Goal: Information Seeking & Learning: Learn about a topic

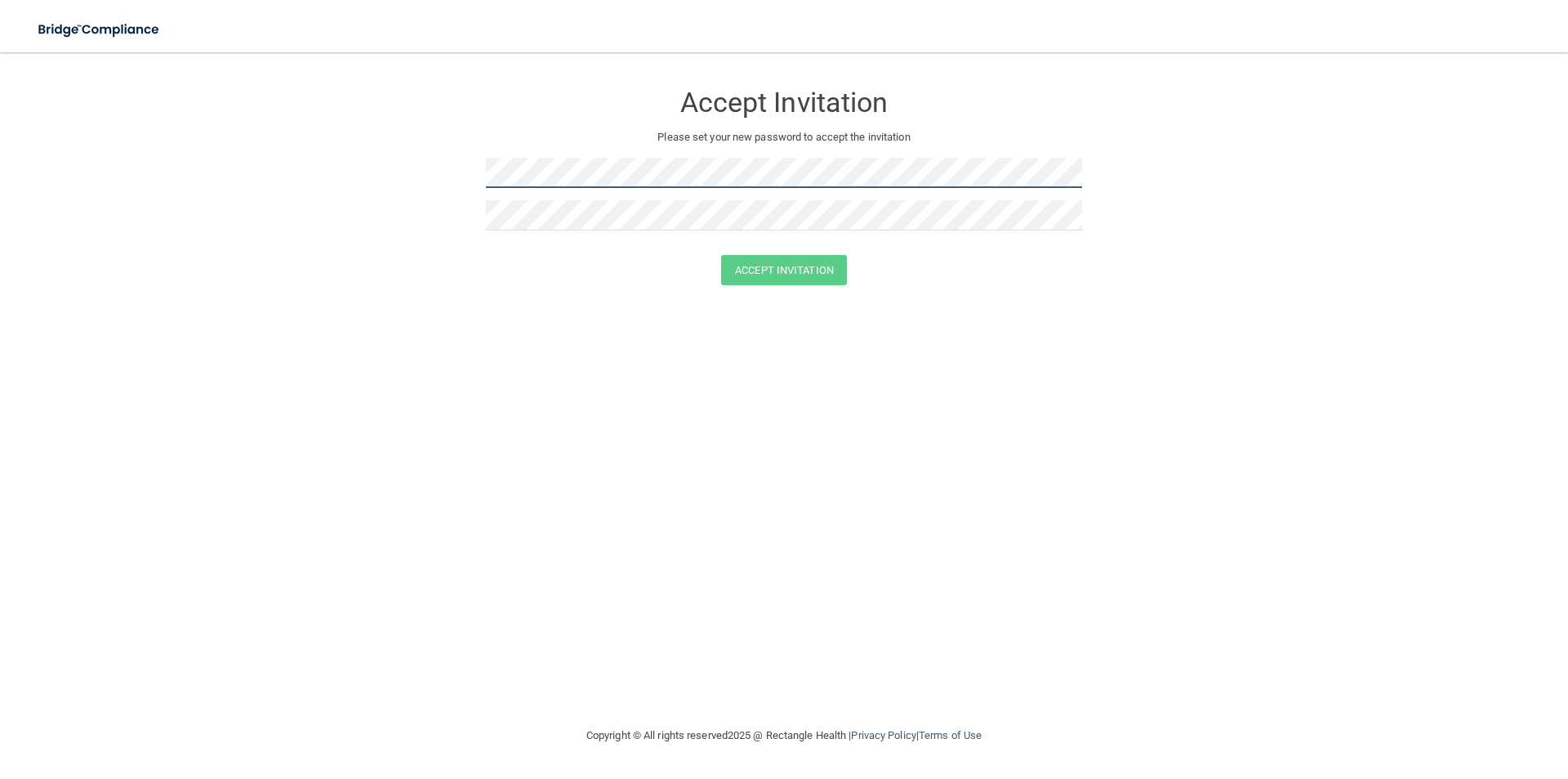
click at [337, 230] on form "Accept Invitation Please set your new password to accept the invitation Accept …" at bounding box center [784, 186] width 1503 height 236
click at [562, 198] on div at bounding box center [784, 178] width 596 height 42
click at [756, 278] on button "Accept Invitation" at bounding box center [783, 269] width 126 height 30
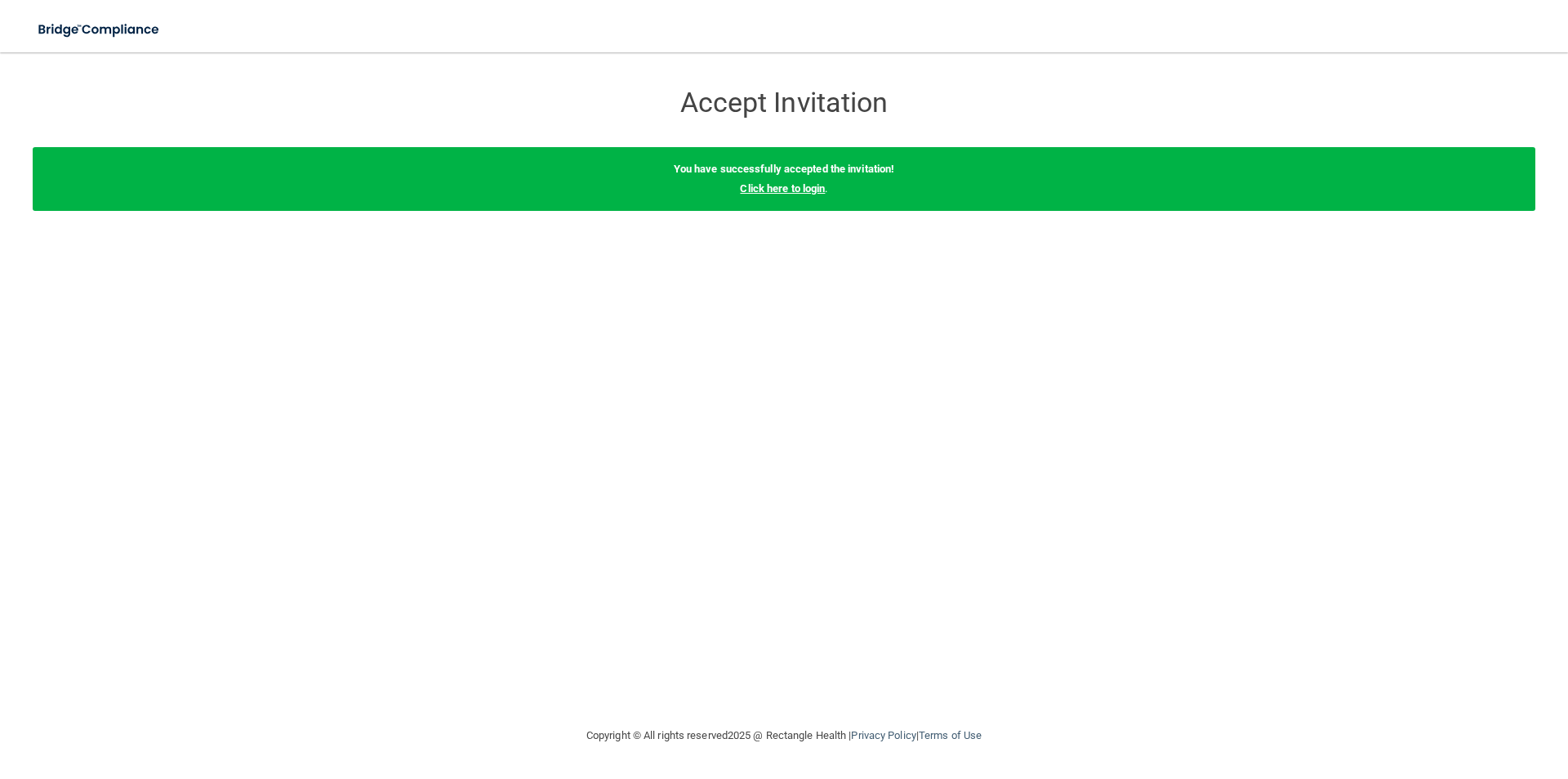
click at [786, 192] on link "Click here to login" at bounding box center [782, 189] width 85 height 13
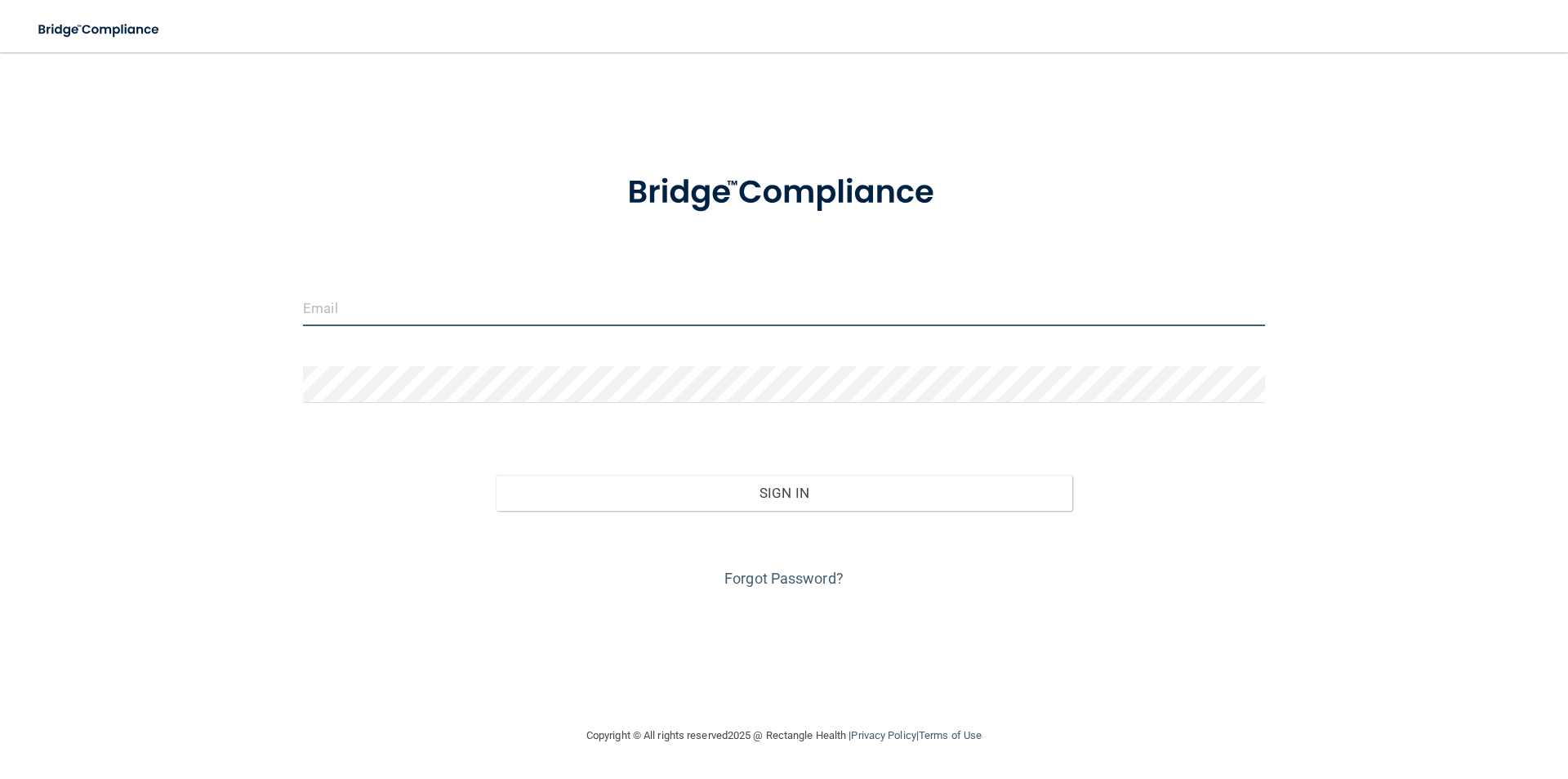
click at [375, 306] on input "email" at bounding box center [783, 307] width 962 height 37
type input "[EMAIL_ADDRESS][DOMAIN_NAME]"
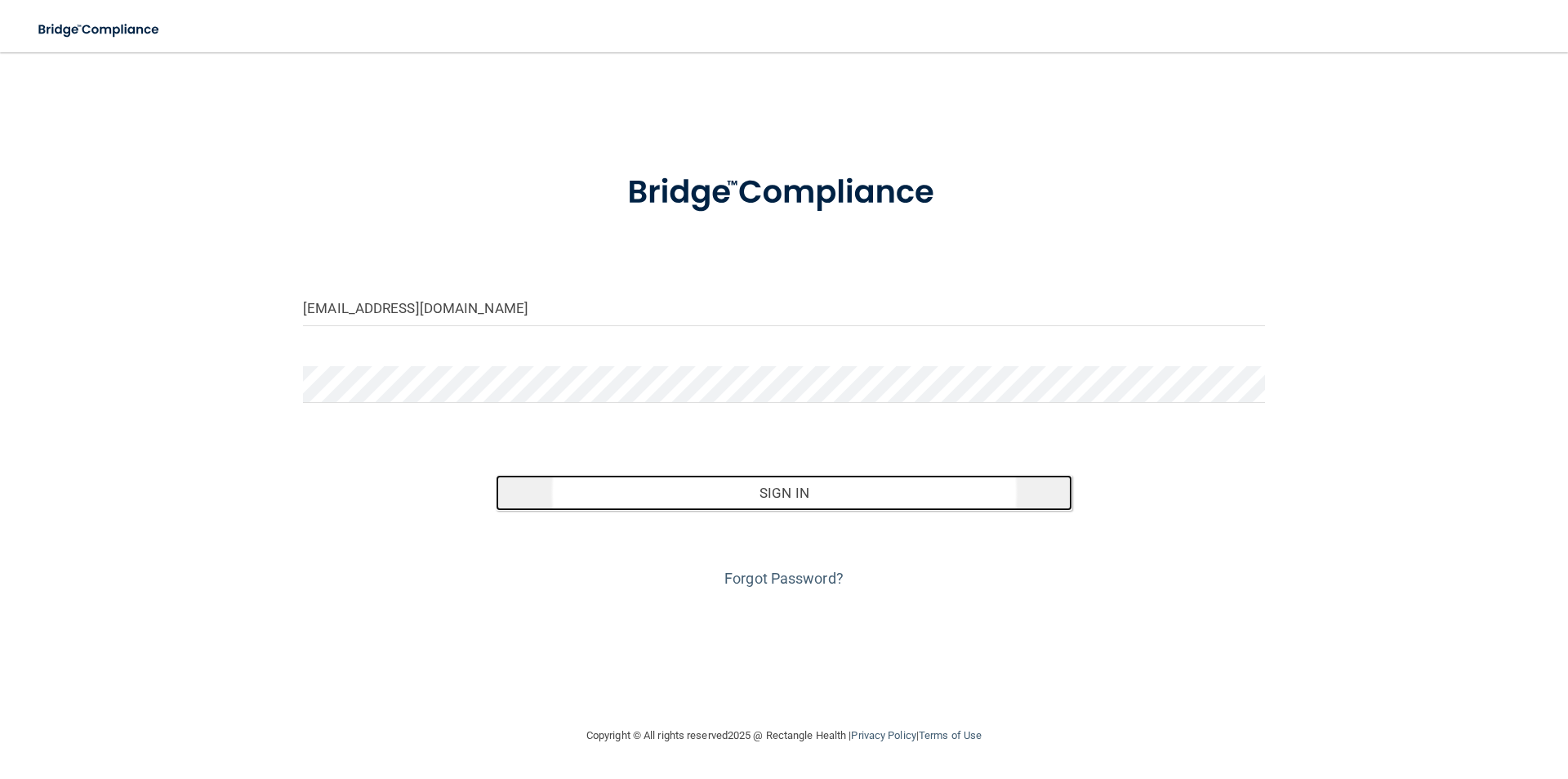
click at [784, 489] on button "Sign In" at bounding box center [784, 493] width 577 height 36
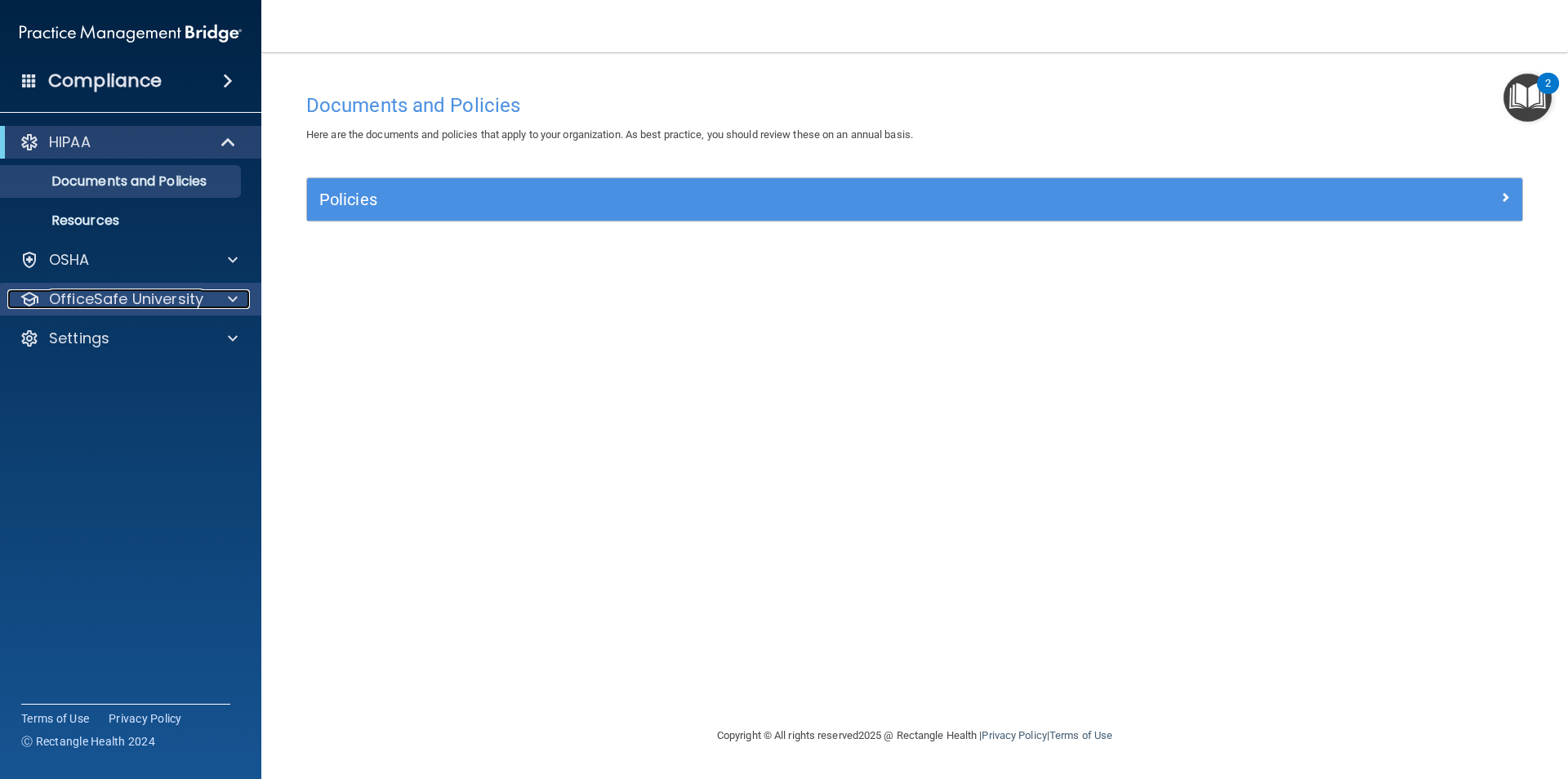
click at [80, 303] on p "OfficeSafe University" at bounding box center [126, 299] width 154 height 20
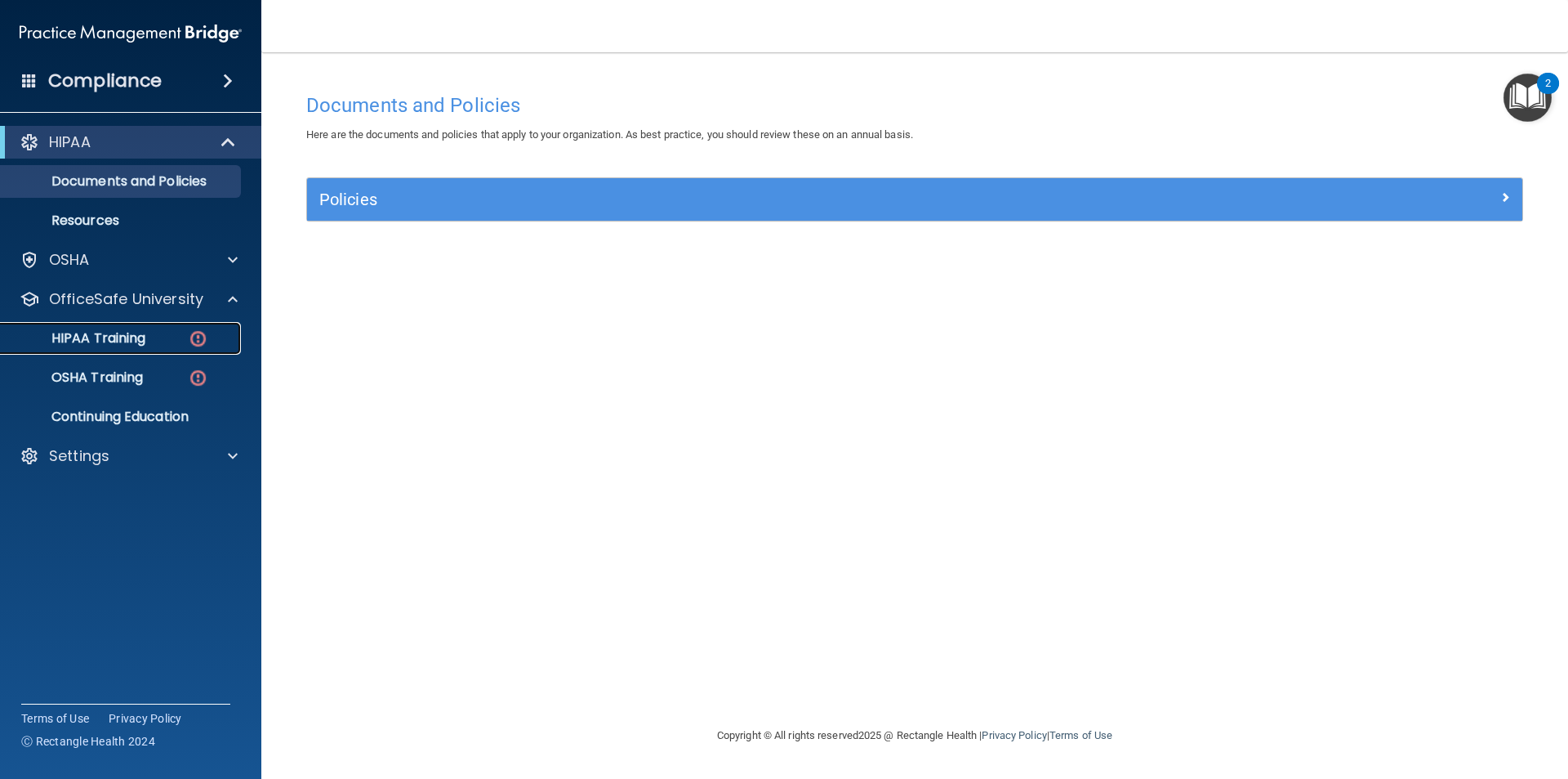
click at [98, 340] on p "HIPAA Training" at bounding box center [78, 338] width 135 height 16
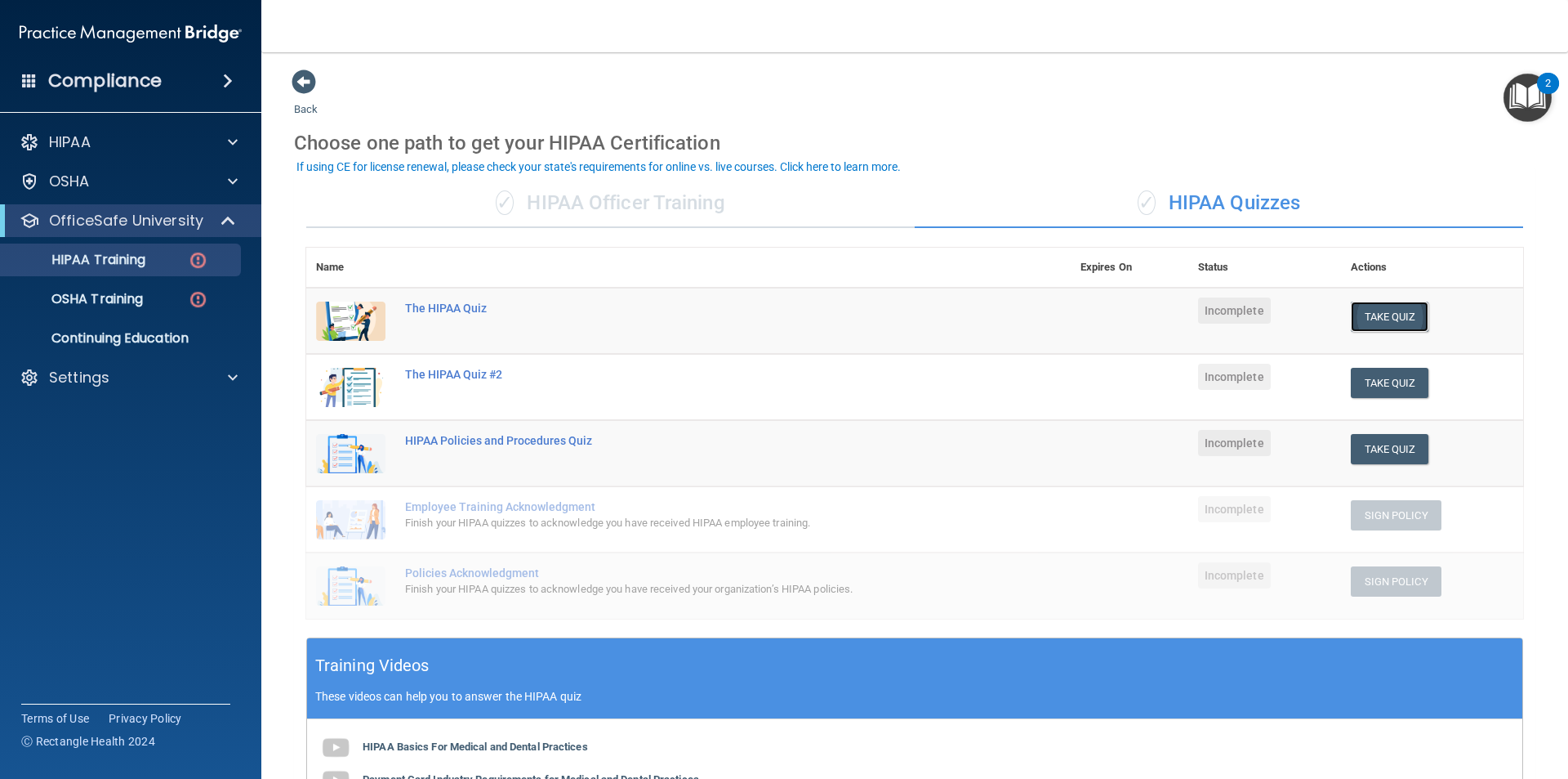
click at [1385, 315] on button "Take Quiz" at bounding box center [1389, 316] width 79 height 30
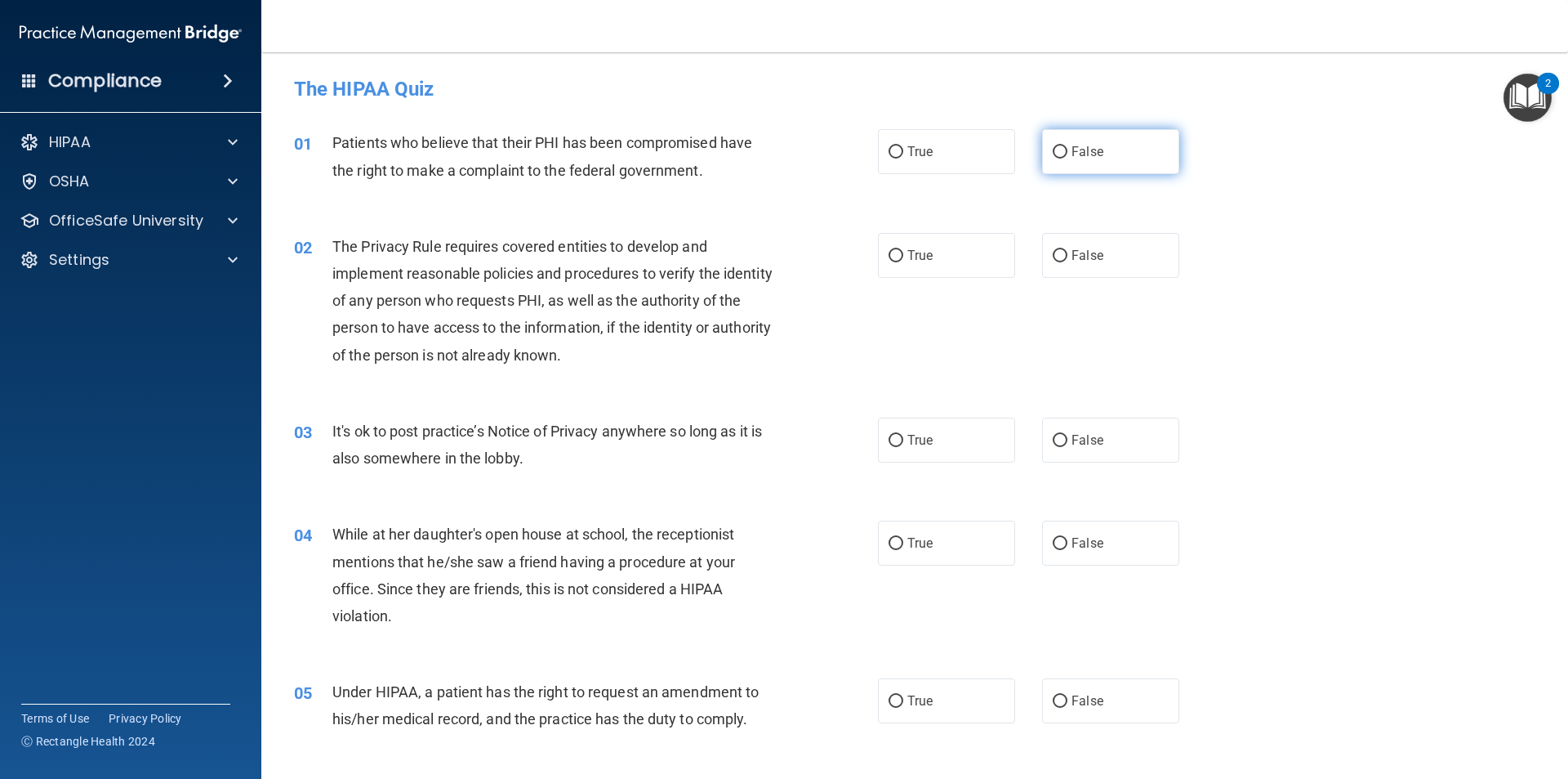
click at [1067, 164] on label "False" at bounding box center [1111, 152] width 137 height 45
click at [1067, 158] on input "False" at bounding box center [1059, 153] width 14 height 13
radio input "true"
click at [889, 261] on input "True" at bounding box center [896, 257] width 14 height 13
radio input "true"
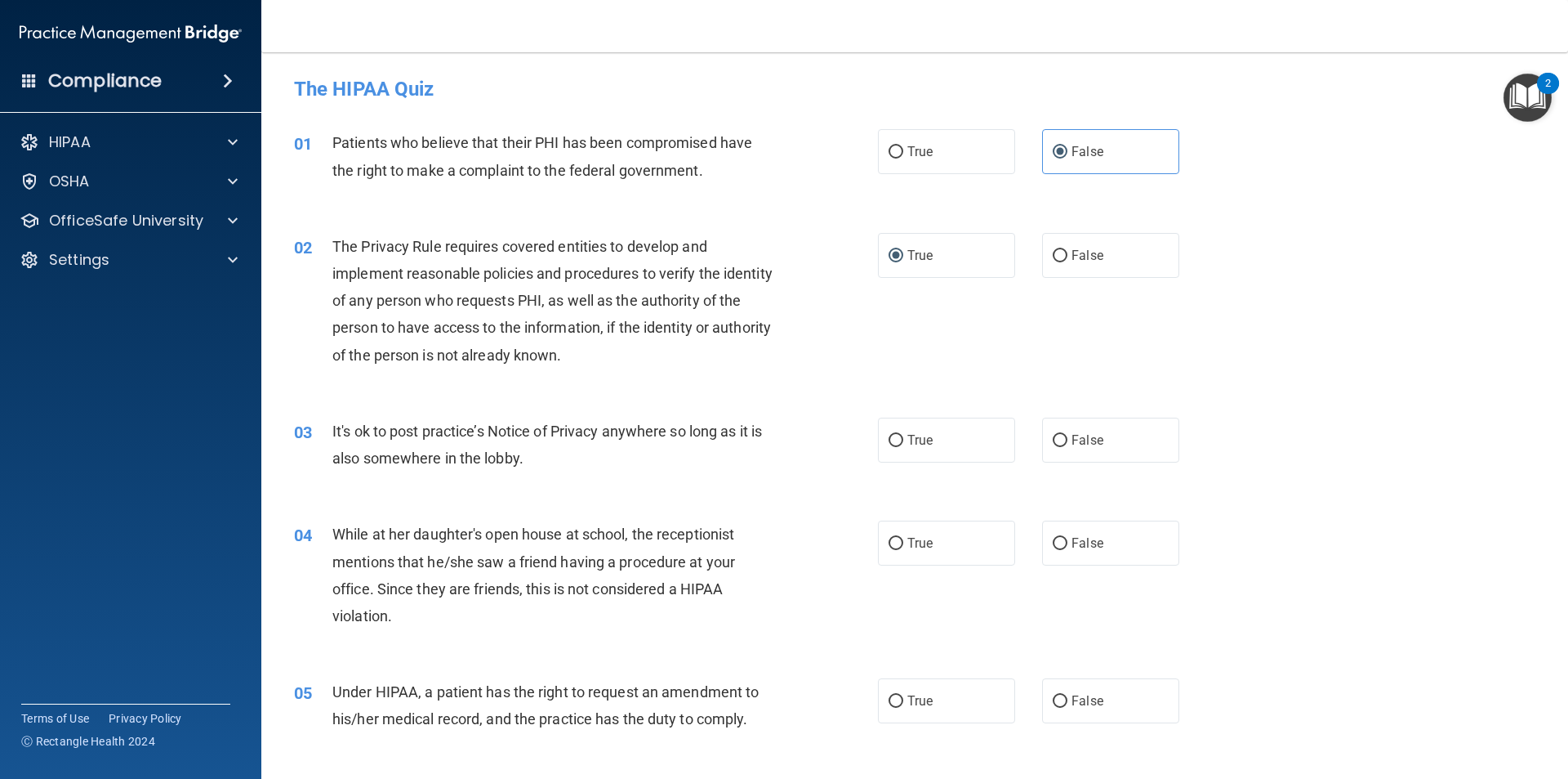
drag, startPoint x: 1055, startPoint y: 440, endPoint x: 1026, endPoint y: 468, distance: 40.3
click at [1054, 440] on input "False" at bounding box center [1059, 441] width 14 height 13
radio input "true"
click at [889, 541] on input "True" at bounding box center [896, 544] width 14 height 13
radio input "true"
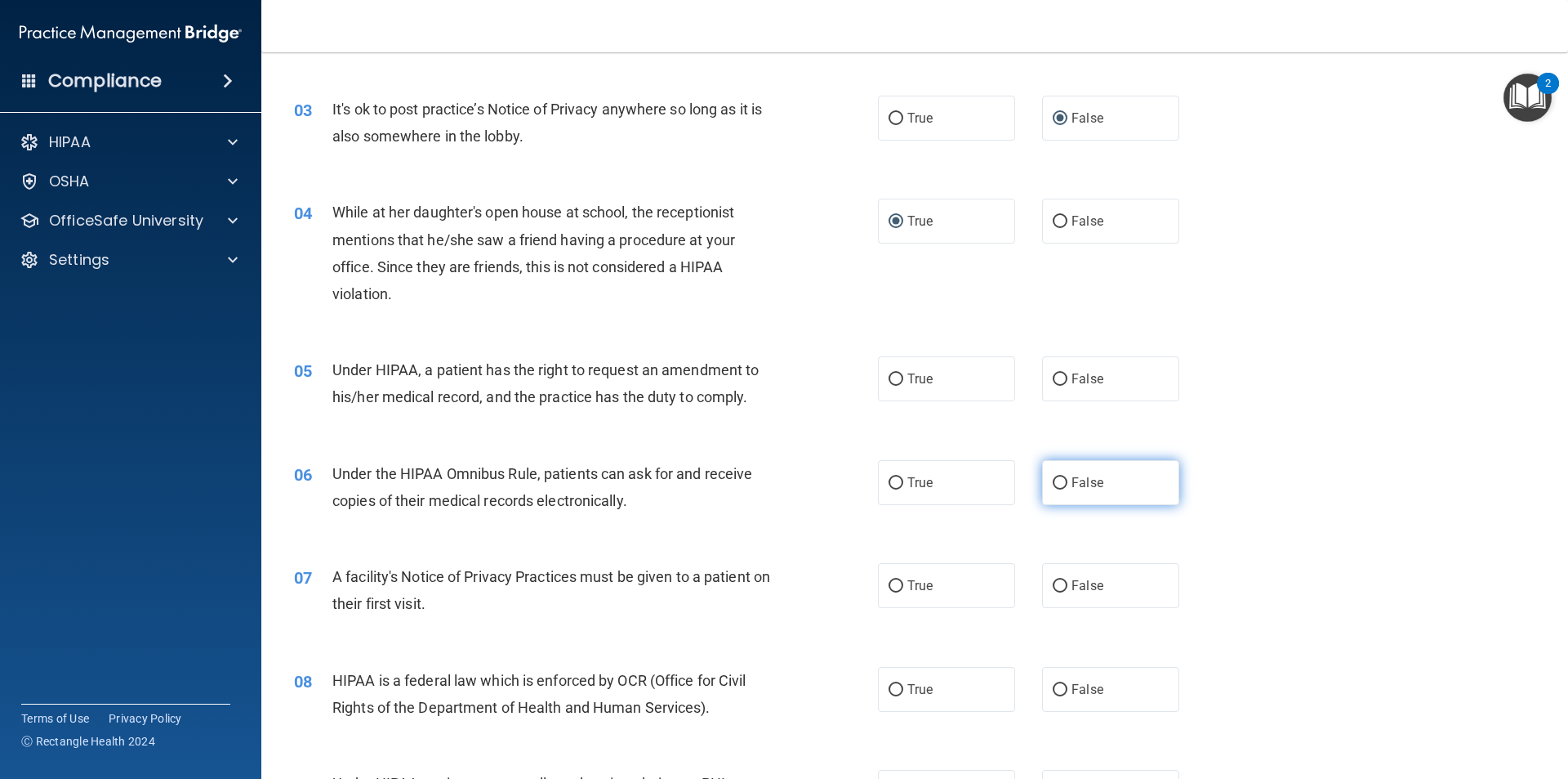
scroll to position [327, 0]
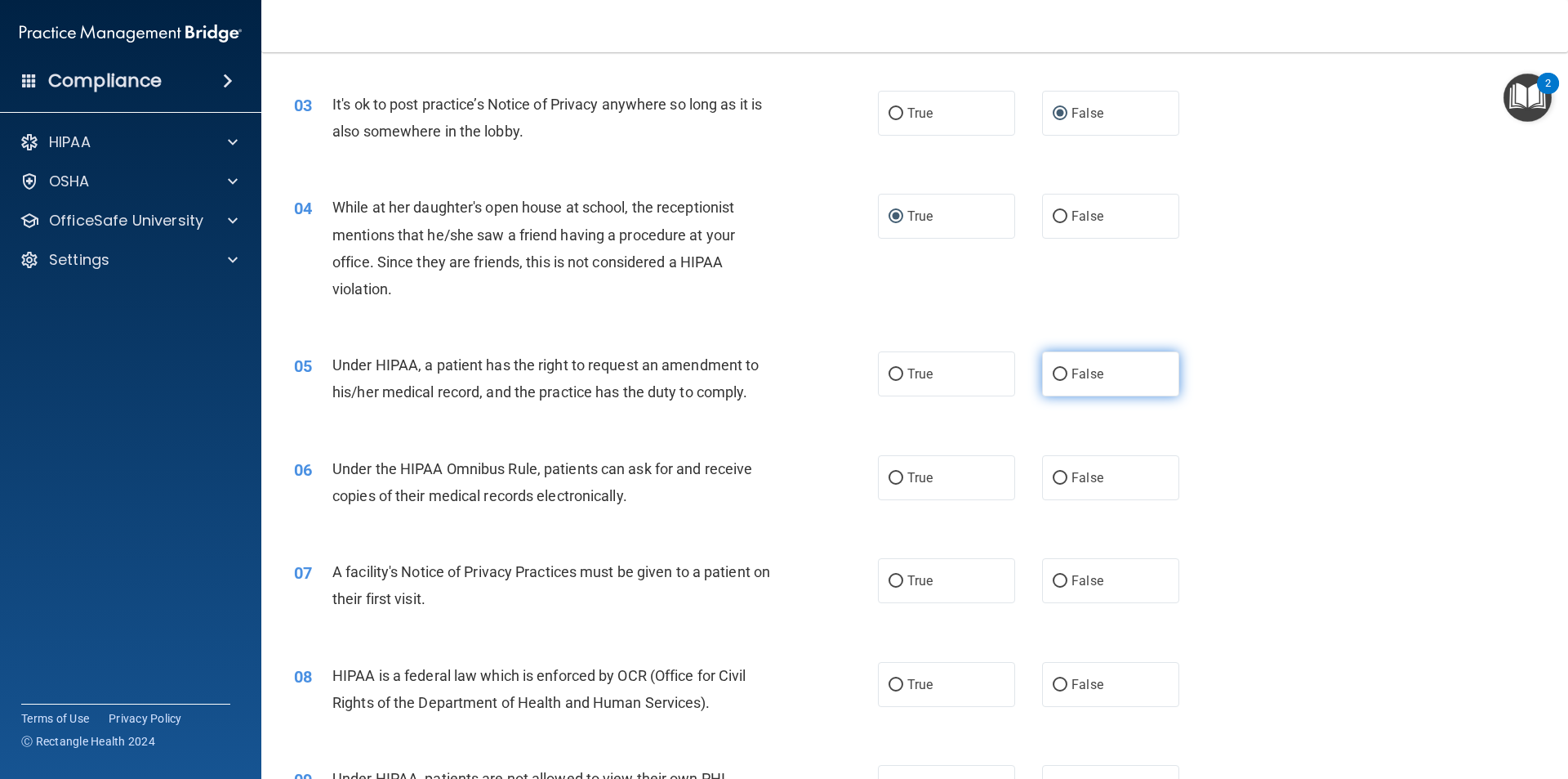
click at [1071, 374] on span "False" at bounding box center [1087, 373] width 32 height 15
click at [1065, 374] on input "False" at bounding box center [1059, 375] width 14 height 13
radio input "true"
click at [891, 370] on input "True" at bounding box center [896, 375] width 14 height 13
radio input "true"
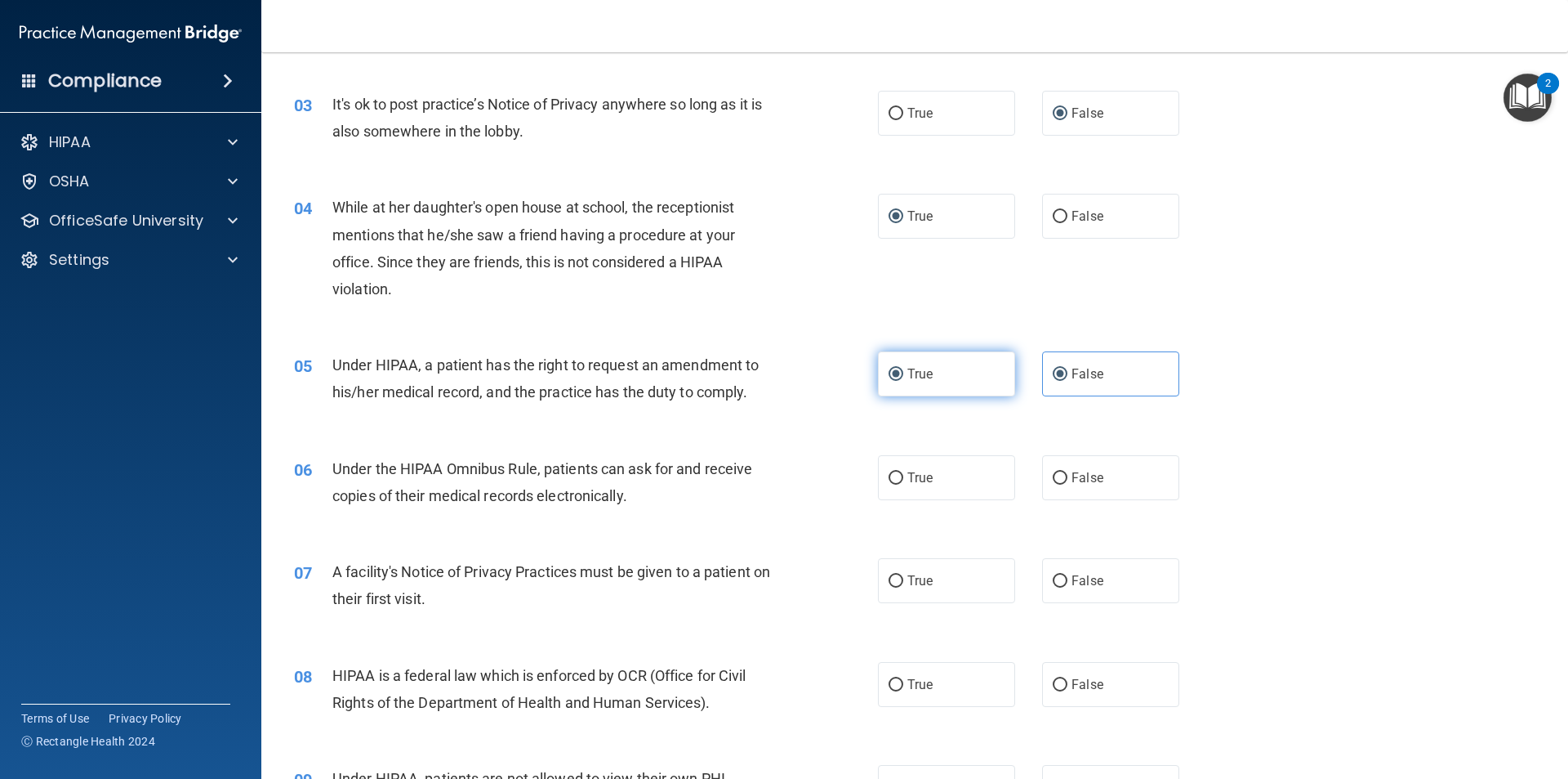
radio input "false"
click at [1060, 474] on label "False" at bounding box center [1111, 478] width 137 height 45
click at [1060, 474] on input "False" at bounding box center [1059, 479] width 14 height 13
radio input "true"
click at [890, 580] on input "True" at bounding box center [896, 581] width 14 height 13
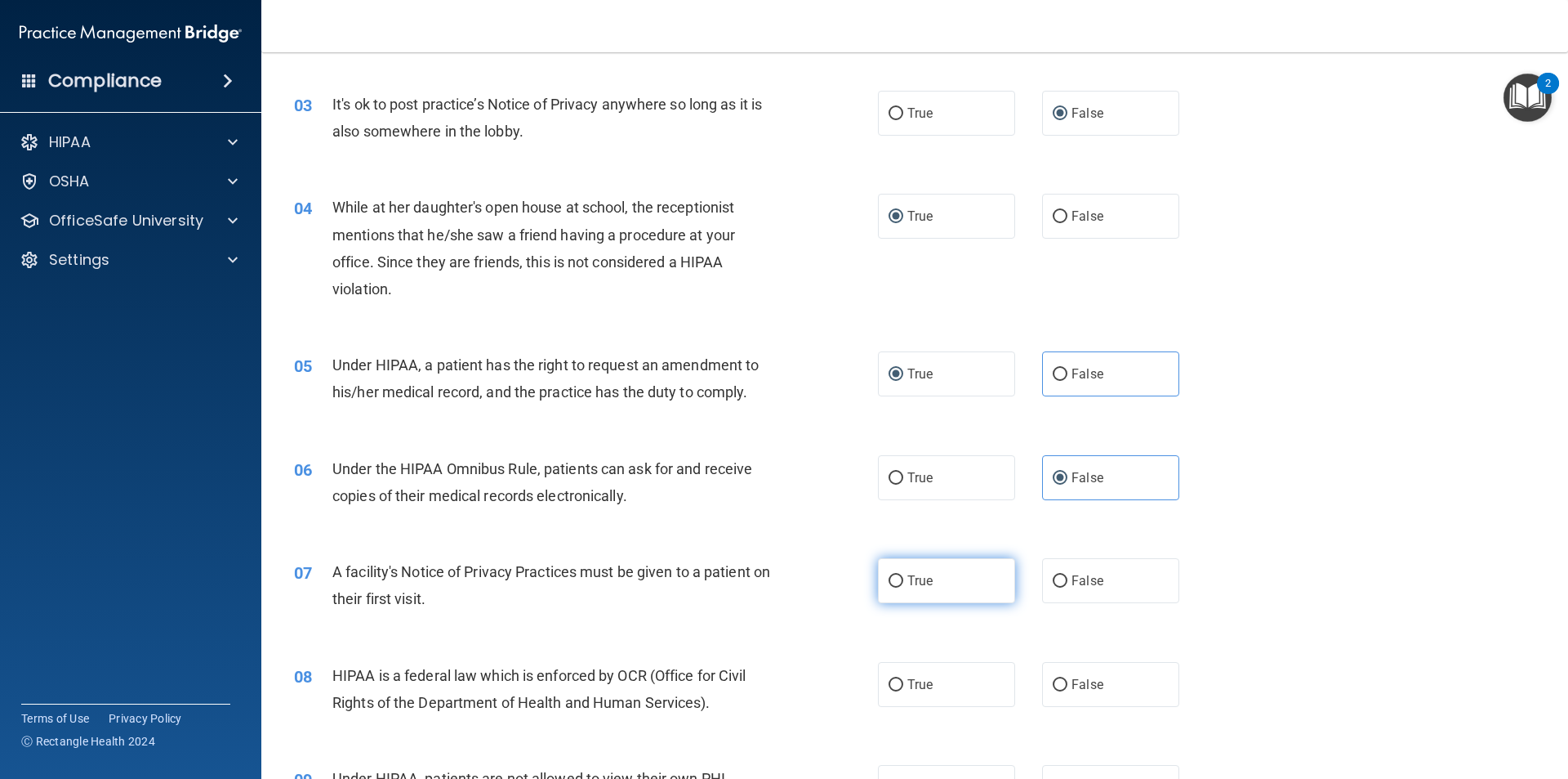
radio input "true"
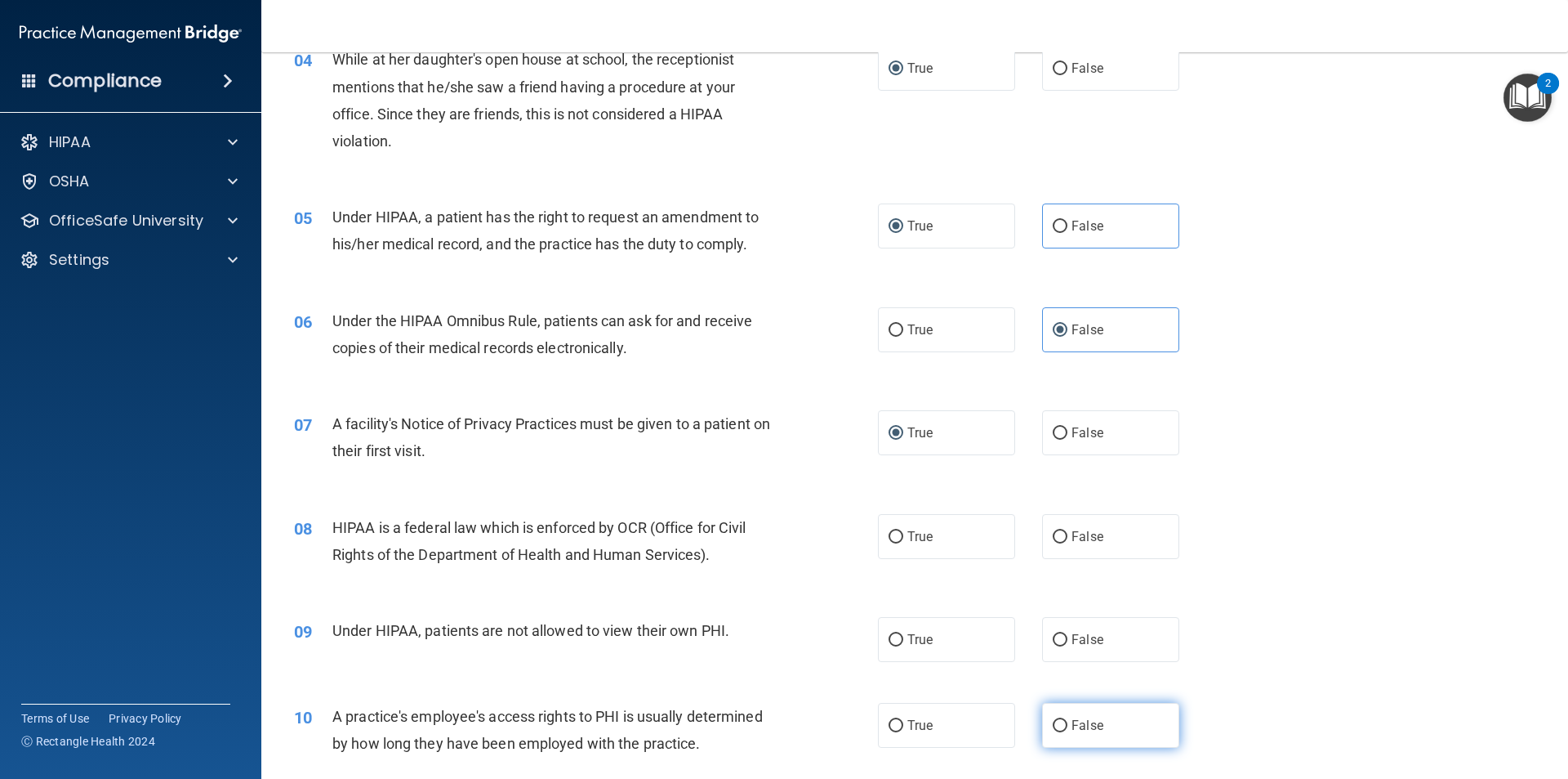
scroll to position [572, 0]
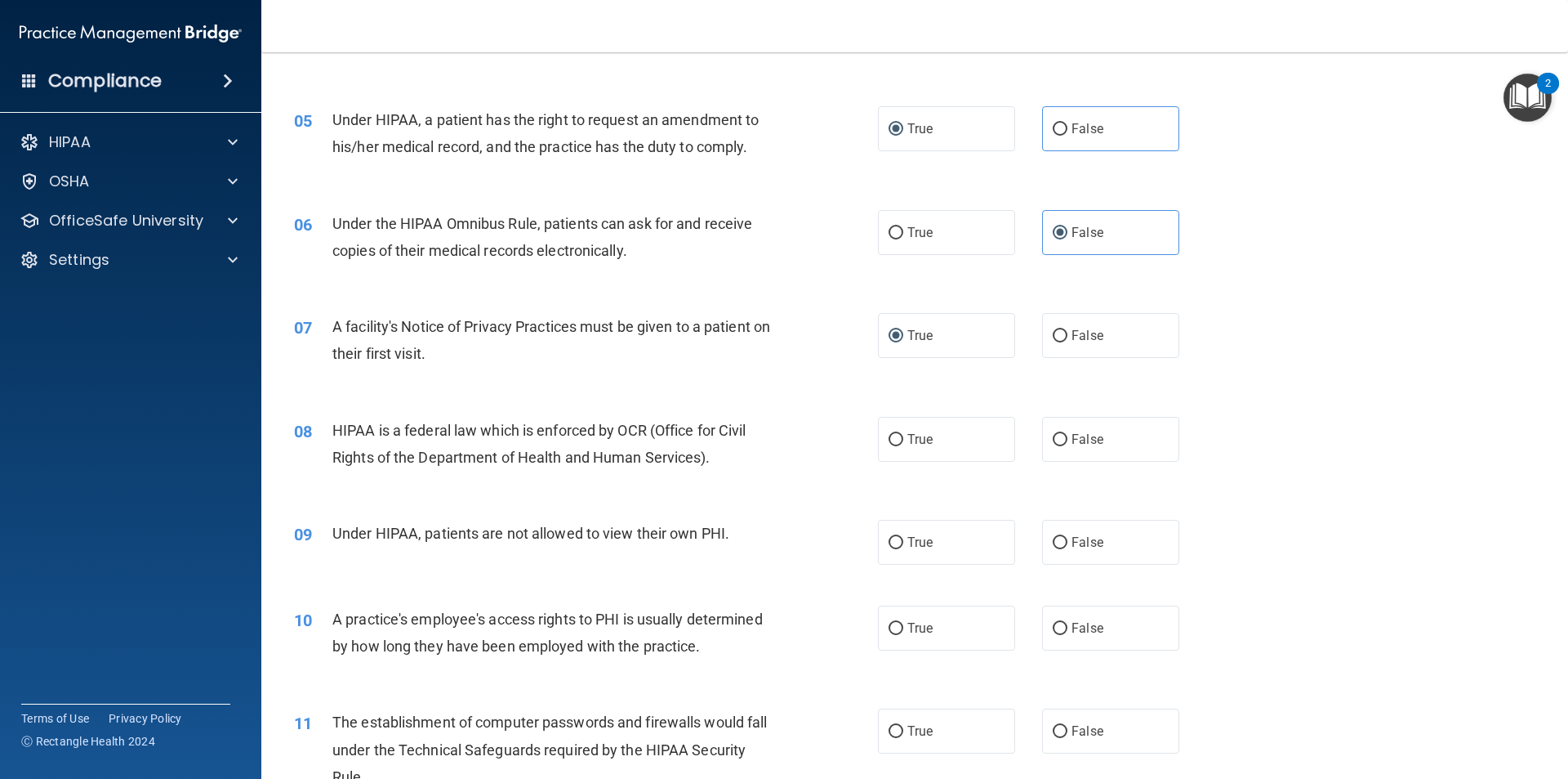
drag, startPoint x: 1061, startPoint y: 538, endPoint x: 1071, endPoint y: 508, distance: 31.6
click at [1062, 538] on label "False" at bounding box center [1111, 542] width 137 height 45
click at [1062, 538] on input "False" at bounding box center [1059, 543] width 14 height 13
radio input "true"
click at [889, 434] on input "True" at bounding box center [896, 440] width 14 height 13
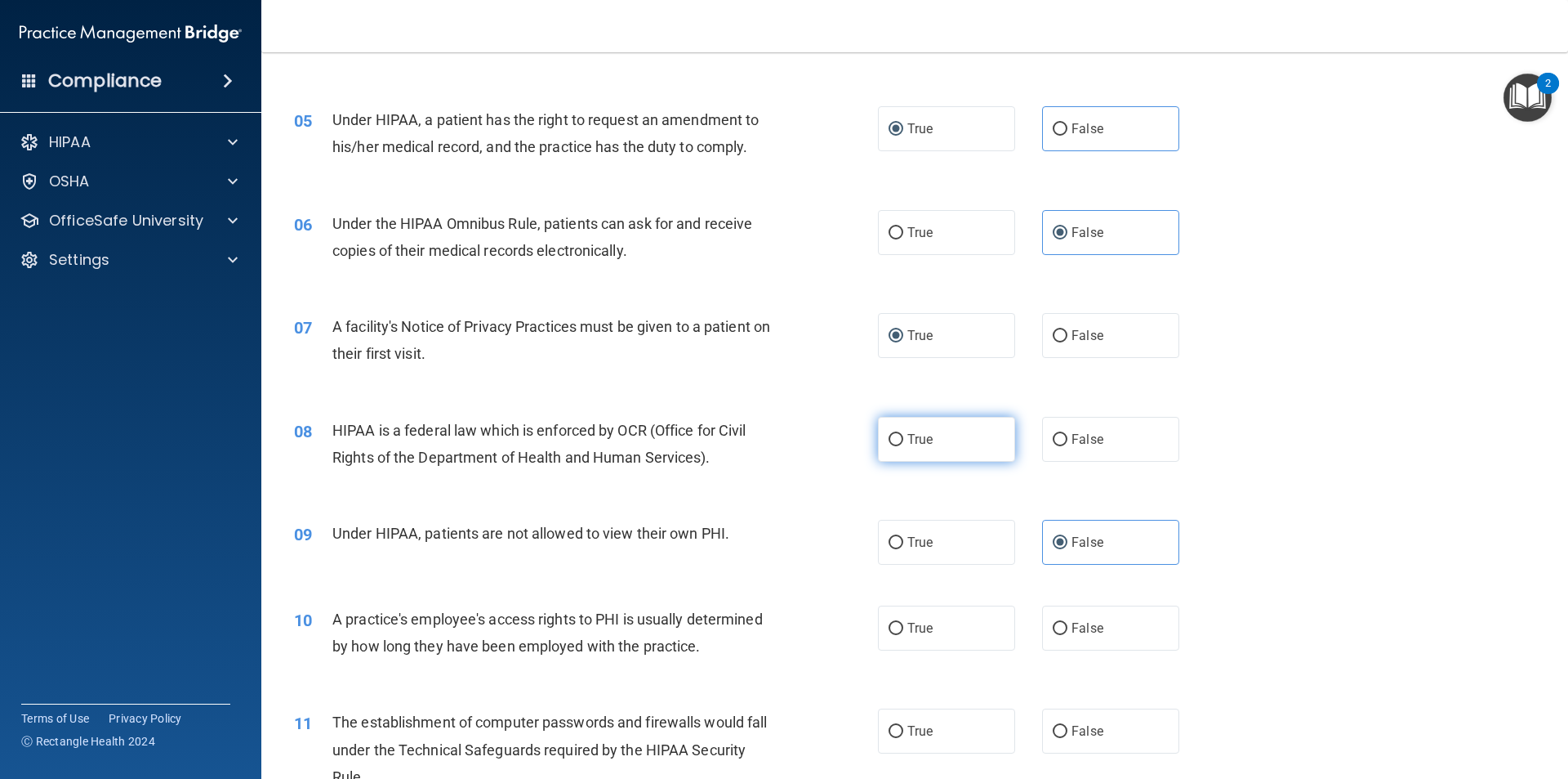
radio input "true"
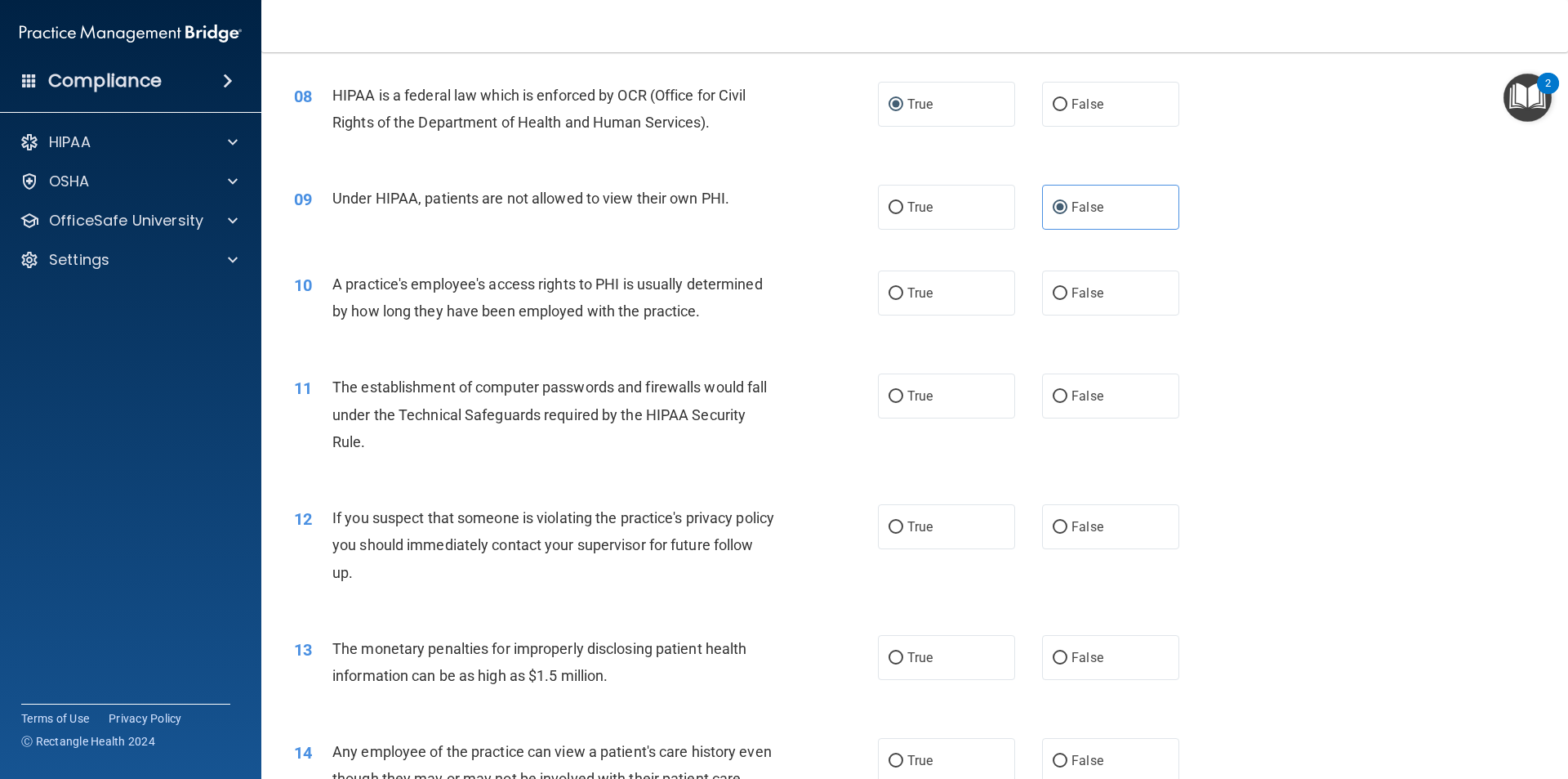
scroll to position [1062, 0]
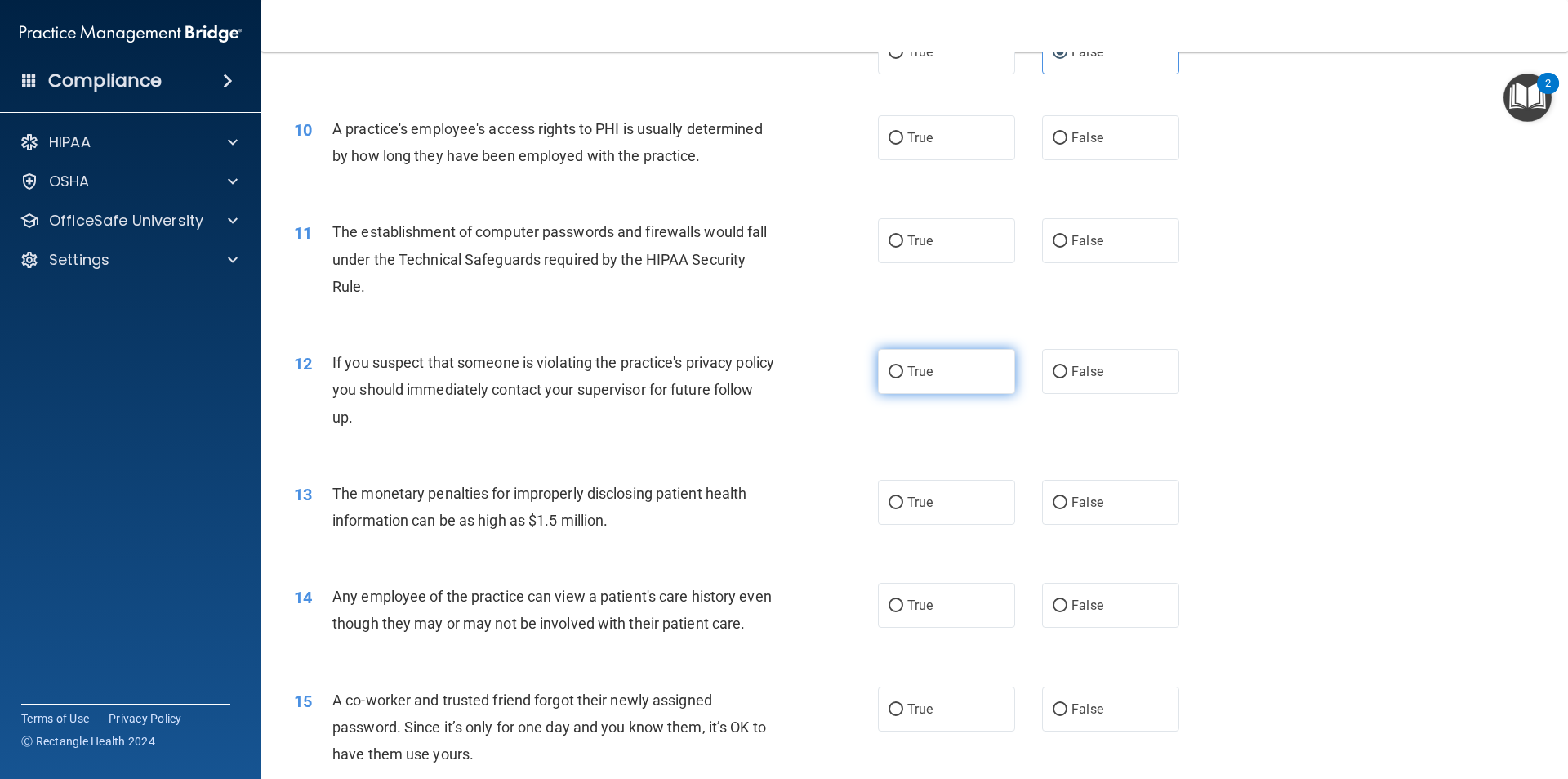
click at [898, 373] on label "True" at bounding box center [947, 371] width 137 height 45
click at [898, 373] on input "True" at bounding box center [896, 372] width 14 height 13
radio input "true"
click at [1052, 499] on input "False" at bounding box center [1059, 503] width 14 height 13
radio input "true"
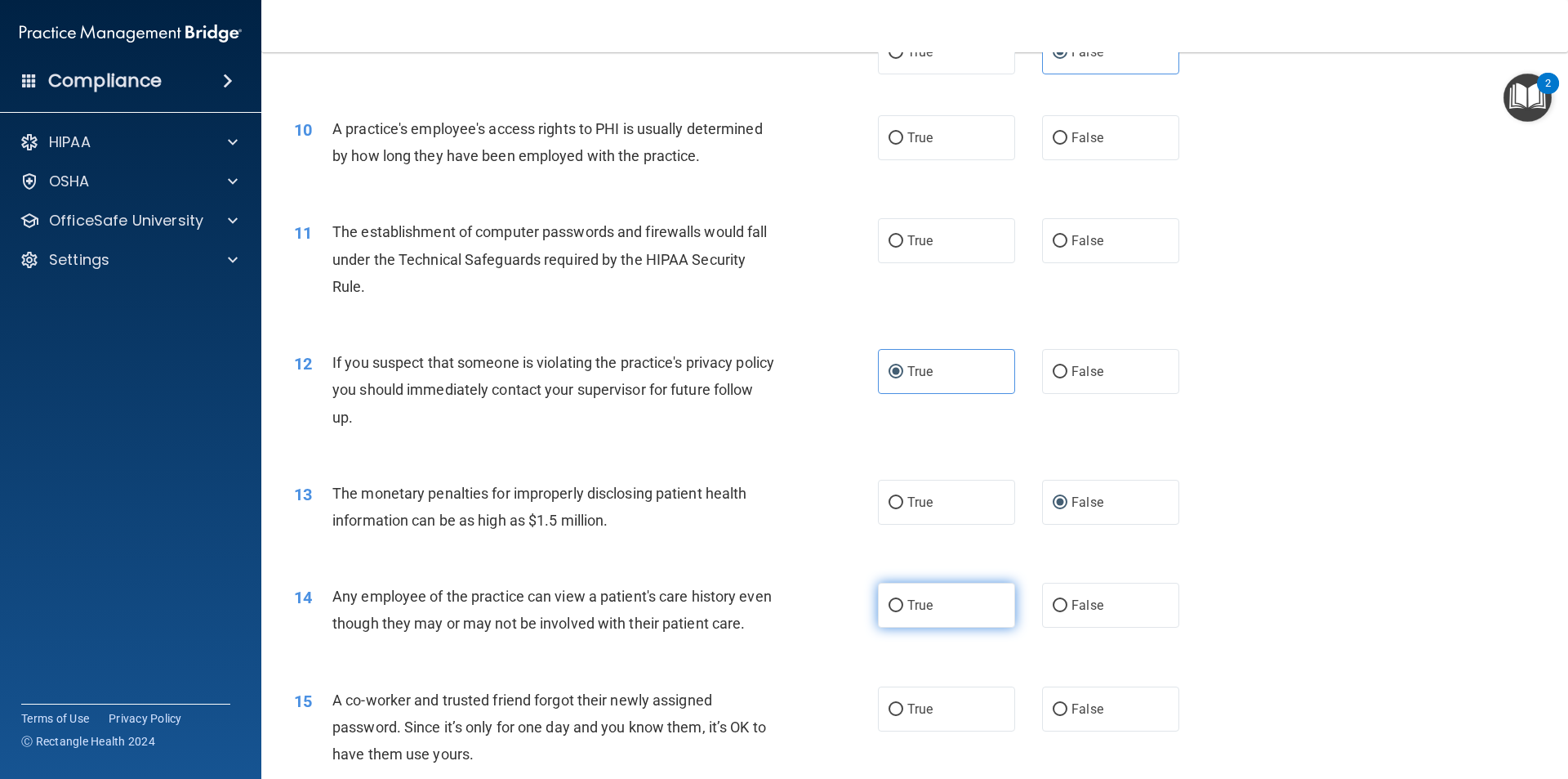
click at [889, 603] on input "True" at bounding box center [896, 606] width 14 height 13
radio input "true"
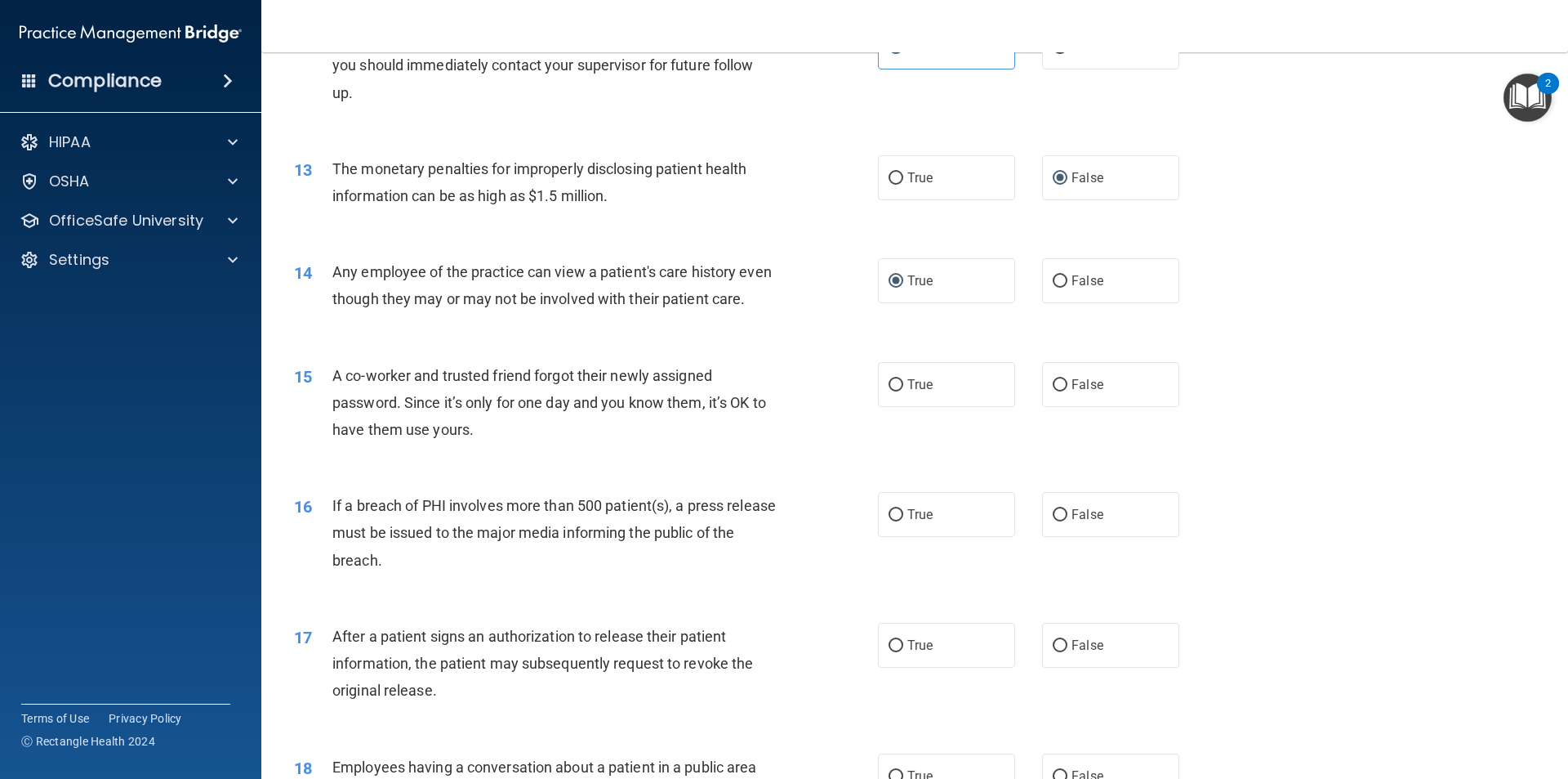
scroll to position [1389, 0]
drag, startPoint x: 1055, startPoint y: 404, endPoint x: 1040, endPoint y: 436, distance: 35.3
click at [1055, 389] on input "False" at bounding box center [1059, 383] width 14 height 13
radio input "true"
click at [892, 519] on input "True" at bounding box center [896, 513] width 14 height 13
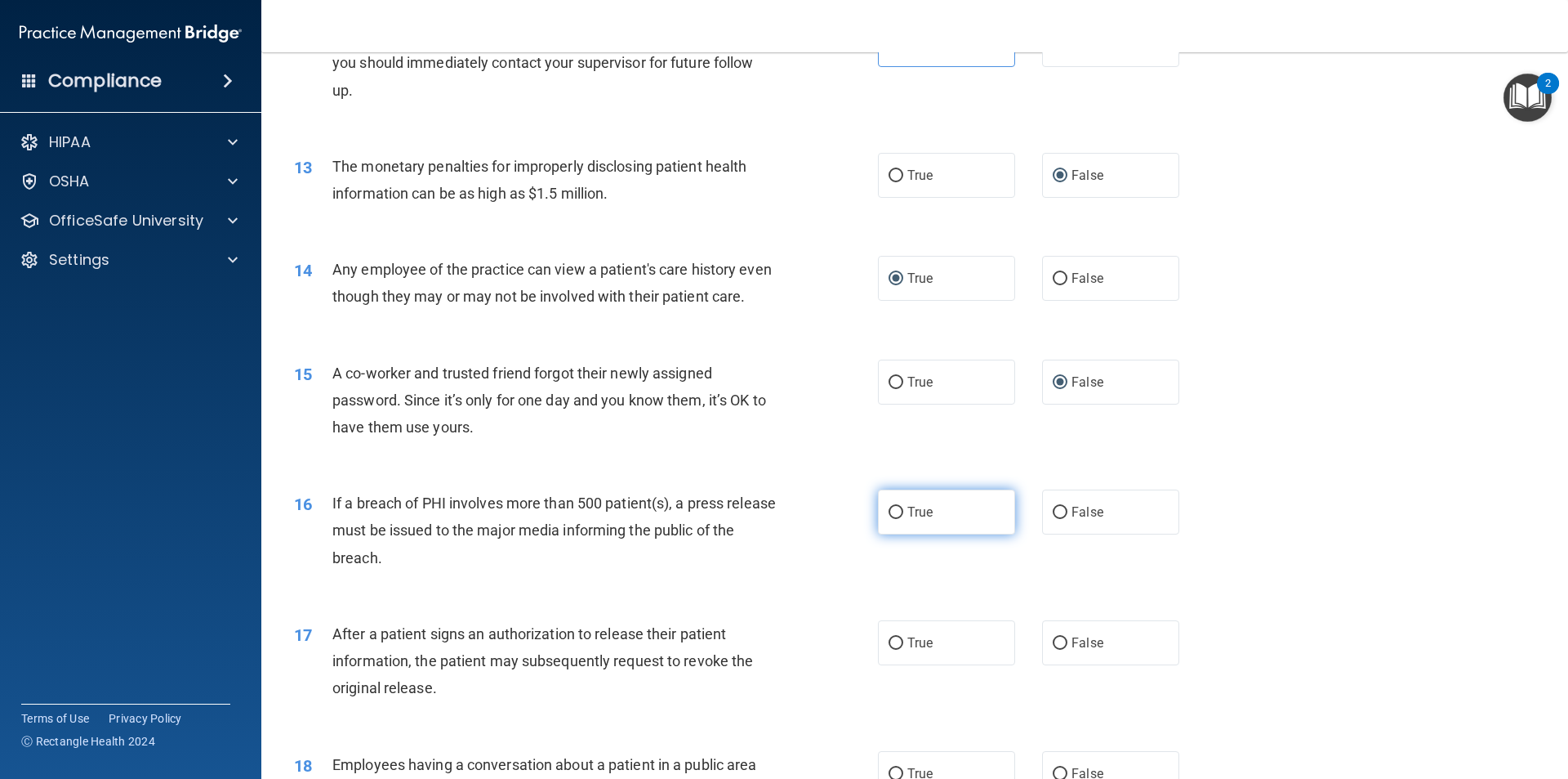
radio input "true"
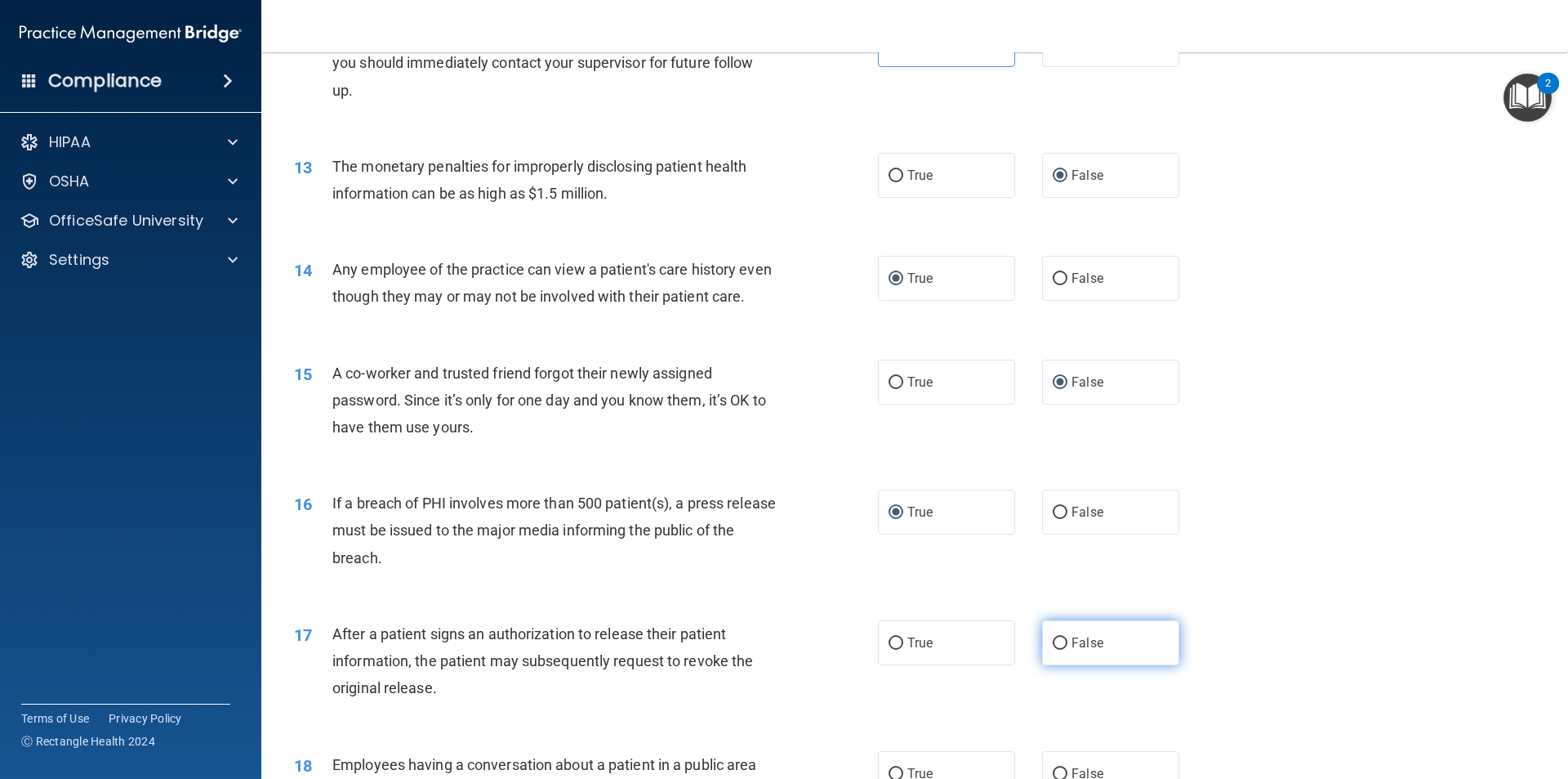
click at [1052, 650] on input "False" at bounding box center [1059, 643] width 14 height 13
radio input "true"
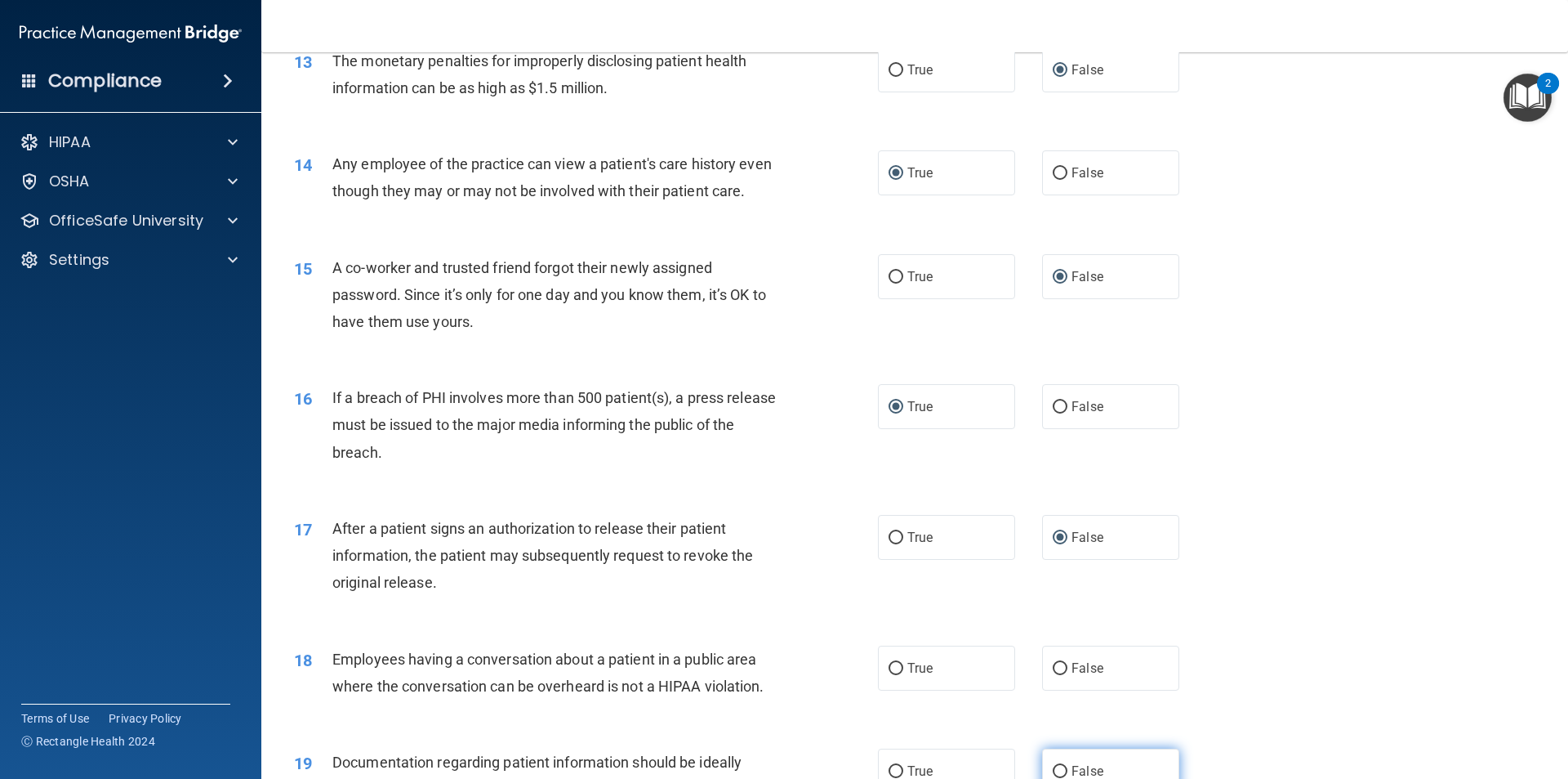
scroll to position [1716, 0]
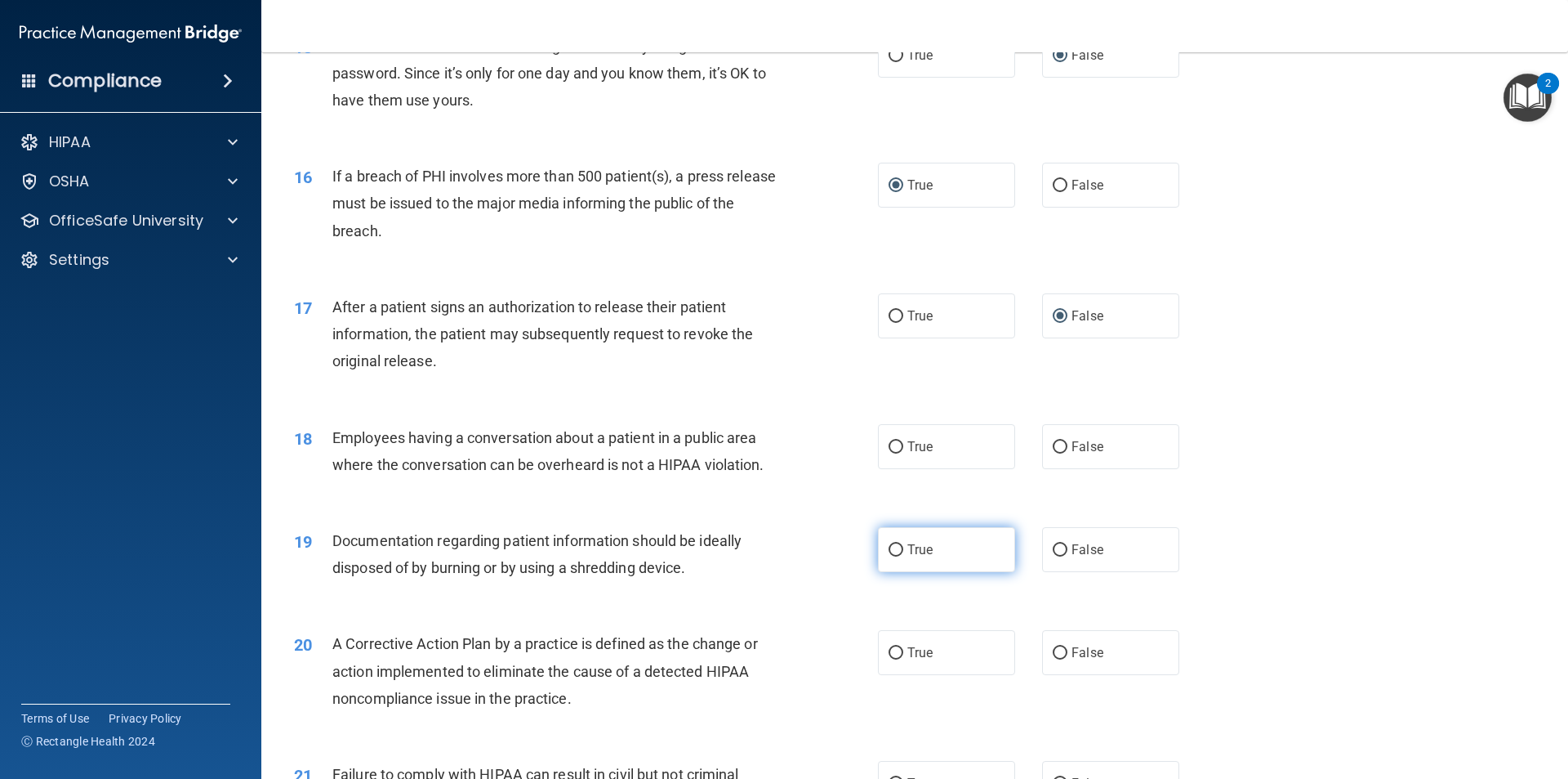
click at [907, 558] on span "True" at bounding box center [919, 549] width 25 height 15
click at [903, 557] on input "True" at bounding box center [896, 550] width 14 height 13
radio input "true"
click at [901, 572] on label "True" at bounding box center [947, 549] width 137 height 45
click at [901, 557] on input "True" at bounding box center [896, 550] width 14 height 13
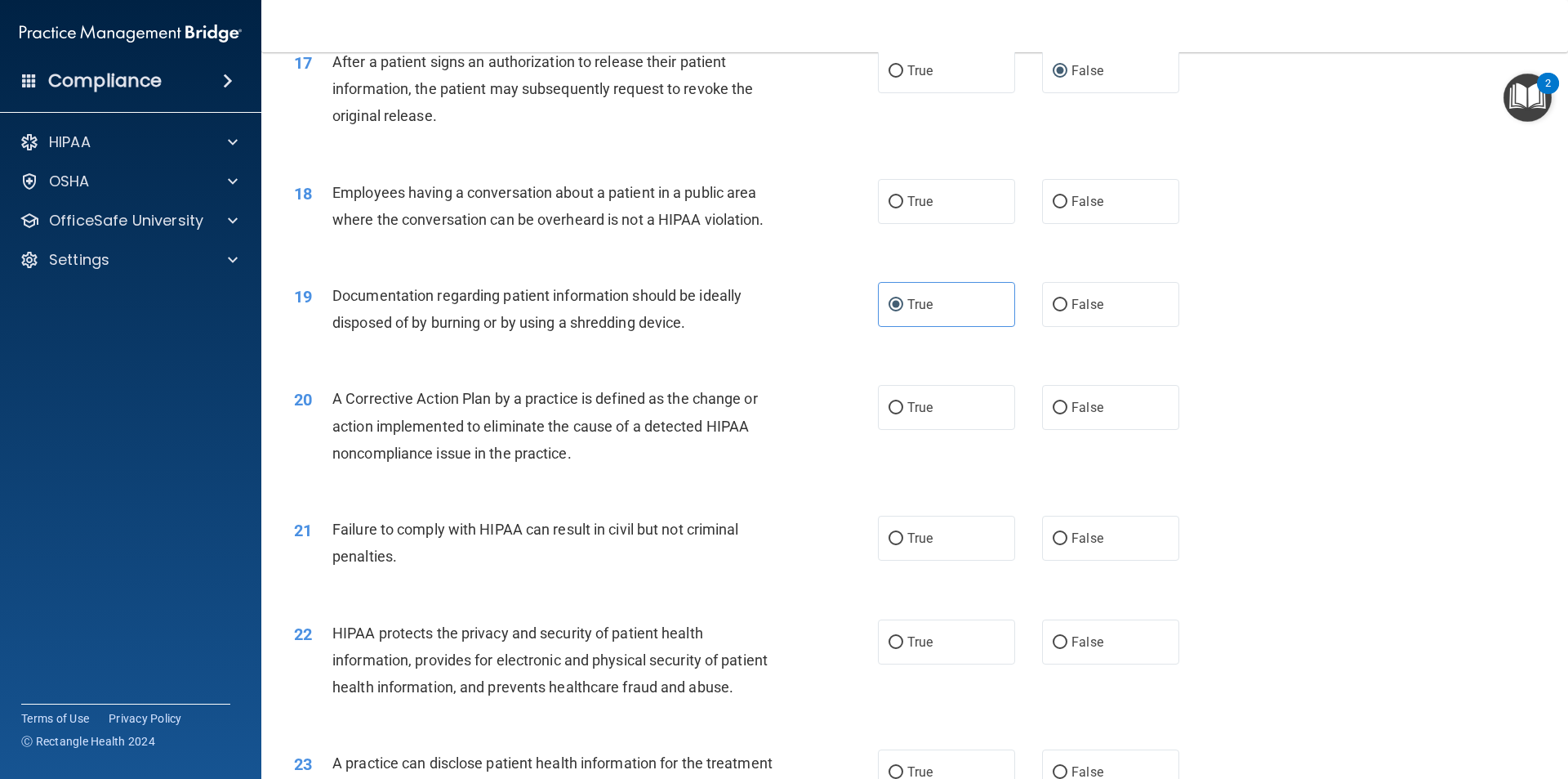
scroll to position [2125, 0]
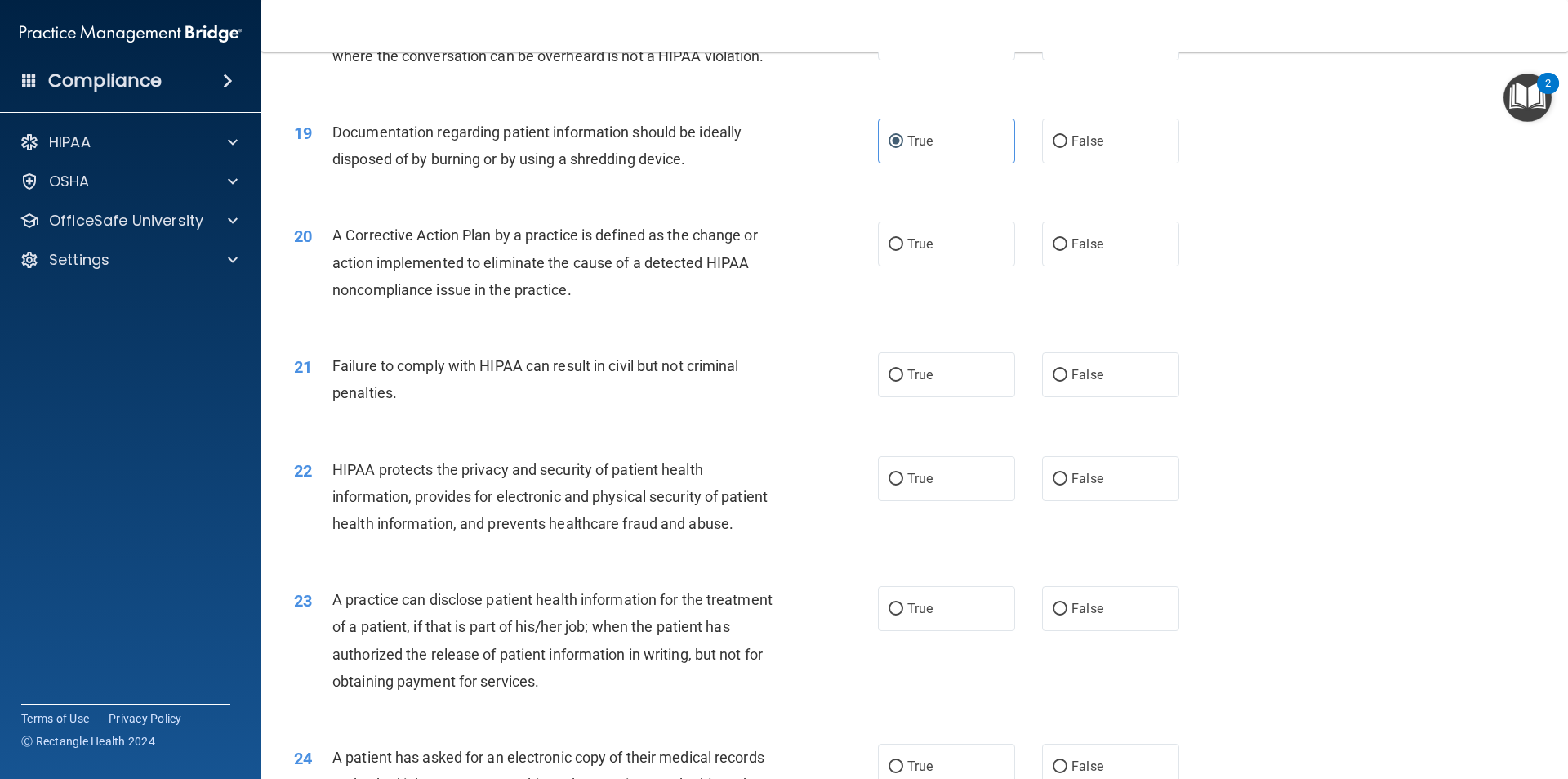
drag, startPoint x: 891, startPoint y: 266, endPoint x: 892, endPoint y: 333, distance: 67.0
click at [891, 251] on input "True" at bounding box center [896, 245] width 14 height 13
radio input "true"
click at [893, 381] on input "True" at bounding box center [896, 376] width 14 height 13
radio input "true"
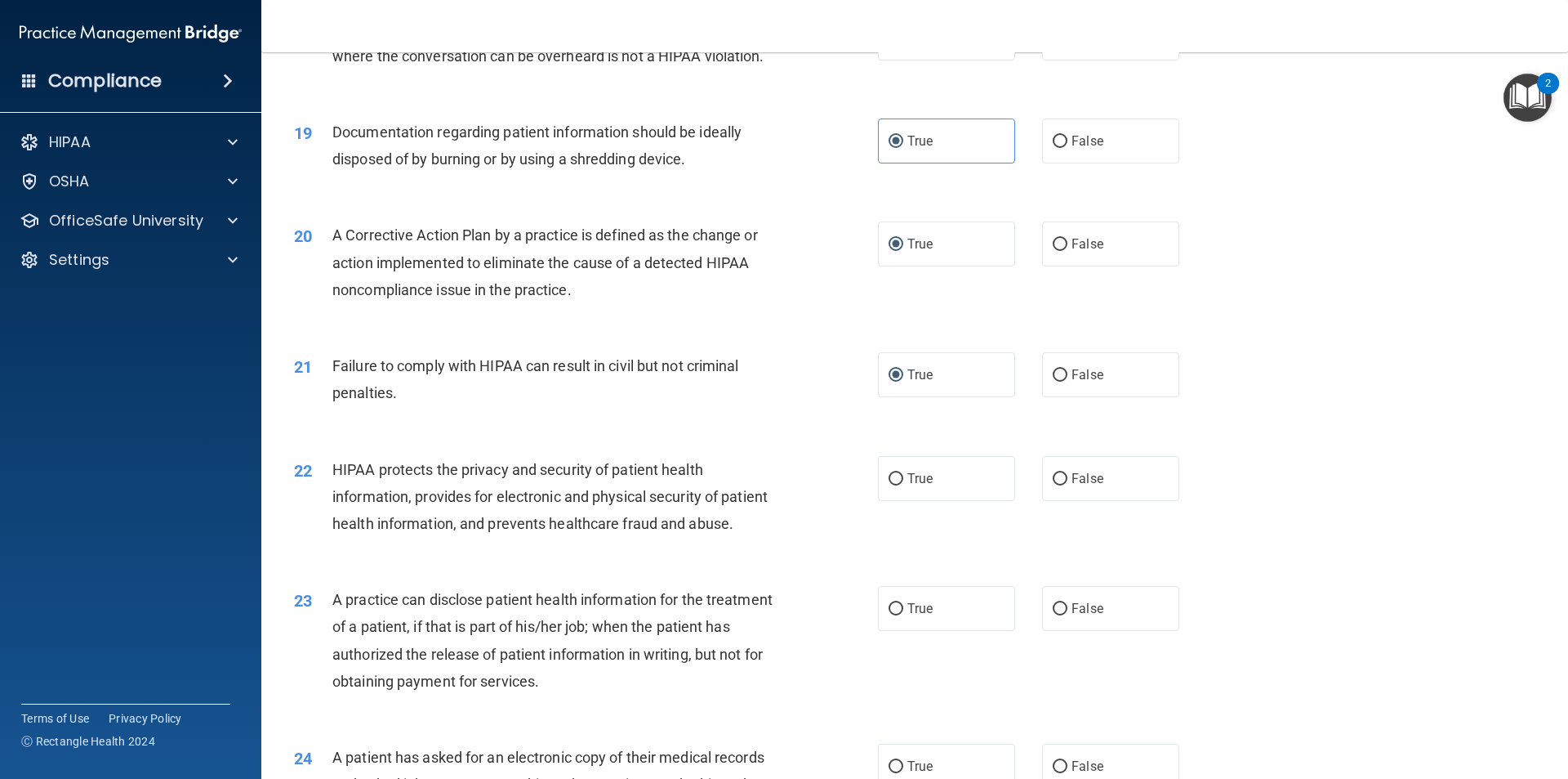
drag, startPoint x: 1053, startPoint y: 514, endPoint x: 1071, endPoint y: 556, distance: 45.7
click at [1055, 501] on label "False" at bounding box center [1111, 478] width 137 height 45
click at [1055, 485] on input "False" at bounding box center [1059, 479] width 14 height 13
radio input "true"
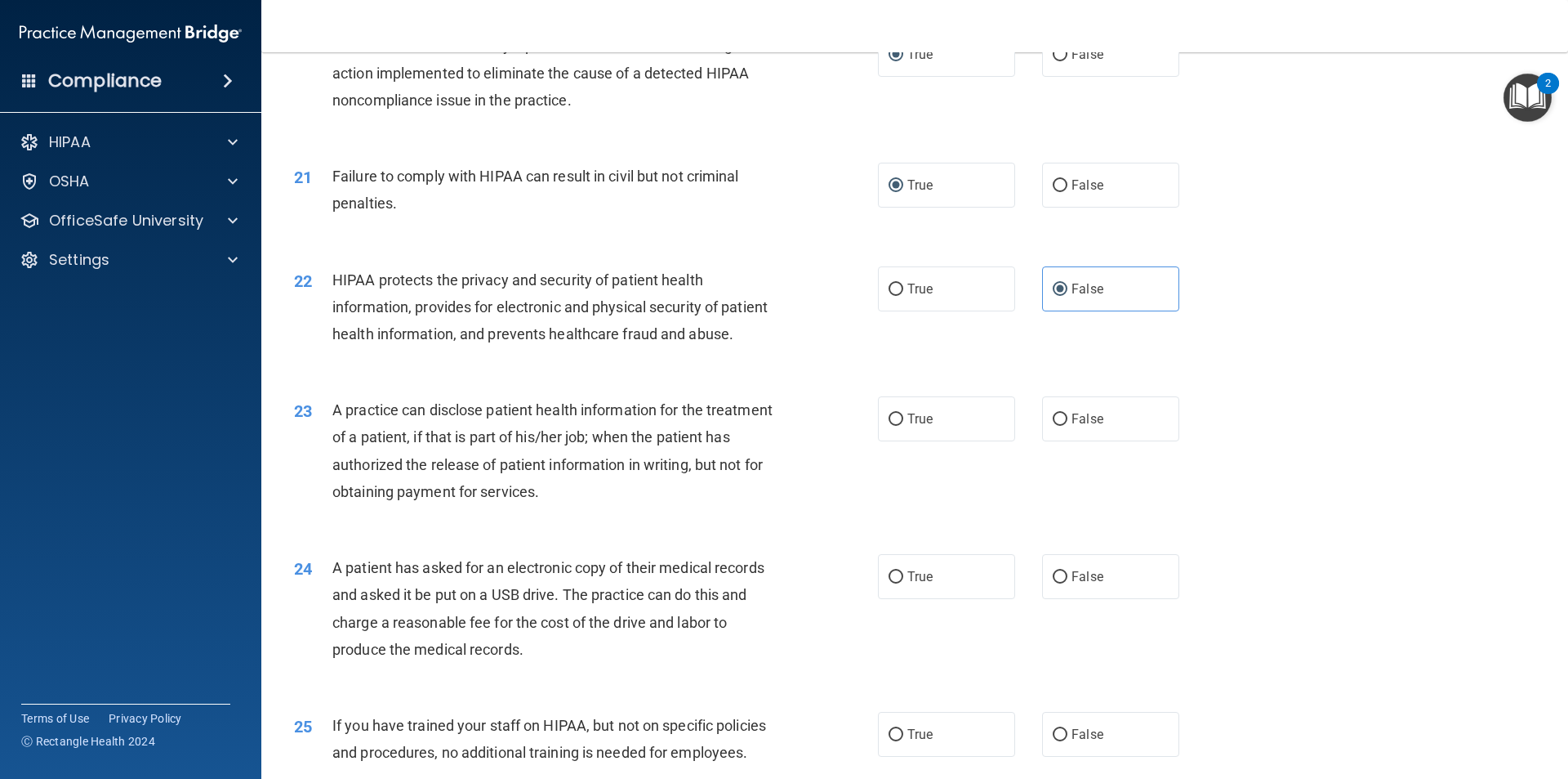
scroll to position [2370, 0]
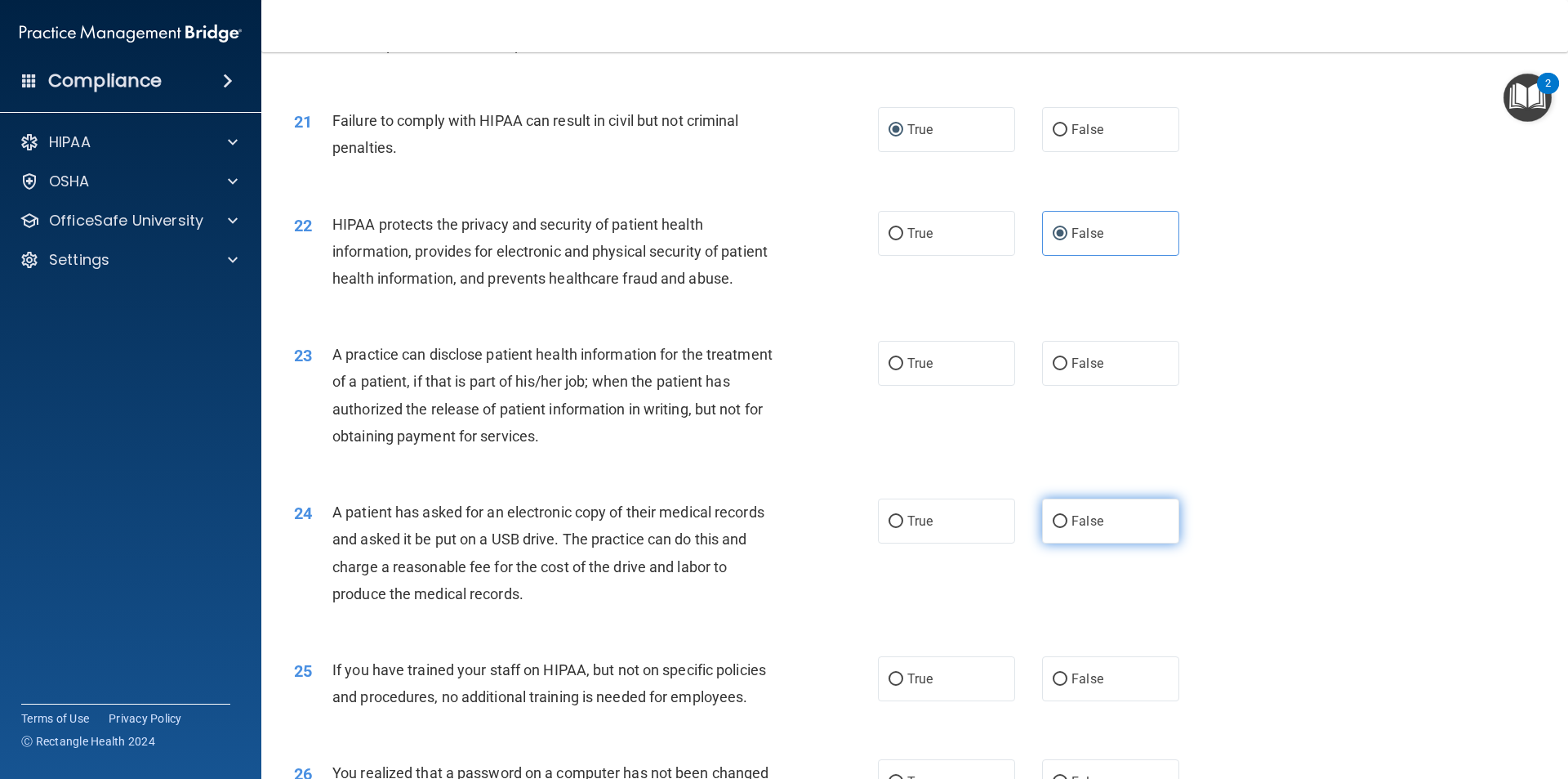
click at [1058, 528] on input "False" at bounding box center [1059, 521] width 14 height 13
radio input "true"
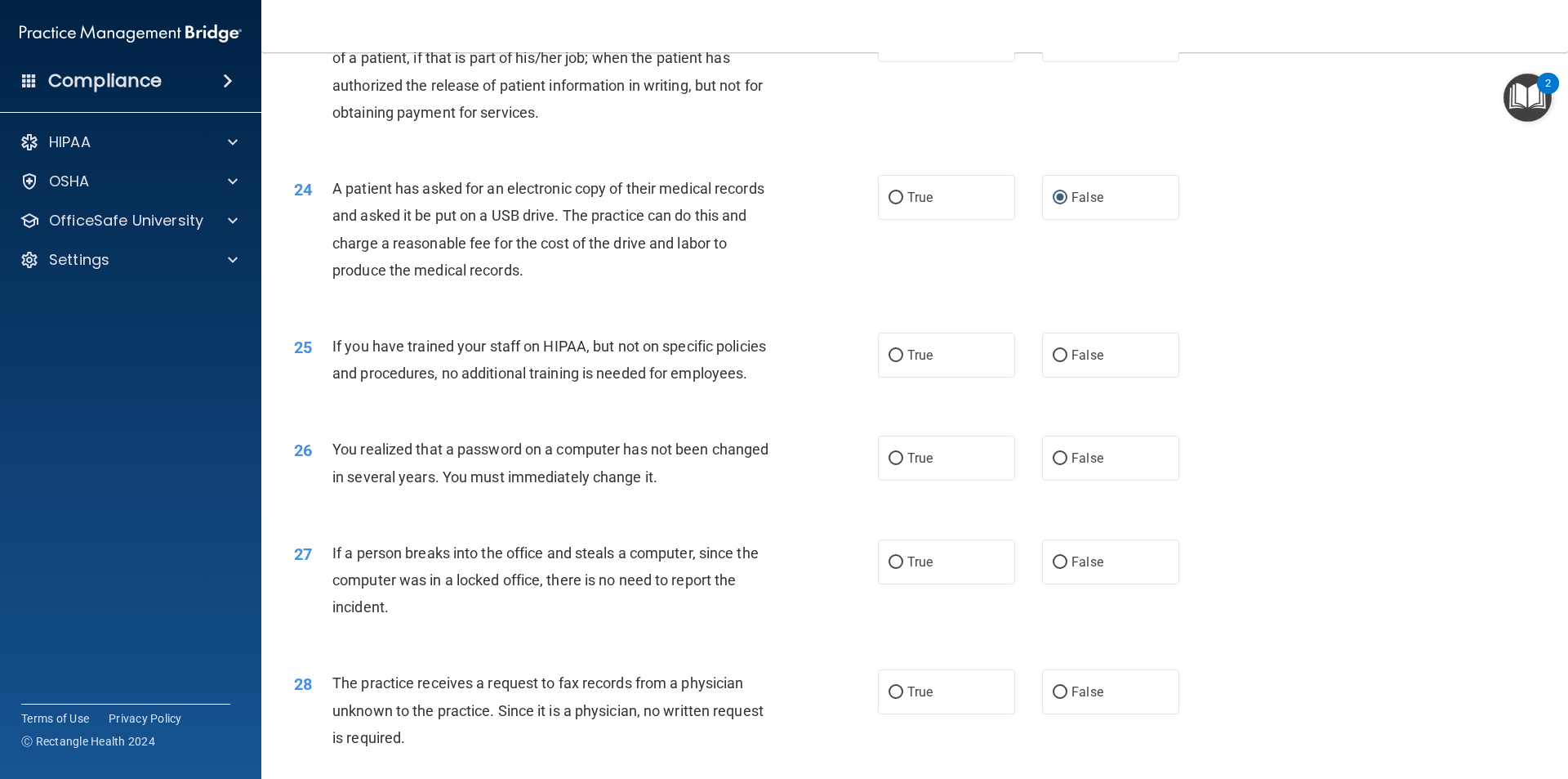
scroll to position [2697, 0]
click at [889, 359] on input "True" at bounding box center [896, 352] width 14 height 13
radio input "true"
drag, startPoint x: 1057, startPoint y: 511, endPoint x: 1059, endPoint y: 546, distance: 35.1
click at [1057, 462] on input "False" at bounding box center [1059, 455] width 14 height 13
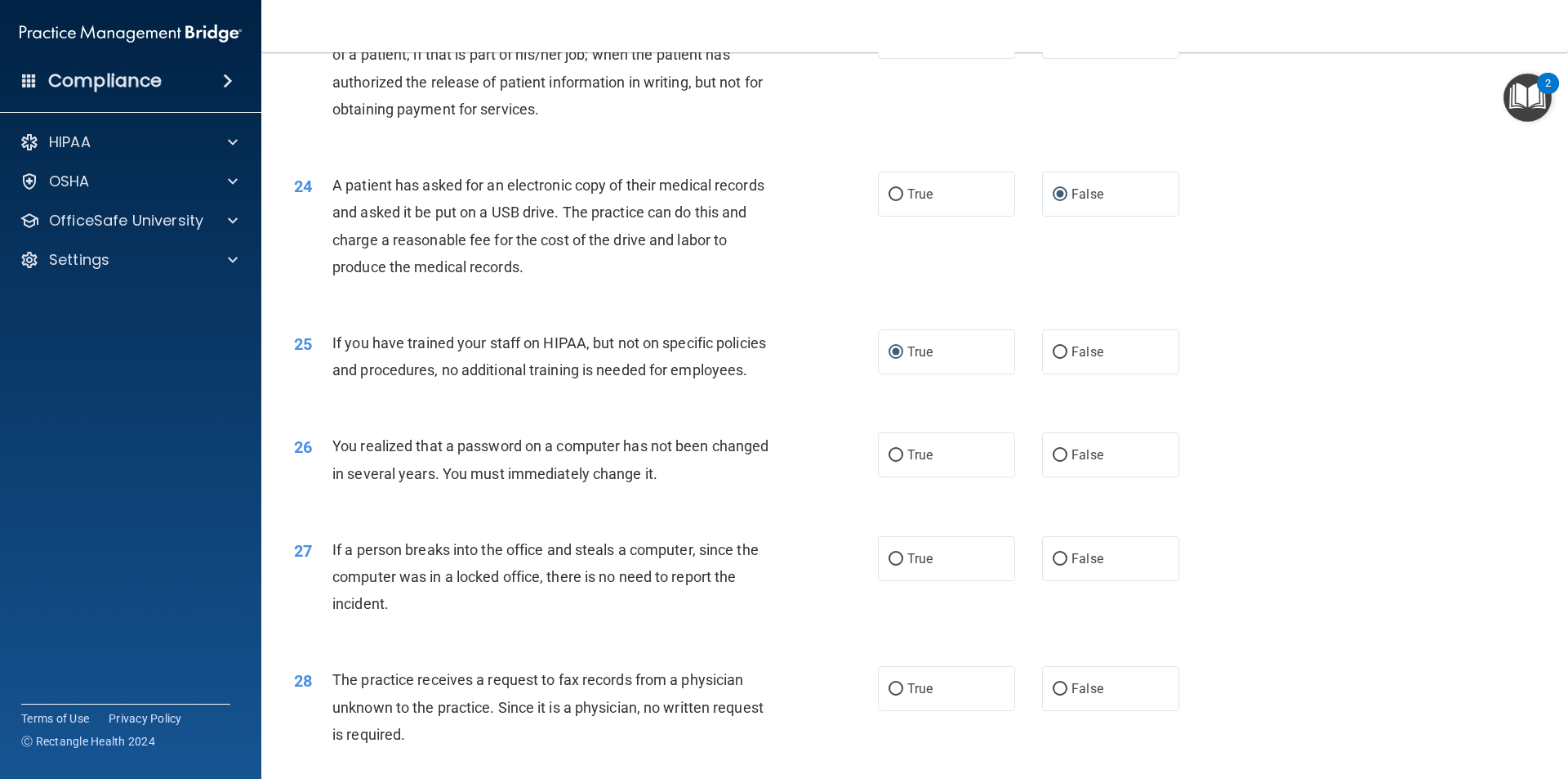
radio input "true"
drag, startPoint x: 1049, startPoint y: 603, endPoint x: 1060, endPoint y: 615, distance: 16.3
click at [1050, 581] on label "False" at bounding box center [1111, 558] width 137 height 45
click at [1052, 566] on input "False" at bounding box center [1059, 559] width 14 height 13
radio input "true"
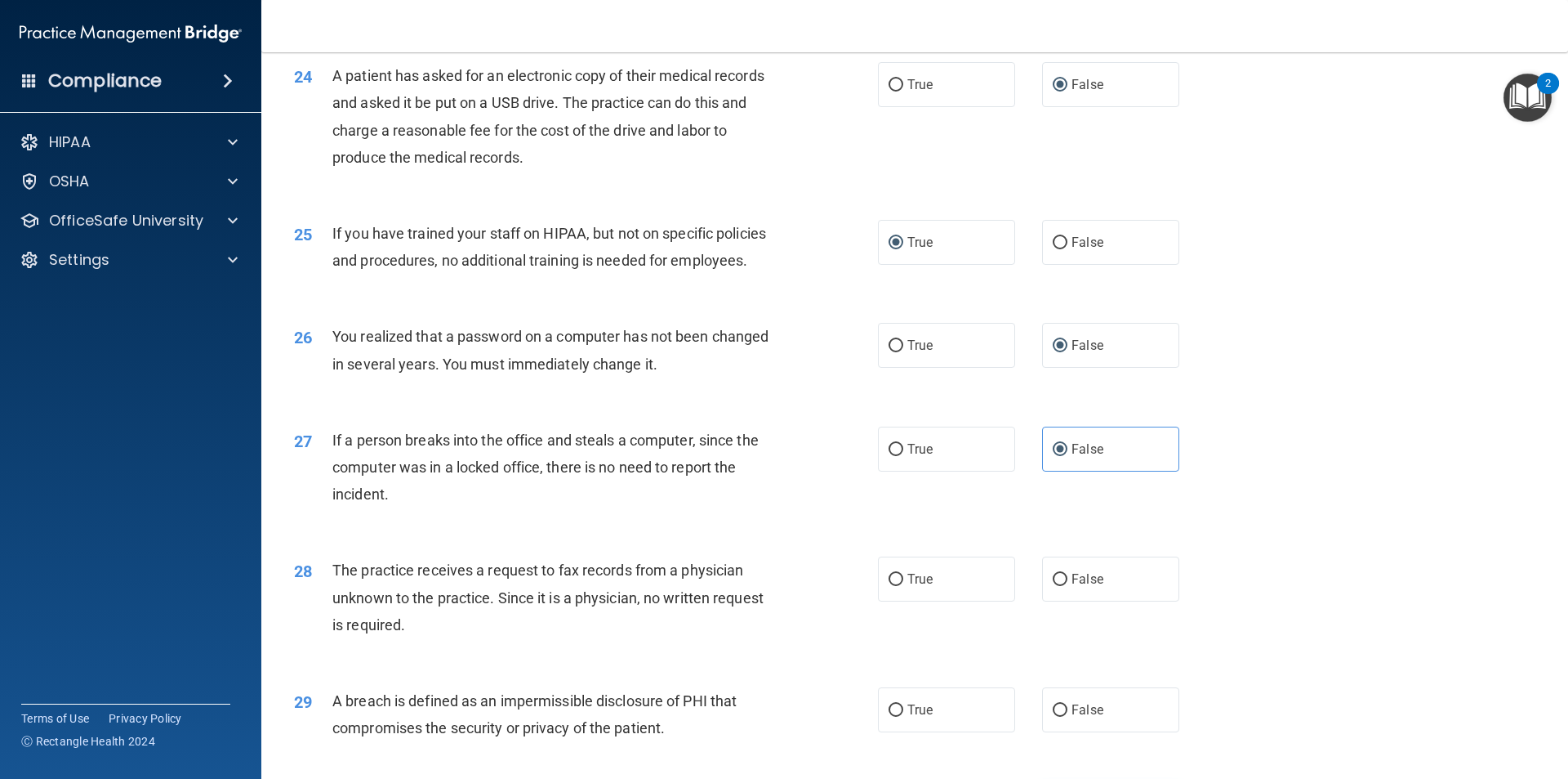
scroll to position [3088, 0]
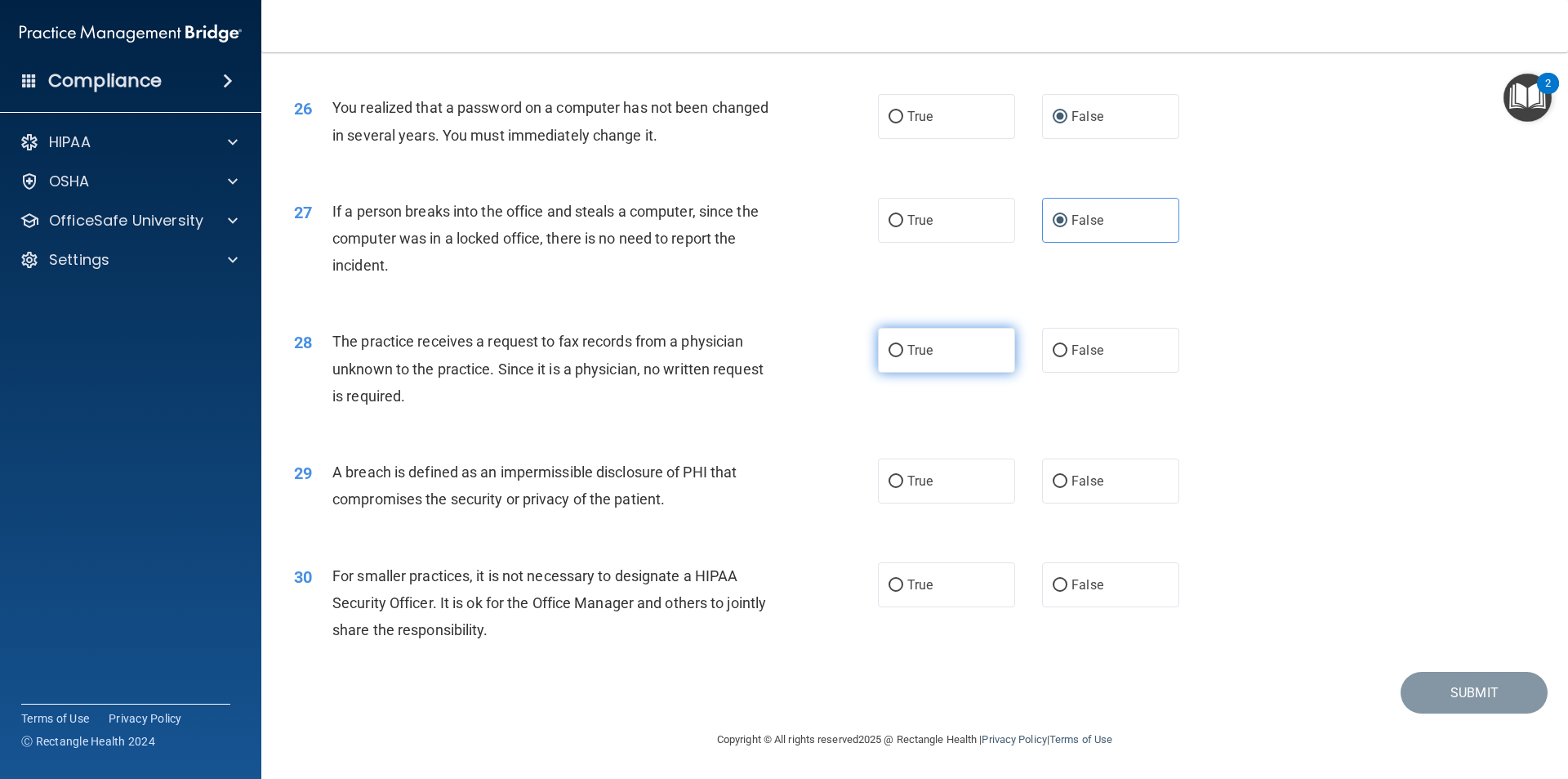
click at [894, 352] on input "True" at bounding box center [896, 352] width 14 height 13
radio input "true"
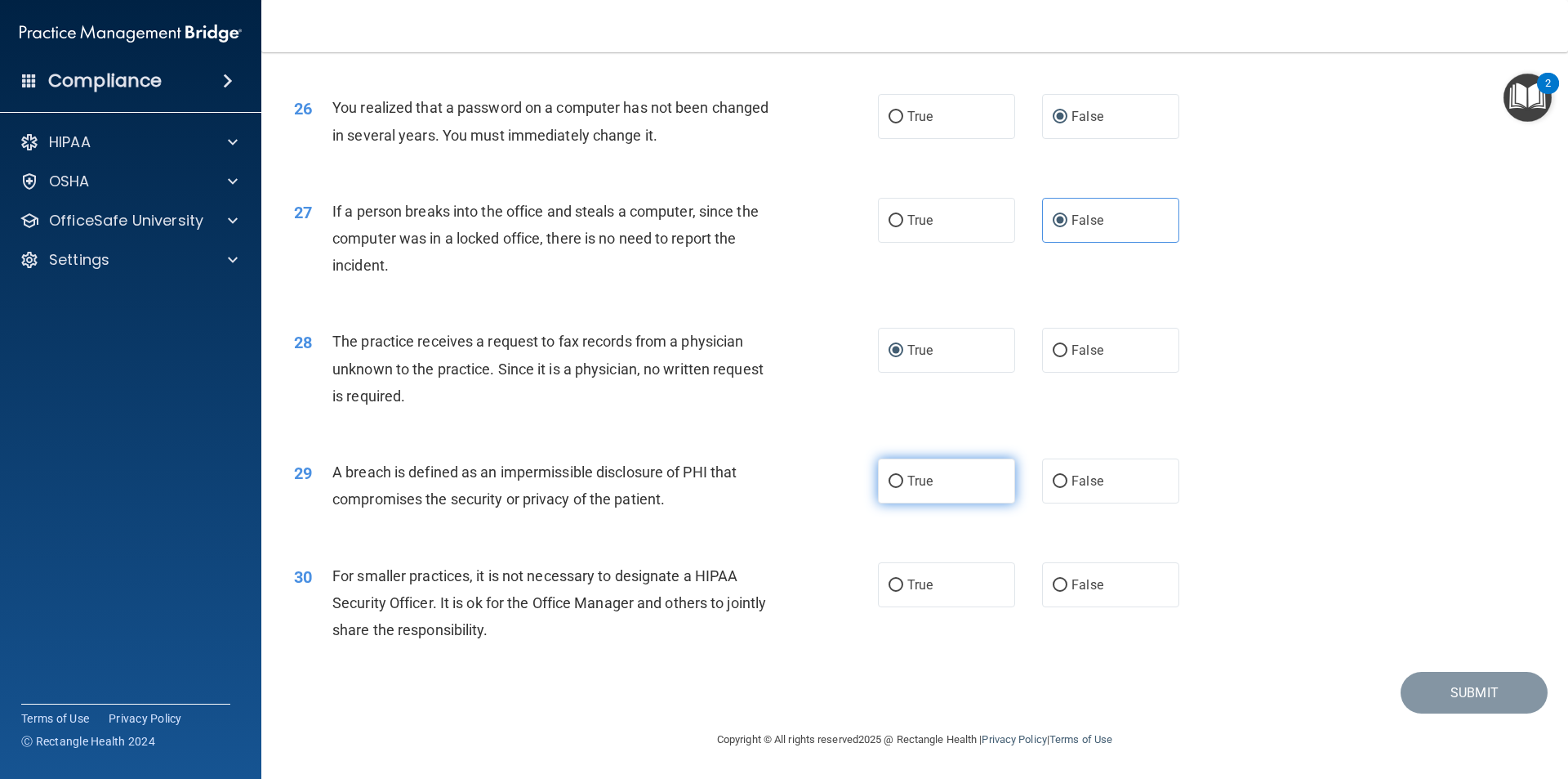
click at [894, 482] on input "True" at bounding box center [896, 482] width 14 height 13
radio input "true"
click at [1055, 482] on input "False" at bounding box center [1059, 482] width 14 height 13
radio input "true"
radio input "false"
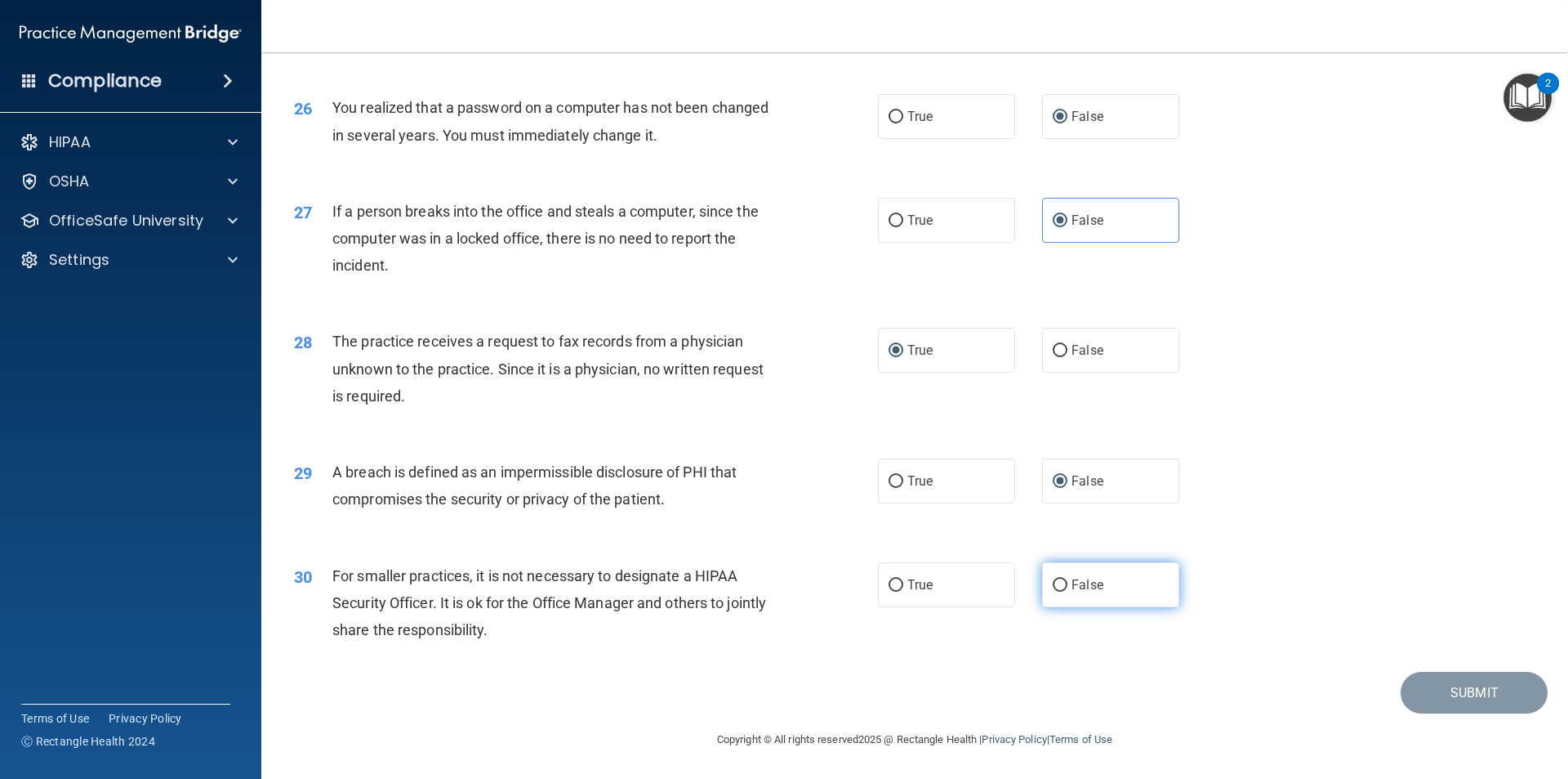
click at [1060, 584] on label "False" at bounding box center [1111, 585] width 137 height 45
click at [1060, 584] on input "False" at bounding box center [1059, 586] width 14 height 13
radio input "true"
click at [1444, 669] on div "30 For smaller practices, it is not necessary to designate a HIPAA Security Off…" at bounding box center [914, 606] width 1265 height 131
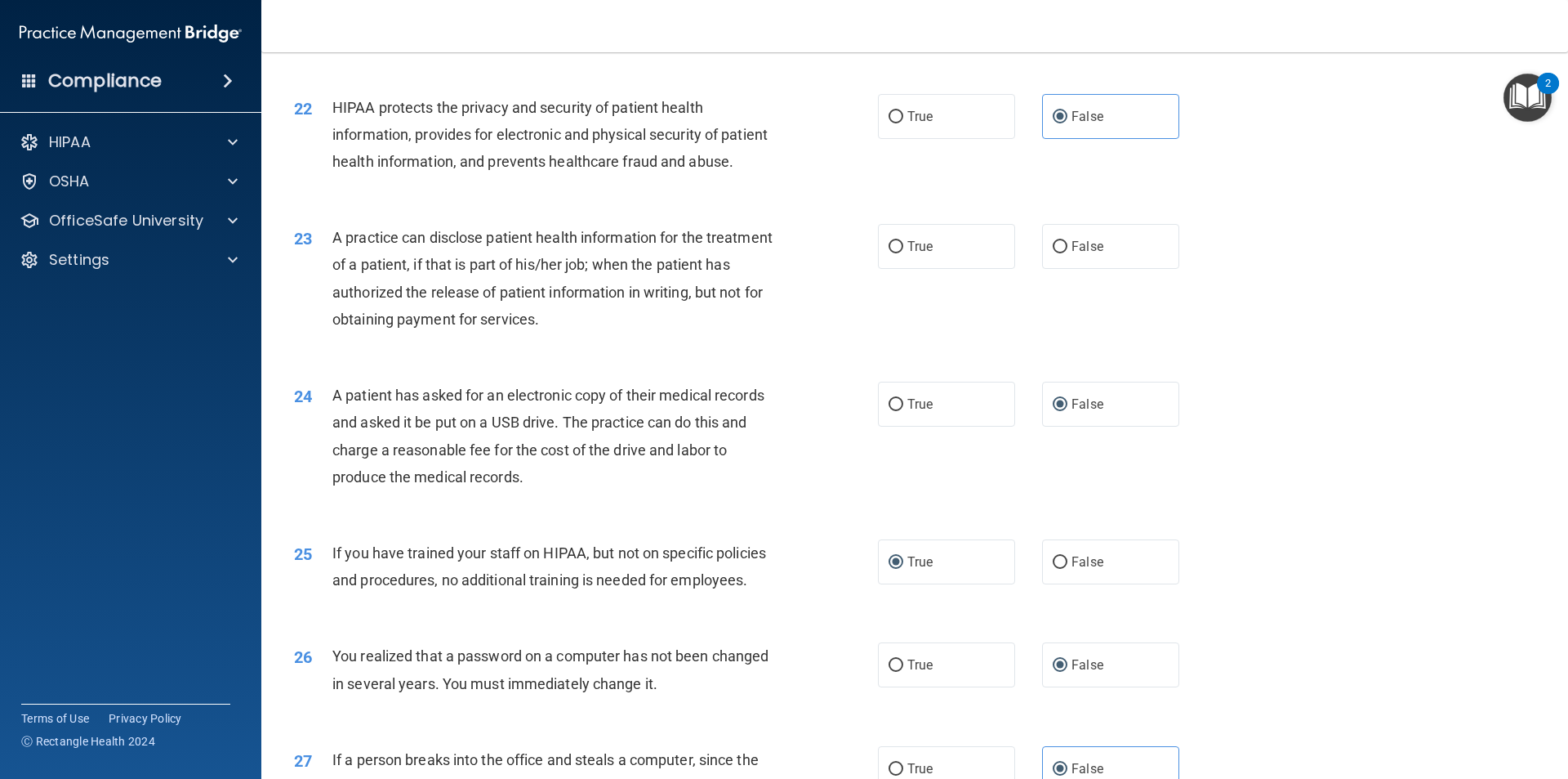
scroll to position [2353, 0]
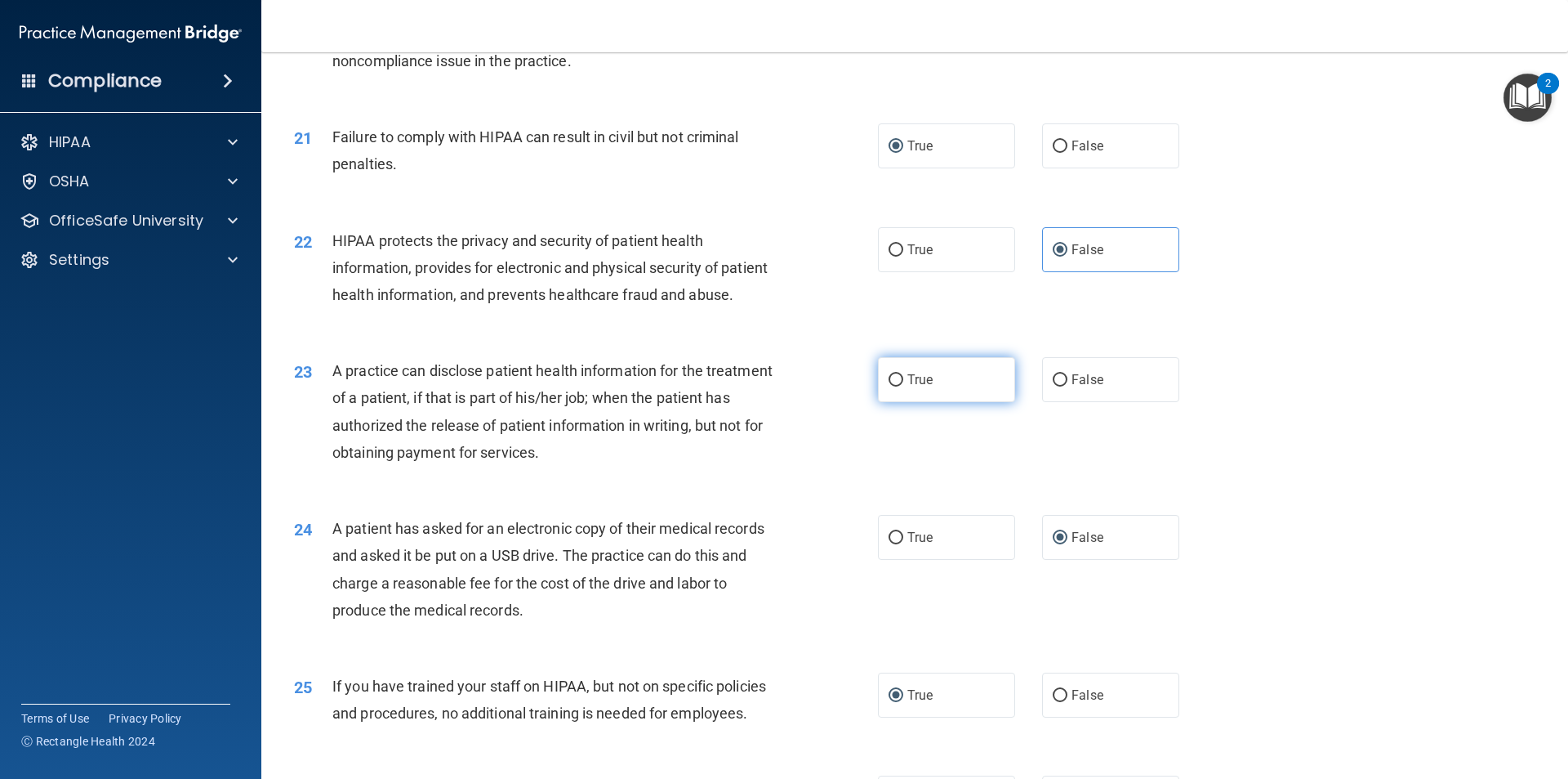
click at [894, 387] on input "True" at bounding box center [896, 380] width 14 height 13
radio input "true"
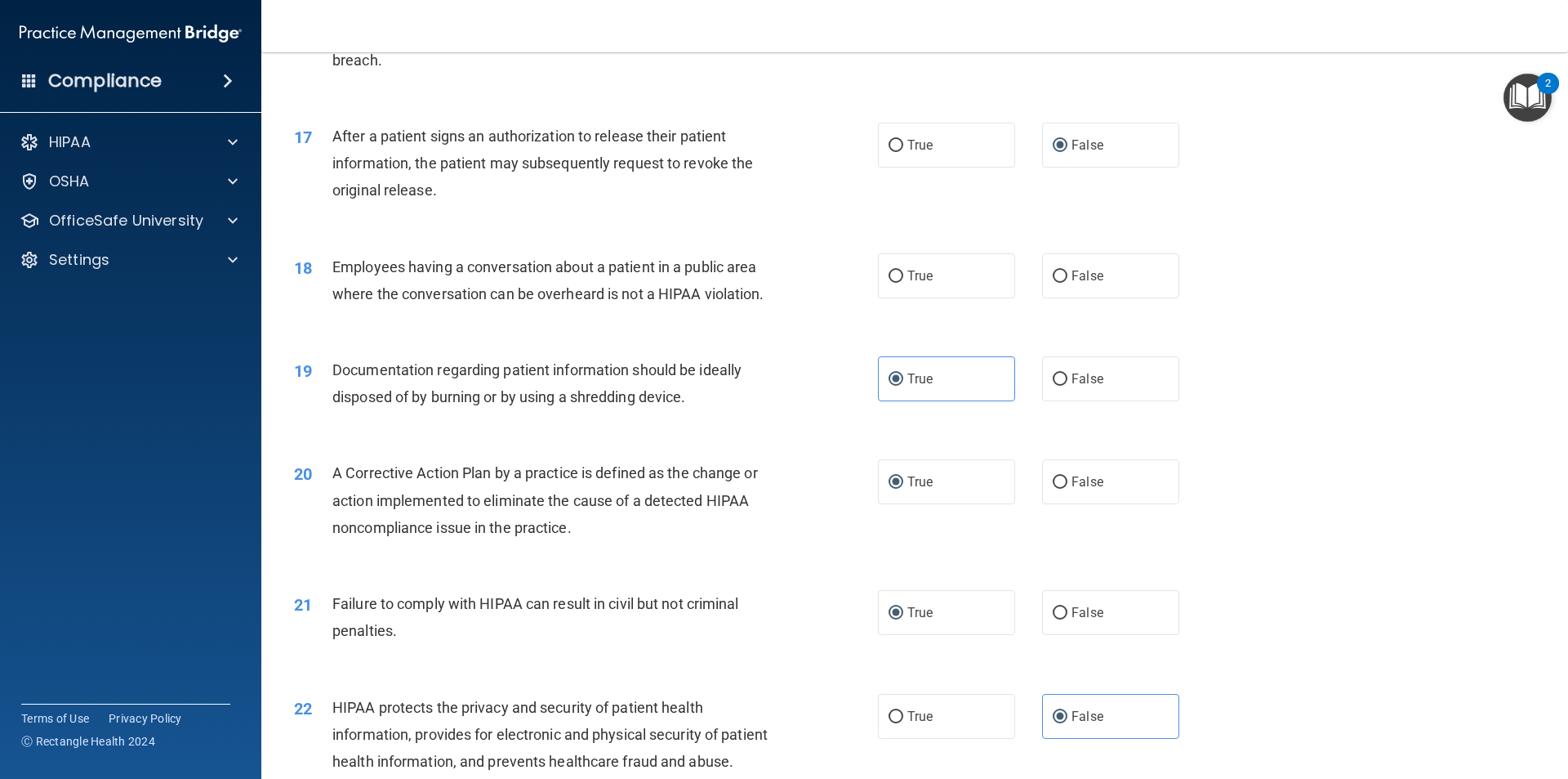
scroll to position [1863, 0]
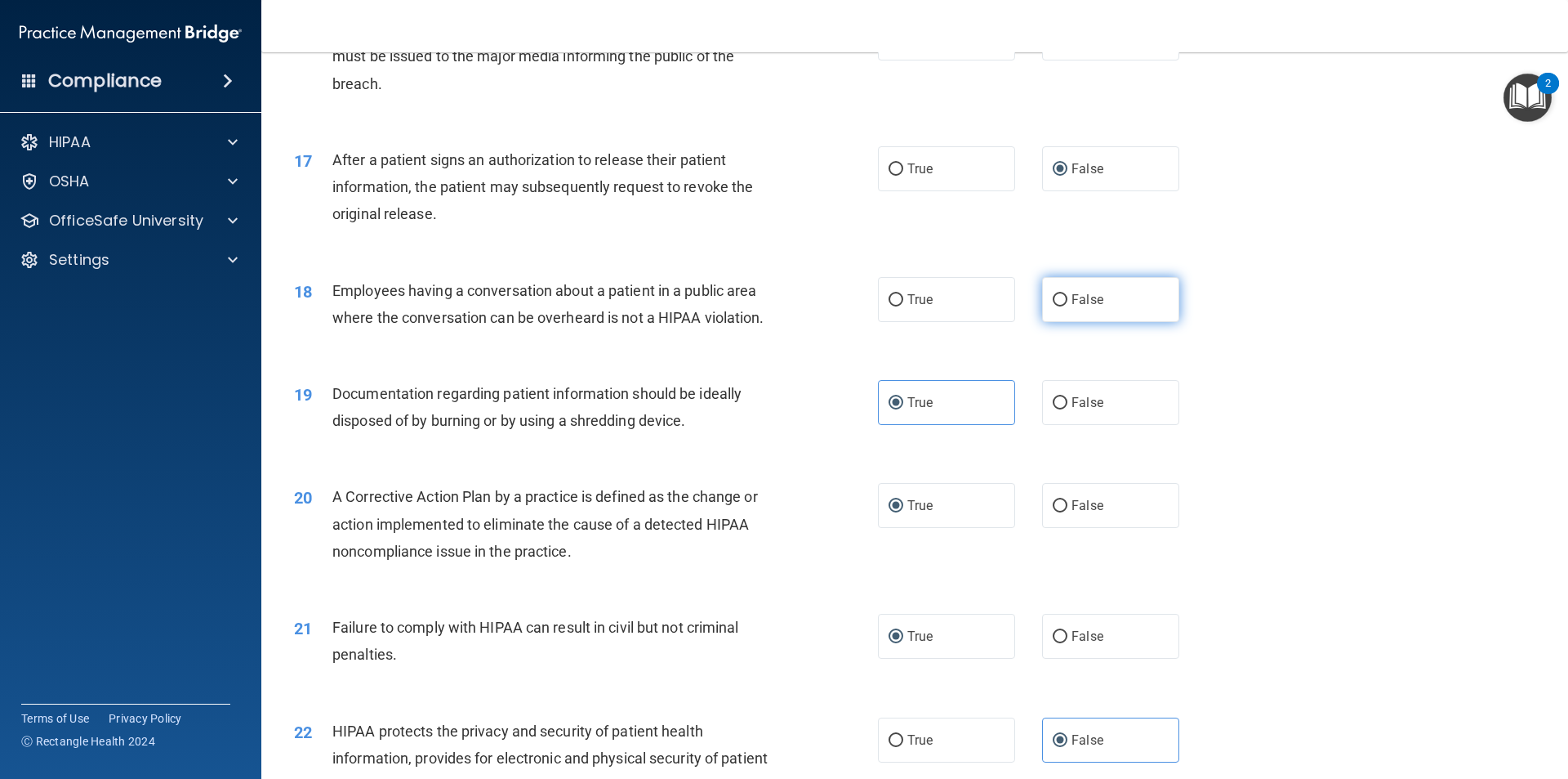
click at [1052, 306] on input "False" at bounding box center [1059, 300] width 14 height 13
radio input "true"
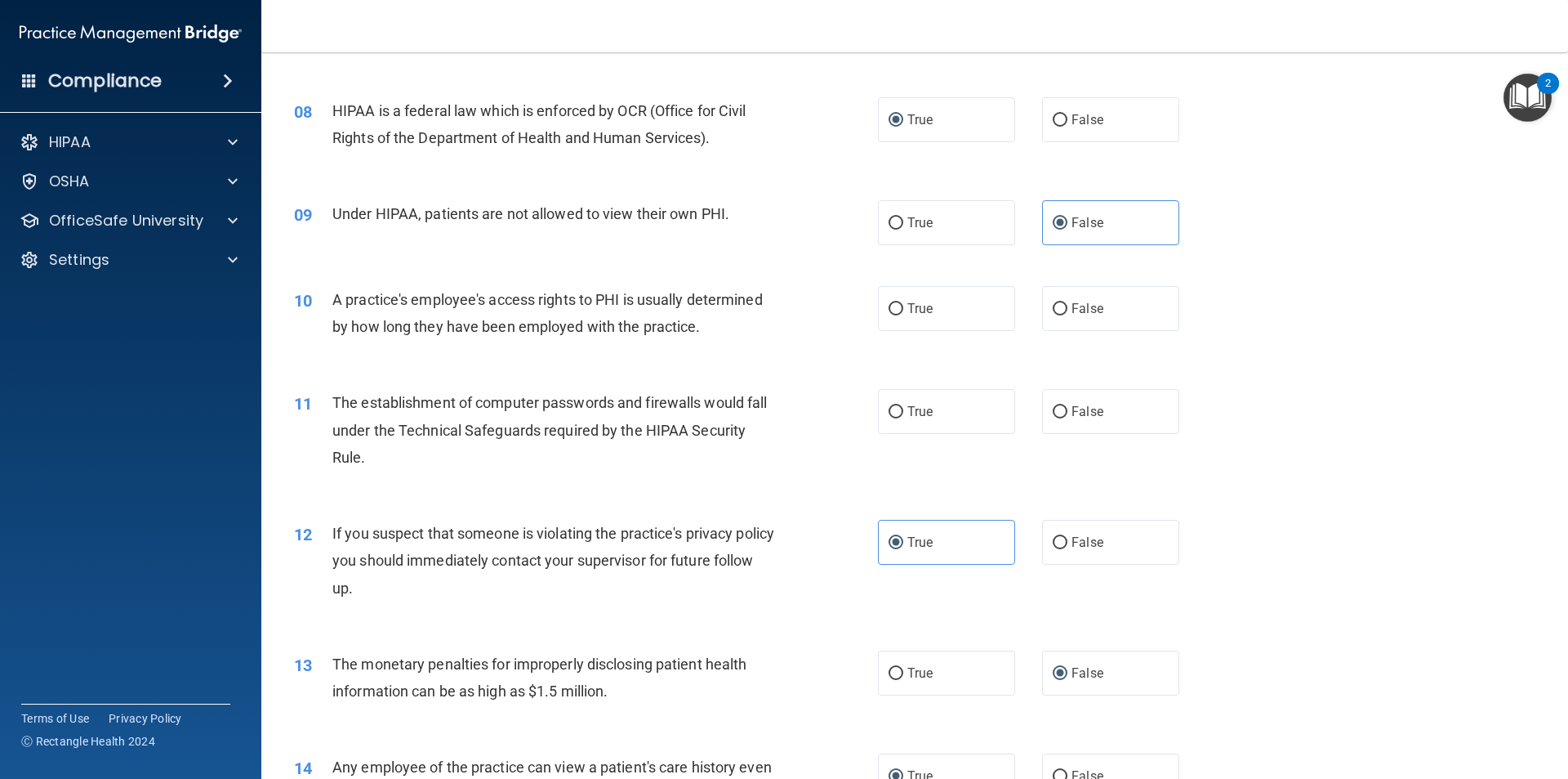
scroll to position [882, 0]
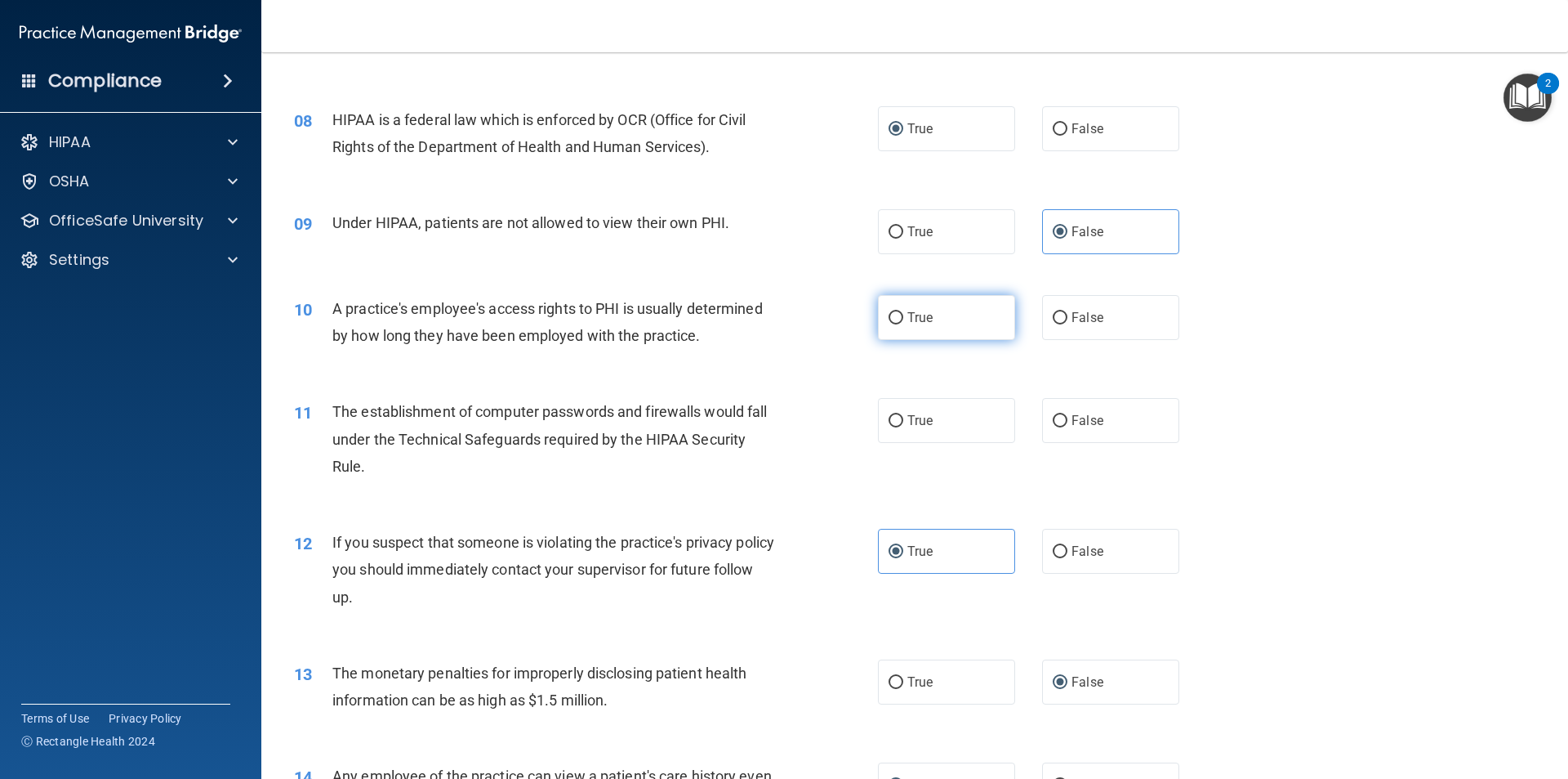
click at [889, 317] on input "True" at bounding box center [896, 318] width 14 height 13
radio input "true"
click at [891, 417] on input "True" at bounding box center [896, 421] width 14 height 13
radio input "true"
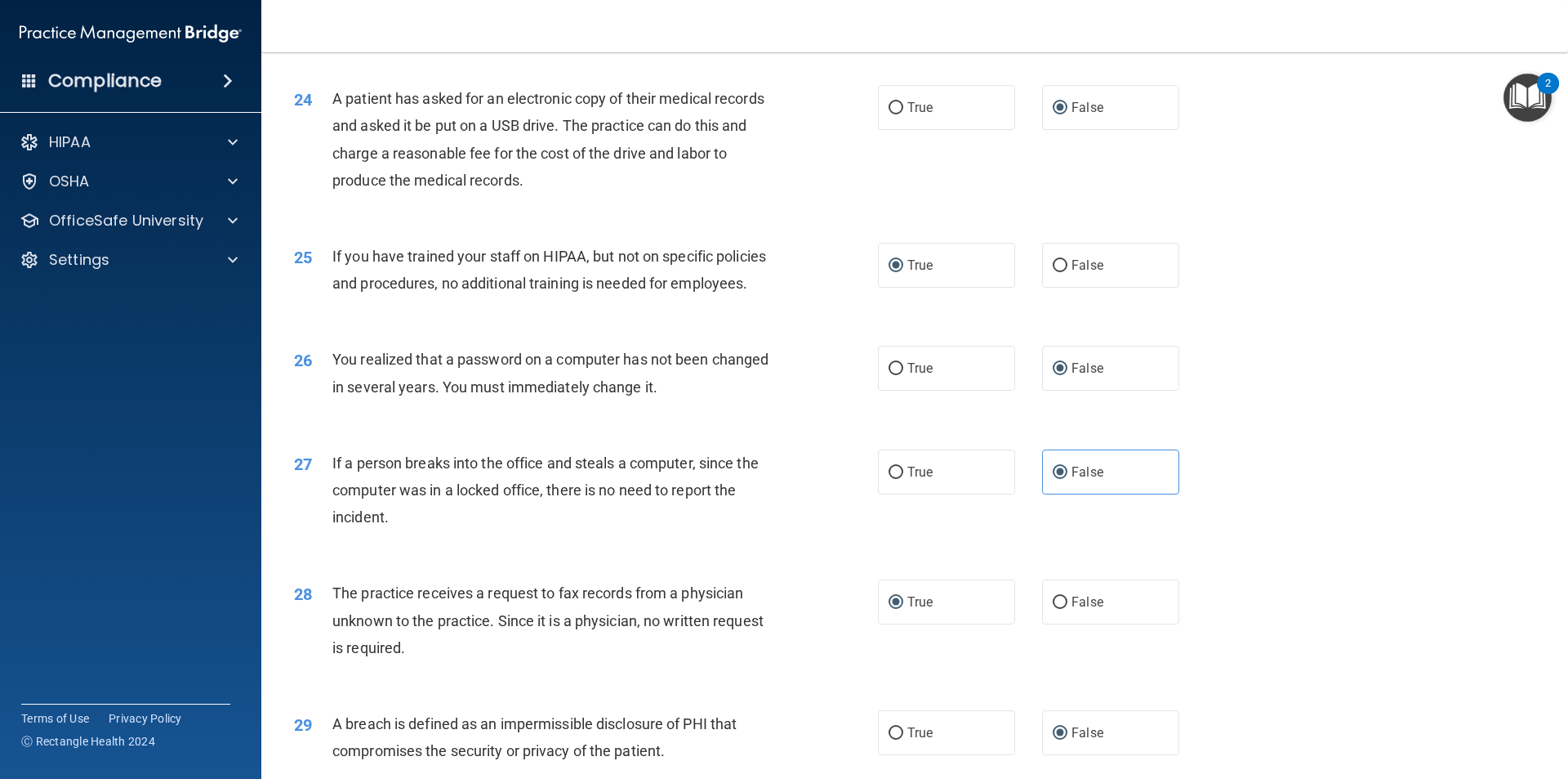
scroll to position [3088, 0]
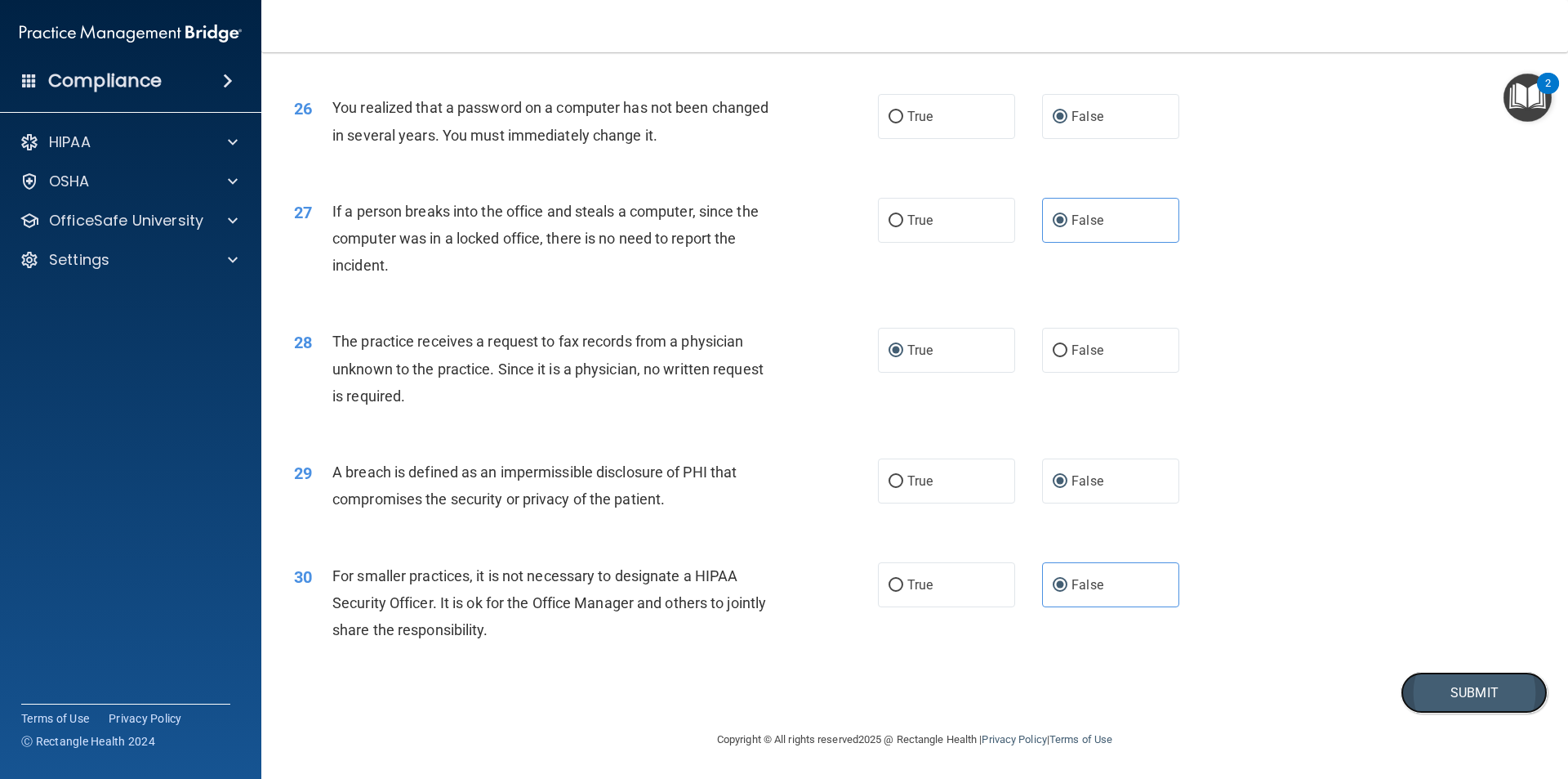
click at [1476, 687] on button "Submit" at bounding box center [1474, 692] width 147 height 42
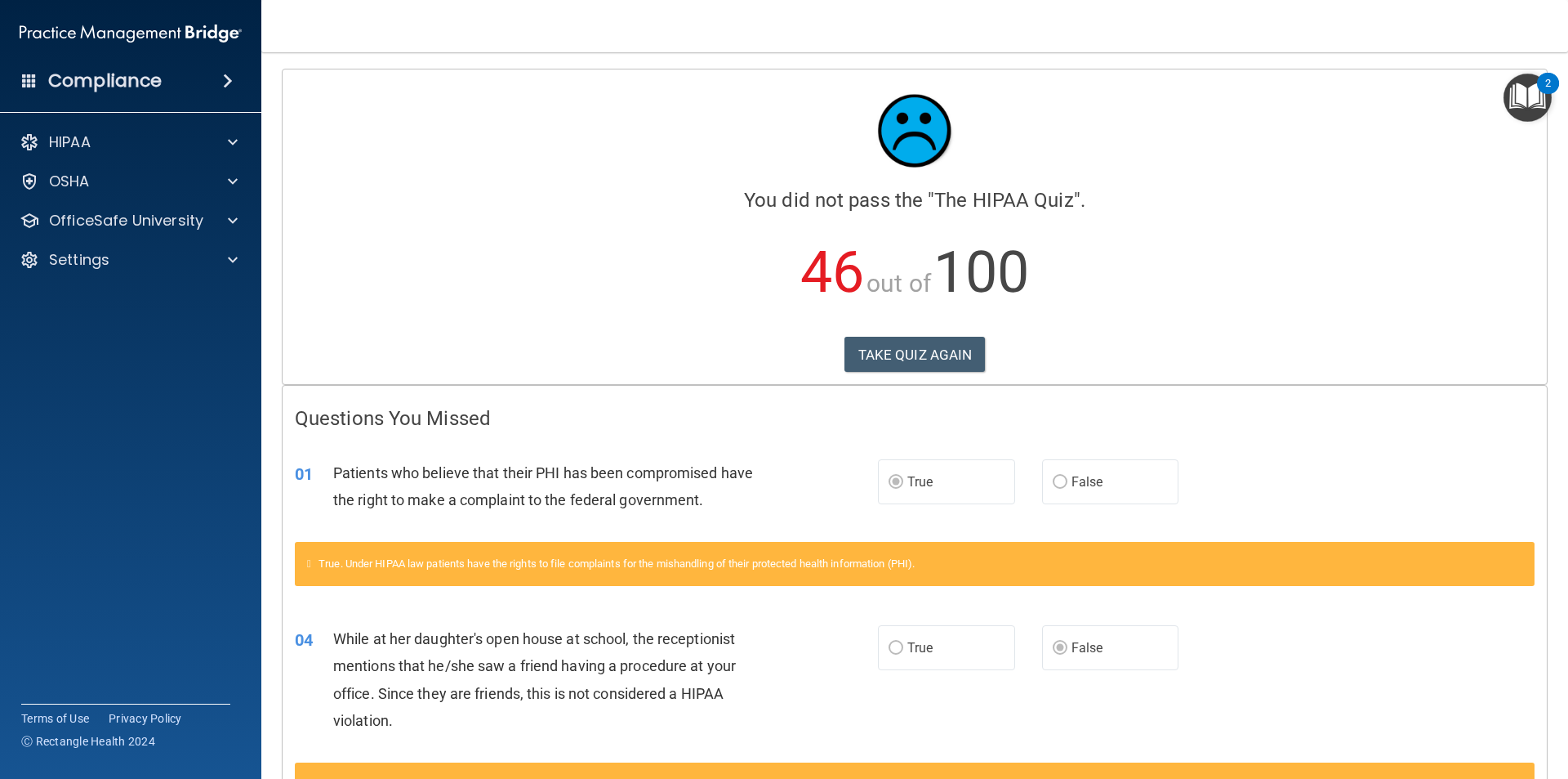
click at [1440, 424] on h4 "Questions You Missed" at bounding box center [914, 418] width 1239 height 22
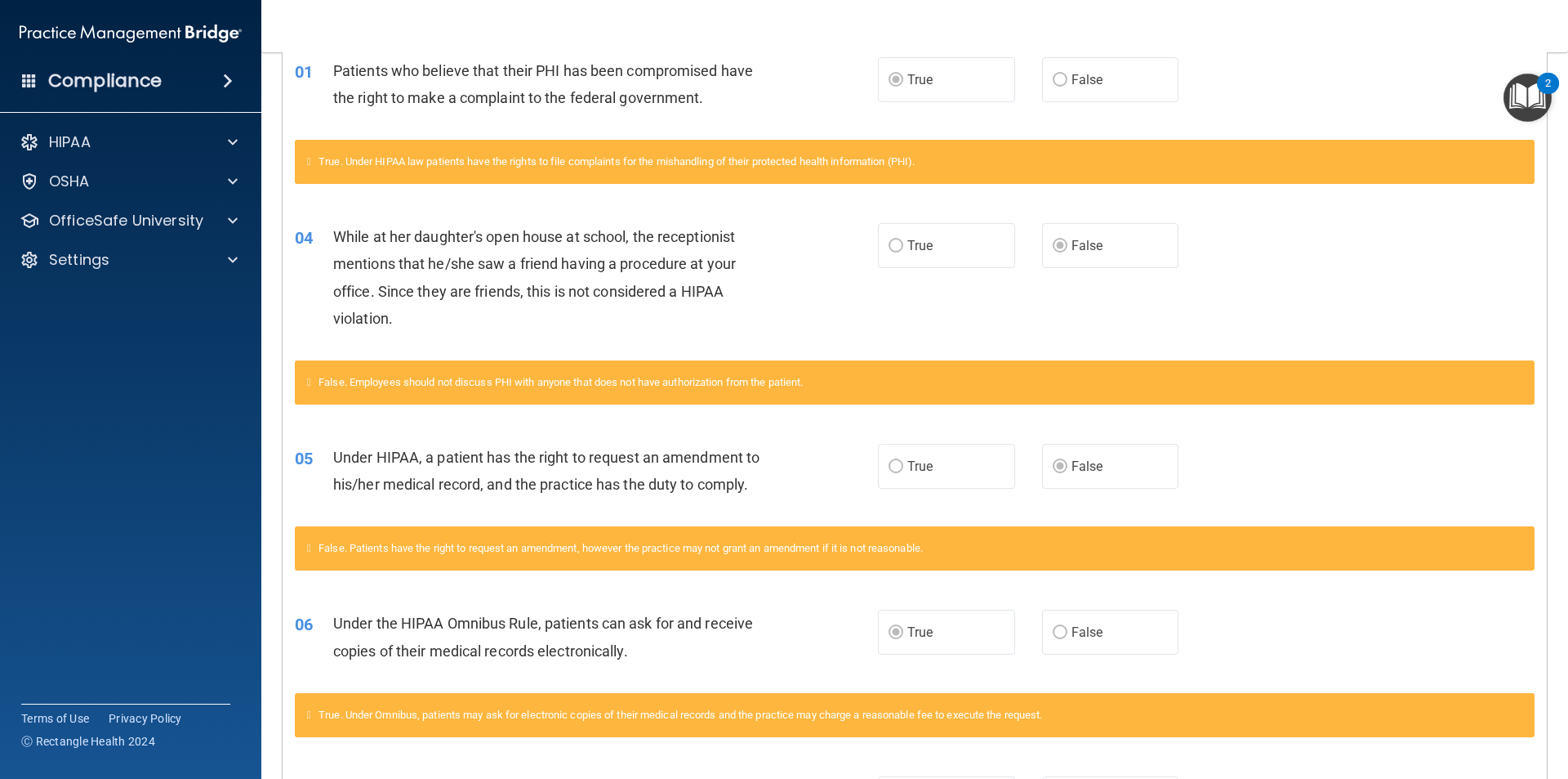
scroll to position [408, 0]
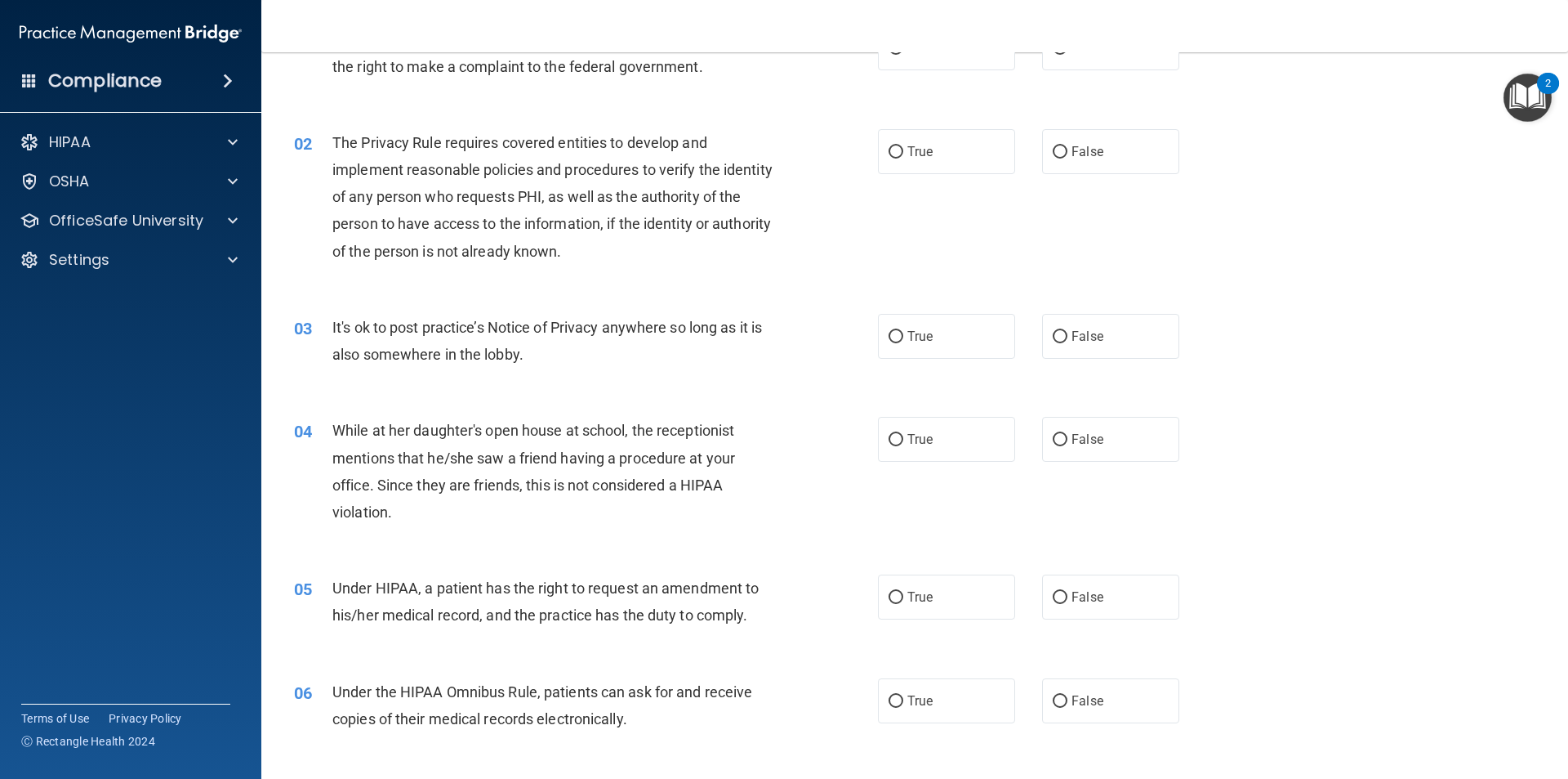
scroll to position [408, 0]
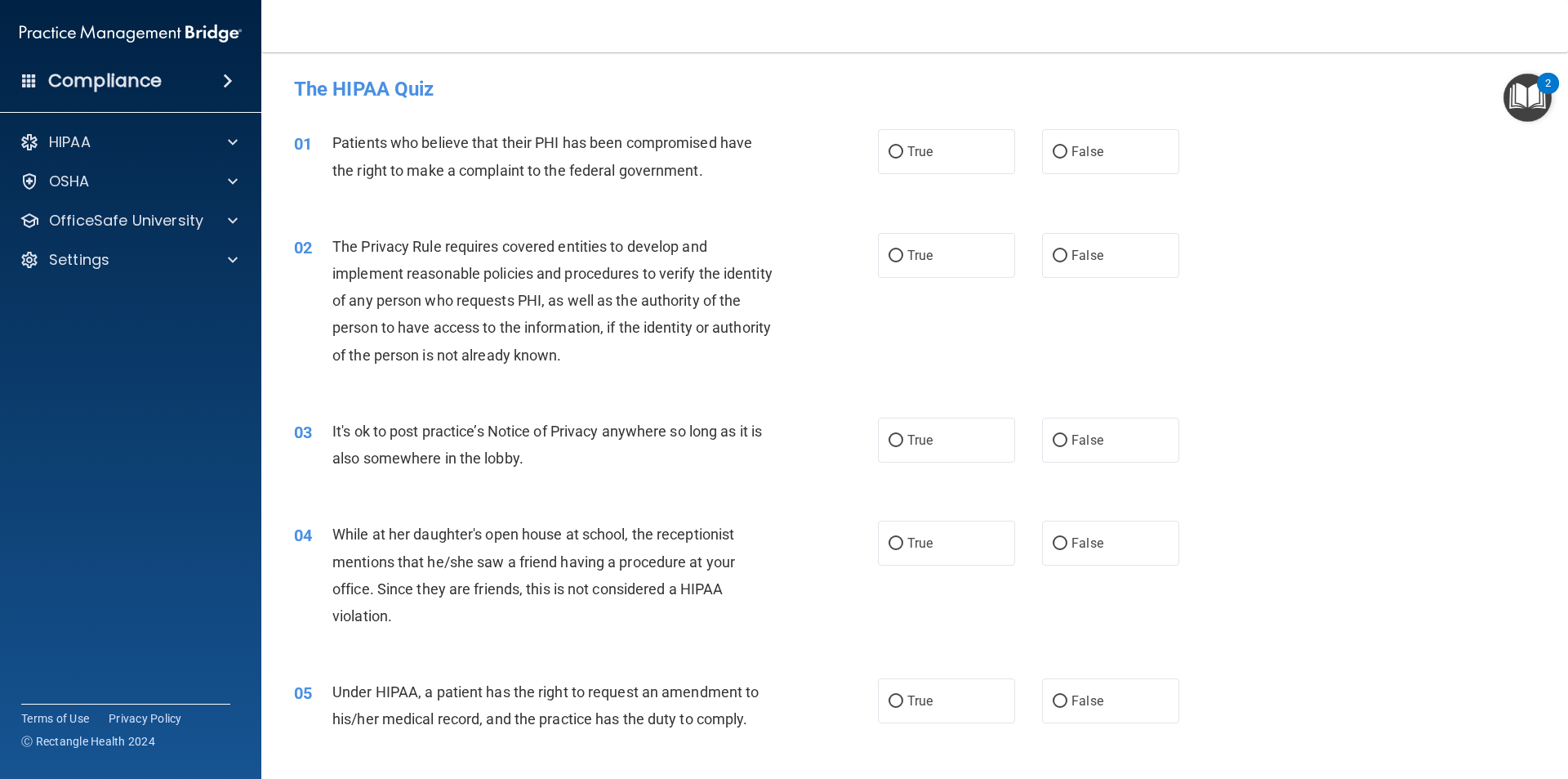
drag, startPoint x: 899, startPoint y: 152, endPoint x: 927, endPoint y: 198, distance: 53.9
click at [899, 152] on label "True" at bounding box center [947, 152] width 137 height 45
click at [899, 152] on input "True" at bounding box center [896, 153] width 14 height 13
radio input "true"
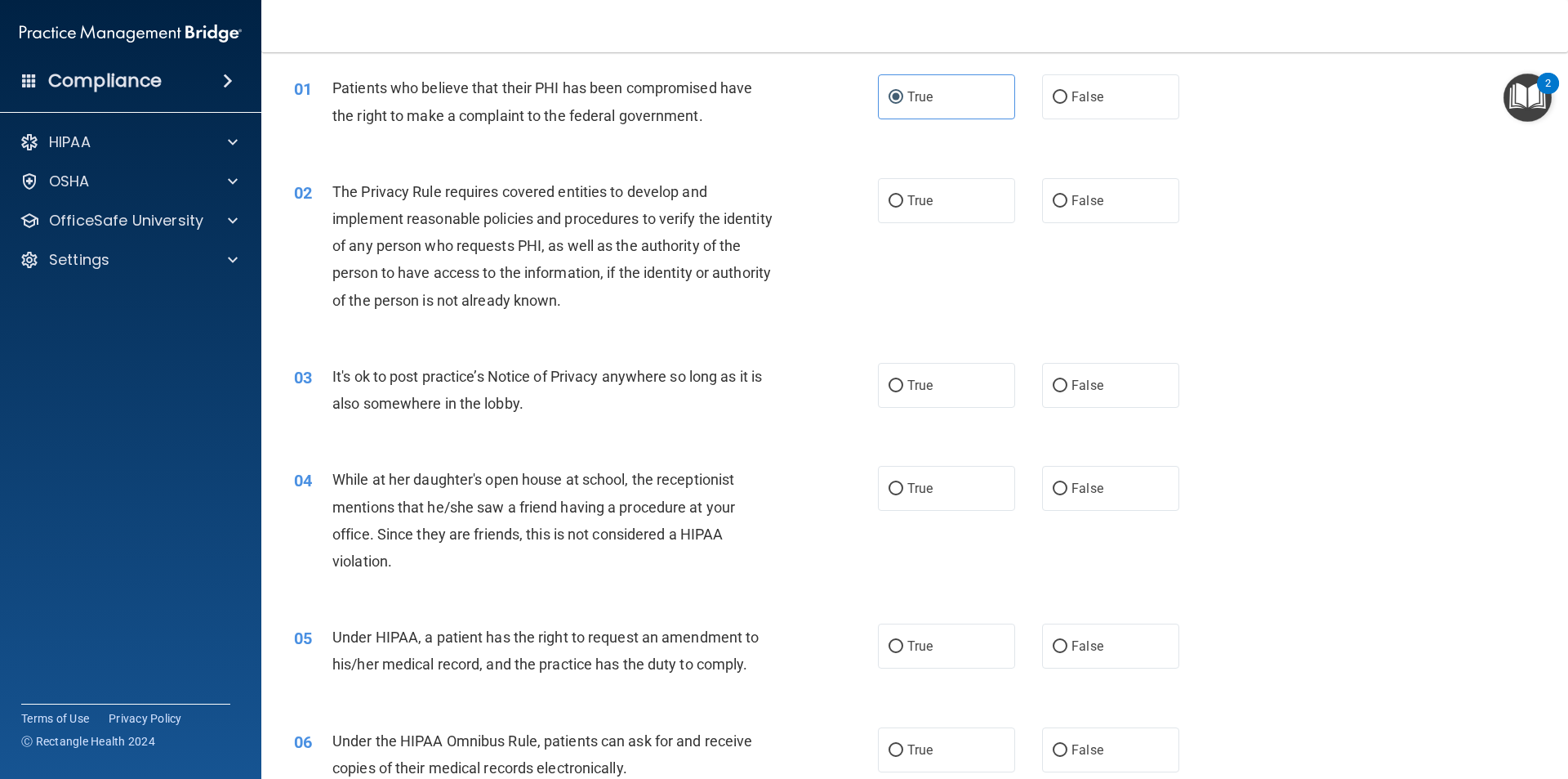
scroll to position [81, 0]
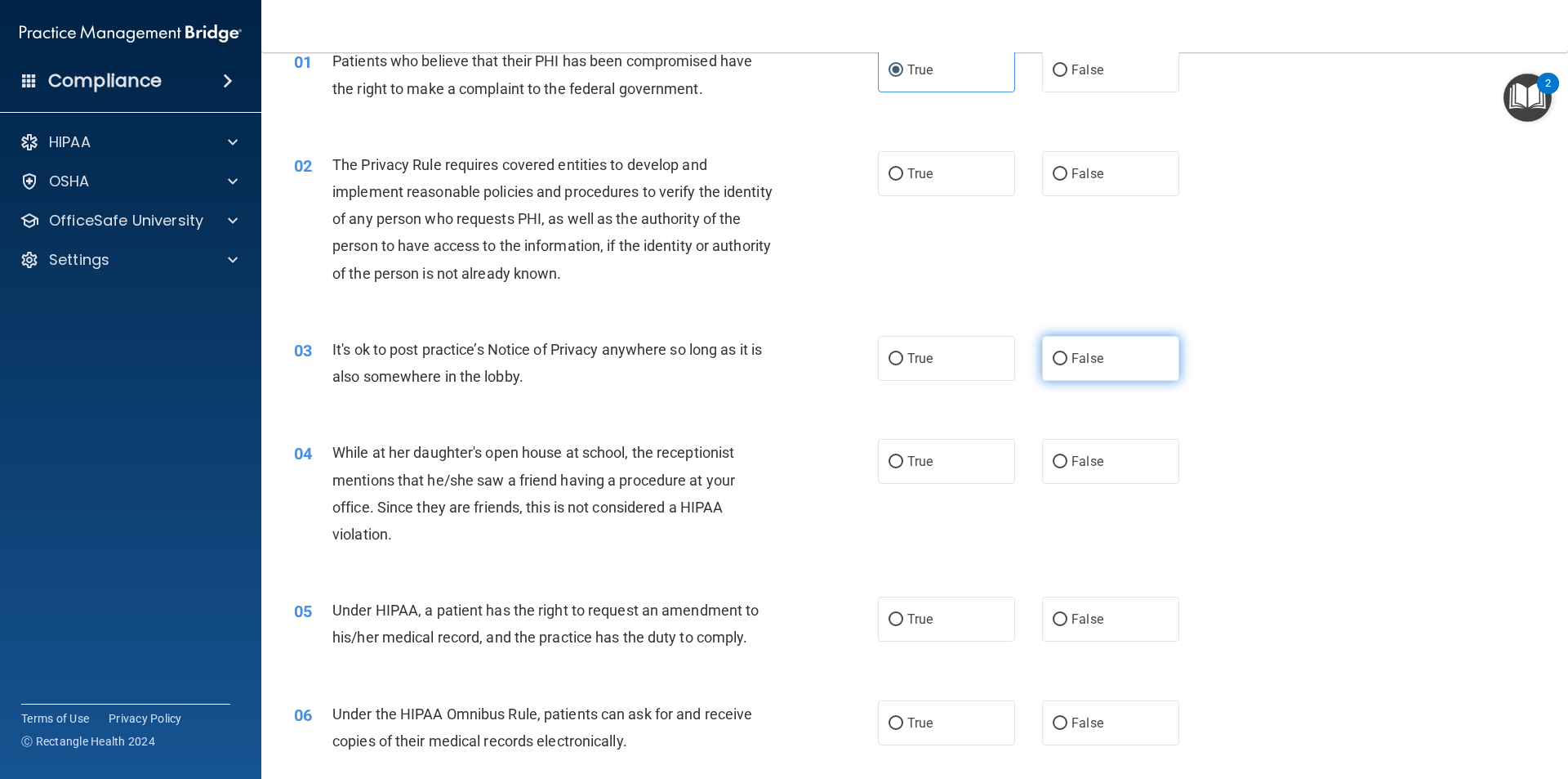
drag, startPoint x: 1060, startPoint y: 360, endPoint x: 1060, endPoint y: 371, distance: 11.0
click at [1060, 361] on label "False" at bounding box center [1111, 359] width 137 height 45
click at [1060, 361] on input "False" at bounding box center [1059, 360] width 14 height 13
radio input "true"
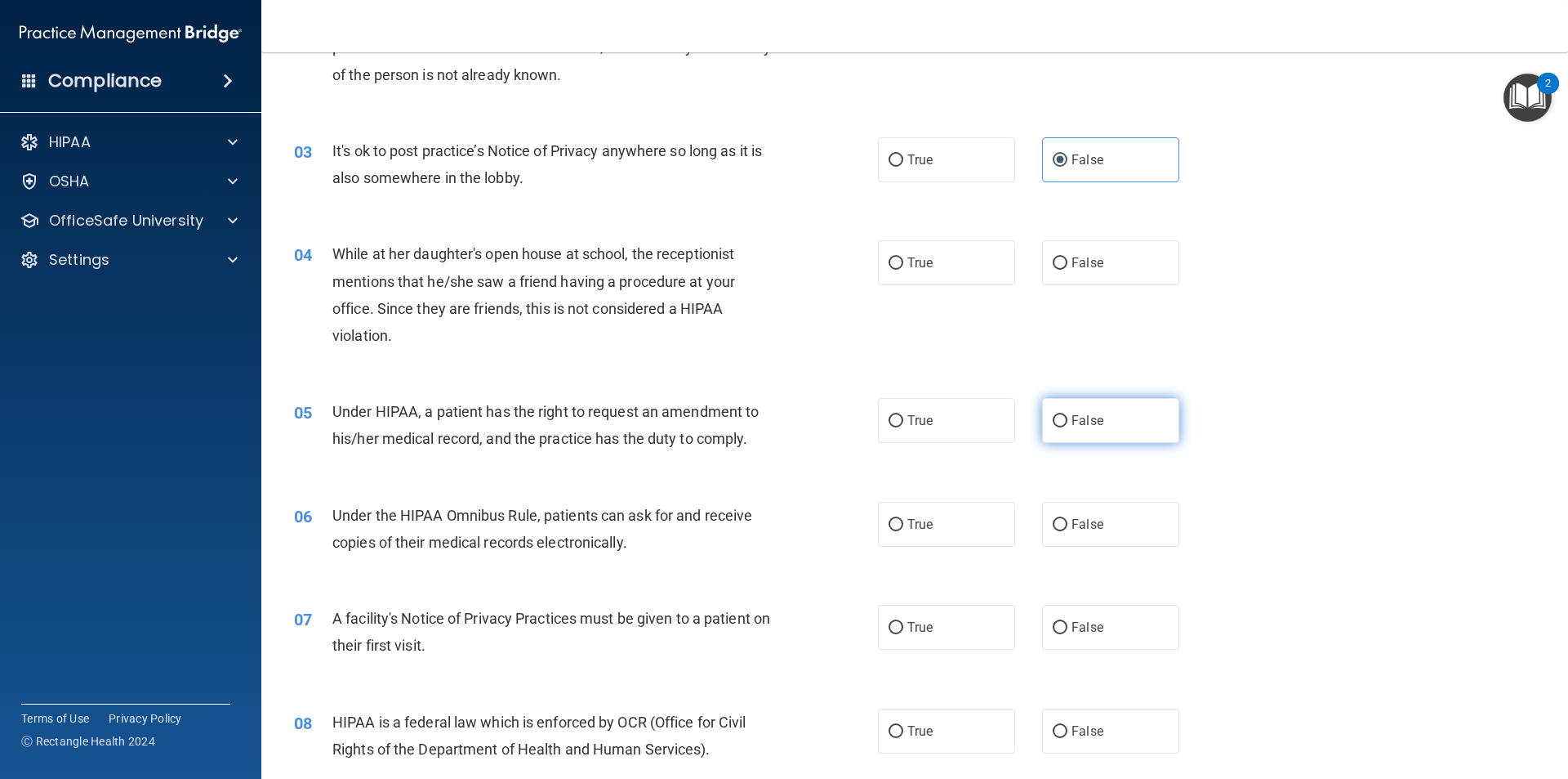
scroll to position [327, 0]
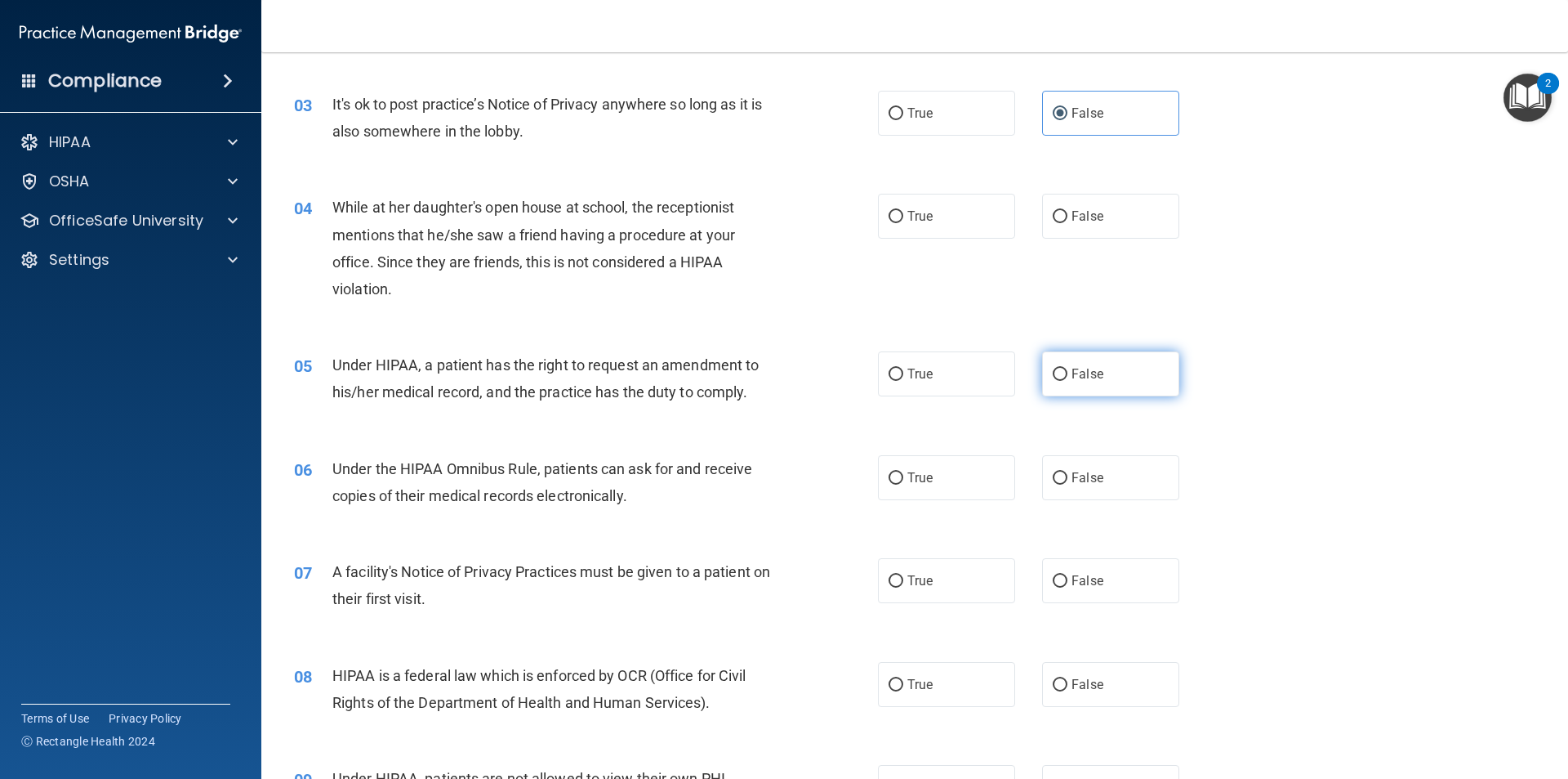
click at [1057, 373] on input "False" at bounding box center [1059, 375] width 14 height 13
radio input "true"
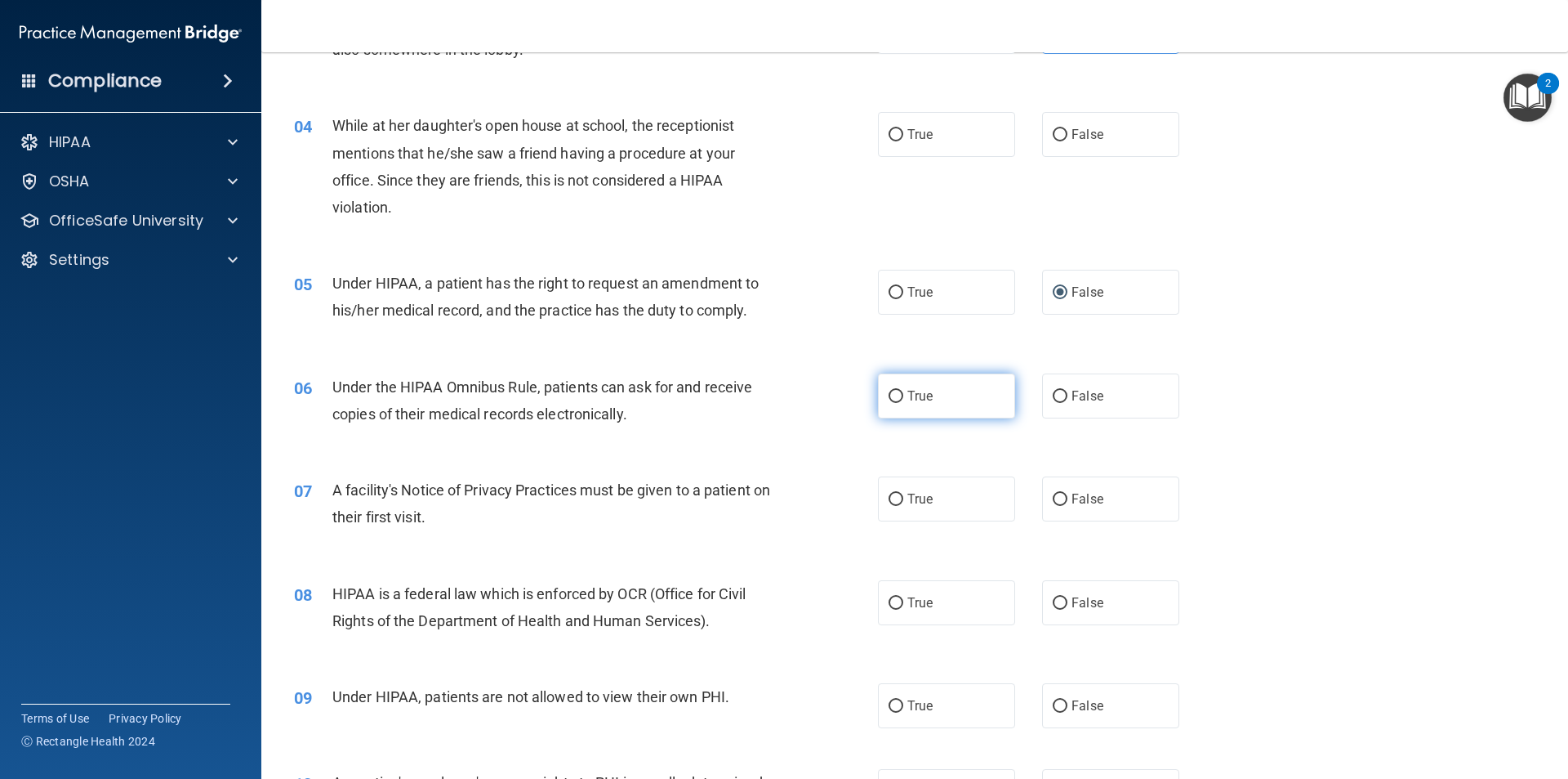
drag, startPoint x: 891, startPoint y: 392, endPoint x: 895, endPoint y: 400, distance: 8.9
click at [892, 394] on input "True" at bounding box center [896, 397] width 14 height 13
radio input "true"
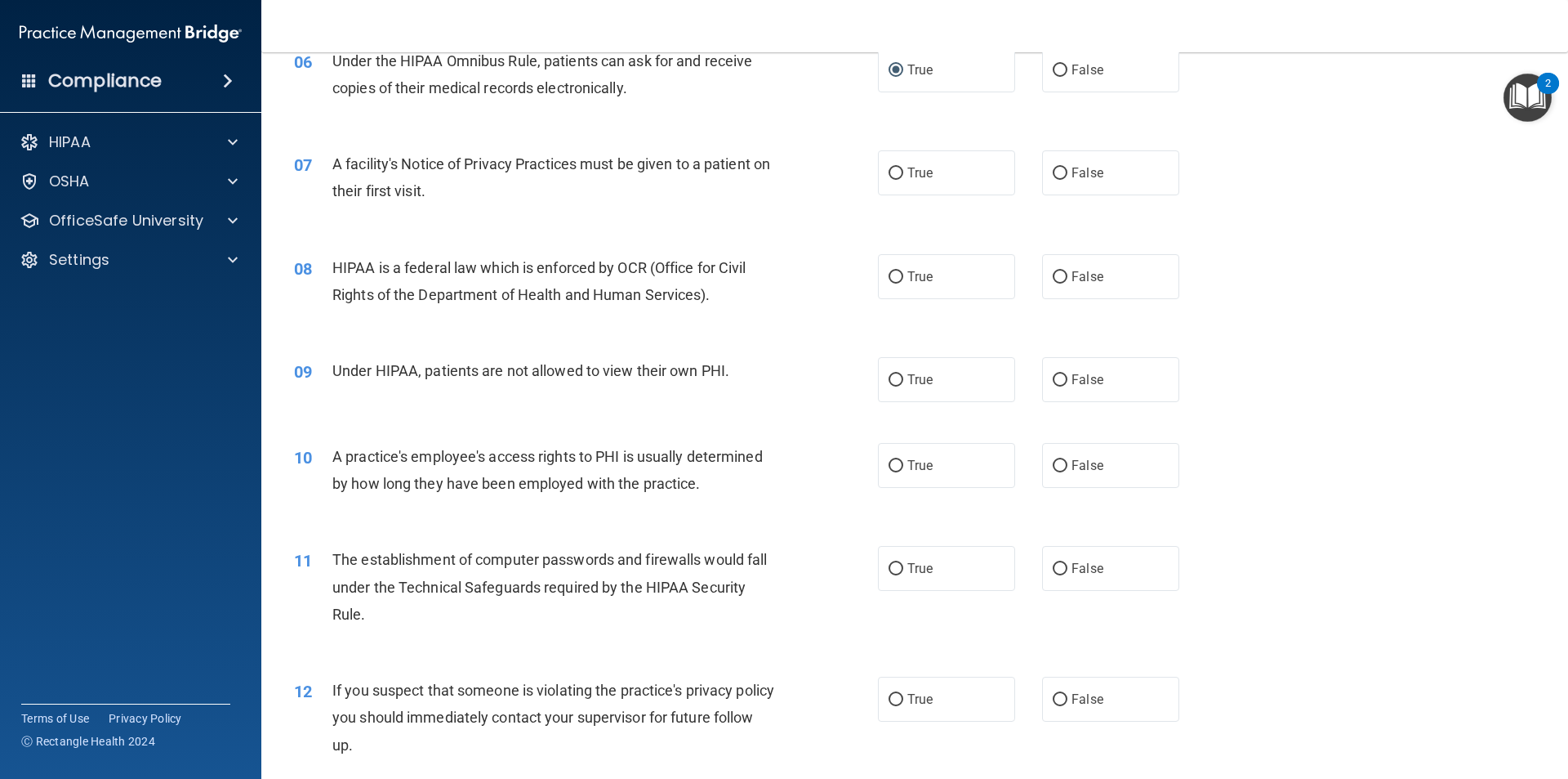
scroll to position [736, 0]
click at [1052, 463] on input "False" at bounding box center [1059, 465] width 14 height 13
radio input "true"
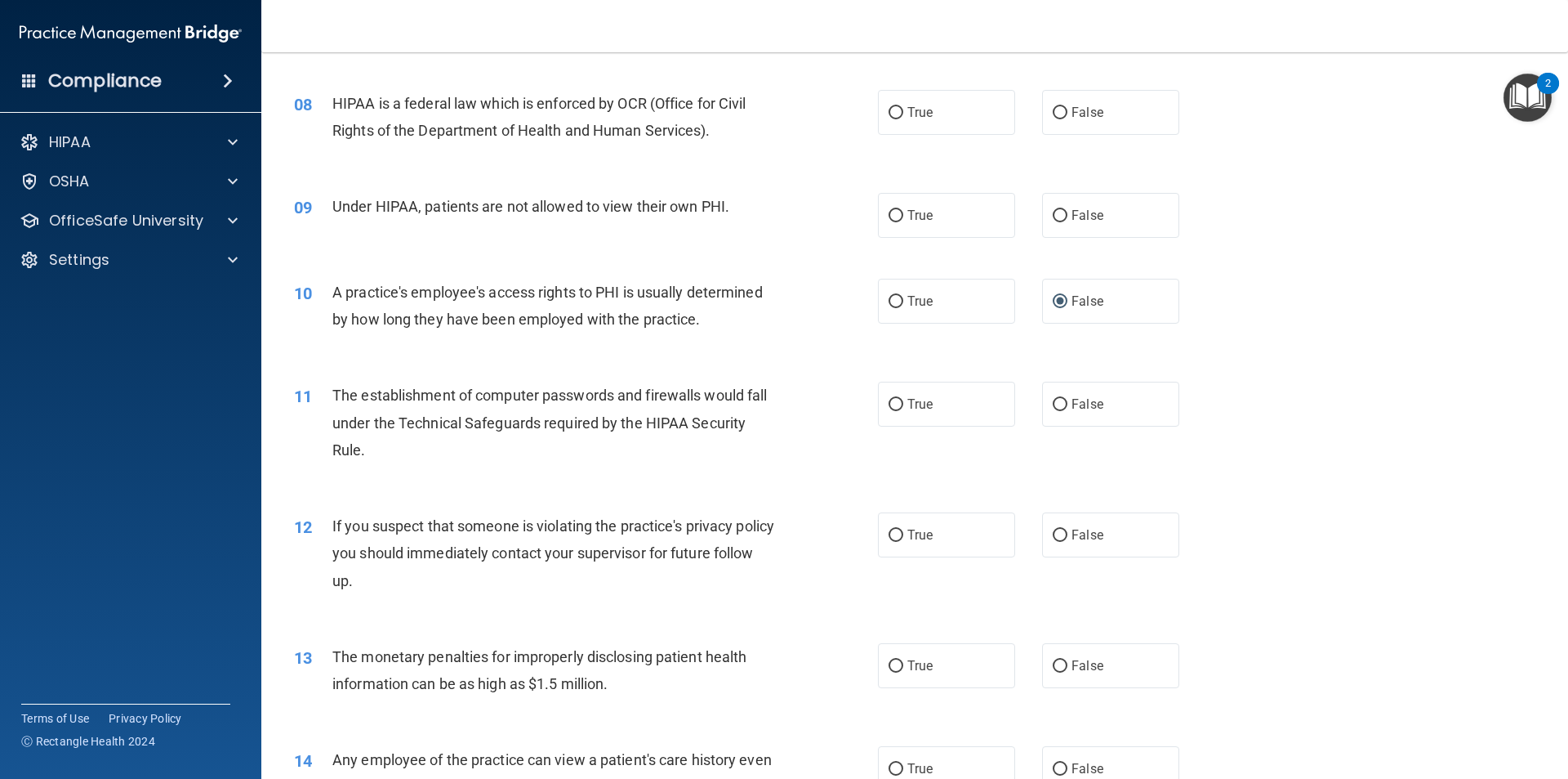
scroll to position [981, 0]
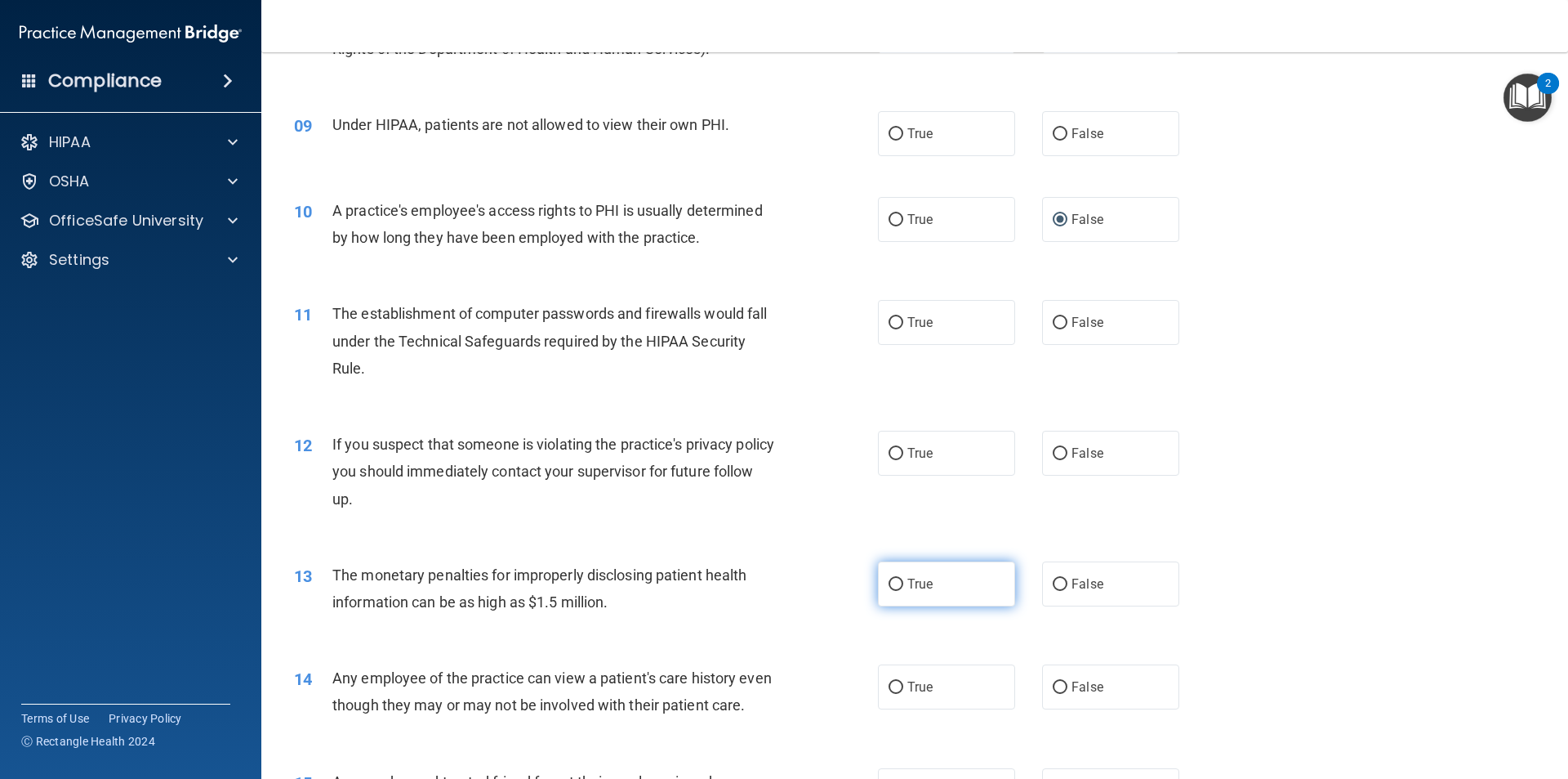
click at [890, 587] on input "True" at bounding box center [896, 585] width 14 height 13
radio input "true"
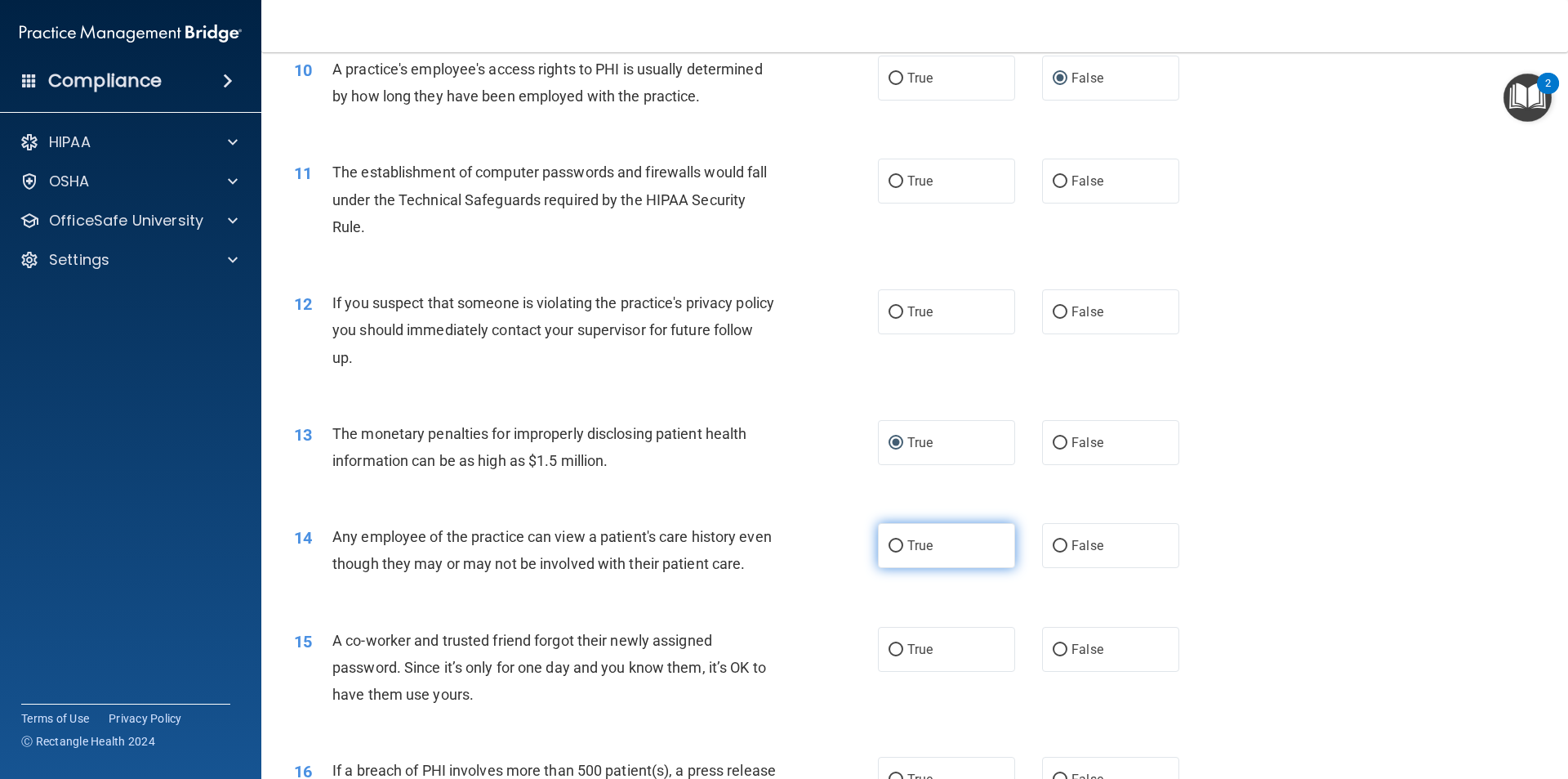
scroll to position [1144, 0]
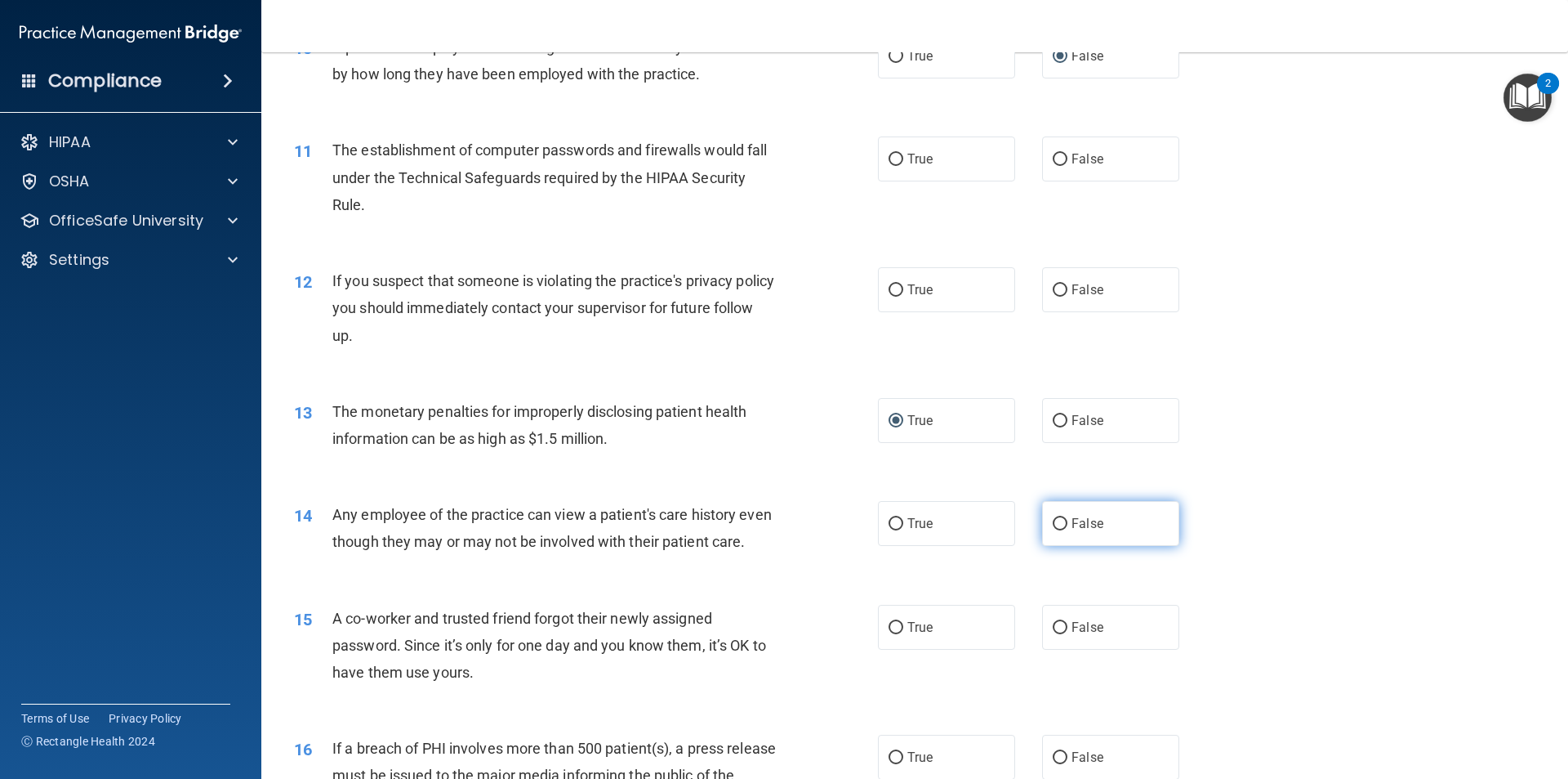
click at [1056, 521] on input "False" at bounding box center [1059, 524] width 14 height 13
radio input "true"
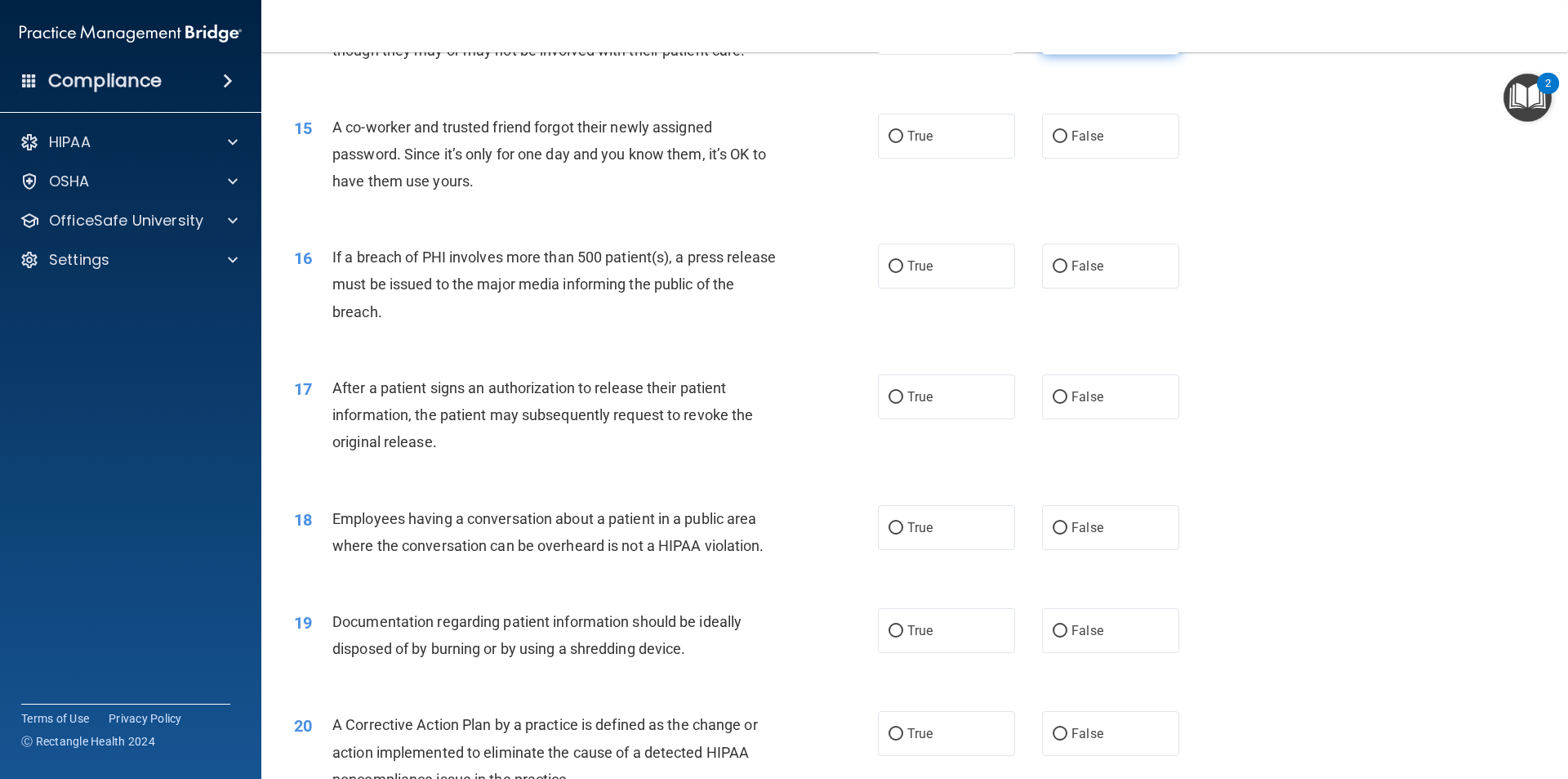
scroll to position [1716, 0]
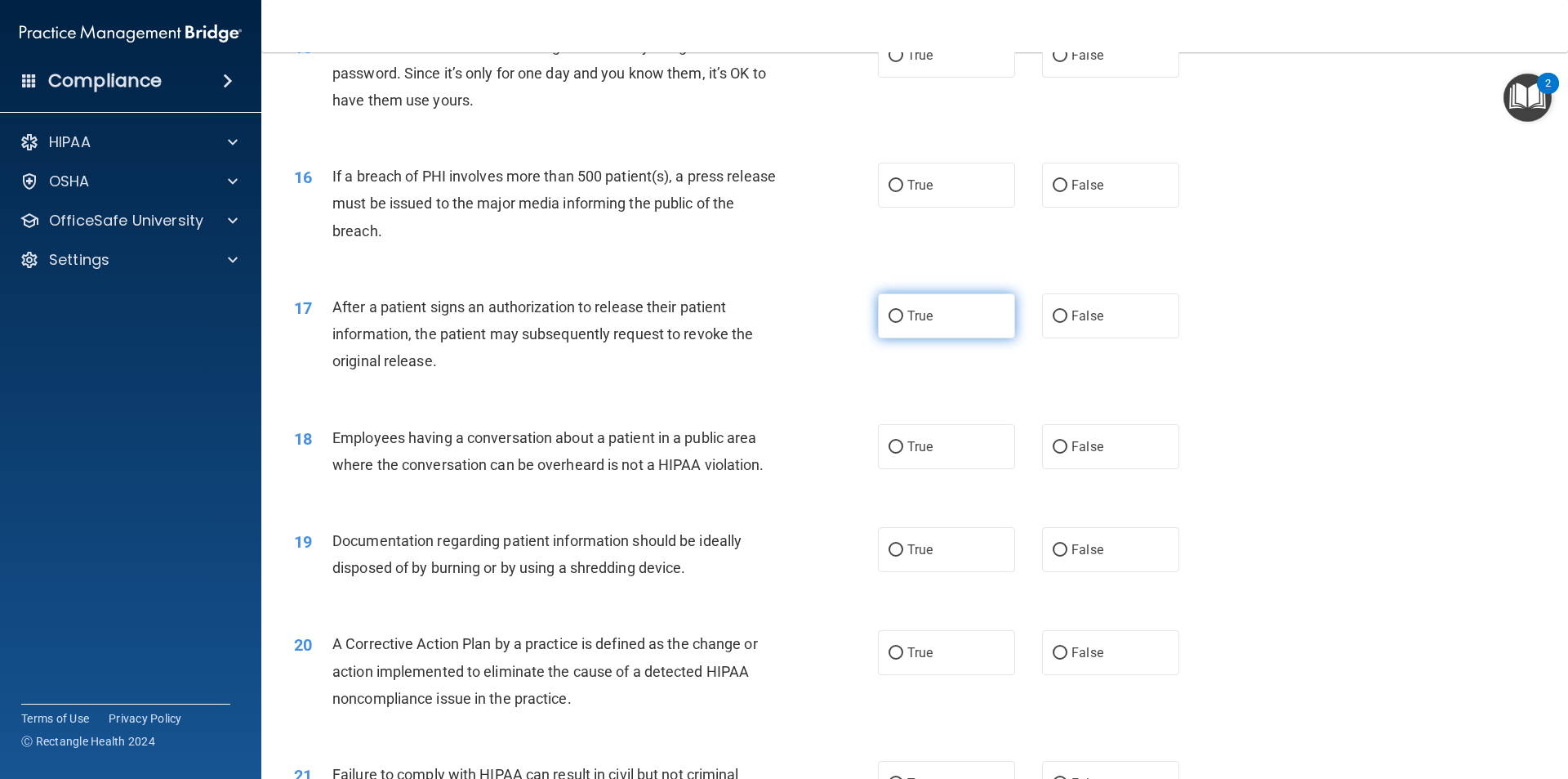
click at [907, 324] on span "True" at bounding box center [919, 315] width 25 height 15
click at [903, 323] on input "True" at bounding box center [896, 317] width 14 height 13
radio input "true"
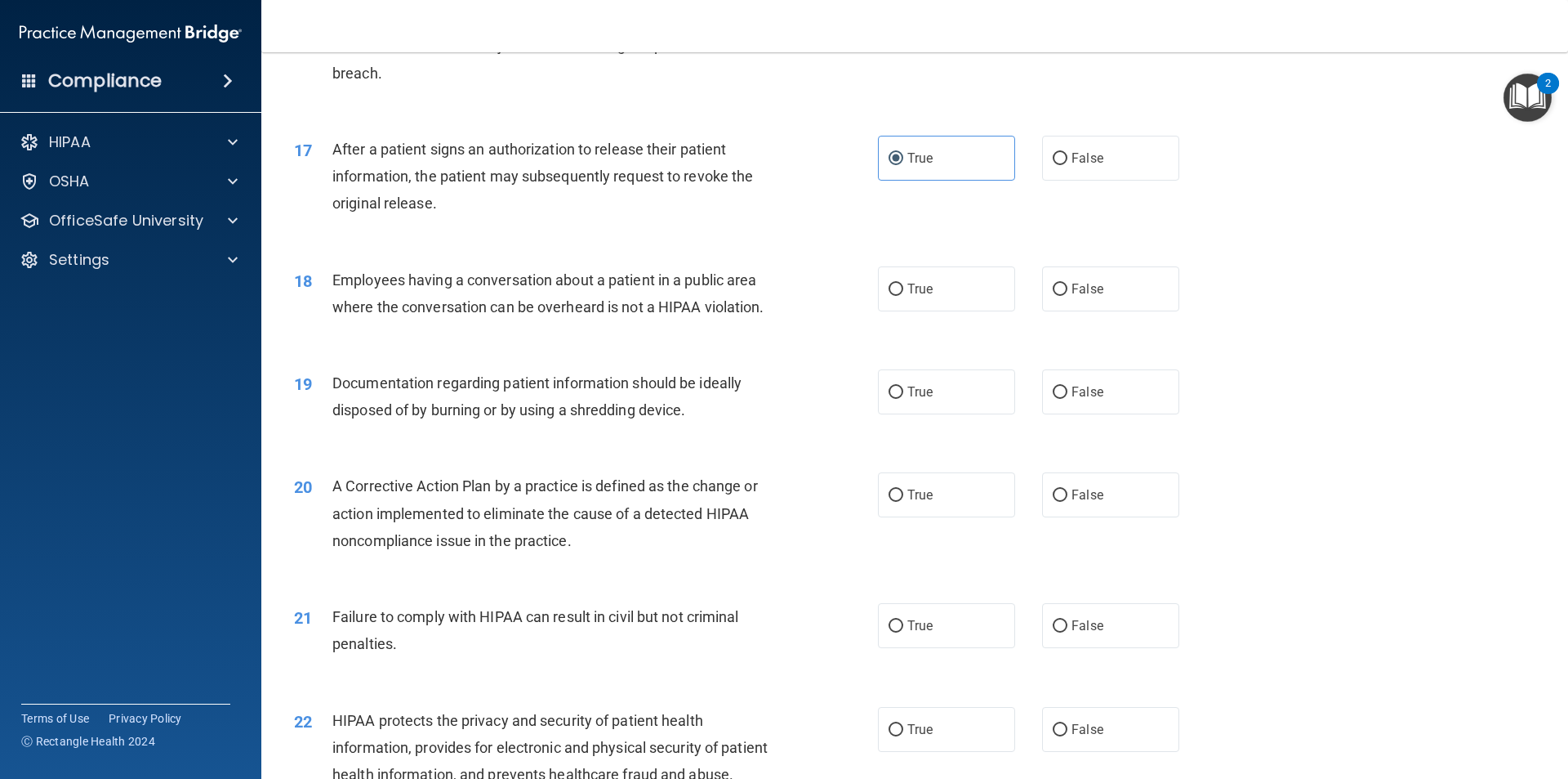
scroll to position [1879, 0]
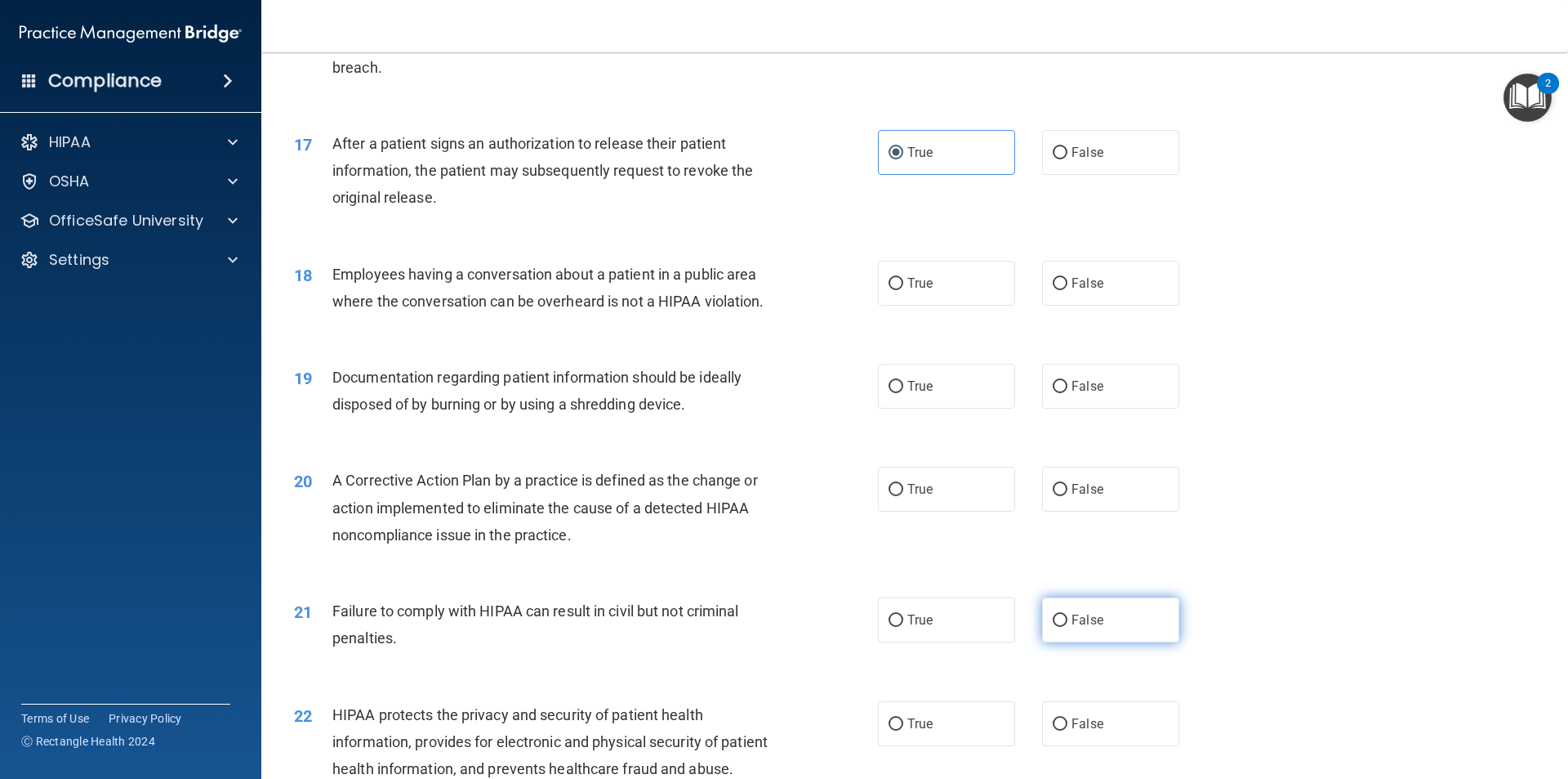
click at [1076, 627] on span "False" at bounding box center [1087, 619] width 32 height 15
click at [1068, 626] on input "False" at bounding box center [1059, 621] width 14 height 13
radio input "true"
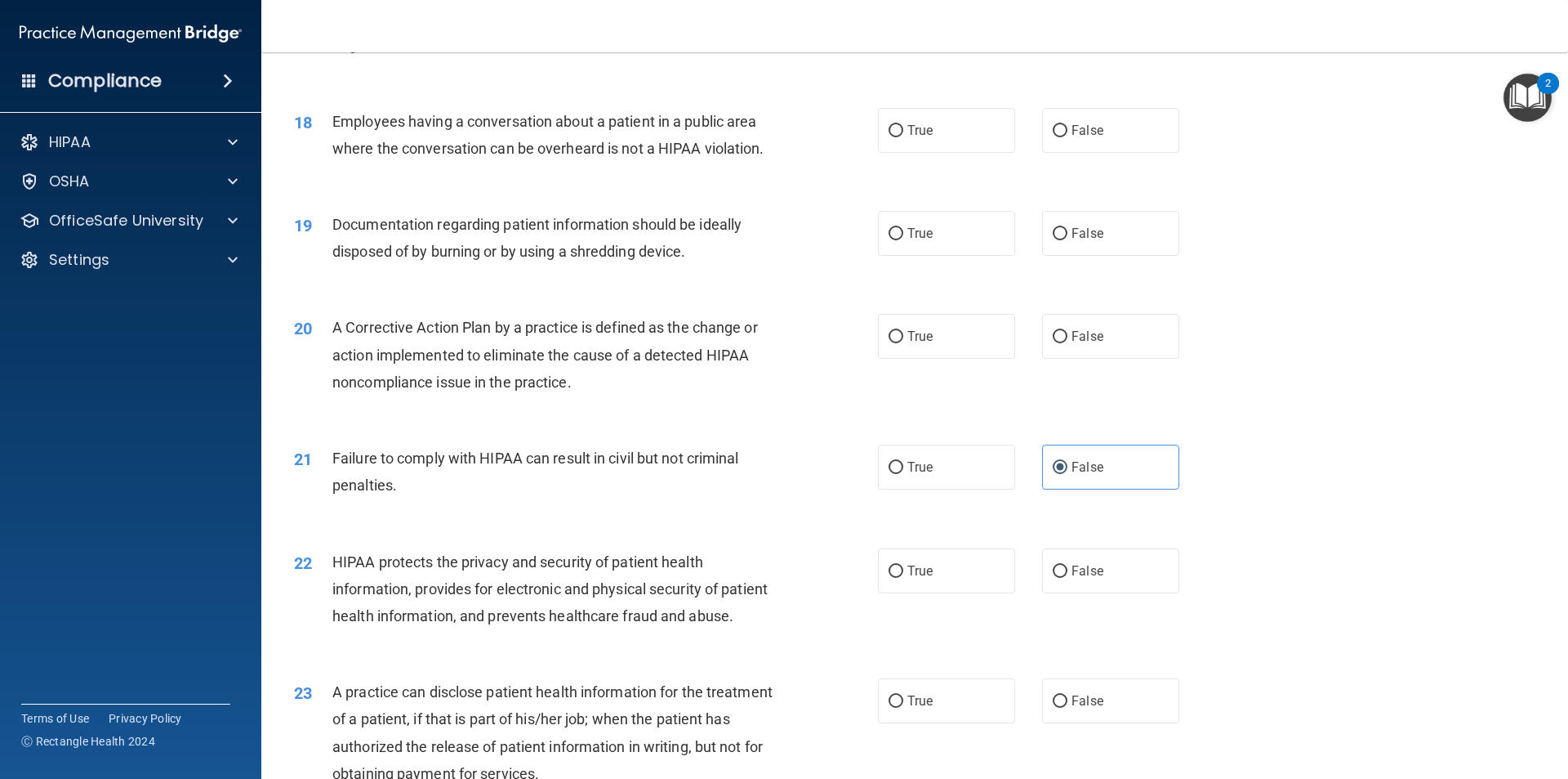
scroll to position [2042, 0]
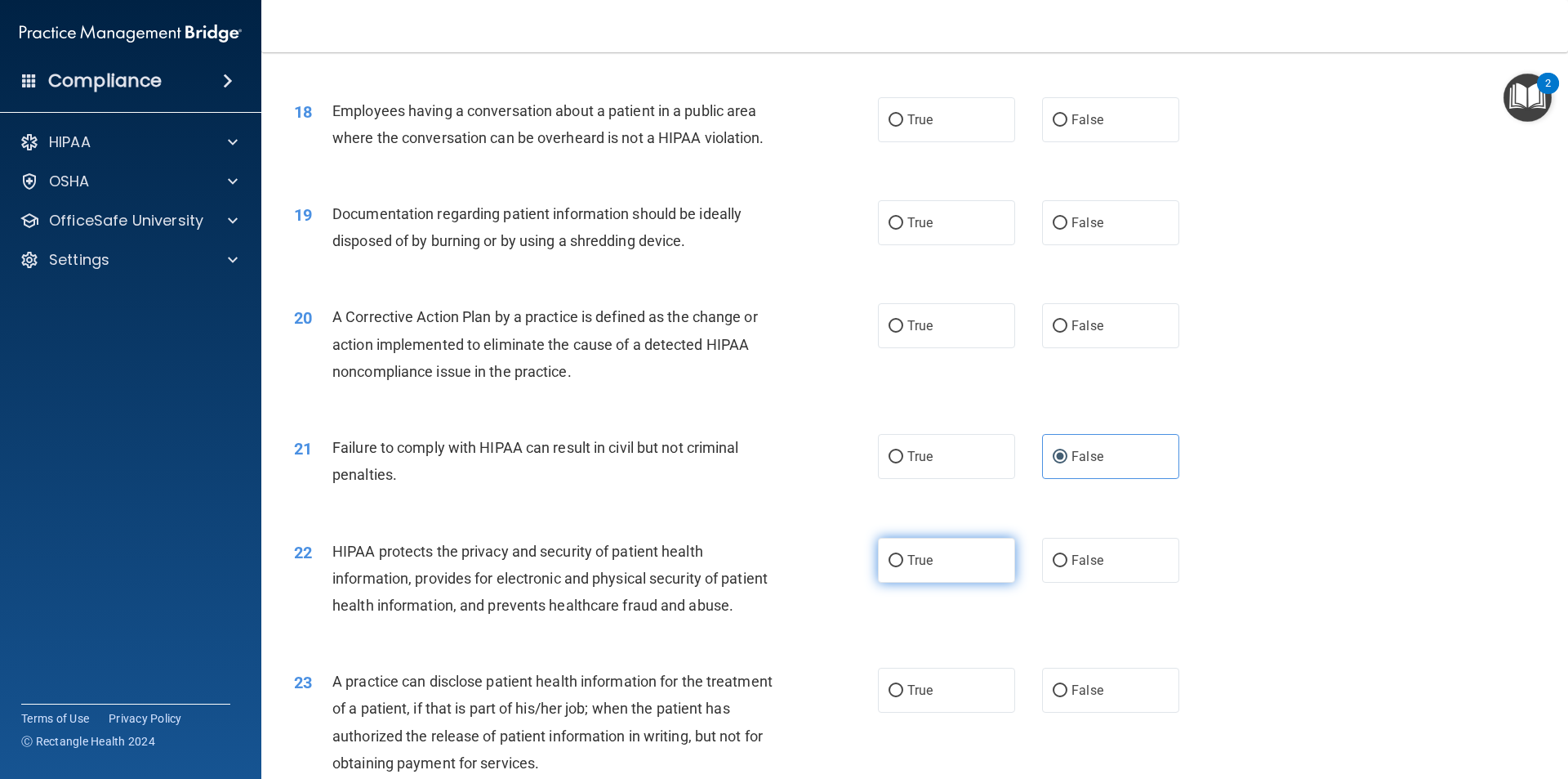
click at [891, 567] on input "True" at bounding box center [896, 561] width 14 height 13
radio input "true"
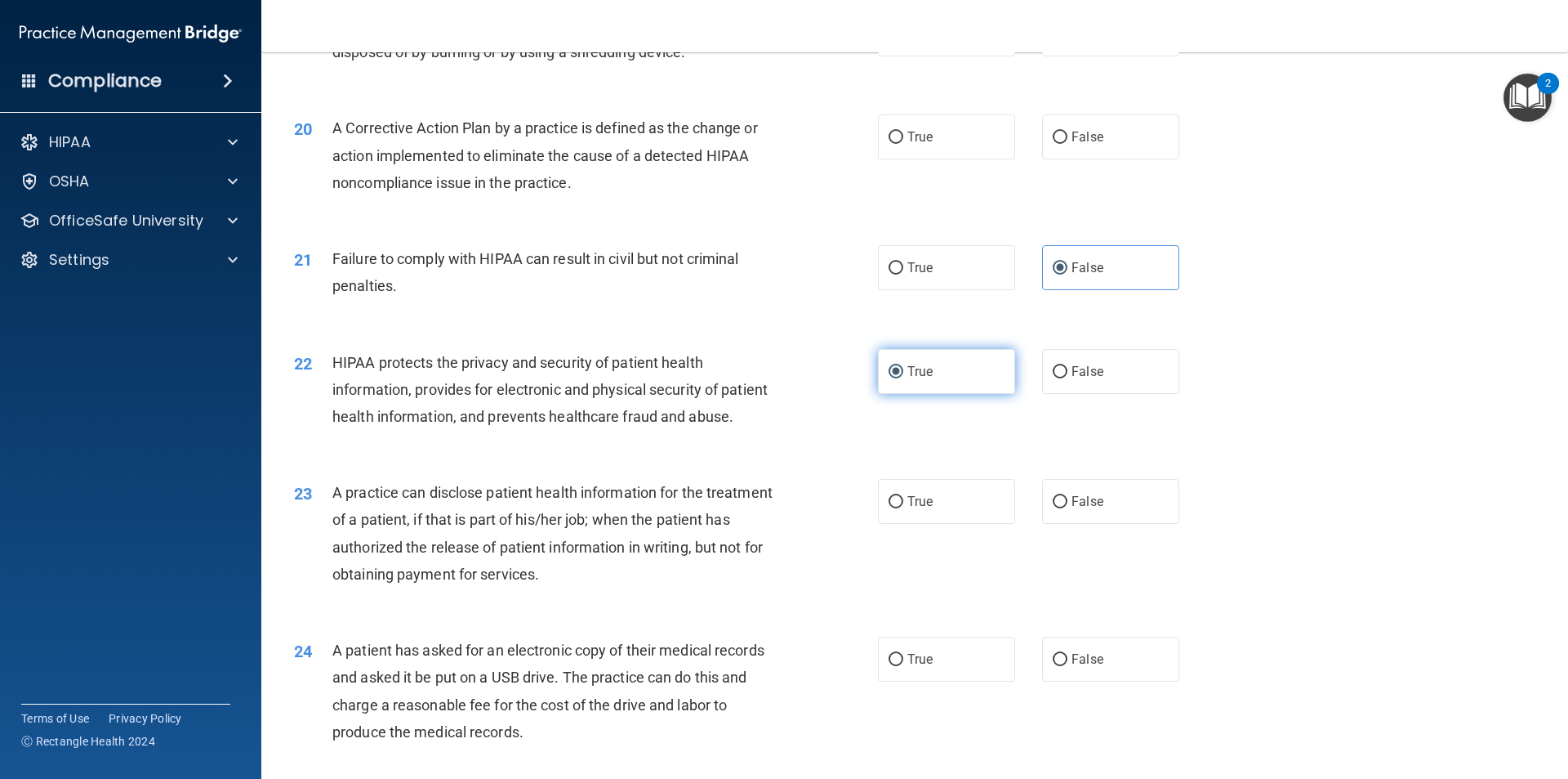
scroll to position [2287, 0]
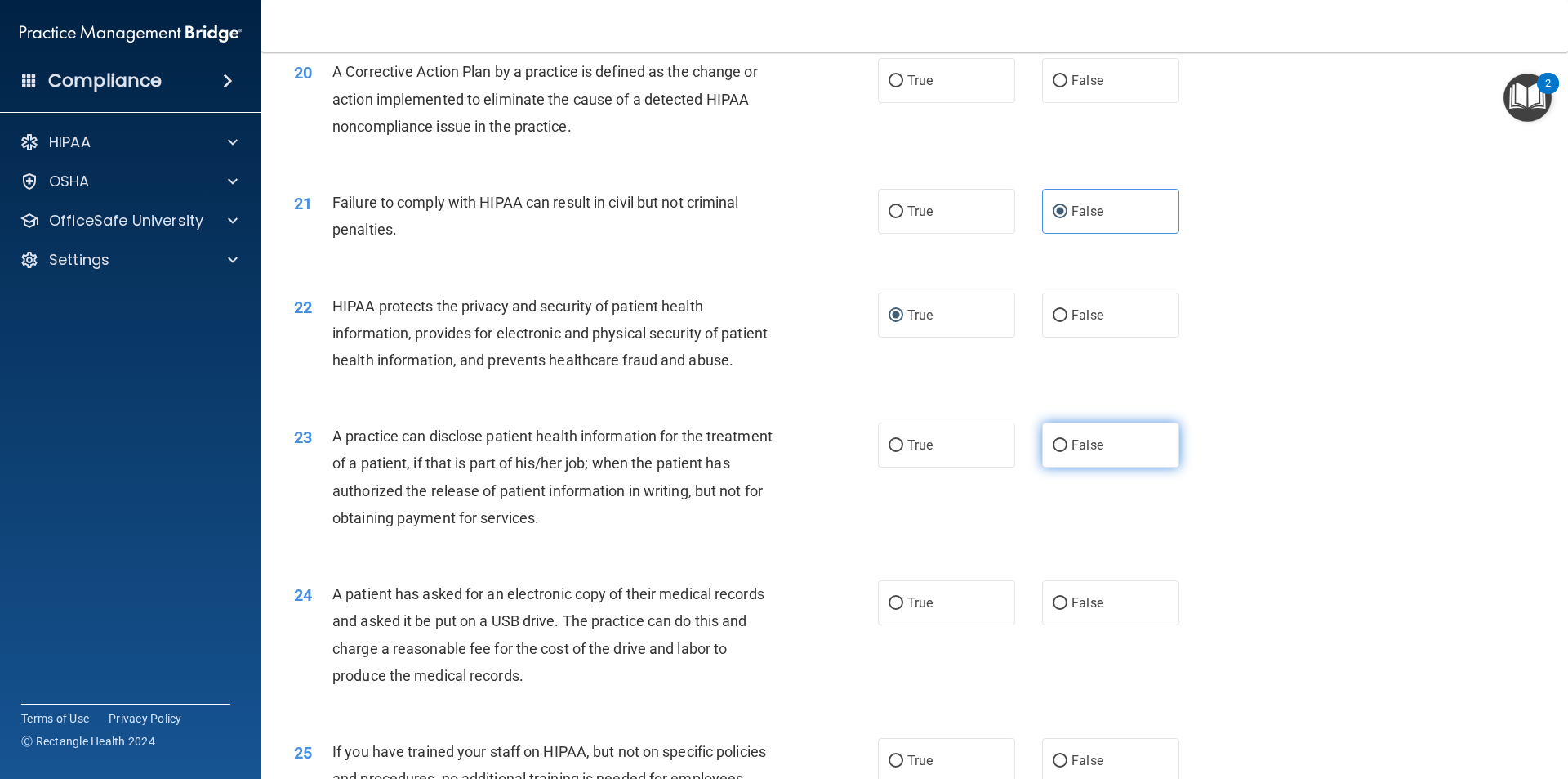
click at [1053, 452] on input "False" at bounding box center [1059, 446] width 14 height 13
radio input "true"
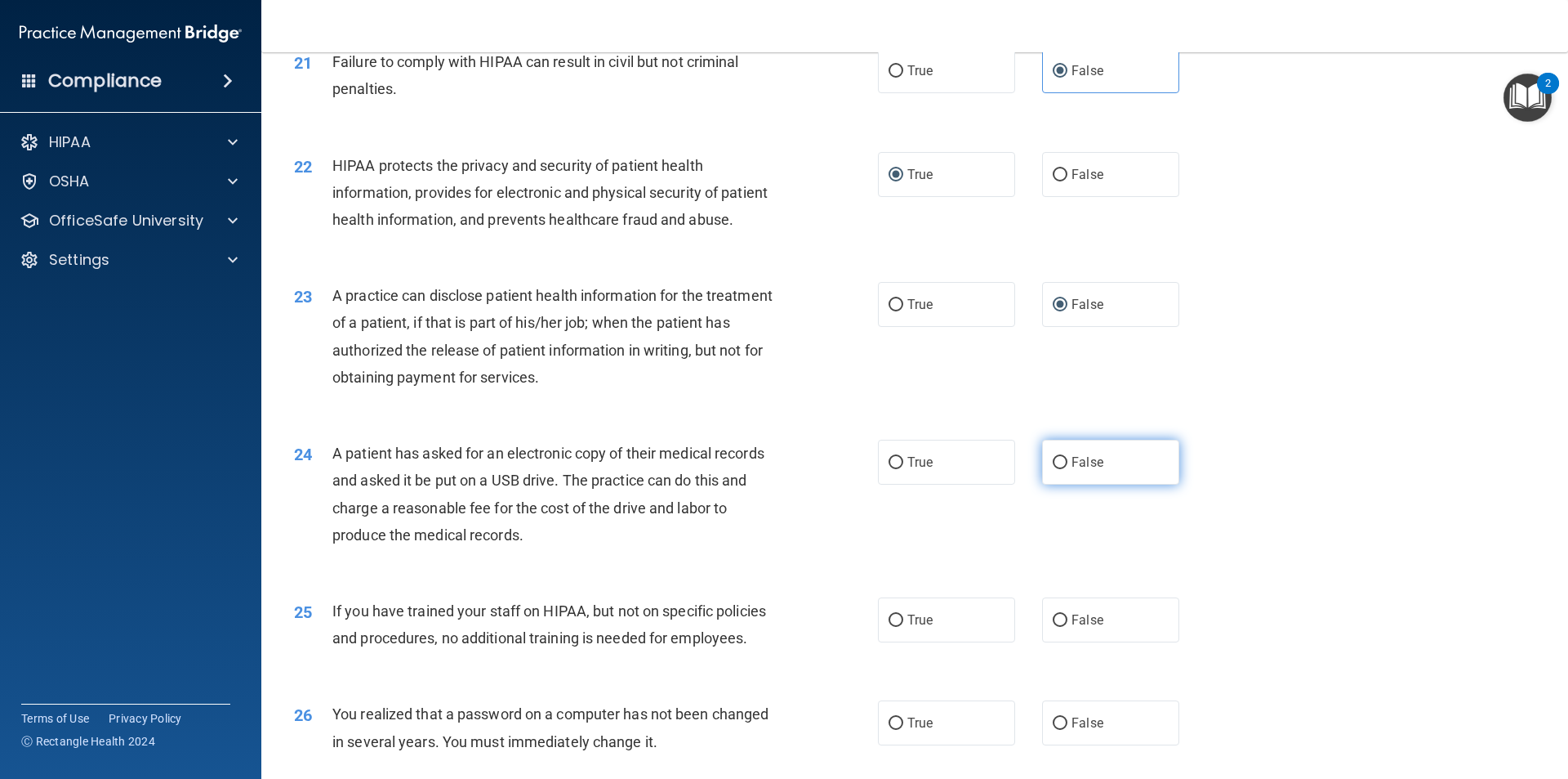
scroll to position [2451, 0]
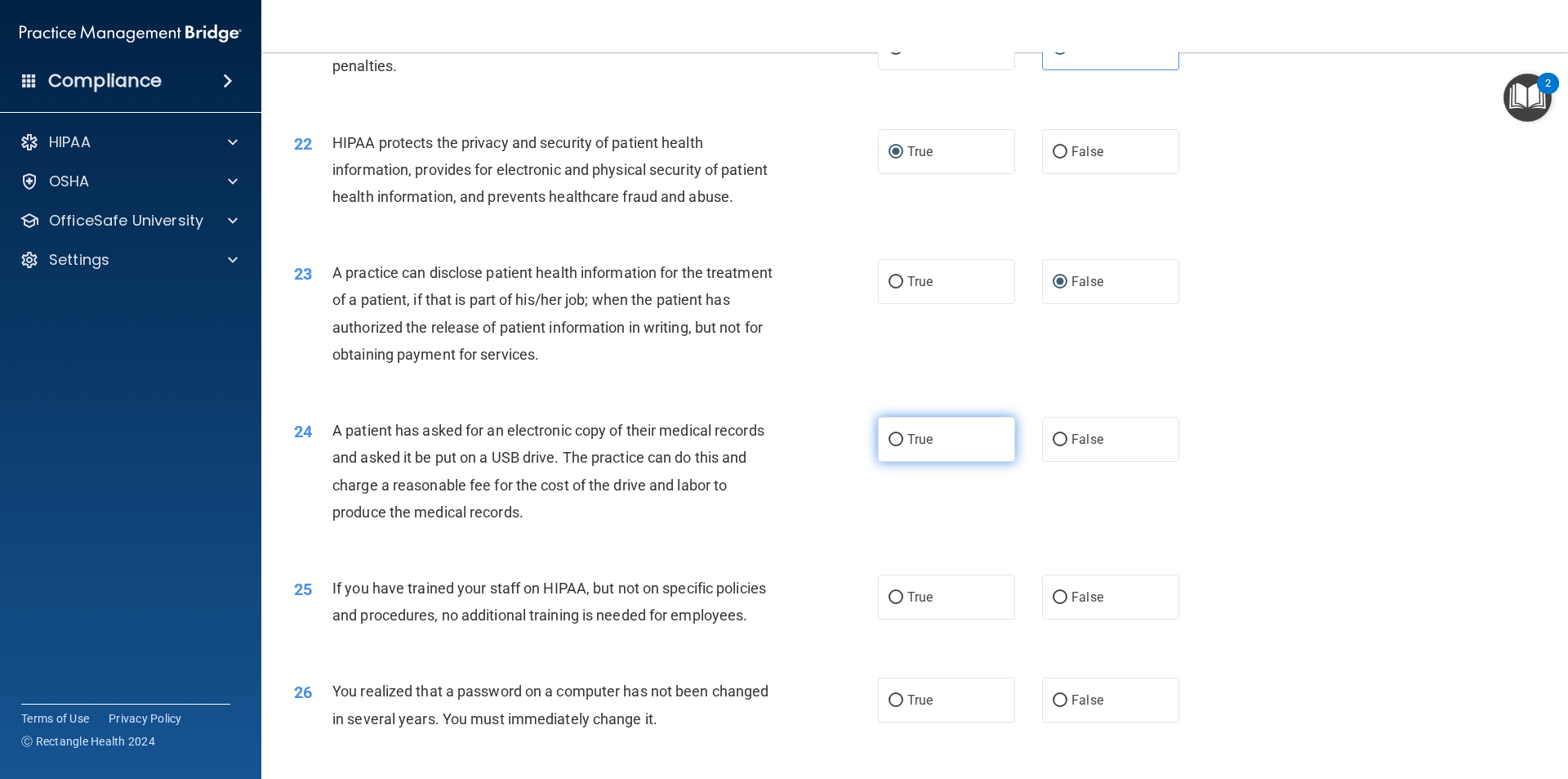
click at [912, 447] on span "True" at bounding box center [919, 438] width 25 height 15
click at [903, 446] on input "True" at bounding box center [896, 440] width 14 height 13
radio input "true"
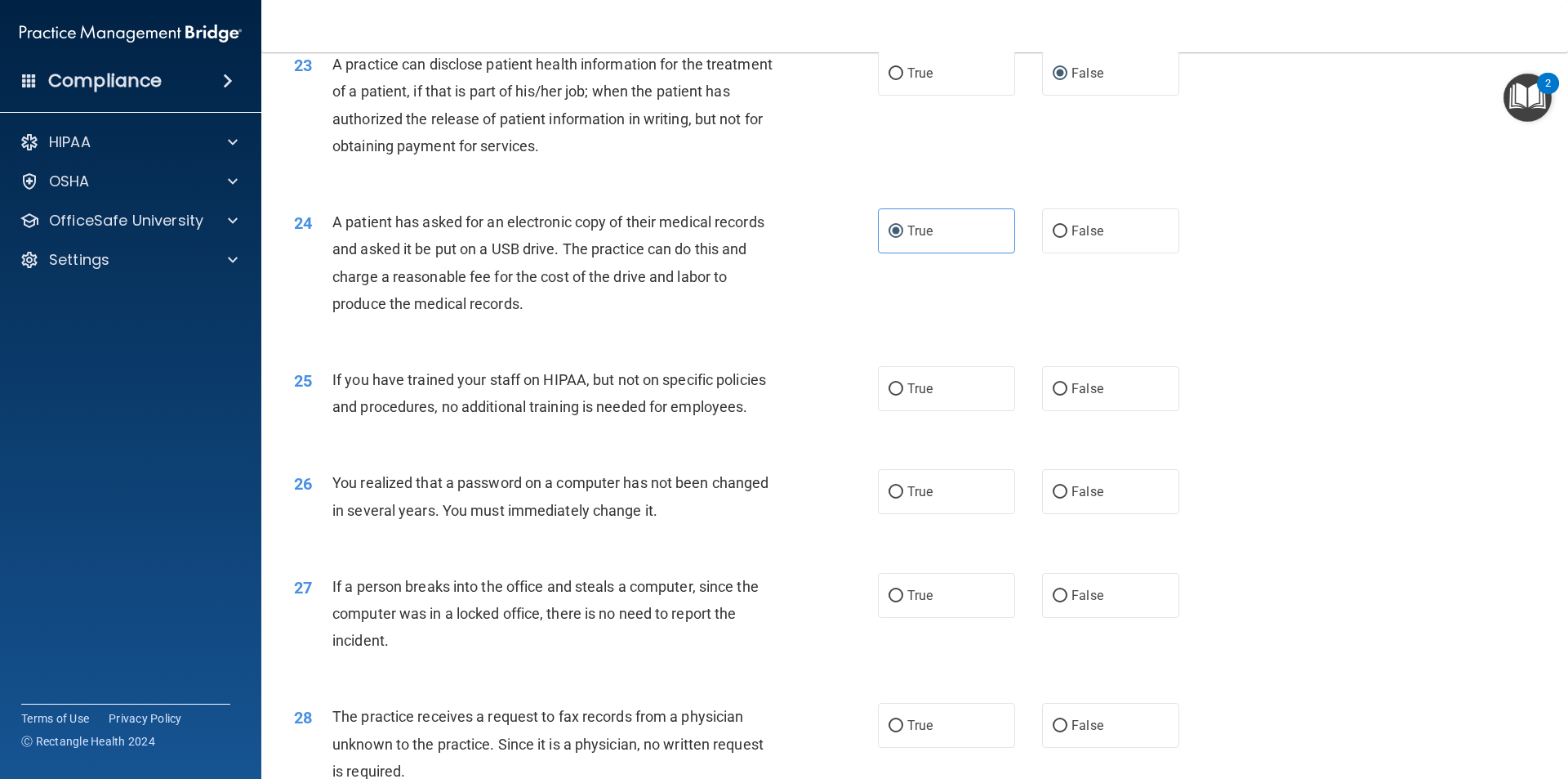
scroll to position [2697, 0]
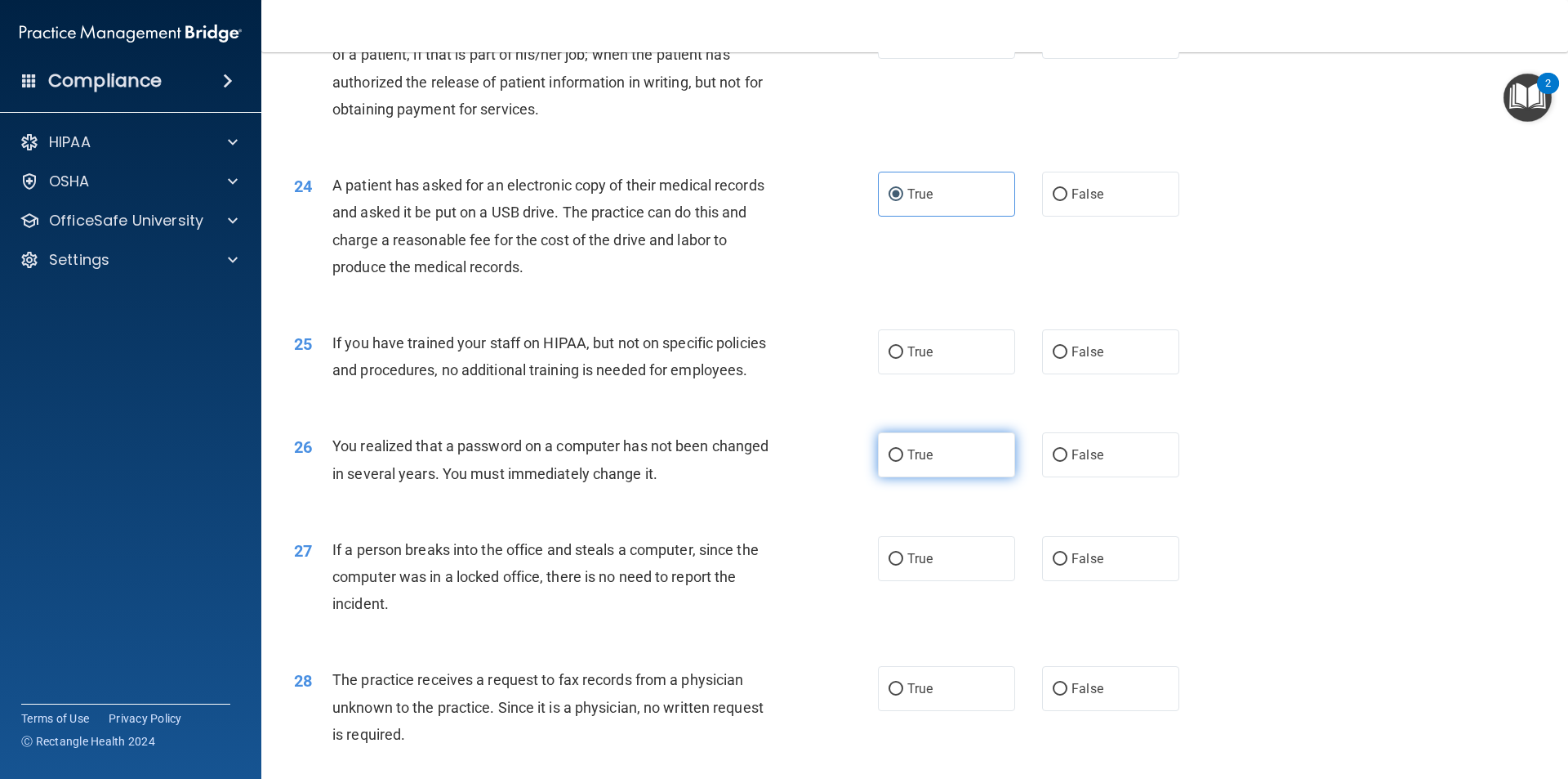
click at [896, 462] on input "True" at bounding box center [896, 455] width 14 height 13
radio input "true"
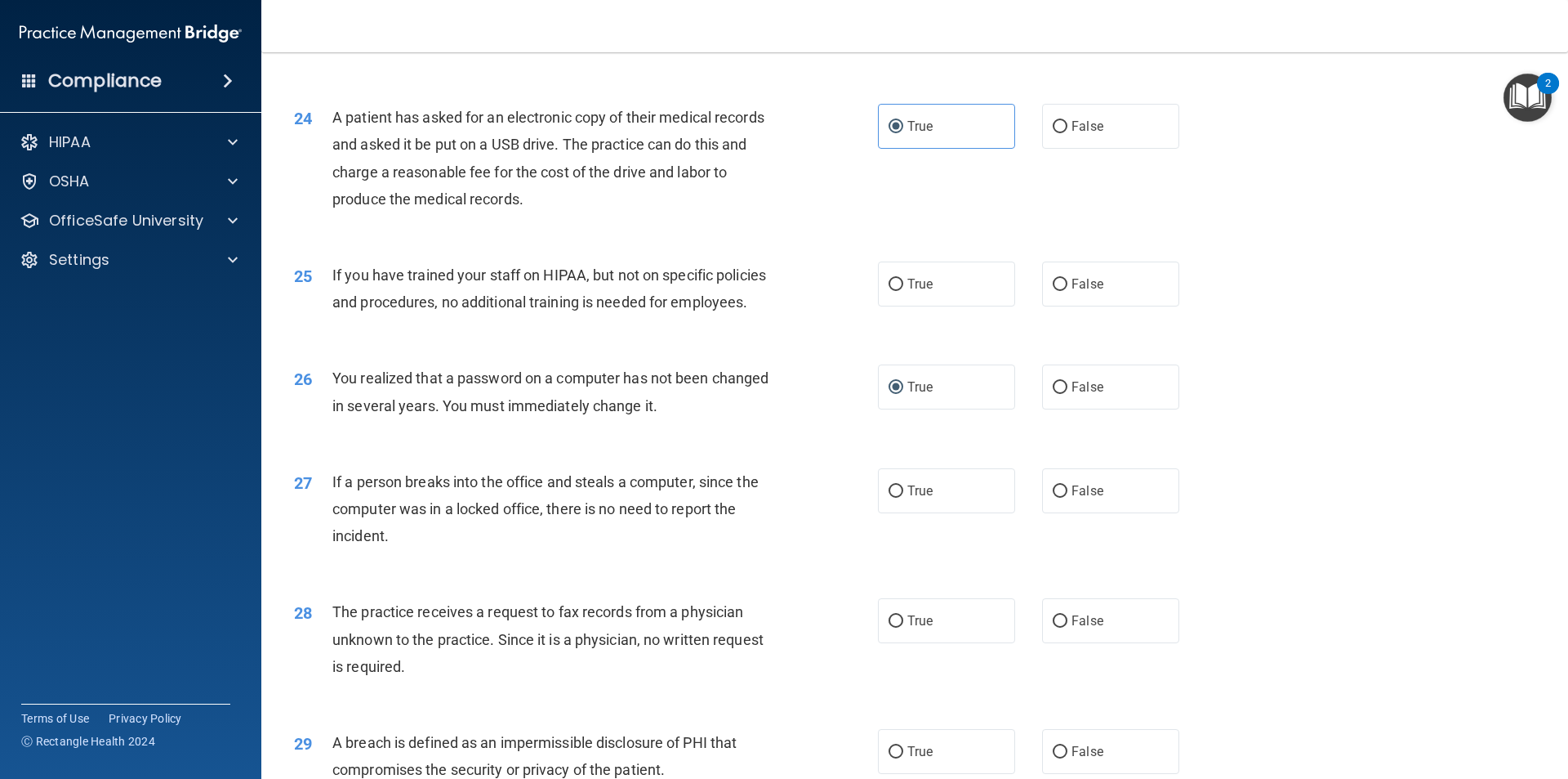
scroll to position [2859, 0]
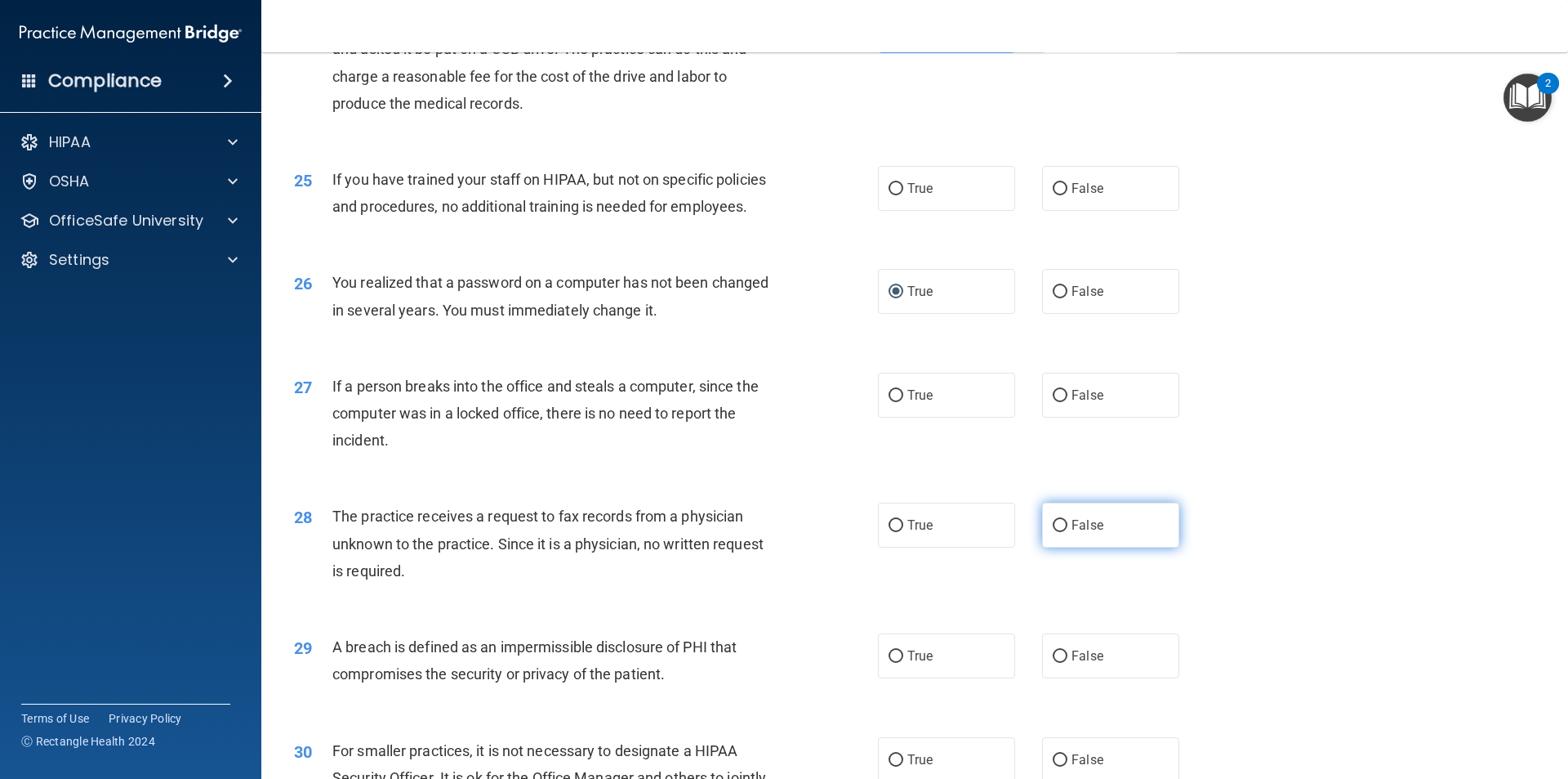
click at [1059, 532] on input "False" at bounding box center [1059, 526] width 14 height 13
radio input "true"
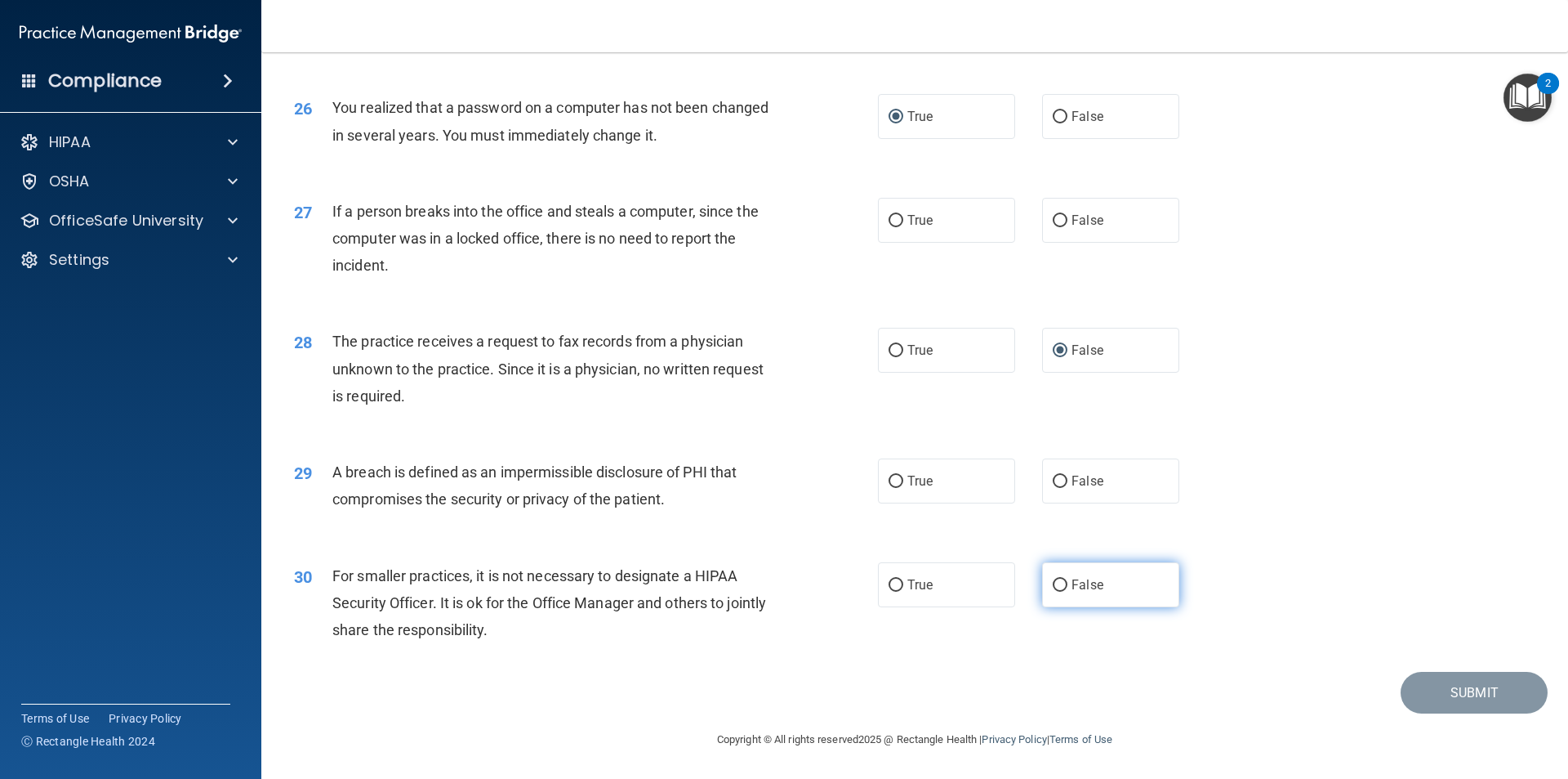
scroll to position [3088, 0]
click at [889, 484] on input "True" at bounding box center [896, 482] width 14 height 13
radio input "true"
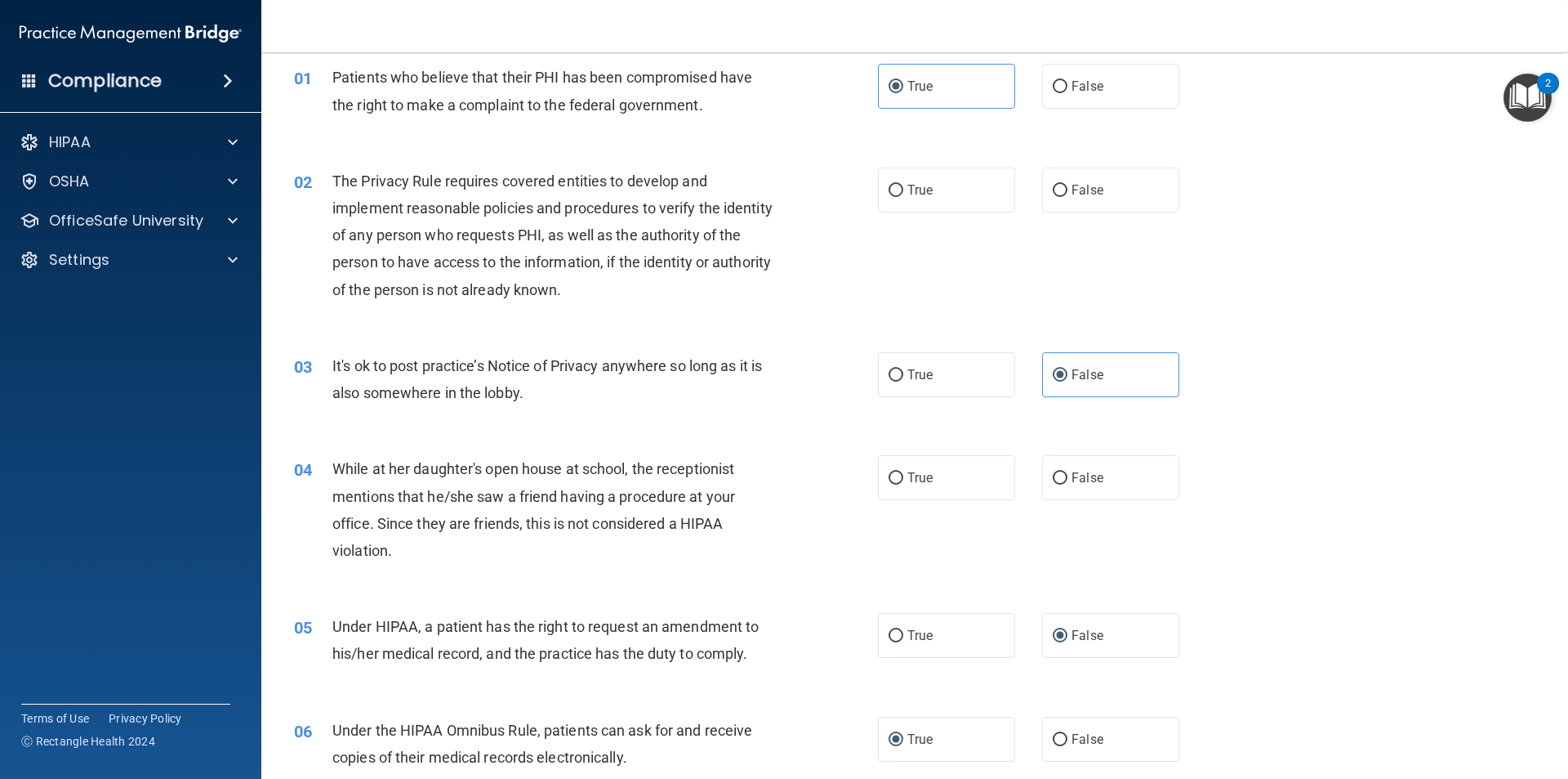
scroll to position [0, 0]
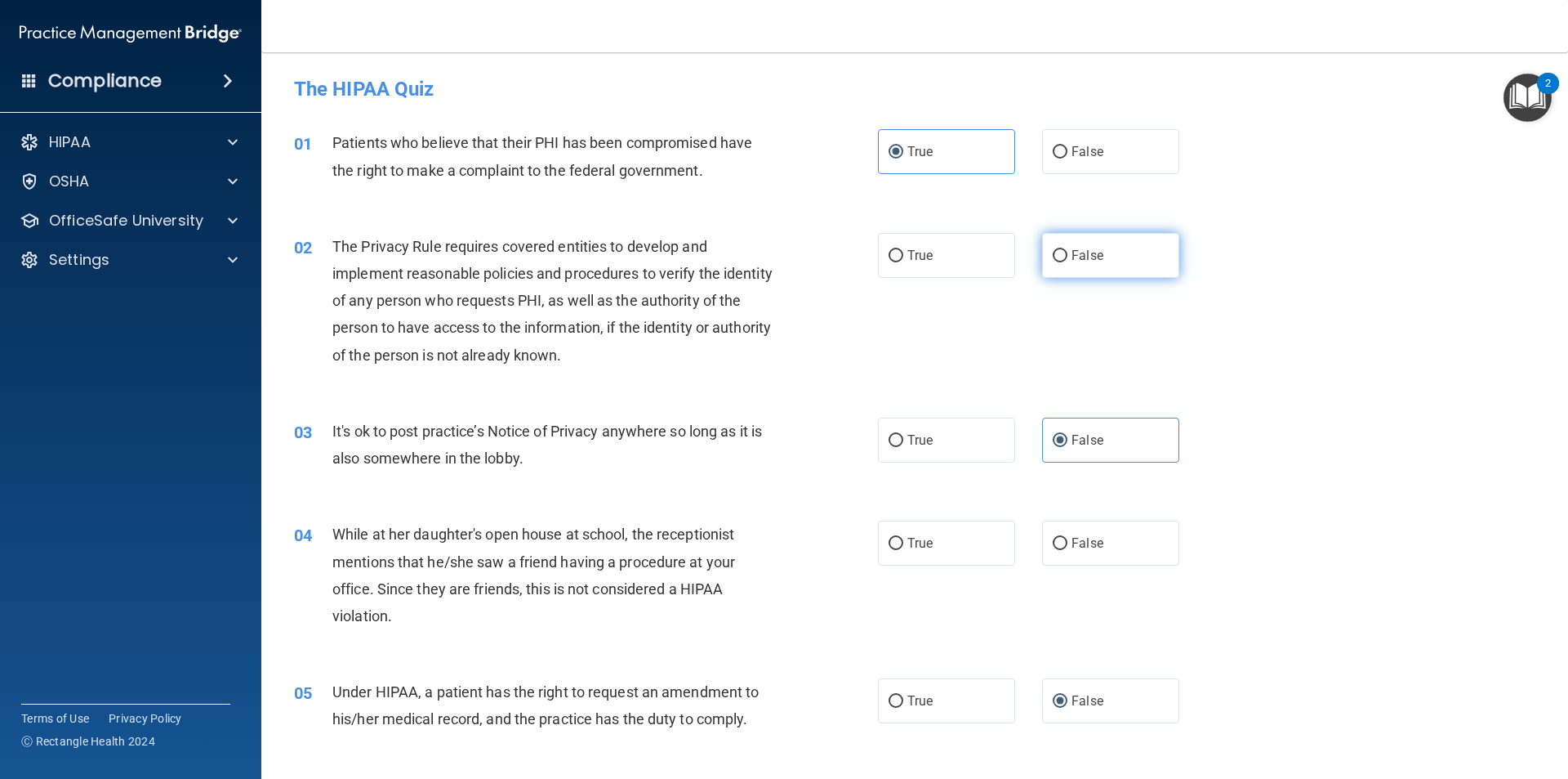
click at [1060, 252] on label "False" at bounding box center [1111, 256] width 137 height 45
click at [1060, 252] on input "False" at bounding box center [1059, 257] width 14 height 13
radio input "true"
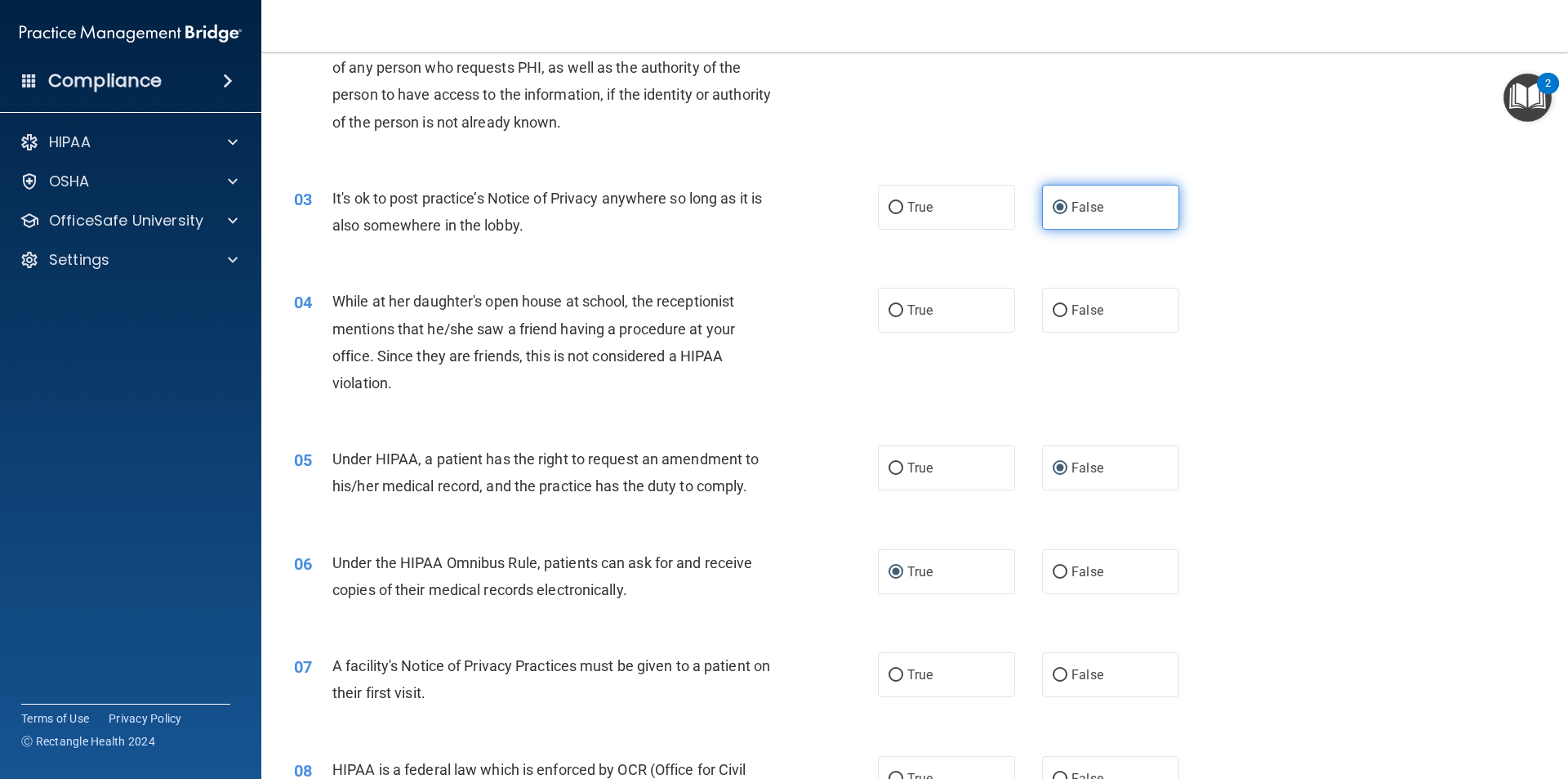
scroll to position [245, 0]
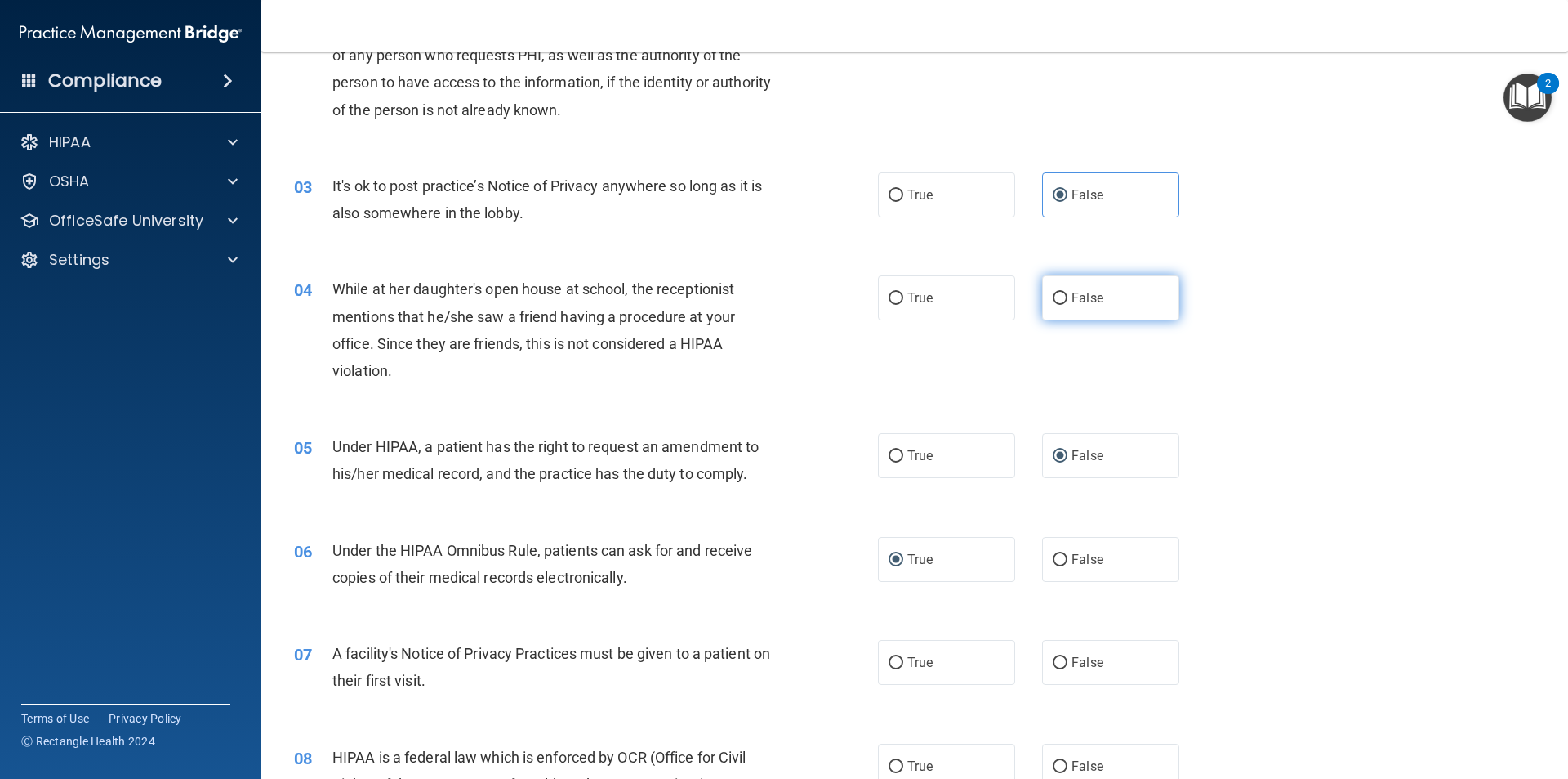
click at [1052, 301] on input "False" at bounding box center [1059, 299] width 14 height 13
radio input "true"
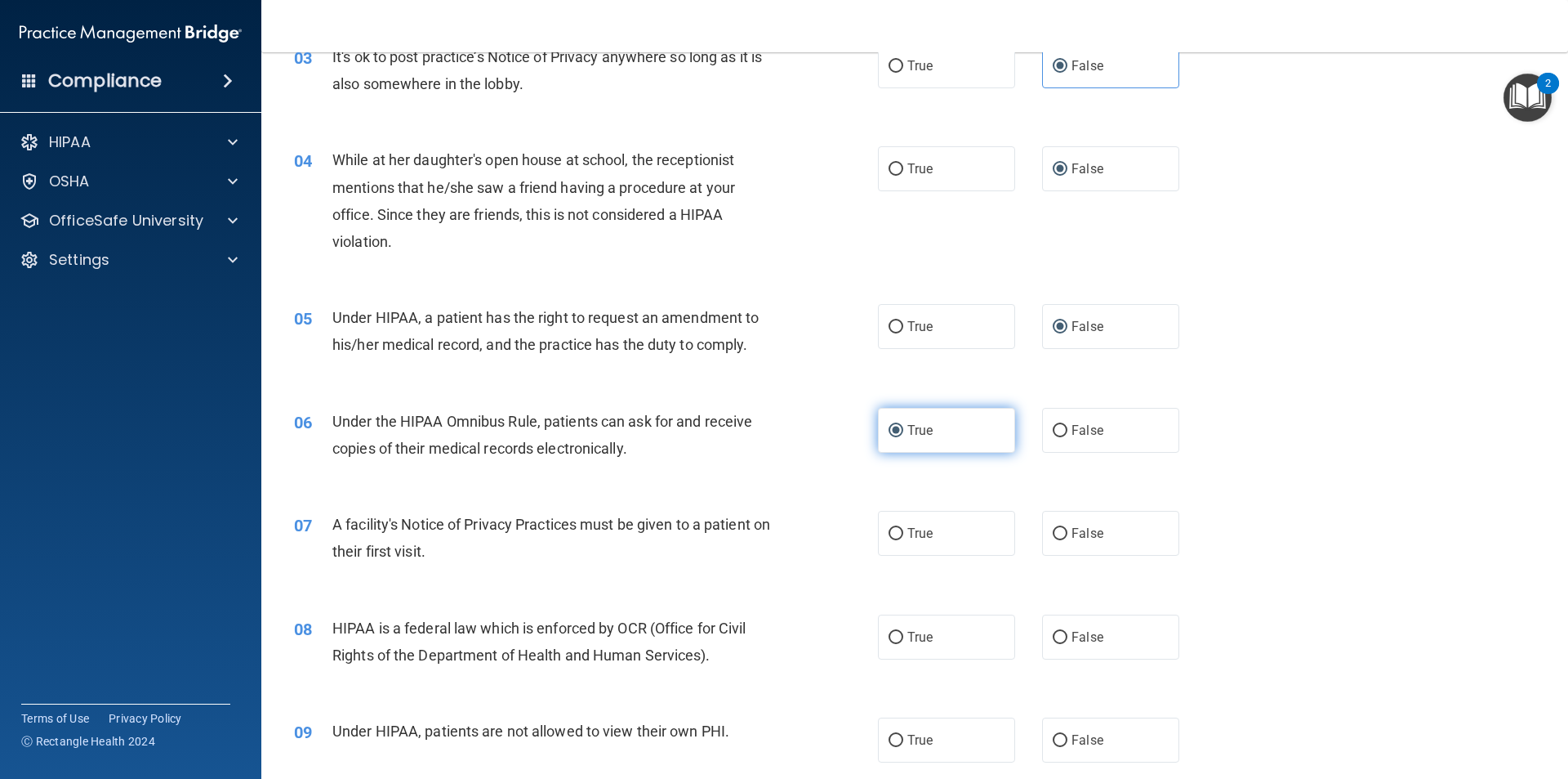
scroll to position [490, 0]
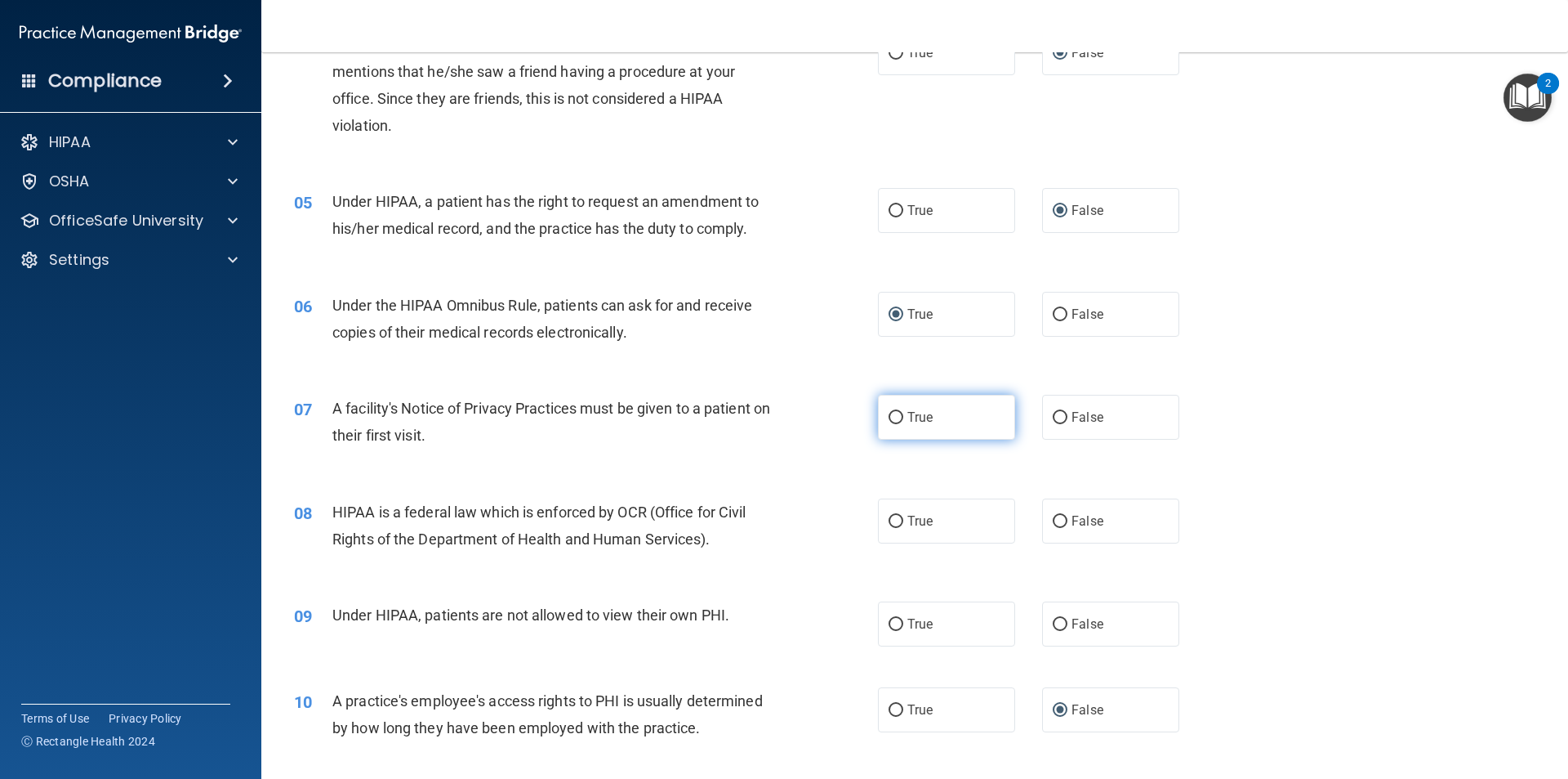
click at [891, 415] on input "True" at bounding box center [896, 418] width 14 height 13
radio input "true"
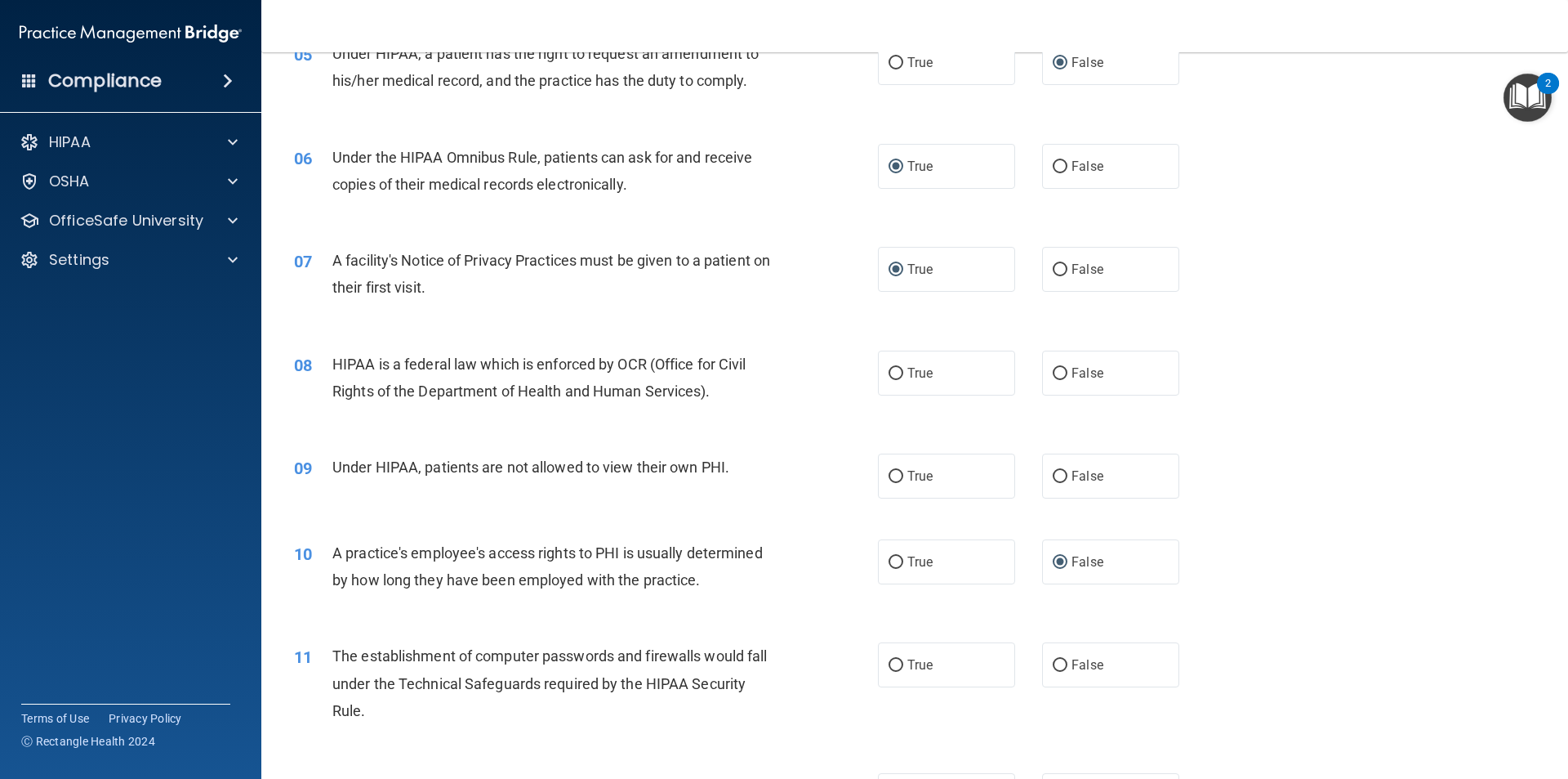
scroll to position [653, 0]
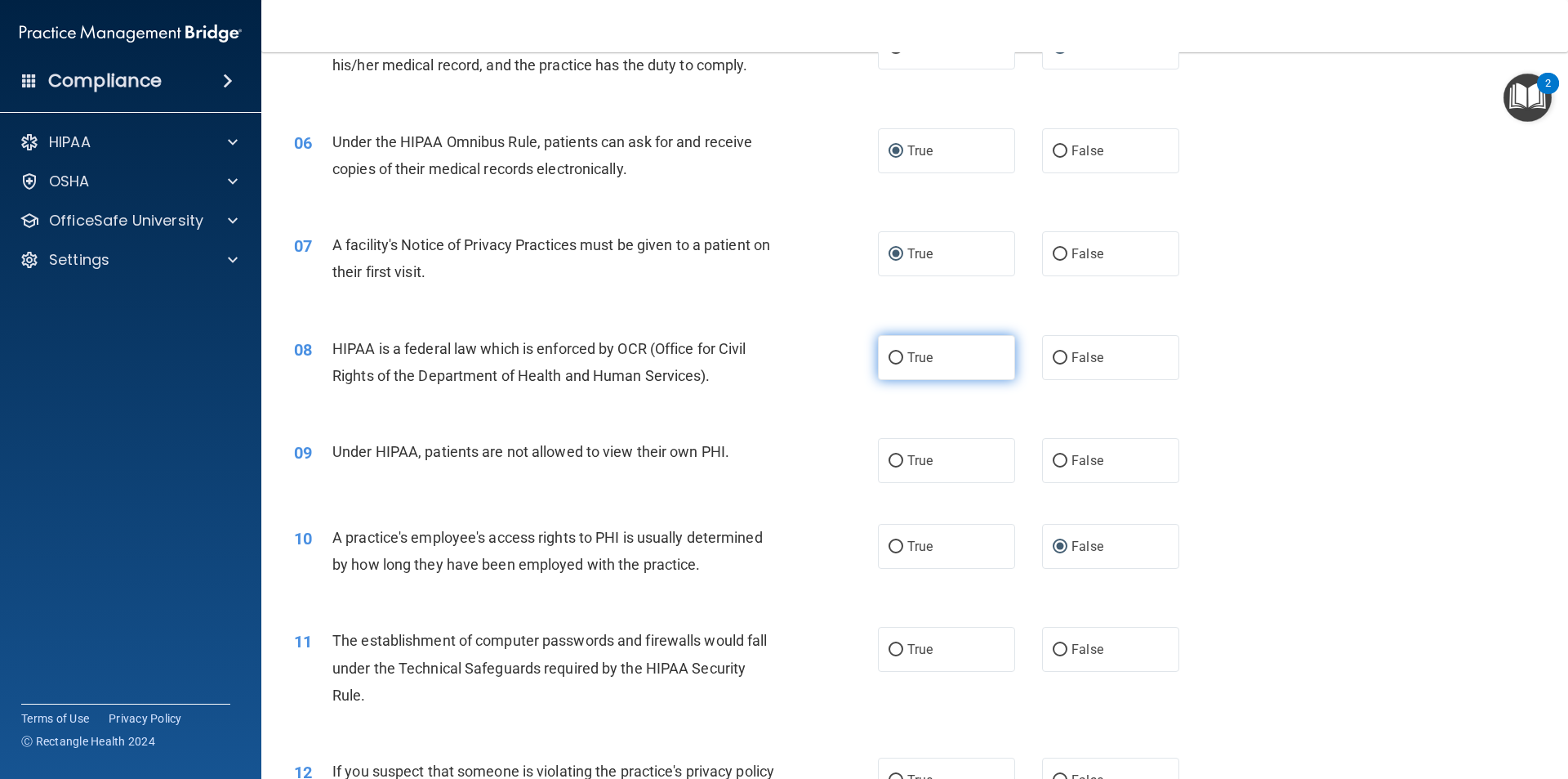
click at [889, 352] on input "True" at bounding box center [896, 359] width 14 height 13
radio input "true"
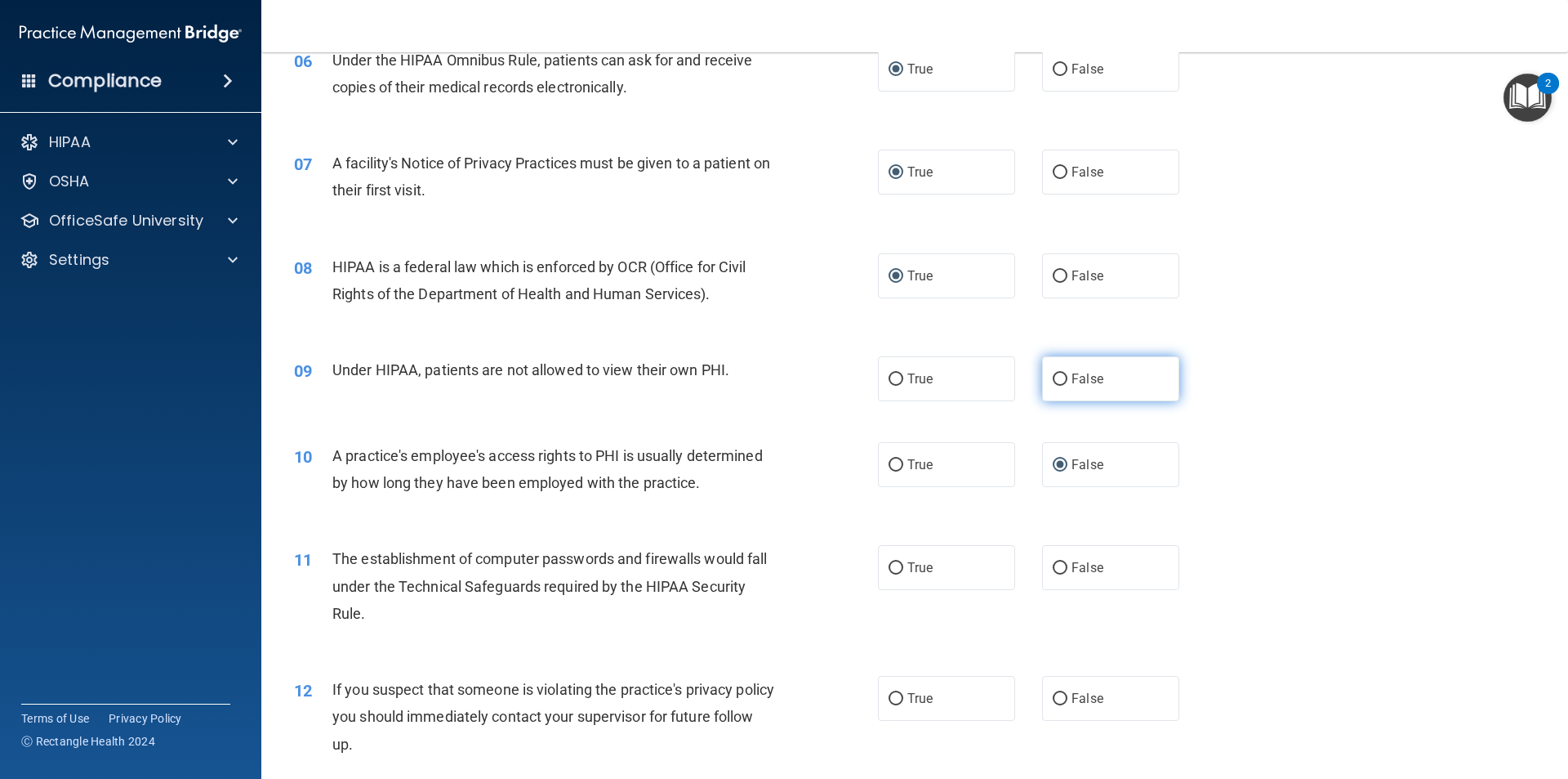
scroll to position [817, 0]
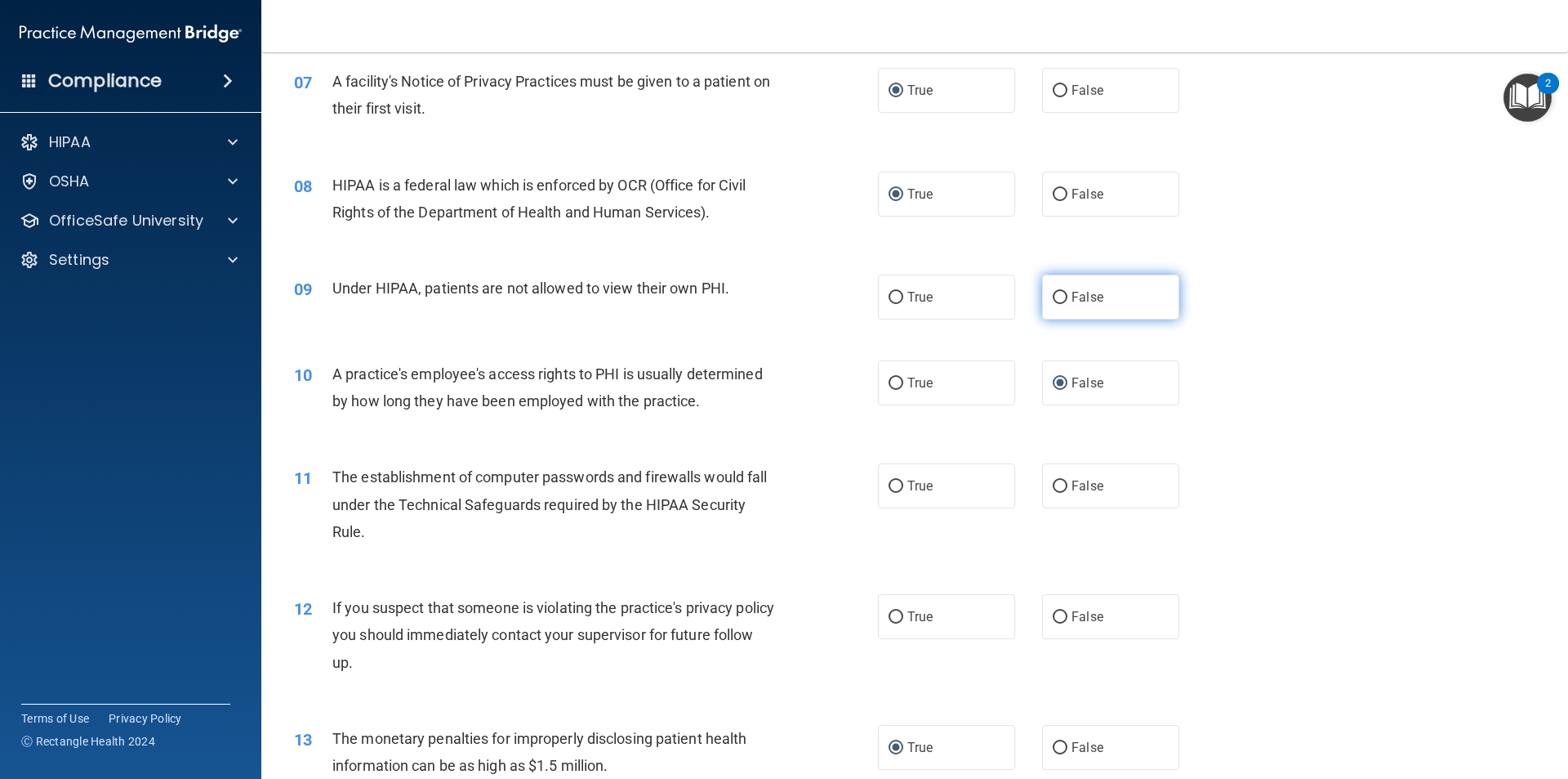
click at [1060, 296] on label "False" at bounding box center [1111, 297] width 137 height 45
click at [1060, 296] on input "False" at bounding box center [1059, 298] width 14 height 13
radio input "true"
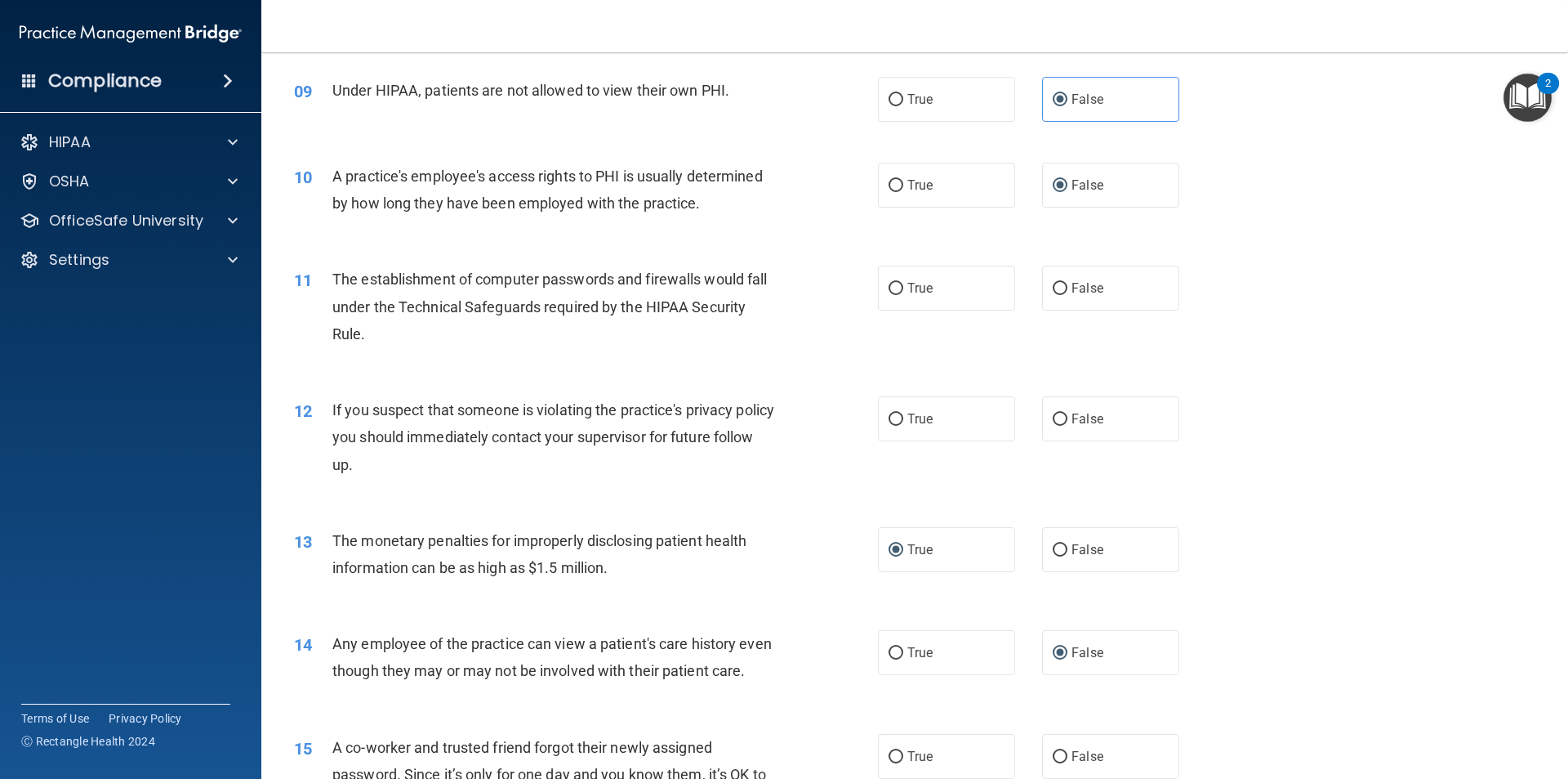
scroll to position [1062, 0]
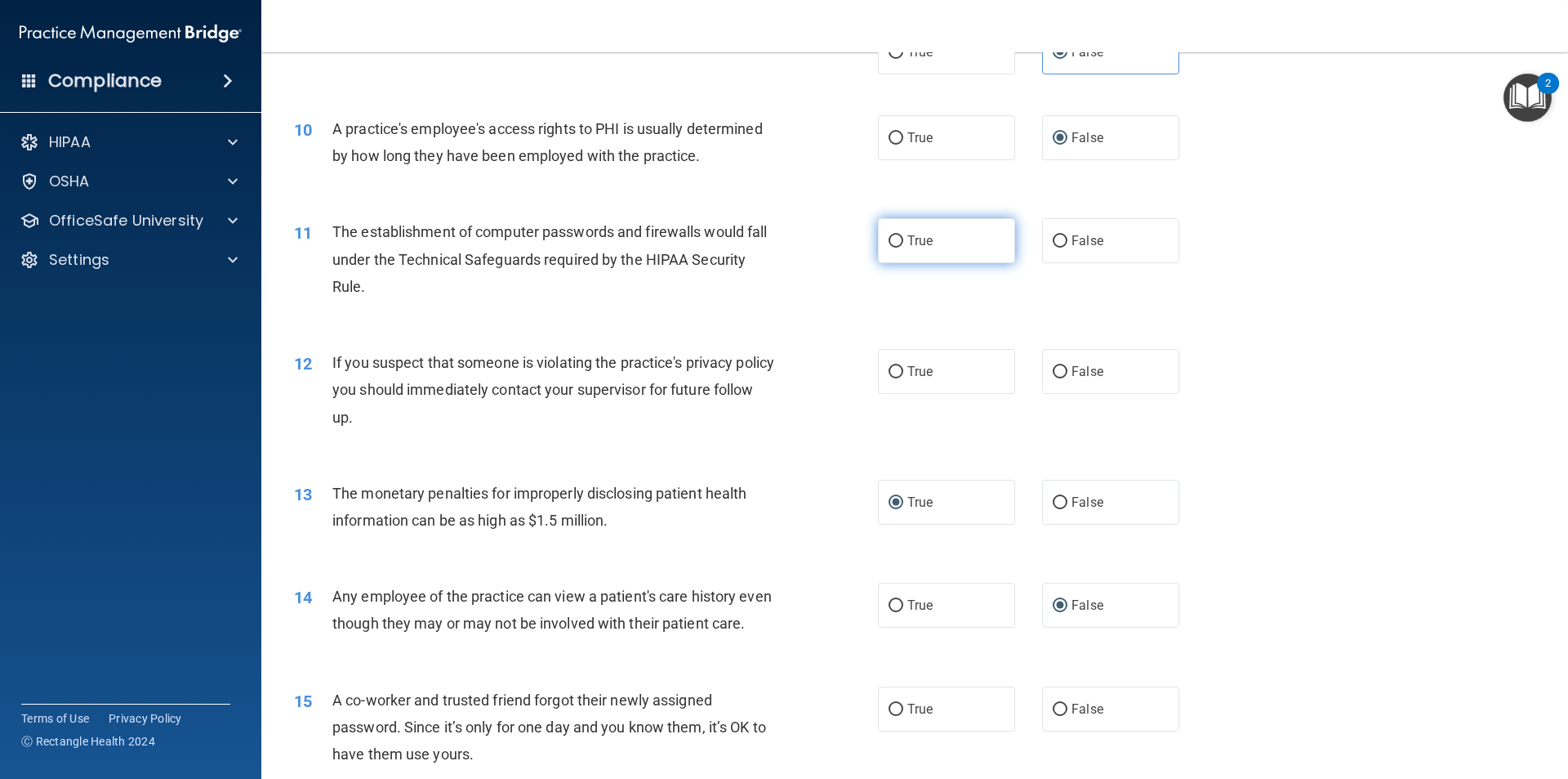
drag, startPoint x: 899, startPoint y: 243, endPoint x: 924, endPoint y: 254, distance: 27.3
click at [899, 243] on label "True" at bounding box center [947, 240] width 137 height 45
click at [899, 243] on input "True" at bounding box center [896, 241] width 14 height 13
radio input "true"
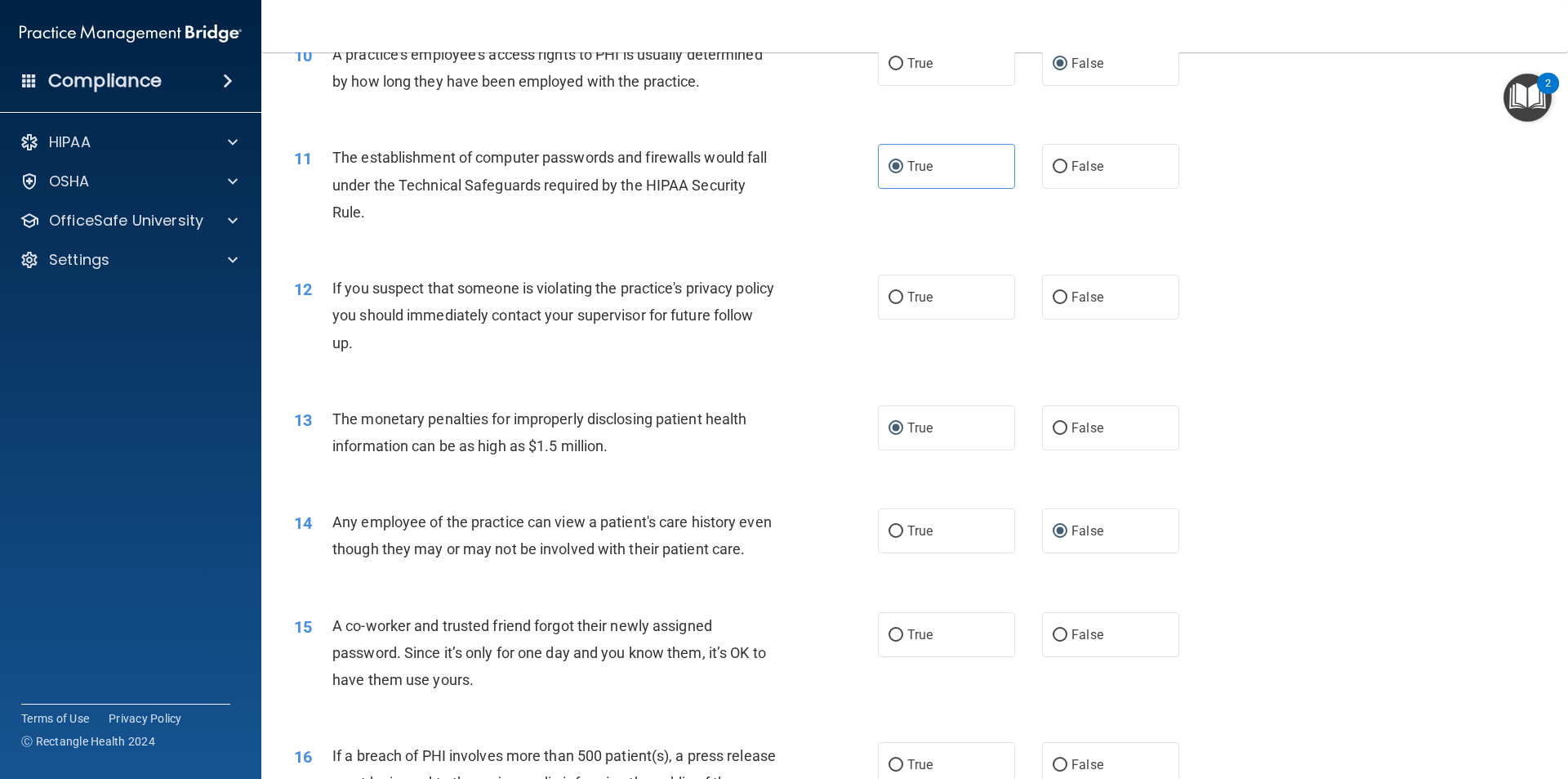
scroll to position [1144, 0]
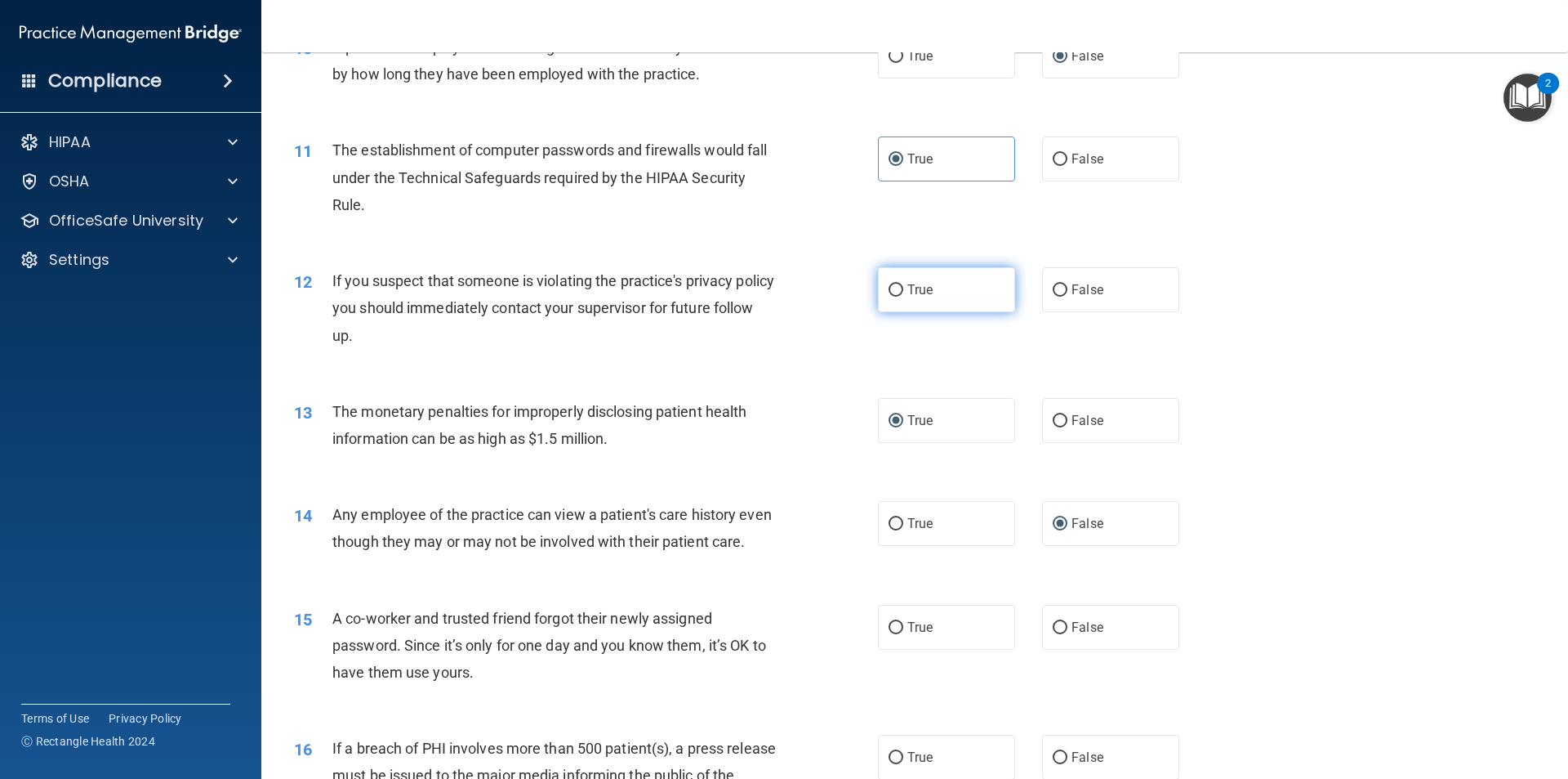
click at [894, 297] on label "True" at bounding box center [947, 290] width 137 height 45
click at [894, 296] on input "True" at bounding box center [896, 291] width 14 height 13
radio input "true"
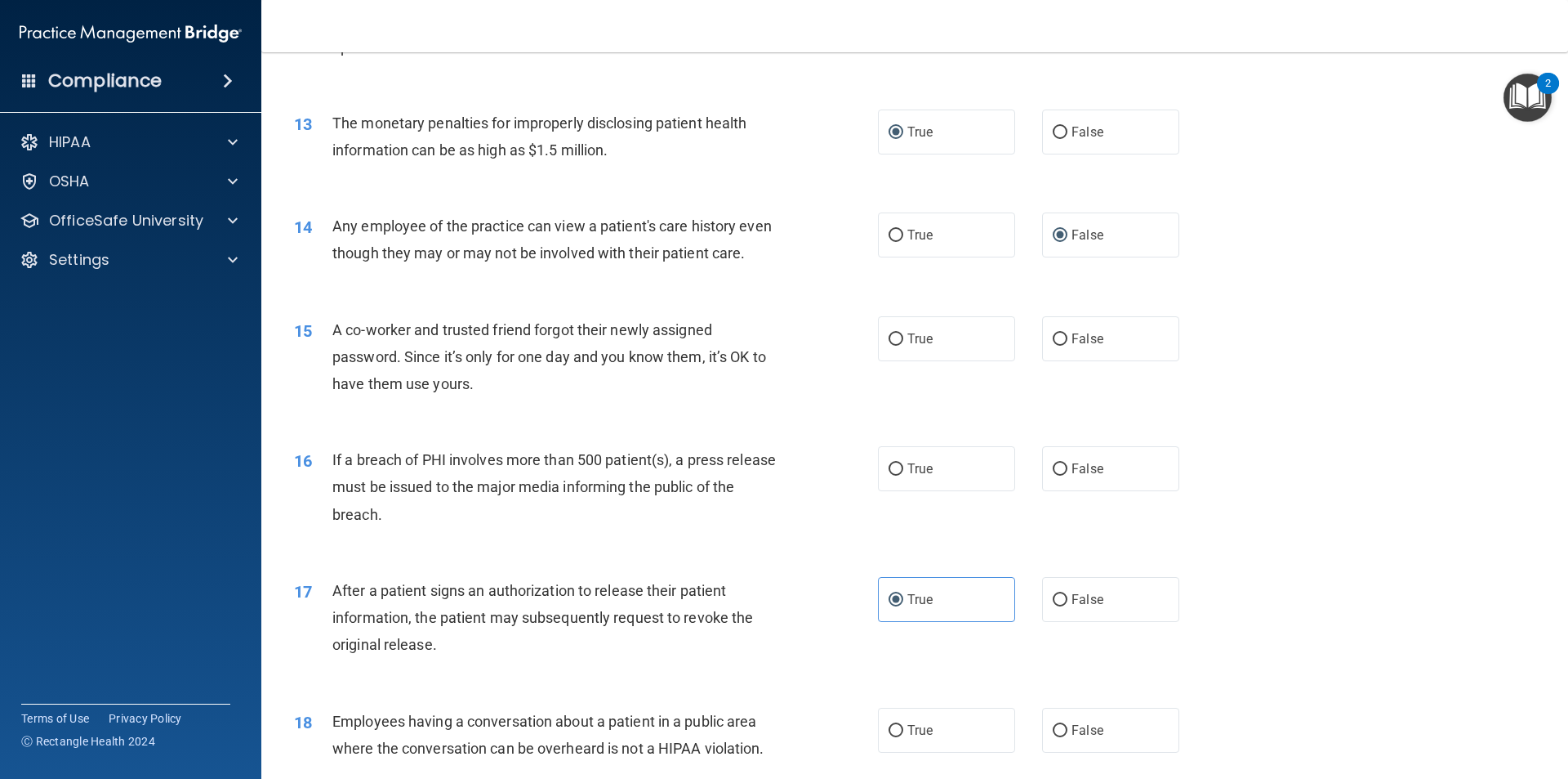
scroll to position [1470, 0]
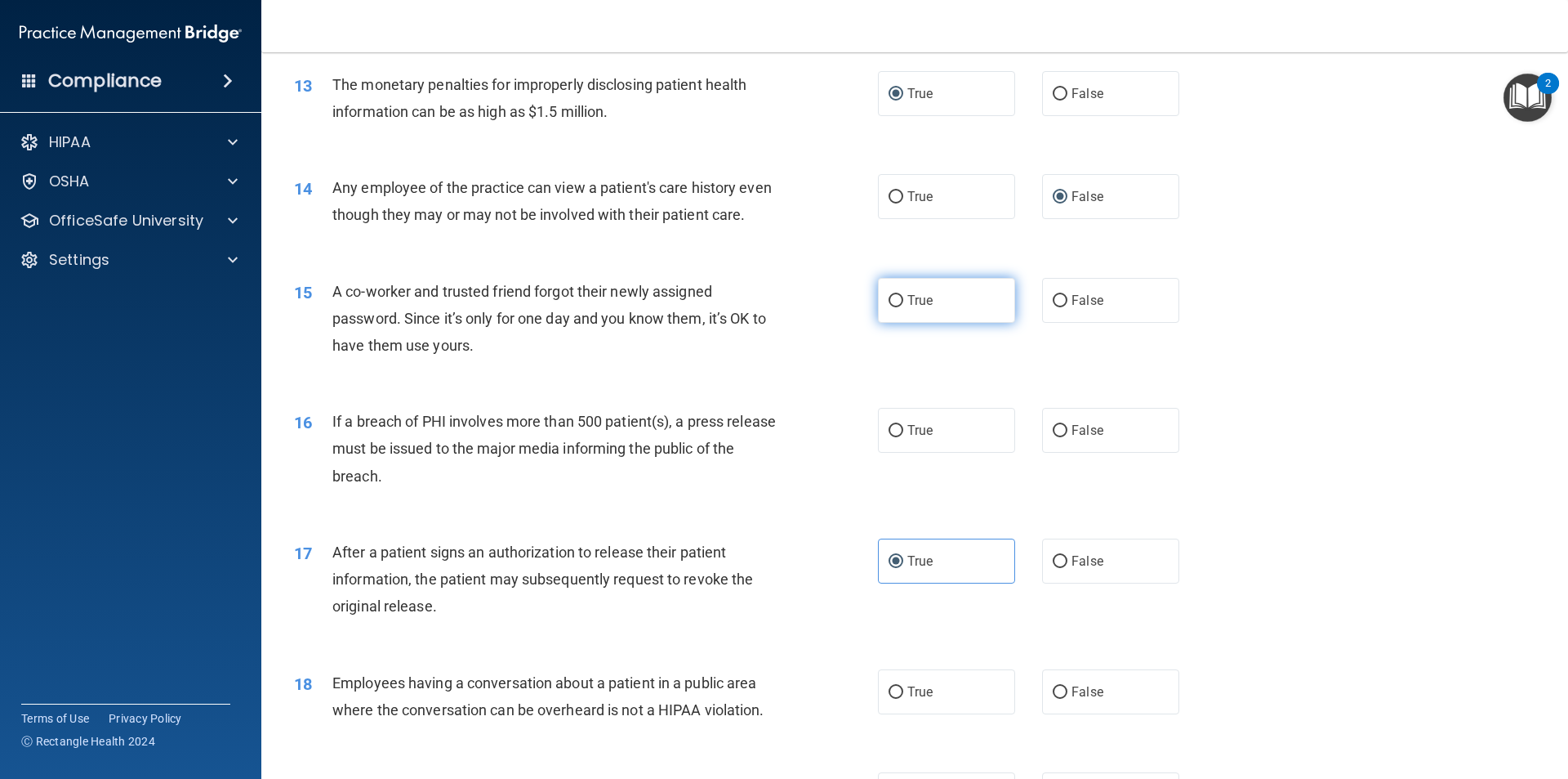
click at [914, 308] on span "True" at bounding box center [919, 300] width 25 height 15
click at [903, 307] on input "True" at bounding box center [896, 301] width 14 height 13
radio input "true"
click at [914, 308] on span "True" at bounding box center [919, 300] width 25 height 15
click at [903, 307] on input "True" at bounding box center [896, 301] width 14 height 13
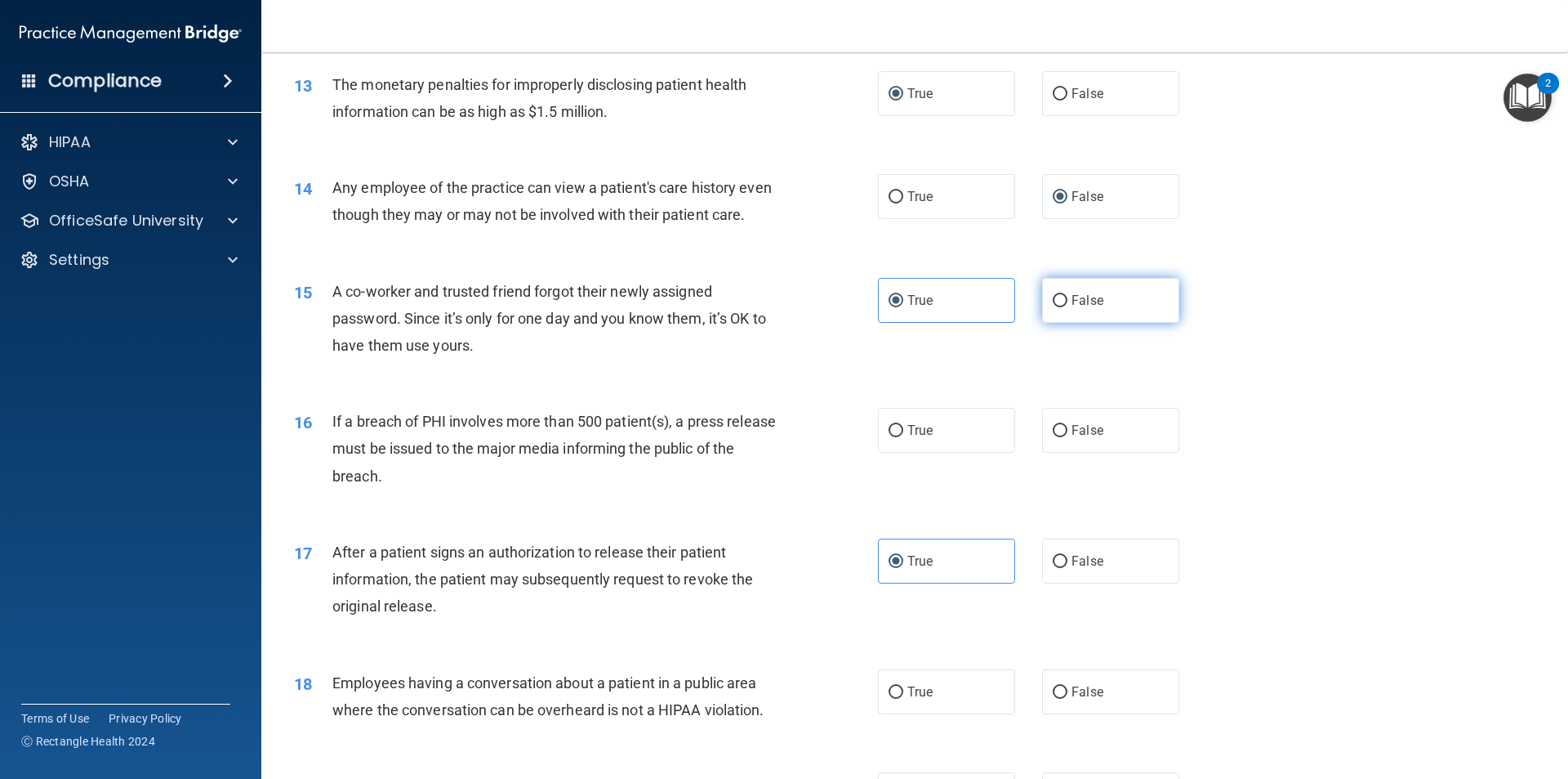
click at [1051, 323] on label "False" at bounding box center [1111, 300] width 137 height 45
click at [1052, 307] on input "False" at bounding box center [1059, 301] width 14 height 13
radio input "true"
radio input "false"
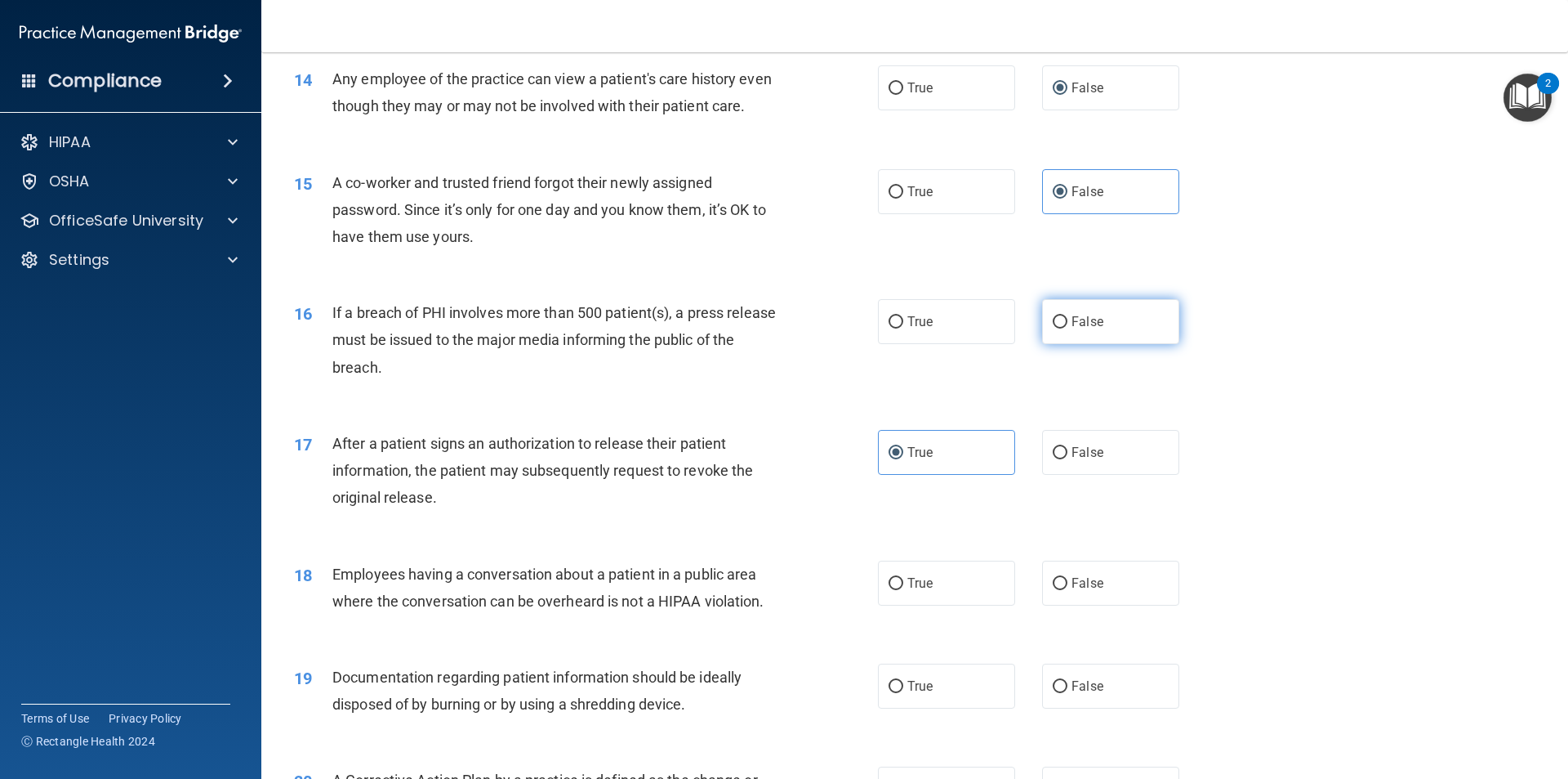
scroll to position [1634, 0]
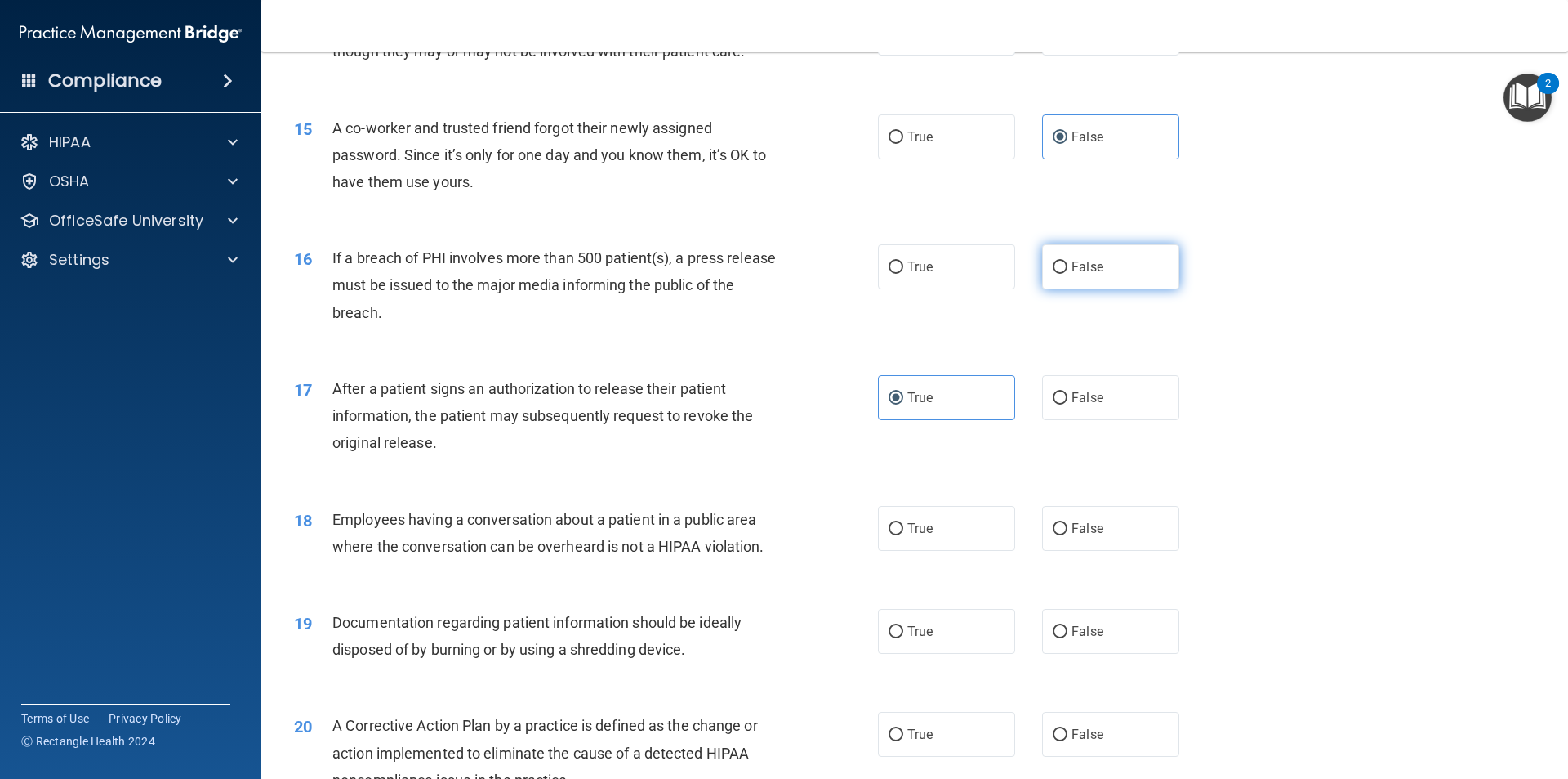
click at [1052, 274] on input "False" at bounding box center [1059, 267] width 14 height 13
radio input "true"
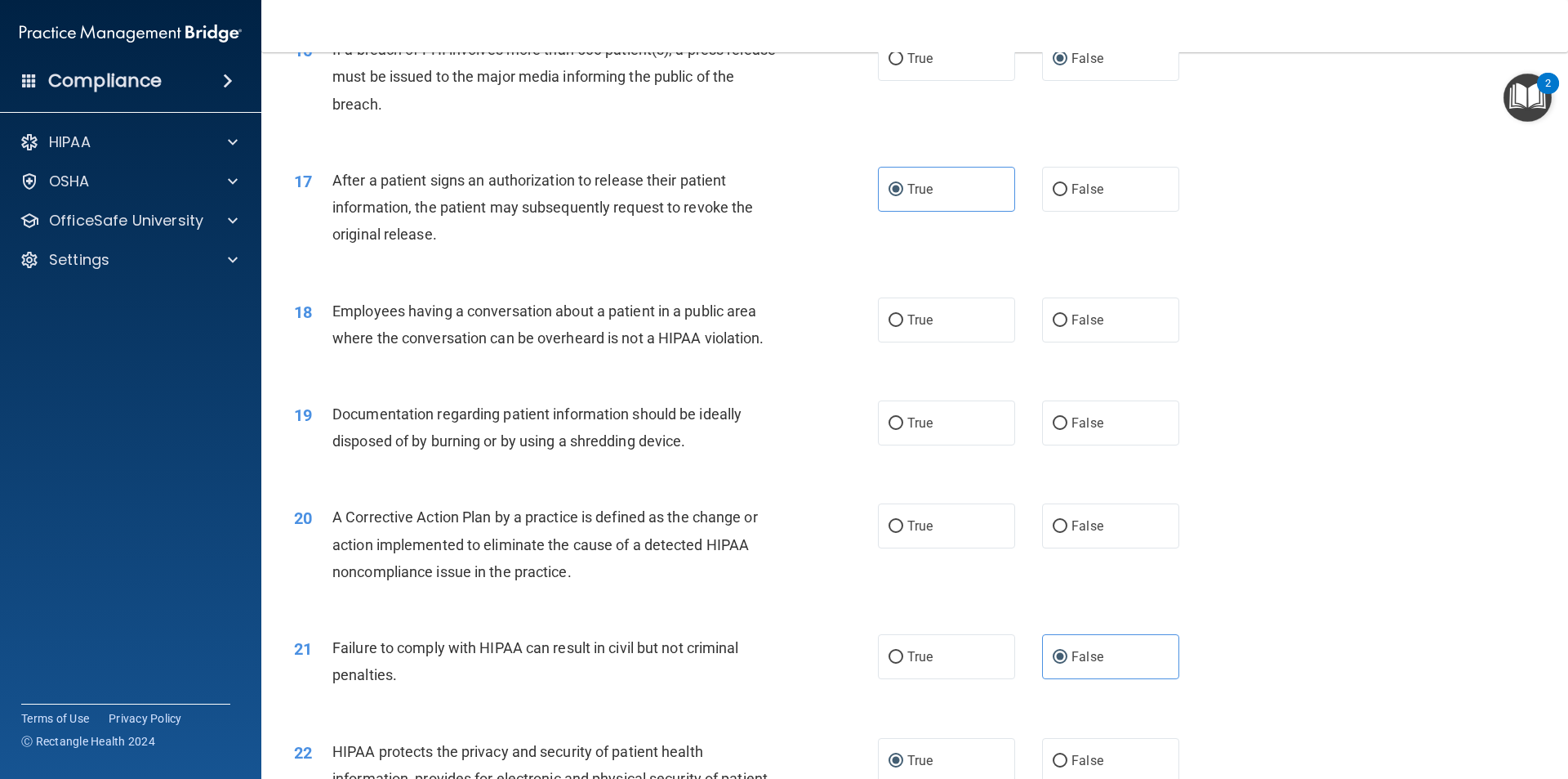
scroll to position [1879, 0]
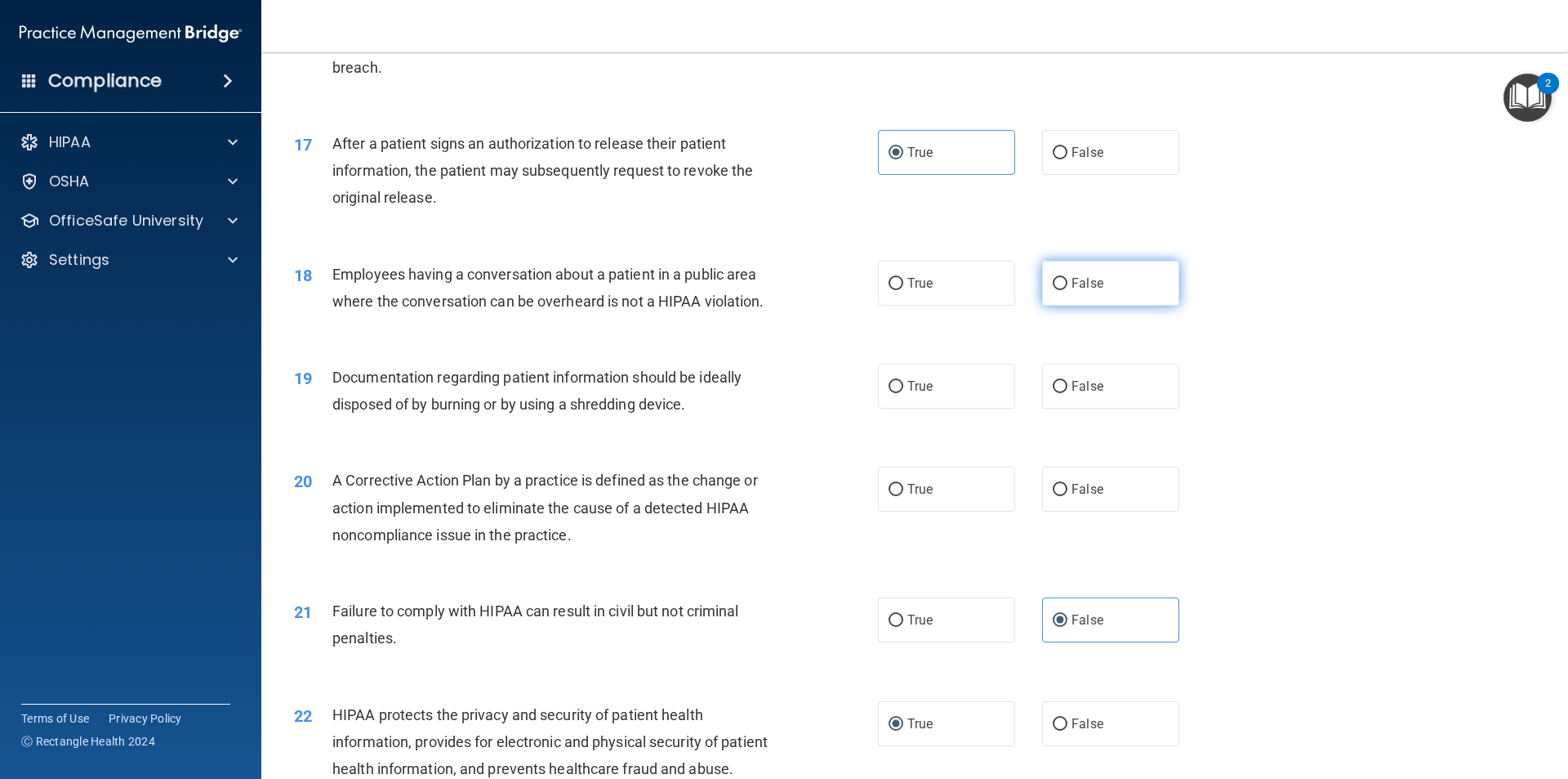
click at [1063, 304] on label "False" at bounding box center [1111, 283] width 137 height 45
click at [1063, 290] on input "False" at bounding box center [1059, 284] width 14 height 13
radio input "true"
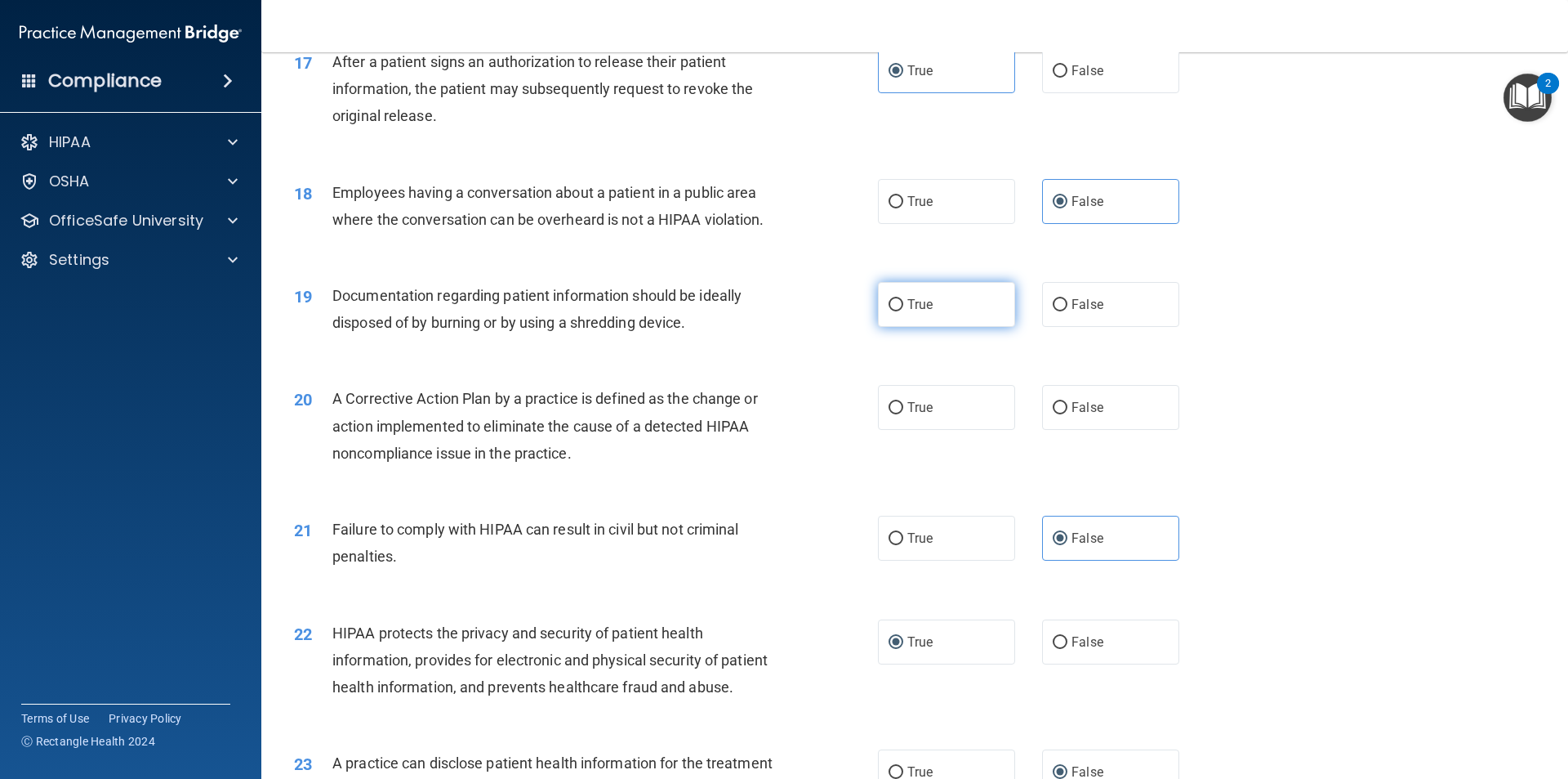
click at [900, 327] on label "True" at bounding box center [947, 305] width 137 height 45
click at [900, 311] on input "True" at bounding box center [896, 305] width 14 height 13
radio input "true"
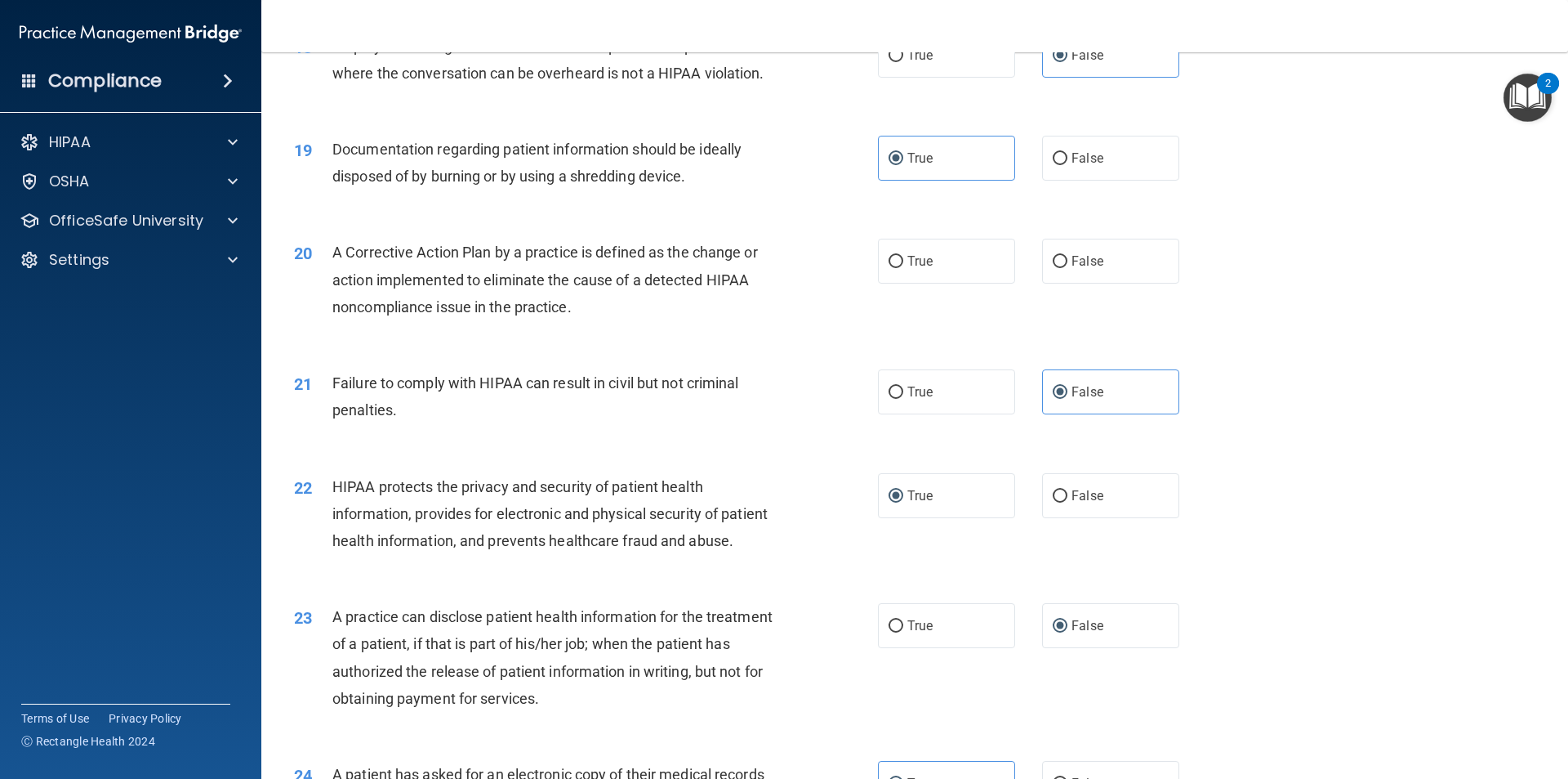
scroll to position [2125, 0]
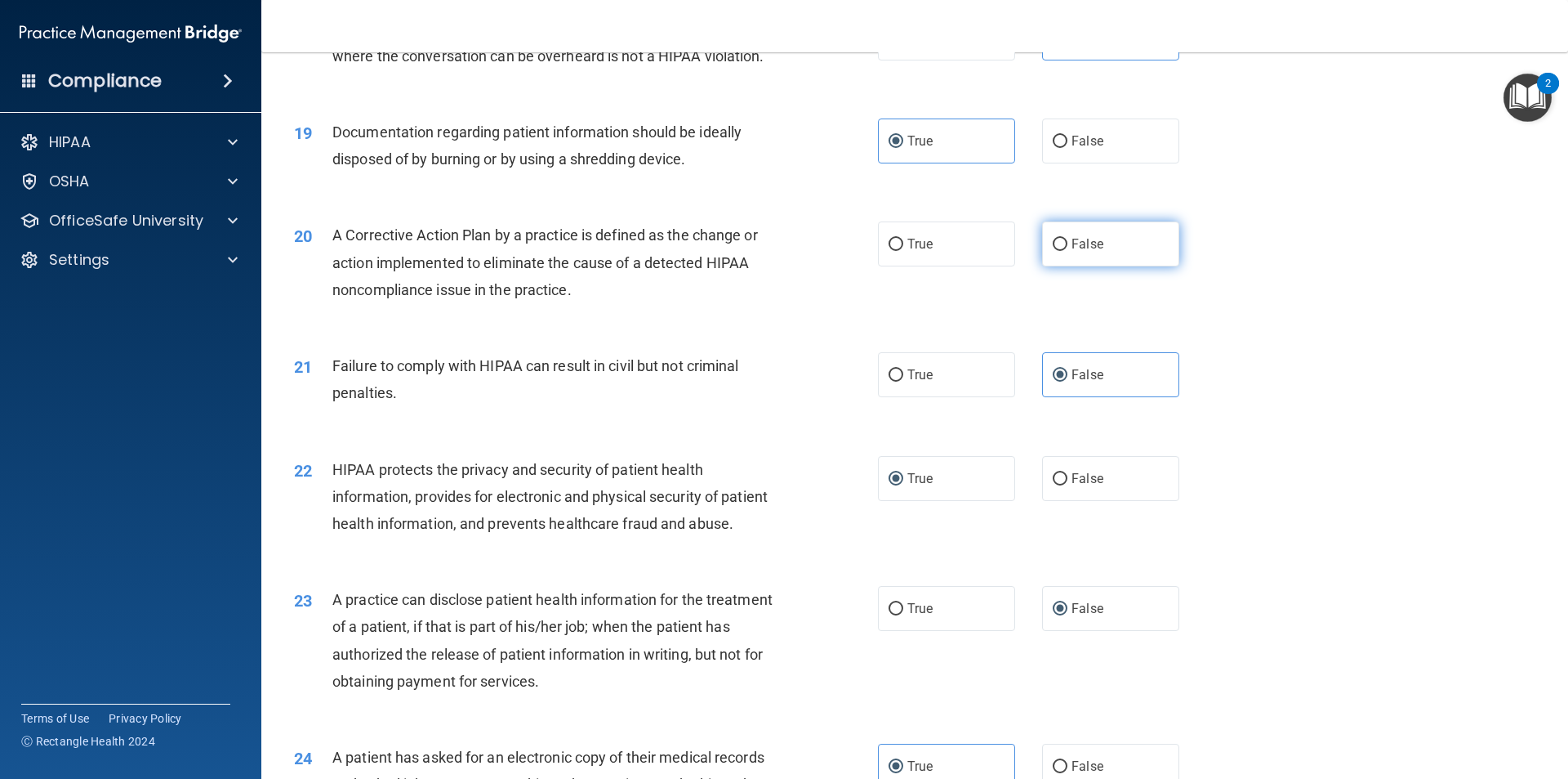
click at [1063, 267] on label "False" at bounding box center [1111, 244] width 137 height 45
click at [1063, 251] on input "False" at bounding box center [1059, 245] width 14 height 13
radio input "true"
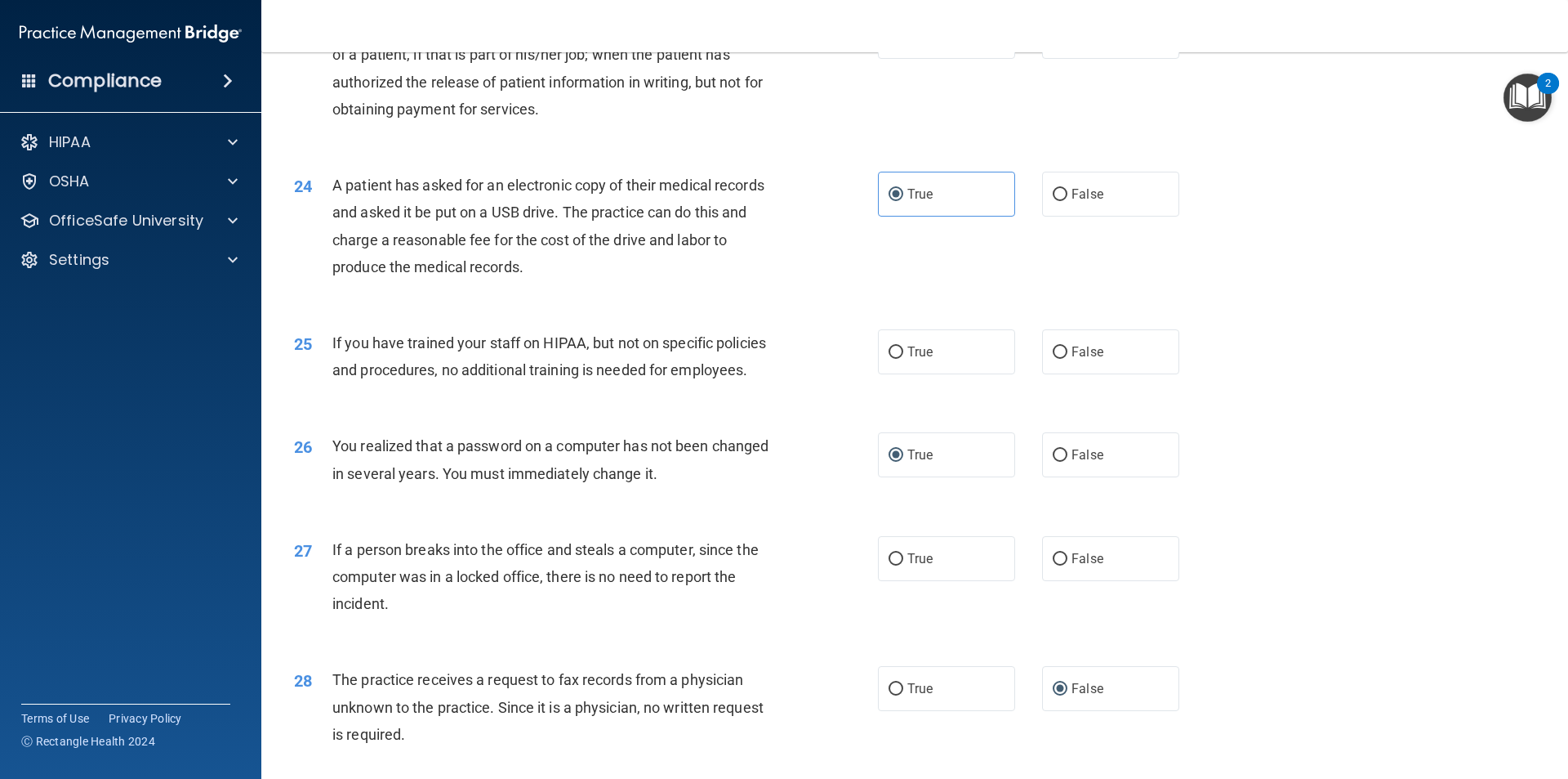
scroll to position [2778, 0]
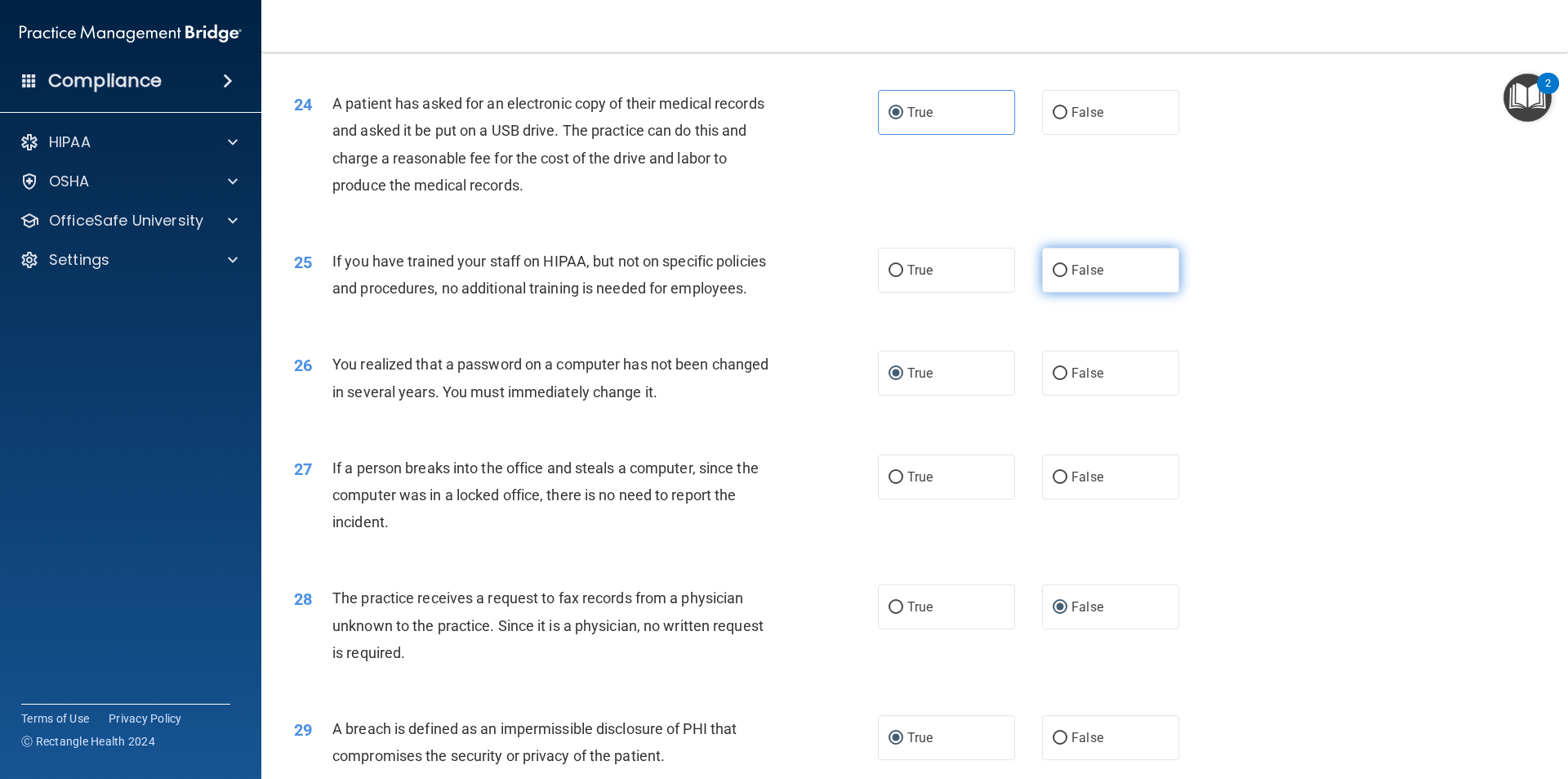
click at [1043, 293] on label "False" at bounding box center [1111, 270] width 137 height 45
click at [1052, 277] on input "False" at bounding box center [1059, 271] width 14 height 13
radio input "true"
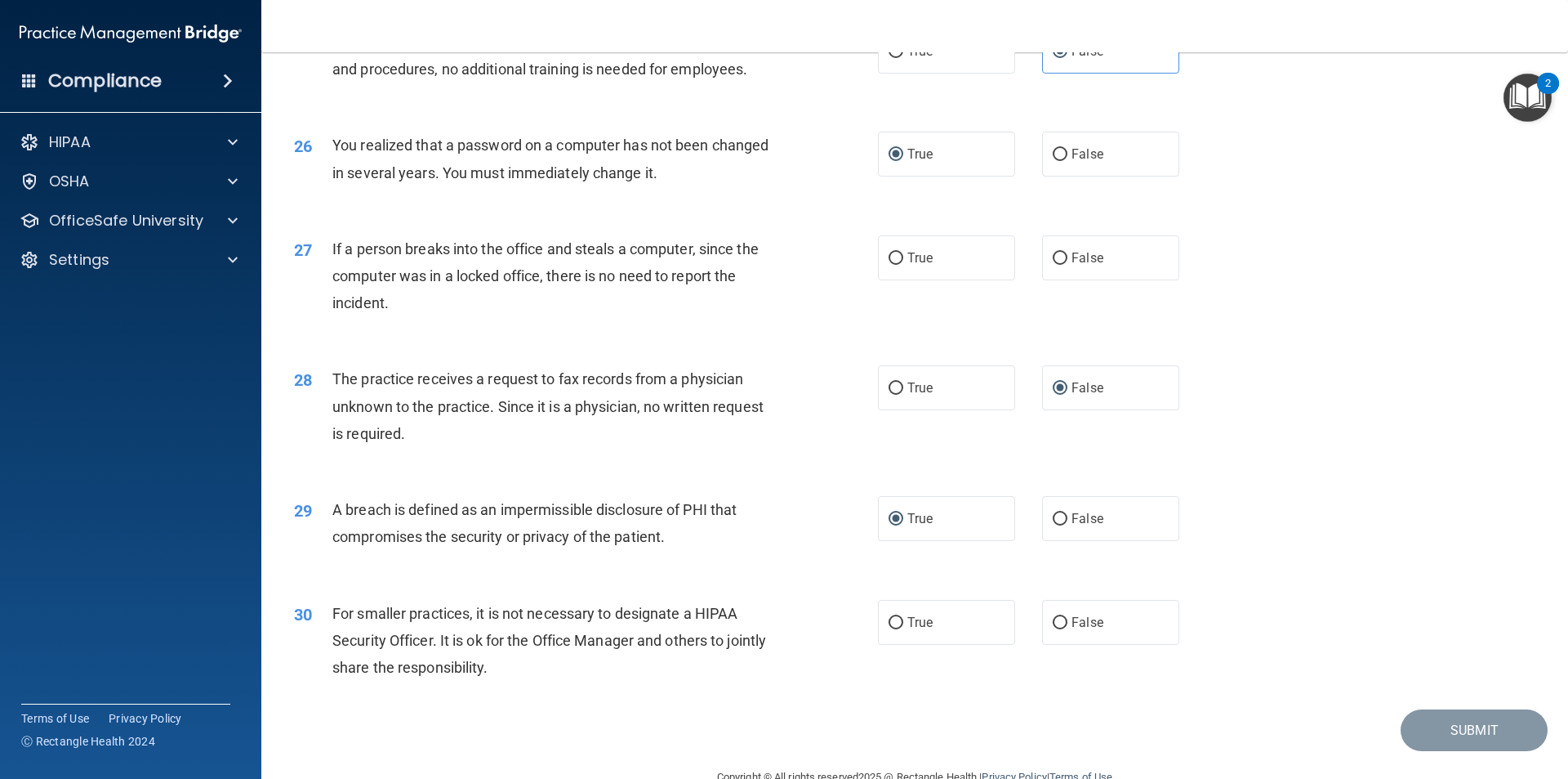
scroll to position [3023, 0]
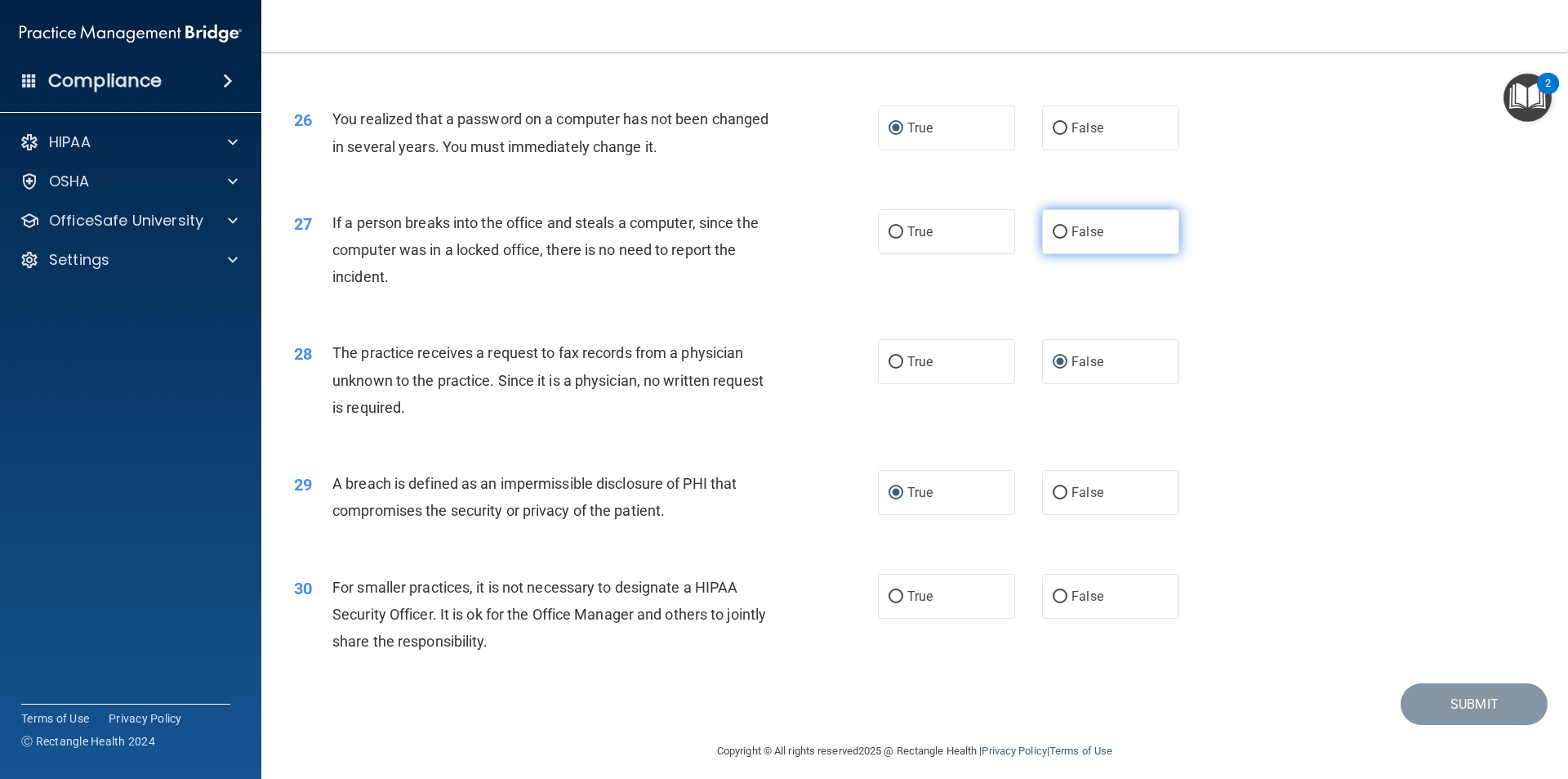
click at [1071, 239] on span "False" at bounding box center [1087, 231] width 32 height 15
click at [1065, 239] on input "False" at bounding box center [1059, 232] width 14 height 13
radio input "true"
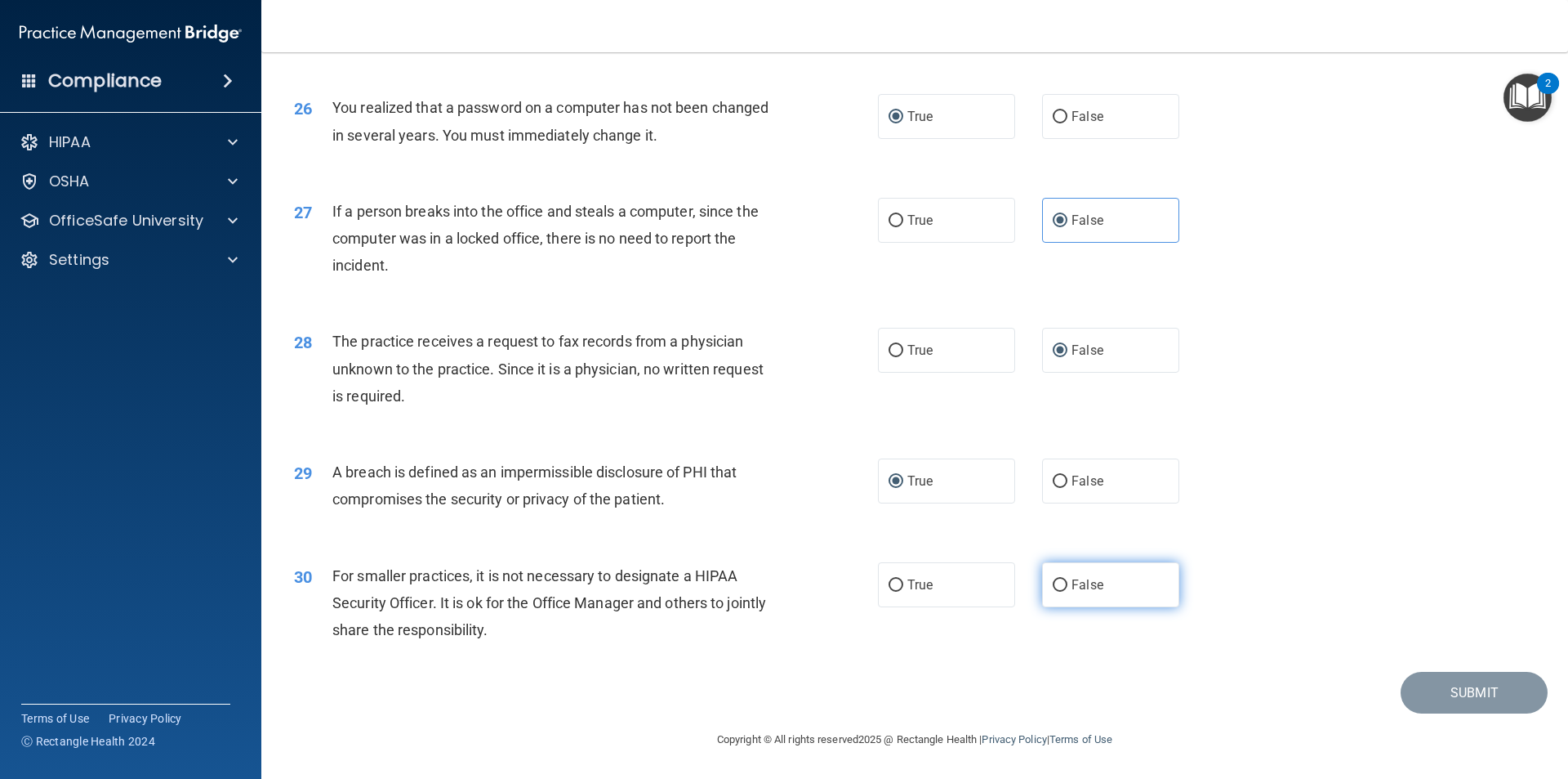
click at [1053, 586] on input "False" at bounding box center [1059, 586] width 14 height 13
radio input "true"
click at [1482, 684] on button "Submit" at bounding box center [1474, 692] width 147 height 42
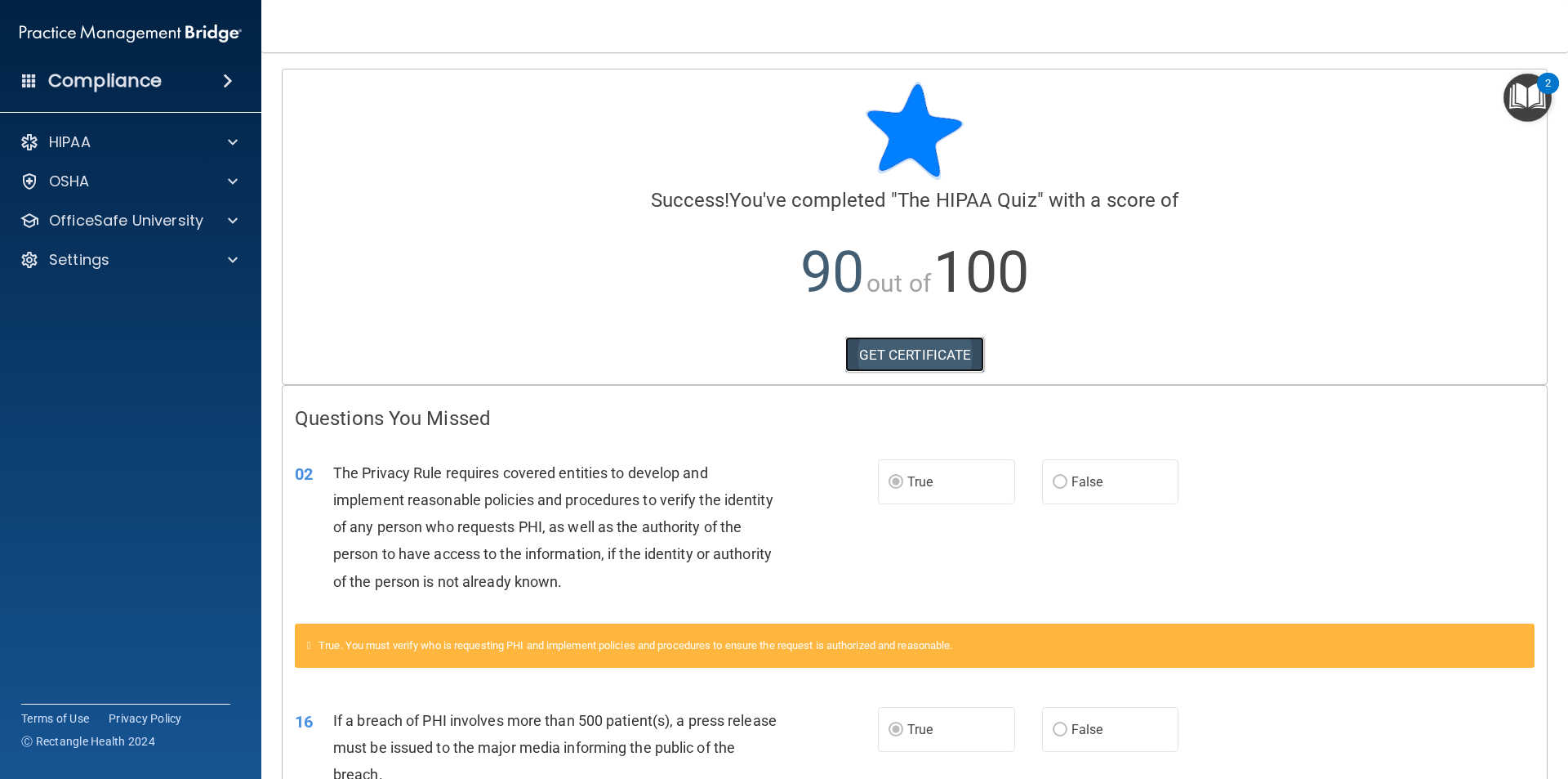
click at [919, 354] on link "GET CERTIFICATE" at bounding box center [915, 354] width 140 height 36
click at [877, 355] on link "GET CERTIFICATE" at bounding box center [915, 354] width 140 height 36
click at [109, 215] on p "OfficeSafe University" at bounding box center [126, 221] width 154 height 20
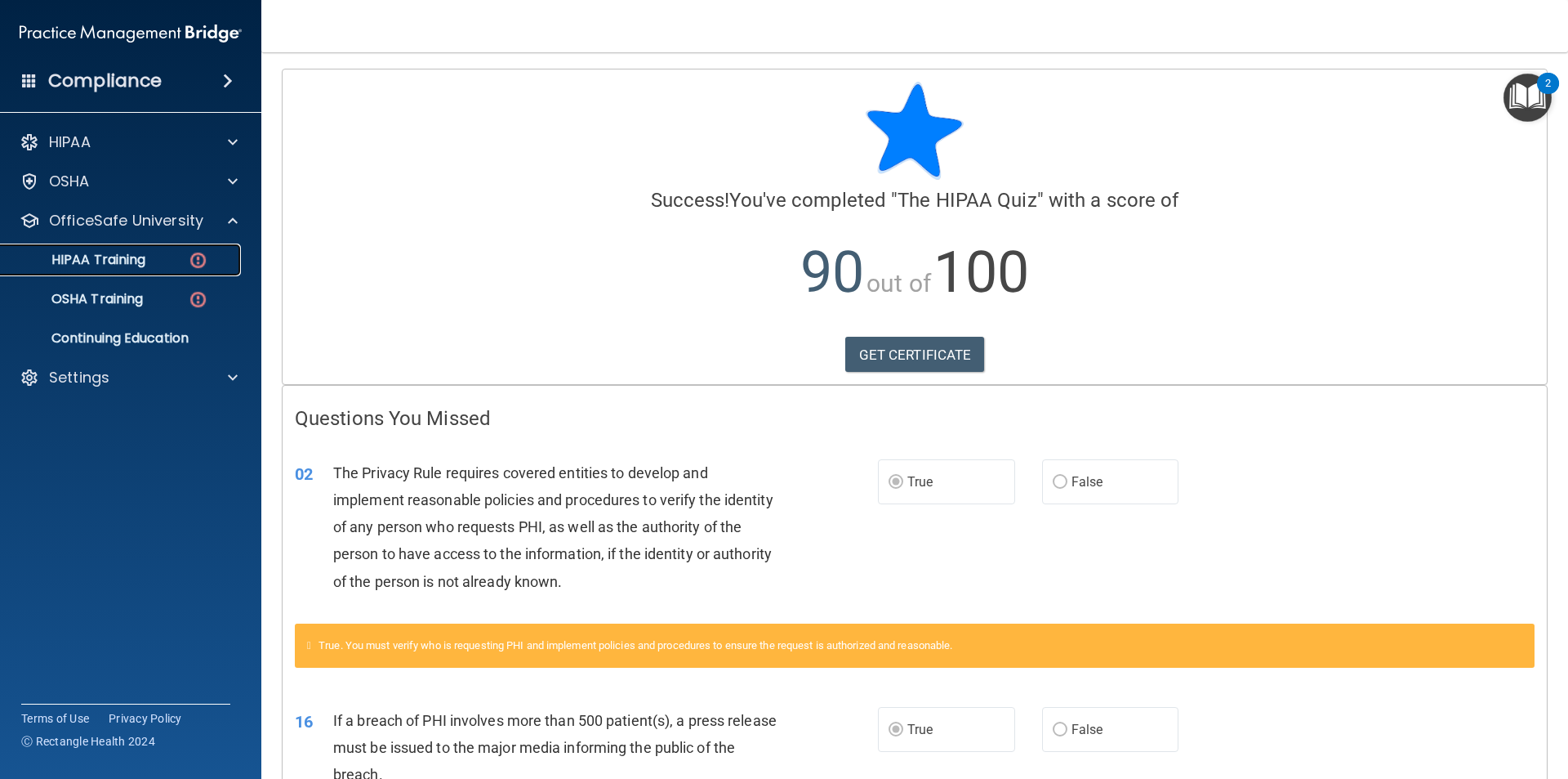
click at [129, 263] on p "HIPAA Training" at bounding box center [78, 259] width 135 height 16
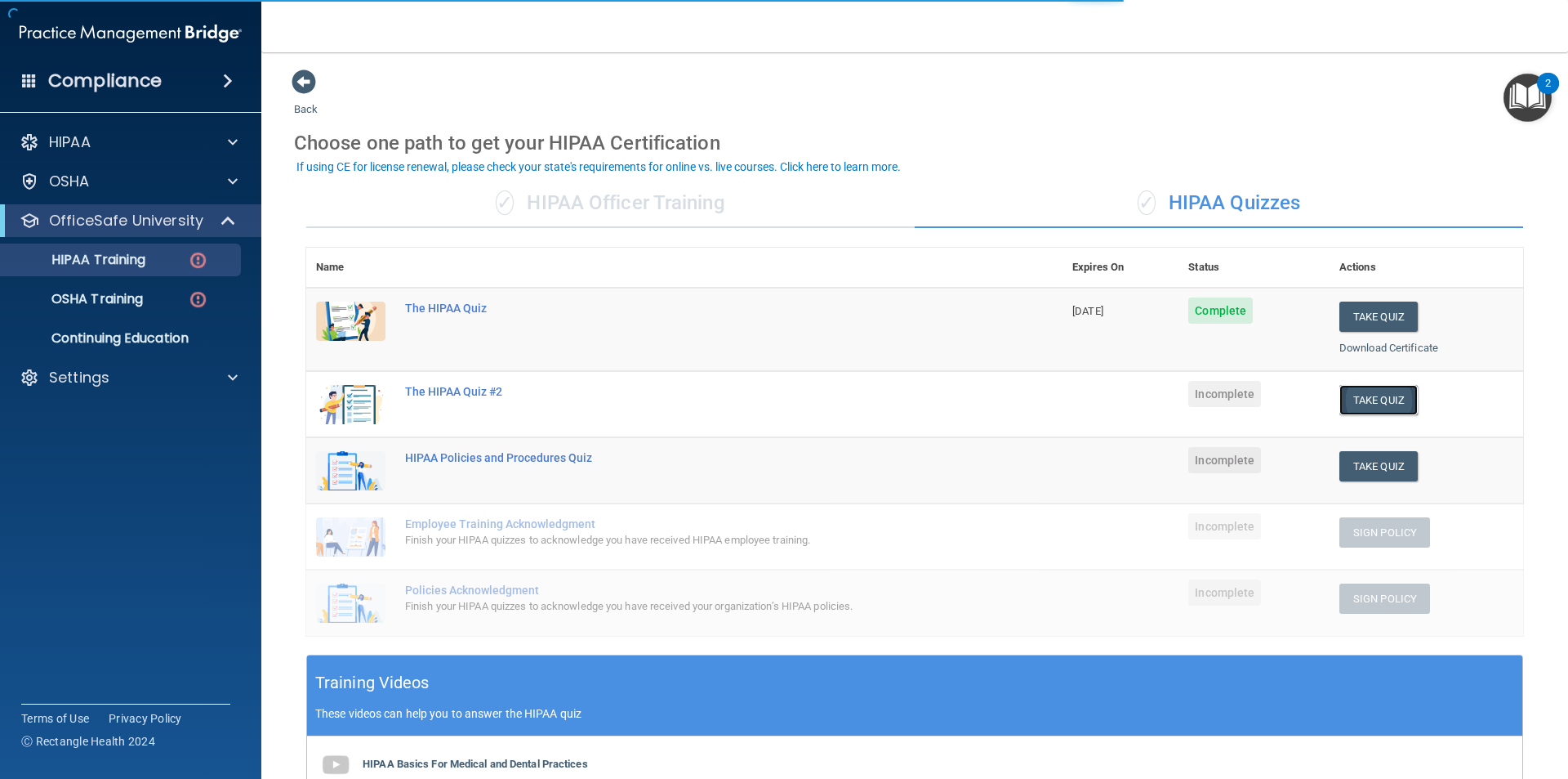
click at [1367, 396] on button "Take Quiz" at bounding box center [1378, 399] width 79 height 30
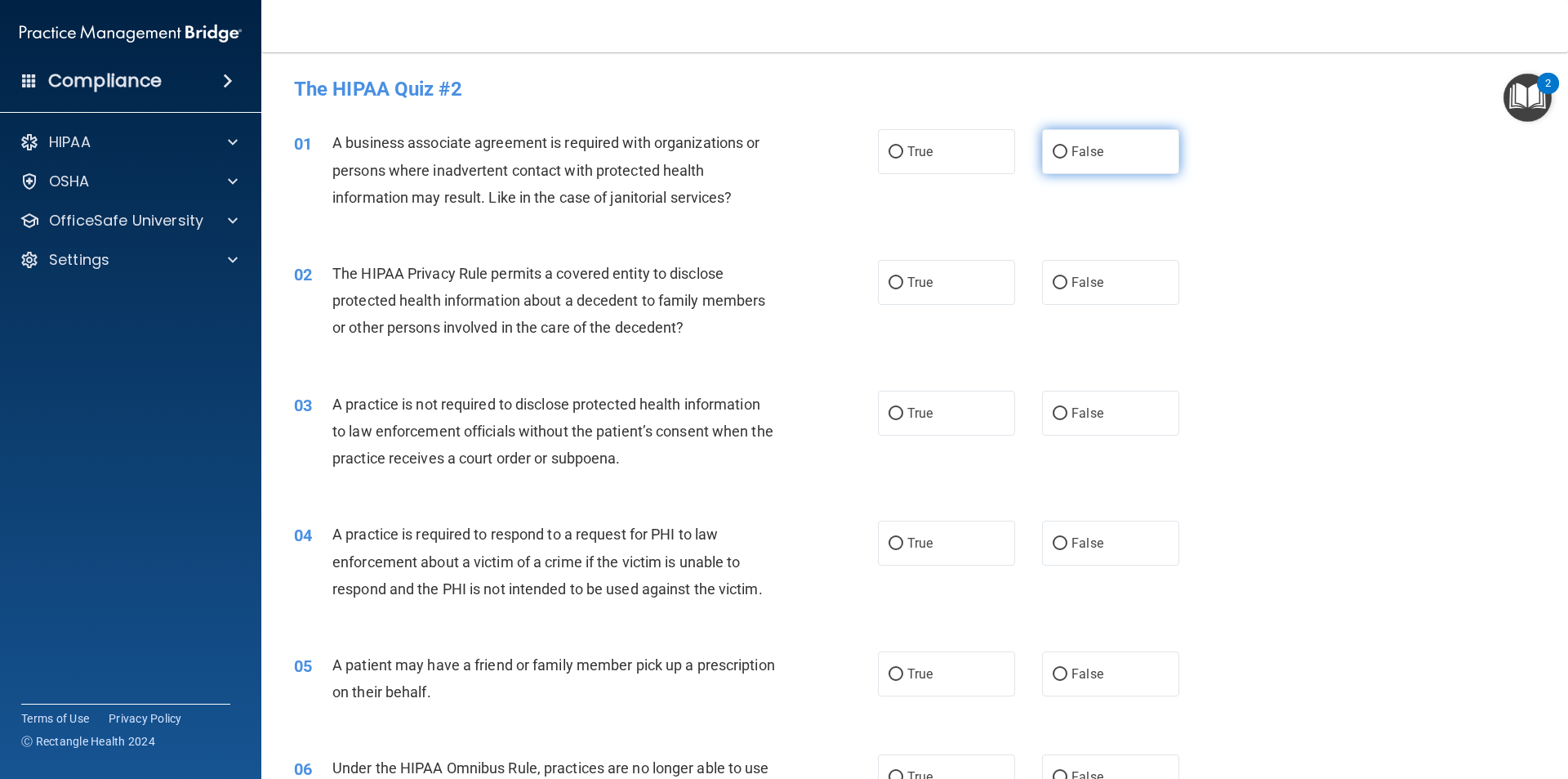
click at [1070, 142] on label "False" at bounding box center [1111, 152] width 137 height 45
click at [1068, 146] on input "False" at bounding box center [1059, 153] width 14 height 13
radio input "true"
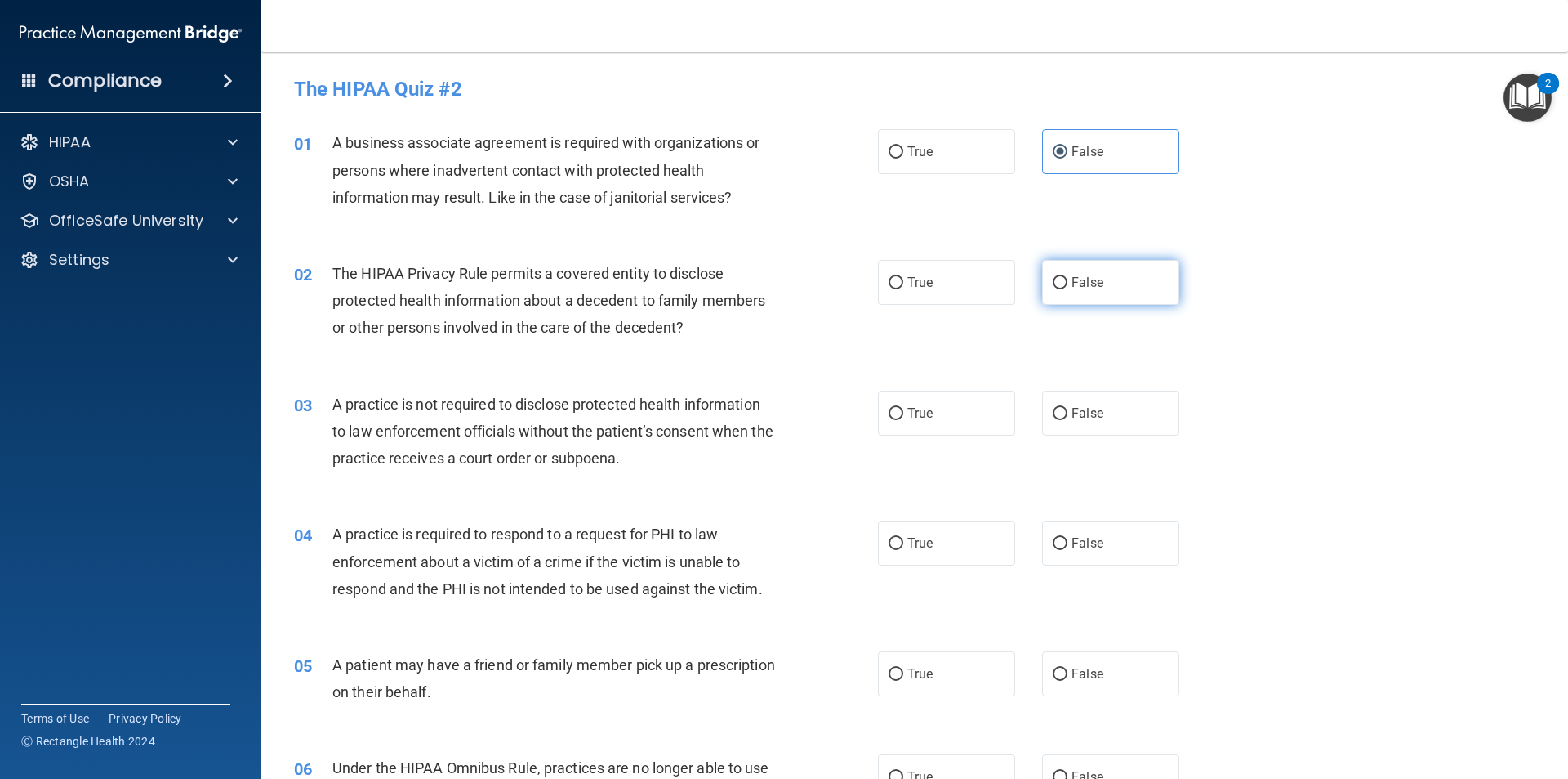
click at [1059, 286] on input "False" at bounding box center [1059, 283] width 14 height 13
radio input "true"
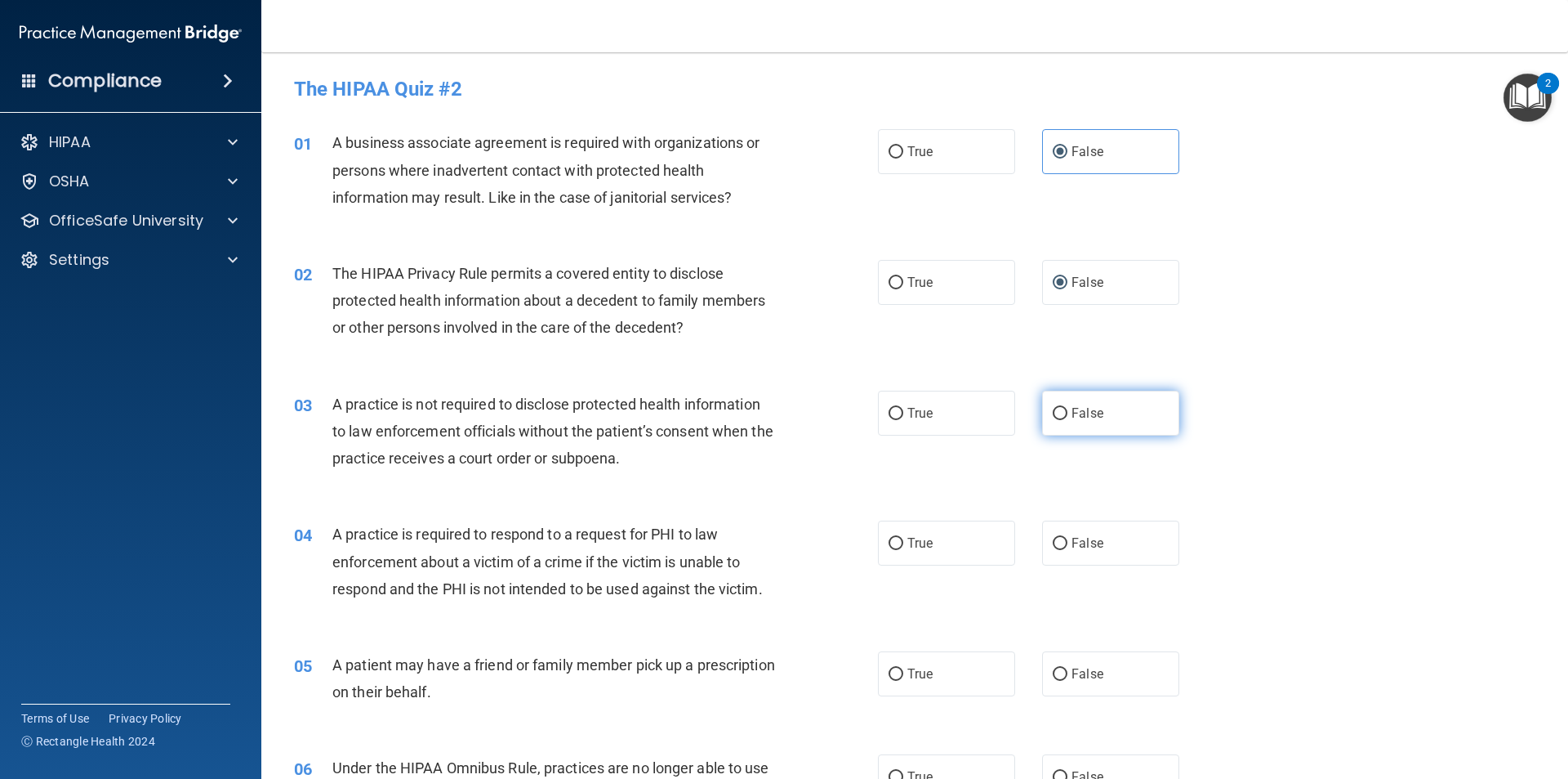
click at [1052, 415] on input "False" at bounding box center [1059, 414] width 14 height 13
radio input "true"
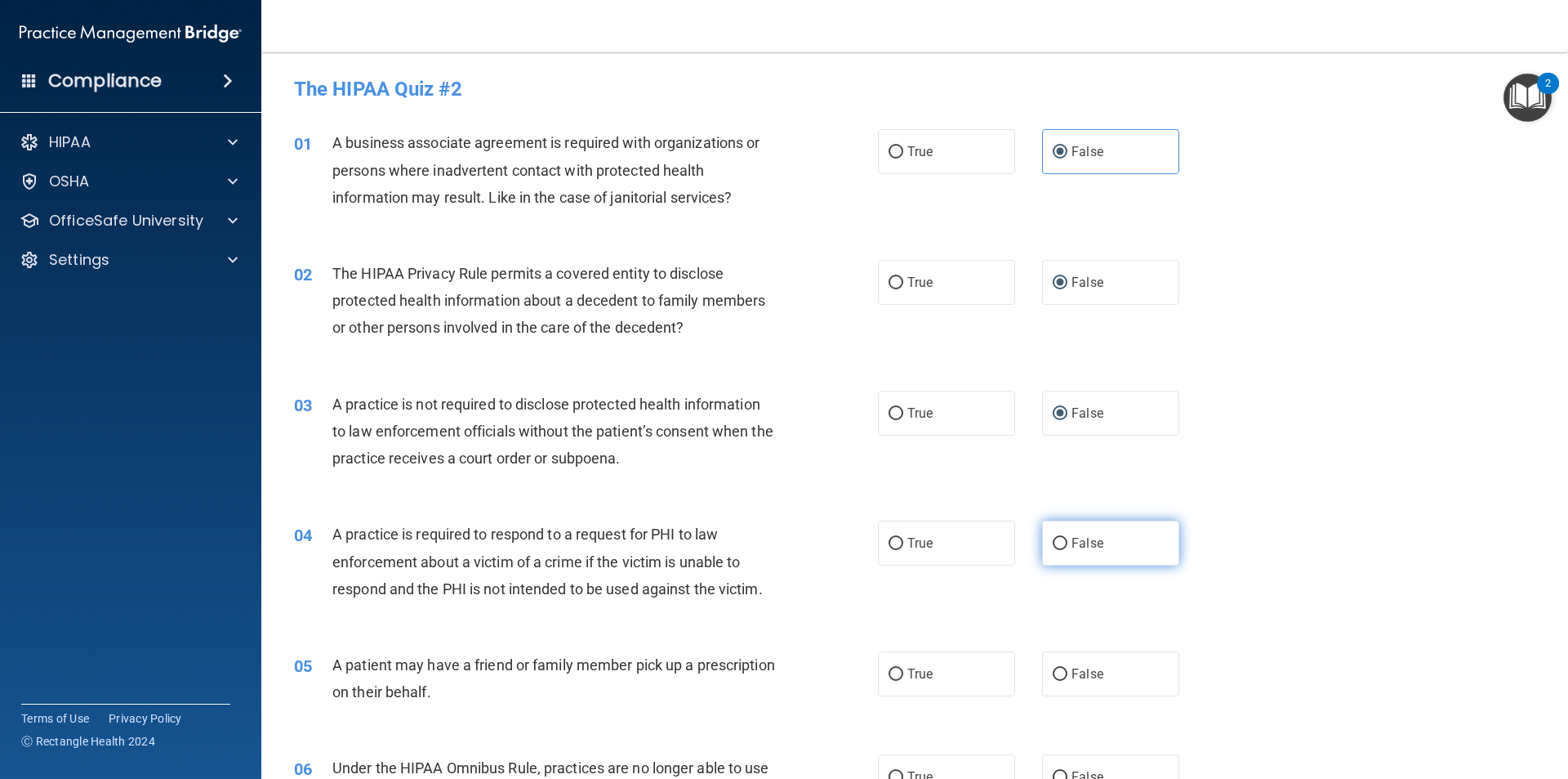
click at [1055, 540] on input "False" at bounding box center [1059, 544] width 14 height 13
radio input "true"
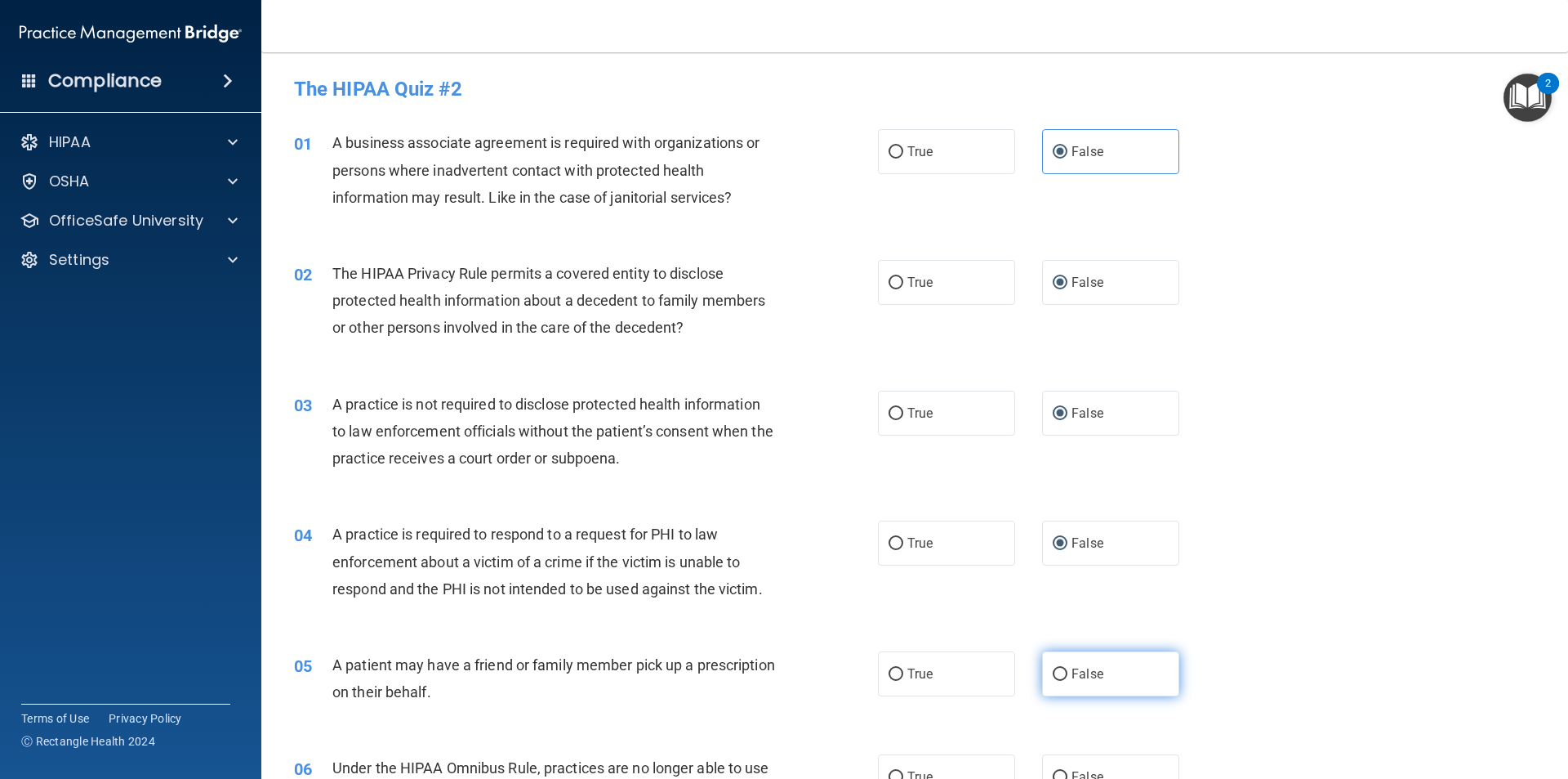
drag, startPoint x: 1042, startPoint y: 663, endPoint x: 1057, endPoint y: 680, distance: 22.7
click at [1053, 676] on label "False" at bounding box center [1111, 674] width 137 height 45
click at [1057, 681] on label "False" at bounding box center [1111, 674] width 137 height 45
click at [1057, 680] on input "False" at bounding box center [1059, 675] width 14 height 13
radio input "true"
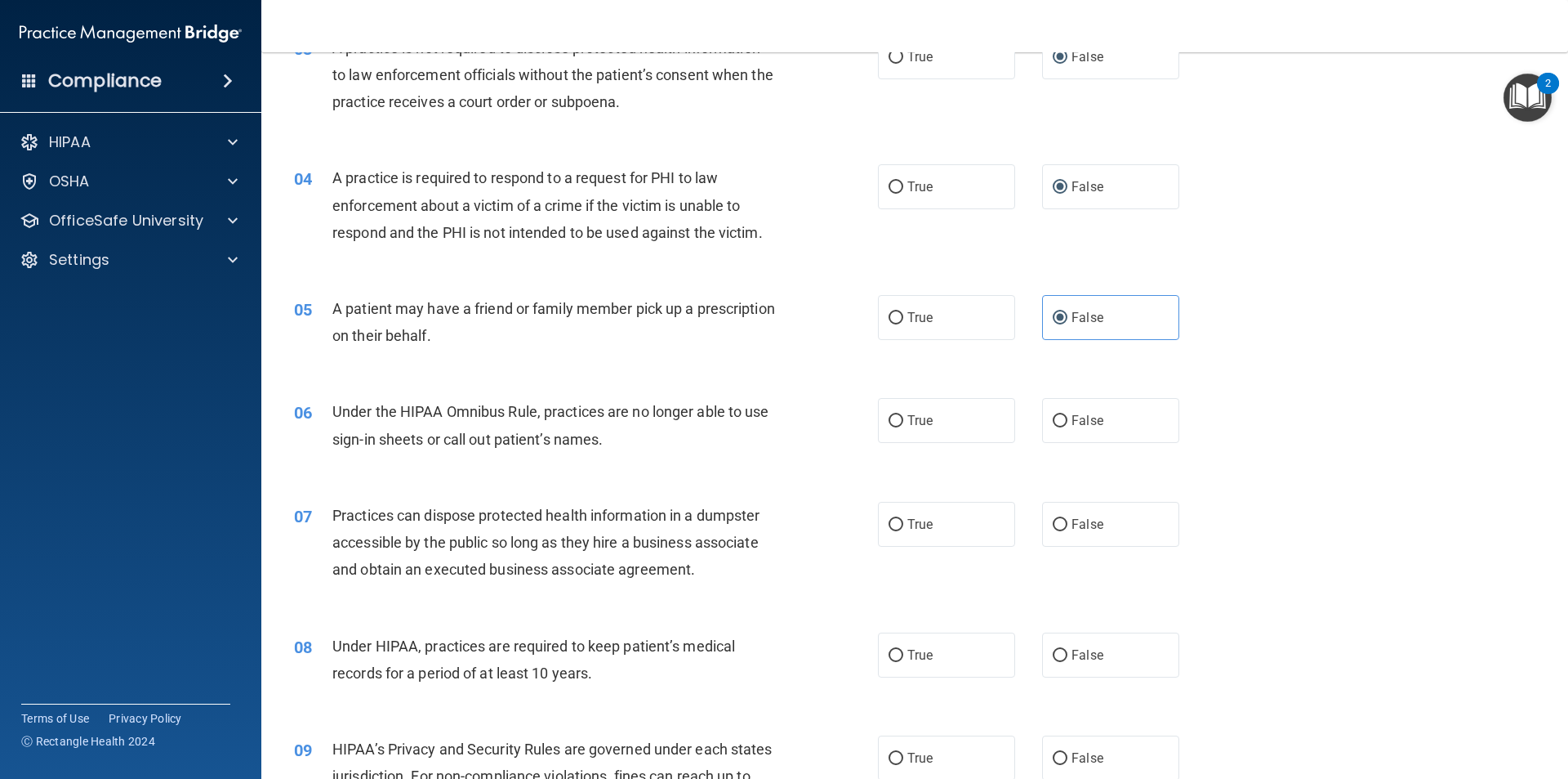
scroll to position [490, 0]
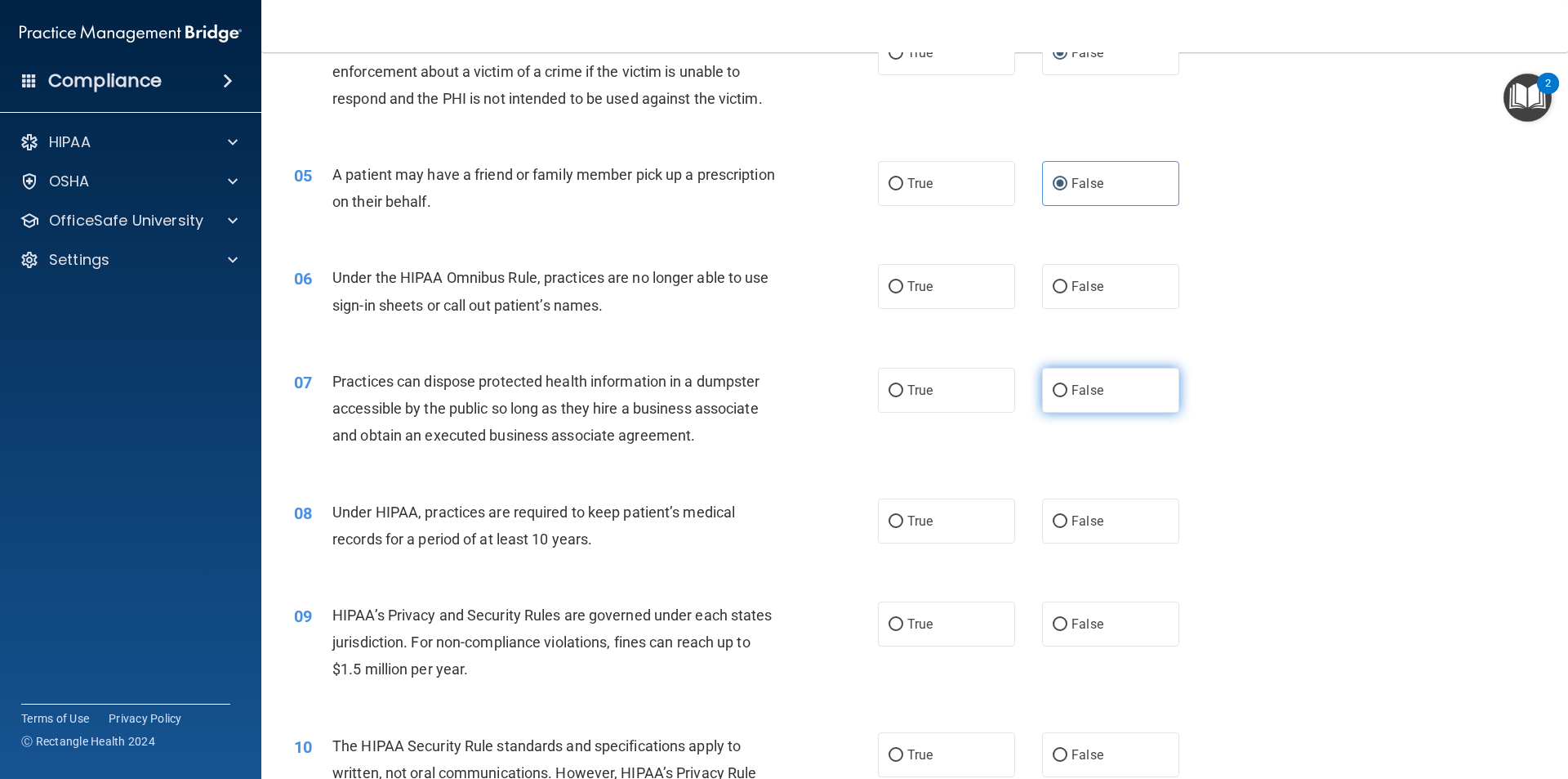
drag, startPoint x: 1054, startPoint y: 289, endPoint x: 1061, endPoint y: 406, distance: 117.2
click at [1054, 291] on input "False" at bounding box center [1059, 287] width 14 height 13
radio input "true"
click at [1071, 385] on span "False" at bounding box center [1087, 390] width 32 height 15
click at [1068, 385] on input "False" at bounding box center [1059, 391] width 14 height 13
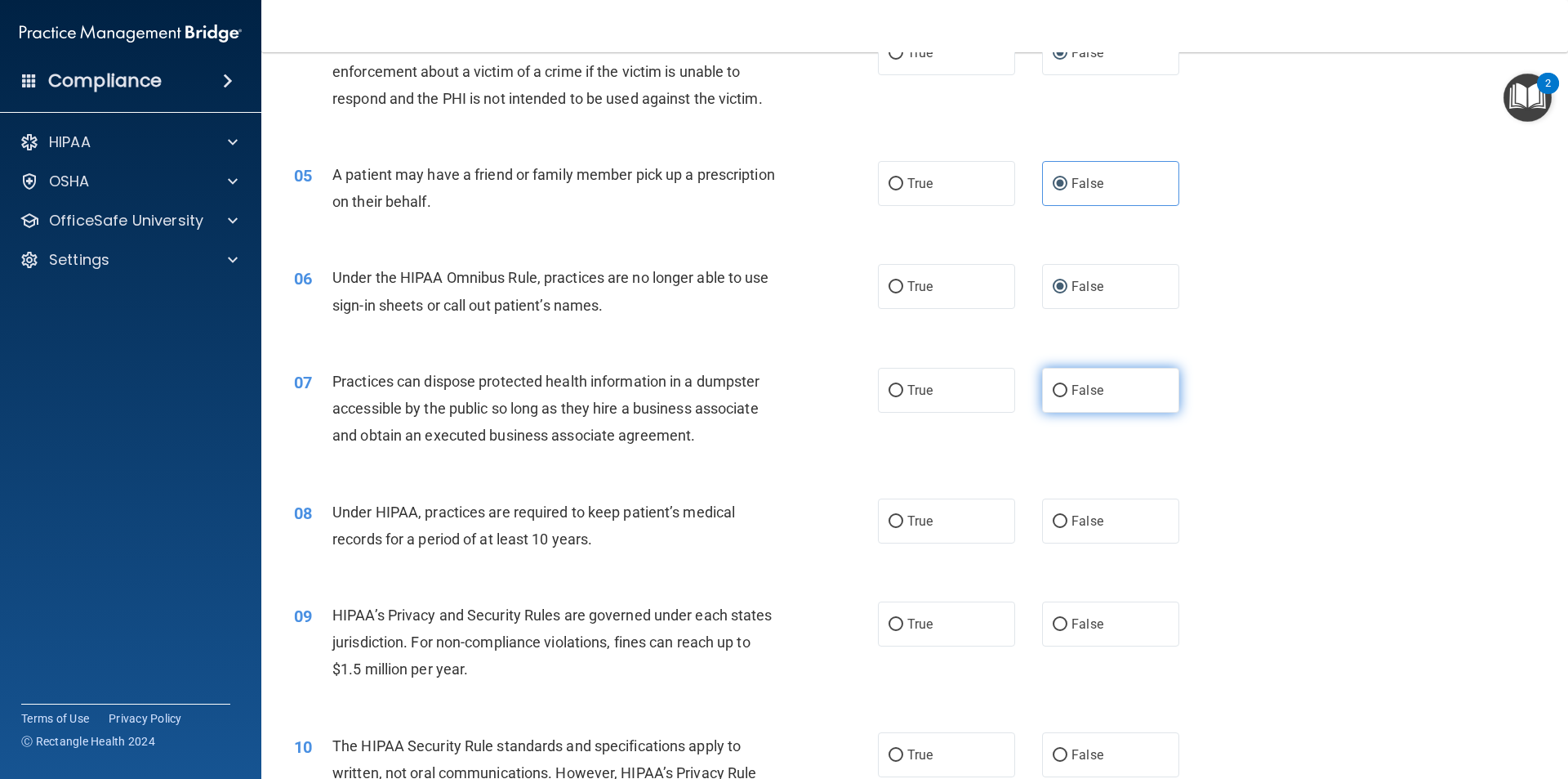
radio input "true"
click at [1042, 517] on label "False" at bounding box center [1111, 521] width 137 height 45
click at [1052, 517] on input "False" at bounding box center [1059, 521] width 14 height 13
radio input "true"
click at [1054, 524] on input "False" at bounding box center [1059, 521] width 14 height 13
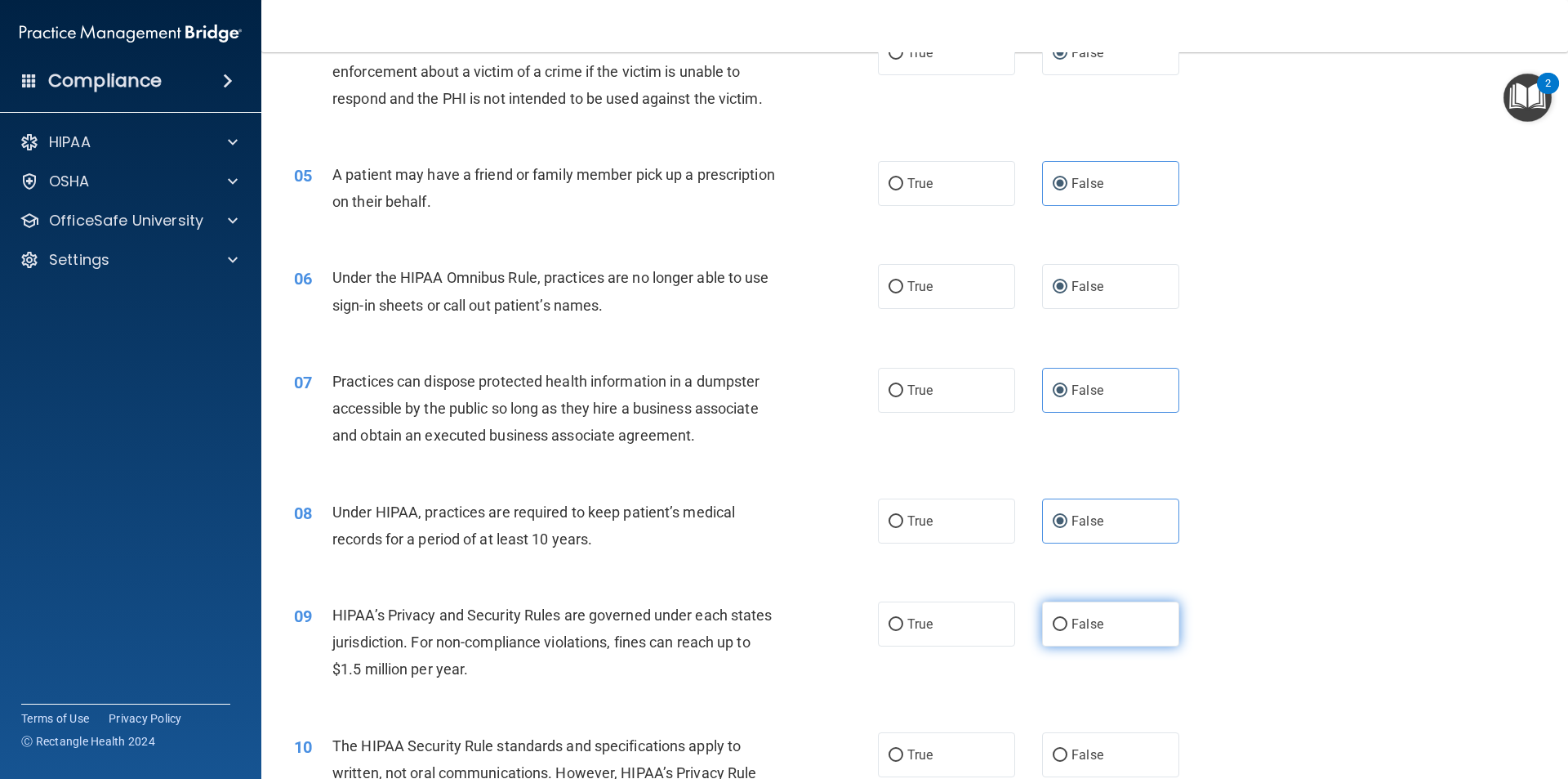
click at [1058, 626] on input "False" at bounding box center [1059, 624] width 14 height 13
radio input "true"
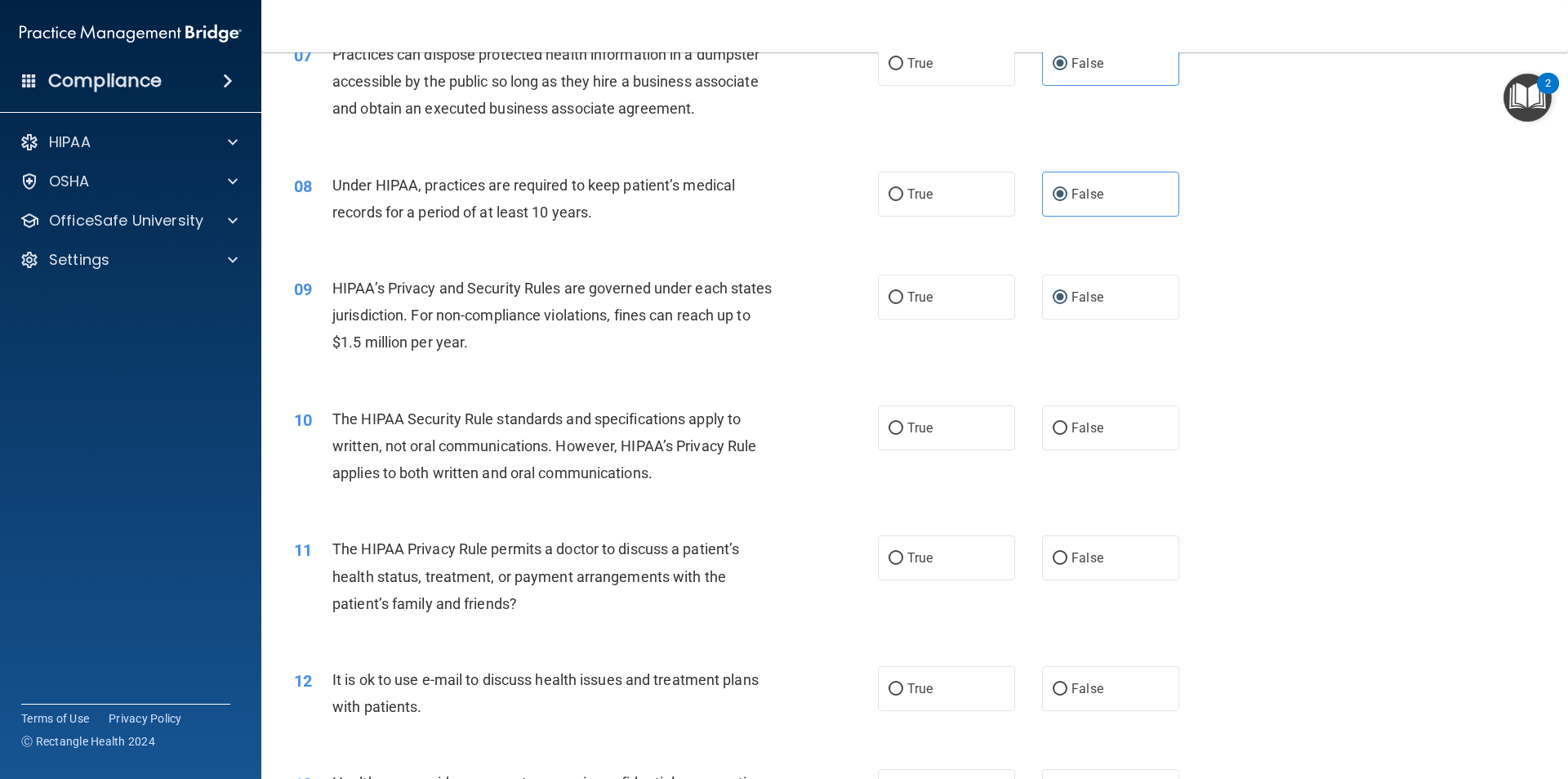
drag, startPoint x: 1051, startPoint y: 424, endPoint x: 1077, endPoint y: 474, distance: 56.4
click at [1057, 428] on input "False" at bounding box center [1059, 428] width 14 height 13
radio input "true"
click at [1049, 567] on label "False" at bounding box center [1111, 558] width 137 height 45
click at [1052, 565] on input "False" at bounding box center [1059, 558] width 14 height 13
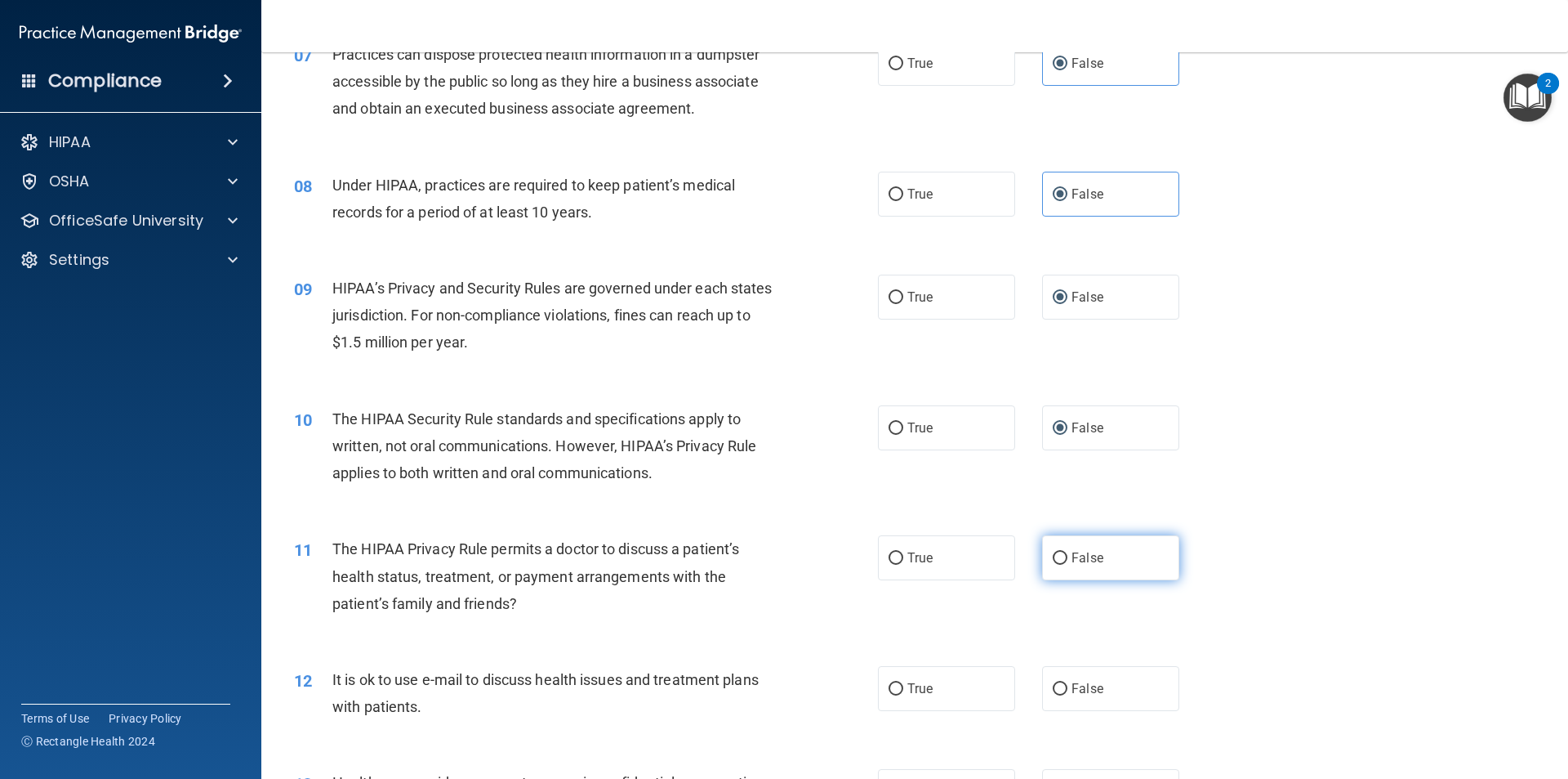
radio input "true"
click at [1048, 676] on label "False" at bounding box center [1111, 689] width 137 height 45
click at [1052, 683] on input "False" at bounding box center [1059, 690] width 14 height 13
radio input "true"
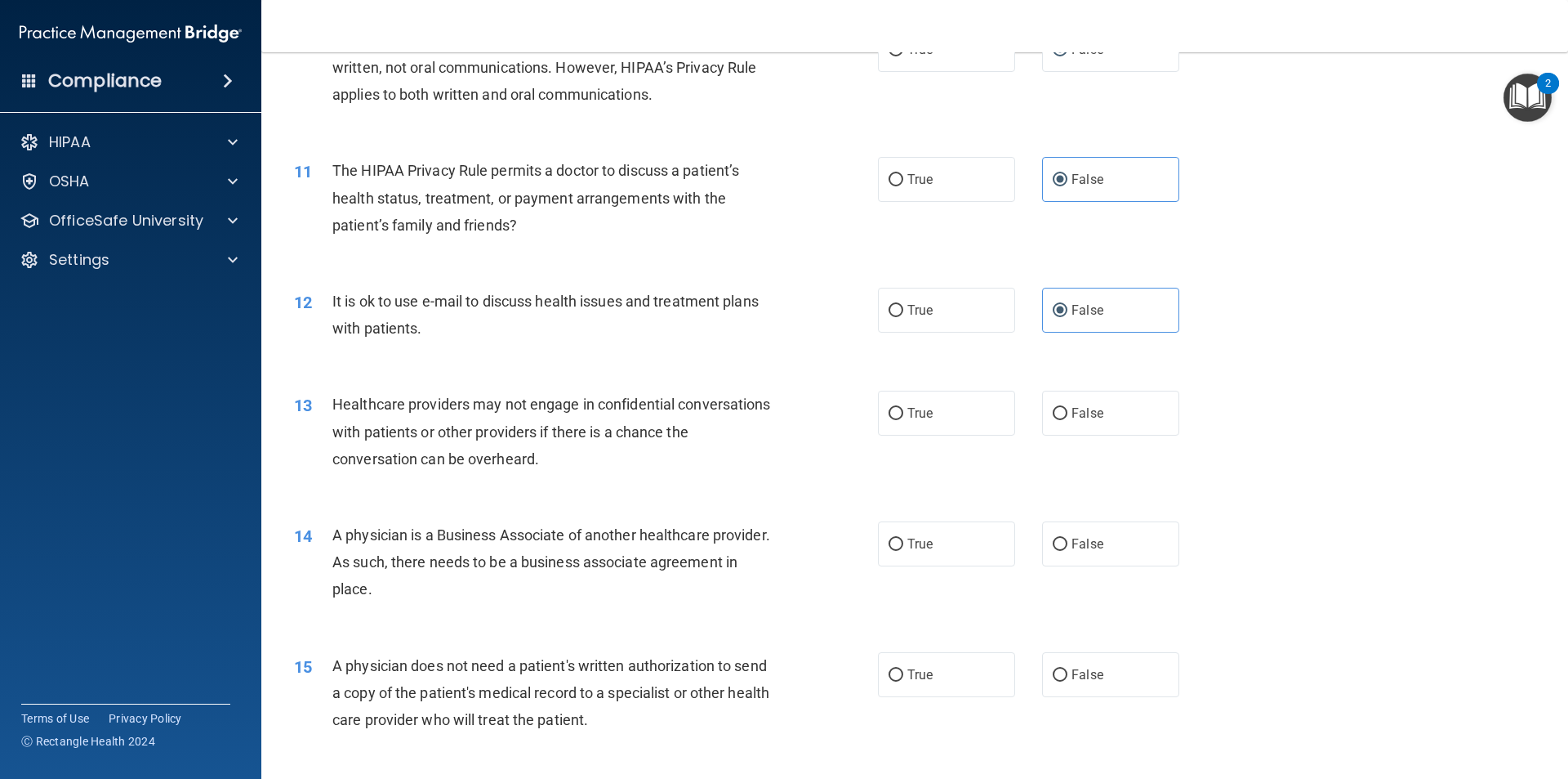
scroll to position [1225, 0]
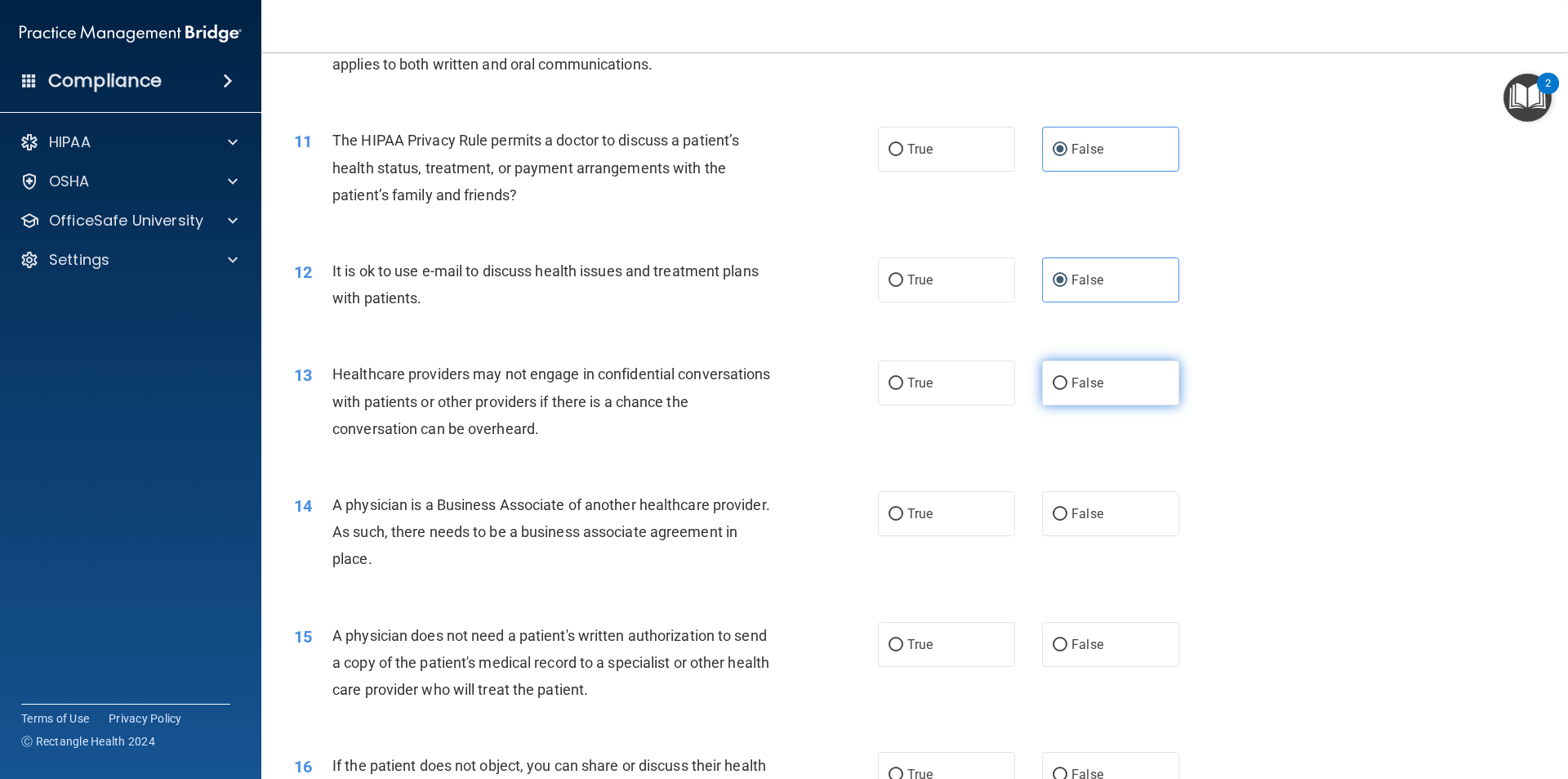
click at [1053, 381] on input "False" at bounding box center [1059, 384] width 14 height 13
radio input "true"
drag, startPoint x: 1059, startPoint y: 520, endPoint x: 1056, endPoint y: 549, distance: 29.2
click at [1058, 520] on input "False" at bounding box center [1059, 514] width 14 height 13
radio input "true"
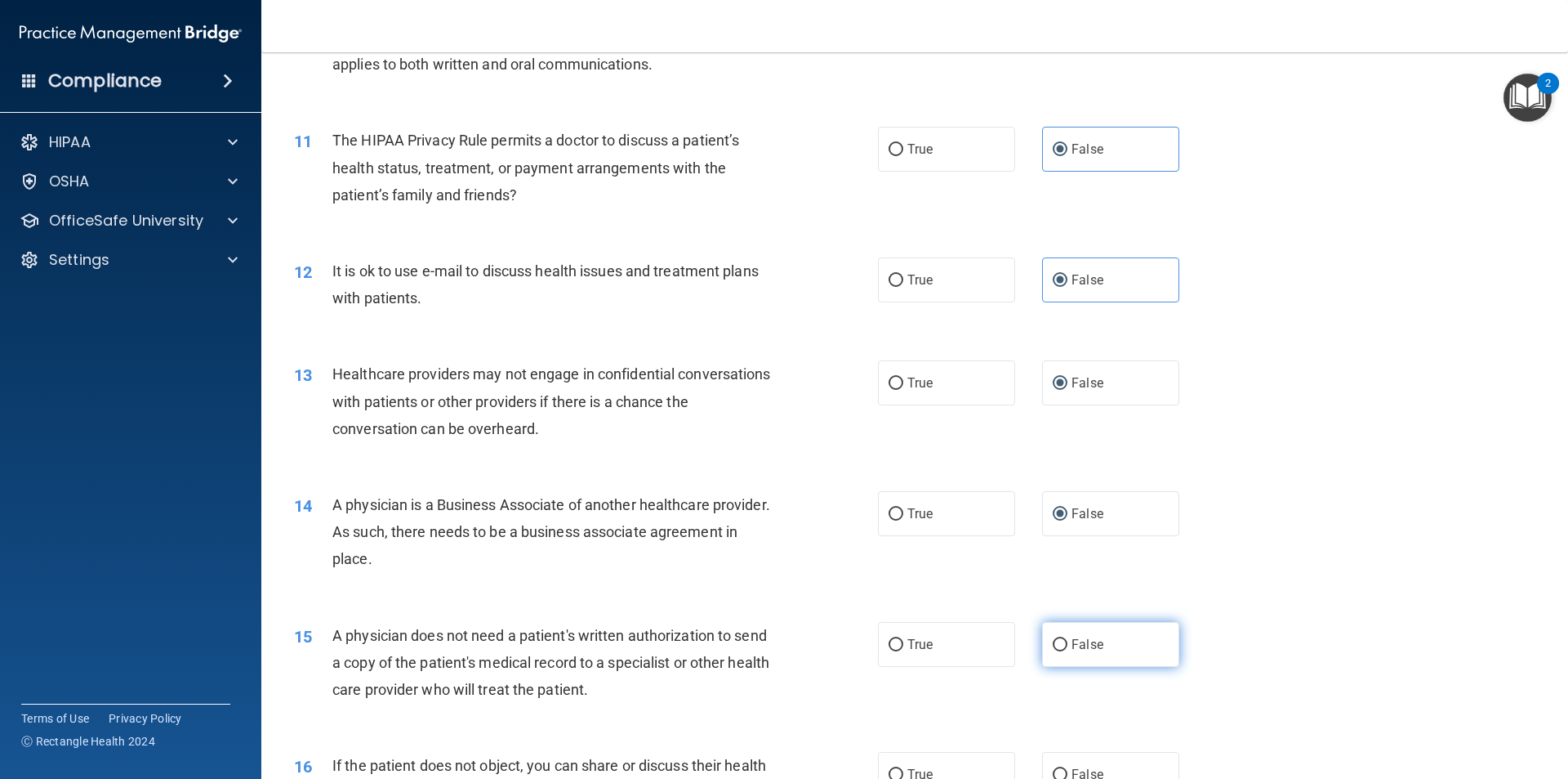
click at [1052, 643] on input "False" at bounding box center [1059, 645] width 14 height 13
radio input "true"
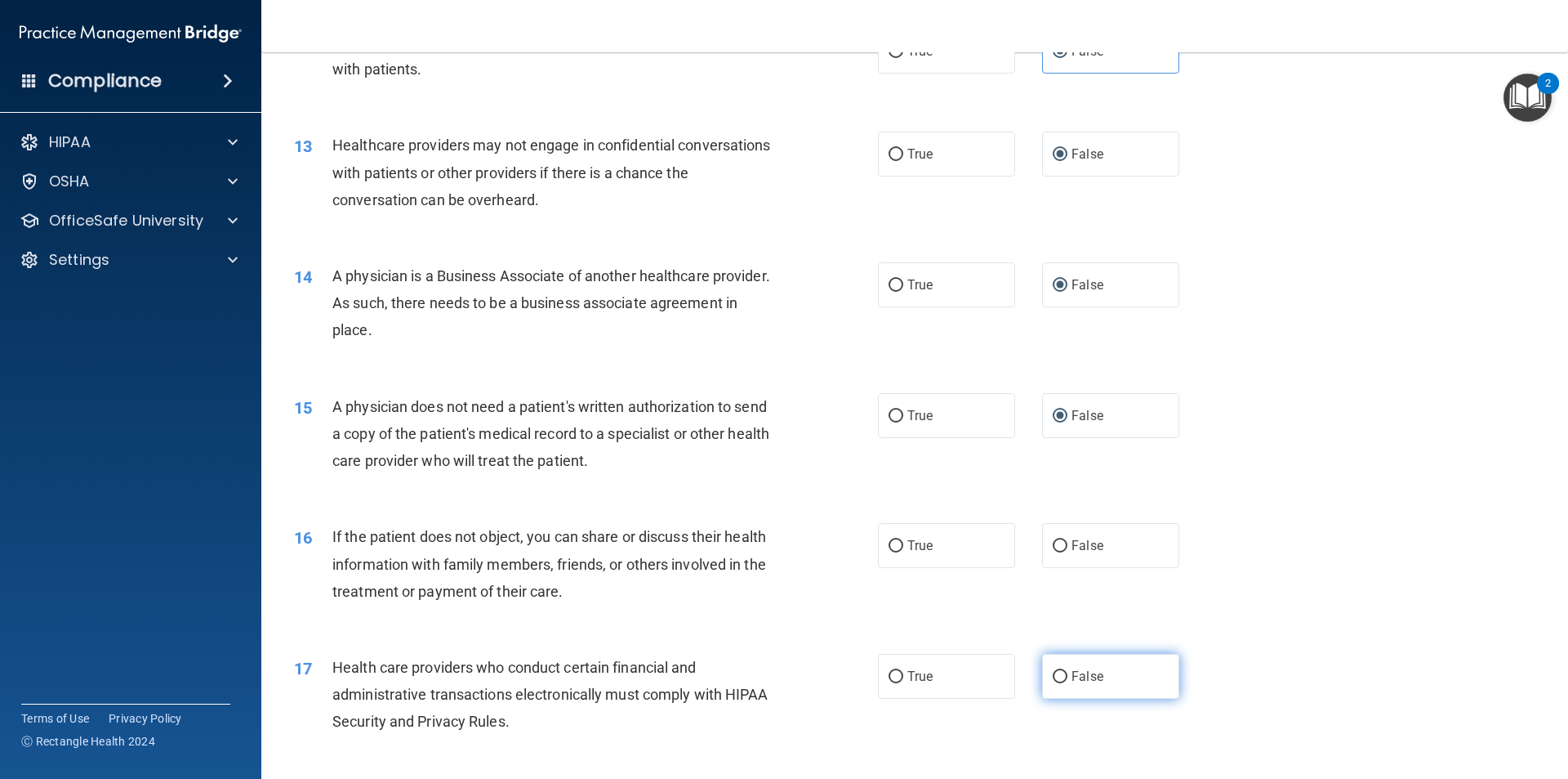
scroll to position [1553, 0]
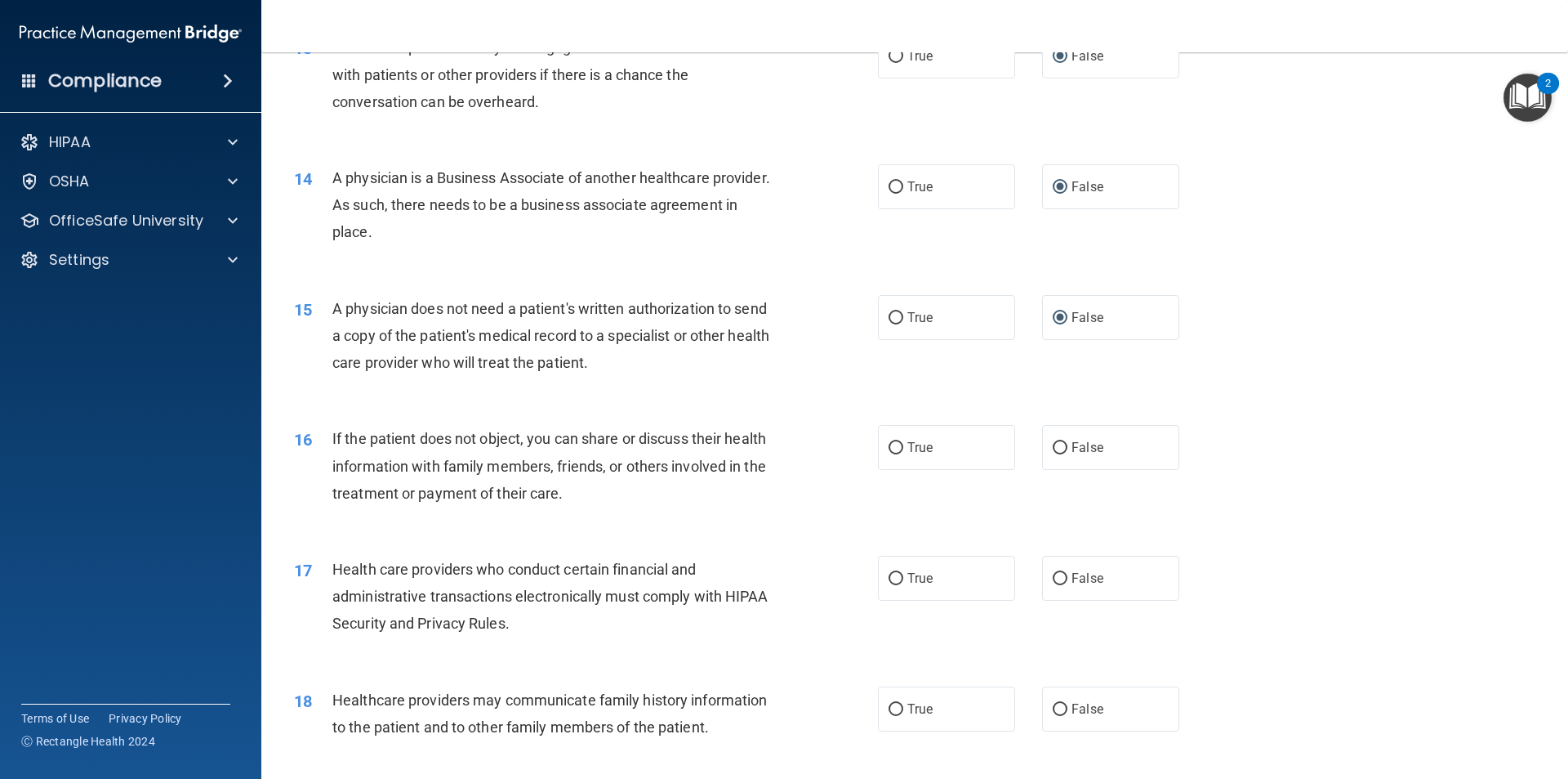
drag, startPoint x: 1060, startPoint y: 445, endPoint x: 1094, endPoint y: 540, distance: 100.9
click at [1060, 446] on label "False" at bounding box center [1111, 447] width 137 height 45
click at [1060, 446] on input "False" at bounding box center [1059, 448] width 14 height 13
radio input "true"
drag, startPoint x: 1051, startPoint y: 582, endPoint x: 1101, endPoint y: 728, distance: 154.3
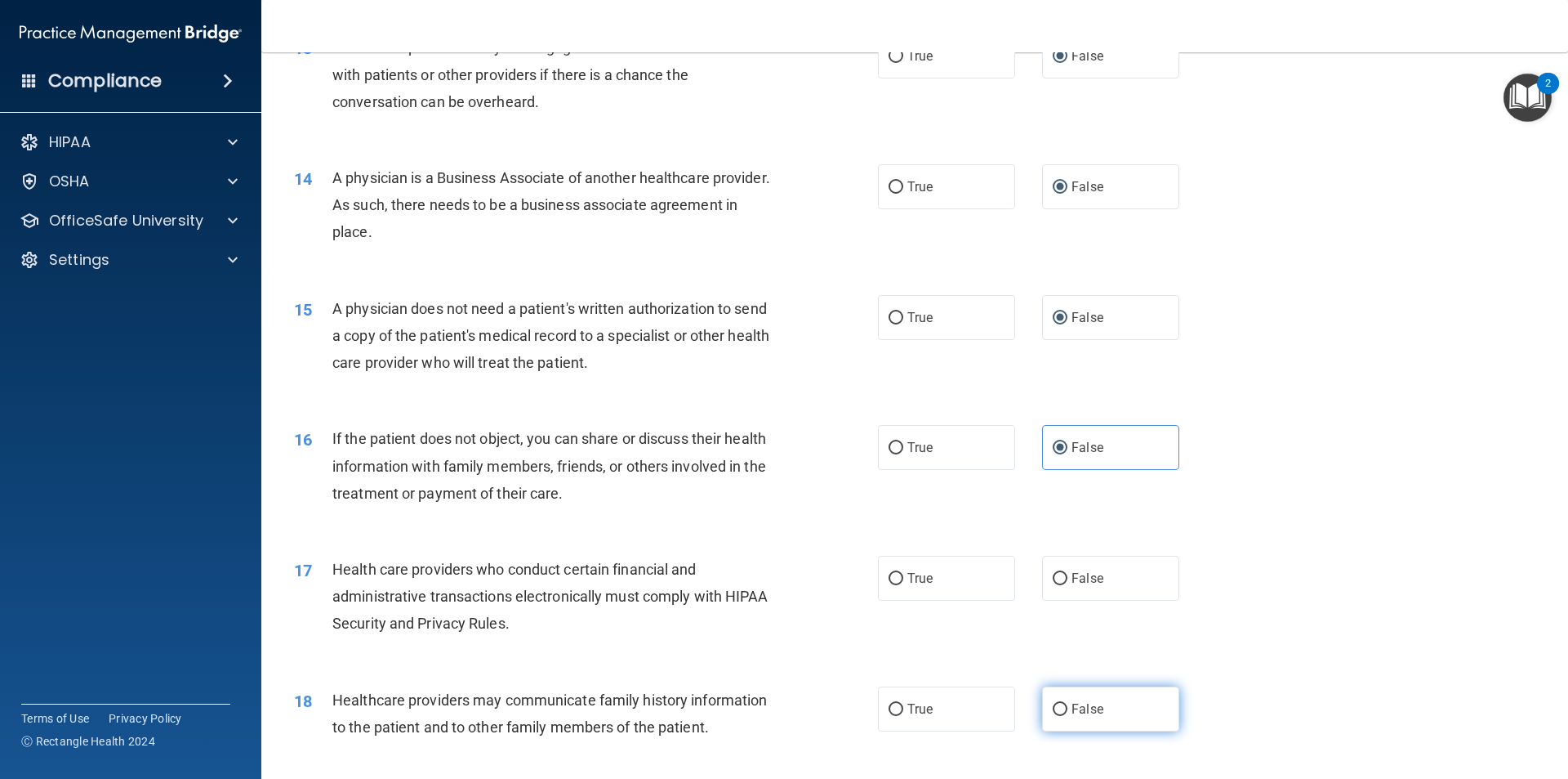
click at [1052, 582] on input "False" at bounding box center [1059, 579] width 14 height 13
radio input "true"
click at [1071, 711] on span "False" at bounding box center [1087, 709] width 32 height 15
click at [1065, 711] on input "False" at bounding box center [1059, 709] width 14 height 13
radio input "true"
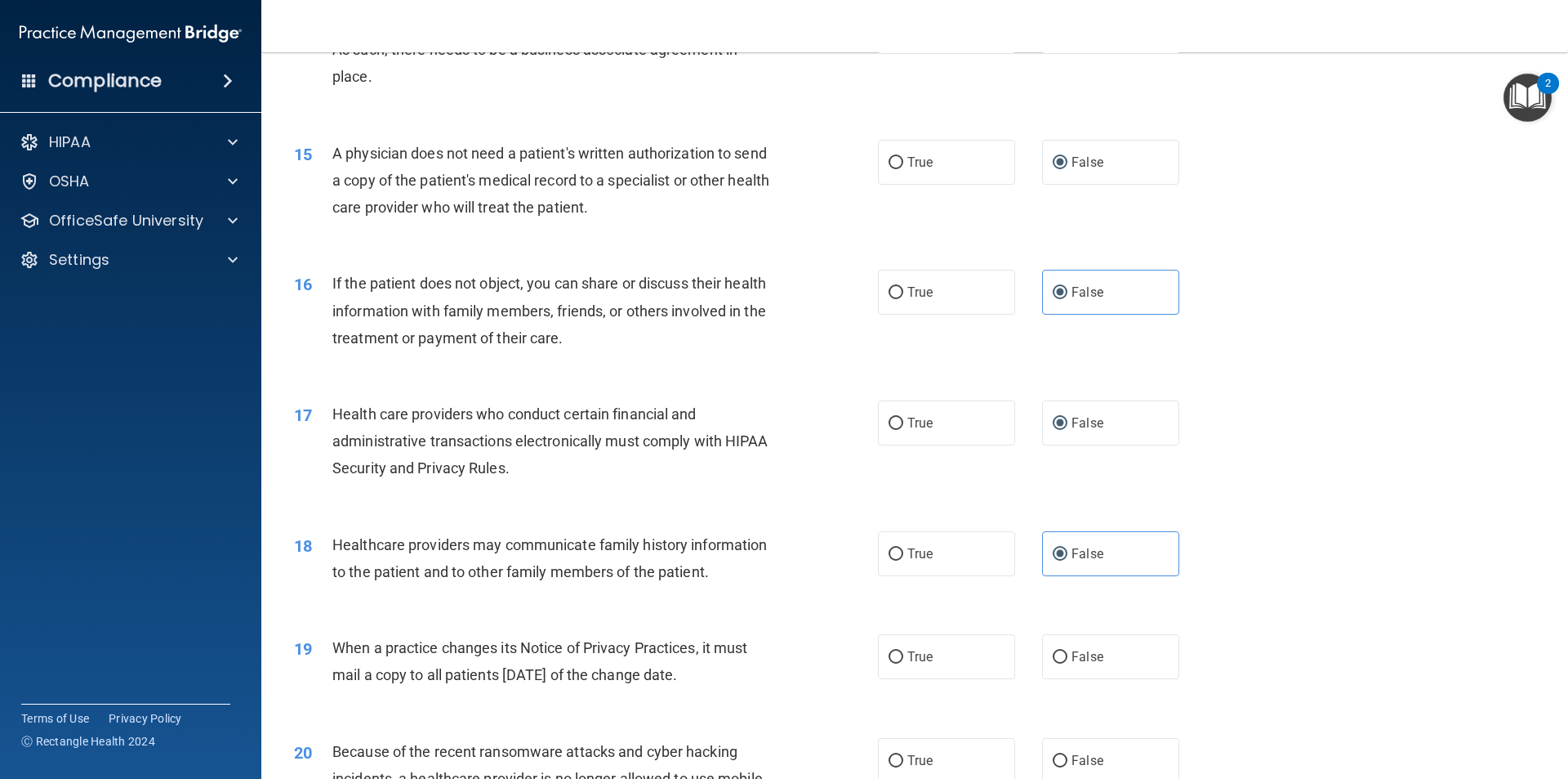
scroll to position [1879, 0]
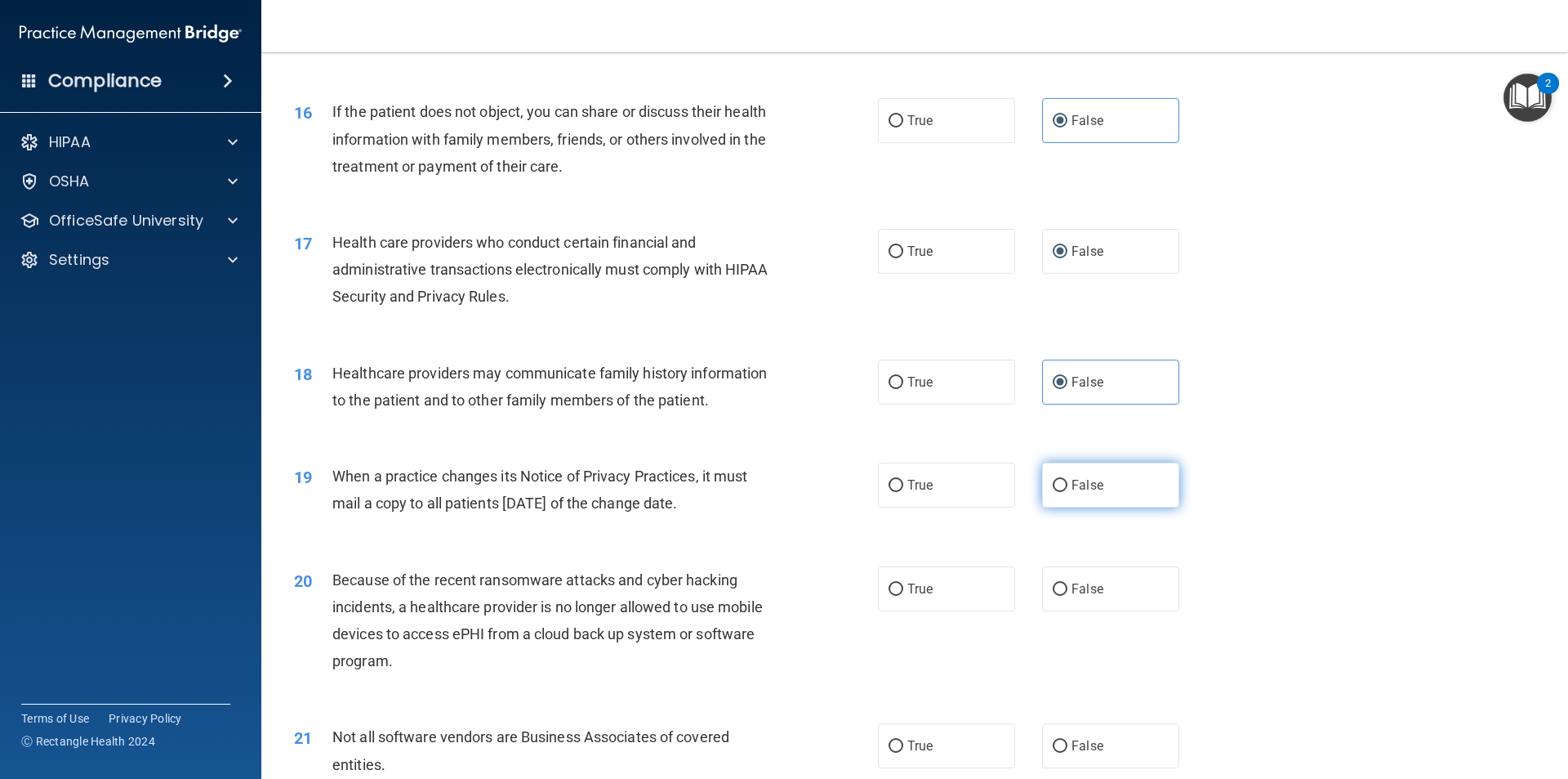
click at [1053, 487] on input "False" at bounding box center [1059, 486] width 14 height 13
radio input "true"
click at [1073, 583] on span "False" at bounding box center [1087, 588] width 32 height 15
click at [1068, 584] on input "False" at bounding box center [1059, 590] width 14 height 13
radio input "true"
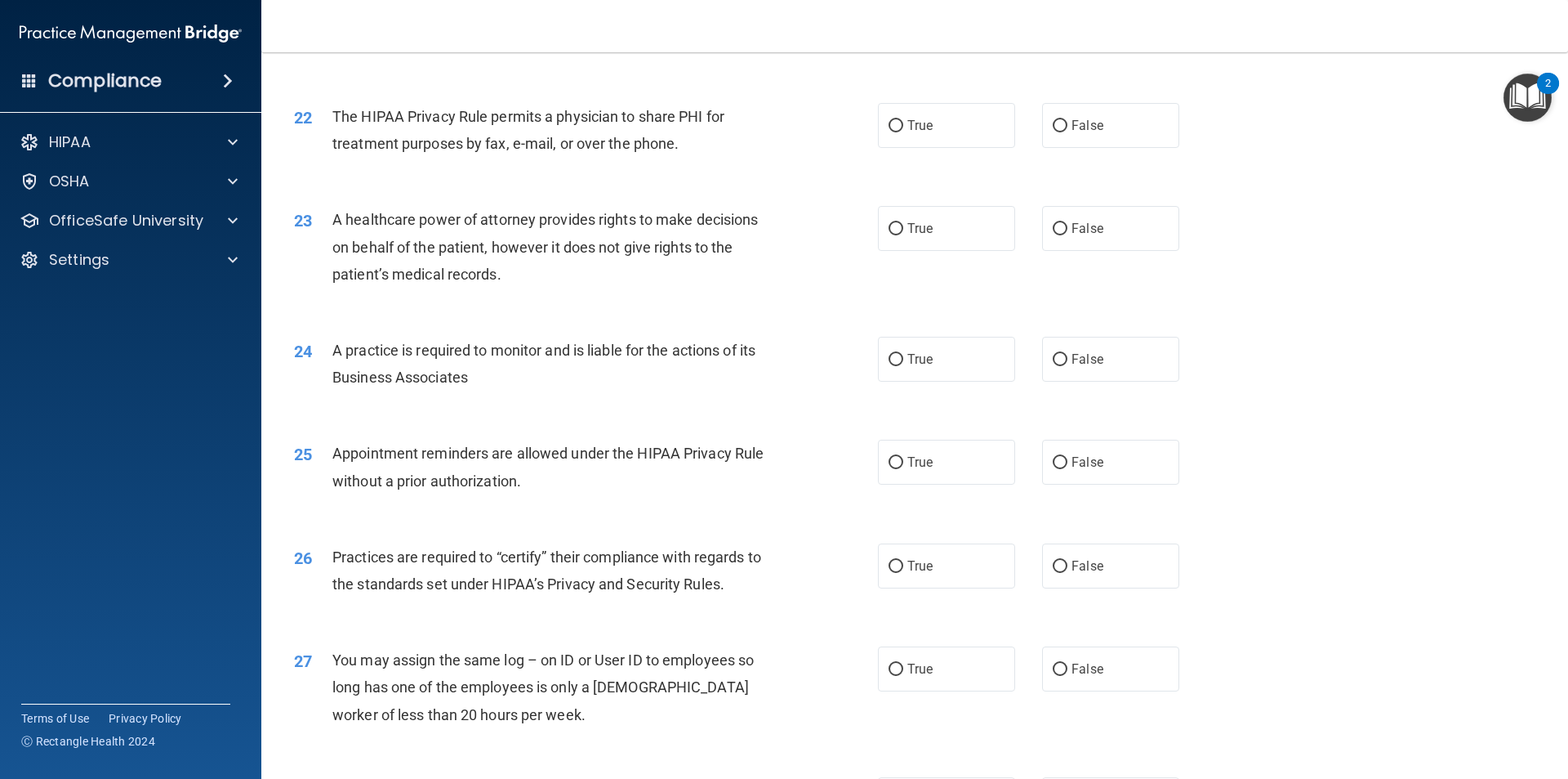
scroll to position [2614, 0]
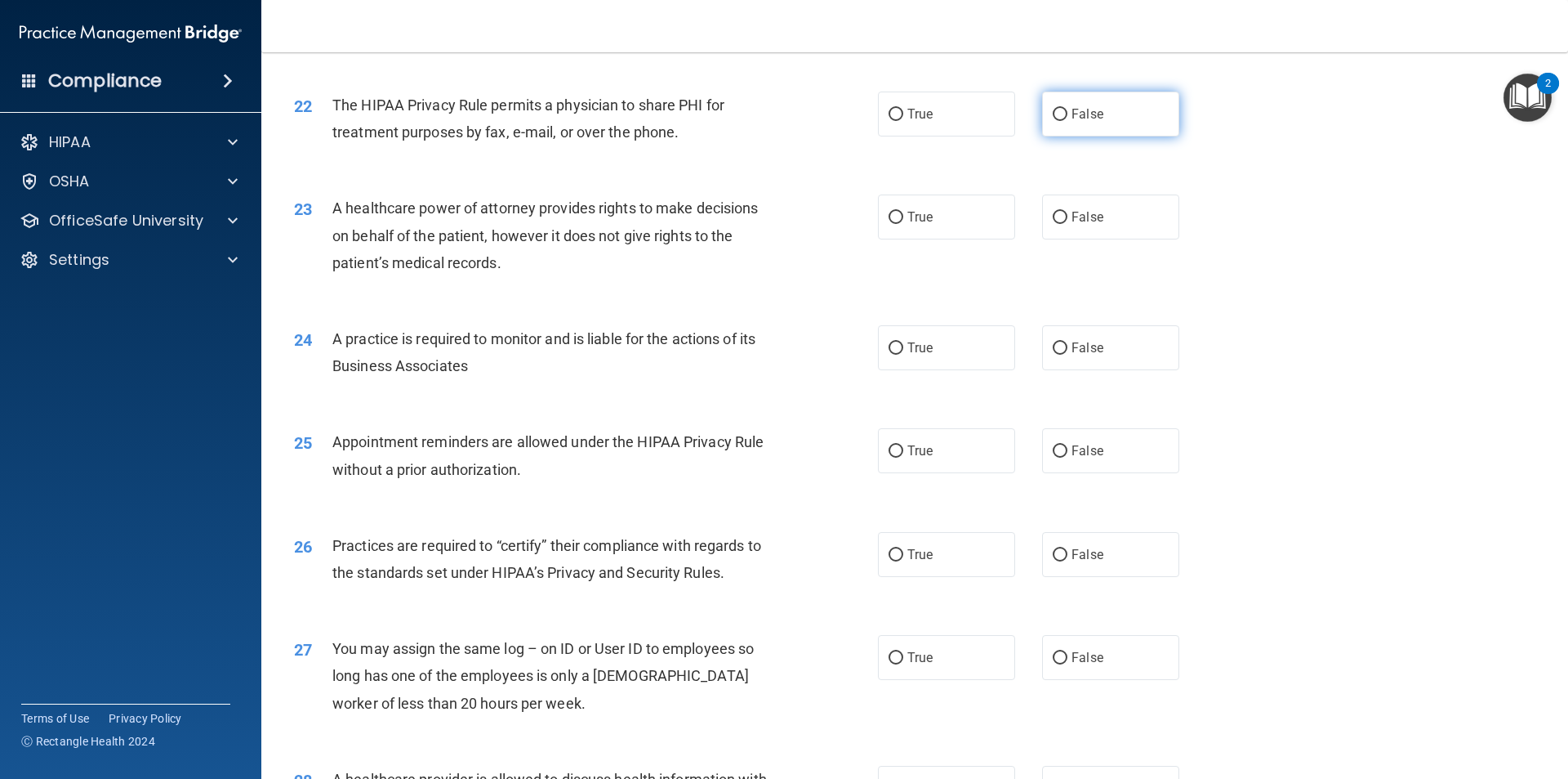
click at [1060, 116] on label "False" at bounding box center [1111, 114] width 137 height 45
click at [1060, 116] on input "False" at bounding box center [1059, 115] width 14 height 13
radio input "true"
click at [1071, 212] on span "False" at bounding box center [1087, 216] width 32 height 15
click at [1064, 212] on input "False" at bounding box center [1059, 218] width 14 height 13
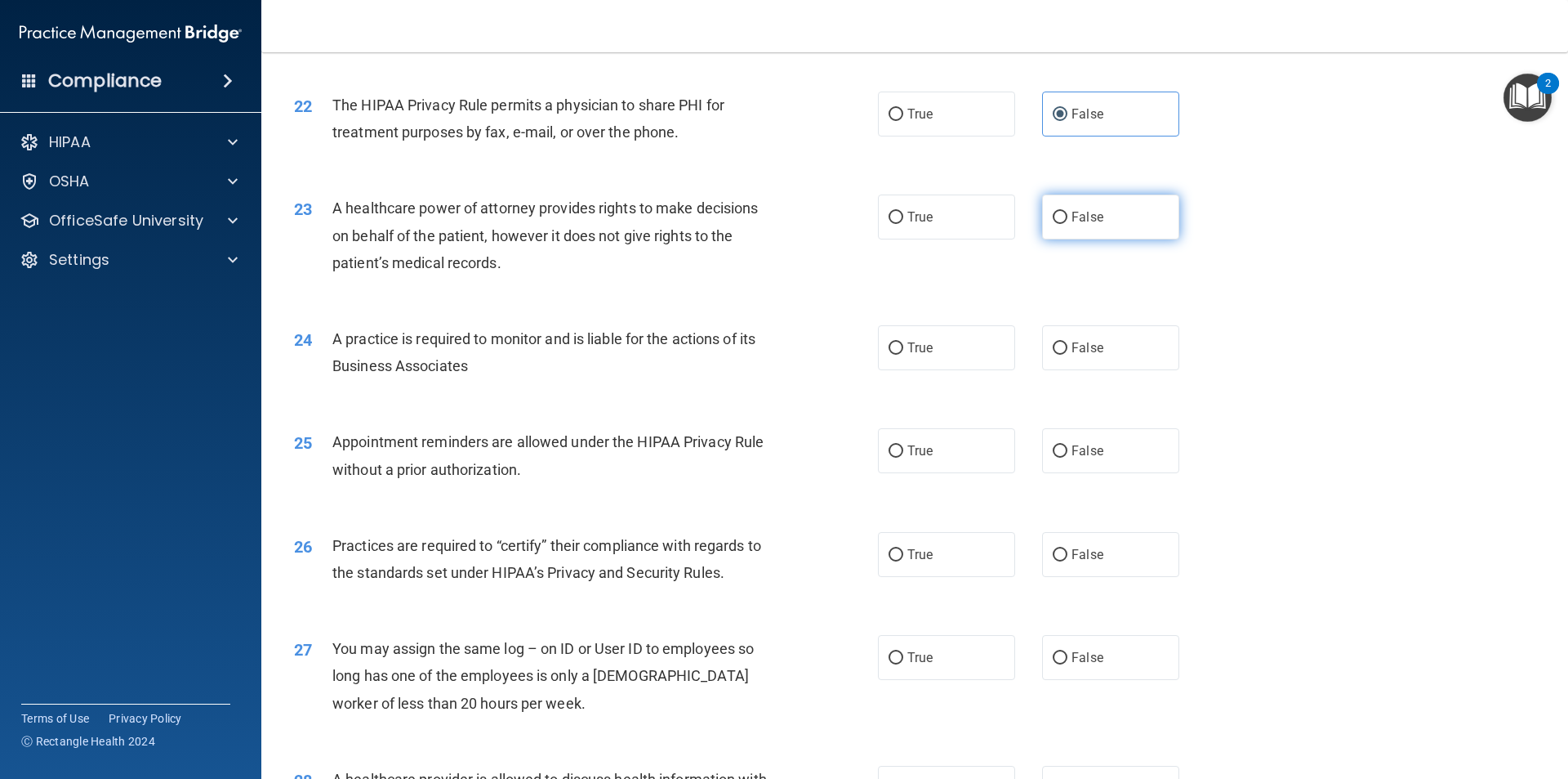
radio input "true"
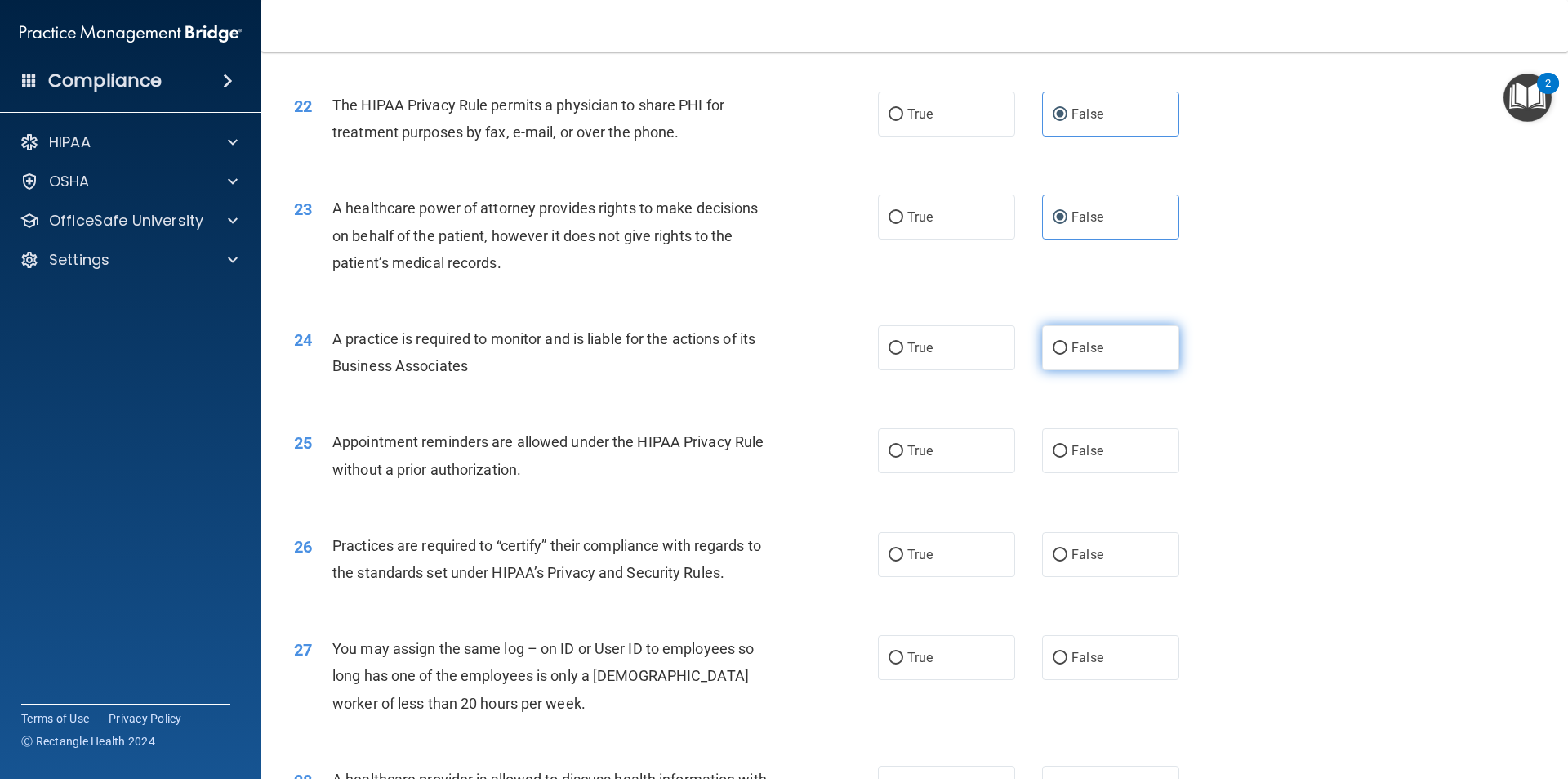
click at [1059, 350] on input "False" at bounding box center [1059, 349] width 14 height 13
radio input "true"
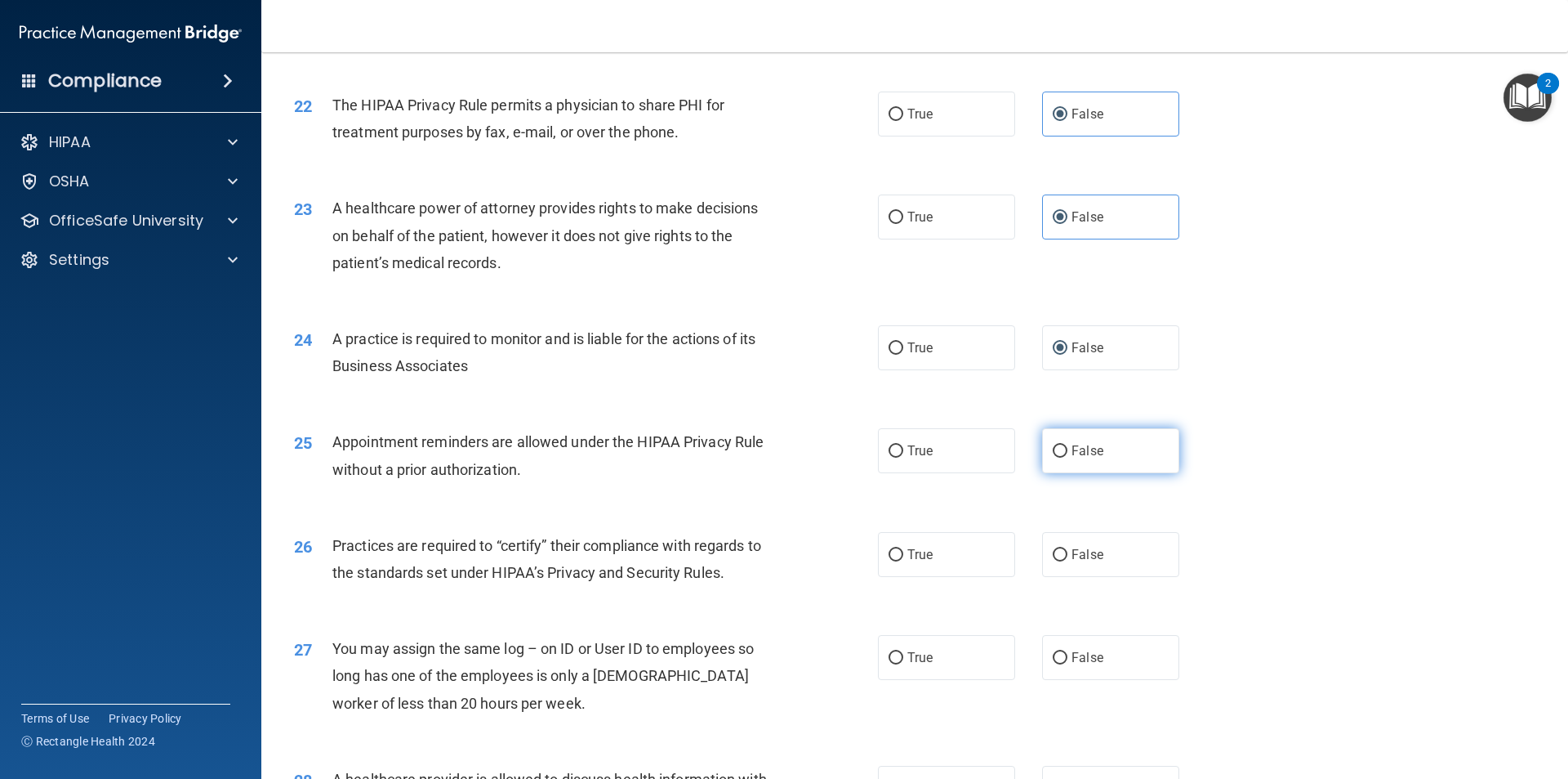
click at [1069, 438] on label "False" at bounding box center [1111, 451] width 137 height 45
click at [1068, 446] on input "False" at bounding box center [1059, 452] width 14 height 13
radio input "true"
drag, startPoint x: 1062, startPoint y: 560, endPoint x: 1073, endPoint y: 615, distance: 56.1
click at [1062, 561] on label "False" at bounding box center [1111, 555] width 137 height 45
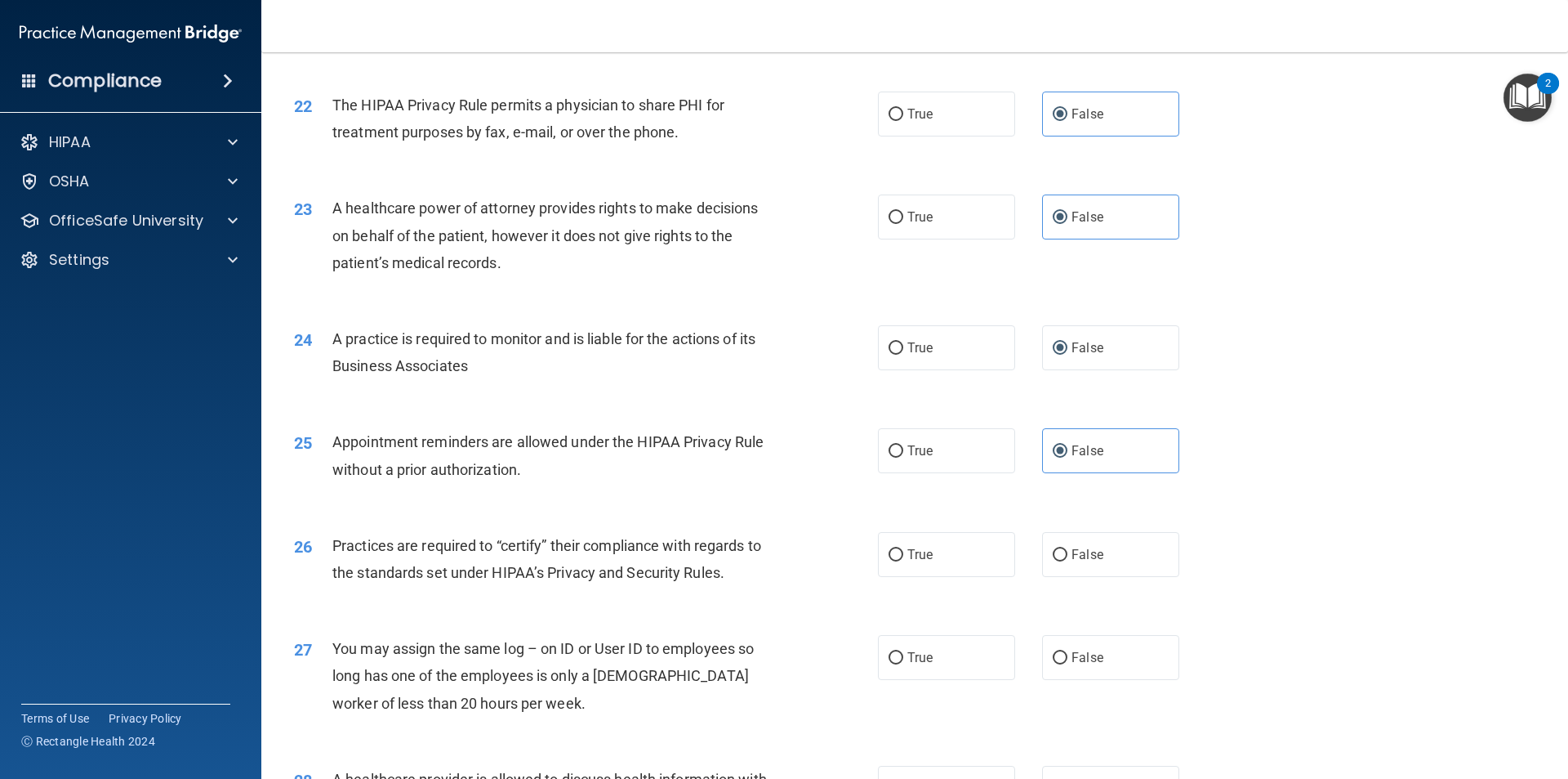
click at [1062, 561] on input "False" at bounding box center [1059, 556] width 14 height 13
radio input "true"
click at [1060, 658] on label "False" at bounding box center [1111, 657] width 137 height 45
click at [1060, 658] on input "False" at bounding box center [1059, 658] width 14 height 13
radio input "true"
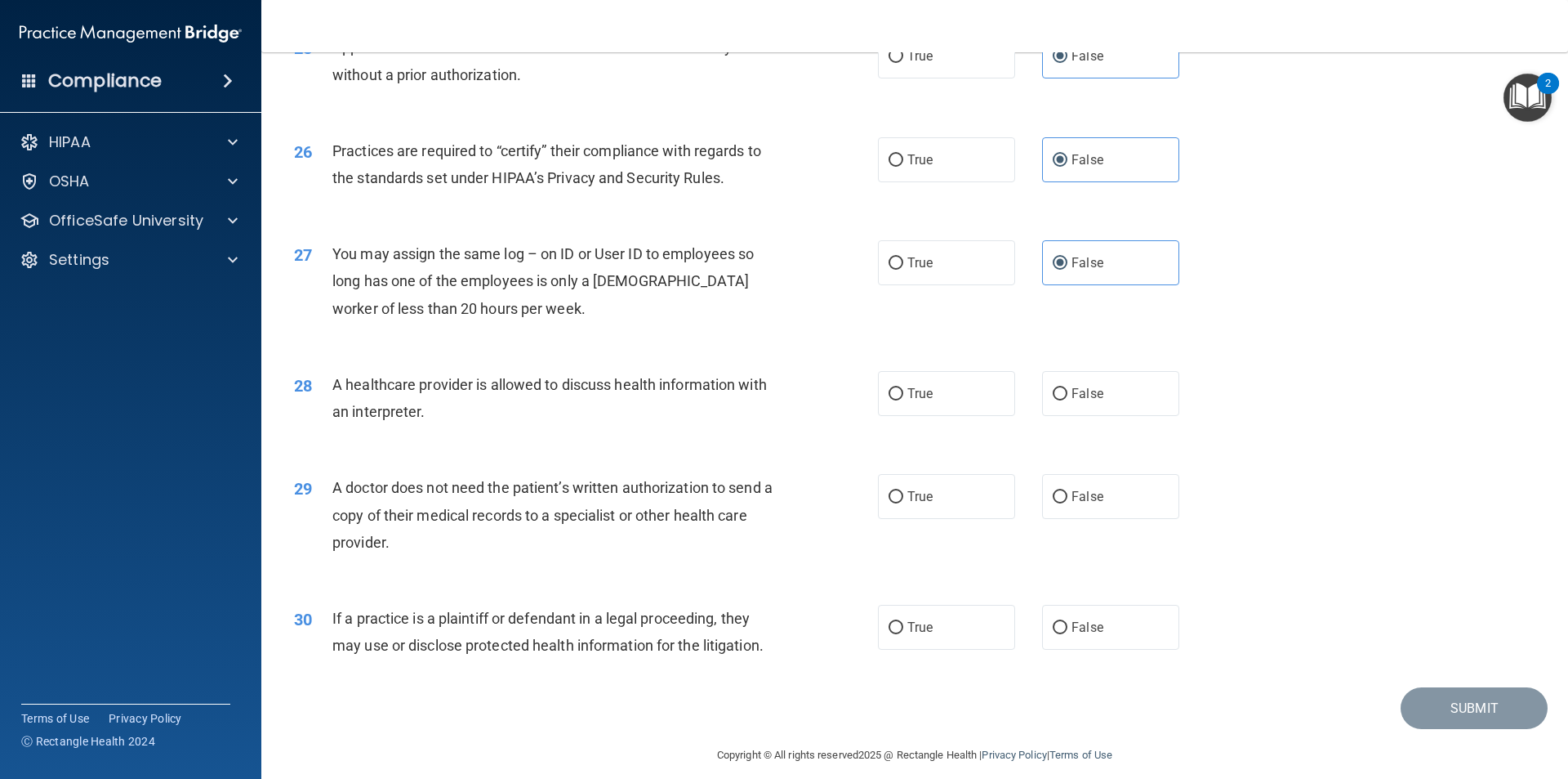
scroll to position [3025, 0]
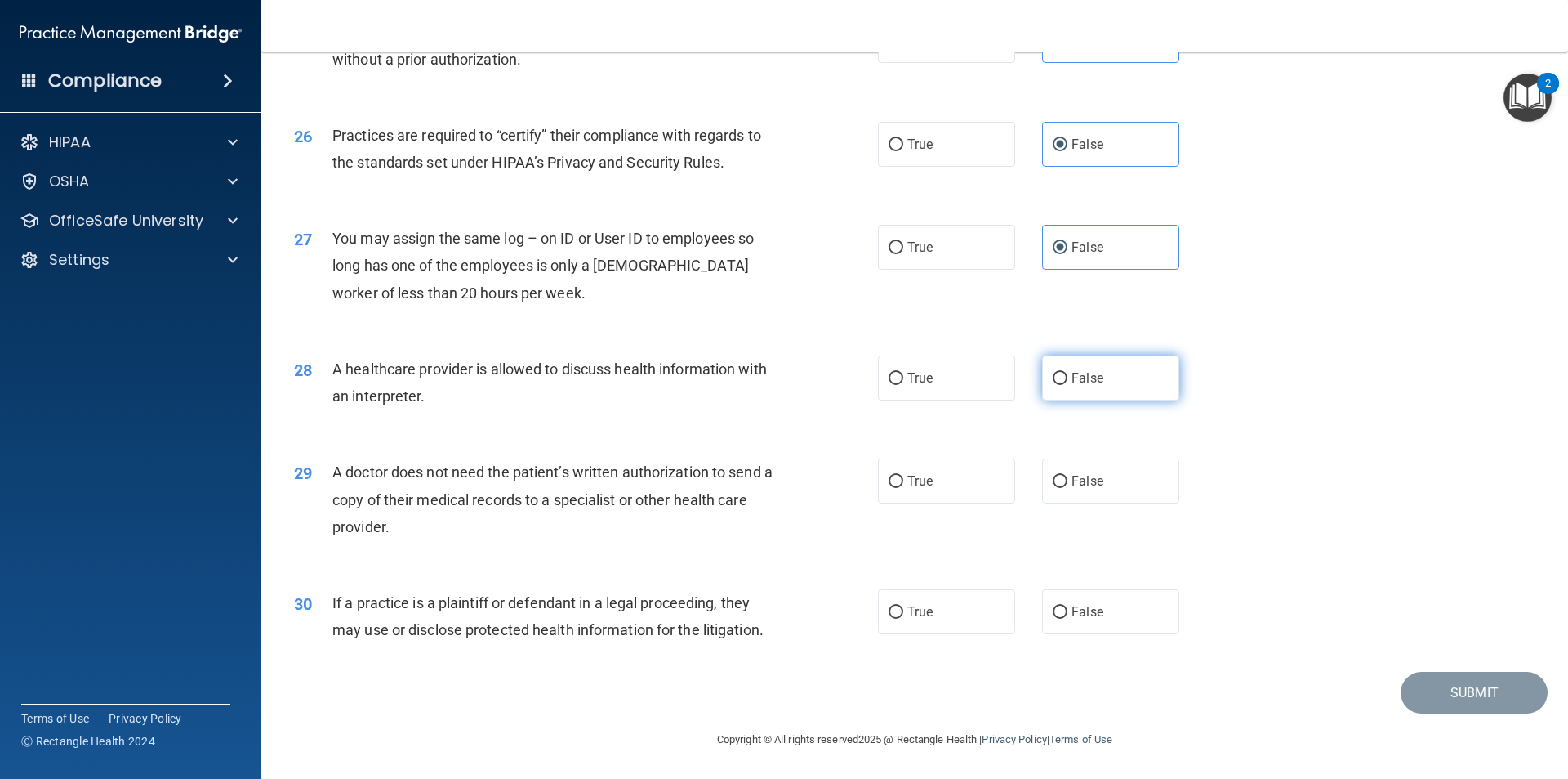
click at [1082, 371] on span "False" at bounding box center [1087, 378] width 32 height 15
click at [1068, 372] on input "False" at bounding box center [1059, 379] width 14 height 13
radio input "true"
click at [1078, 484] on span "False" at bounding box center [1087, 480] width 32 height 15
click at [1068, 484] on input "False" at bounding box center [1059, 482] width 14 height 13
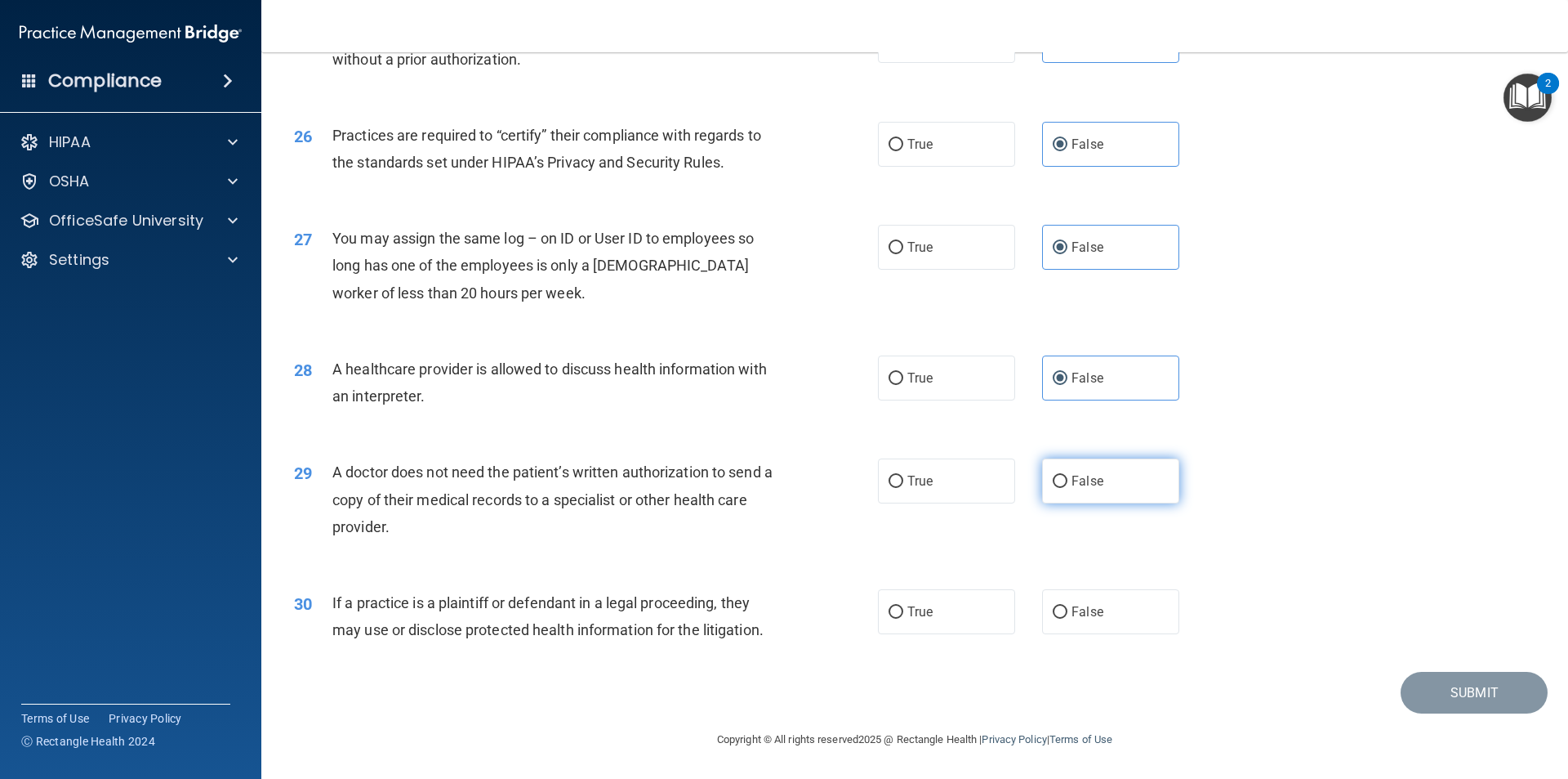
radio input "true"
click at [1053, 598] on label "False" at bounding box center [1111, 612] width 137 height 45
click at [1053, 606] on input "False" at bounding box center [1059, 613] width 14 height 13
radio input "true"
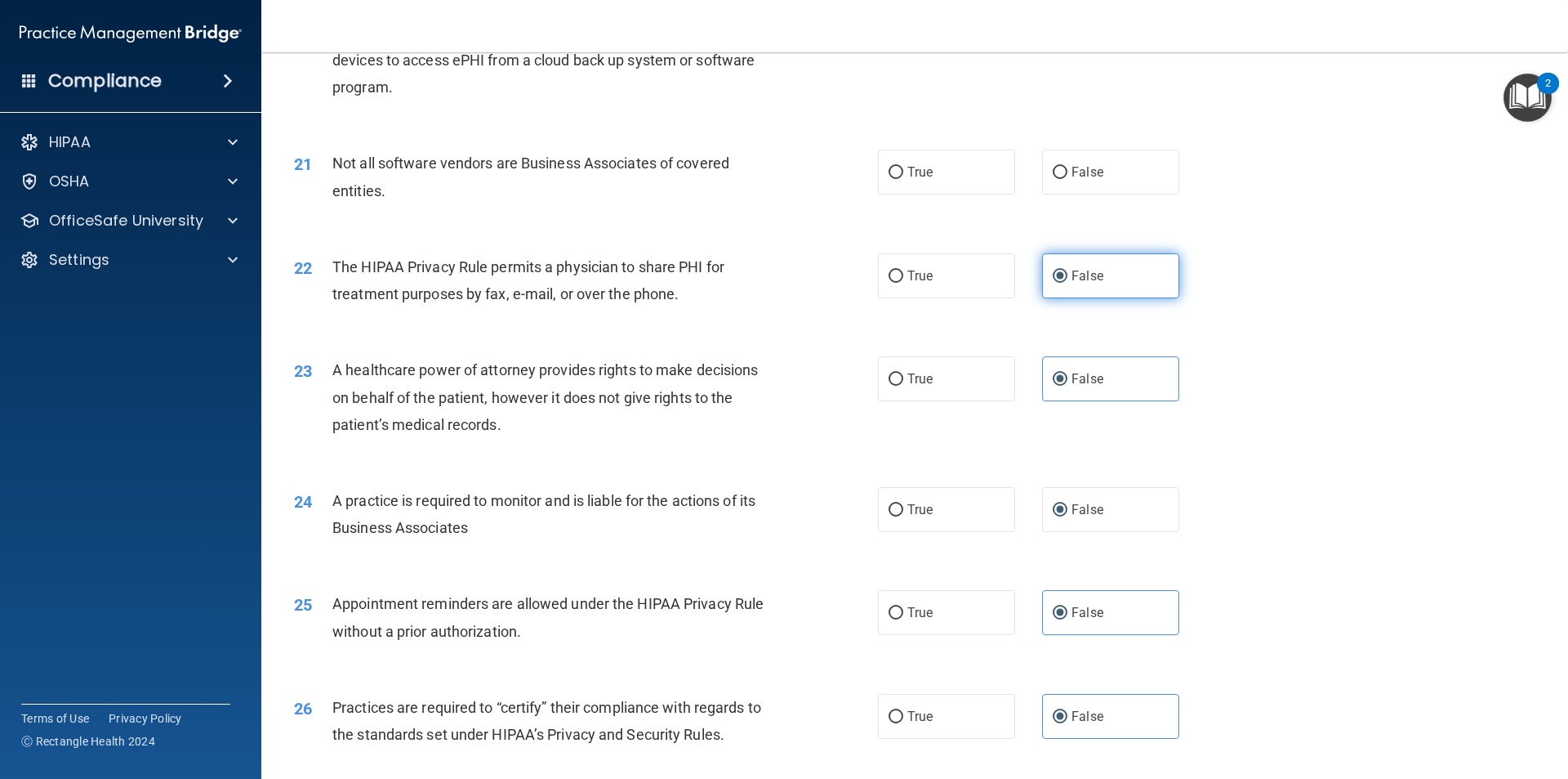
scroll to position [2289, 0]
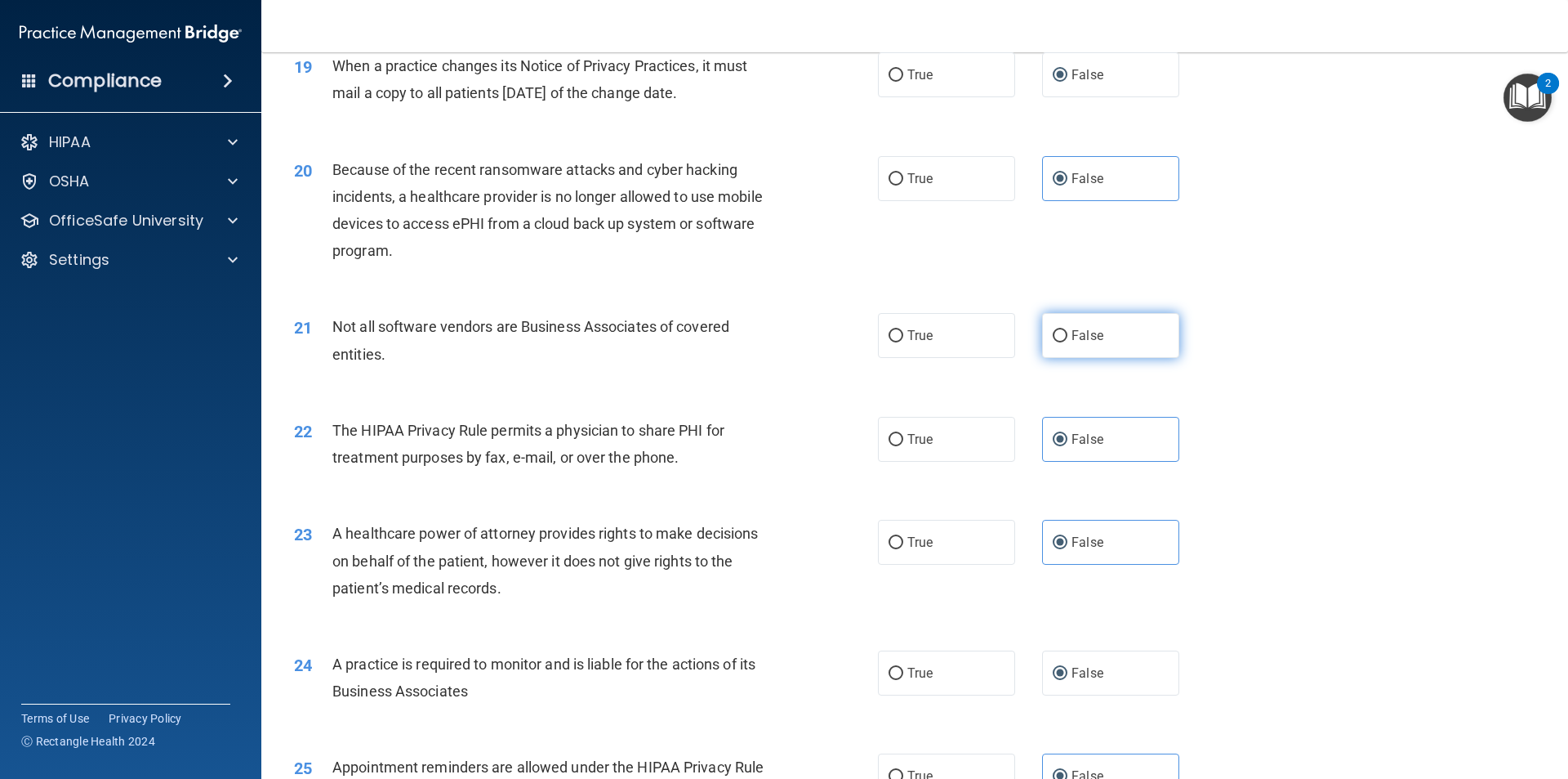
click at [1087, 333] on span "False" at bounding box center [1087, 335] width 32 height 15
click at [1068, 333] on input "False" at bounding box center [1059, 336] width 14 height 13
radio input "true"
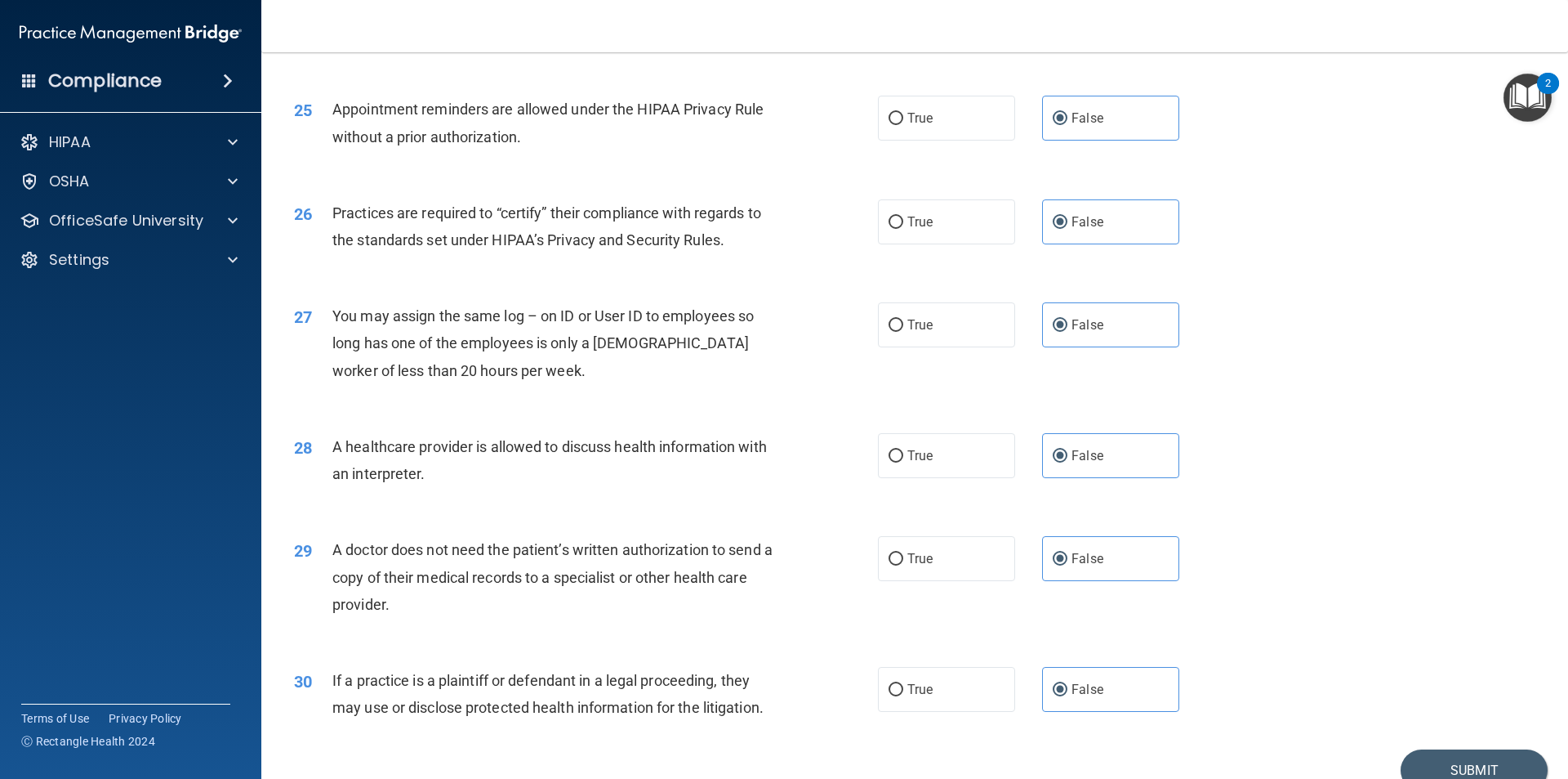
scroll to position [3025, 0]
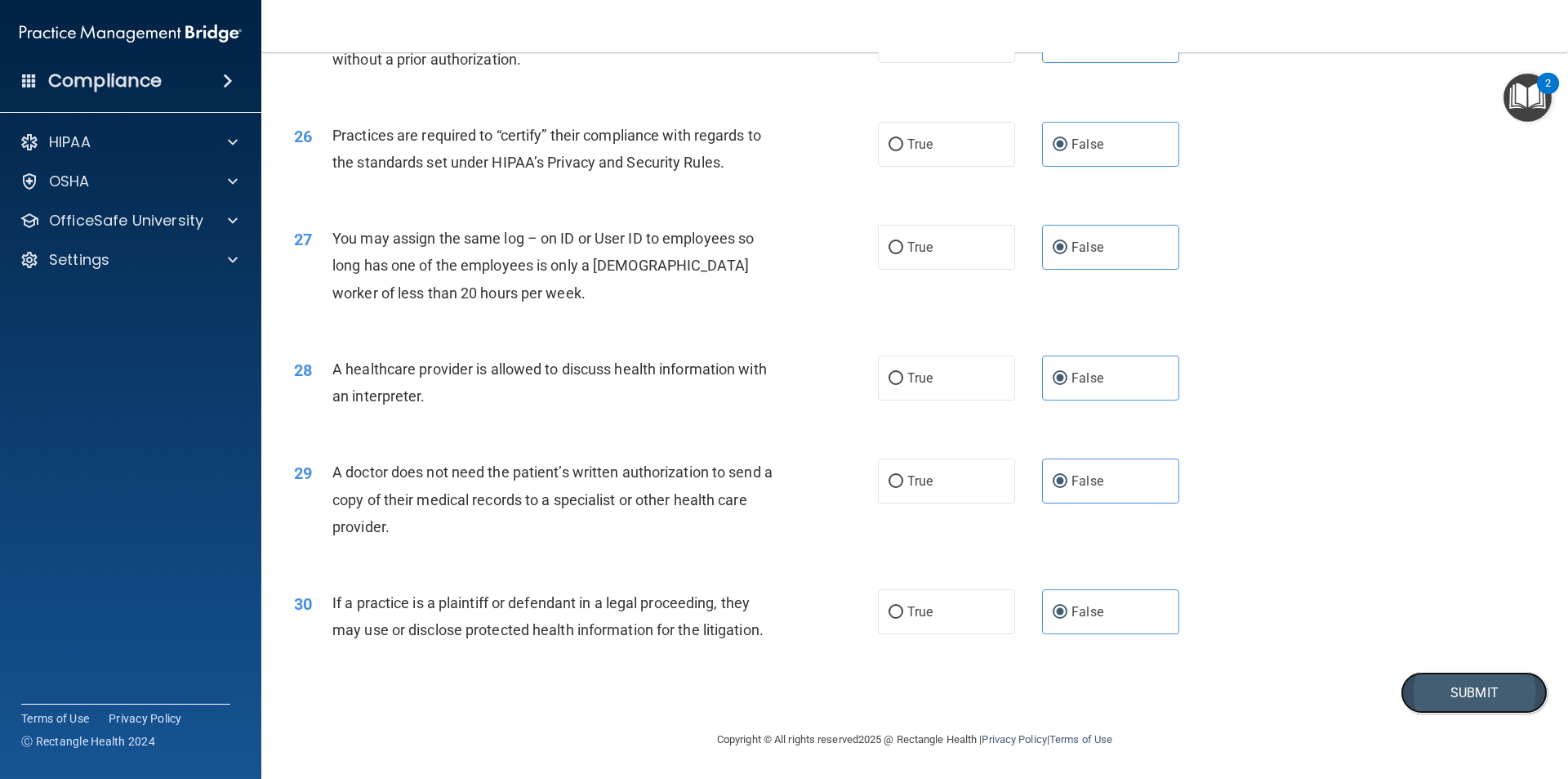
click at [1464, 682] on button "Submit" at bounding box center [1474, 692] width 147 height 42
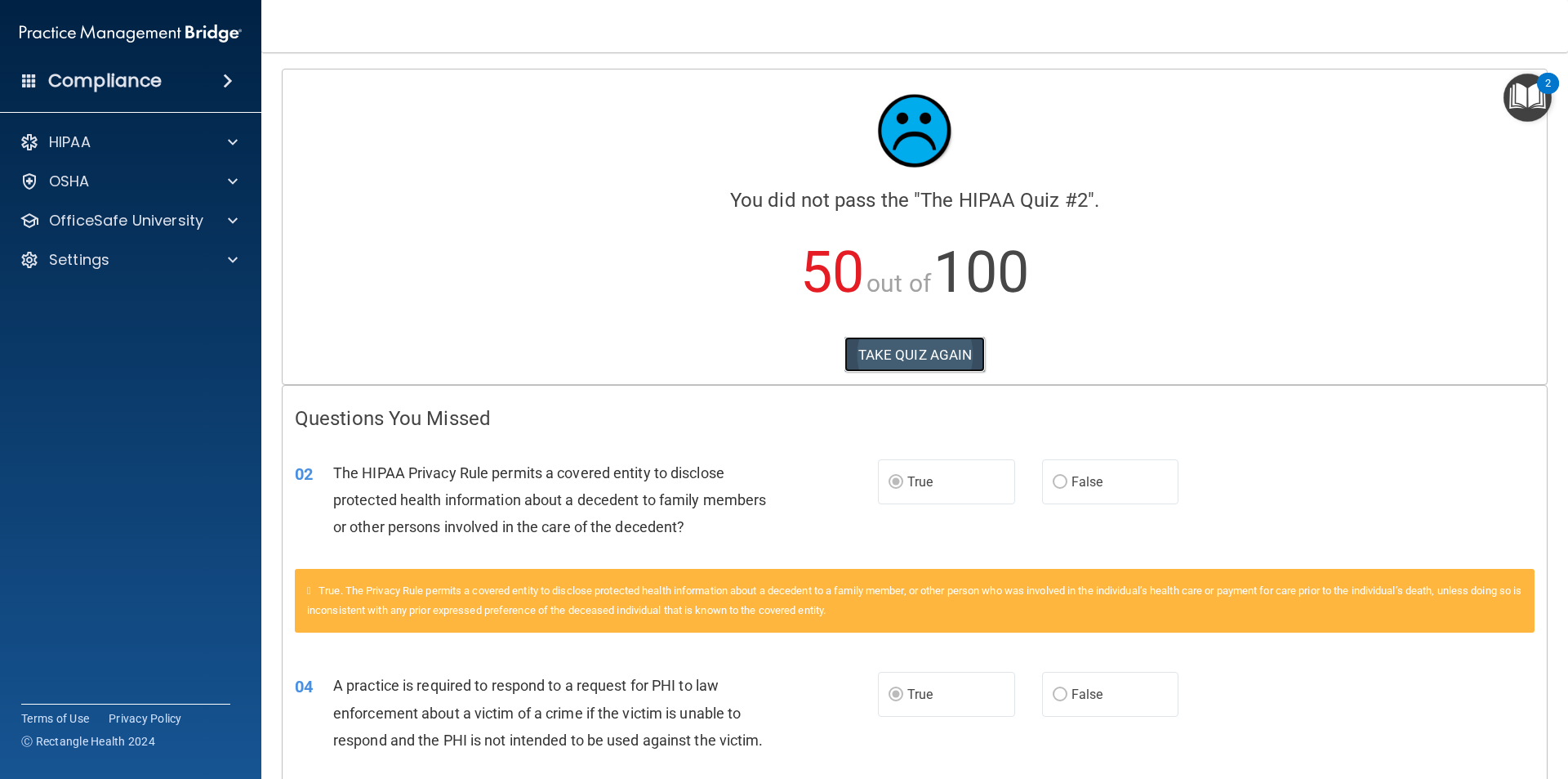
click at [890, 356] on button "TAKE QUIZ AGAIN" at bounding box center [915, 354] width 141 height 36
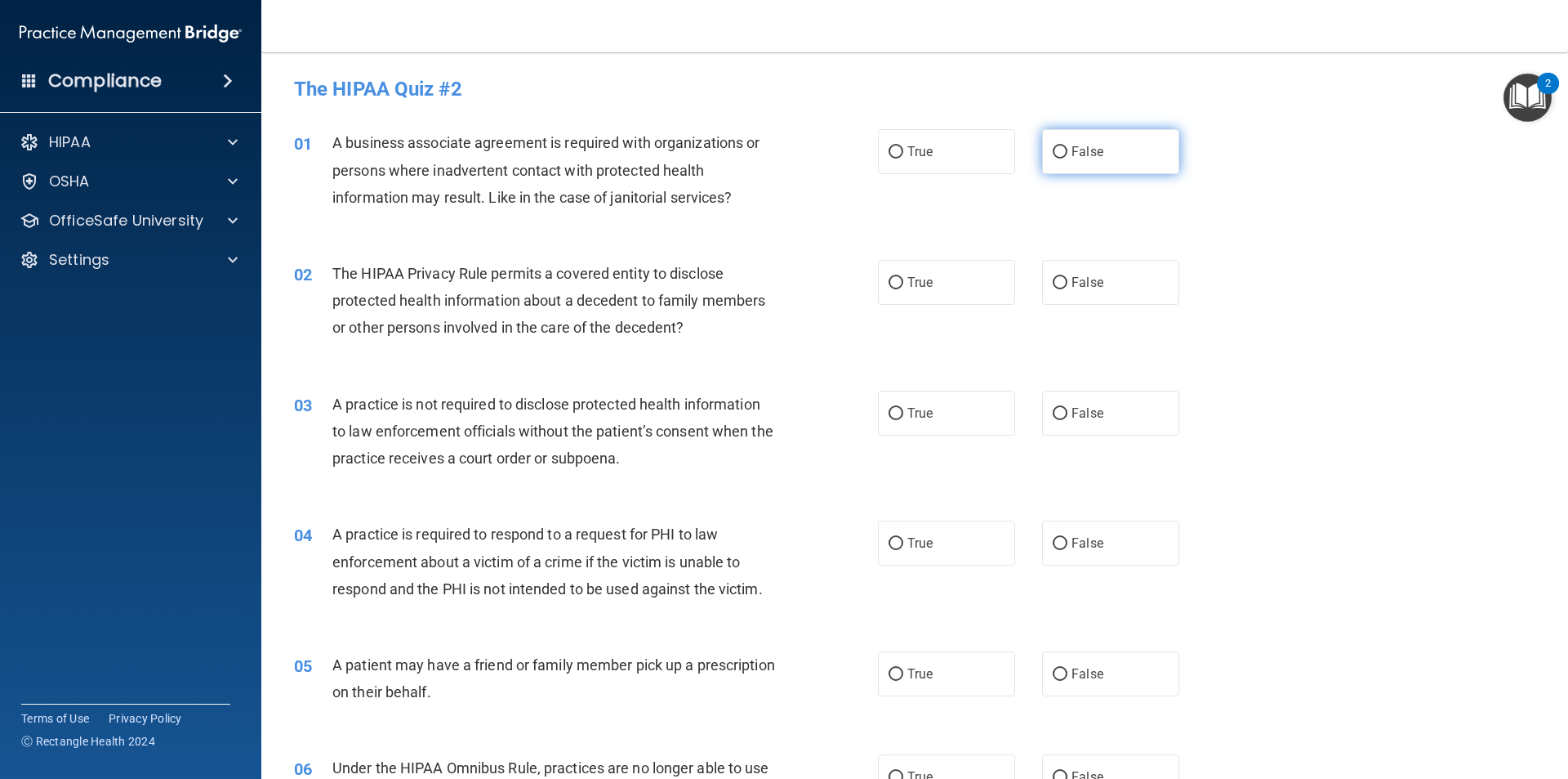
drag, startPoint x: 1059, startPoint y: 144, endPoint x: 1048, endPoint y: 166, distance: 24.6
click at [1059, 145] on label "False" at bounding box center [1111, 152] width 137 height 45
click at [1059, 146] on input "False" at bounding box center [1059, 153] width 14 height 13
radio input "true"
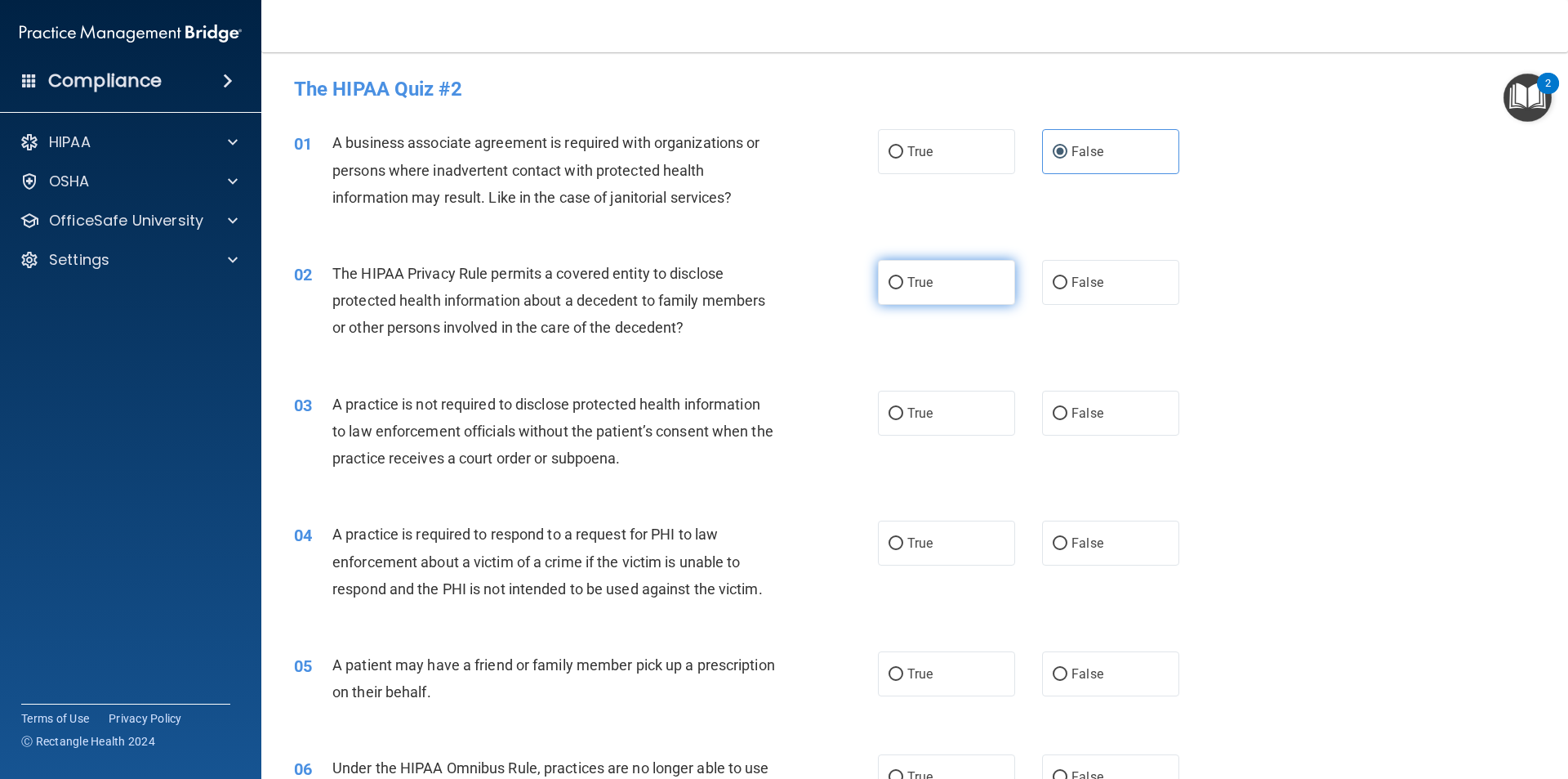
click at [895, 279] on input "True" at bounding box center [896, 283] width 14 height 13
radio input "true"
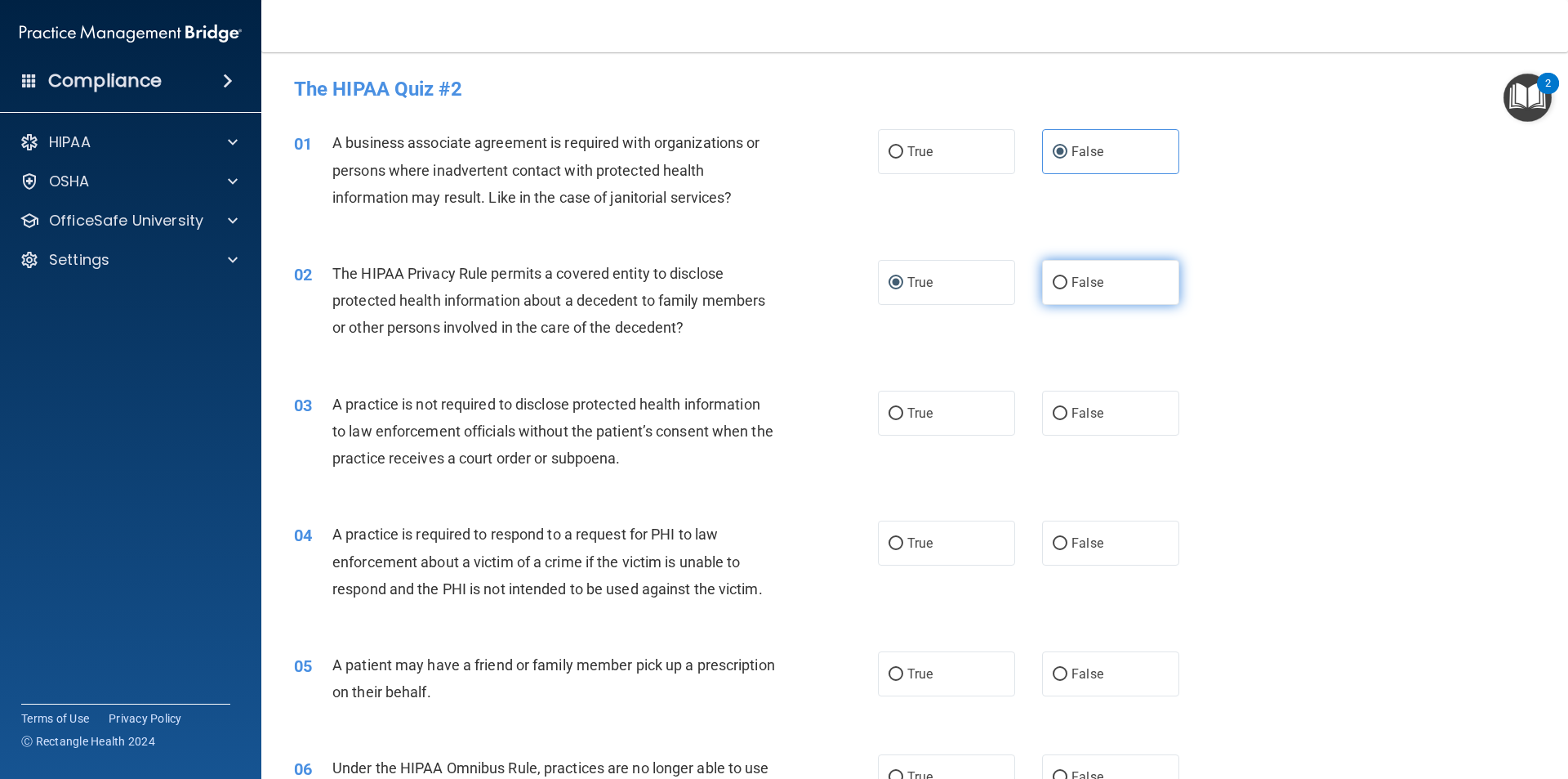
click at [1052, 281] on input "False" at bounding box center [1059, 283] width 14 height 13
radio input "true"
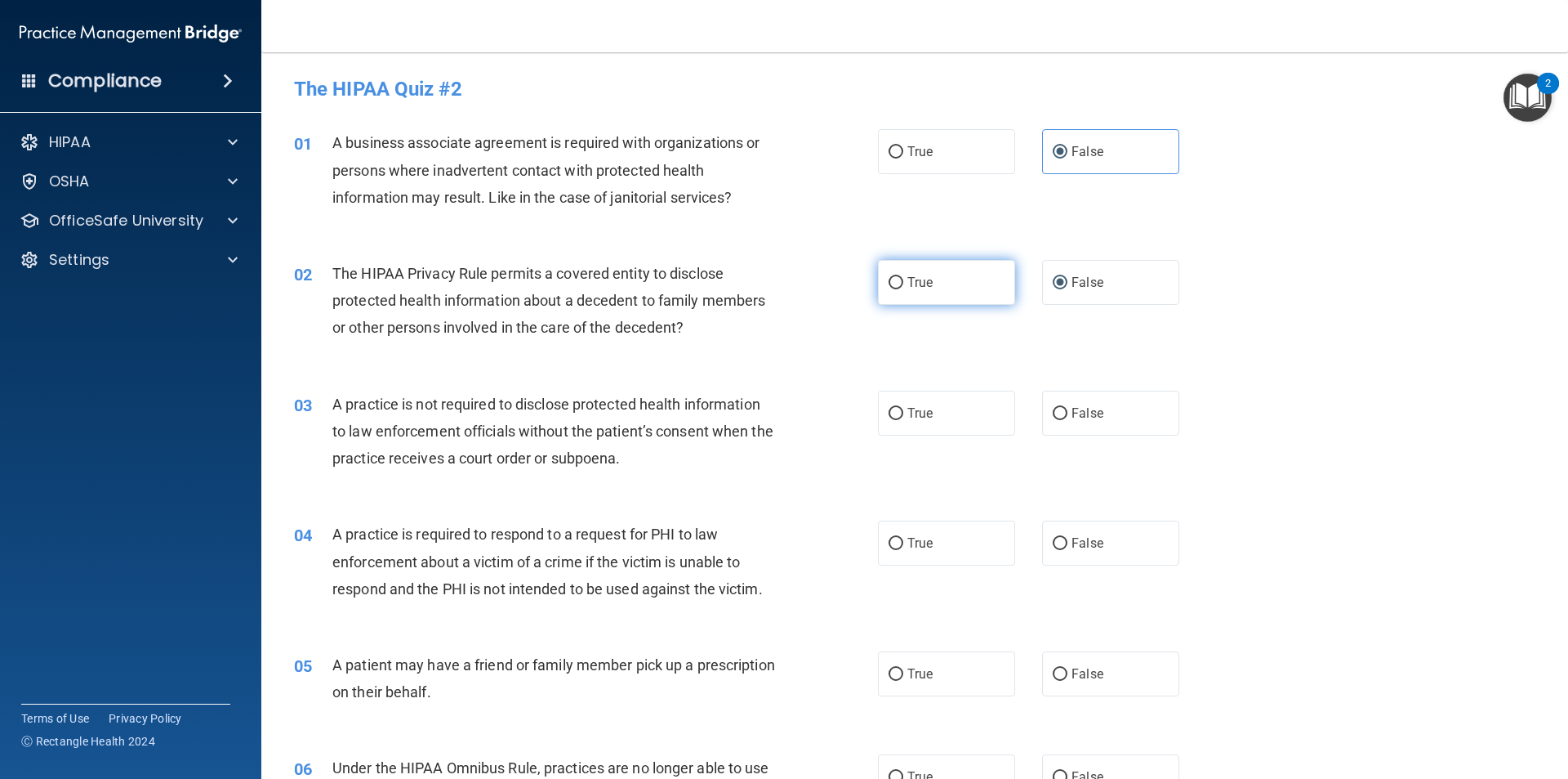
click at [889, 281] on input "True" at bounding box center [896, 283] width 14 height 13
radio input "true"
radio input "false"
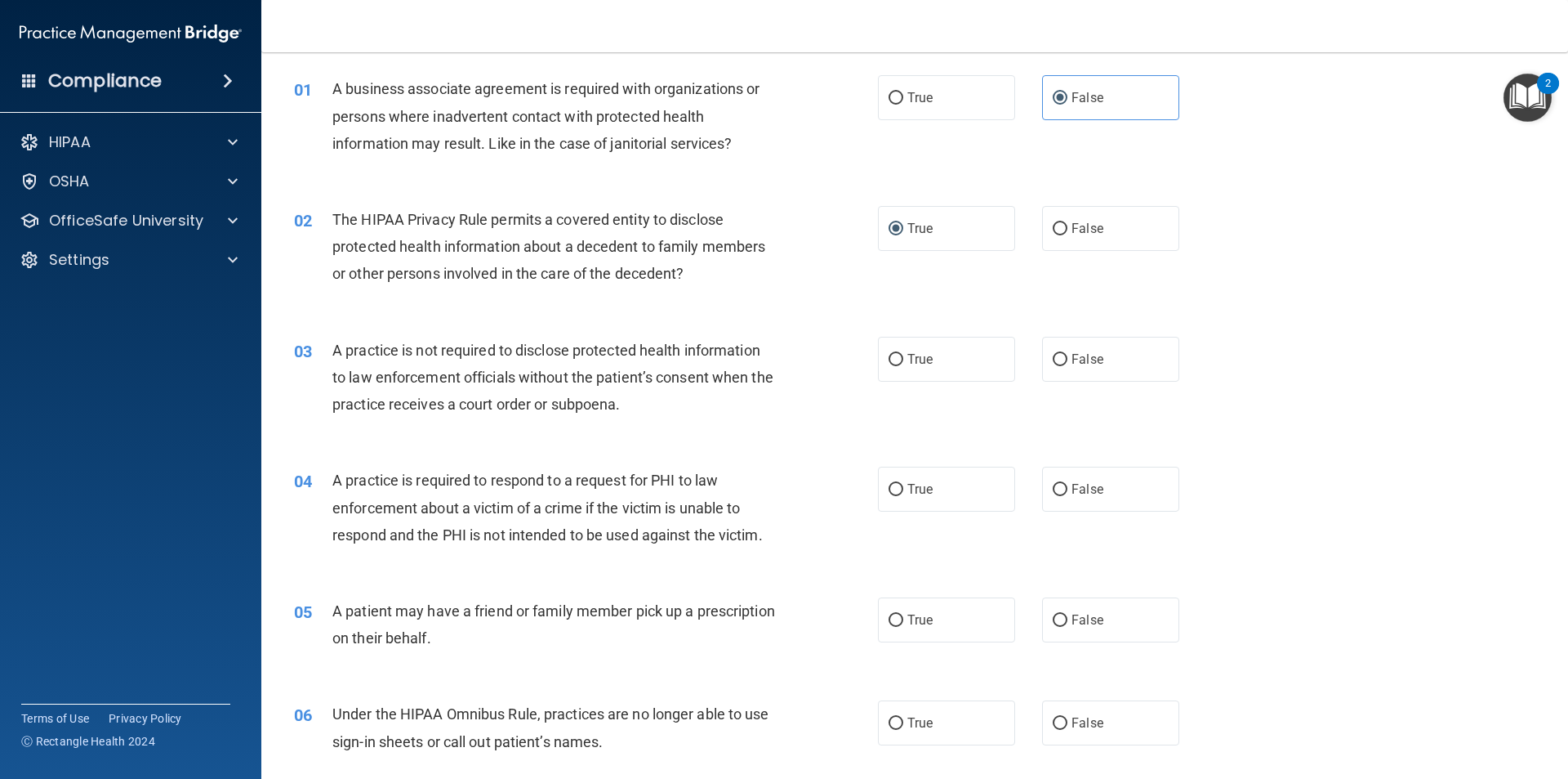
scroll to position [81, 0]
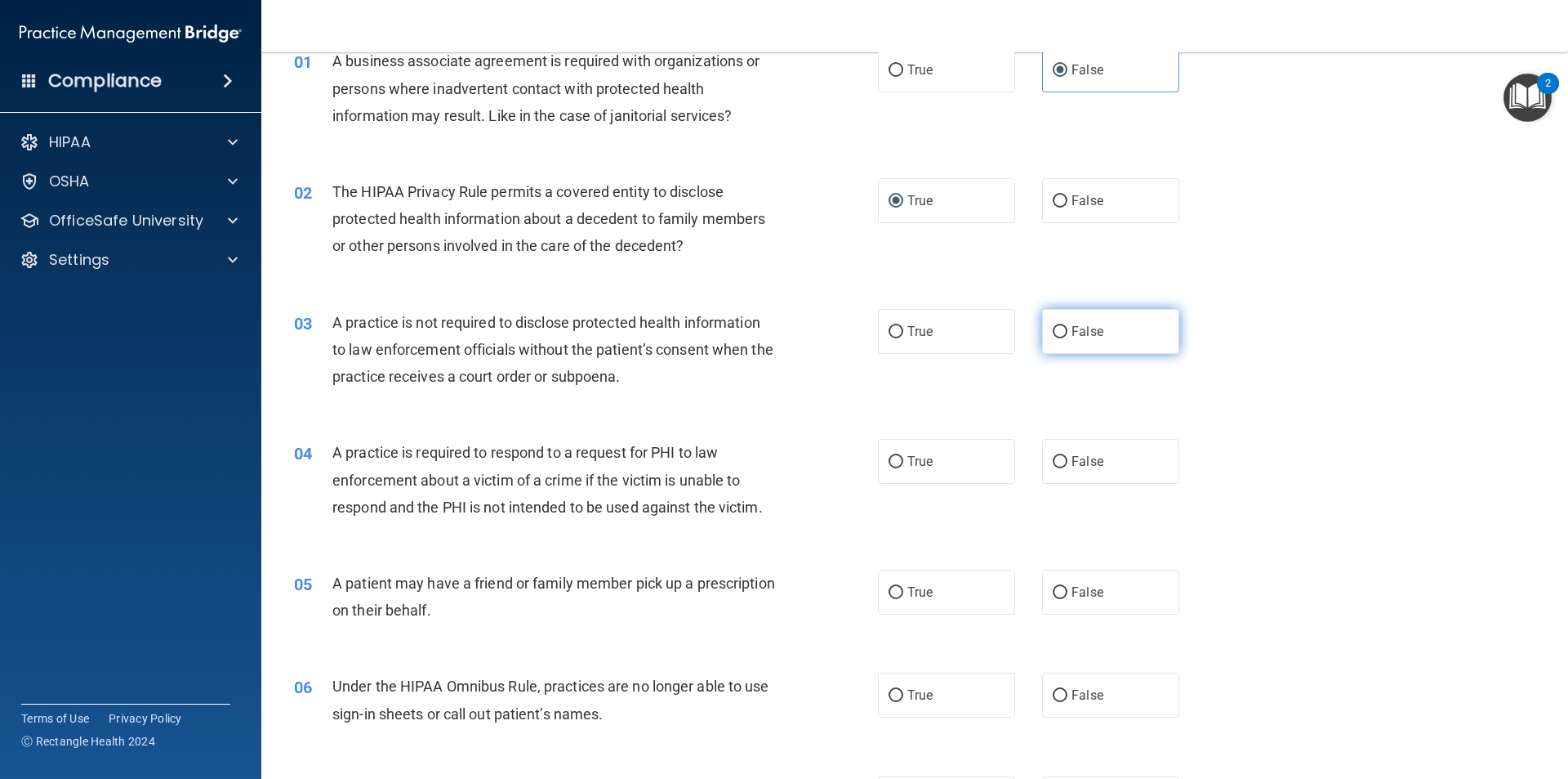
click at [1052, 333] on input "False" at bounding box center [1059, 333] width 14 height 13
radio input "true"
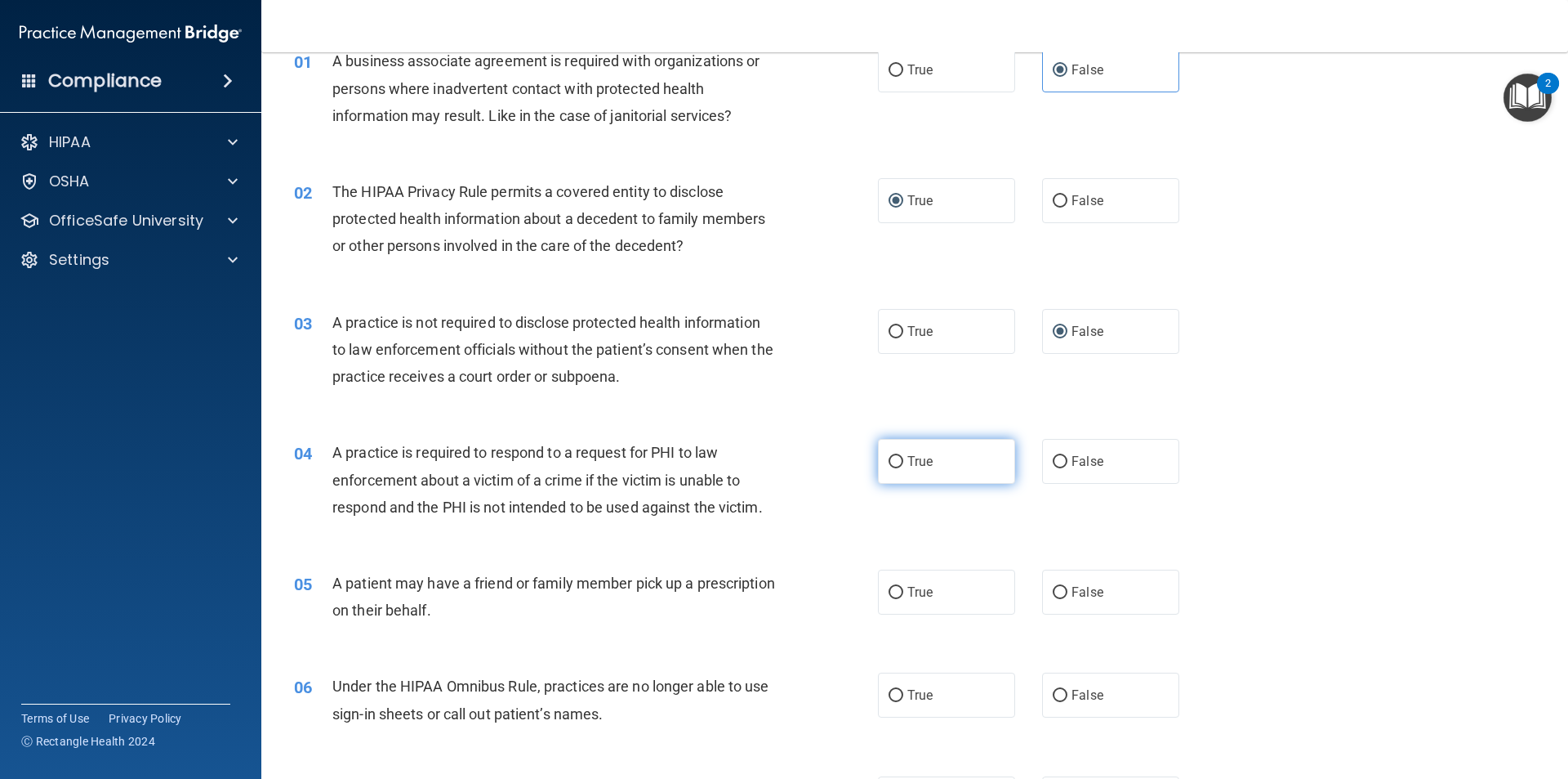
click at [884, 455] on label "True" at bounding box center [947, 461] width 137 height 45
click at [889, 455] on input "True" at bounding box center [896, 462] width 14 height 13
radio input "true"
click at [890, 588] on input "True" at bounding box center [896, 593] width 14 height 13
radio input "true"
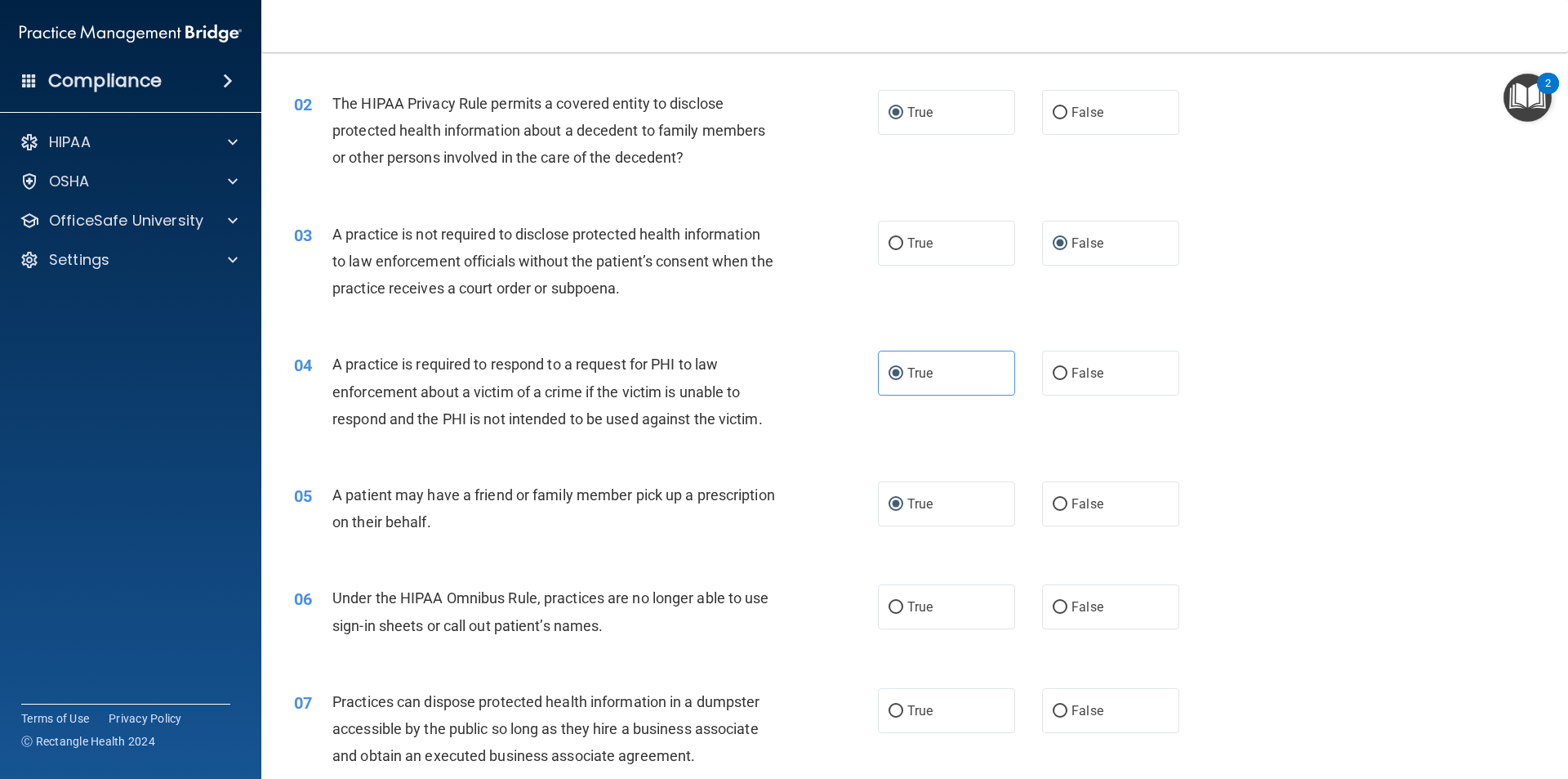
scroll to position [327, 0]
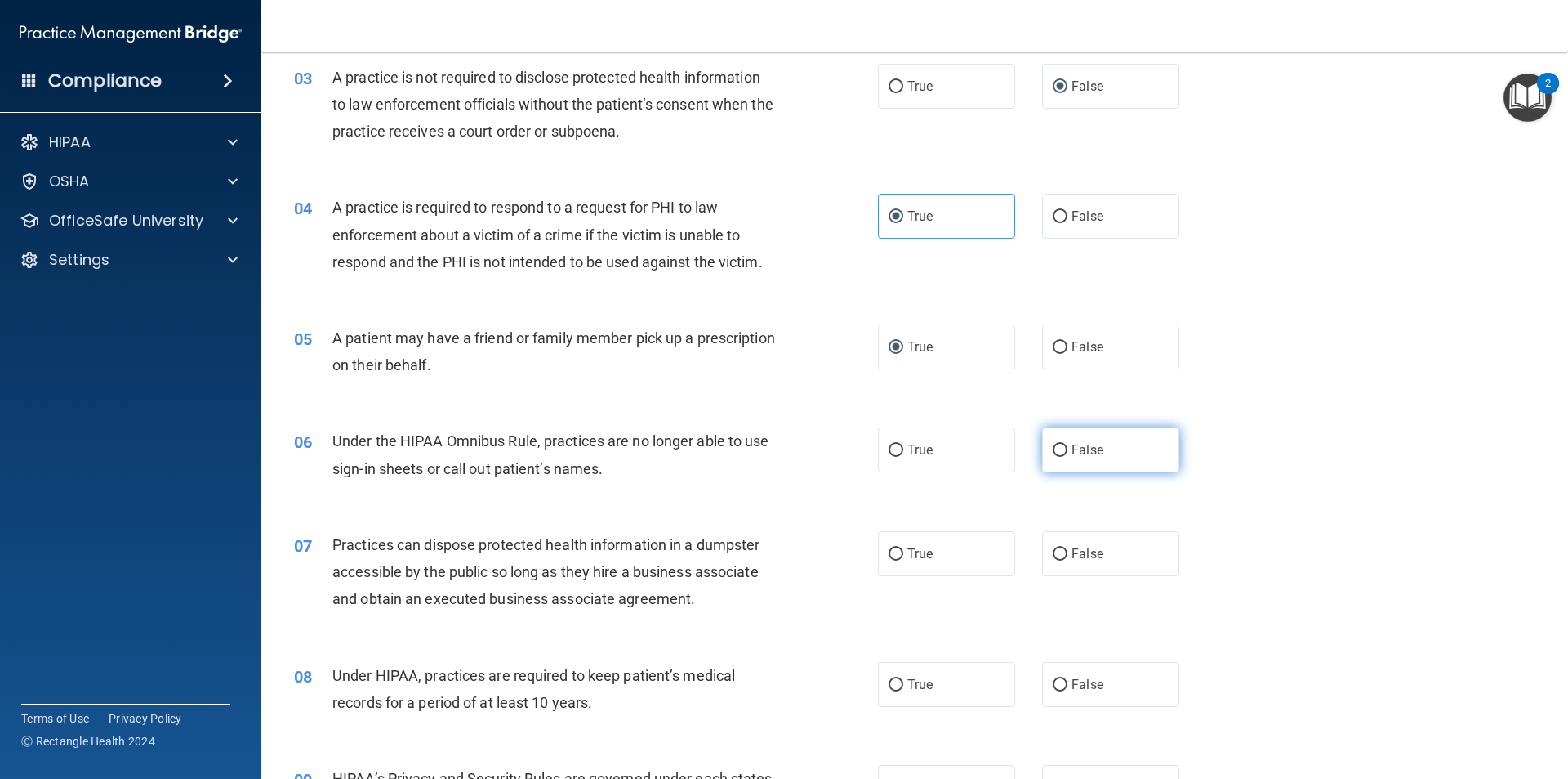
click at [1052, 457] on label "False" at bounding box center [1111, 450] width 137 height 45
click at [1052, 456] on input "False" at bounding box center [1059, 451] width 14 height 13
radio input "true"
click at [1060, 560] on label "False" at bounding box center [1111, 554] width 137 height 45
click at [1060, 560] on input "False" at bounding box center [1059, 555] width 14 height 13
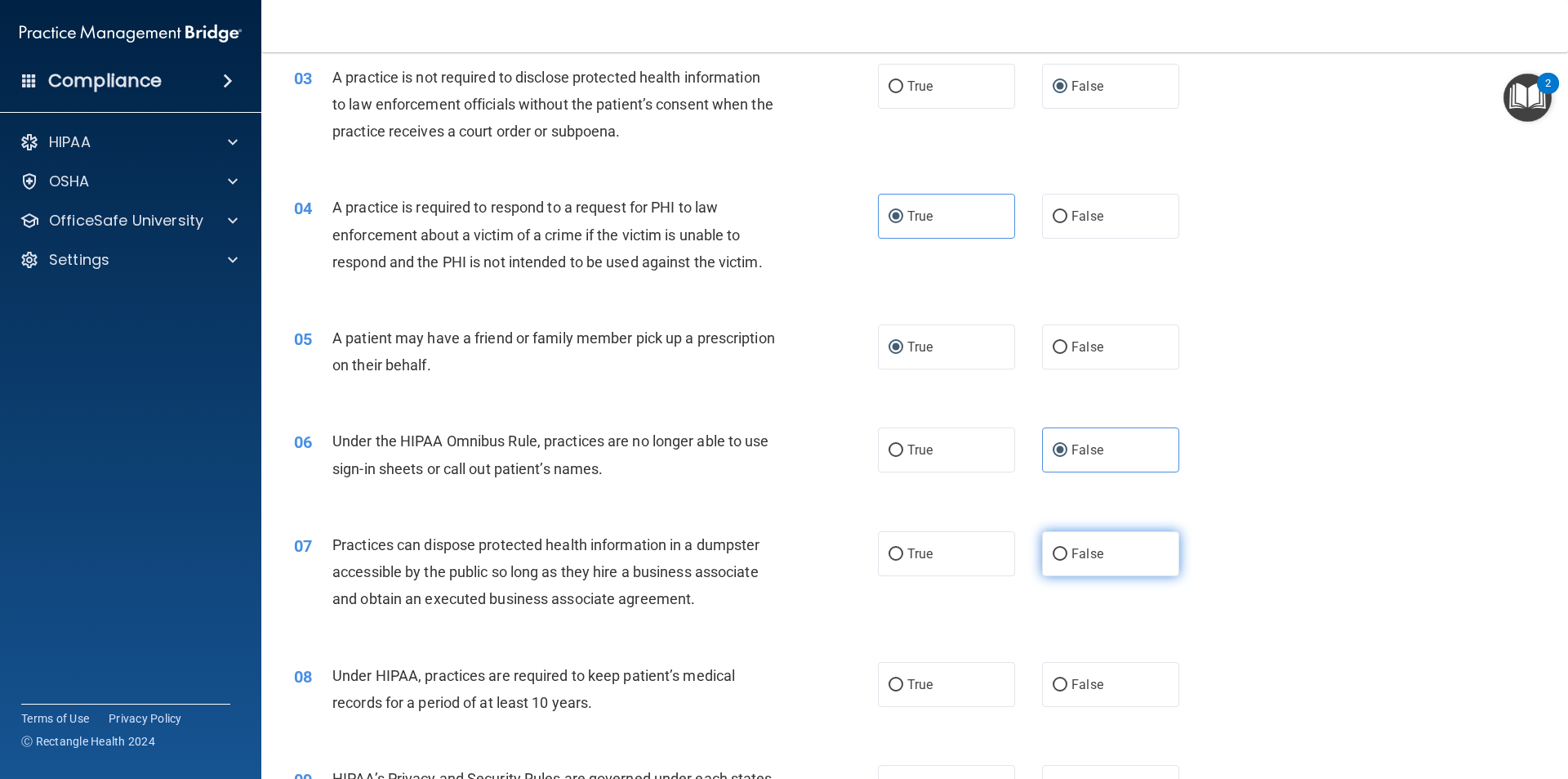
radio input "true"
click at [1059, 690] on input "False" at bounding box center [1059, 685] width 14 height 13
radio input "true"
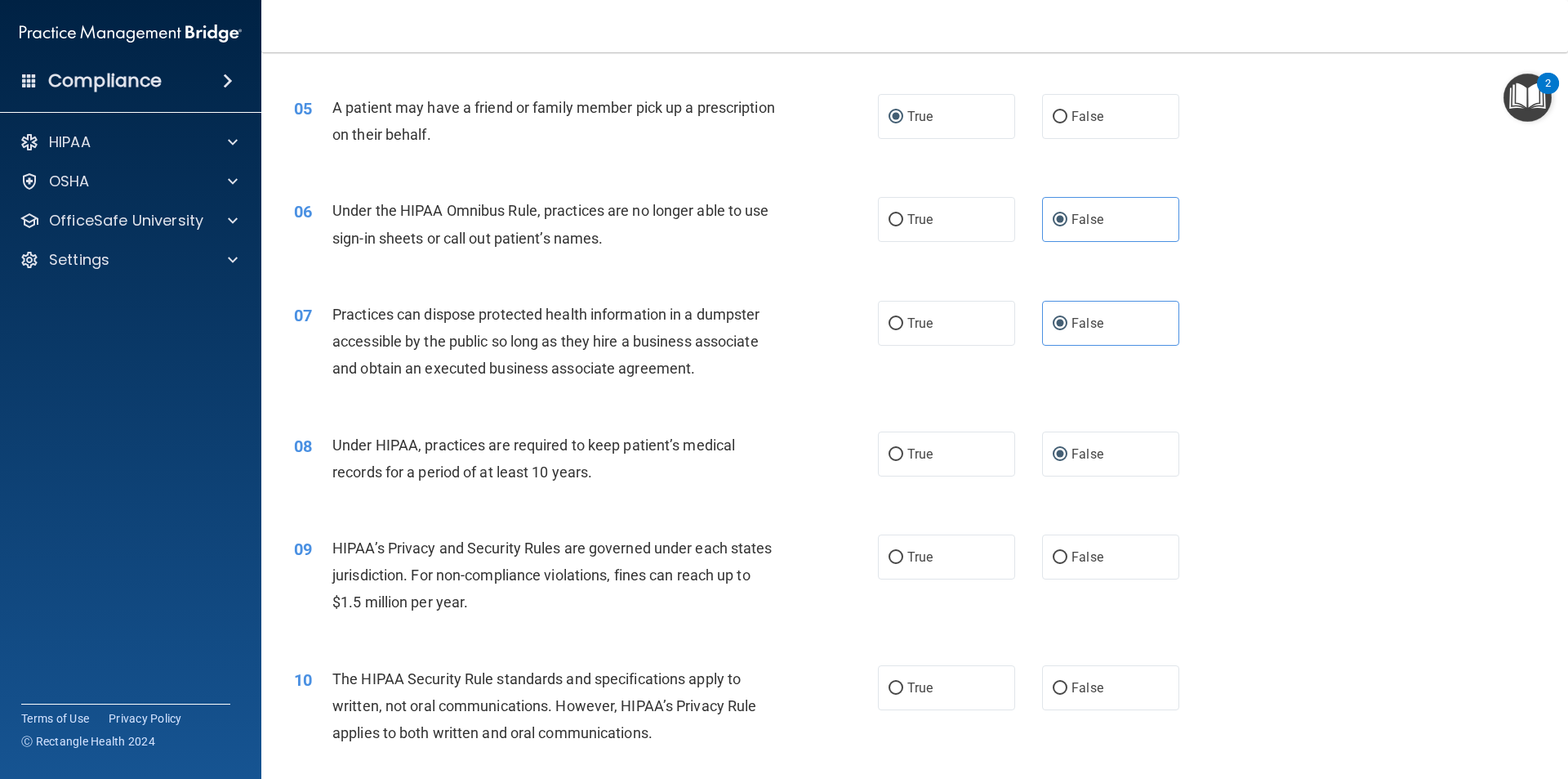
scroll to position [653, 0]
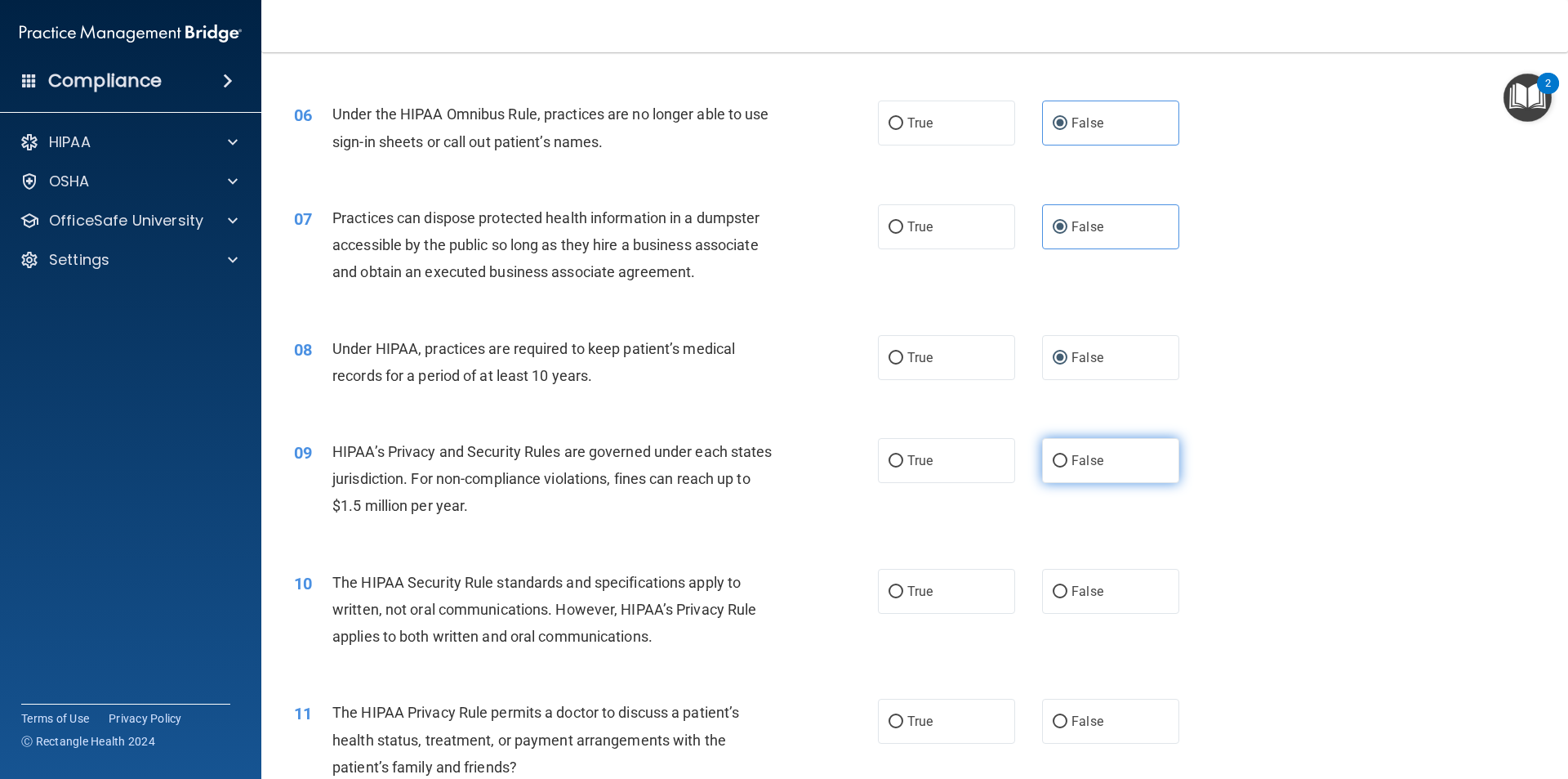
click at [1071, 456] on span "False" at bounding box center [1087, 460] width 32 height 15
click at [1066, 456] on input "False" at bounding box center [1059, 462] width 14 height 13
radio input "true"
click at [909, 595] on span "True" at bounding box center [919, 591] width 25 height 15
click at [903, 595] on input "True" at bounding box center [896, 592] width 14 height 13
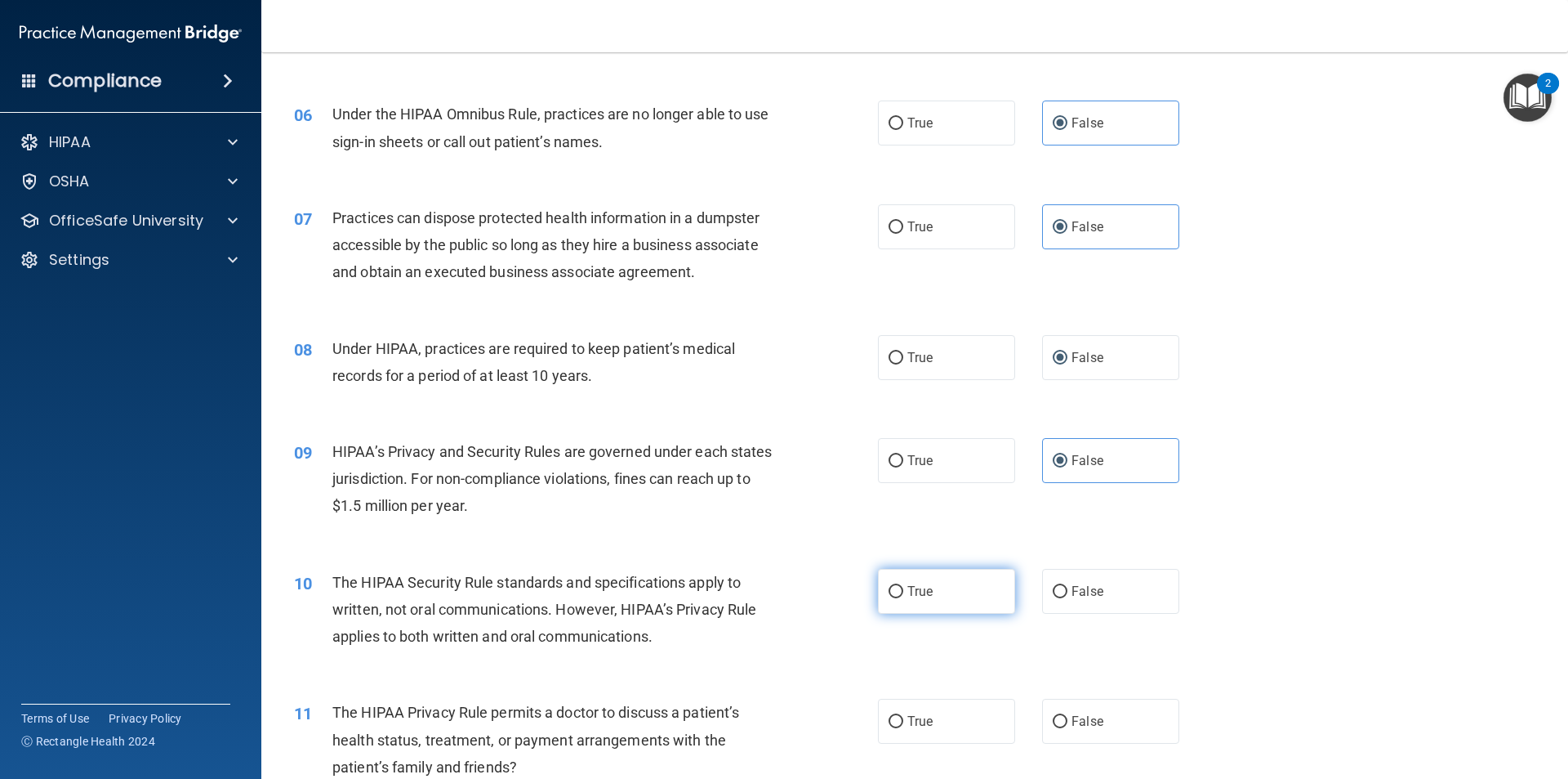
radio input "true"
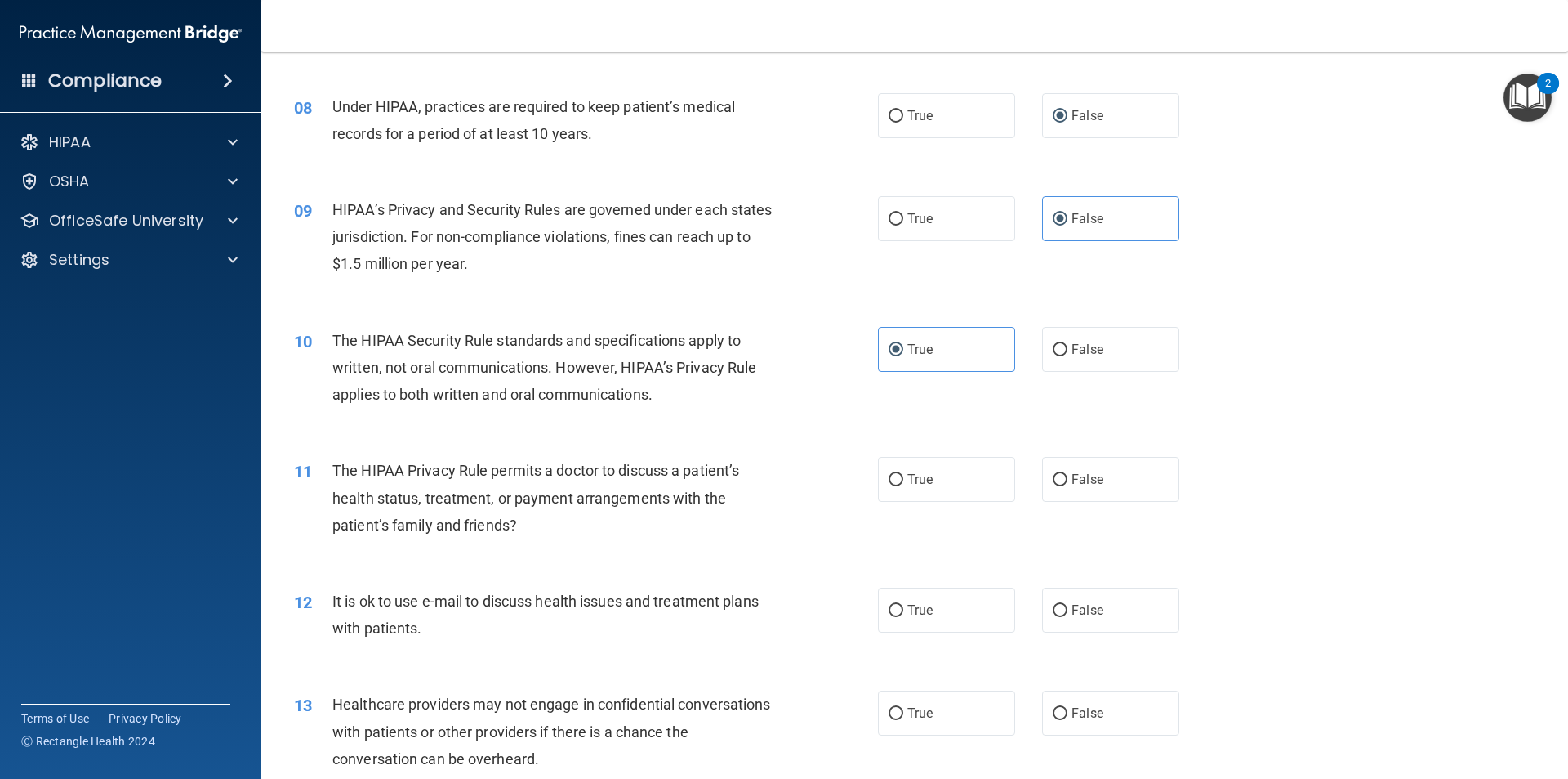
scroll to position [899, 0]
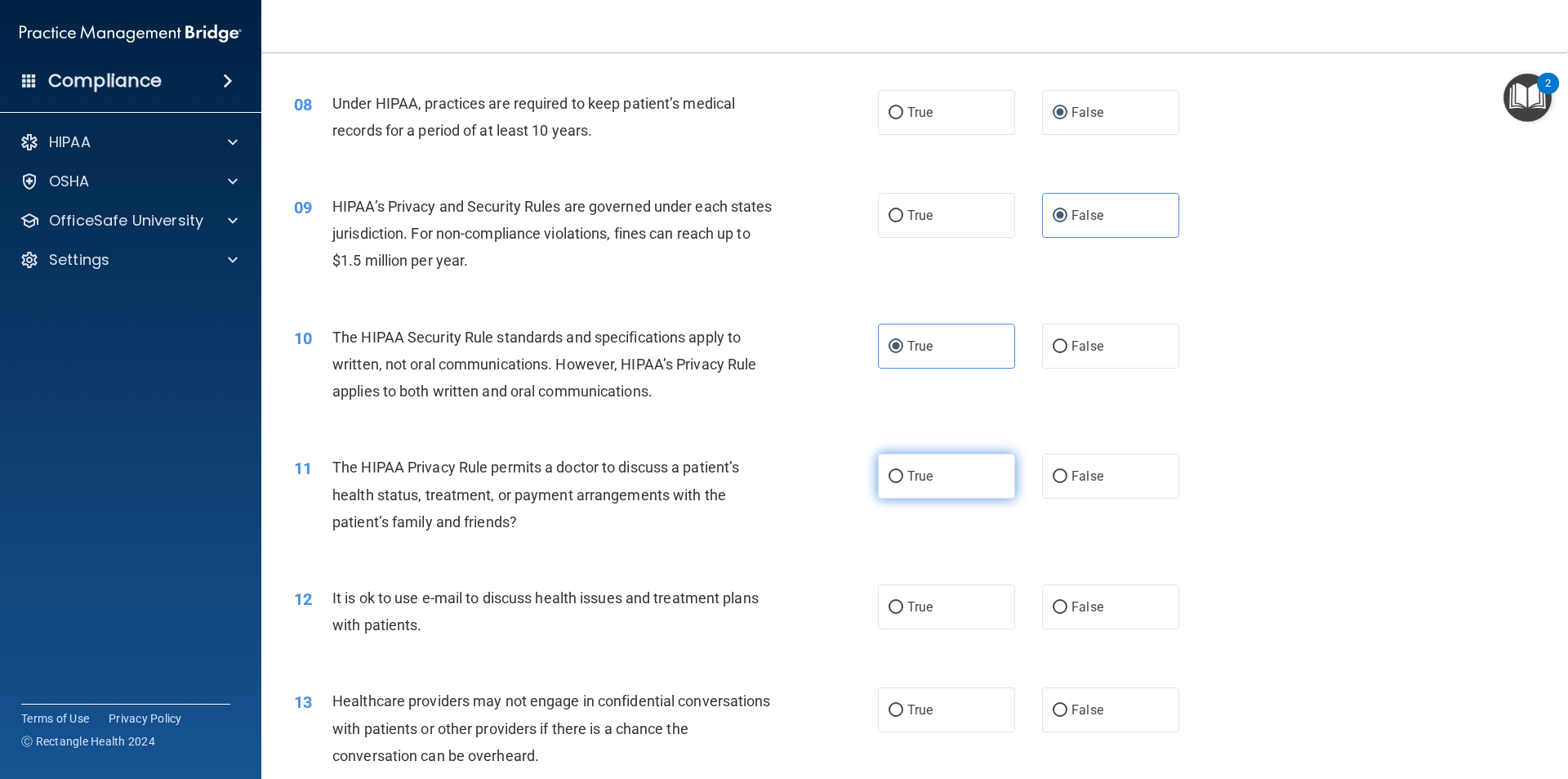
click at [889, 473] on input "True" at bounding box center [896, 477] width 14 height 13
radio input "true"
click at [907, 615] on label "True" at bounding box center [947, 606] width 137 height 45
click at [903, 614] on input "True" at bounding box center [896, 607] width 14 height 13
radio input "true"
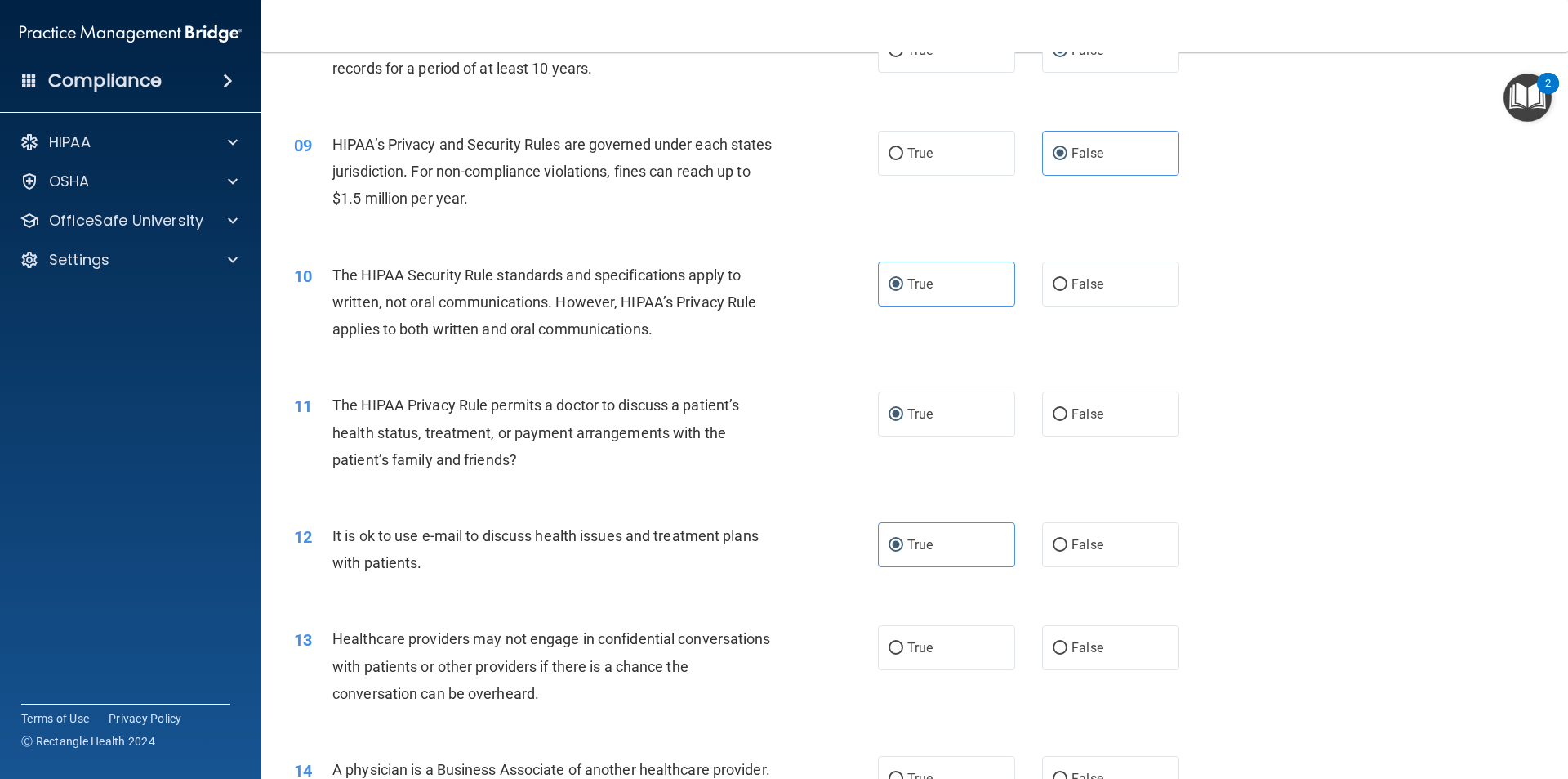
scroll to position [1144, 0]
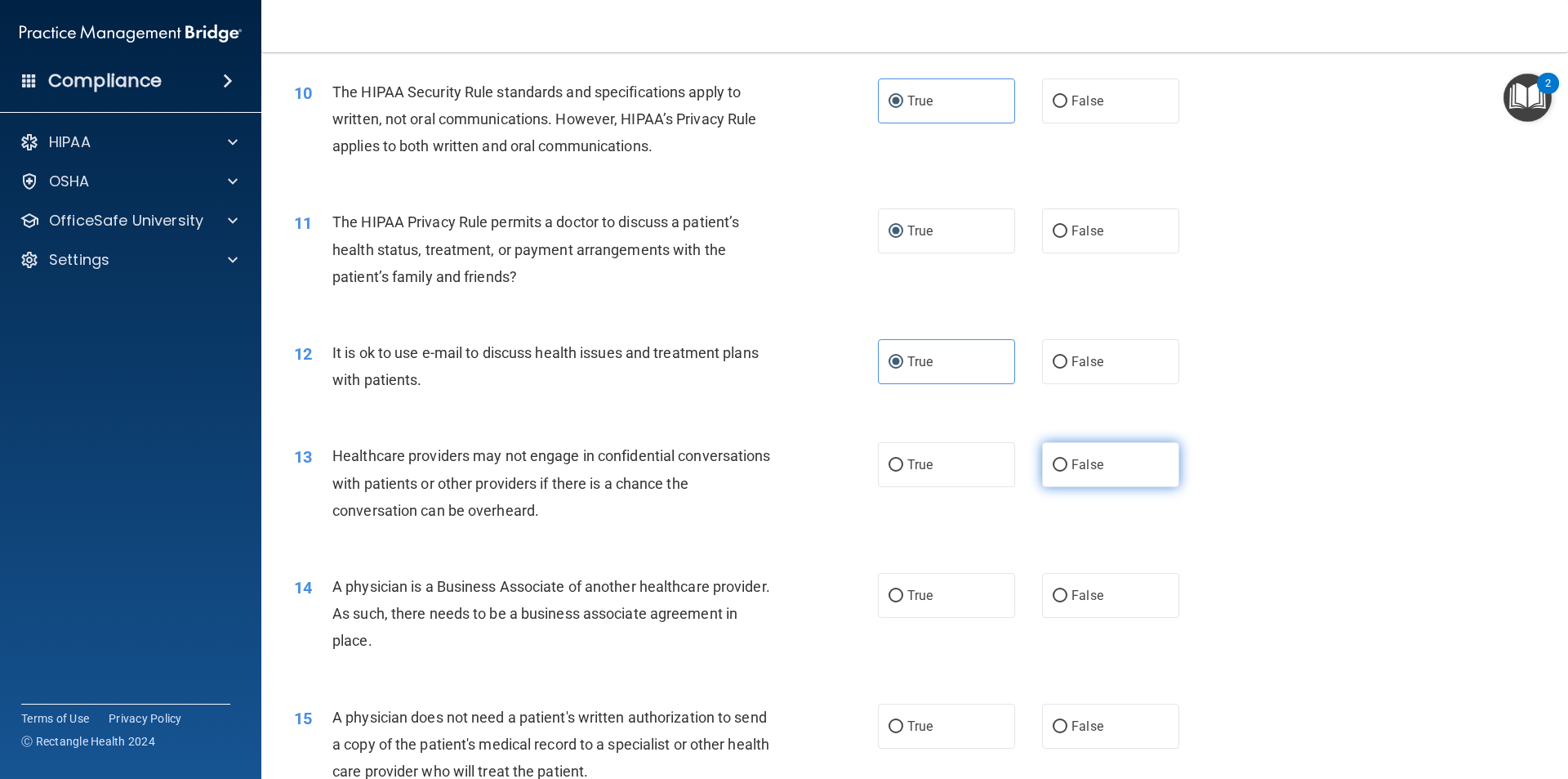
click at [1071, 462] on span "False" at bounding box center [1087, 464] width 32 height 15
click at [1068, 462] on input "False" at bounding box center [1059, 465] width 14 height 13
radio input "true"
click at [1071, 601] on span "False" at bounding box center [1087, 595] width 32 height 15
click at [1068, 601] on input "False" at bounding box center [1059, 596] width 14 height 13
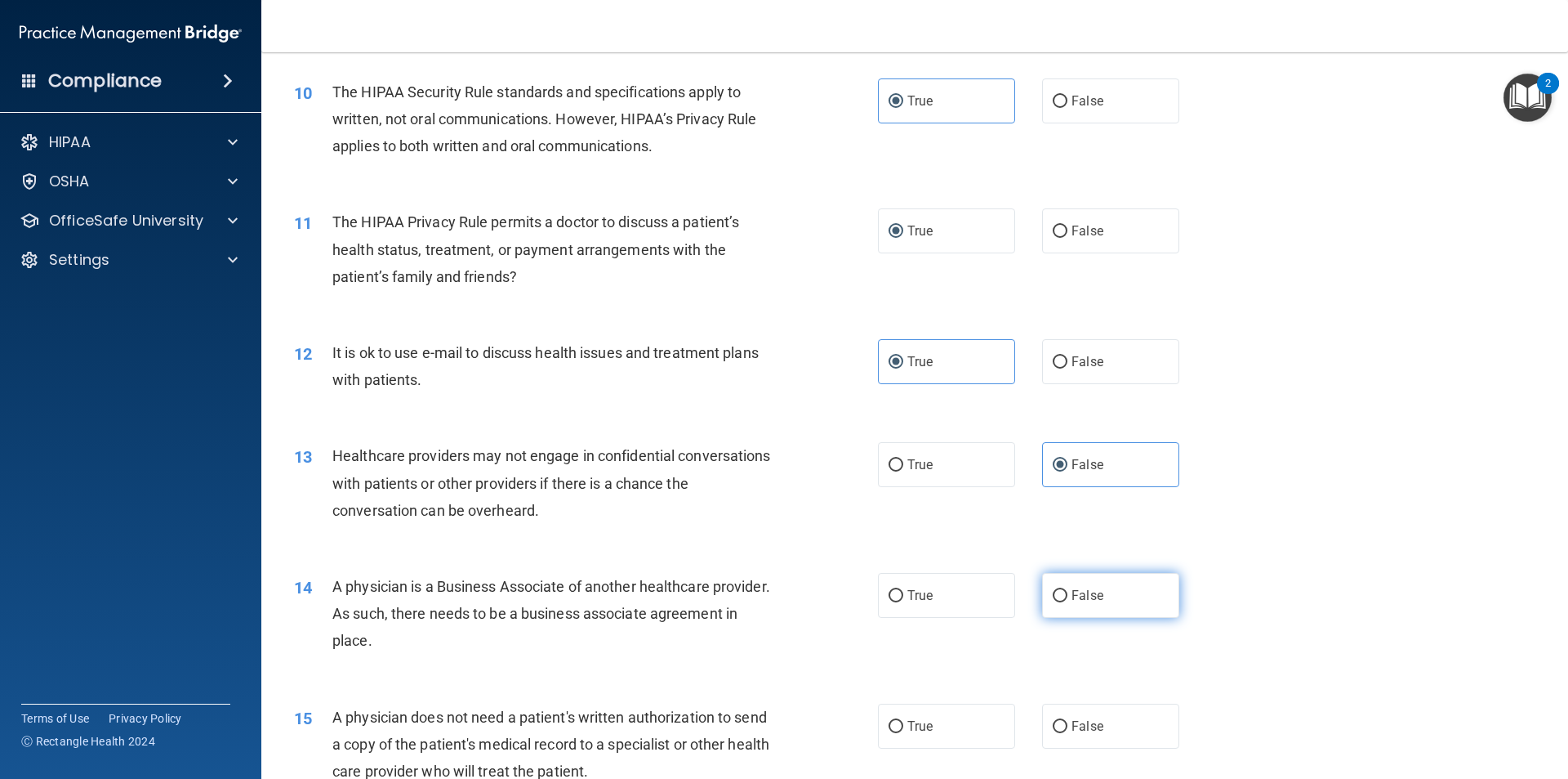
radio input "true"
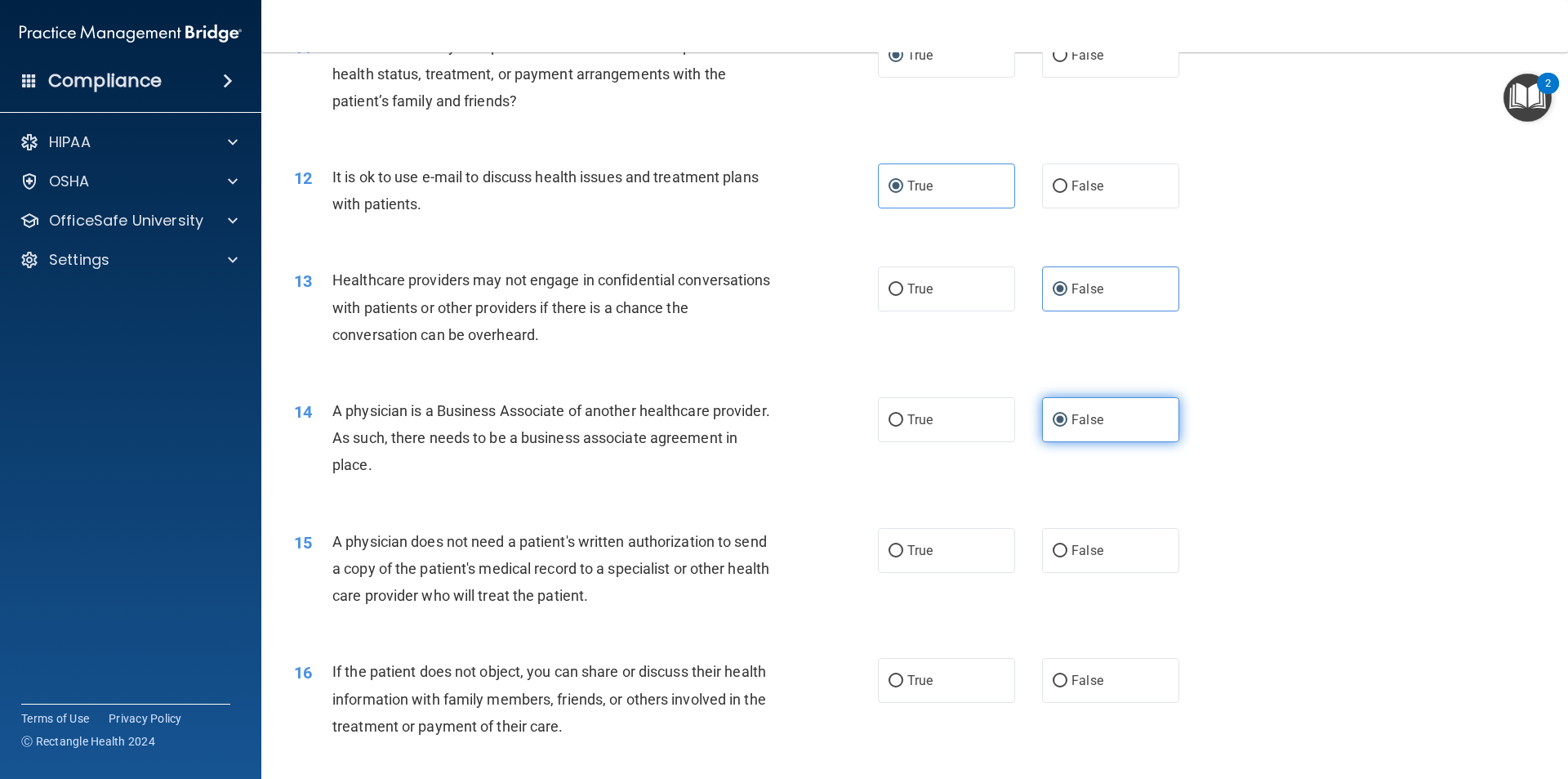
scroll to position [1389, 0]
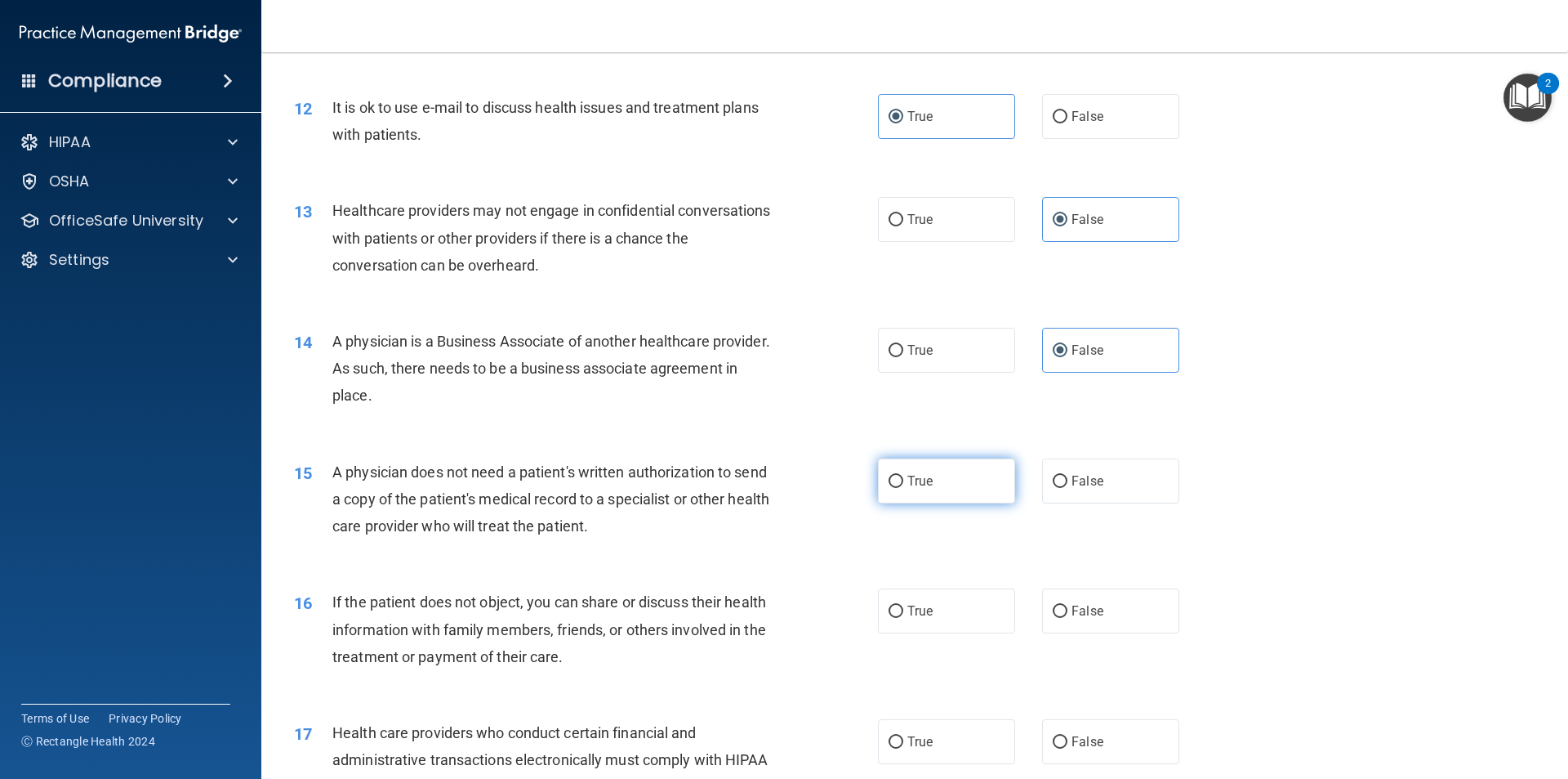
click at [896, 482] on input "True" at bounding box center [896, 482] width 14 height 13
radio input "true"
click at [907, 609] on span "True" at bounding box center [919, 610] width 25 height 15
click at [901, 609] on input "True" at bounding box center [896, 612] width 14 height 13
radio input "true"
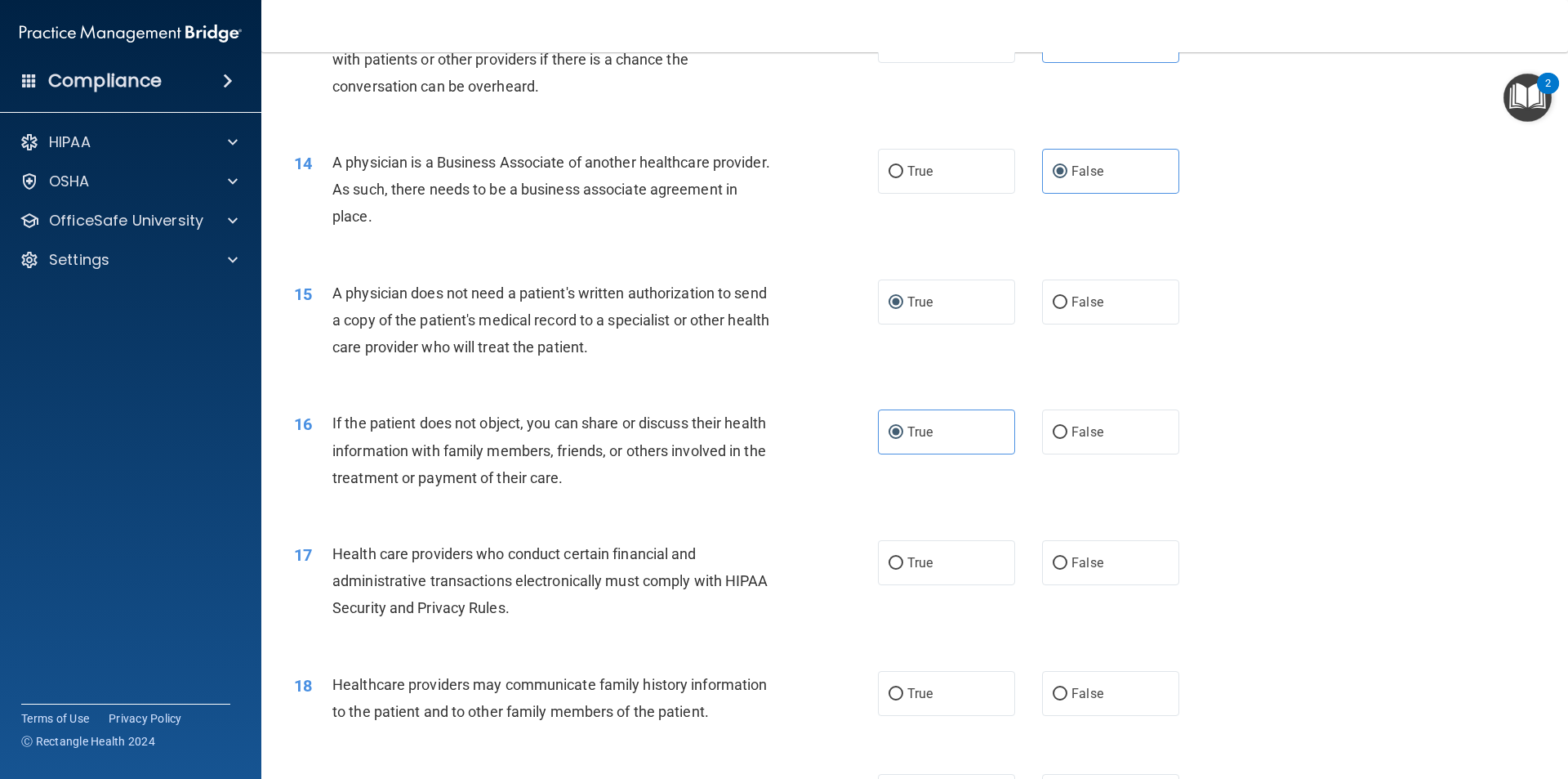
scroll to position [1634, 0]
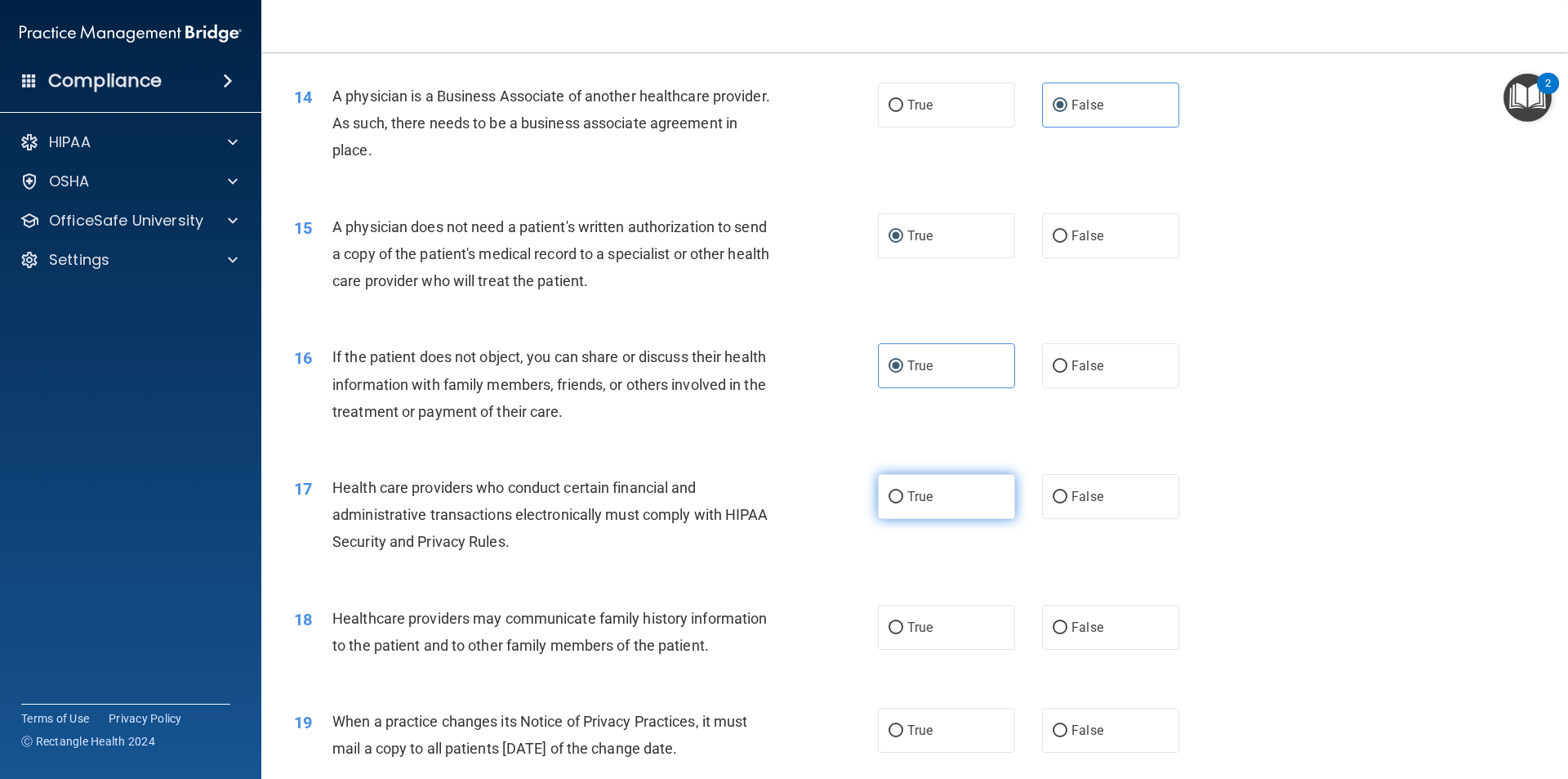
click at [907, 497] on span "True" at bounding box center [919, 496] width 25 height 15
click at [901, 497] on input "True" at bounding box center [896, 497] width 14 height 13
radio input "true"
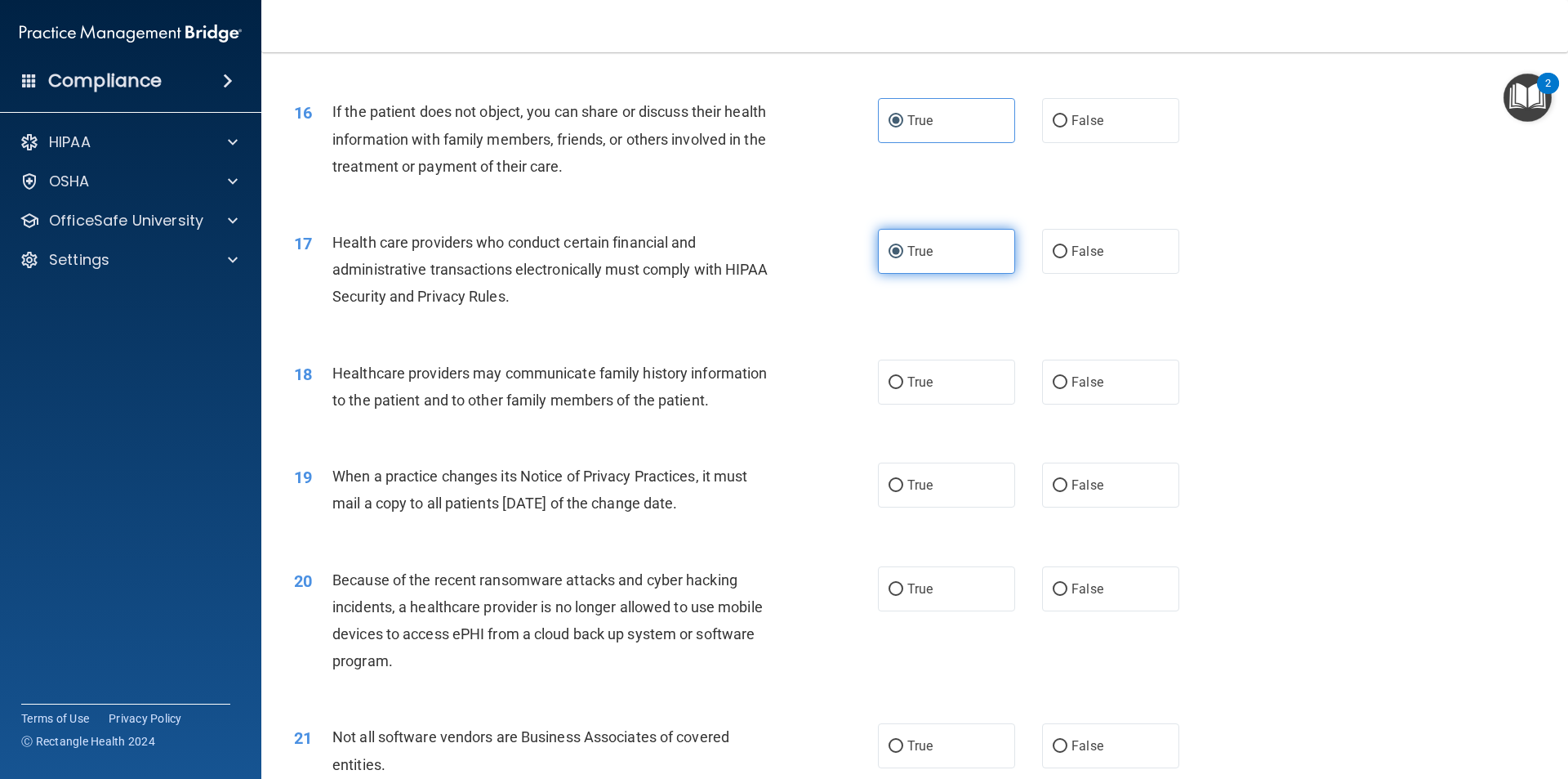
scroll to position [1961, 0]
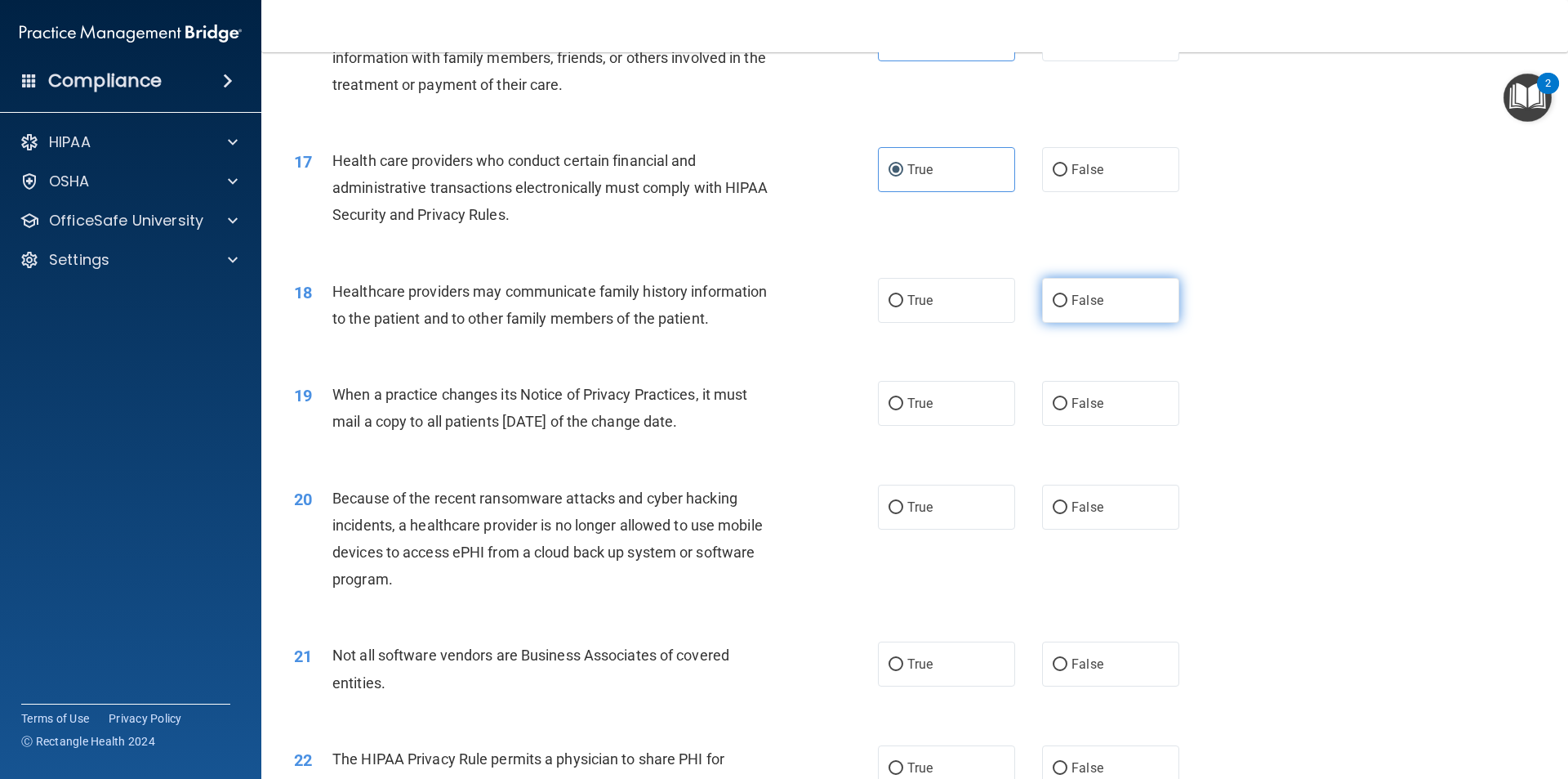
click at [1071, 298] on span "False" at bounding box center [1087, 300] width 32 height 15
click at [1066, 298] on input "False" at bounding box center [1059, 301] width 14 height 13
radio input "true"
click at [1071, 398] on span "False" at bounding box center [1087, 403] width 32 height 15
click at [1068, 398] on input "False" at bounding box center [1059, 404] width 14 height 13
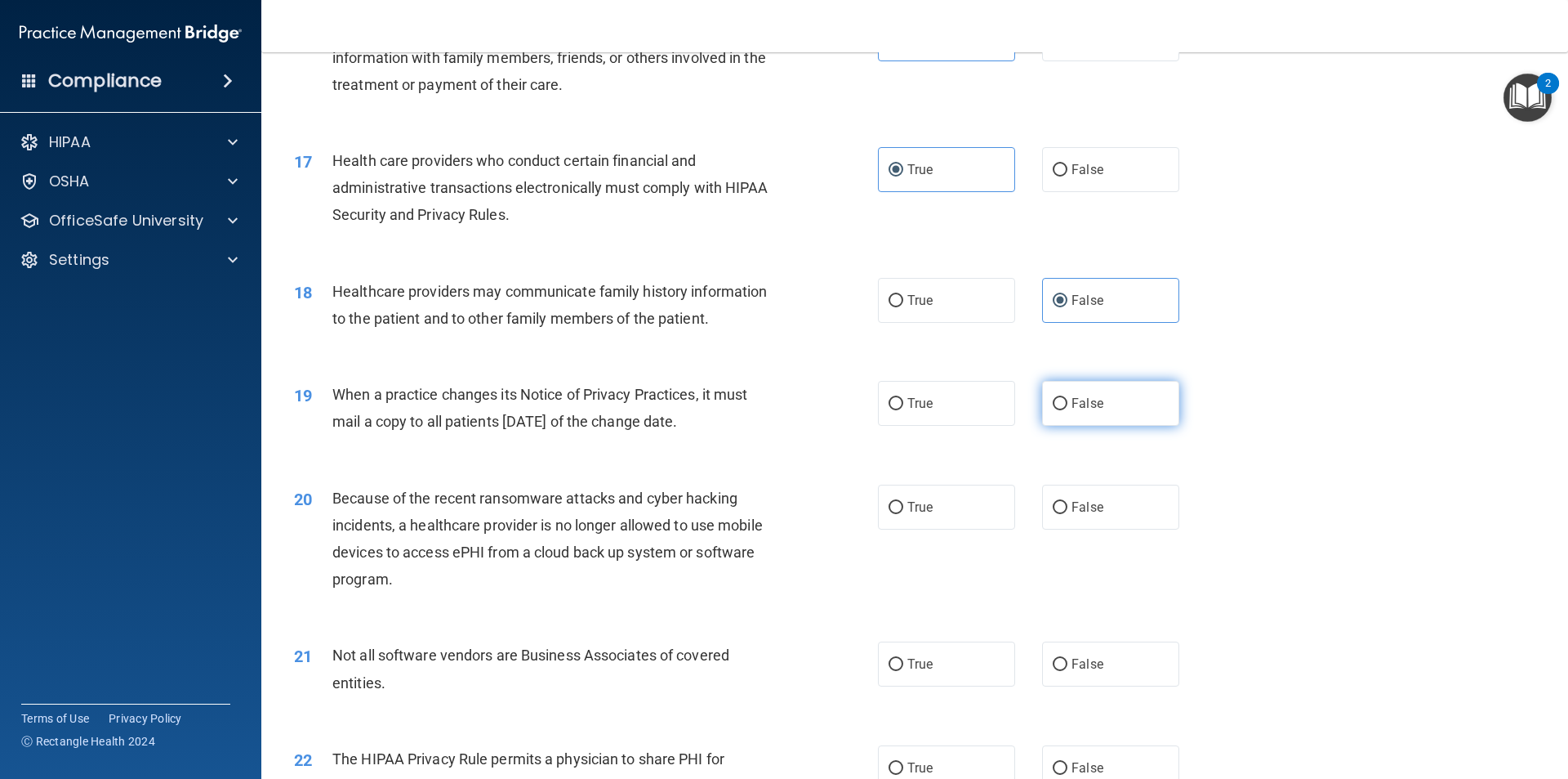
radio input "true"
click at [1075, 501] on span "False" at bounding box center [1087, 506] width 32 height 15
click at [1068, 502] on input "False" at bounding box center [1059, 508] width 14 height 13
radio input "true"
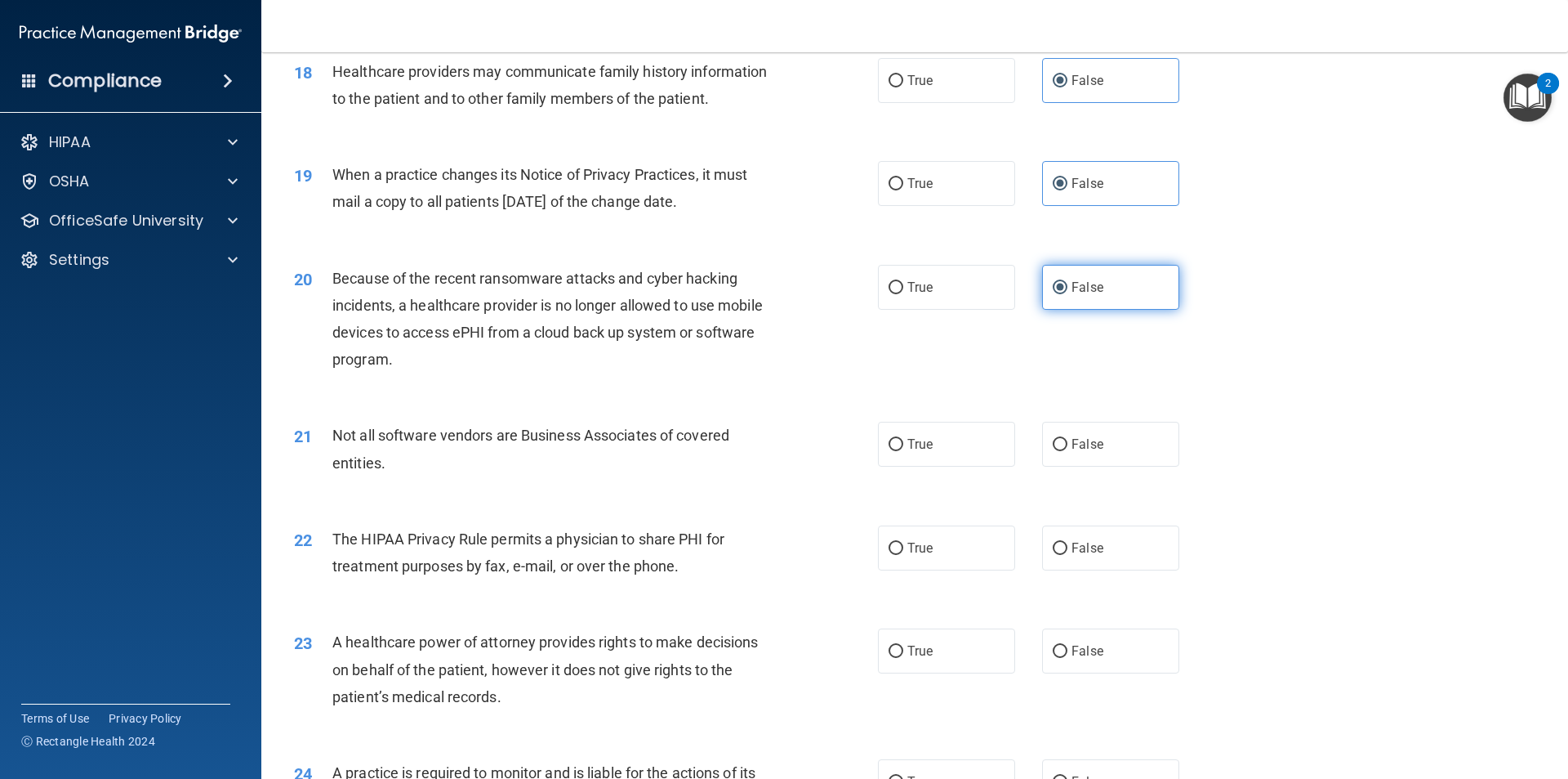
scroll to position [2206, 0]
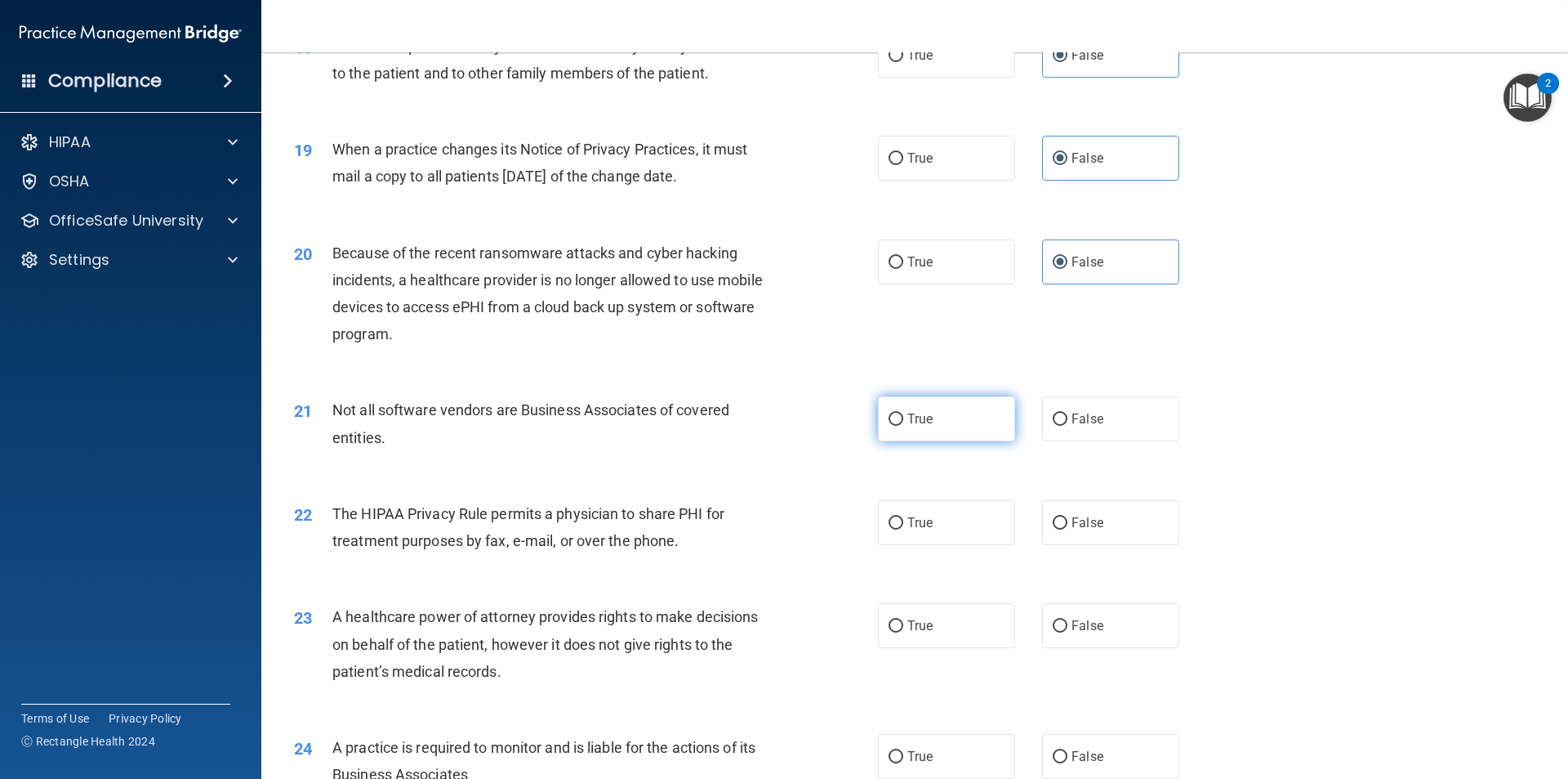
click at [891, 416] on input "True" at bounding box center [896, 419] width 14 height 13
radio input "true"
click at [907, 527] on span "True" at bounding box center [919, 522] width 25 height 15
click at [902, 527] on input "True" at bounding box center [896, 523] width 14 height 13
radio input "true"
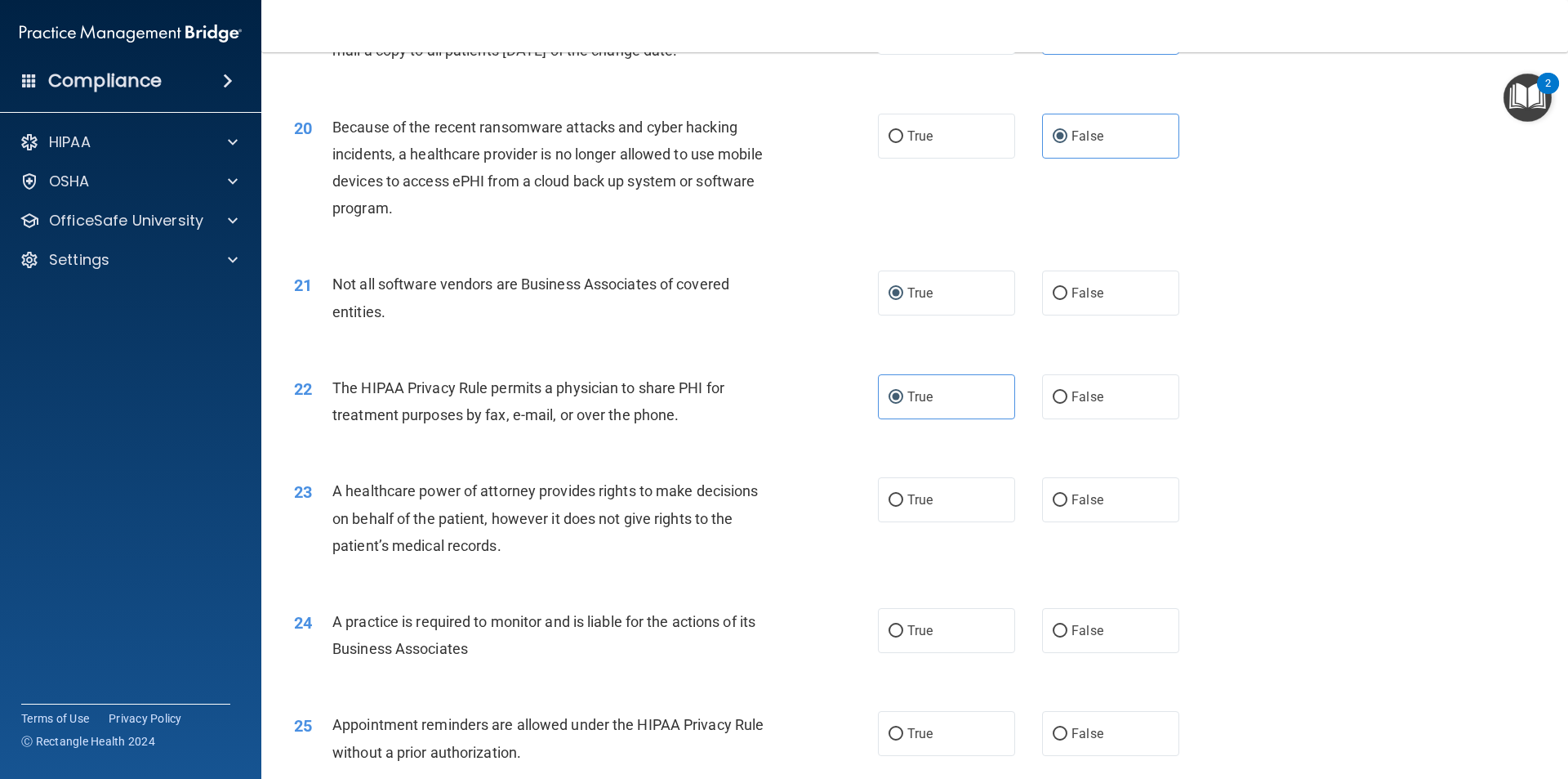
scroll to position [2370, 0]
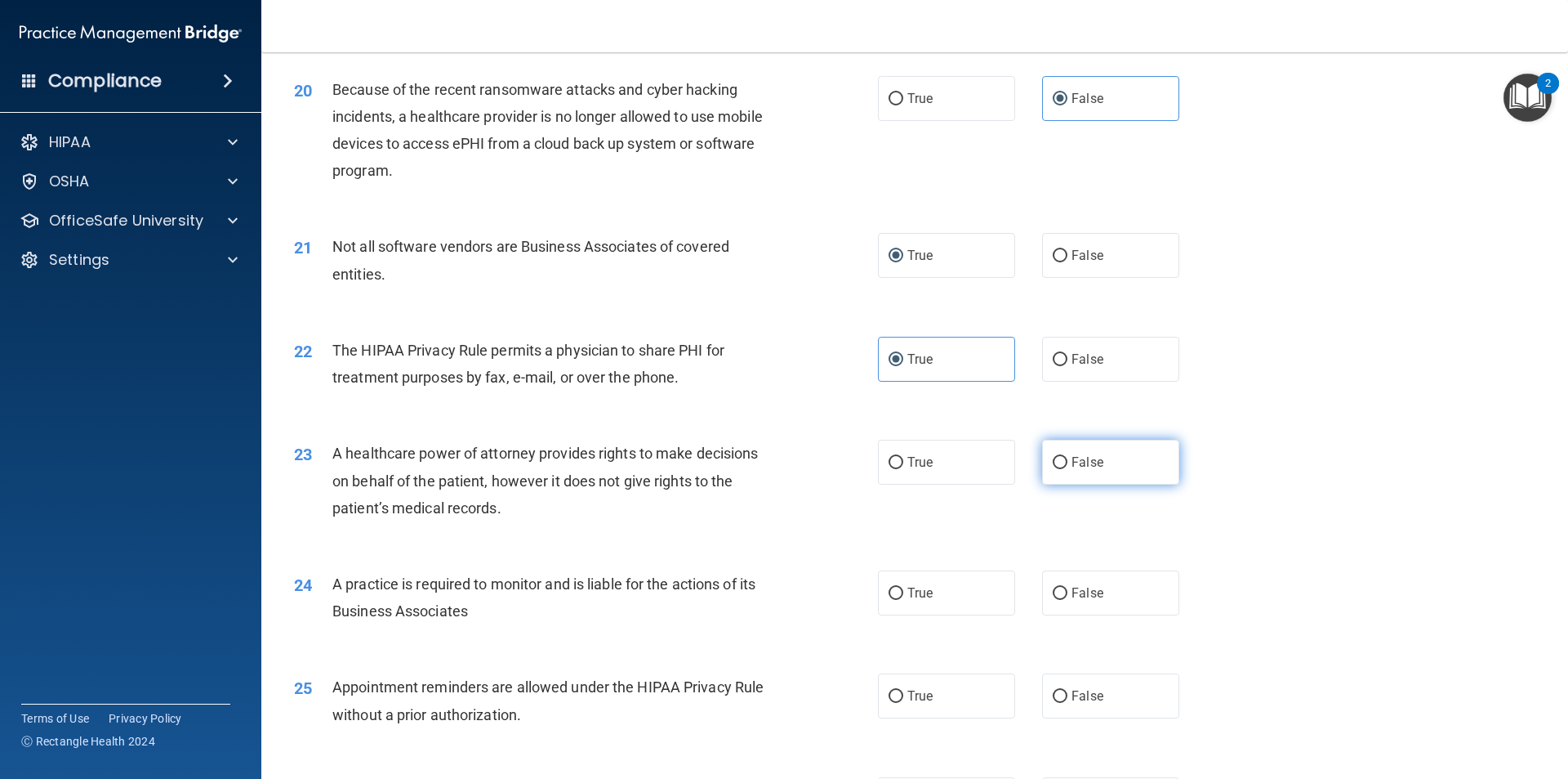
click at [1071, 465] on span "False" at bounding box center [1087, 462] width 32 height 15
click at [1068, 465] on input "False" at bounding box center [1059, 463] width 14 height 13
radio input "true"
click at [1064, 601] on label "False" at bounding box center [1111, 593] width 137 height 45
click at [1064, 600] on input "False" at bounding box center [1059, 594] width 14 height 13
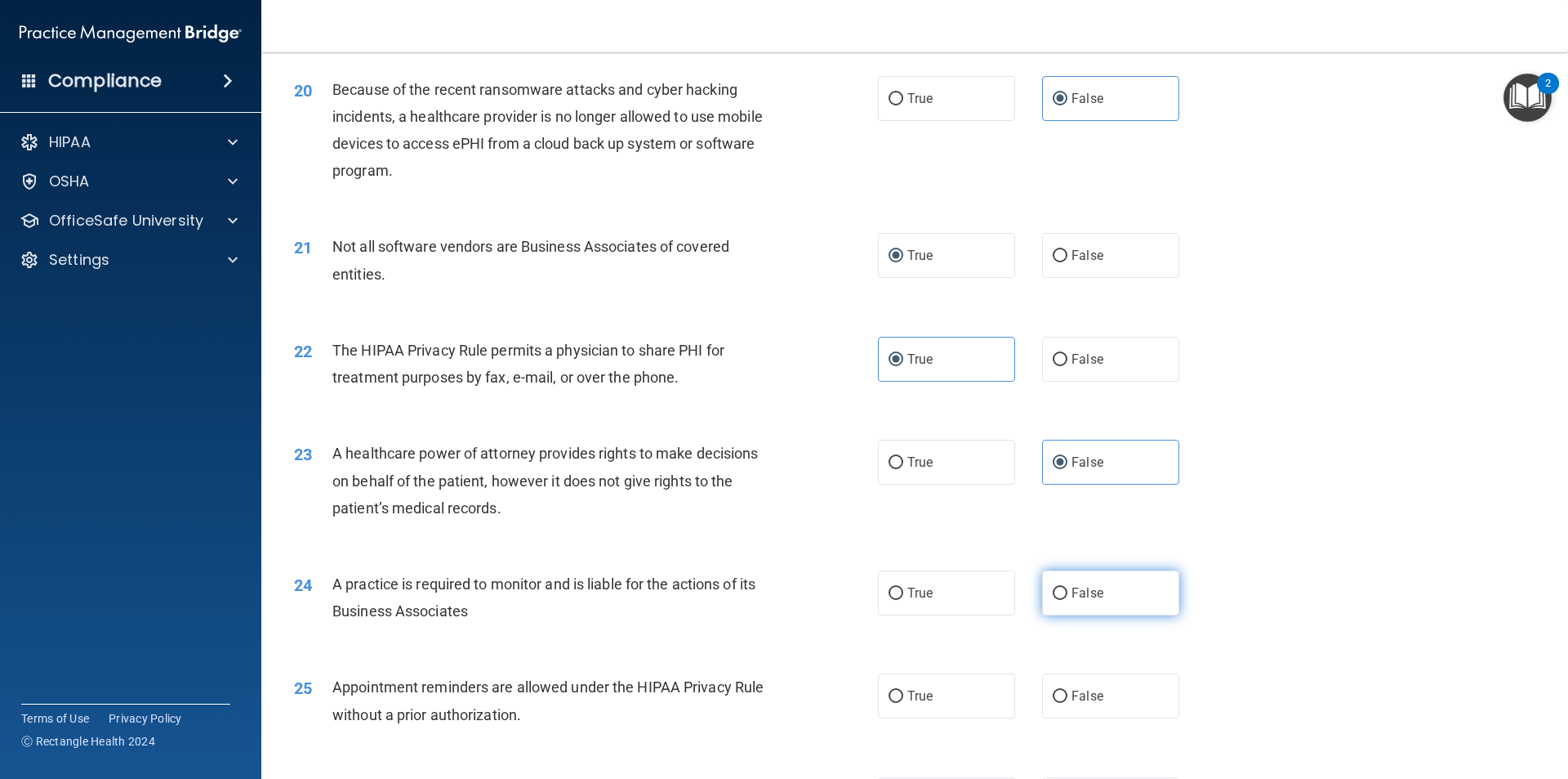
radio input "true"
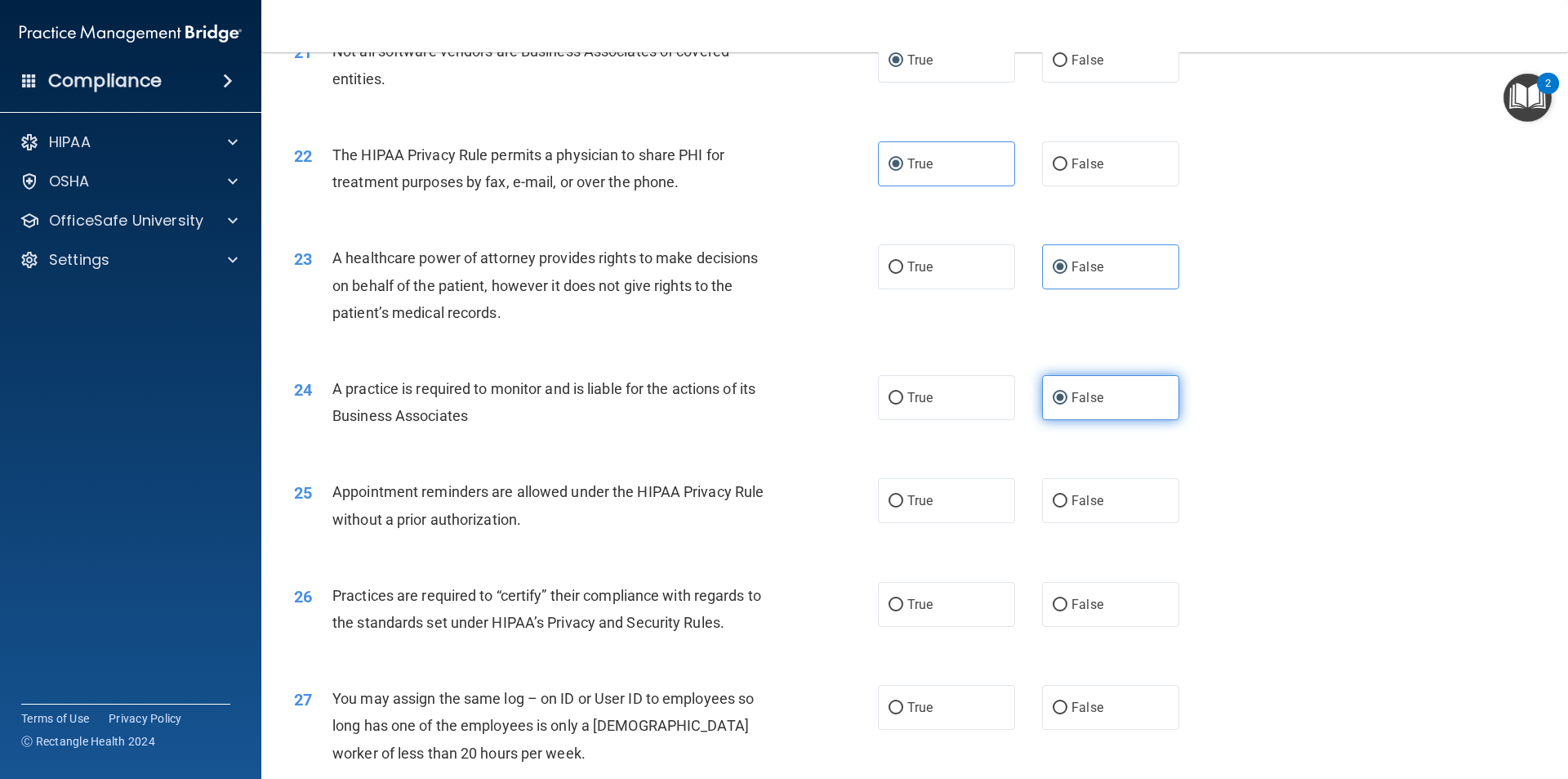
scroll to position [2614, 0]
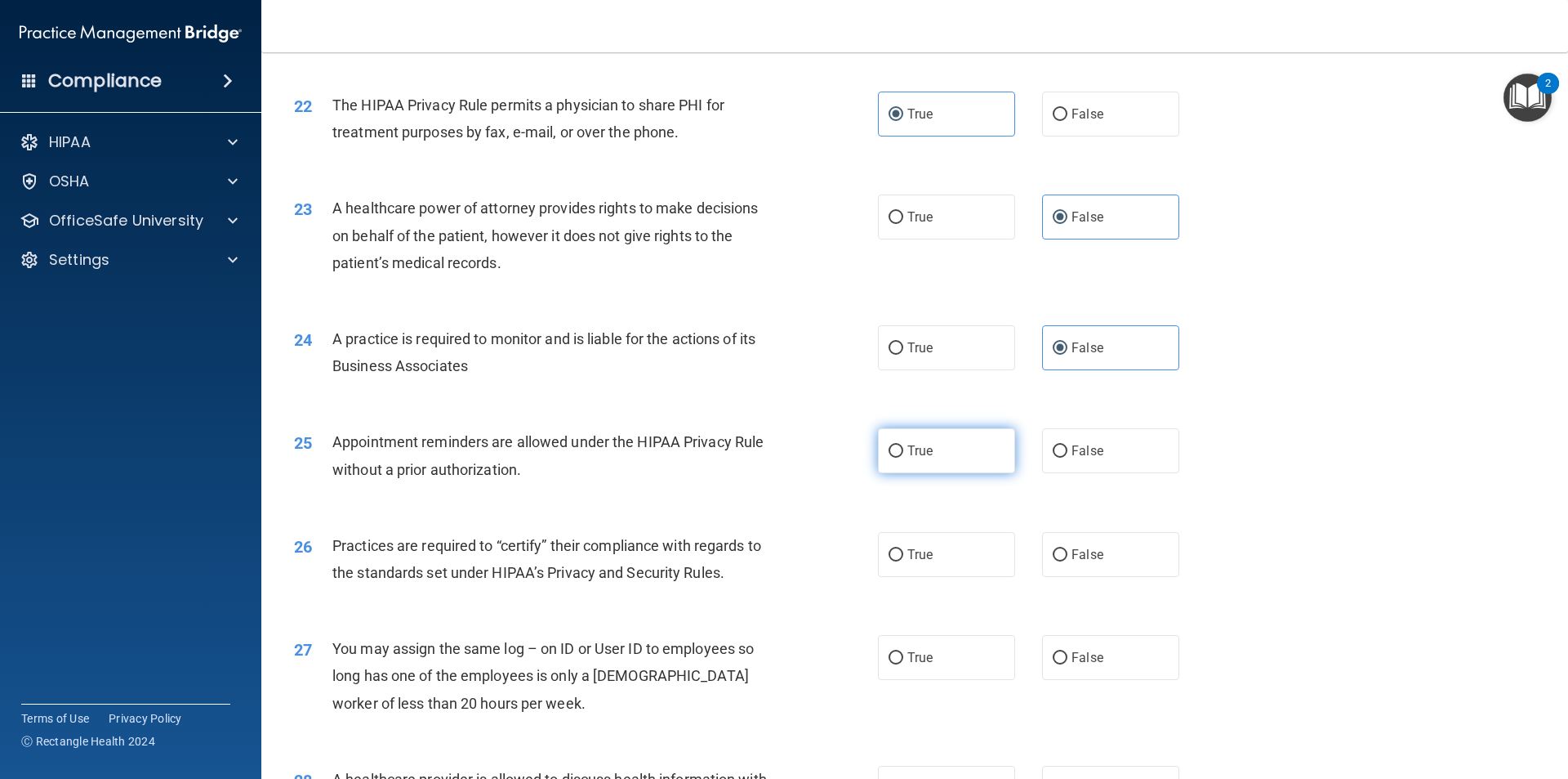
click at [888, 440] on label "True" at bounding box center [947, 451] width 137 height 45
click at [889, 446] on input "True" at bounding box center [896, 452] width 14 height 13
radio input "true"
click at [1054, 549] on input "False" at bounding box center [1059, 556] width 14 height 13
radio input "true"
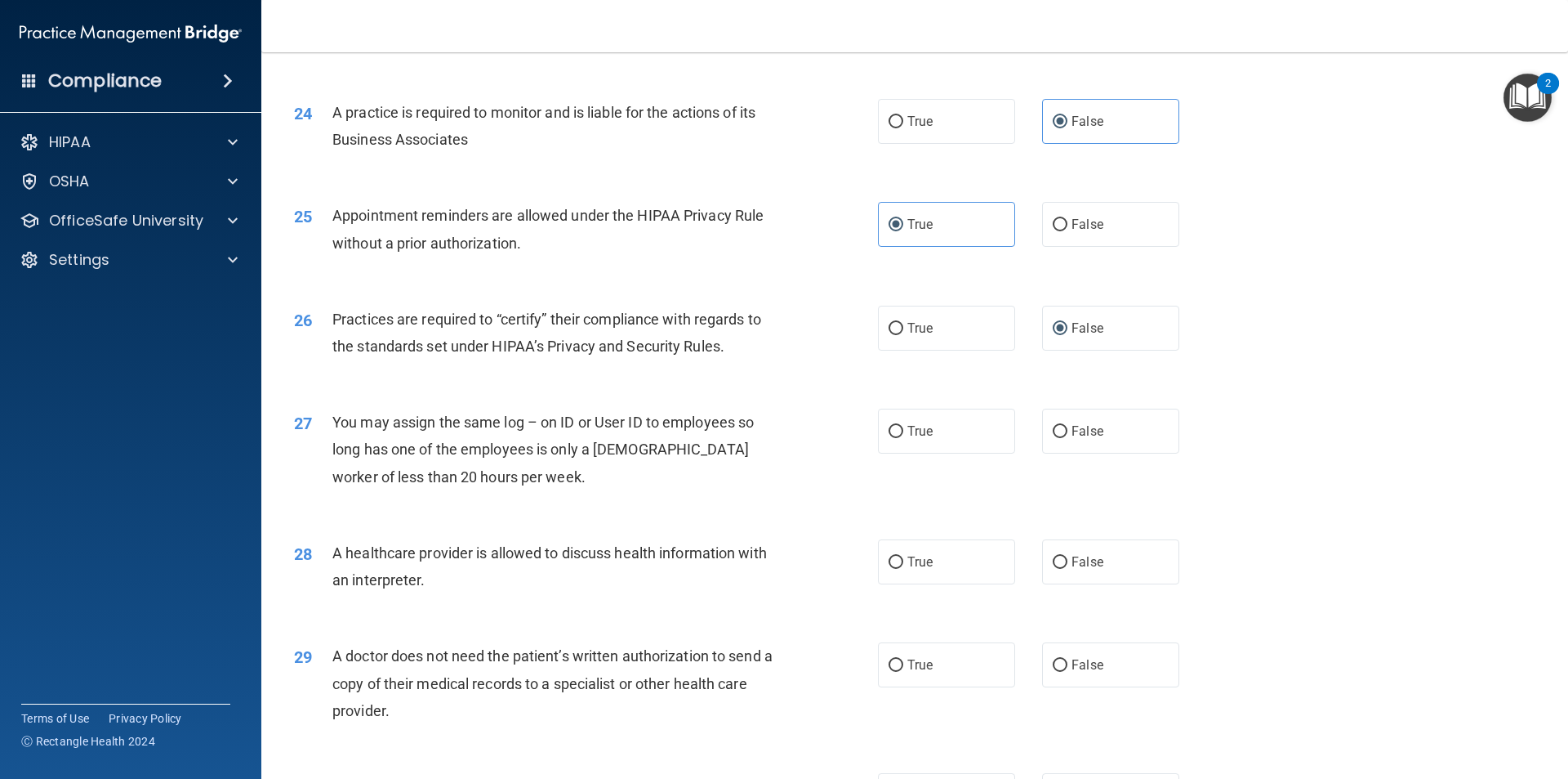
scroll to position [2859, 0]
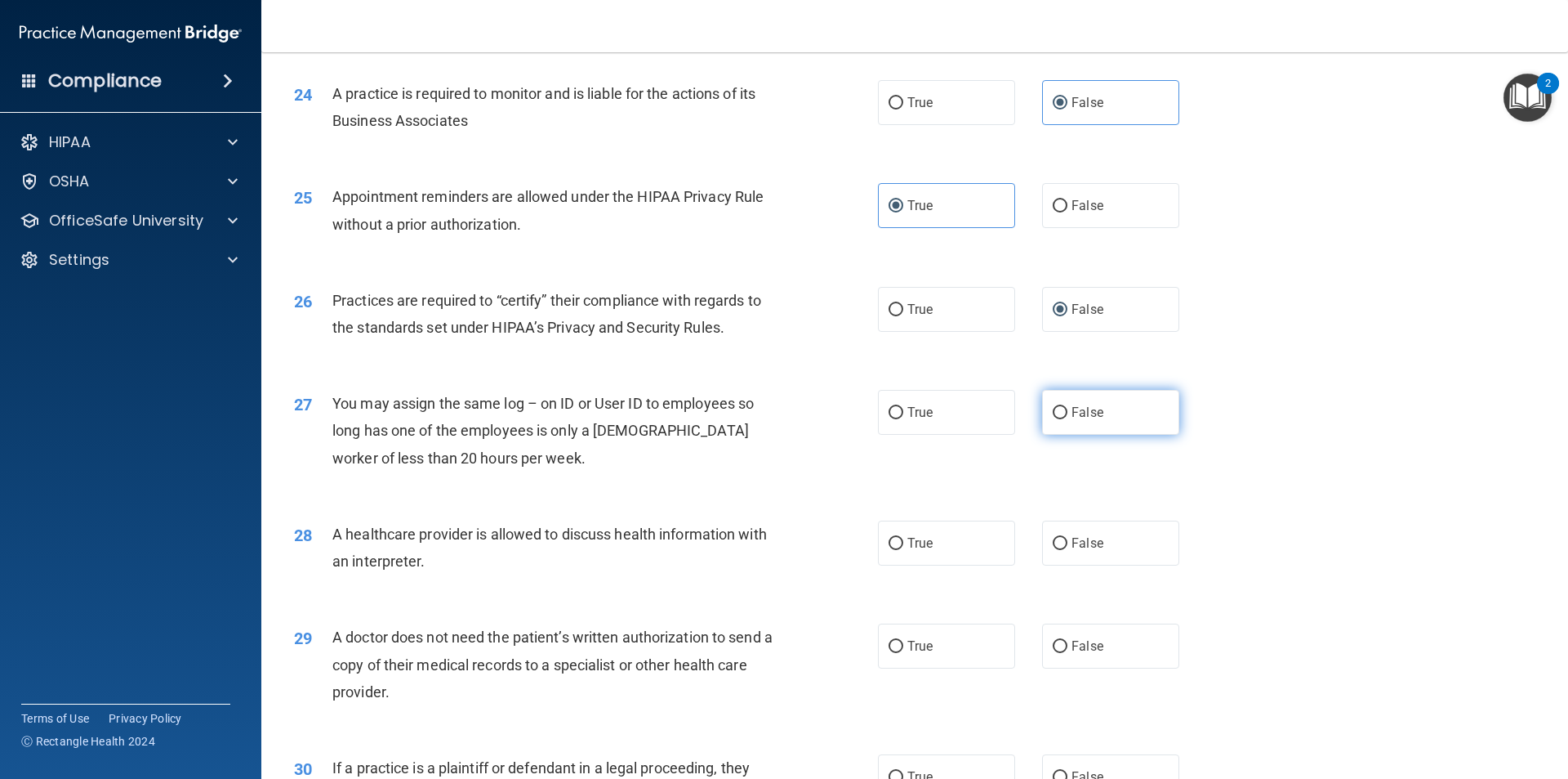
click at [1061, 400] on label "False" at bounding box center [1111, 412] width 137 height 45
click at [1061, 407] on input "False" at bounding box center [1059, 413] width 14 height 13
radio input "true"
click at [885, 553] on label "True" at bounding box center [947, 543] width 137 height 45
click at [889, 549] on input "True" at bounding box center [896, 544] width 14 height 13
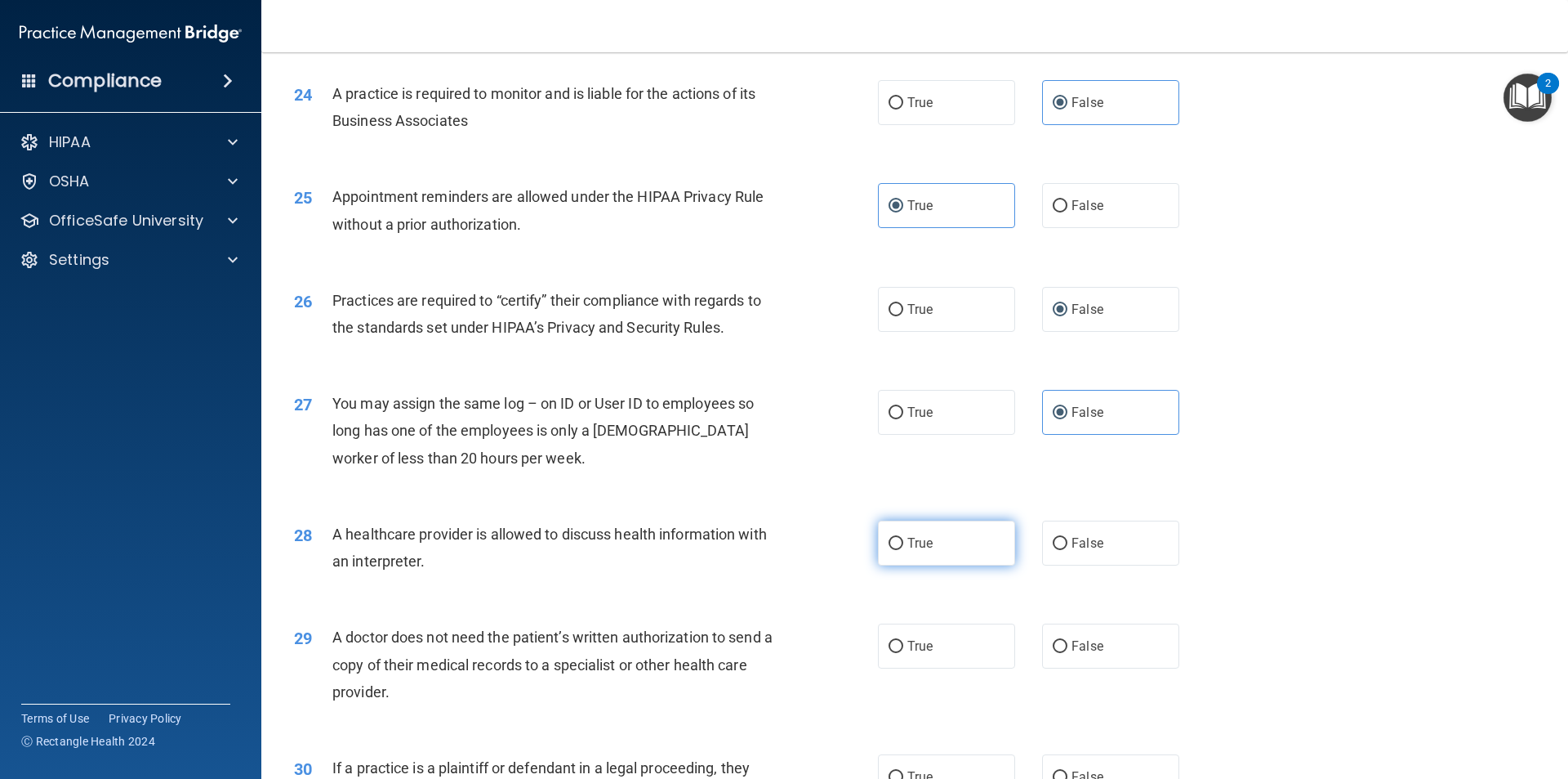
radio input "true"
click at [907, 647] on span "True" at bounding box center [919, 645] width 25 height 15
click at [903, 647] on input "True" at bounding box center [896, 647] width 14 height 13
radio input "true"
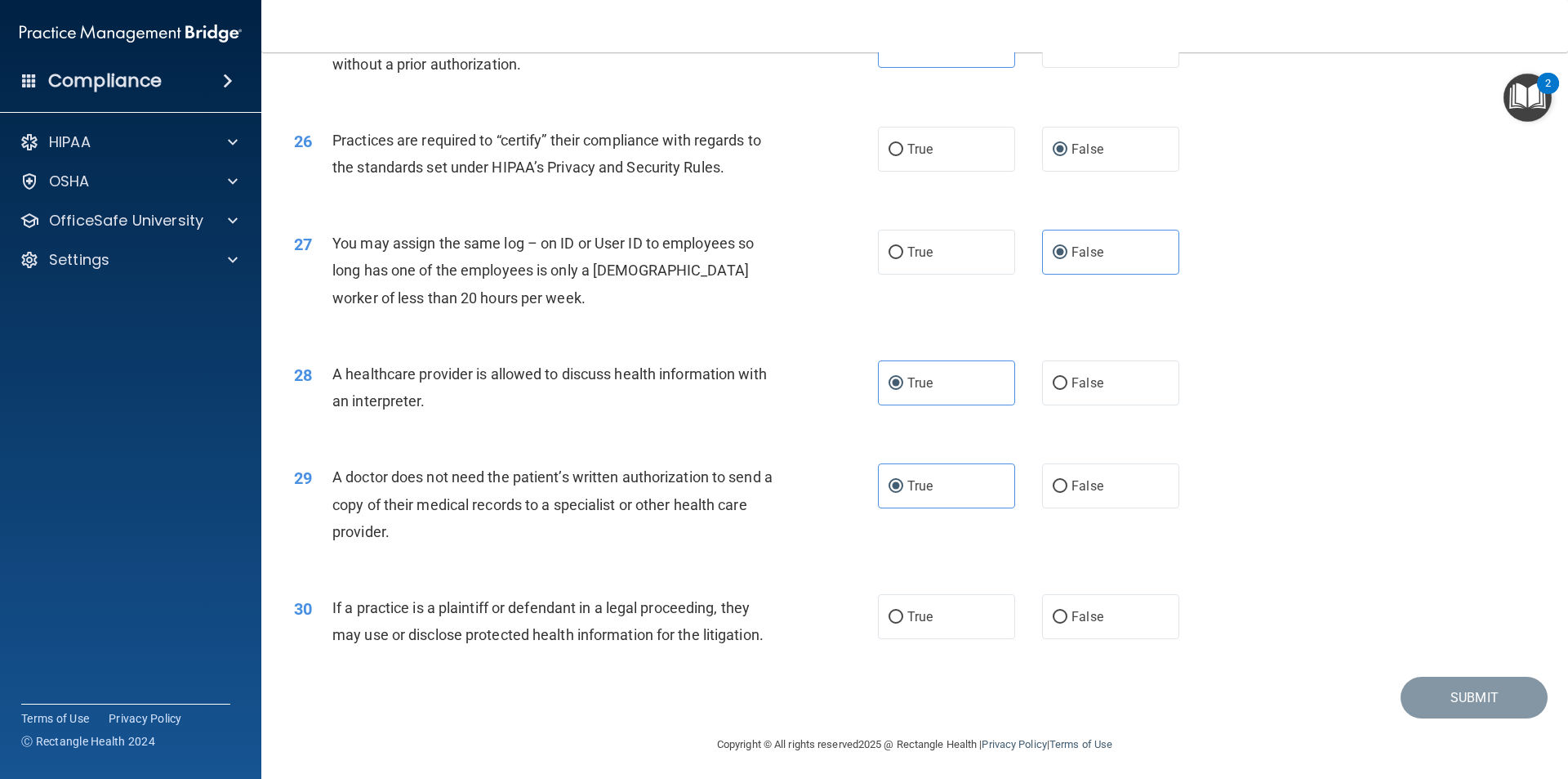
scroll to position [3025, 0]
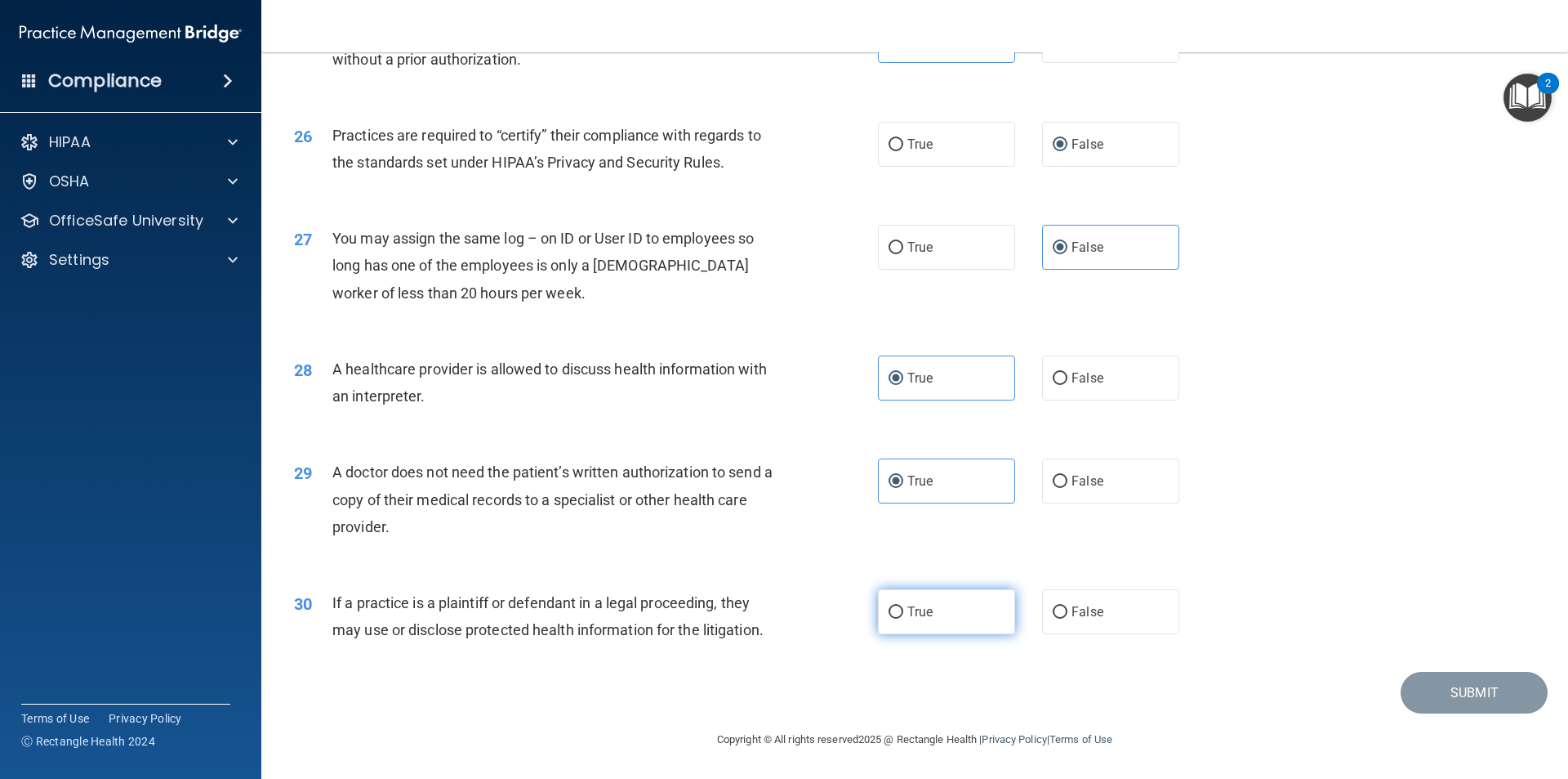
click at [890, 615] on input "True" at bounding box center [896, 613] width 14 height 13
radio input "true"
click at [1478, 699] on button "Submit" at bounding box center [1474, 692] width 147 height 42
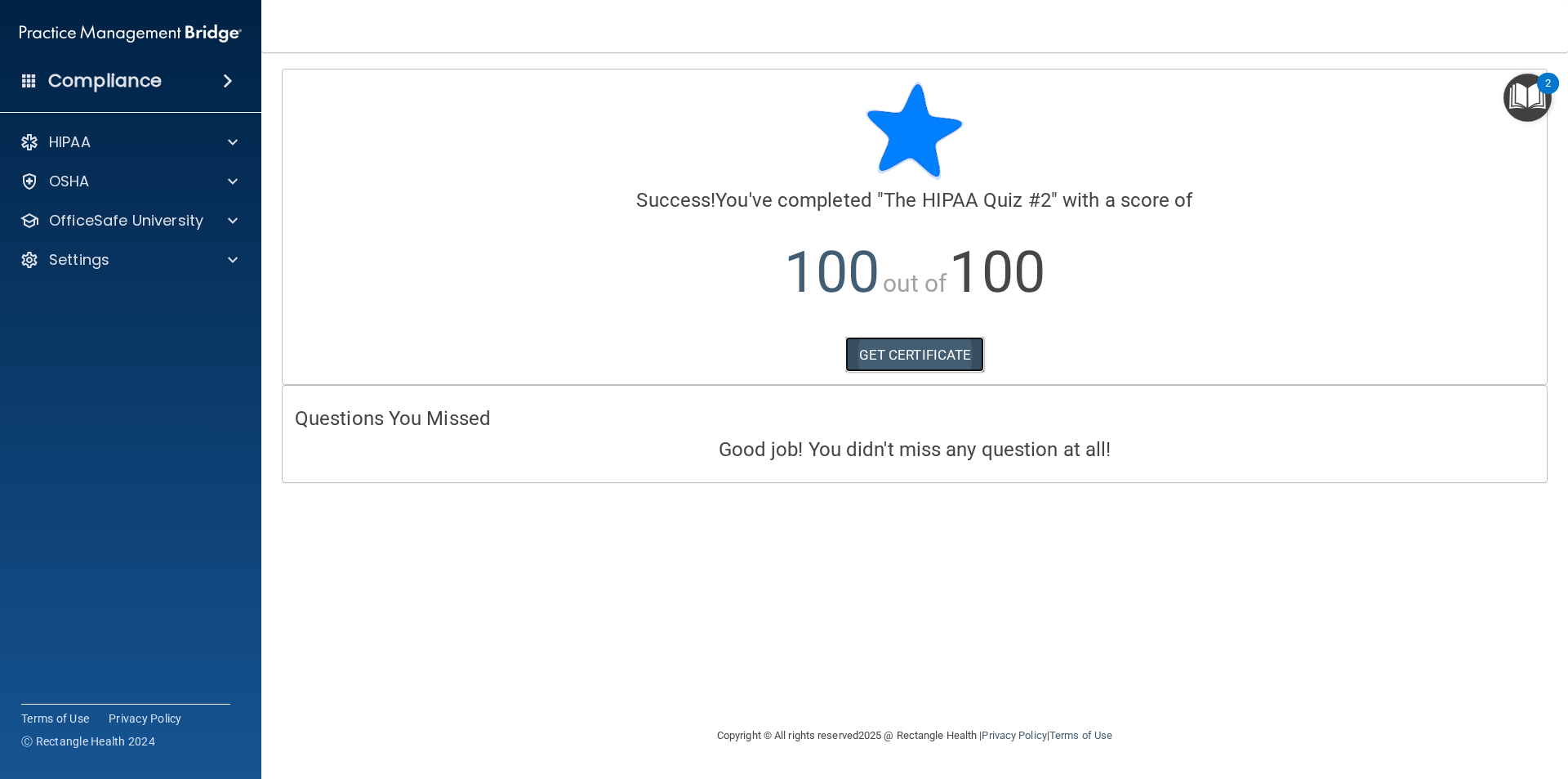
click at [899, 350] on link "GET CERTIFICATE" at bounding box center [915, 354] width 140 height 36
click at [109, 221] on p "OfficeSafe University" at bounding box center [126, 221] width 154 height 20
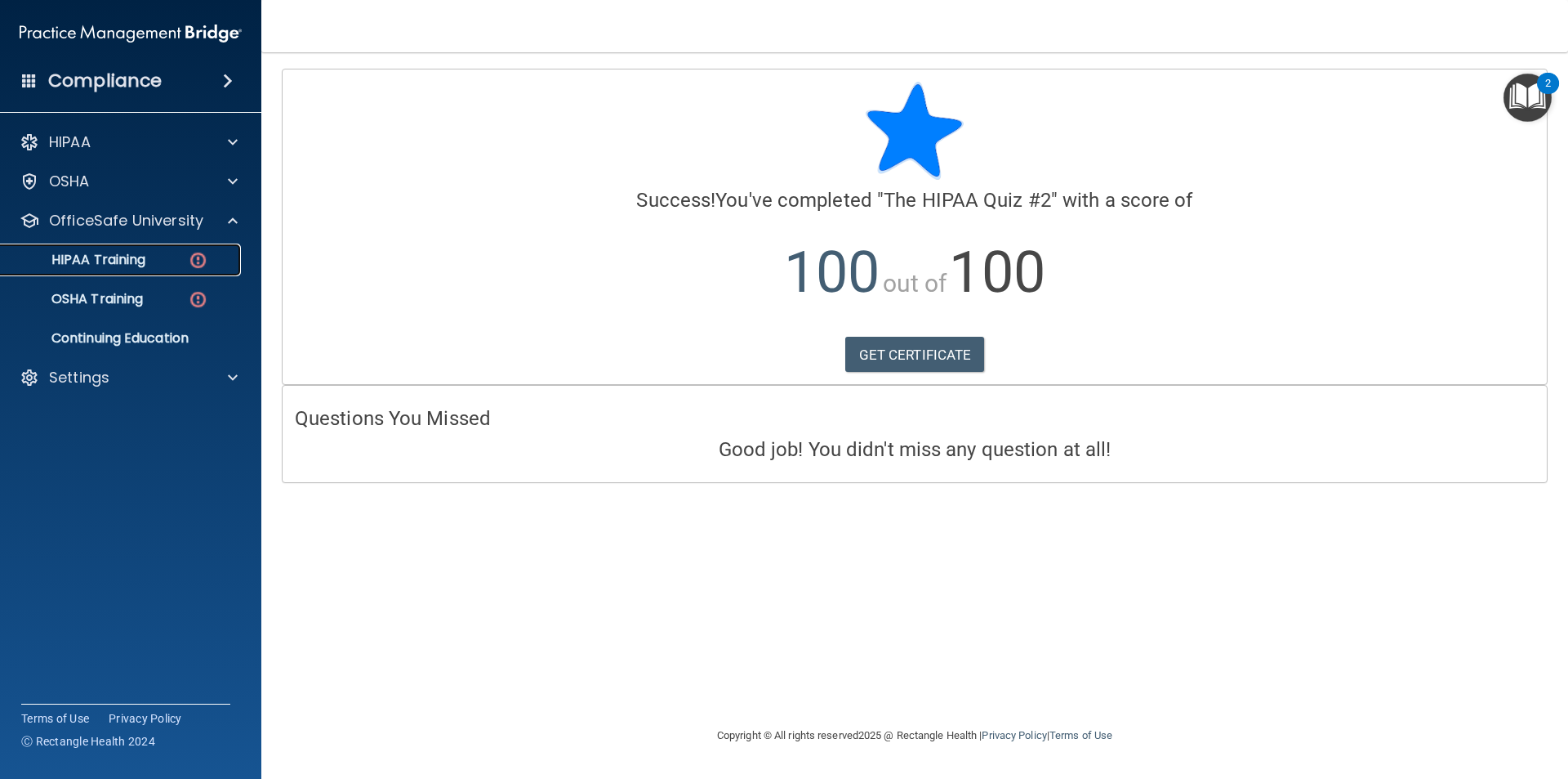
click at [149, 267] on div "HIPAA Training" at bounding box center [122, 259] width 223 height 16
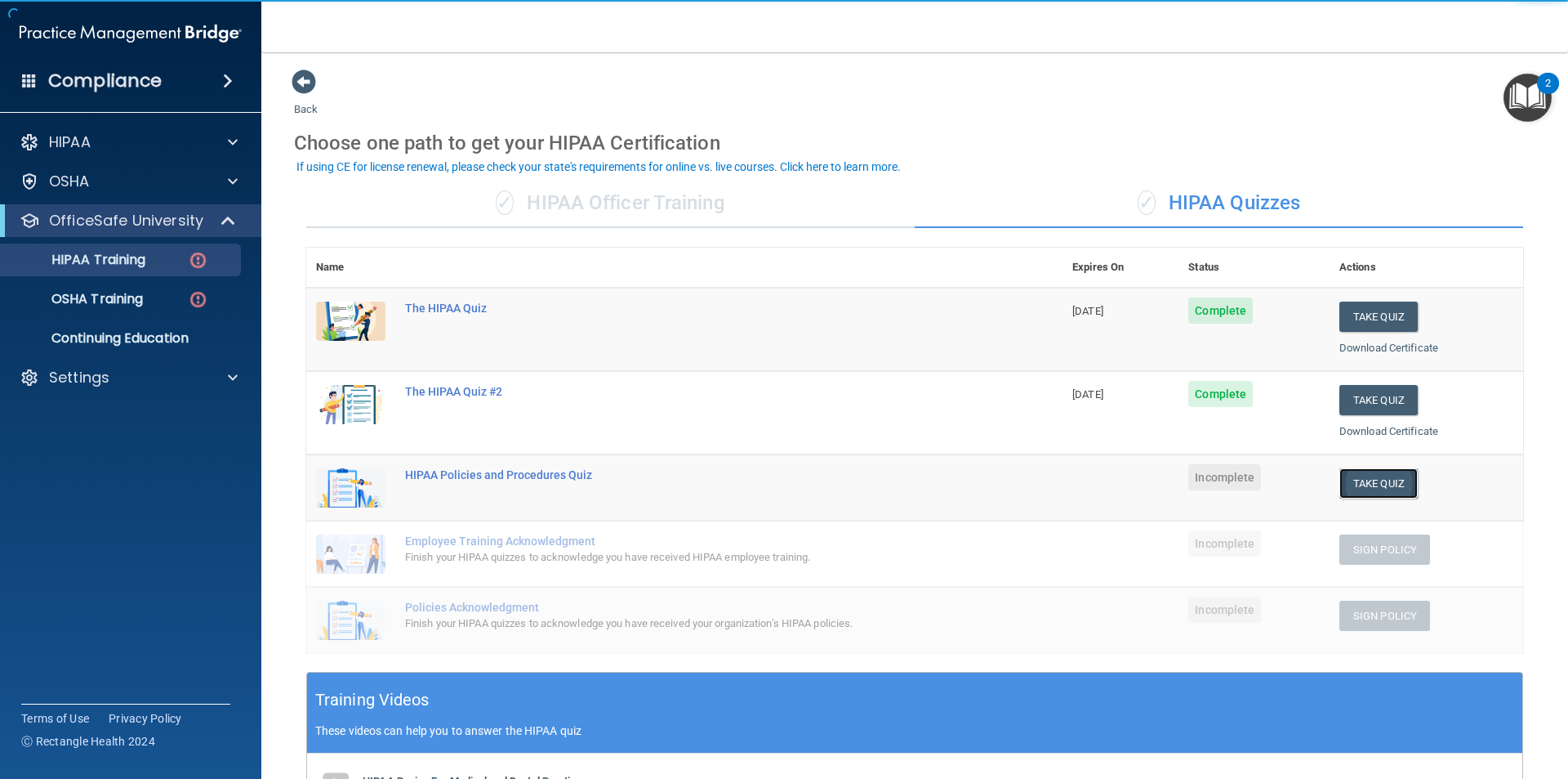
click at [1358, 479] on button "Take Quiz" at bounding box center [1378, 483] width 79 height 30
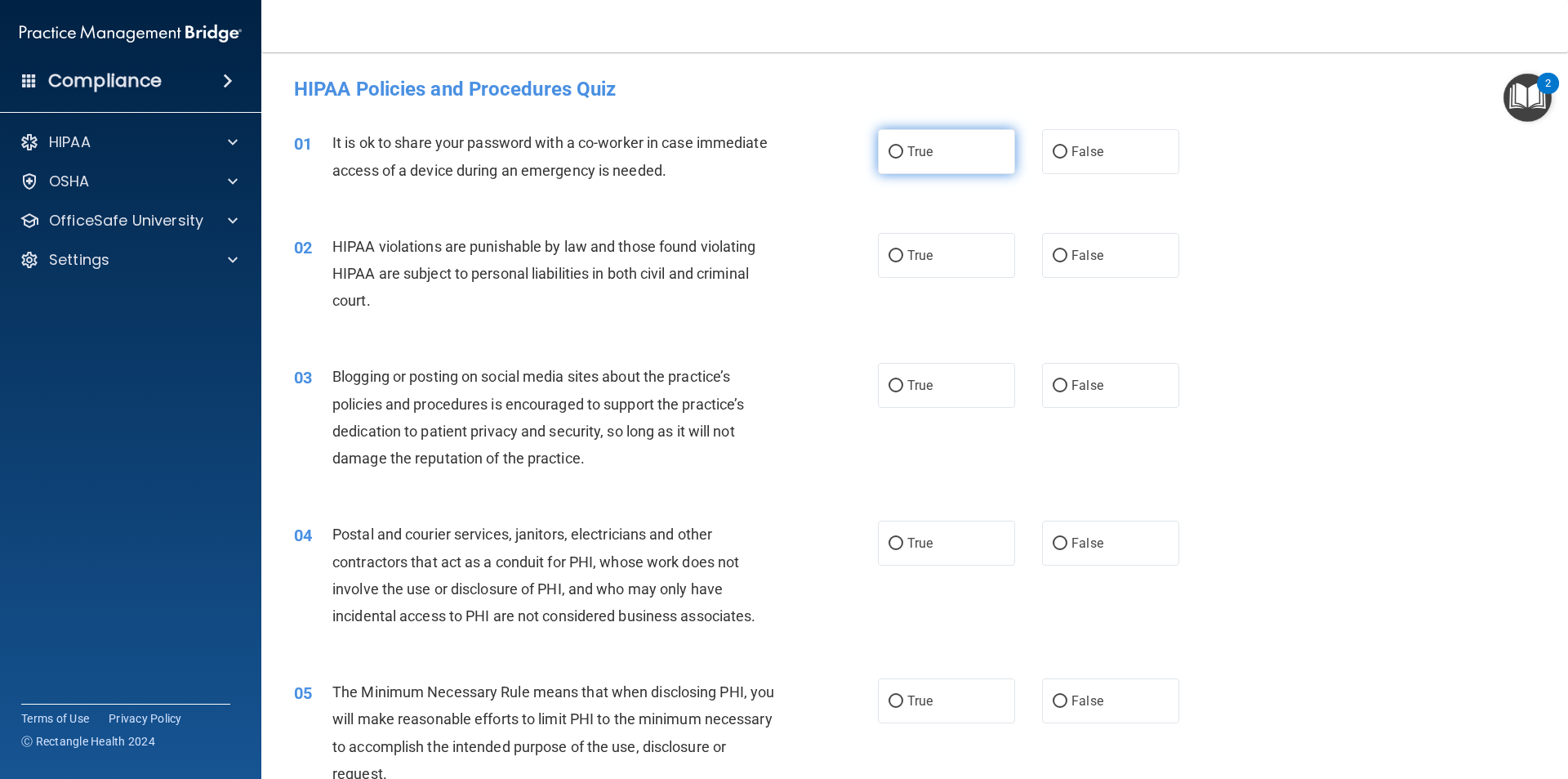
click at [890, 158] on input "True" at bounding box center [896, 153] width 14 height 13
radio input "true"
drag, startPoint x: 890, startPoint y: 260, endPoint x: 910, endPoint y: 336, distance: 78.6
click at [890, 260] on input "True" at bounding box center [896, 257] width 14 height 13
radio input "true"
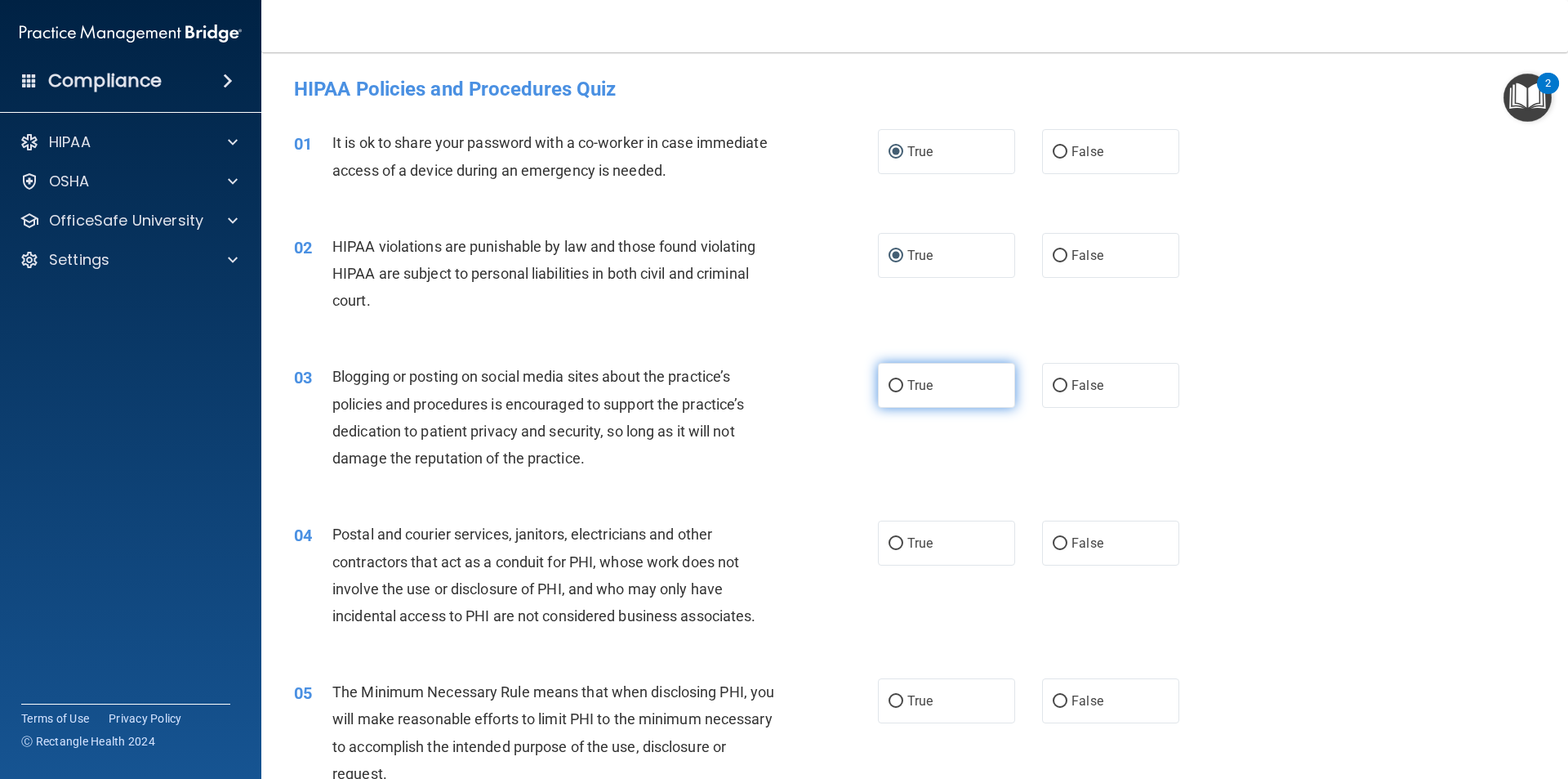
click at [892, 391] on input "True" at bounding box center [896, 386] width 14 height 13
radio input "true"
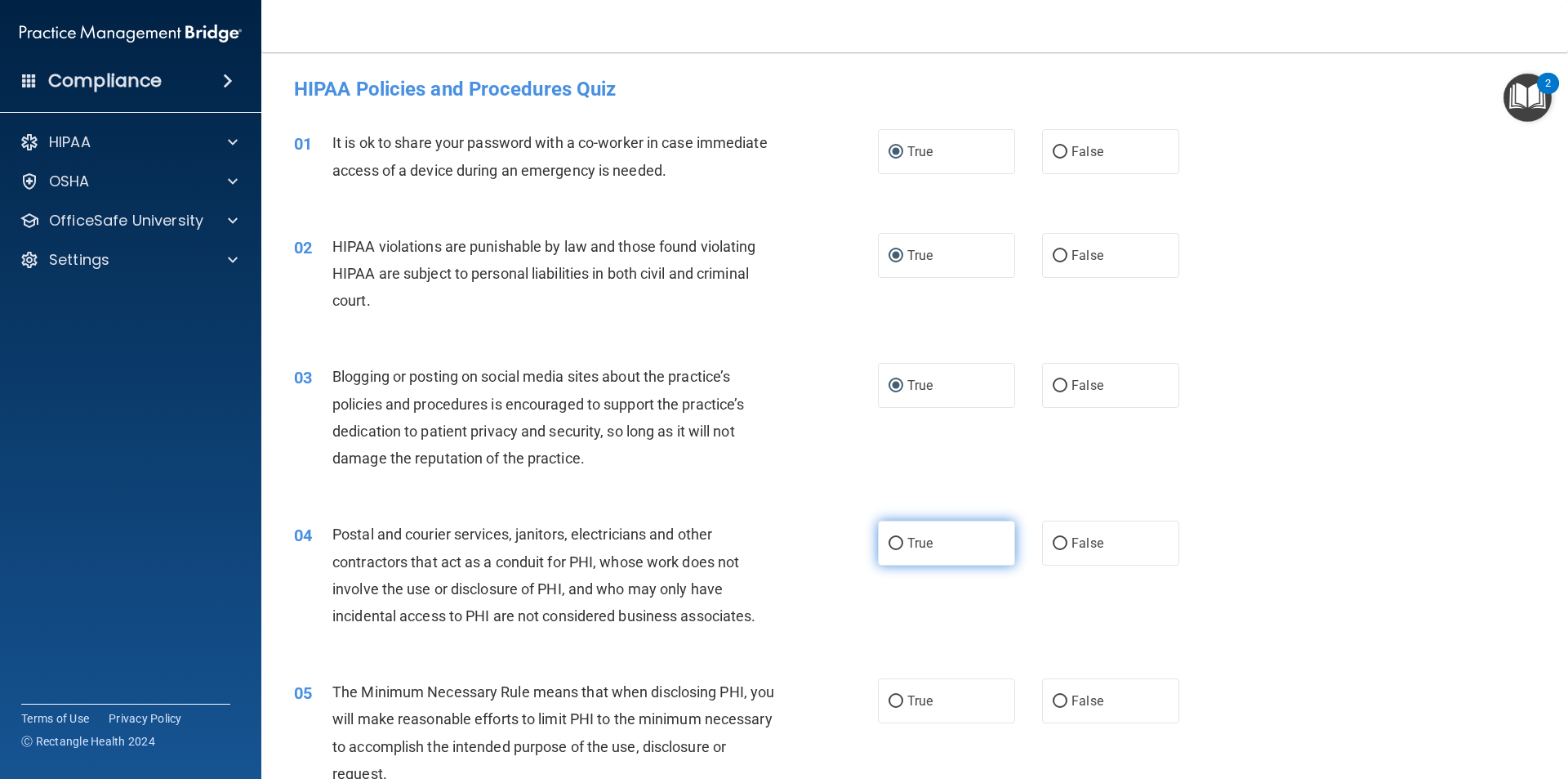
click at [890, 547] on input "True" at bounding box center [896, 544] width 14 height 13
radio input "true"
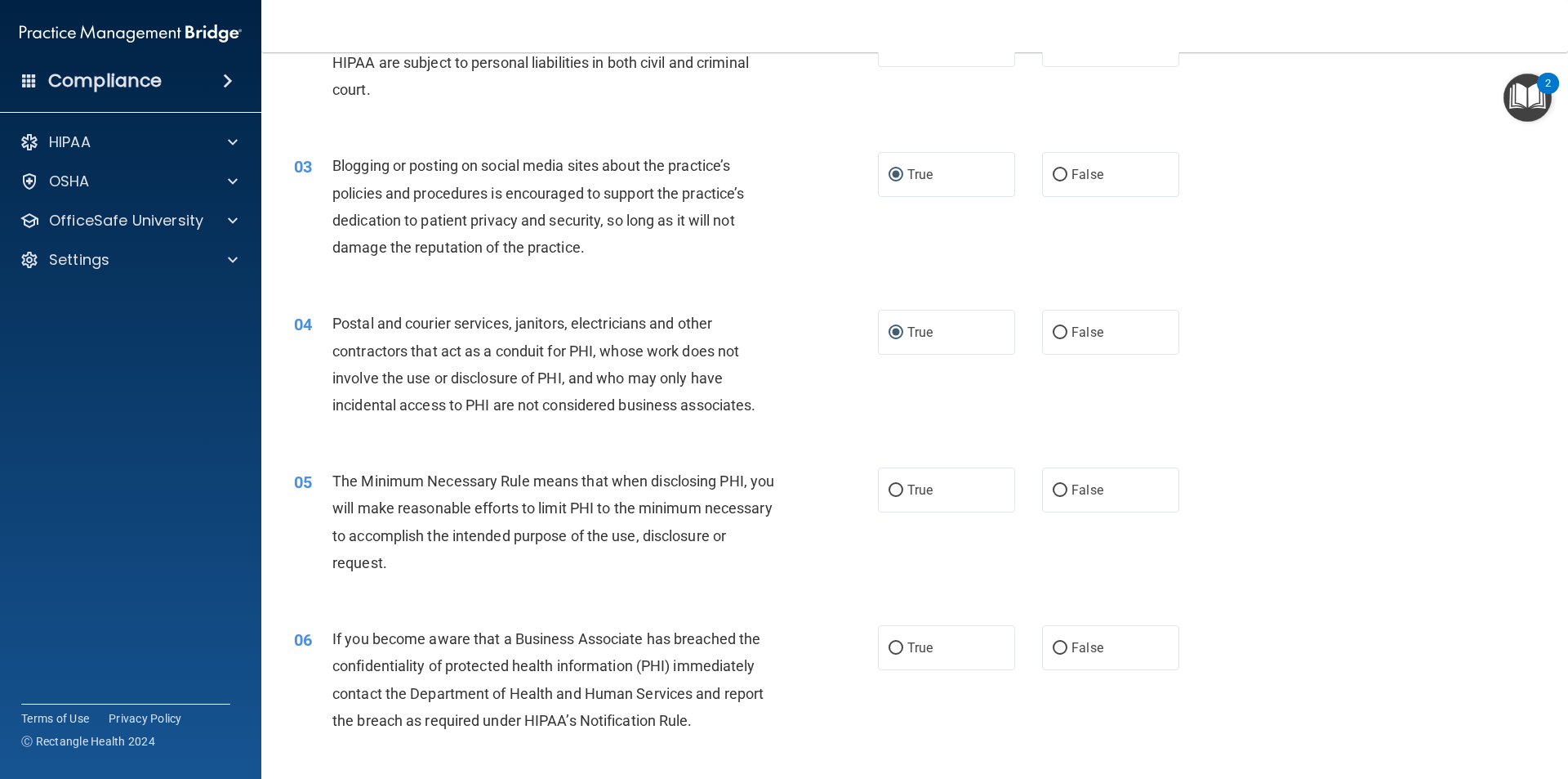
scroll to position [245, 0]
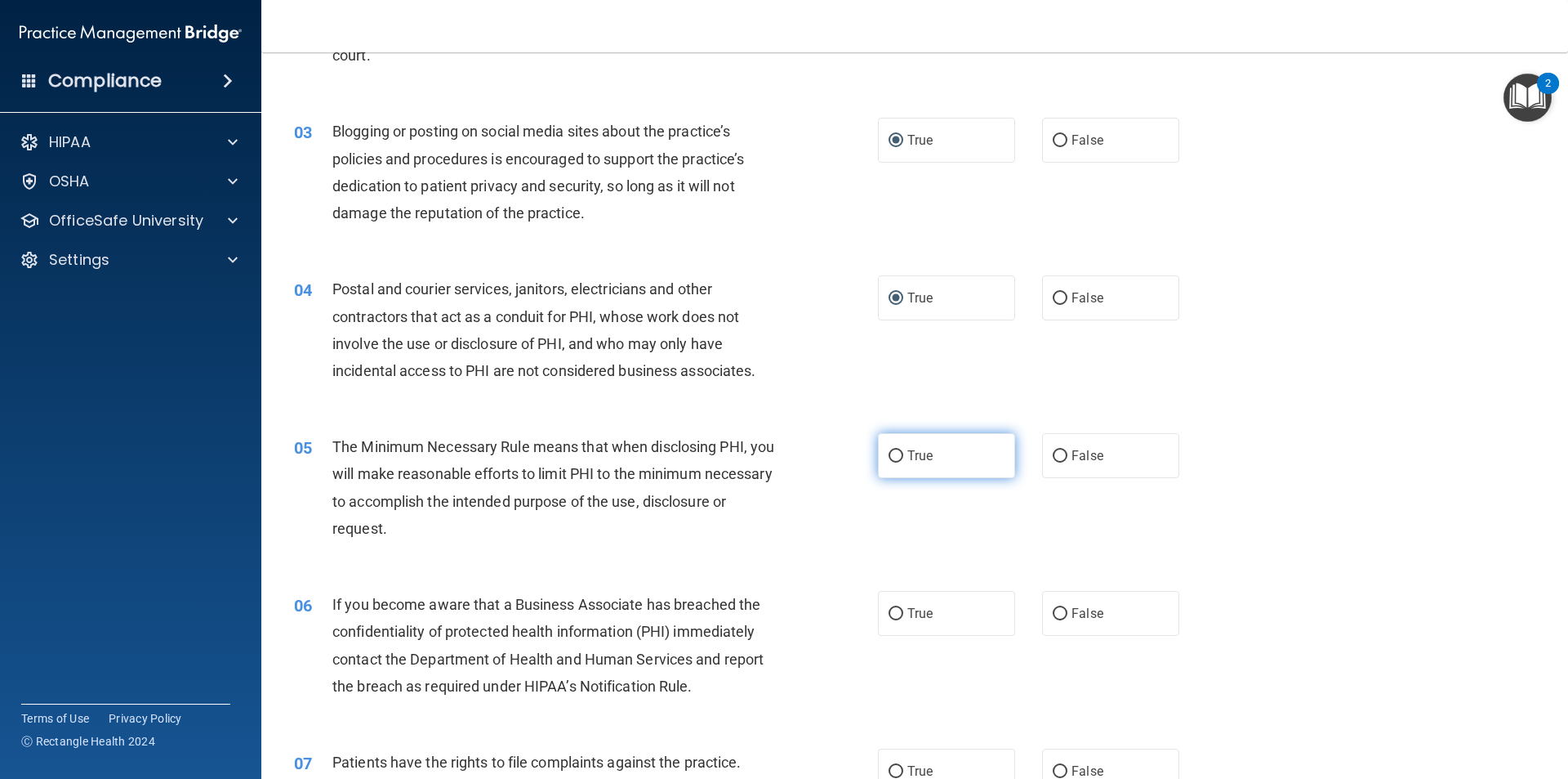
click at [896, 454] on input "True" at bounding box center [896, 456] width 14 height 13
radio input "true"
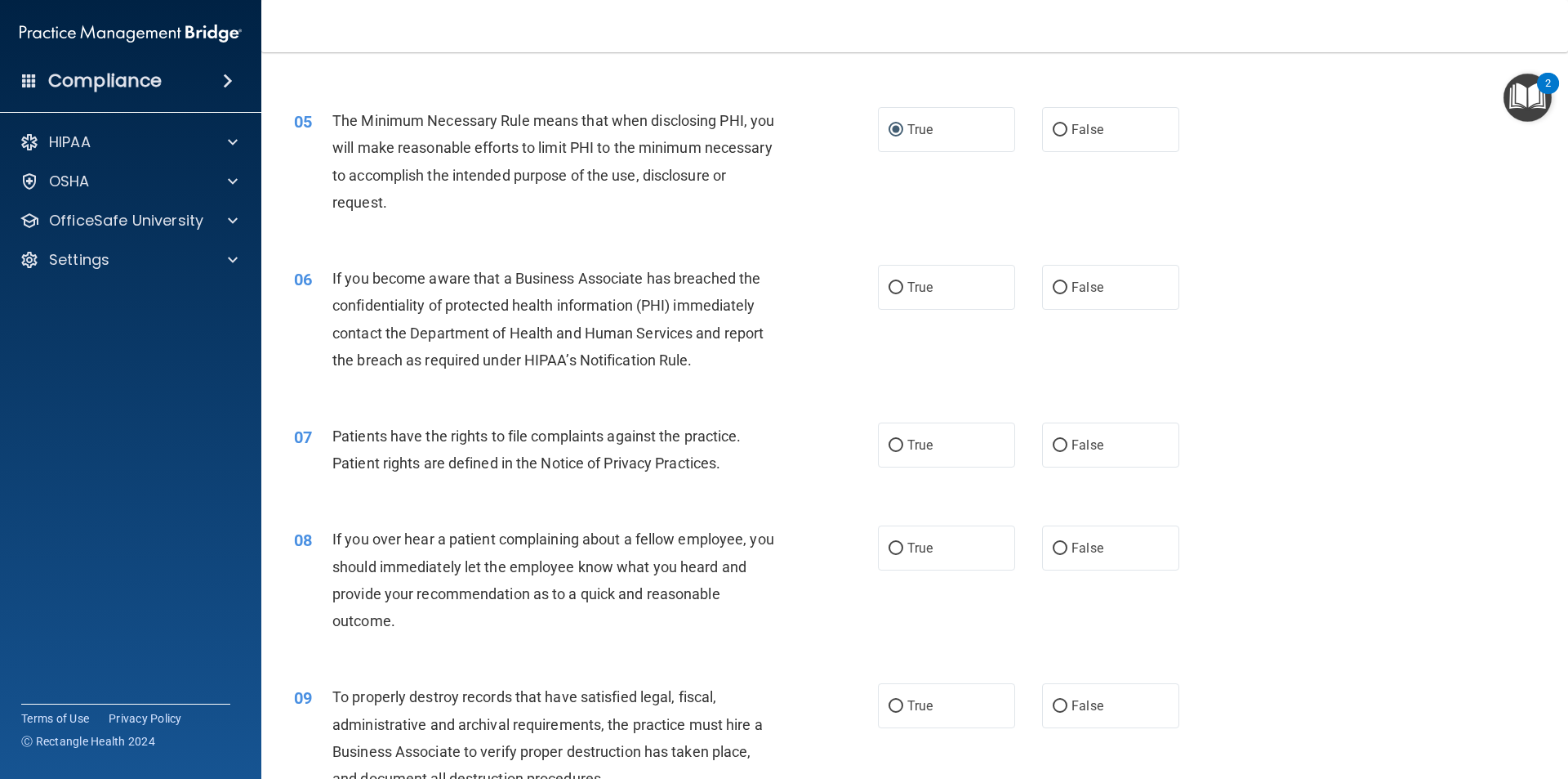
scroll to position [572, 0]
click at [907, 292] on span "True" at bounding box center [919, 286] width 25 height 15
click at [901, 292] on input "True" at bounding box center [896, 287] width 14 height 13
radio input "true"
drag, startPoint x: 904, startPoint y: 440, endPoint x: 915, endPoint y: 564, distance: 124.5
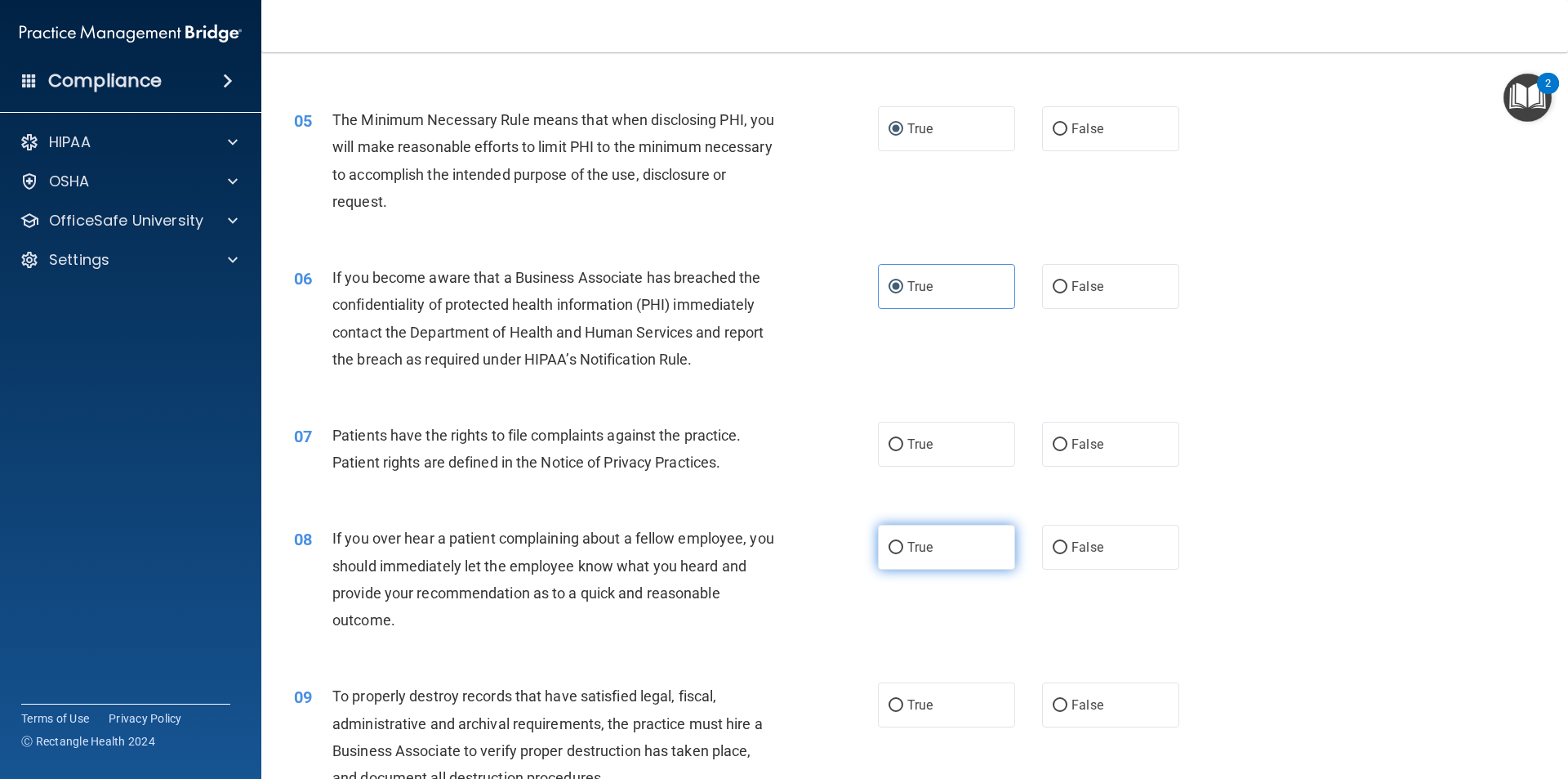
click at [907, 441] on span "True" at bounding box center [919, 444] width 25 height 15
click at [903, 441] on input "True" at bounding box center [896, 445] width 14 height 13
radio input "true"
click at [910, 549] on span "True" at bounding box center [919, 547] width 25 height 15
click at [903, 549] on input "True" at bounding box center [896, 548] width 14 height 13
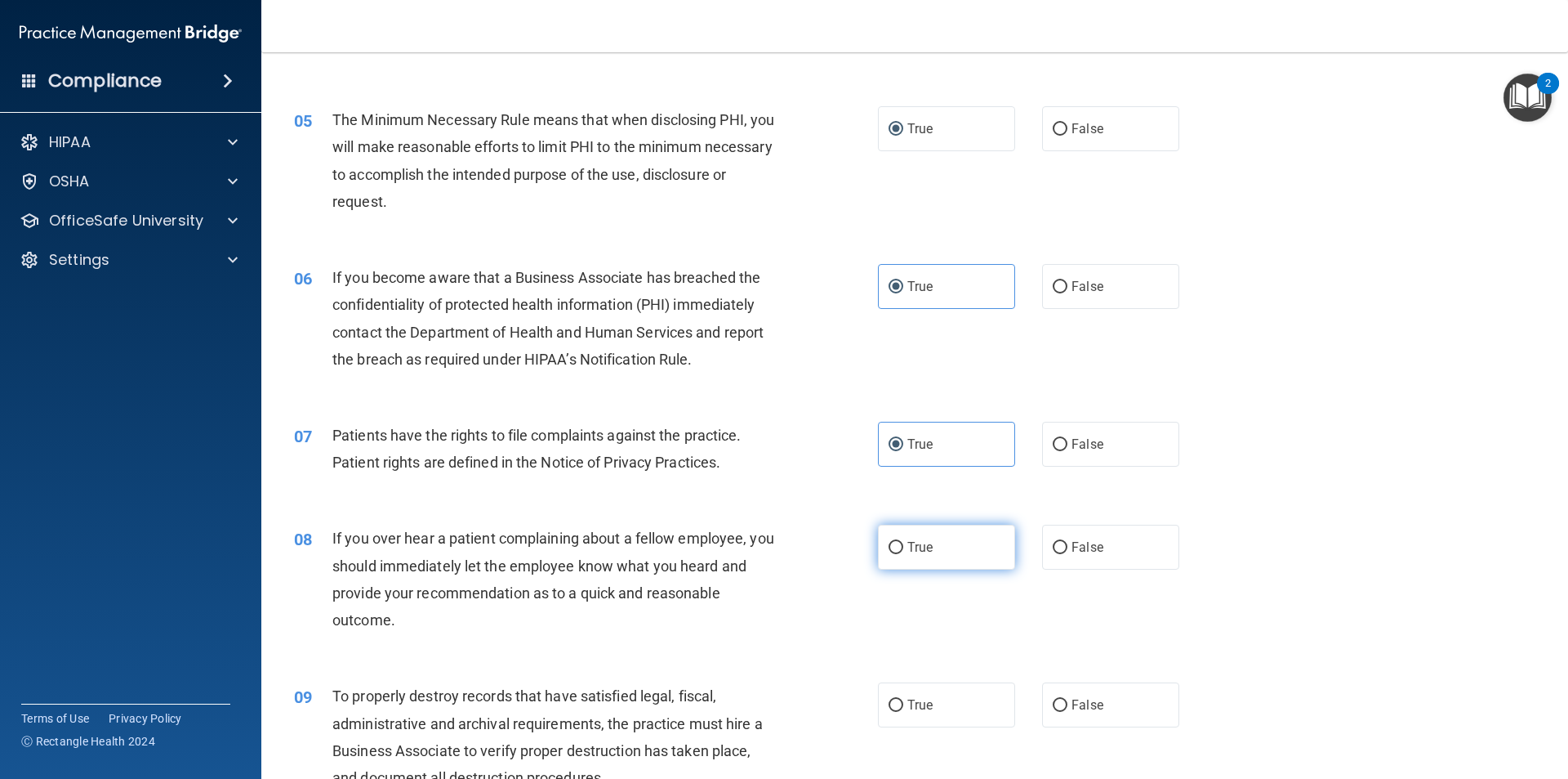
radio input "true"
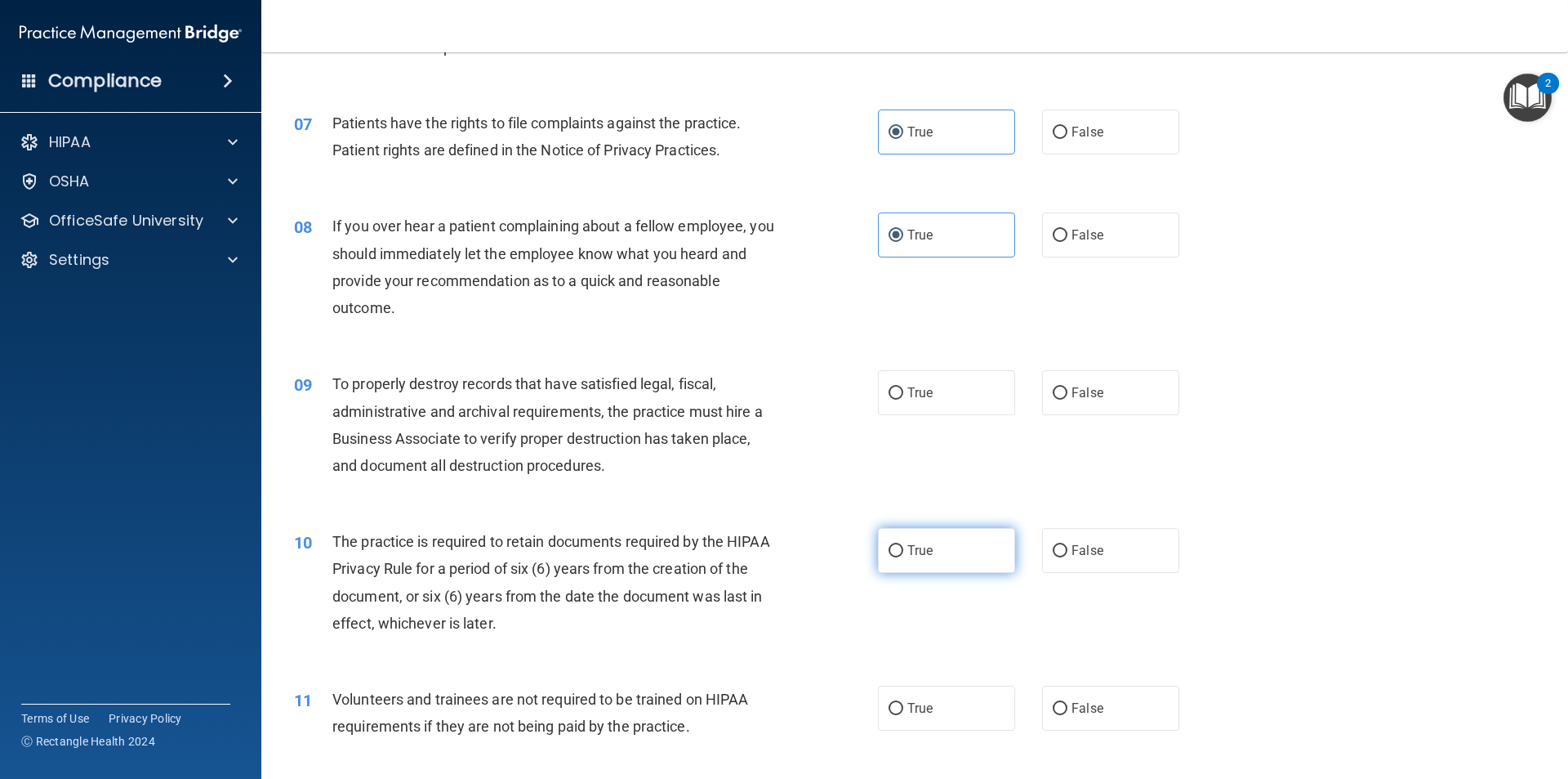
scroll to position [899, 0]
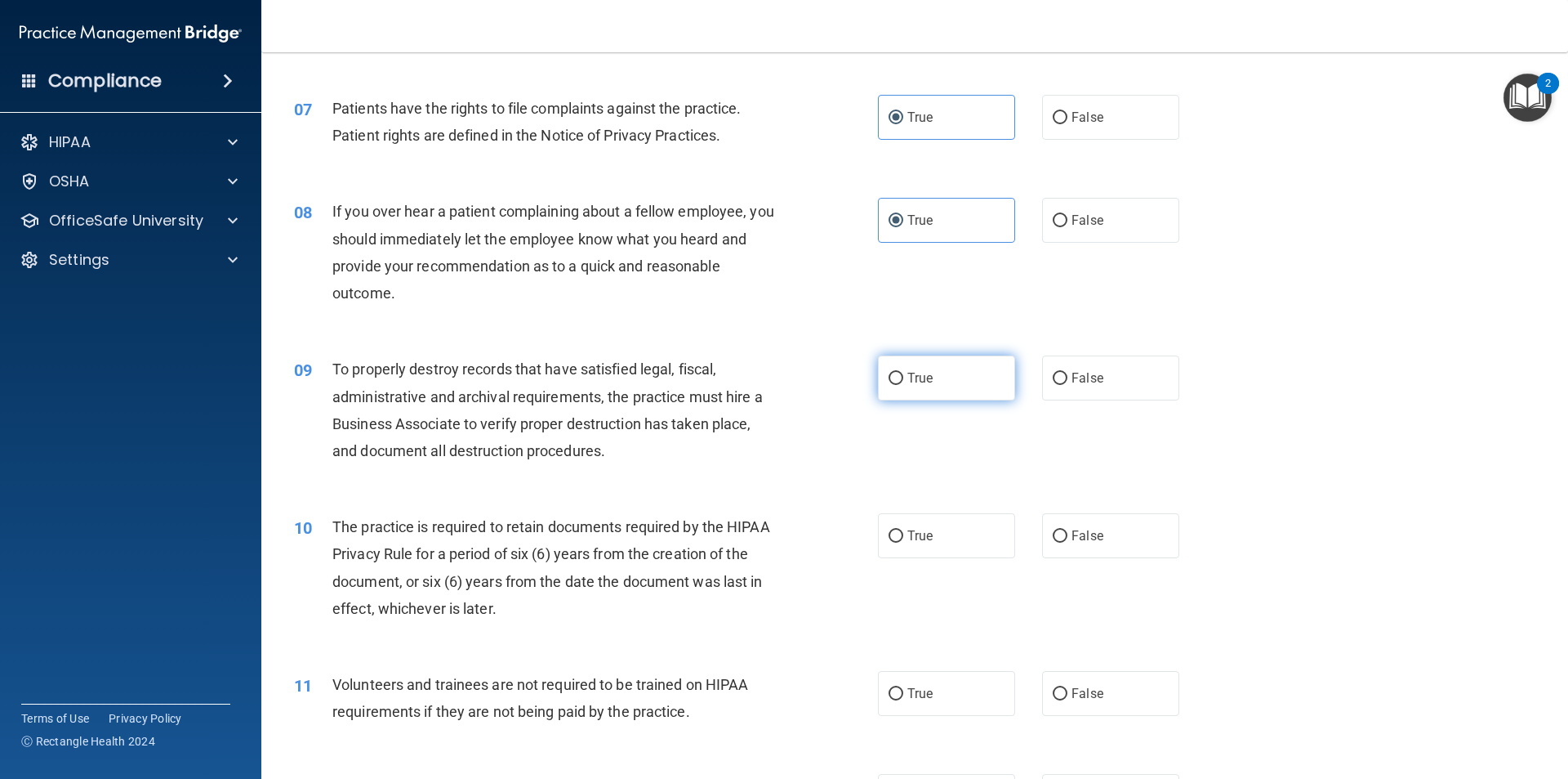
click at [908, 382] on span "True" at bounding box center [919, 378] width 25 height 15
click at [903, 382] on input "True" at bounding box center [896, 379] width 14 height 13
radio input "true"
drag, startPoint x: 912, startPoint y: 534, endPoint x: 915, endPoint y: 623, distance: 89.1
click at [912, 535] on span "True" at bounding box center [919, 535] width 25 height 15
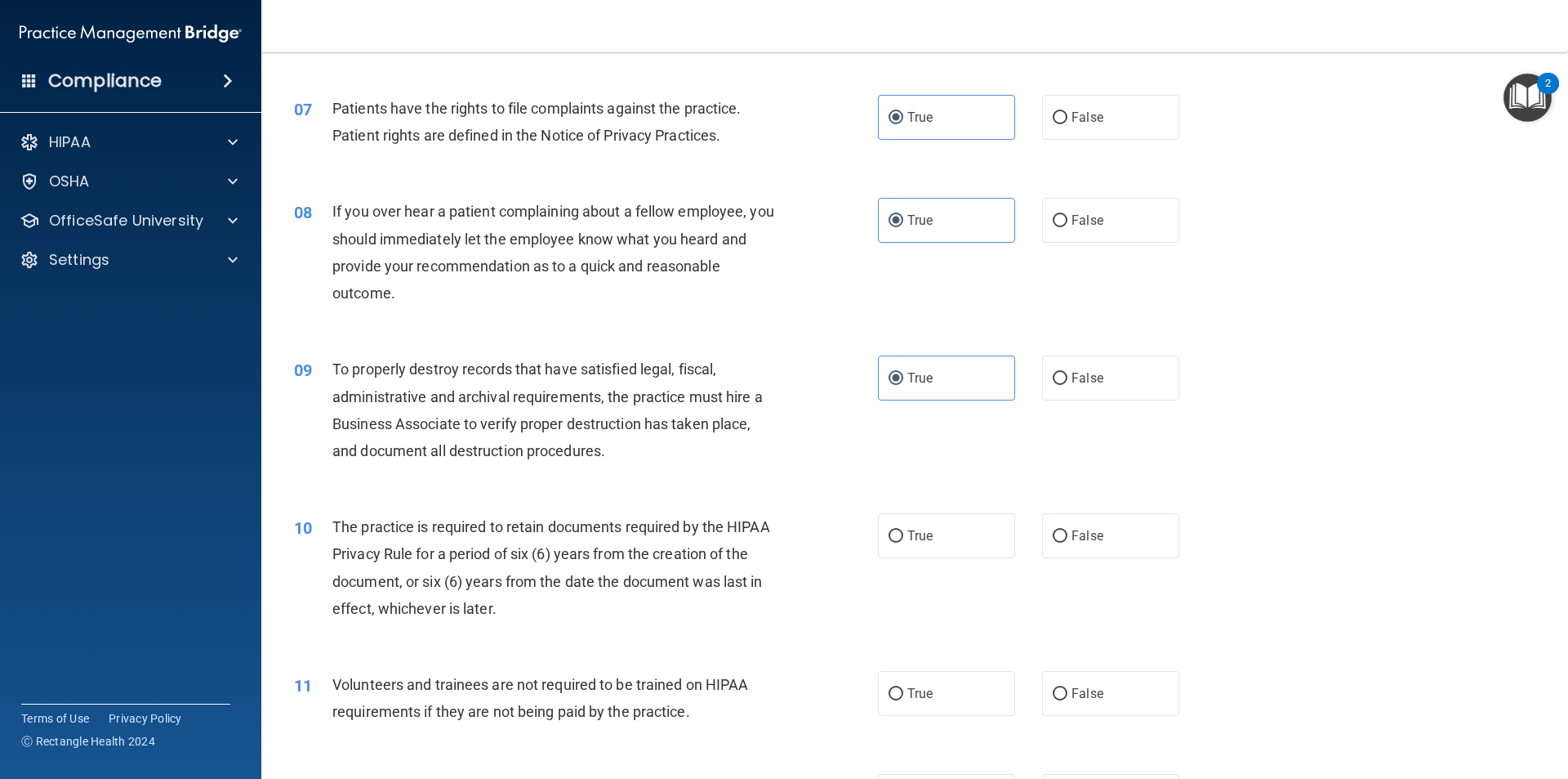
click at [903, 535] on input "True" at bounding box center [896, 537] width 14 height 13
radio input "true"
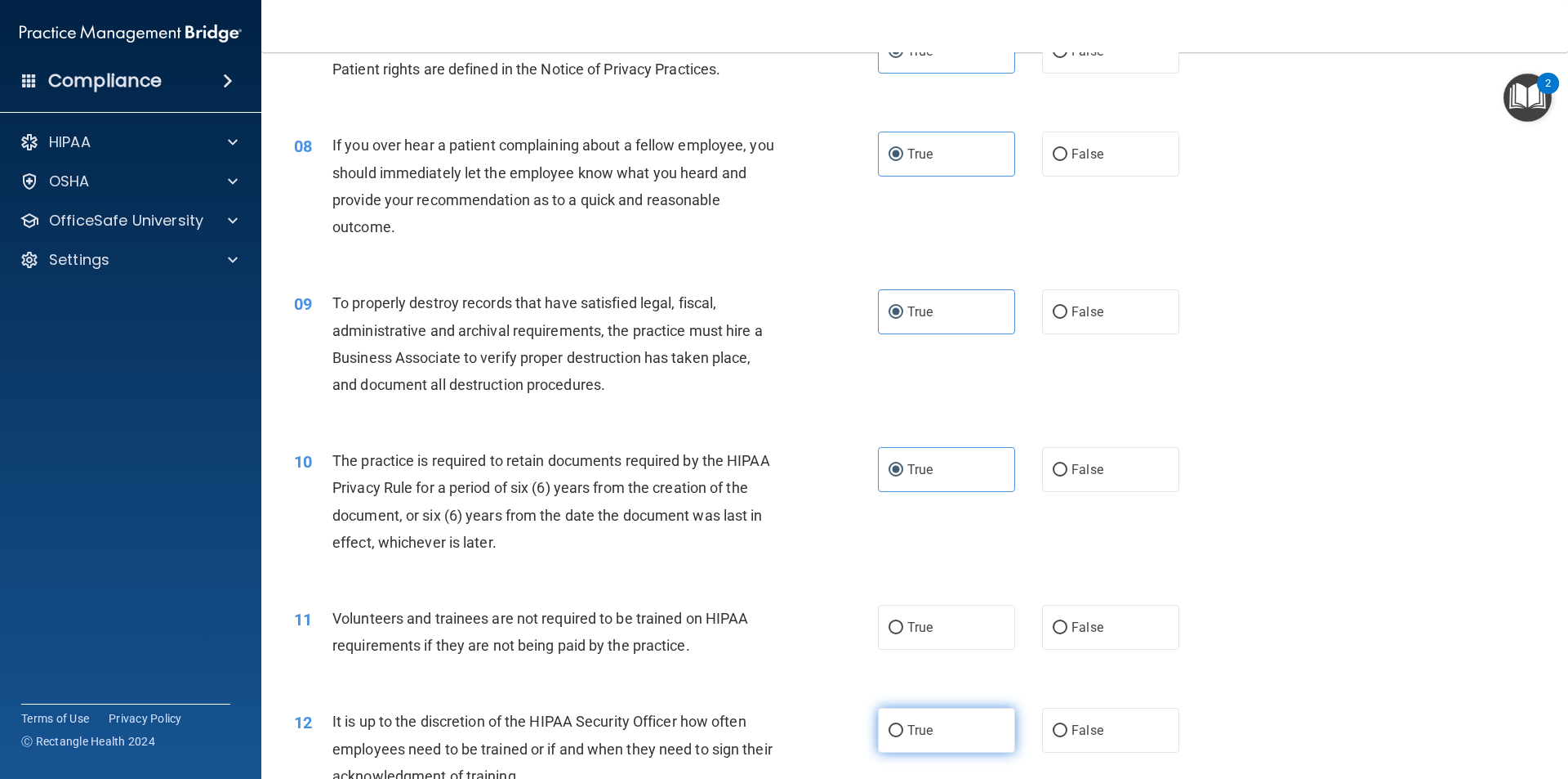
scroll to position [1144, 0]
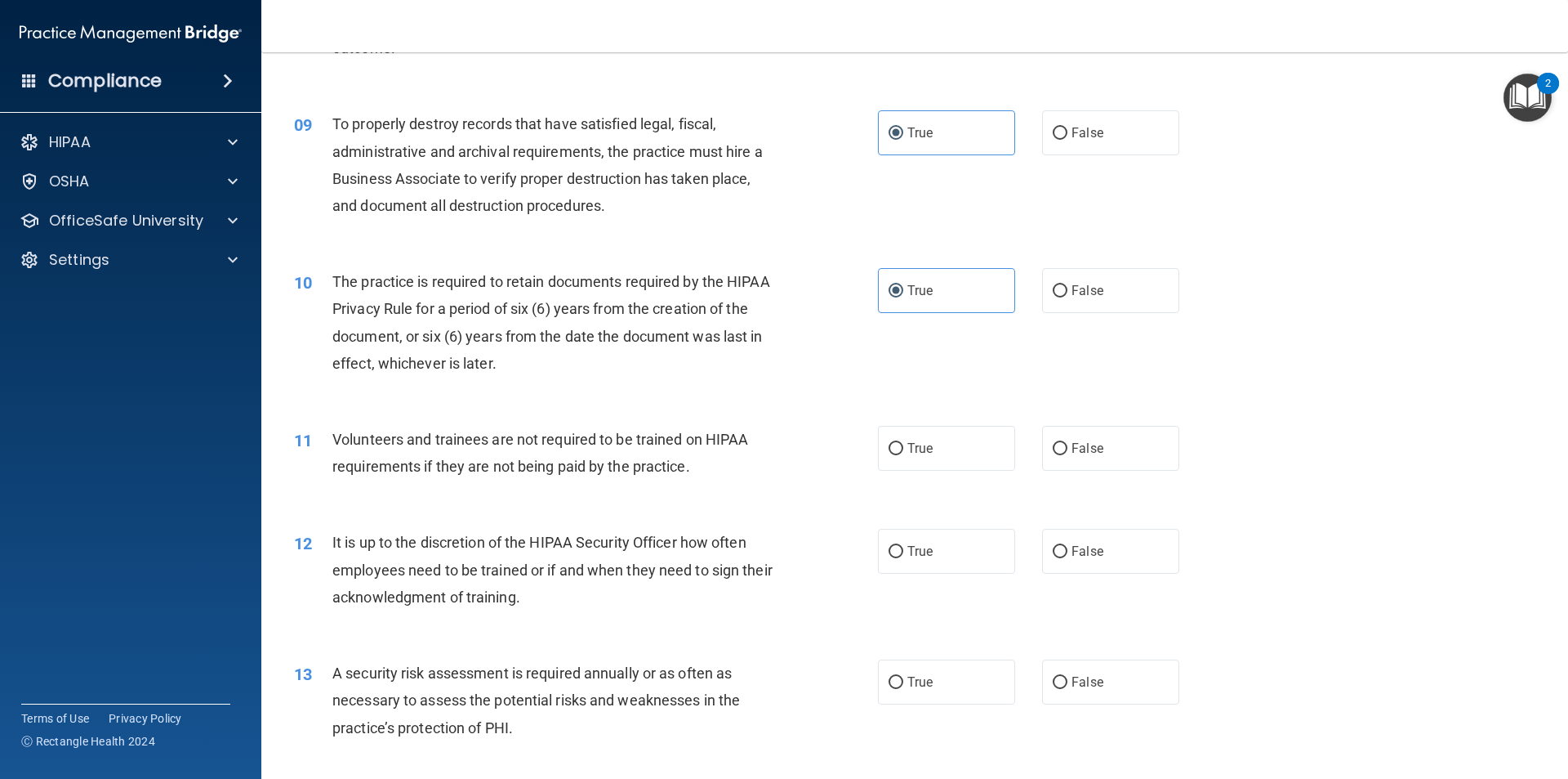
drag, startPoint x: 897, startPoint y: 444, endPoint x: 917, endPoint y: 520, distance: 78.6
click at [899, 449] on label "True" at bounding box center [947, 448] width 137 height 45
click at [899, 449] on input "True" at bounding box center [896, 449] width 14 height 13
radio input "true"
click at [907, 554] on span "True" at bounding box center [919, 550] width 25 height 15
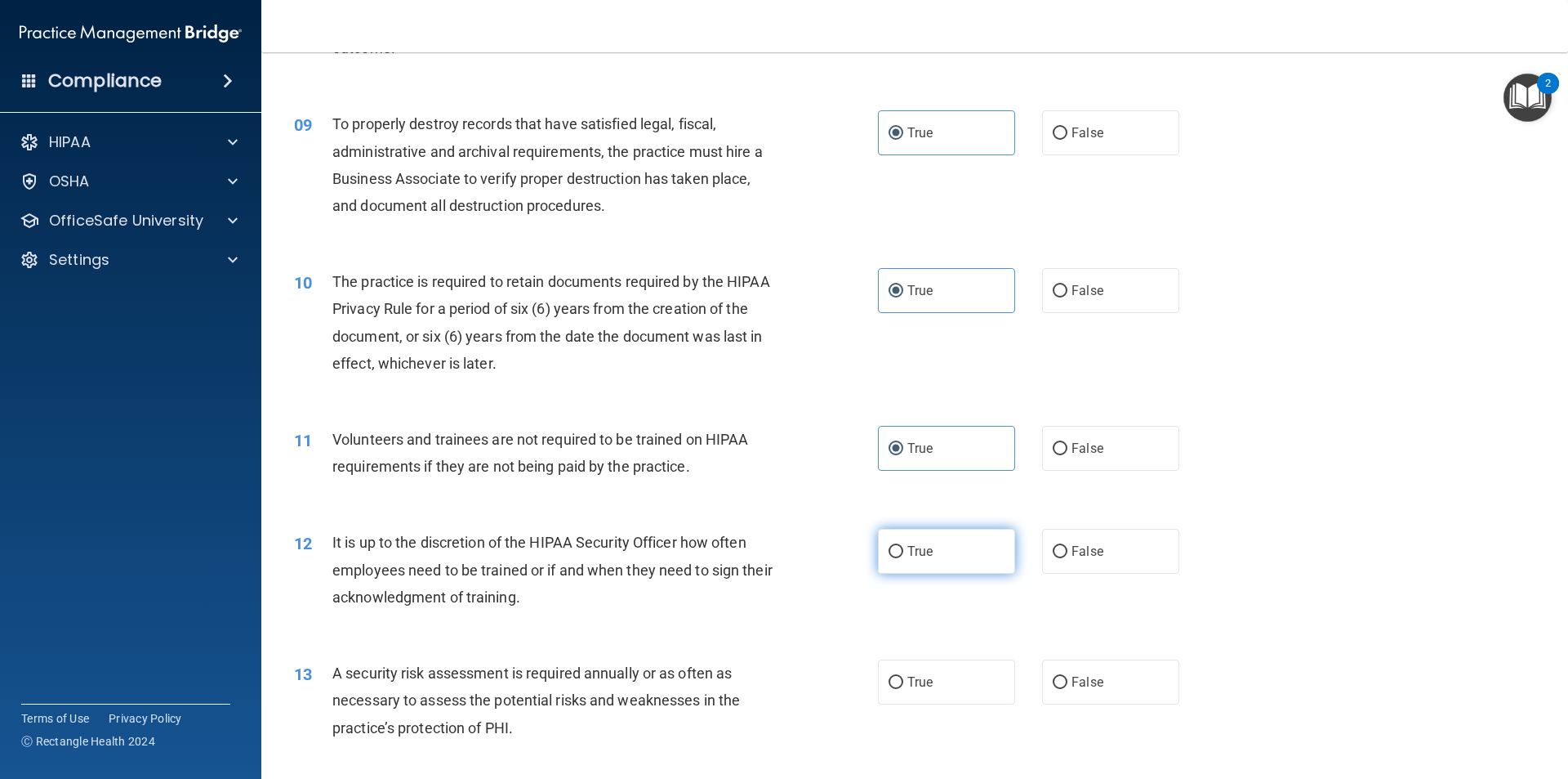
click at [902, 554] on input "True" at bounding box center [896, 552] width 14 height 13
radio input "true"
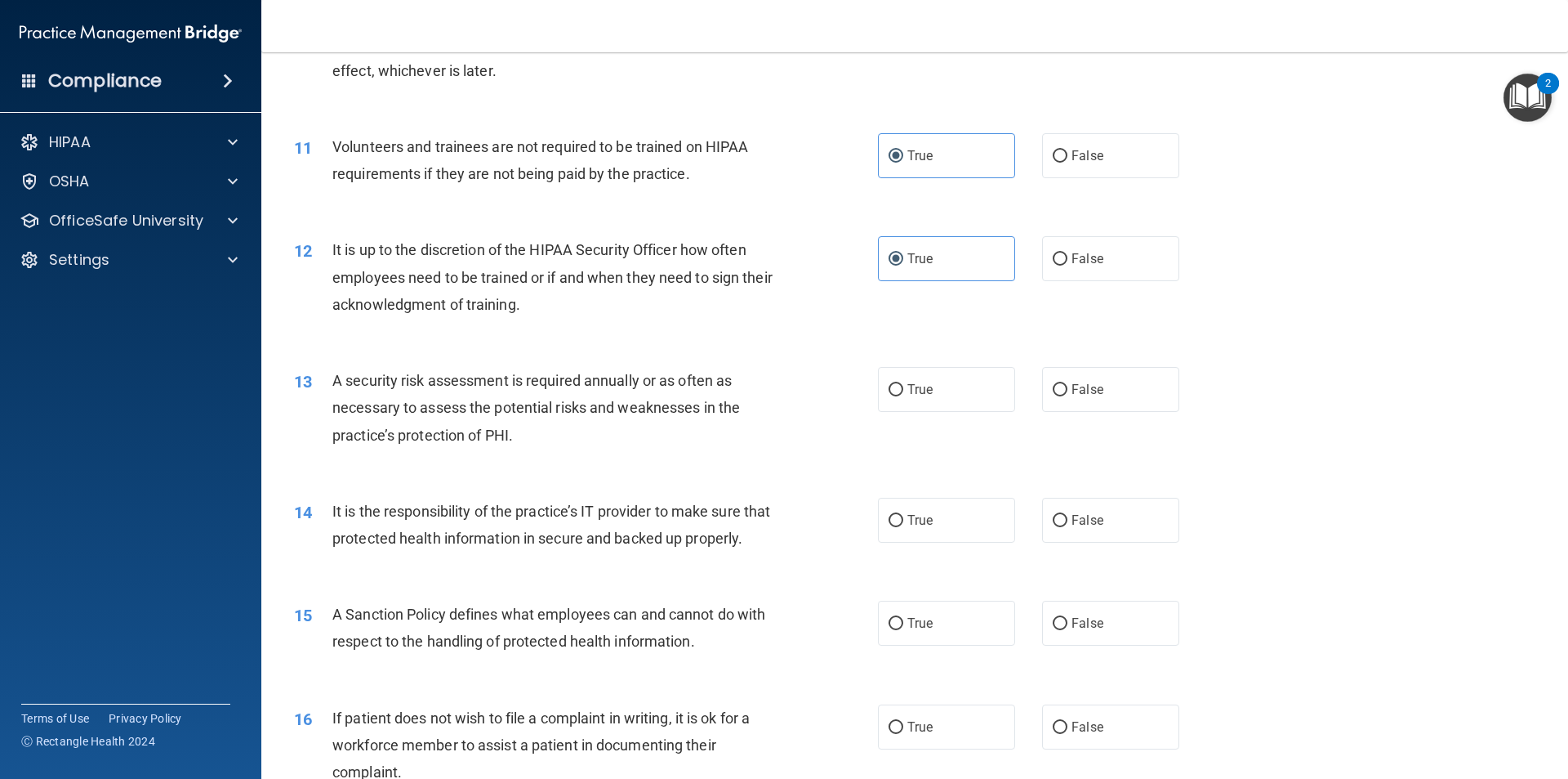
scroll to position [1470, 0]
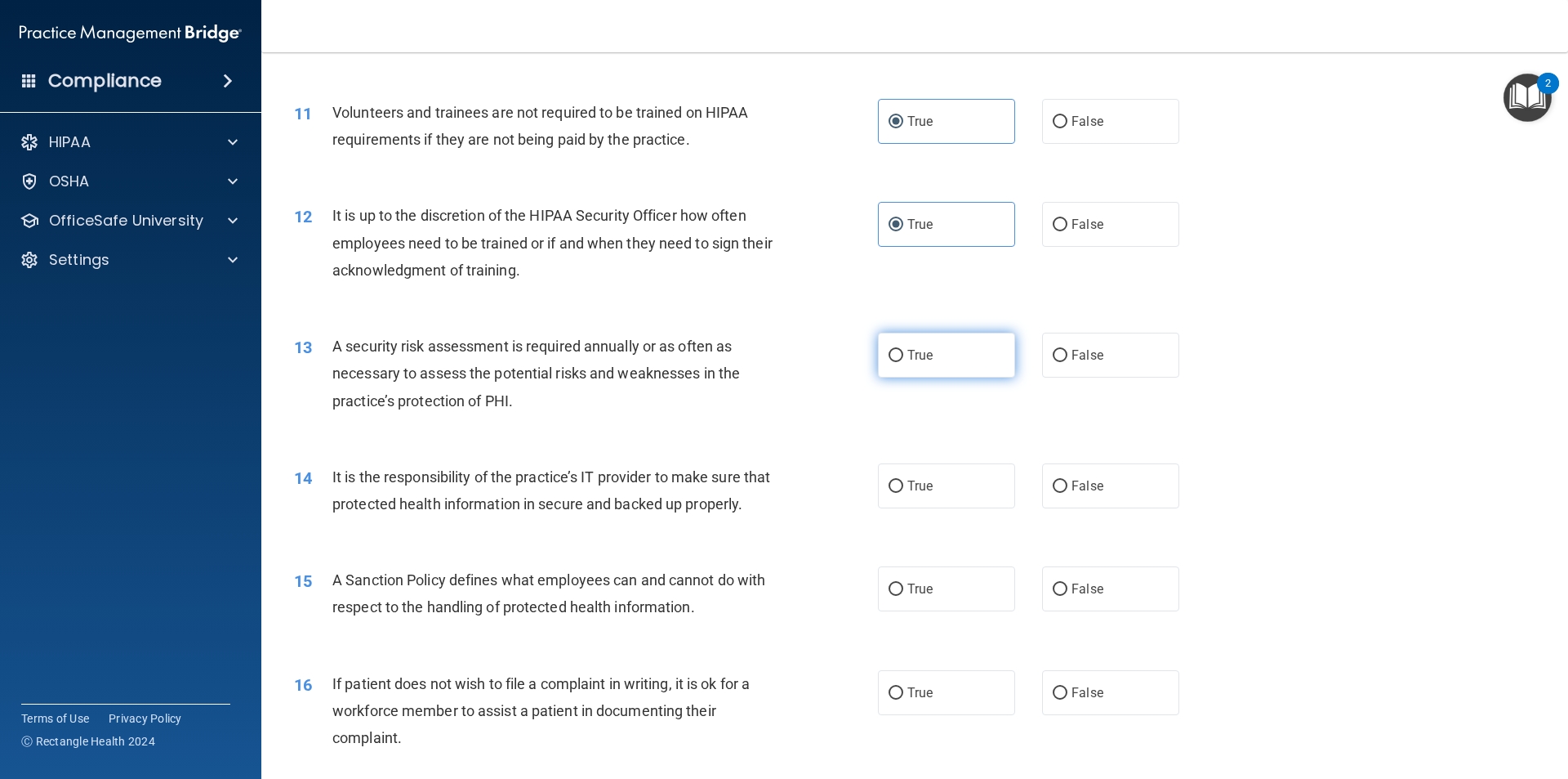
click at [893, 353] on input "True" at bounding box center [896, 356] width 14 height 13
radio input "true"
click at [914, 481] on span "True" at bounding box center [919, 485] width 25 height 15
click at [903, 481] on input "True" at bounding box center [896, 487] width 14 height 13
radio input "true"
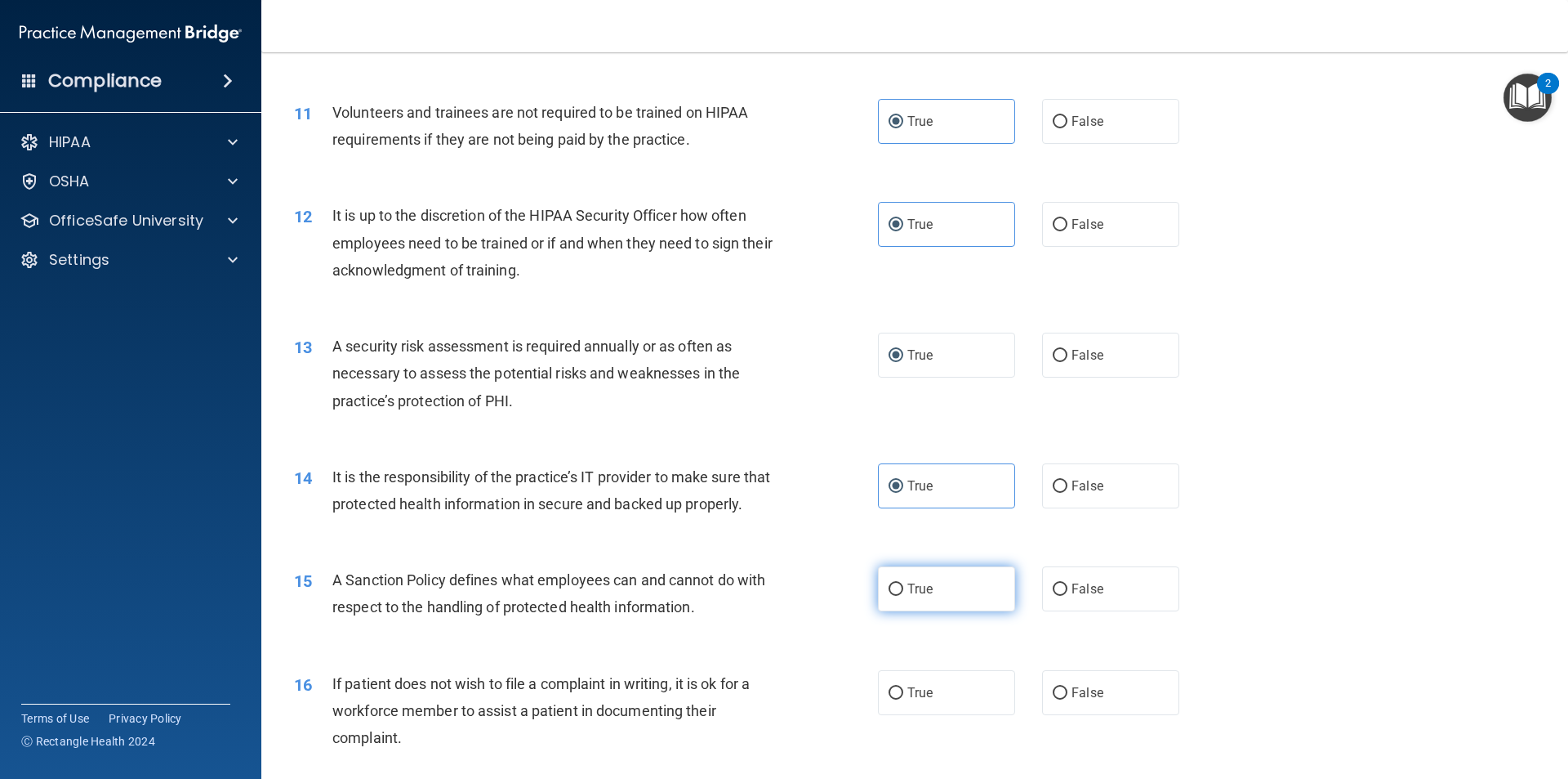
click at [898, 611] on label "True" at bounding box center [947, 589] width 137 height 45
click at [898, 596] on input "True" at bounding box center [896, 590] width 14 height 13
radio input "true"
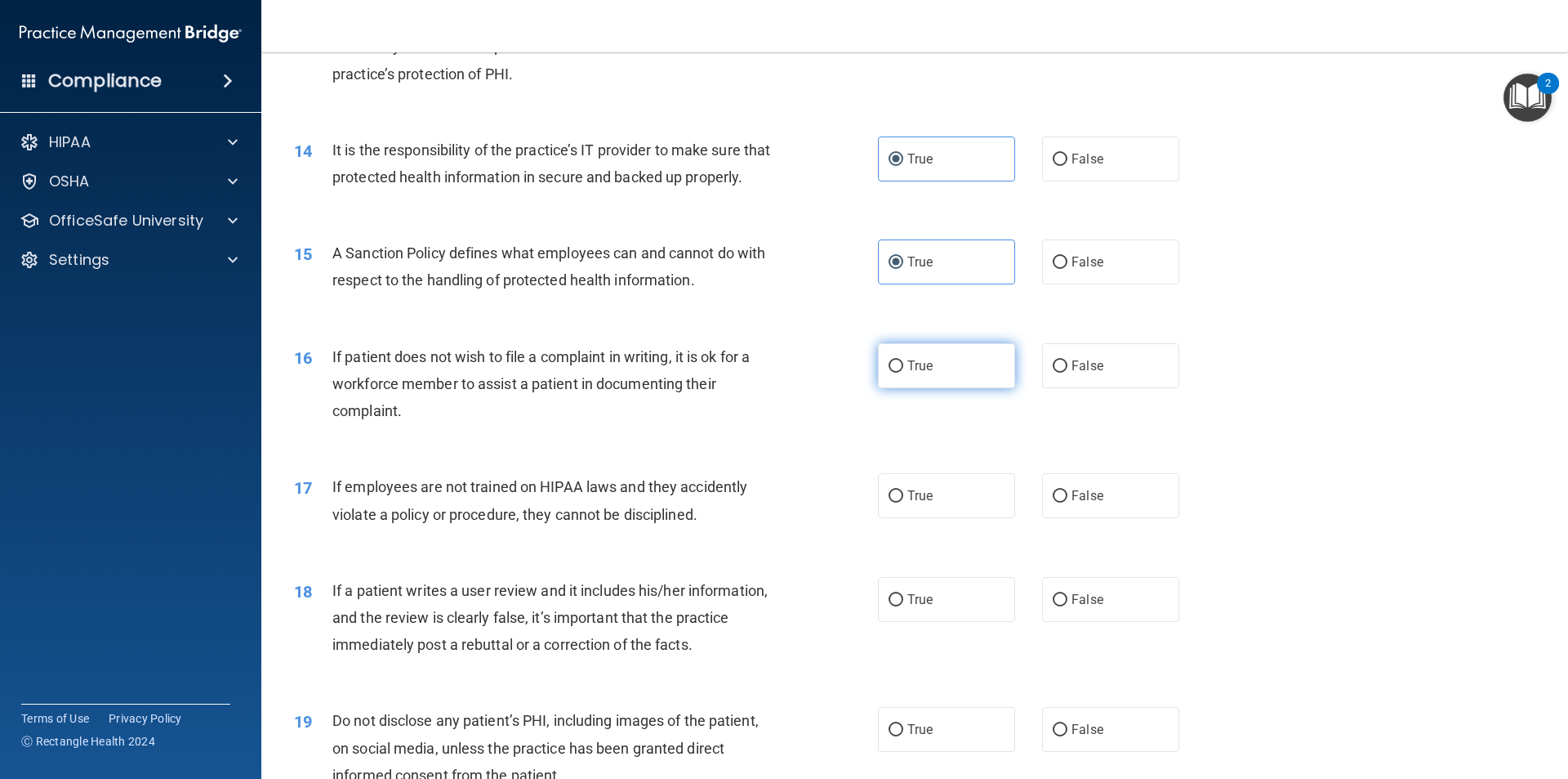
click at [907, 373] on span "True" at bounding box center [919, 365] width 25 height 15
click at [903, 372] on input "True" at bounding box center [896, 367] width 14 height 13
radio input "true"
click at [903, 515] on label "True" at bounding box center [947, 495] width 137 height 45
click at [903, 502] on input "True" at bounding box center [896, 496] width 14 height 13
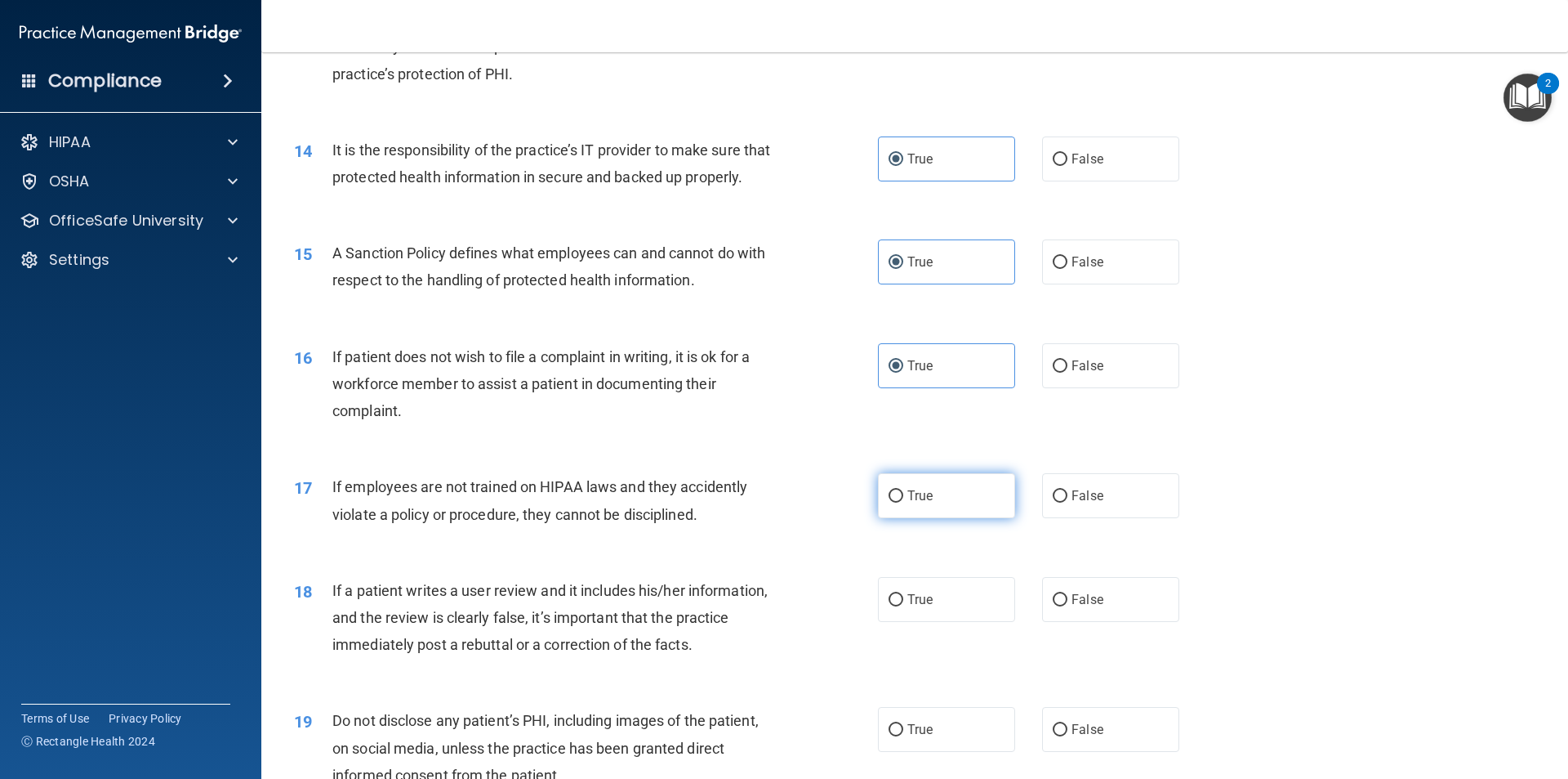
radio input "true"
click at [899, 622] on label "True" at bounding box center [947, 599] width 137 height 45
click at [899, 606] on input "True" at bounding box center [896, 600] width 14 height 13
radio input "true"
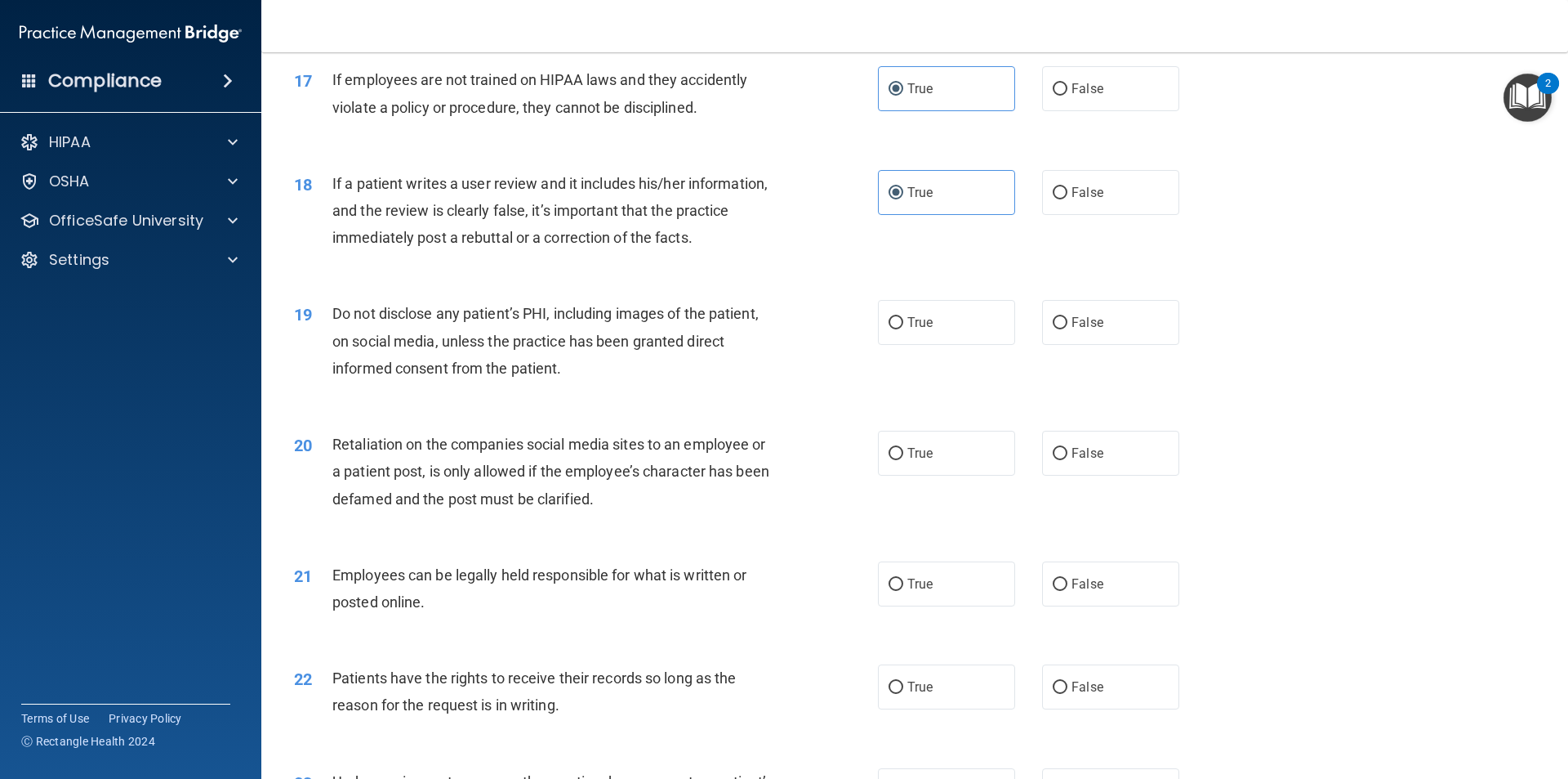
scroll to position [2206, 0]
click at [920, 328] on span "True" at bounding box center [919, 320] width 25 height 15
click at [903, 328] on input "True" at bounding box center [896, 322] width 14 height 13
radio input "true"
click at [909, 459] on span "True" at bounding box center [919, 451] width 25 height 15
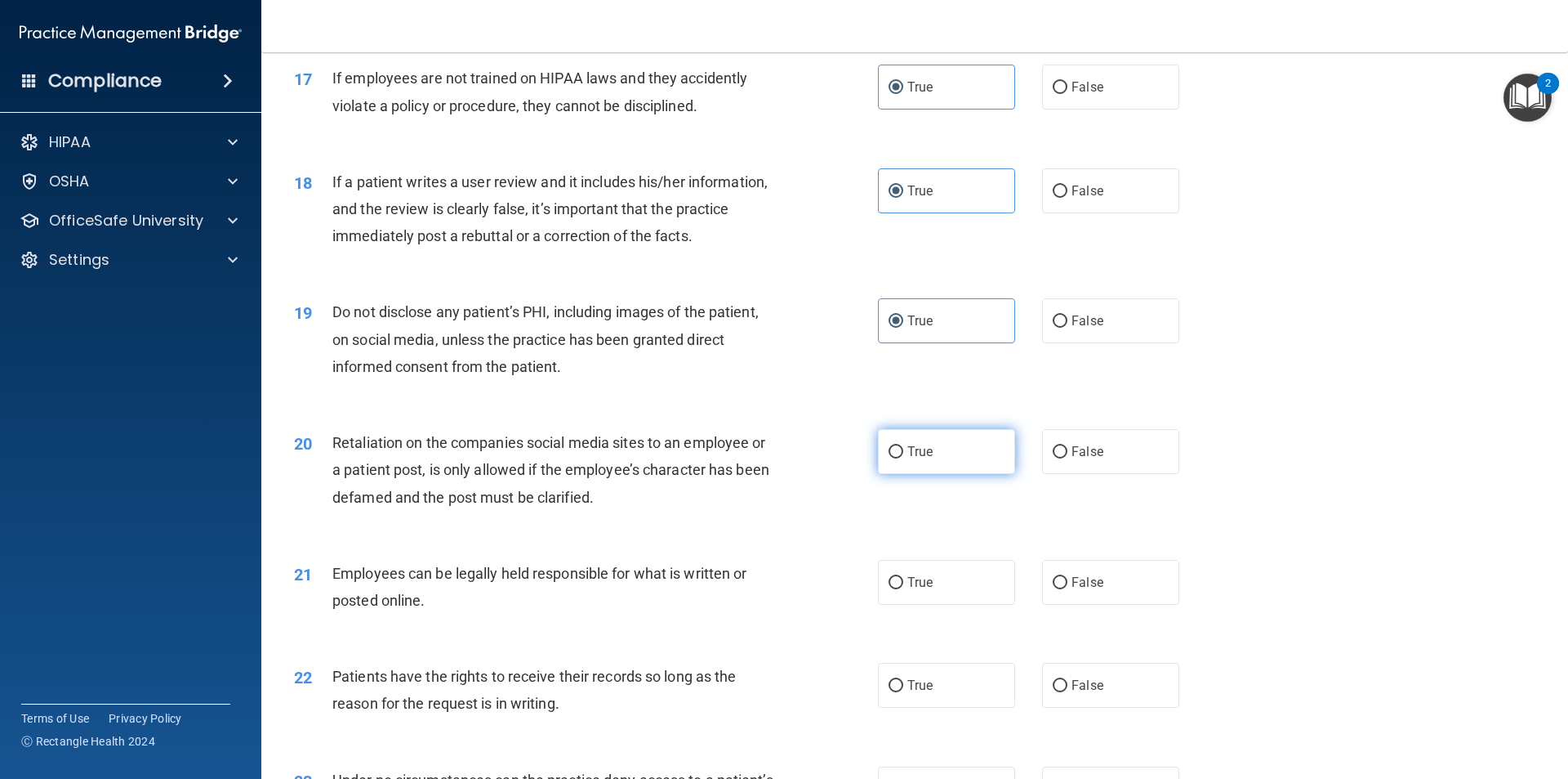
click at [903, 458] on input "True" at bounding box center [896, 453] width 14 height 13
radio input "true"
click at [909, 590] on span "True" at bounding box center [919, 582] width 25 height 15
click at [903, 589] on input "True" at bounding box center [896, 583] width 14 height 13
radio input "true"
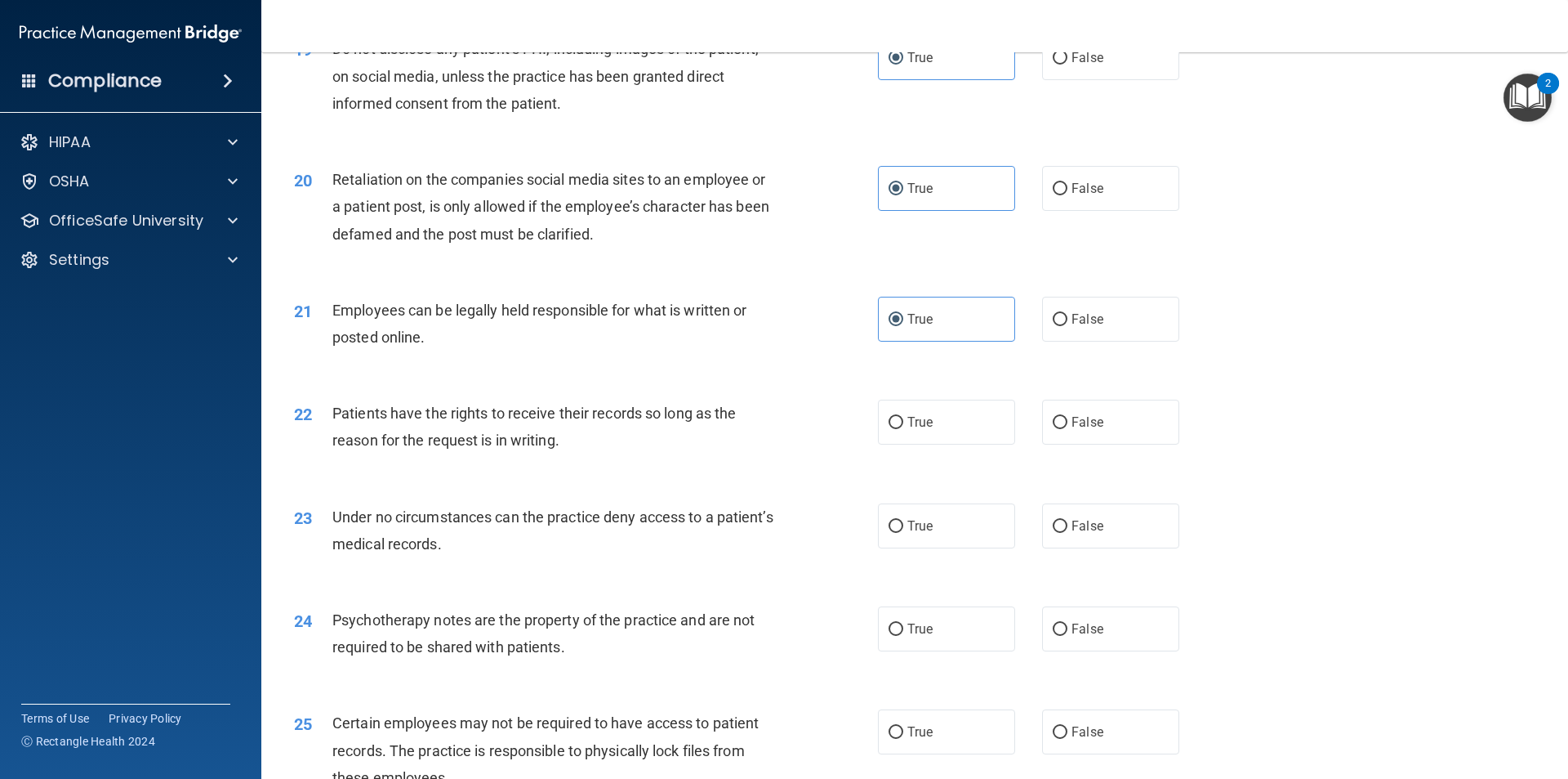
scroll to position [2533, 0]
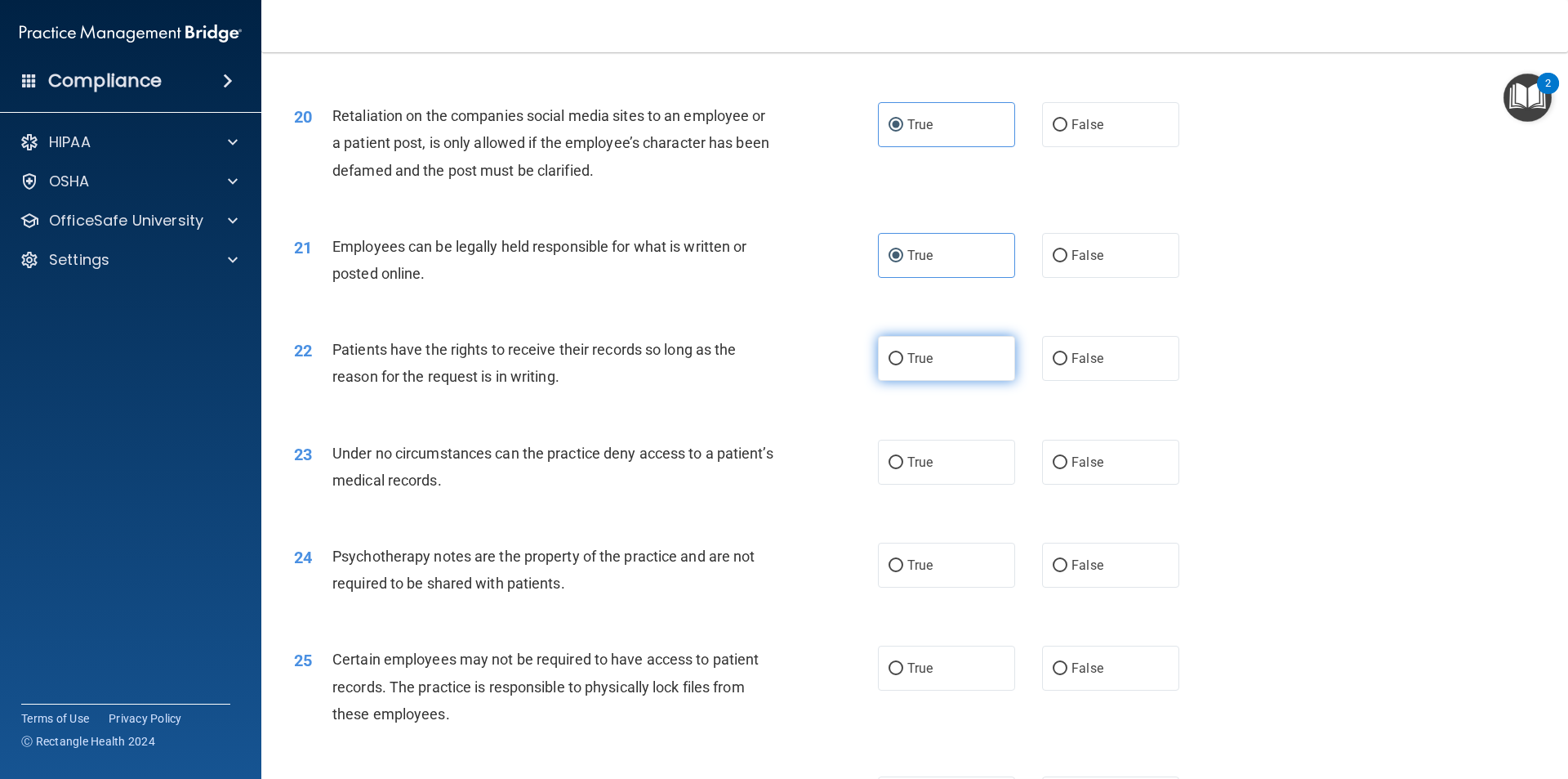
click at [917, 366] on span "True" at bounding box center [919, 358] width 25 height 15
click at [903, 365] on input "True" at bounding box center [896, 360] width 14 height 13
radio input "true"
drag, startPoint x: 914, startPoint y: 495, endPoint x: 923, endPoint y: 525, distance: 31.3
click at [915, 484] on label "True" at bounding box center [947, 462] width 137 height 45
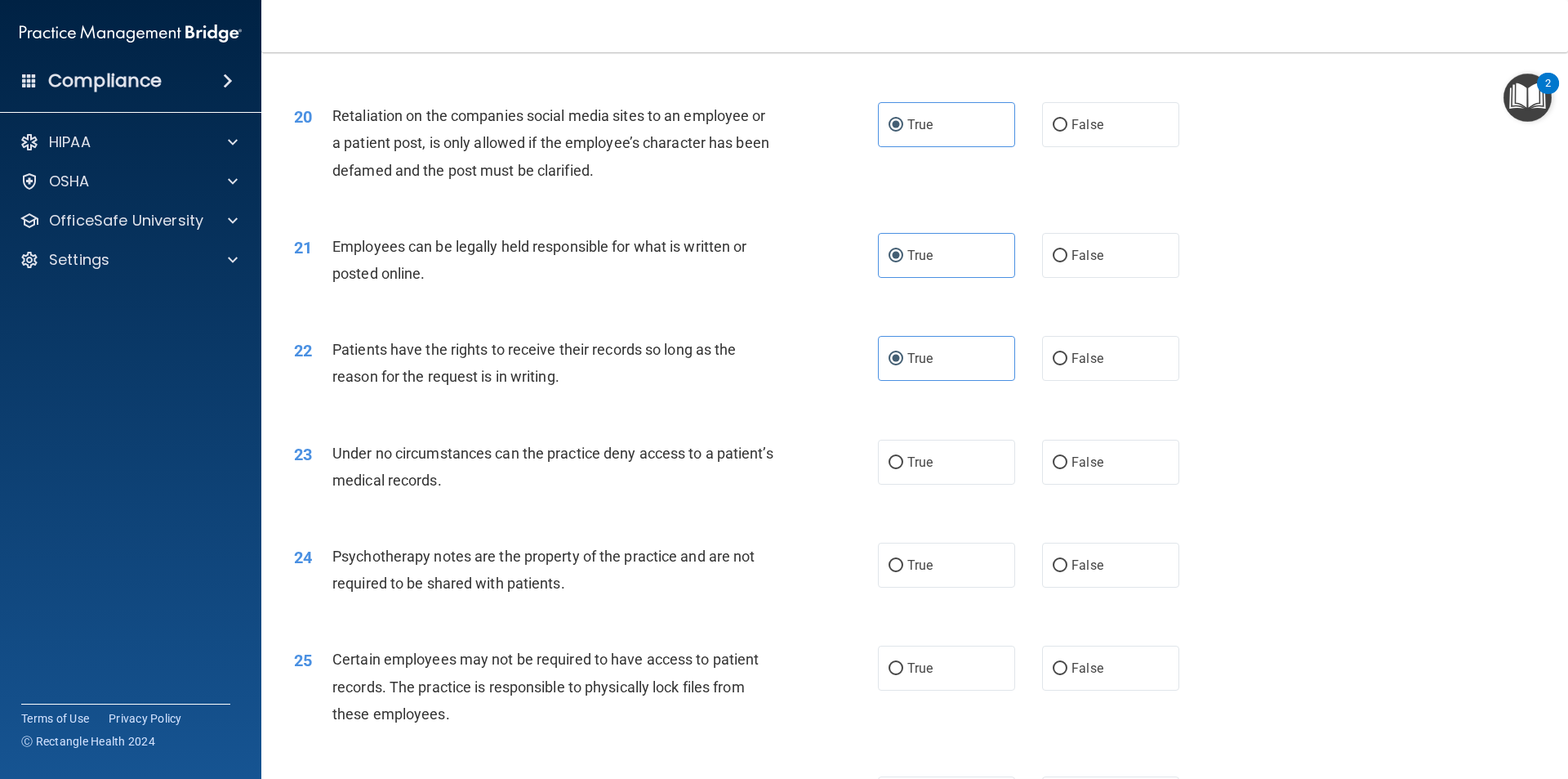
click at [903, 469] on input "True" at bounding box center [896, 463] width 14 height 13
radio input "true"
click at [915, 573] on span "True" at bounding box center [919, 565] width 25 height 15
click at [903, 572] on input "True" at bounding box center [896, 566] width 14 height 13
radio input "true"
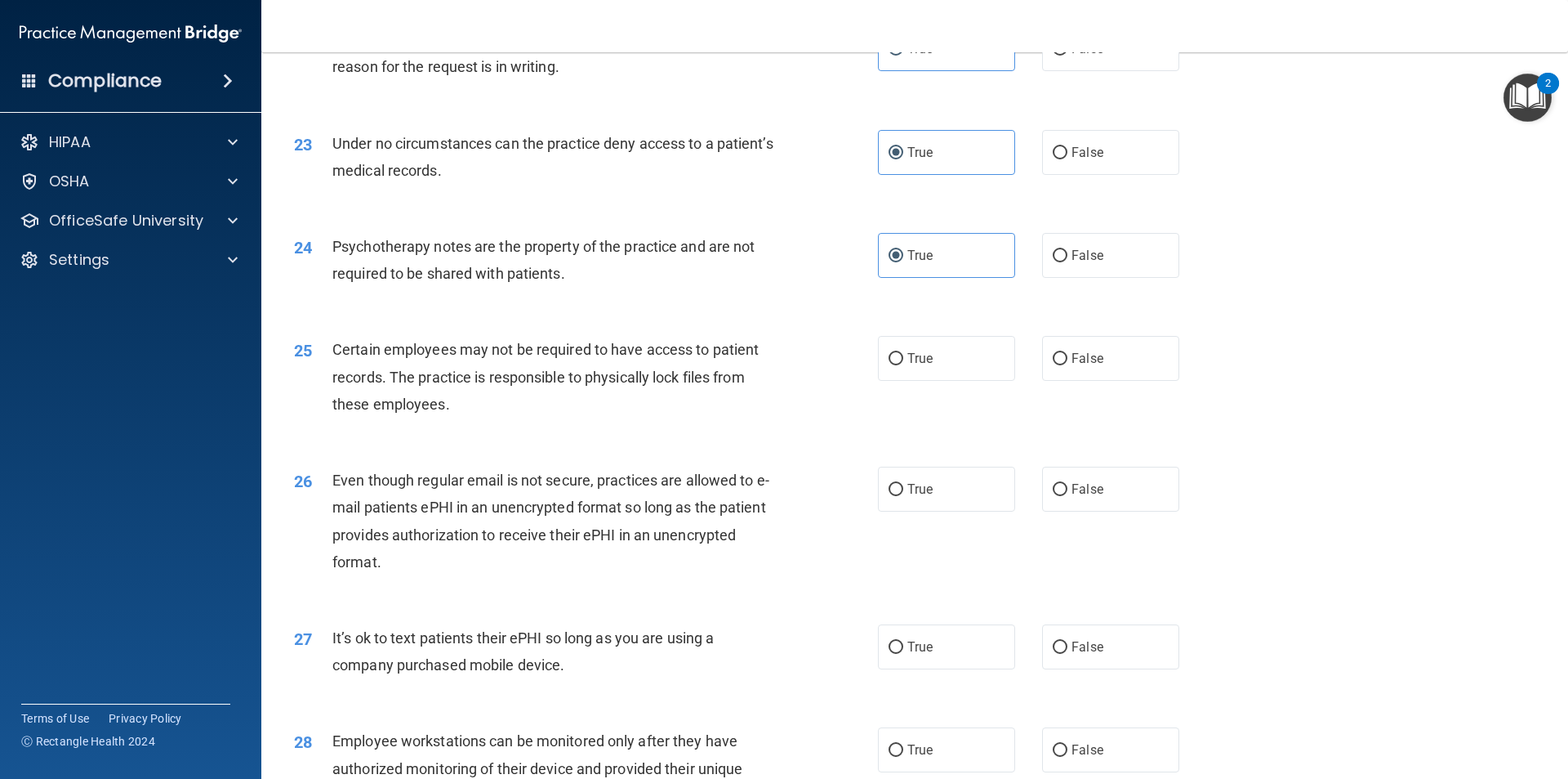
scroll to position [2859, 0]
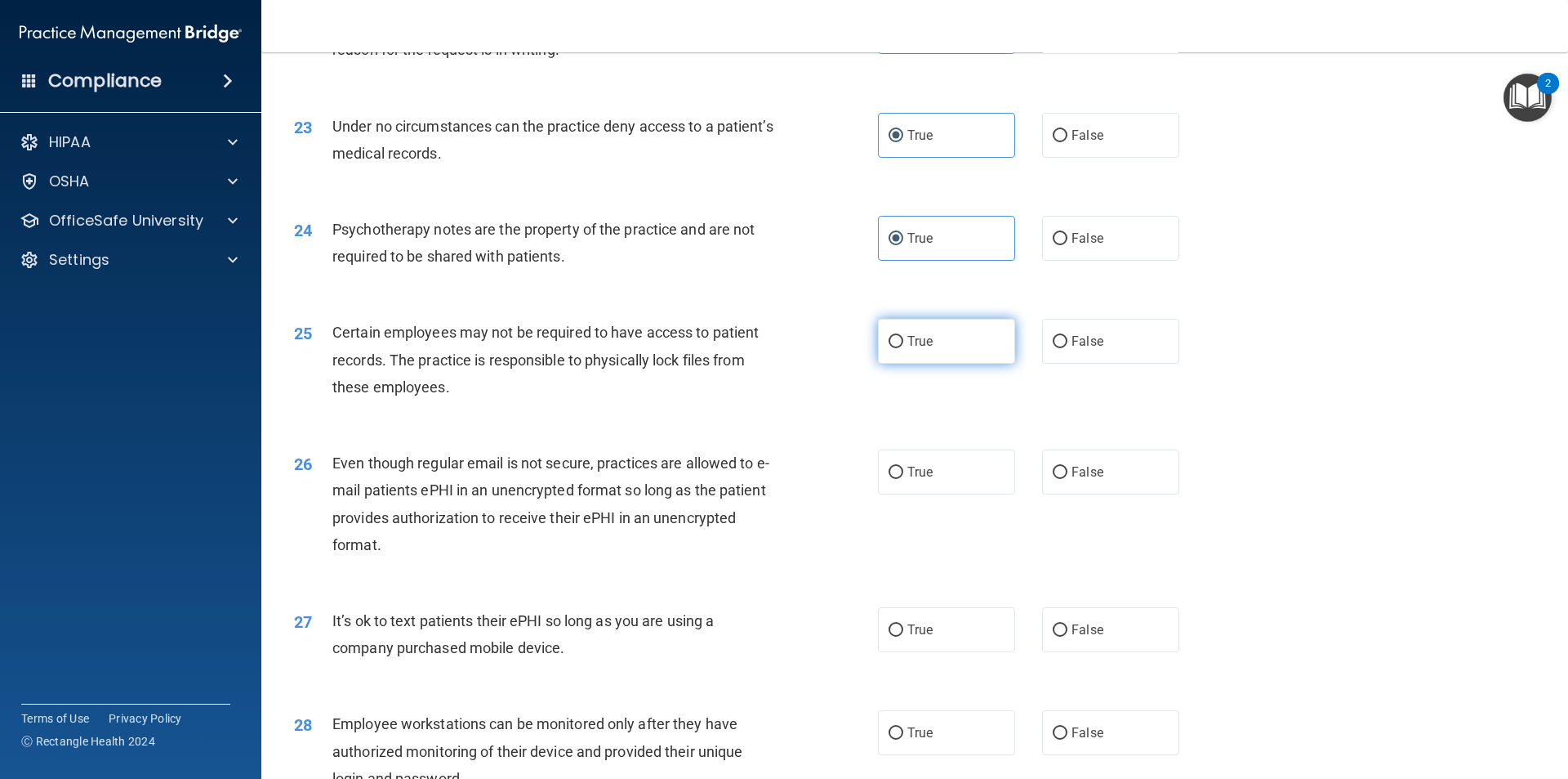
click at [915, 349] on span "True" at bounding box center [919, 341] width 25 height 15
click at [903, 348] on input "True" at bounding box center [896, 343] width 14 height 13
radio input "true"
click at [907, 490] on label "True" at bounding box center [947, 472] width 137 height 45
click at [903, 479] on input "True" at bounding box center [896, 473] width 14 height 13
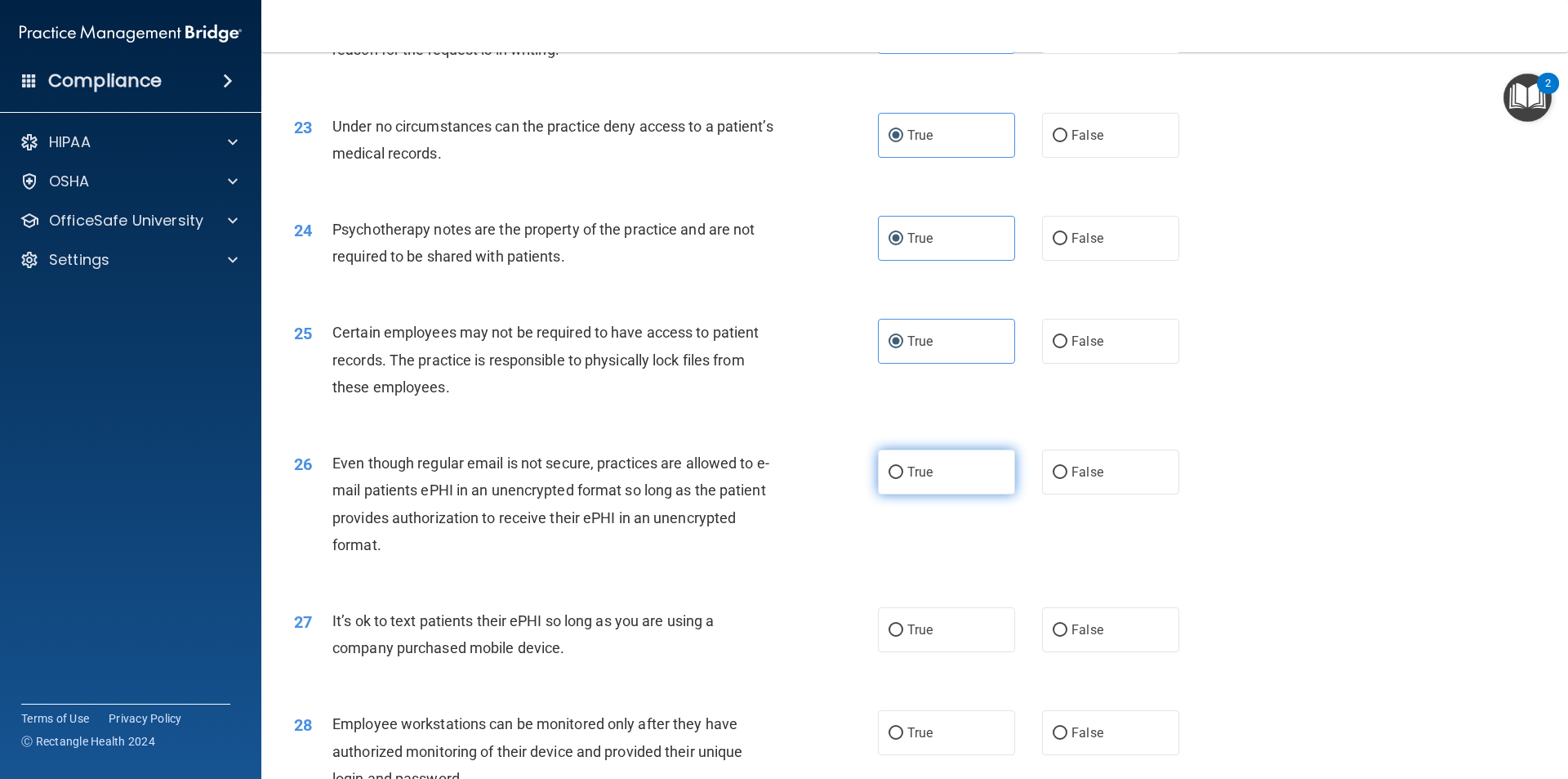
radio input "true"
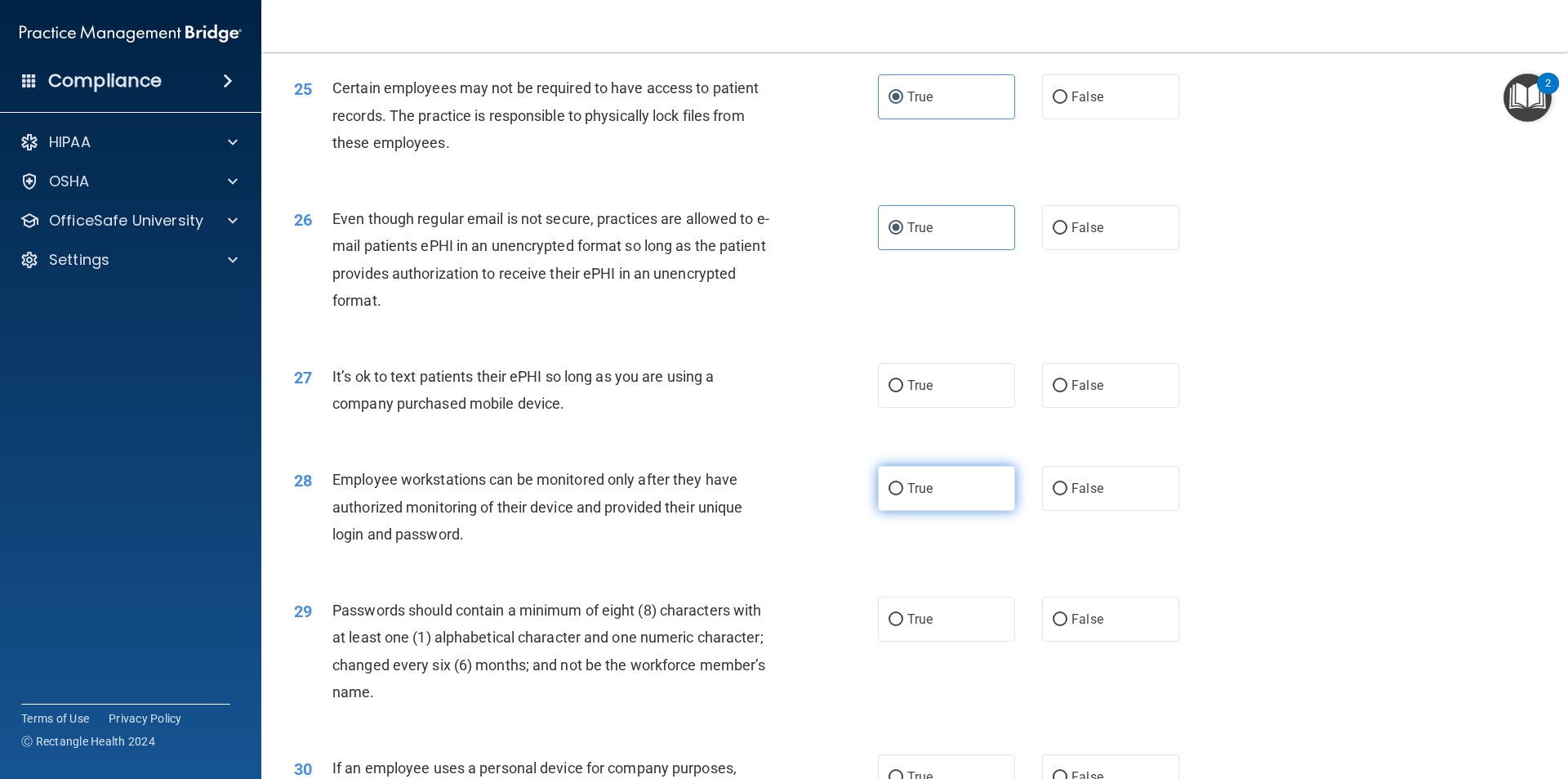
scroll to position [3105, 0]
click at [899, 407] on label "True" at bounding box center [947, 385] width 137 height 45
click at [899, 391] on input "True" at bounding box center [896, 385] width 14 height 13
radio input "true"
click at [914, 495] on span "True" at bounding box center [919, 487] width 25 height 15
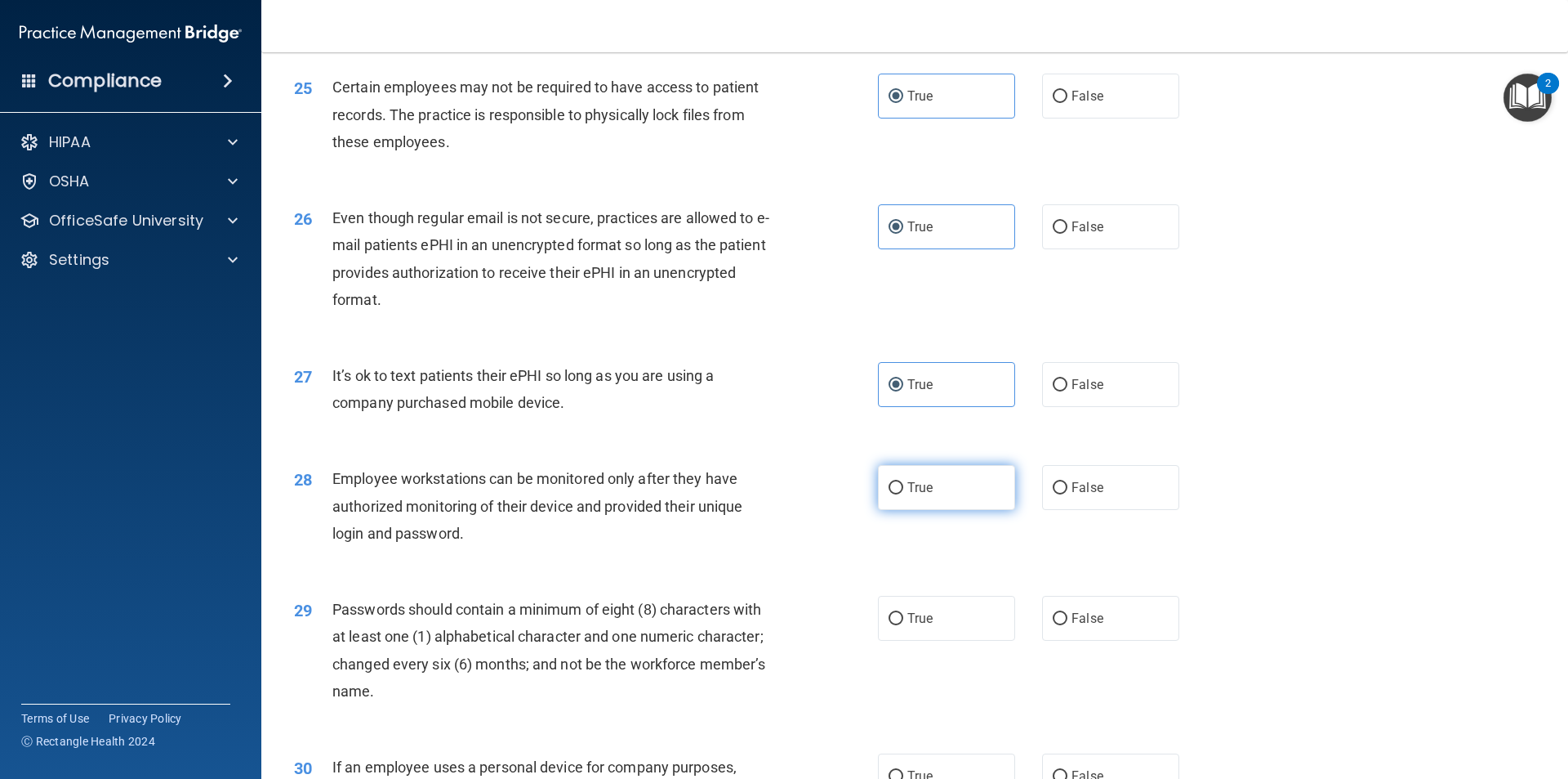
click at [903, 494] on input "True" at bounding box center [896, 488] width 14 height 13
radio input "true"
drag, startPoint x: 900, startPoint y: 650, endPoint x: 1044, endPoint y: 669, distance: 145.2
click at [901, 641] on label "True" at bounding box center [947, 618] width 137 height 45
click at [901, 625] on input "True" at bounding box center [896, 619] width 14 height 13
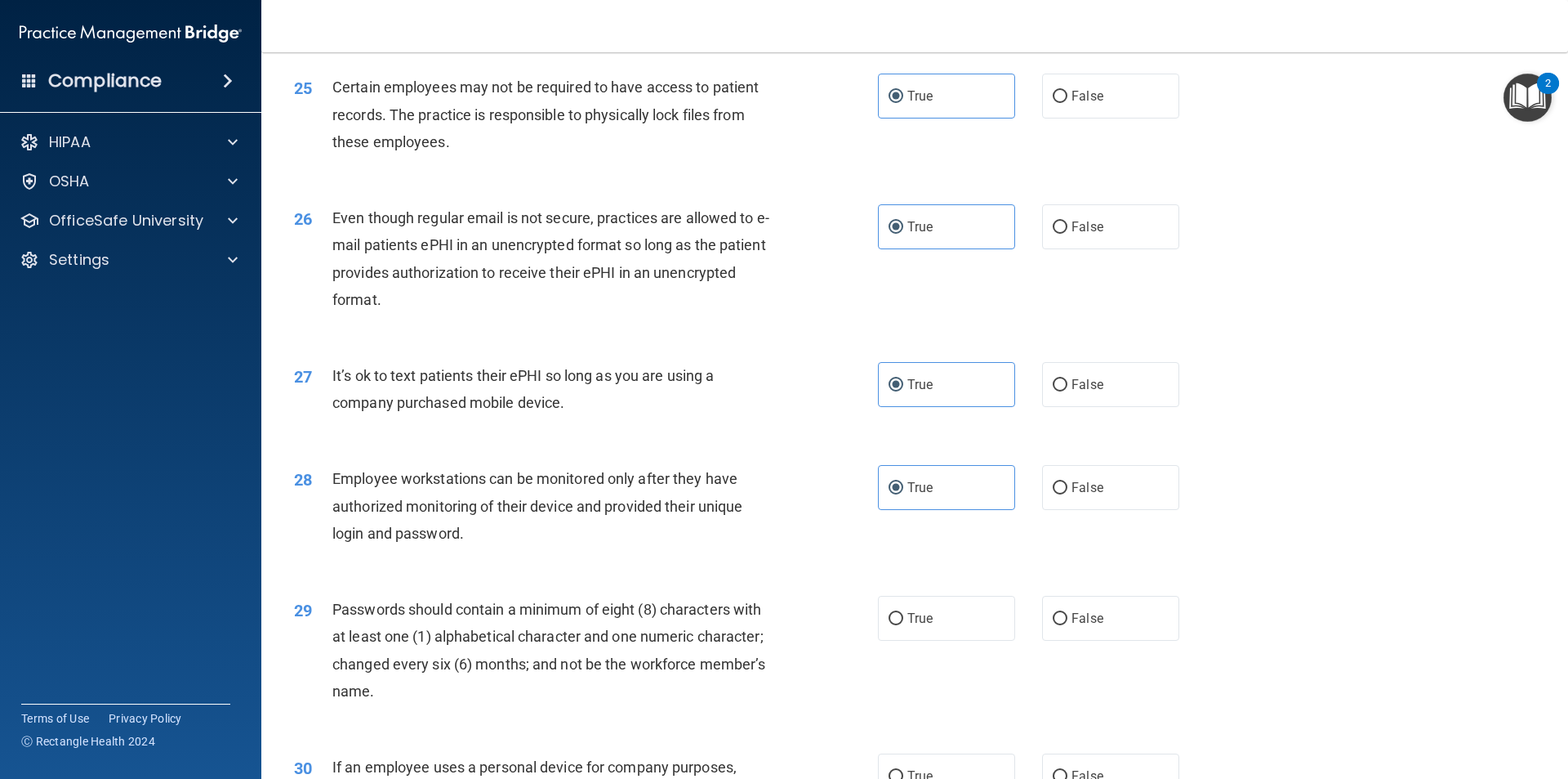
radio input "true"
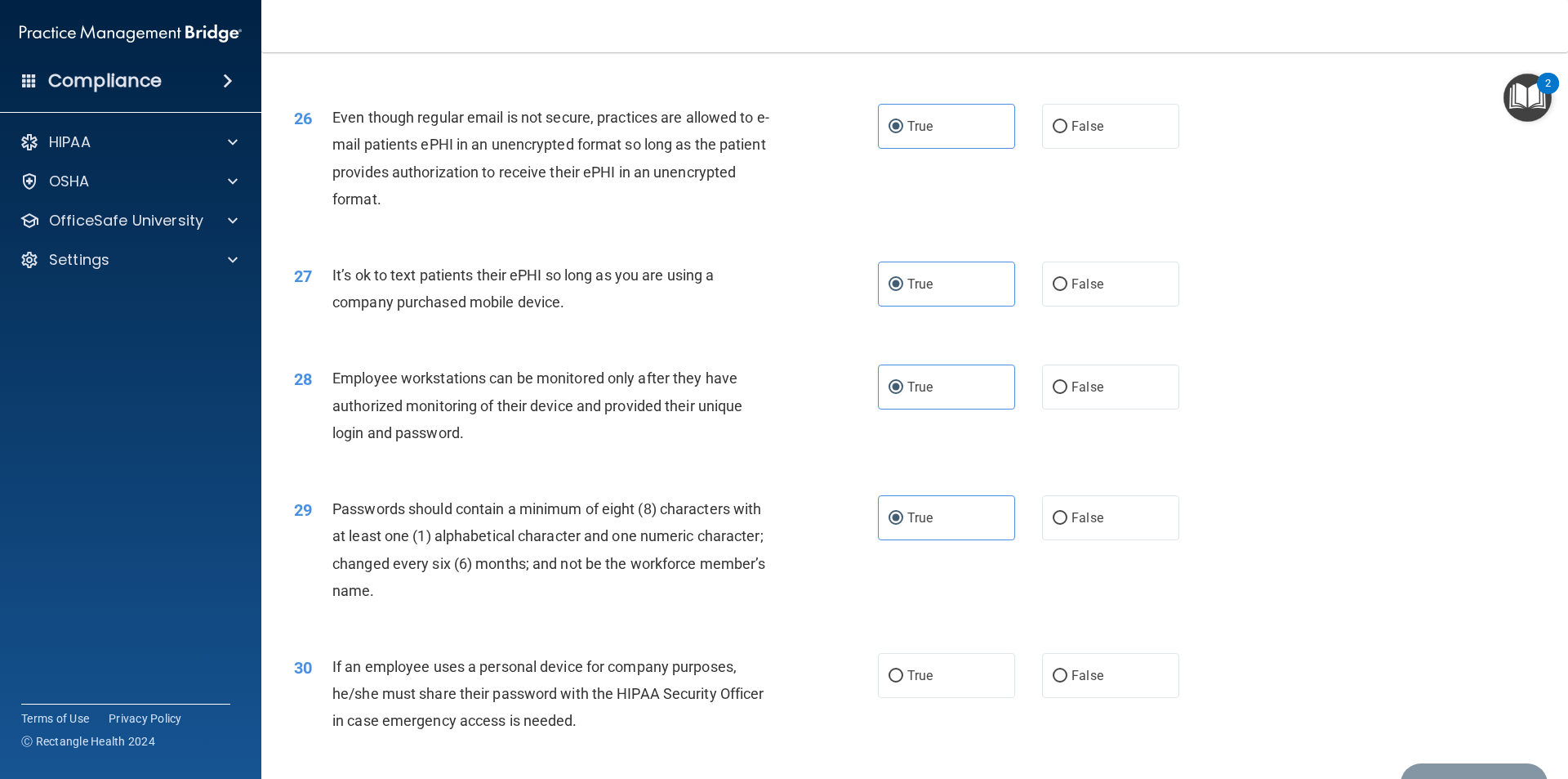
scroll to position [3323, 0]
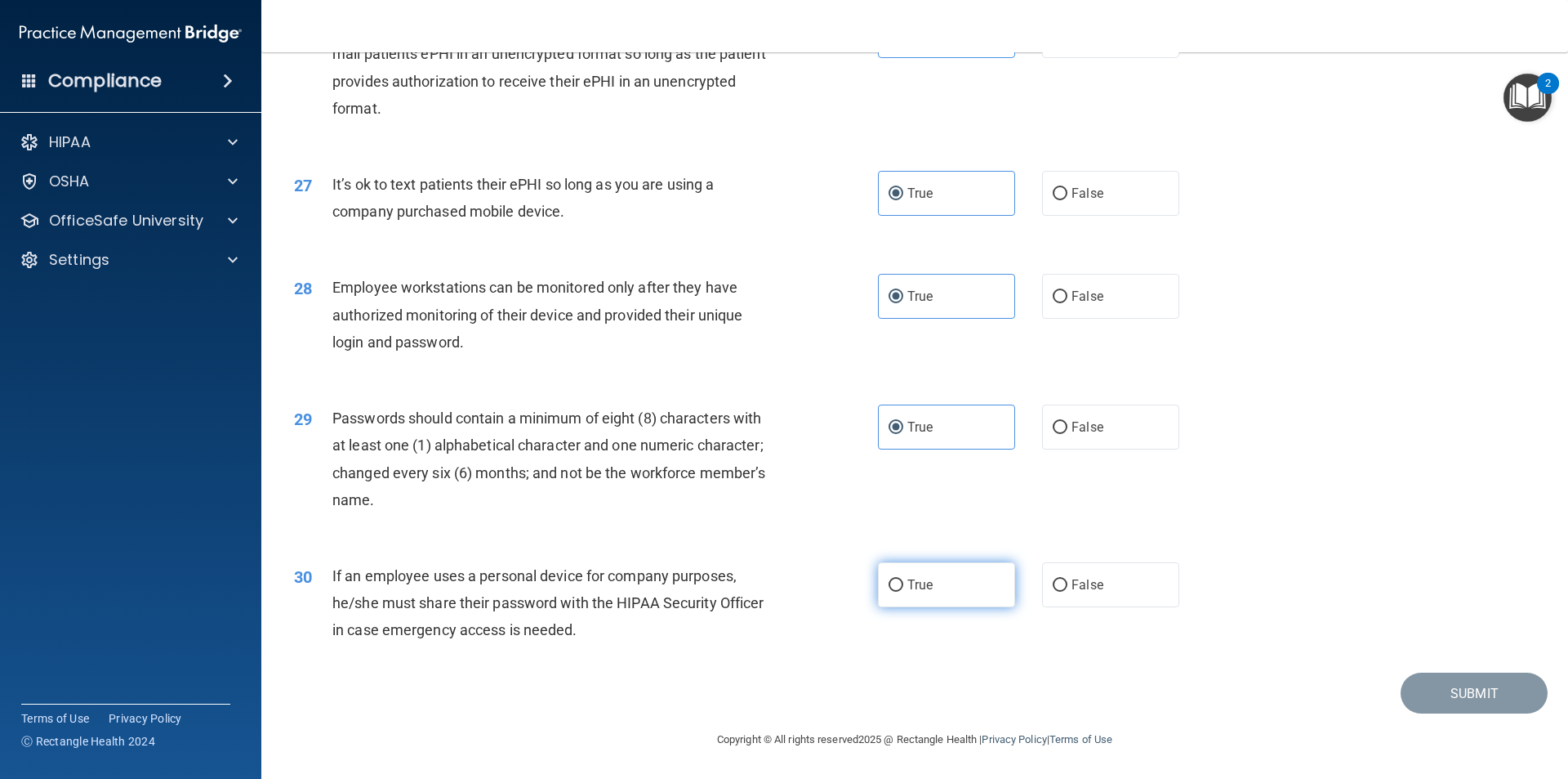
click at [898, 588] on label "True" at bounding box center [947, 585] width 137 height 45
click at [898, 588] on input "True" at bounding box center [896, 586] width 14 height 13
radio input "true"
click at [1468, 694] on button "Submit" at bounding box center [1474, 693] width 147 height 42
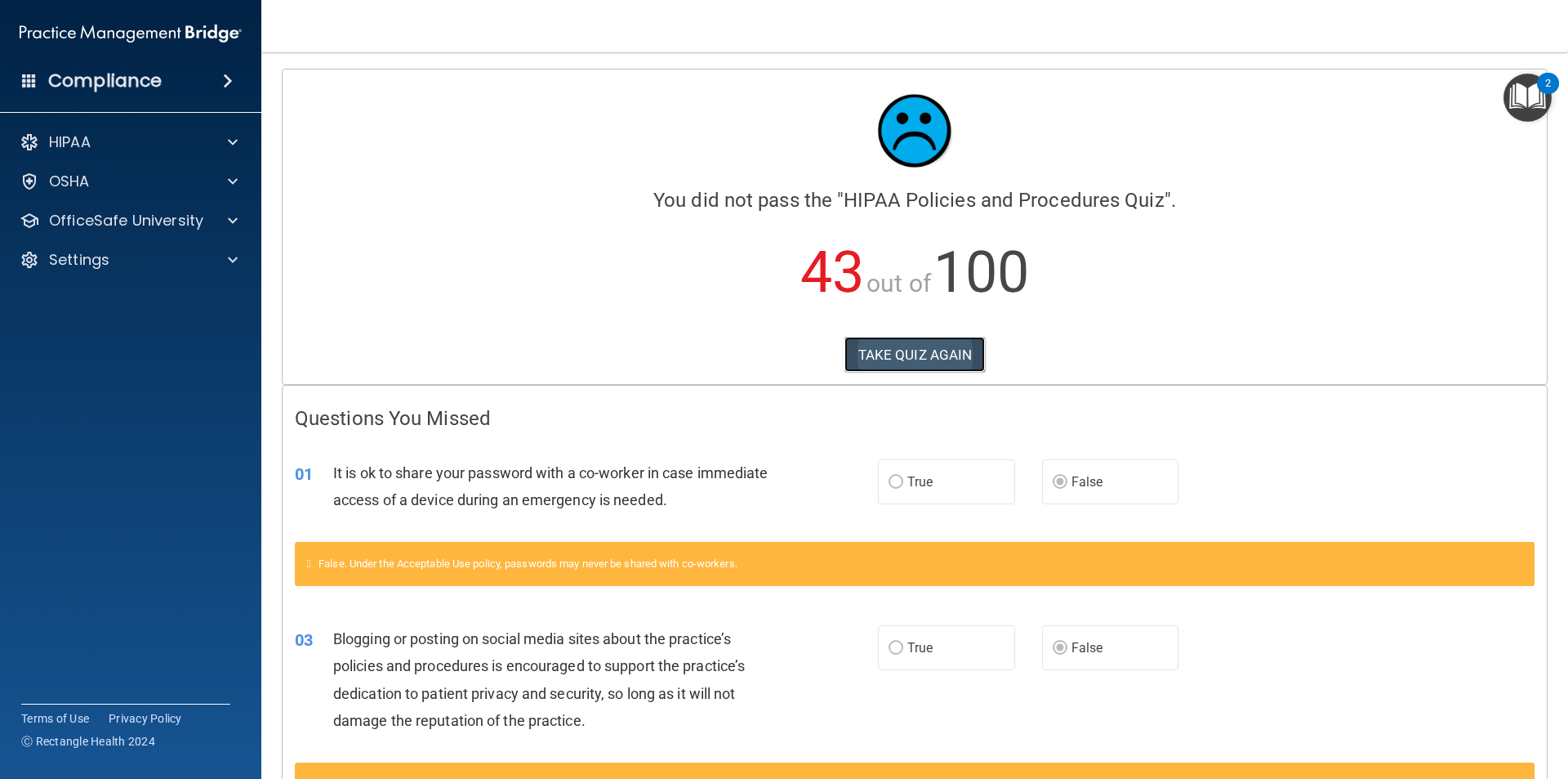
click at [887, 349] on button "TAKE QUIZ AGAIN" at bounding box center [915, 354] width 141 height 36
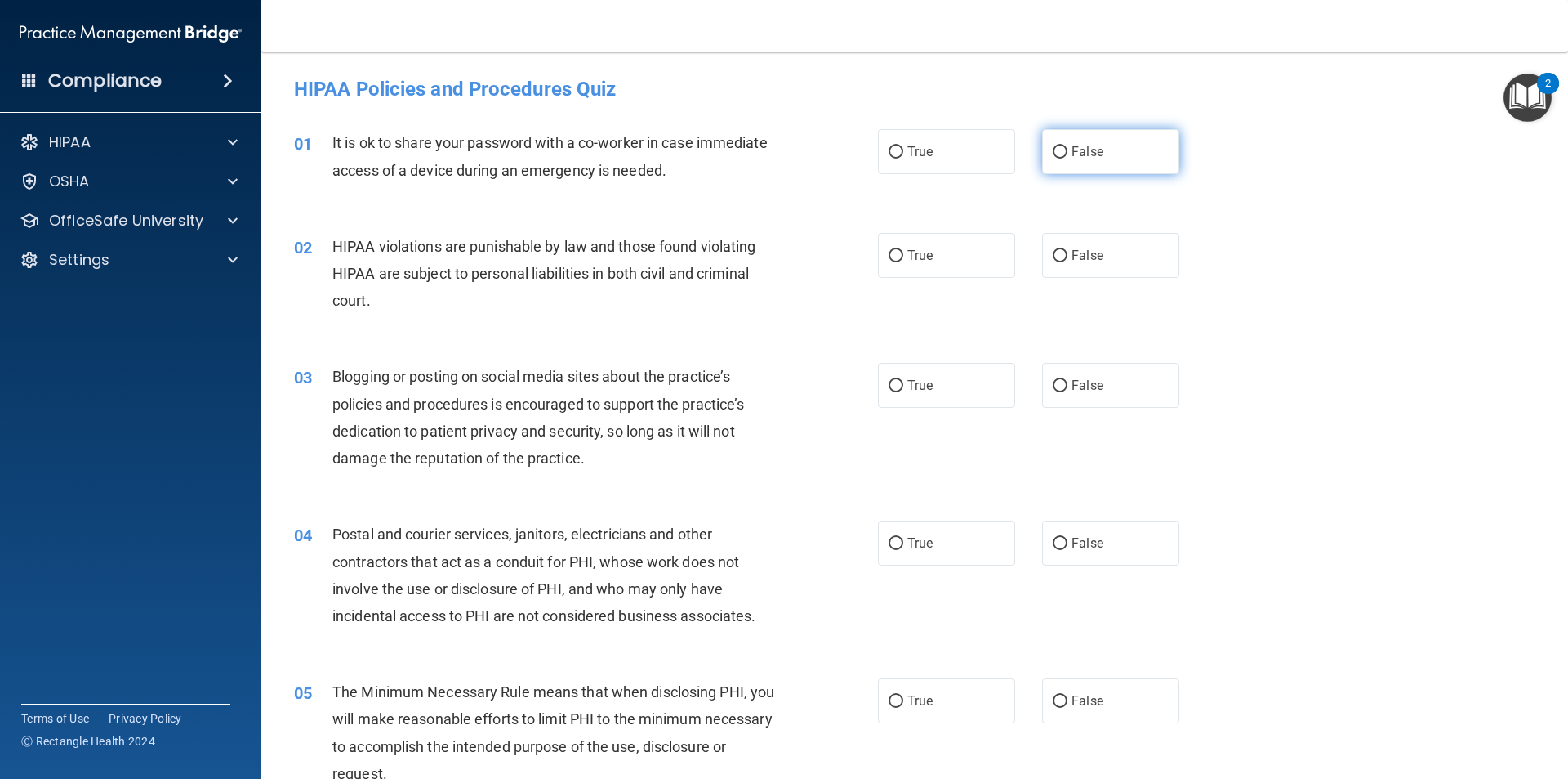
click at [1054, 154] on input "False" at bounding box center [1059, 153] width 14 height 13
radio input "true"
click at [912, 267] on label "True" at bounding box center [947, 256] width 137 height 45
click at [903, 262] on input "True" at bounding box center [896, 257] width 14 height 13
radio input "true"
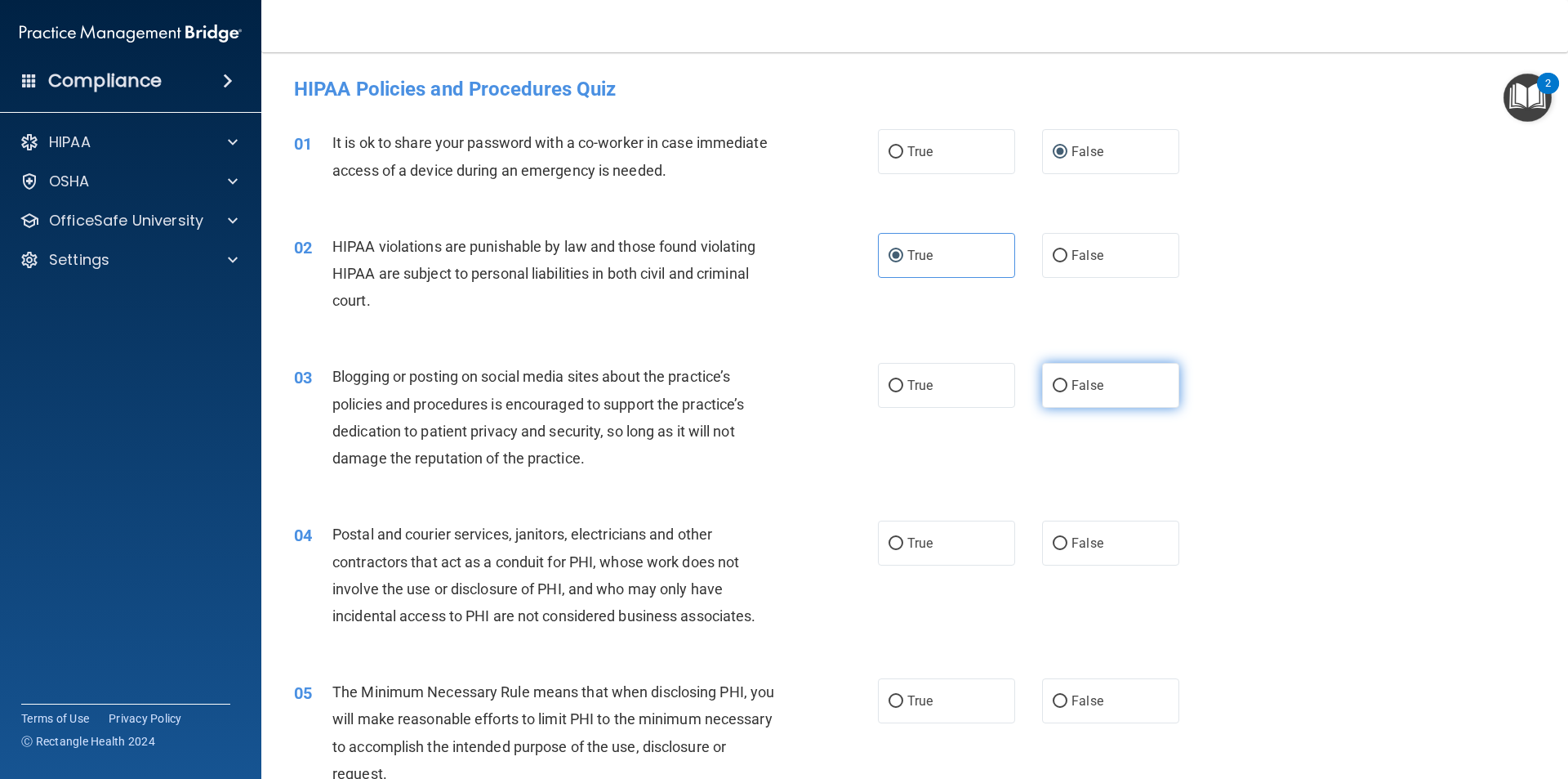
click at [1071, 391] on span "False" at bounding box center [1087, 385] width 32 height 15
click at [1068, 391] on input "False" at bounding box center [1059, 386] width 14 height 13
radio input "true"
click at [1073, 547] on span "False" at bounding box center [1087, 542] width 32 height 15
click at [1068, 547] on input "False" at bounding box center [1059, 544] width 14 height 13
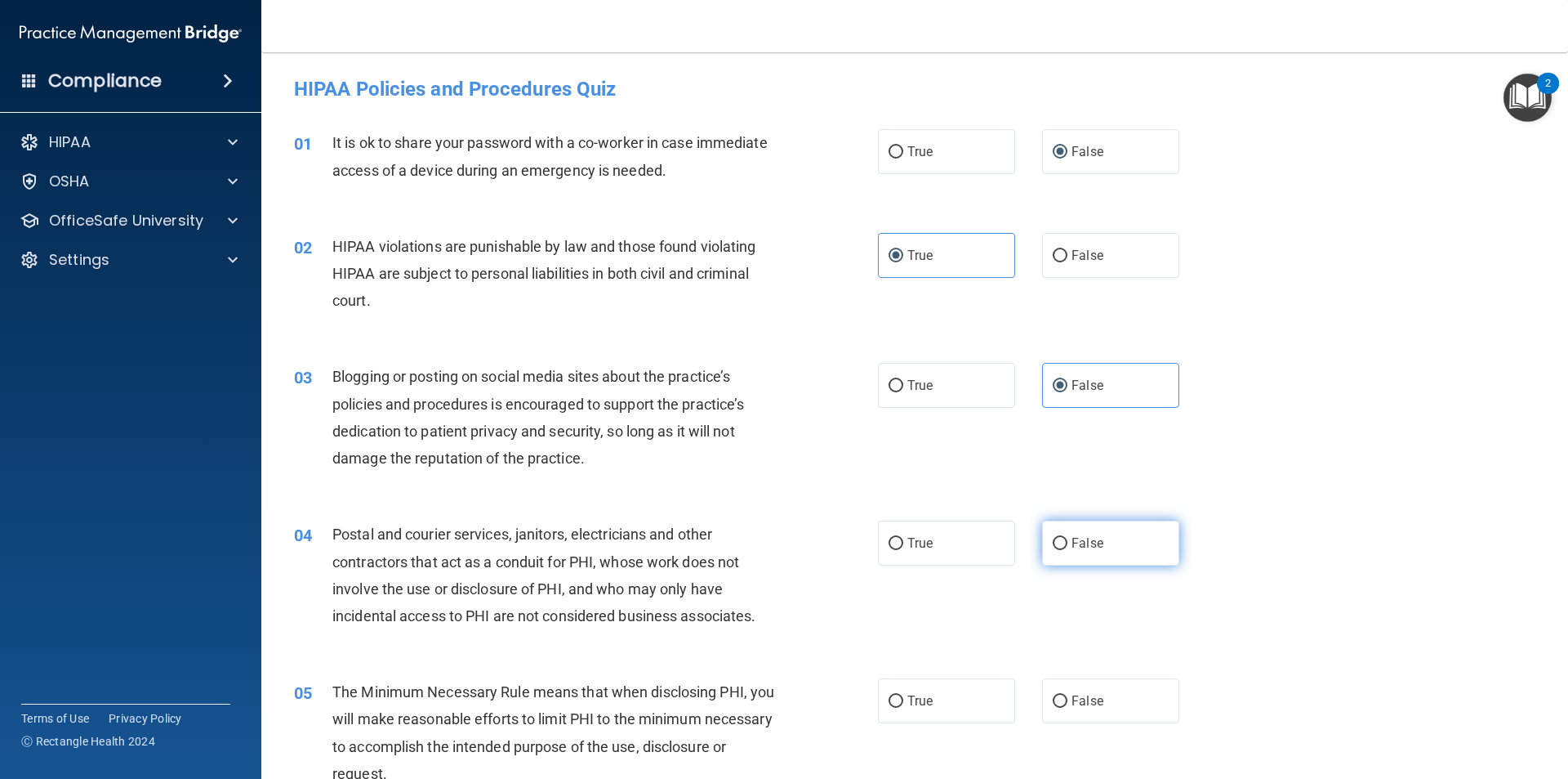
radio input "true"
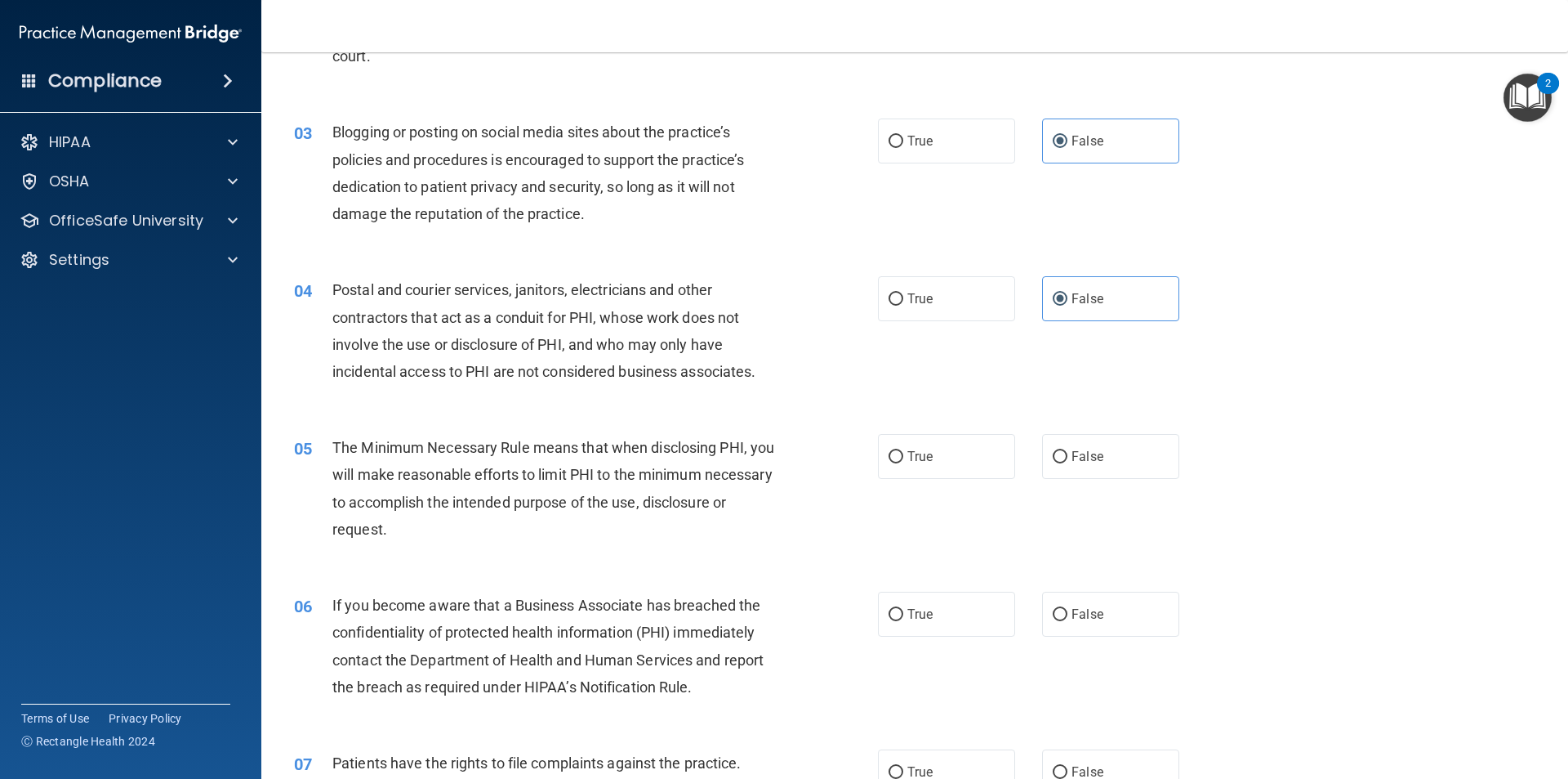
scroll to position [245, 0]
click at [1085, 455] on span "False" at bounding box center [1087, 455] width 32 height 15
click at [1068, 455] on input "False" at bounding box center [1059, 456] width 14 height 13
radio input "true"
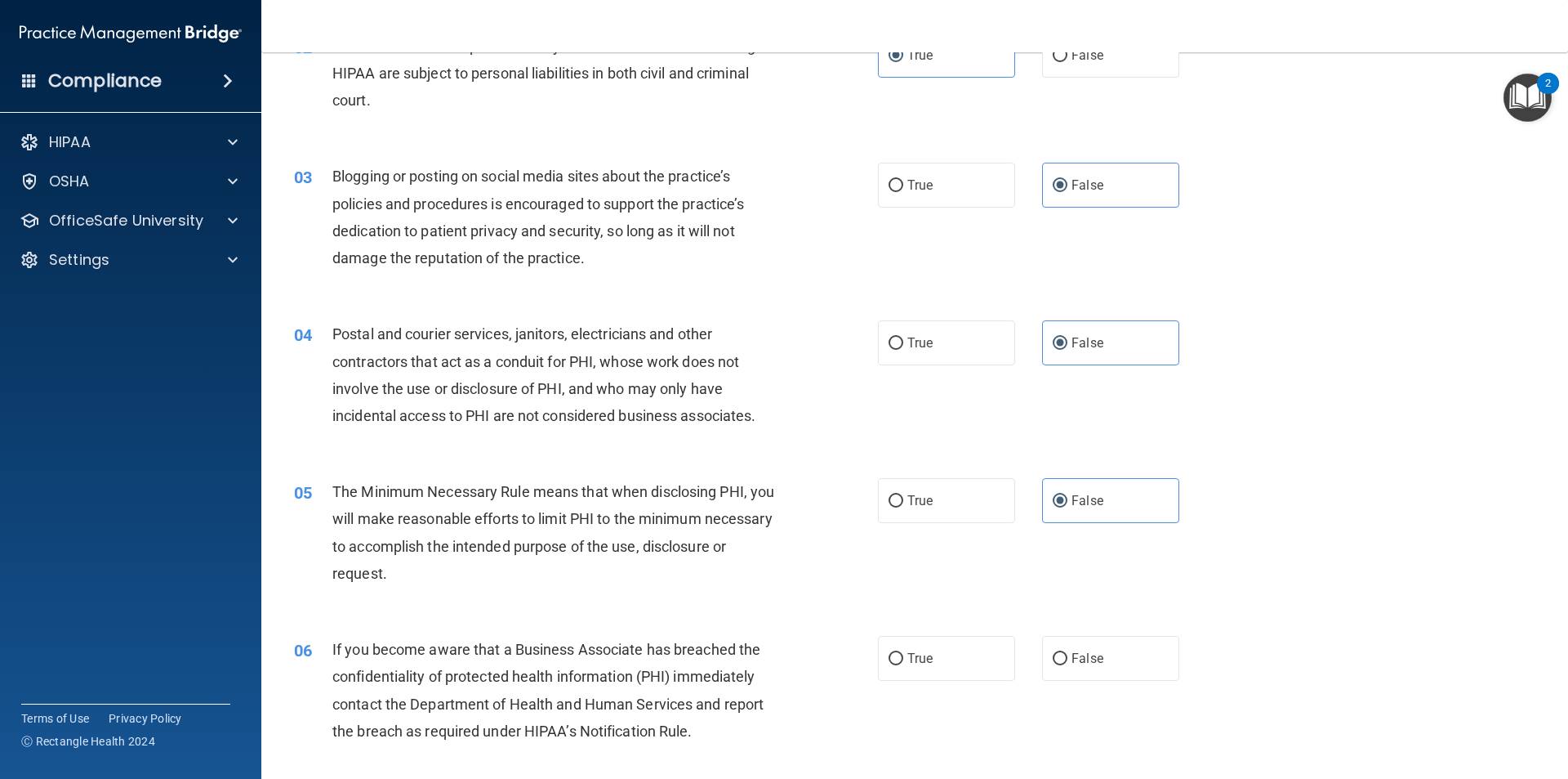
scroll to position [164, 0]
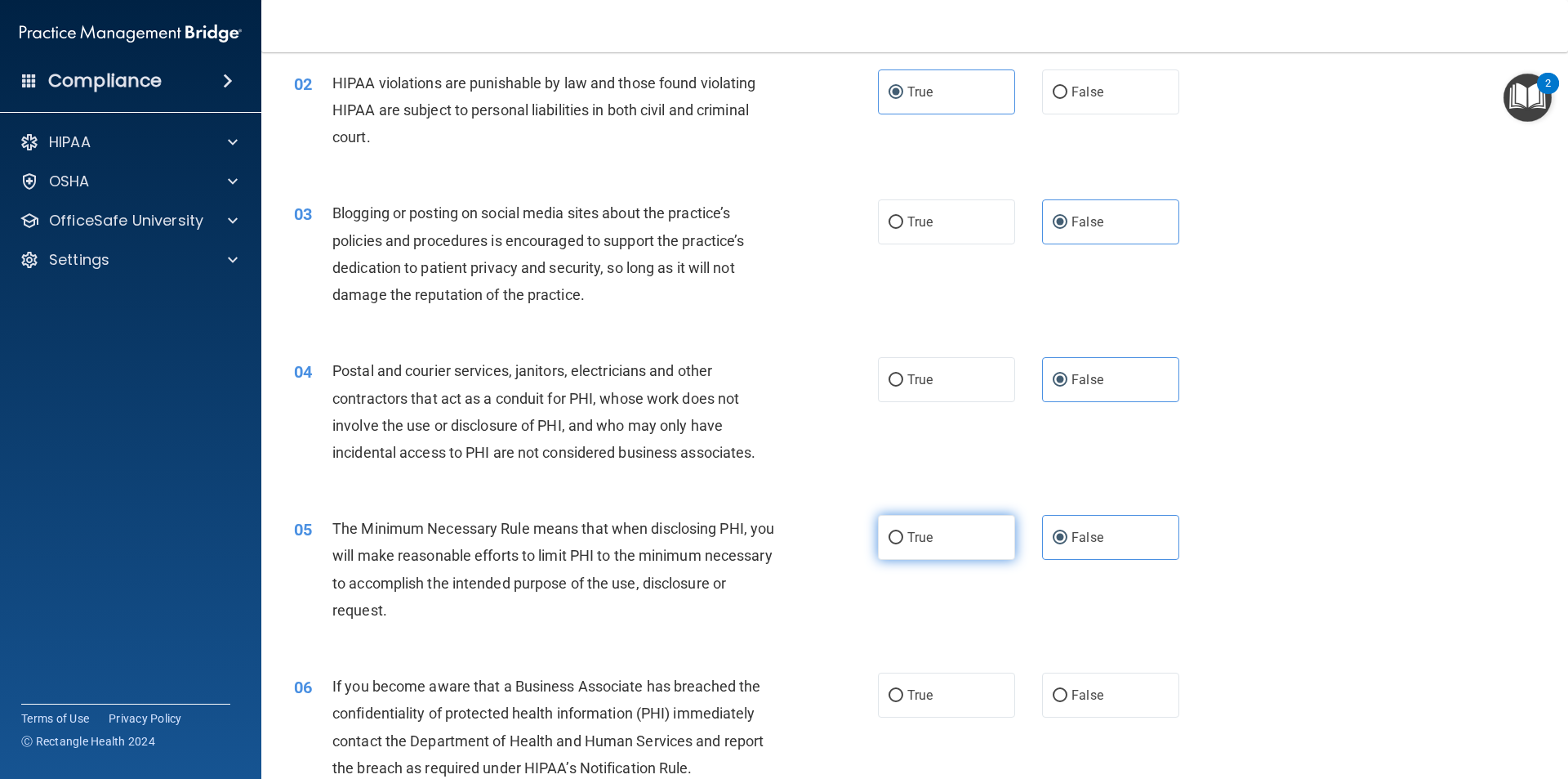
click at [899, 547] on label "True" at bounding box center [947, 538] width 137 height 45
click at [899, 544] on input "True" at bounding box center [896, 539] width 14 height 13
radio input "true"
radio input "false"
click at [895, 376] on input "True" at bounding box center [896, 380] width 14 height 13
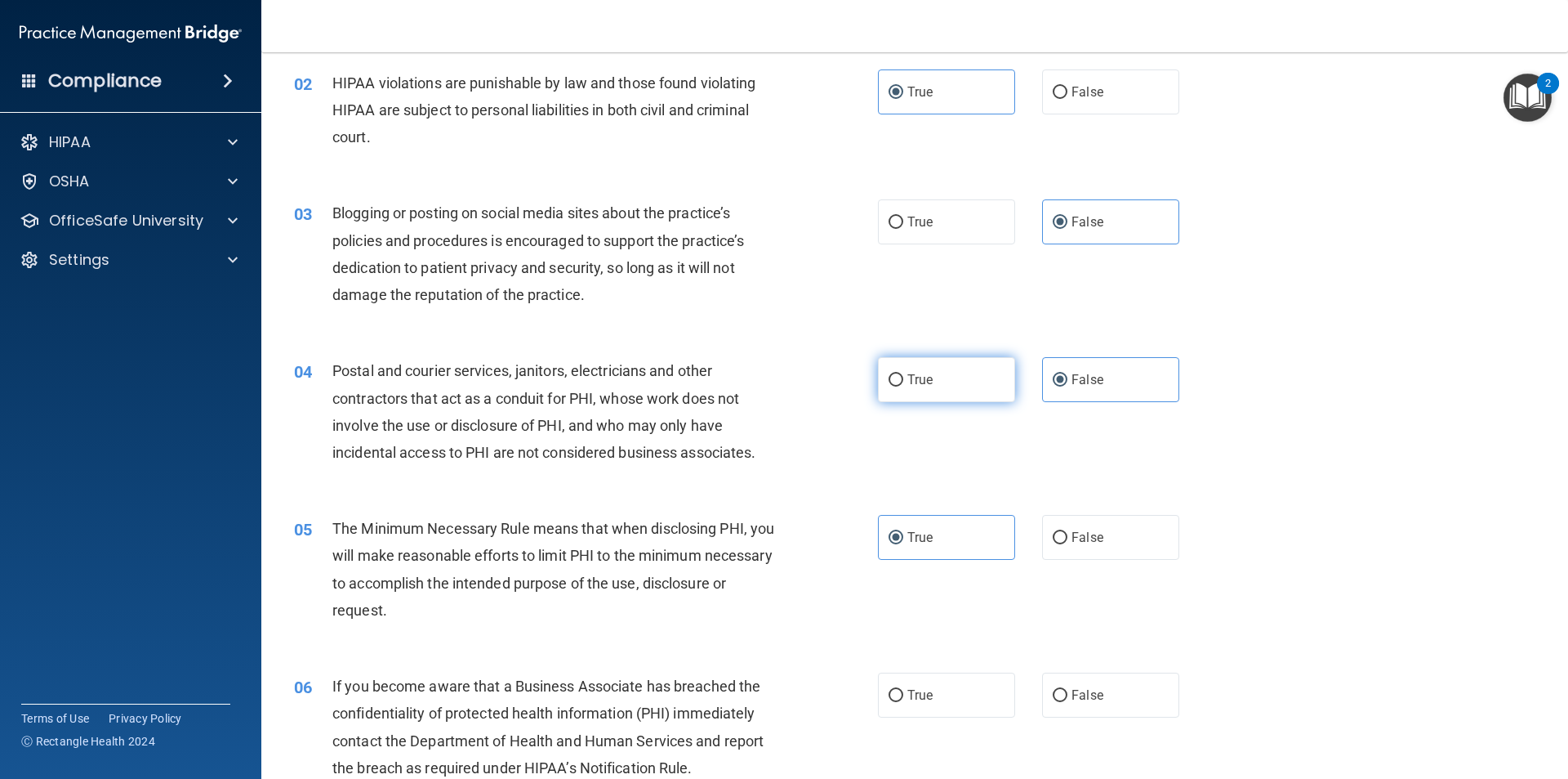
radio input "true"
radio input "false"
click at [907, 219] on span "True" at bounding box center [919, 221] width 25 height 15
click at [901, 219] on input "True" at bounding box center [896, 223] width 14 height 13
radio input "true"
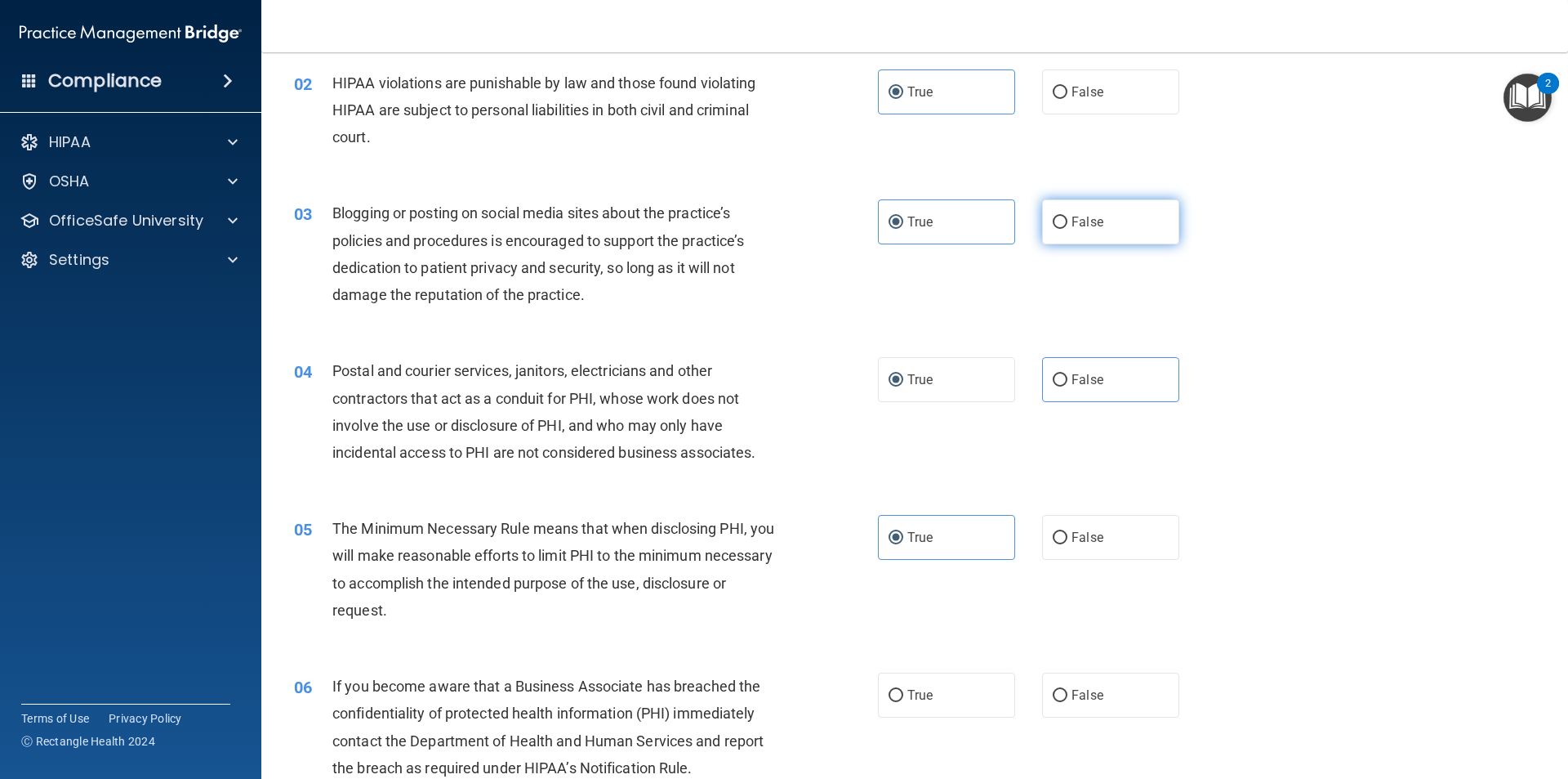
click at [1052, 217] on input "False" at bounding box center [1059, 223] width 14 height 13
radio input "true"
radio input "false"
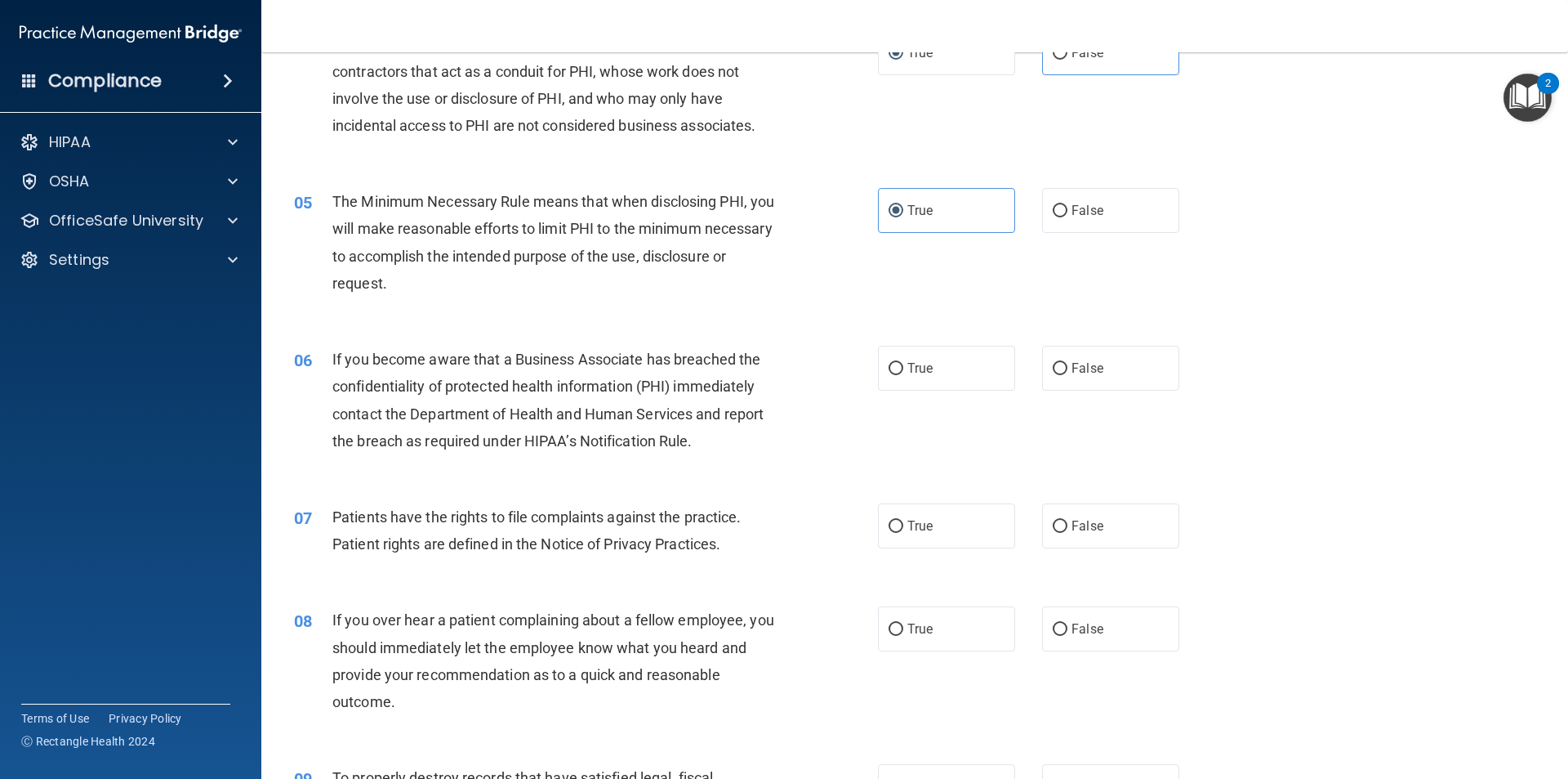
scroll to position [572, 0]
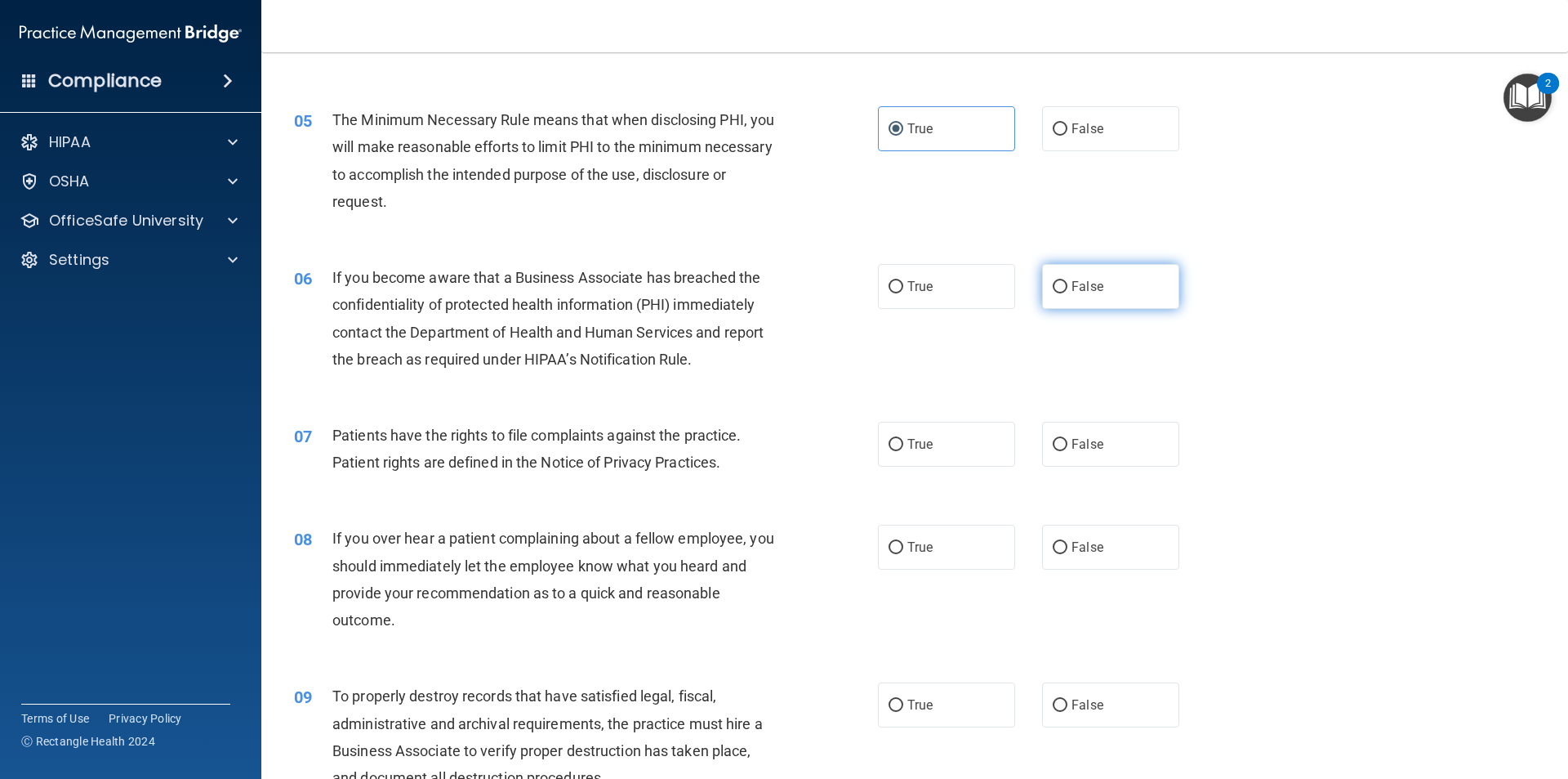
click at [1053, 281] on input "False" at bounding box center [1059, 287] width 14 height 13
radio input "true"
click at [897, 442] on input "True" at bounding box center [896, 445] width 14 height 13
radio input "true"
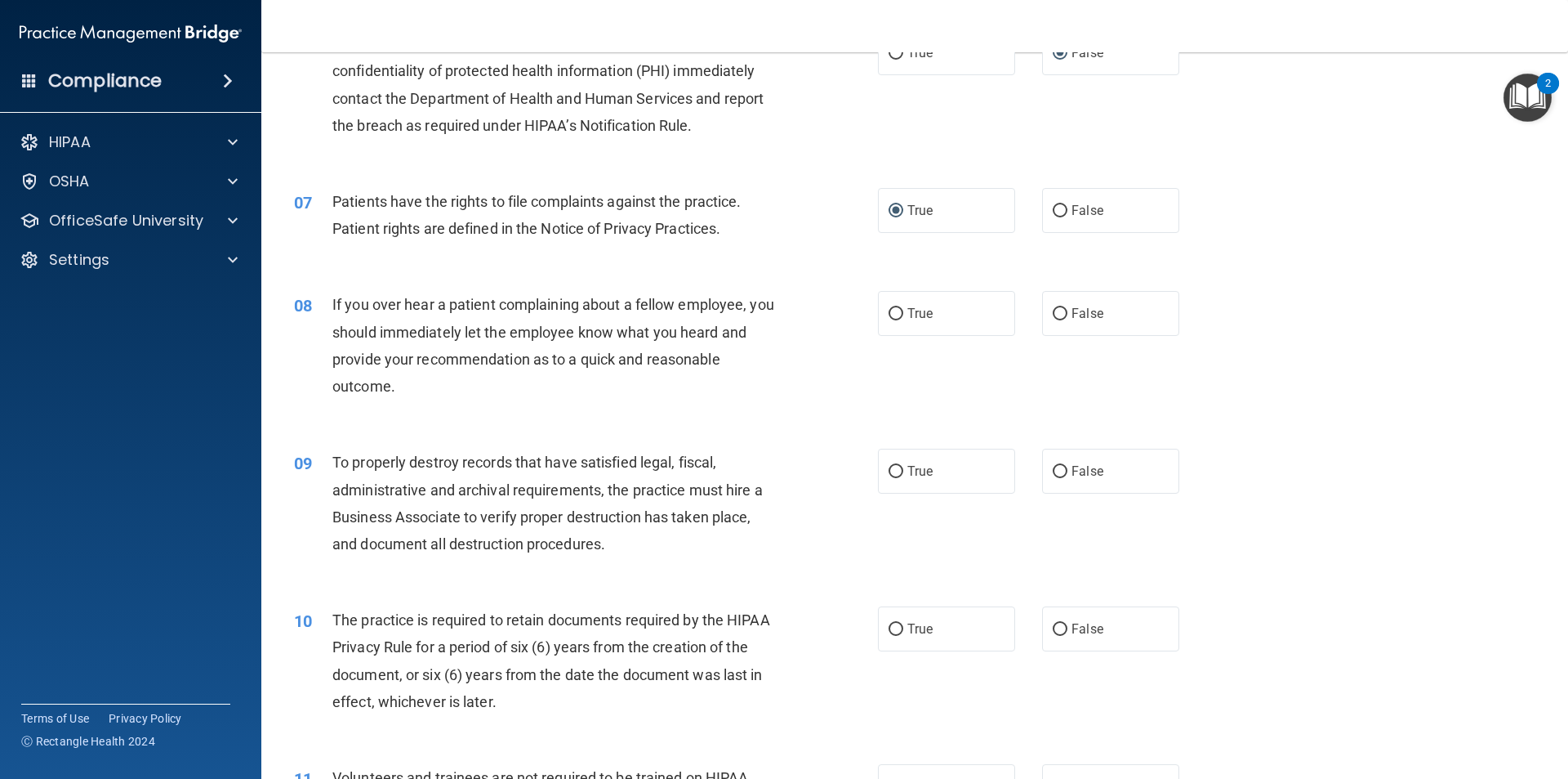
scroll to position [817, 0]
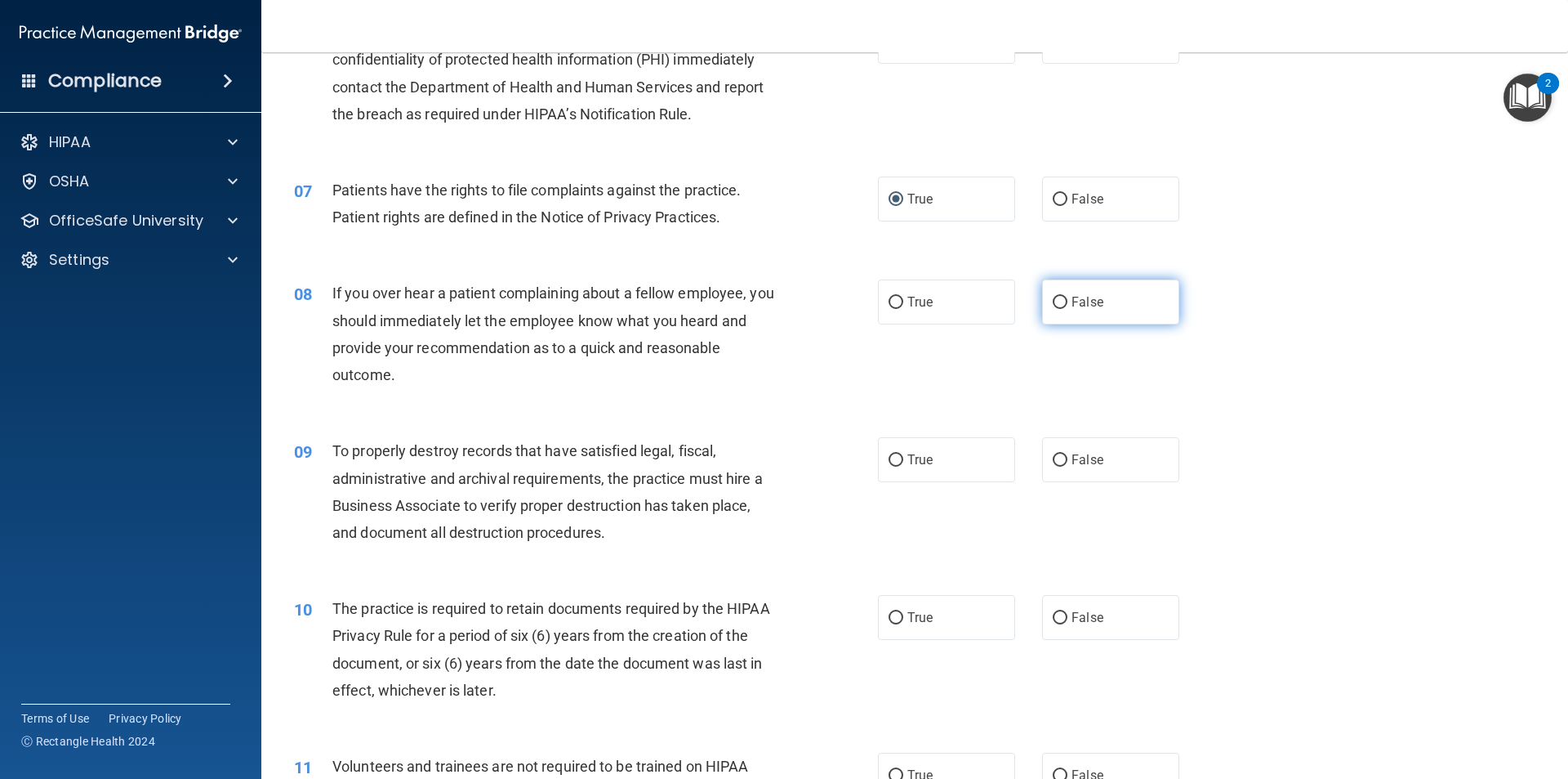
click at [1059, 296] on input "False" at bounding box center [1059, 303] width 14 height 13
radio input "true"
click at [1082, 459] on span "False" at bounding box center [1087, 459] width 32 height 15
click at [1068, 459] on input "False" at bounding box center [1059, 461] width 14 height 13
radio input "true"
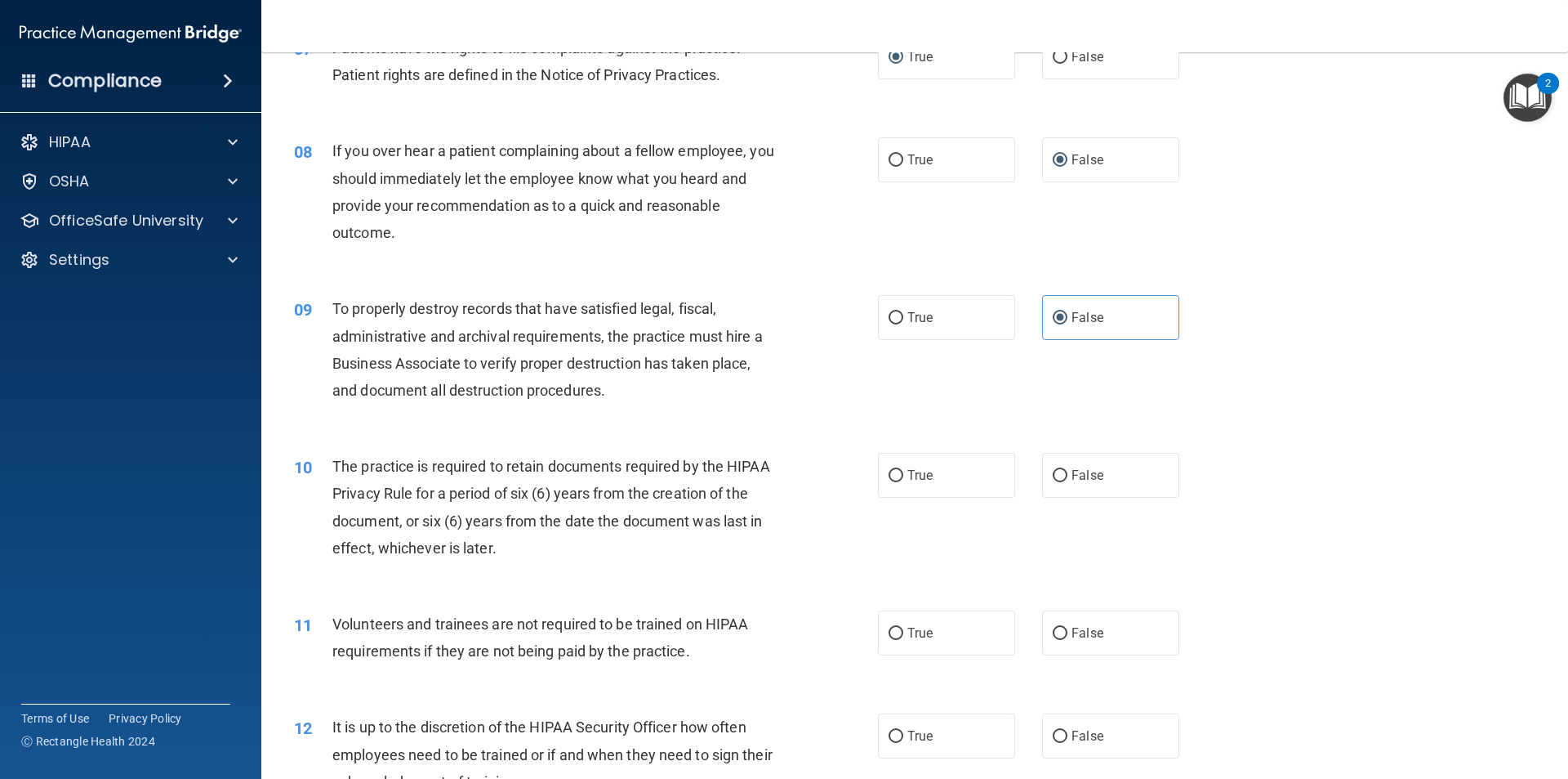
scroll to position [981, 0]
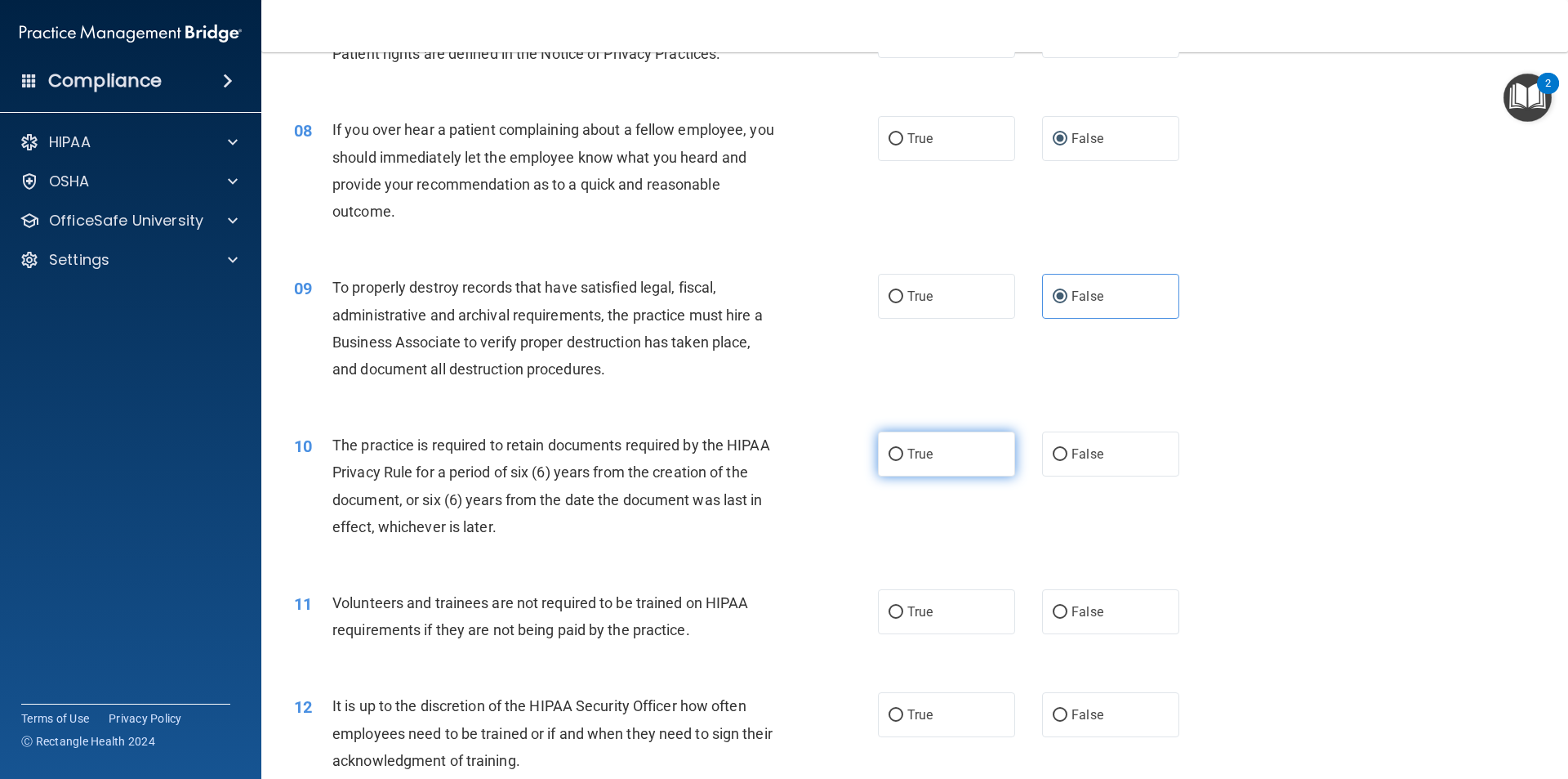
click at [897, 448] on input "True" at bounding box center [896, 455] width 14 height 13
radio input "true"
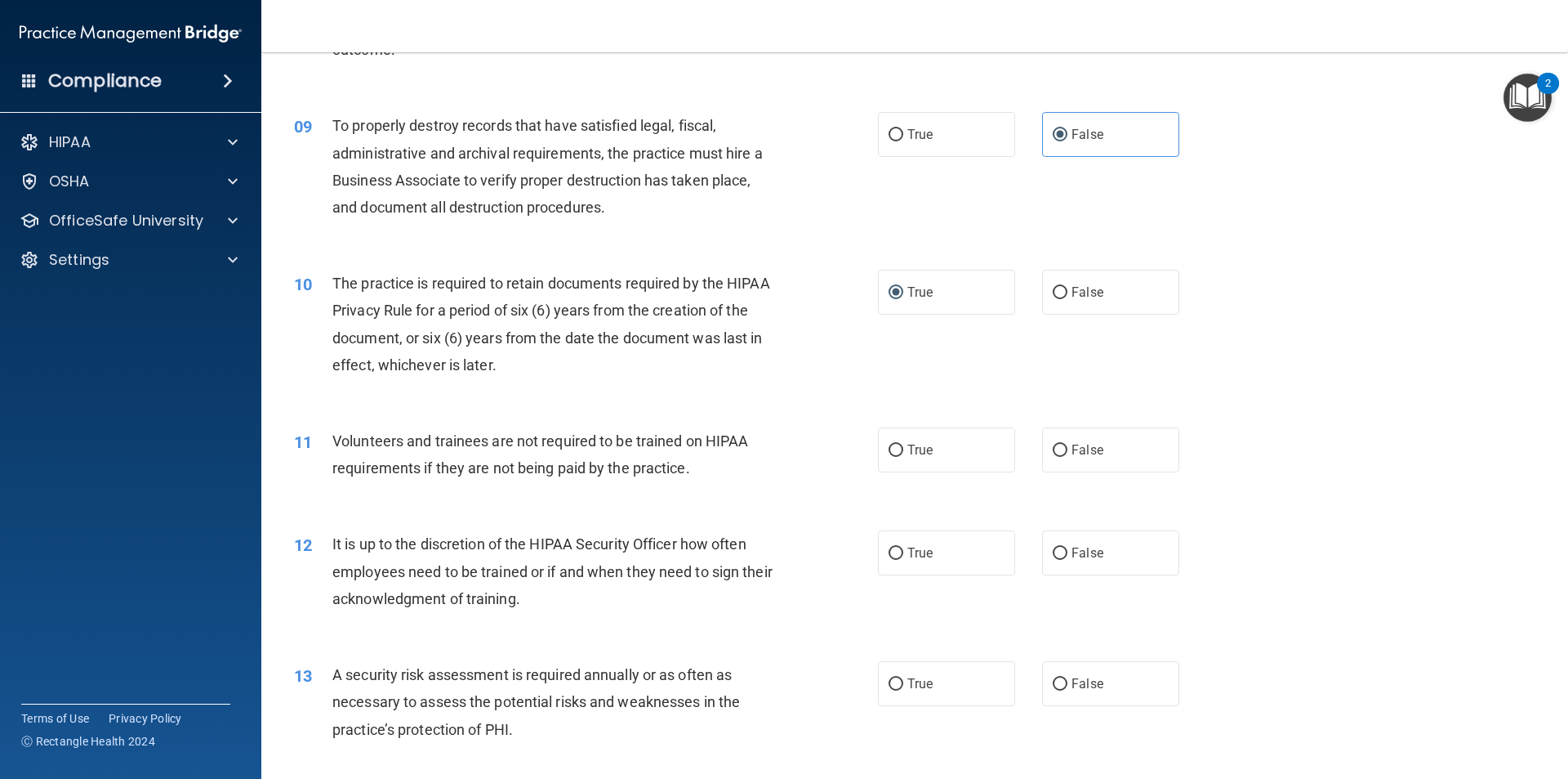
scroll to position [1144, 0]
click at [1052, 446] on input "False" at bounding box center [1059, 449] width 14 height 13
radio input "true"
click at [1052, 546] on input "False" at bounding box center [1059, 552] width 14 height 13
radio input "true"
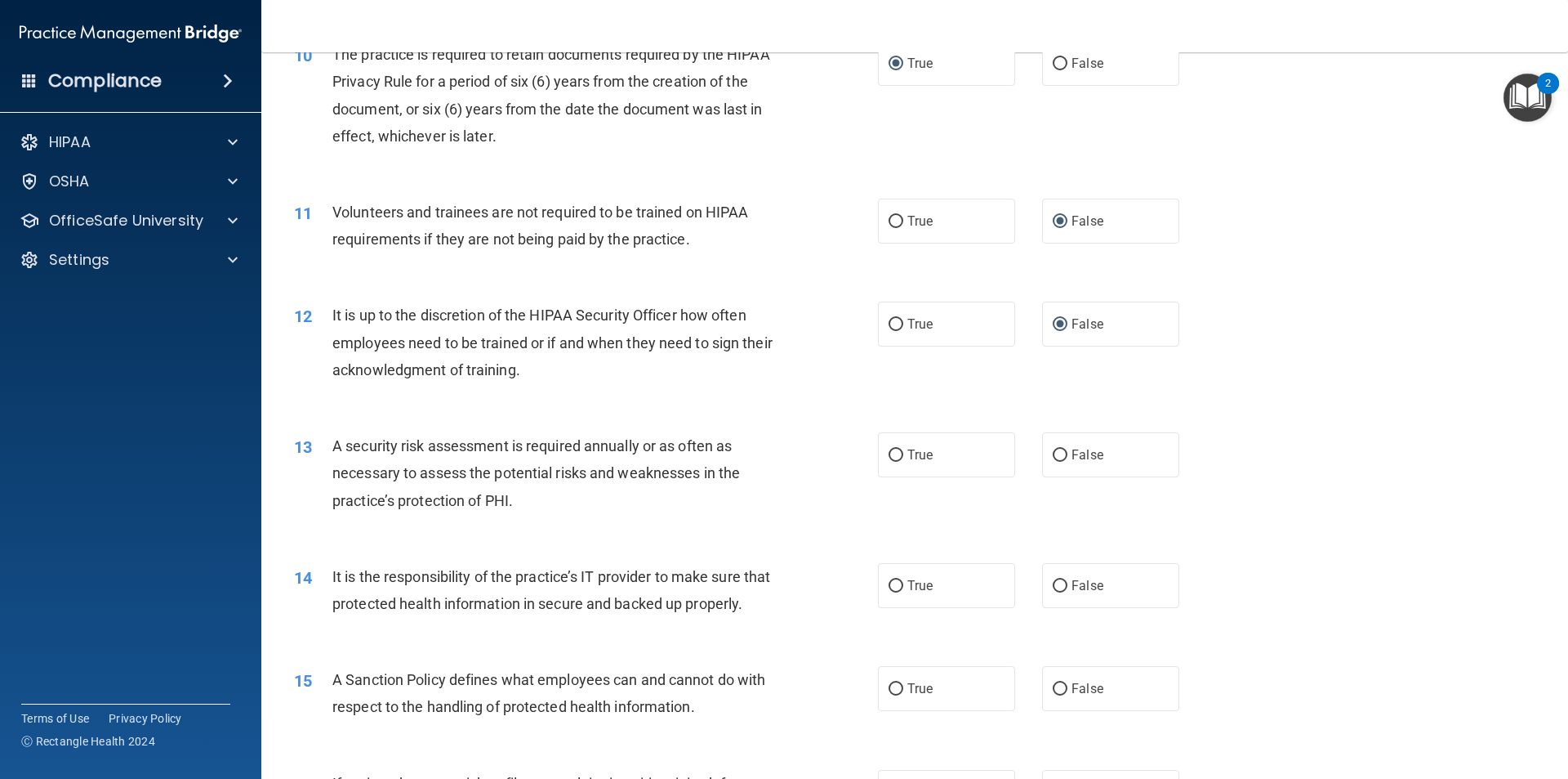
scroll to position [1389, 0]
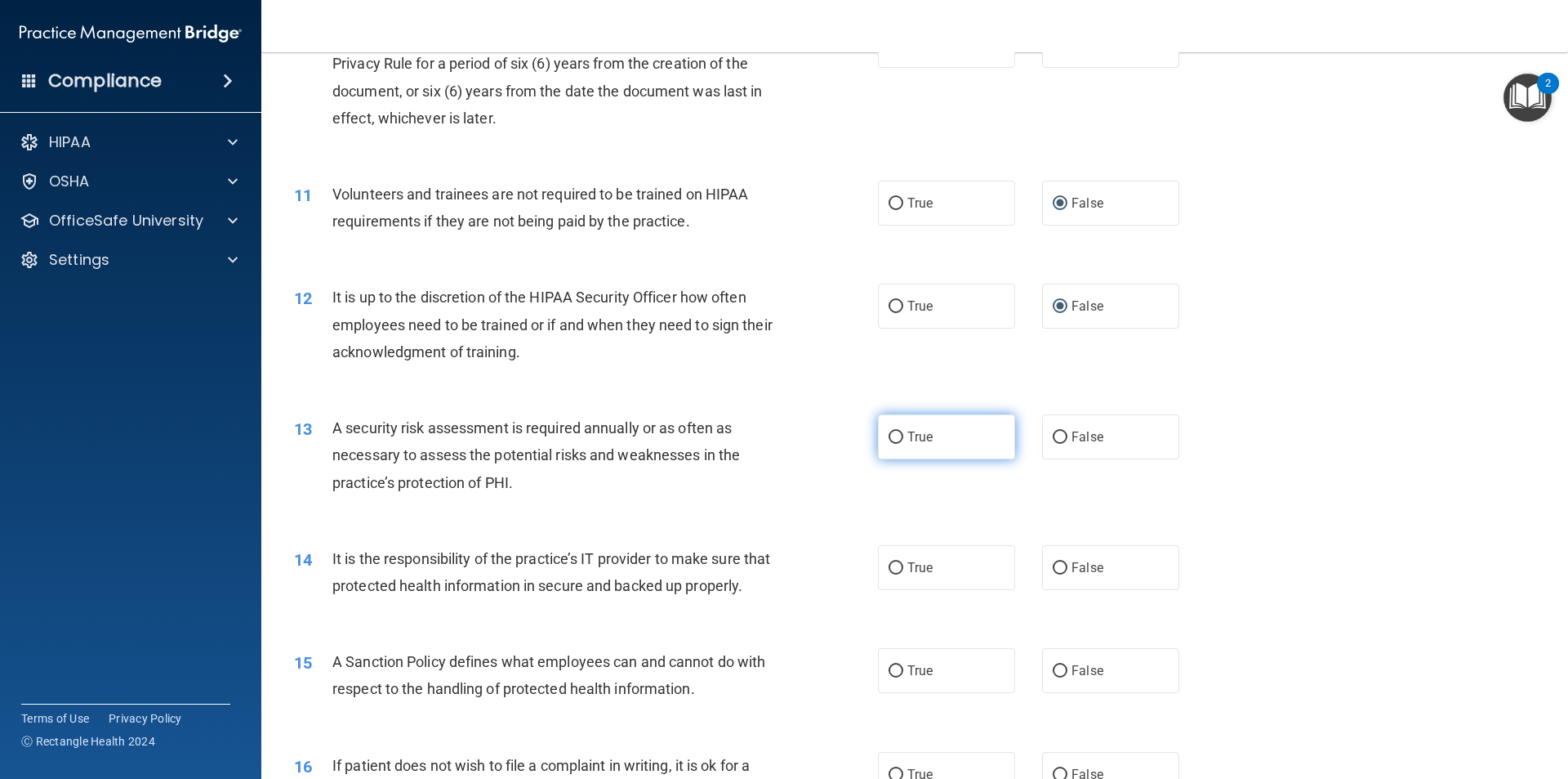
click at [907, 438] on span "True" at bounding box center [919, 436] width 25 height 15
click at [903, 438] on input "True" at bounding box center [896, 437] width 14 height 13
radio input "true"
click at [1065, 558] on label "False" at bounding box center [1111, 568] width 137 height 45
click at [1065, 562] on input "False" at bounding box center [1059, 568] width 14 height 13
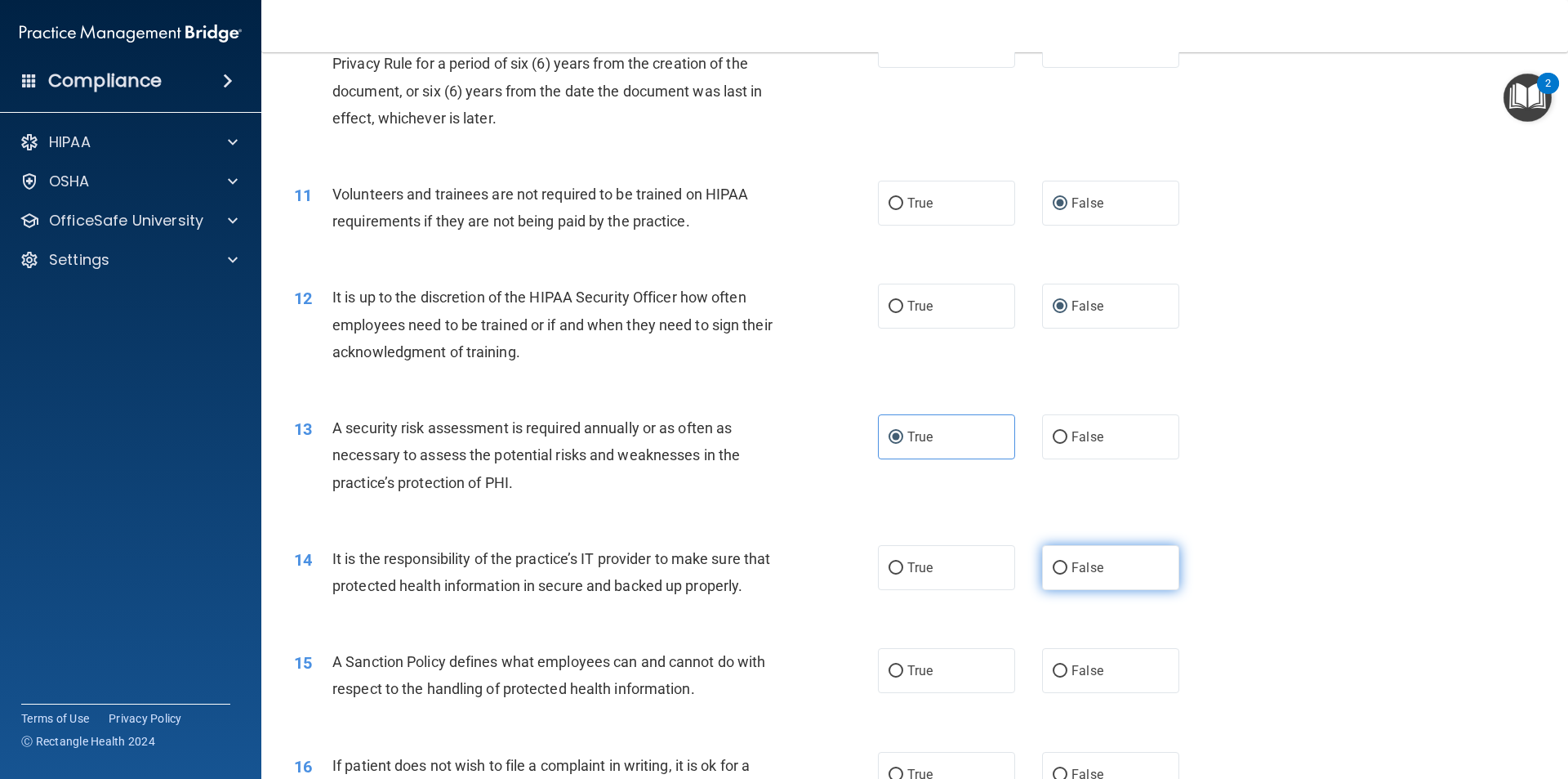
radio input "true"
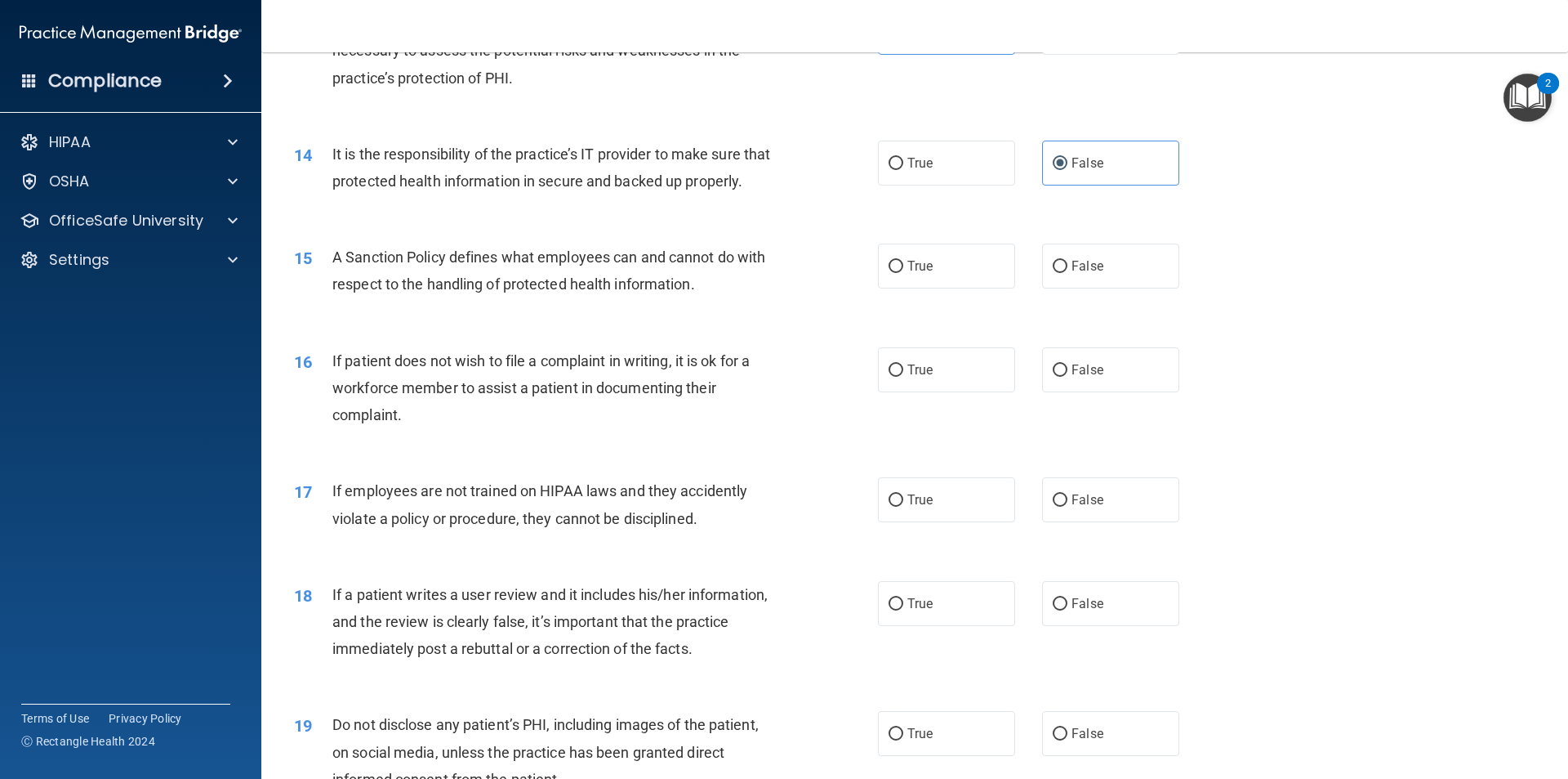
scroll to position [1797, 0]
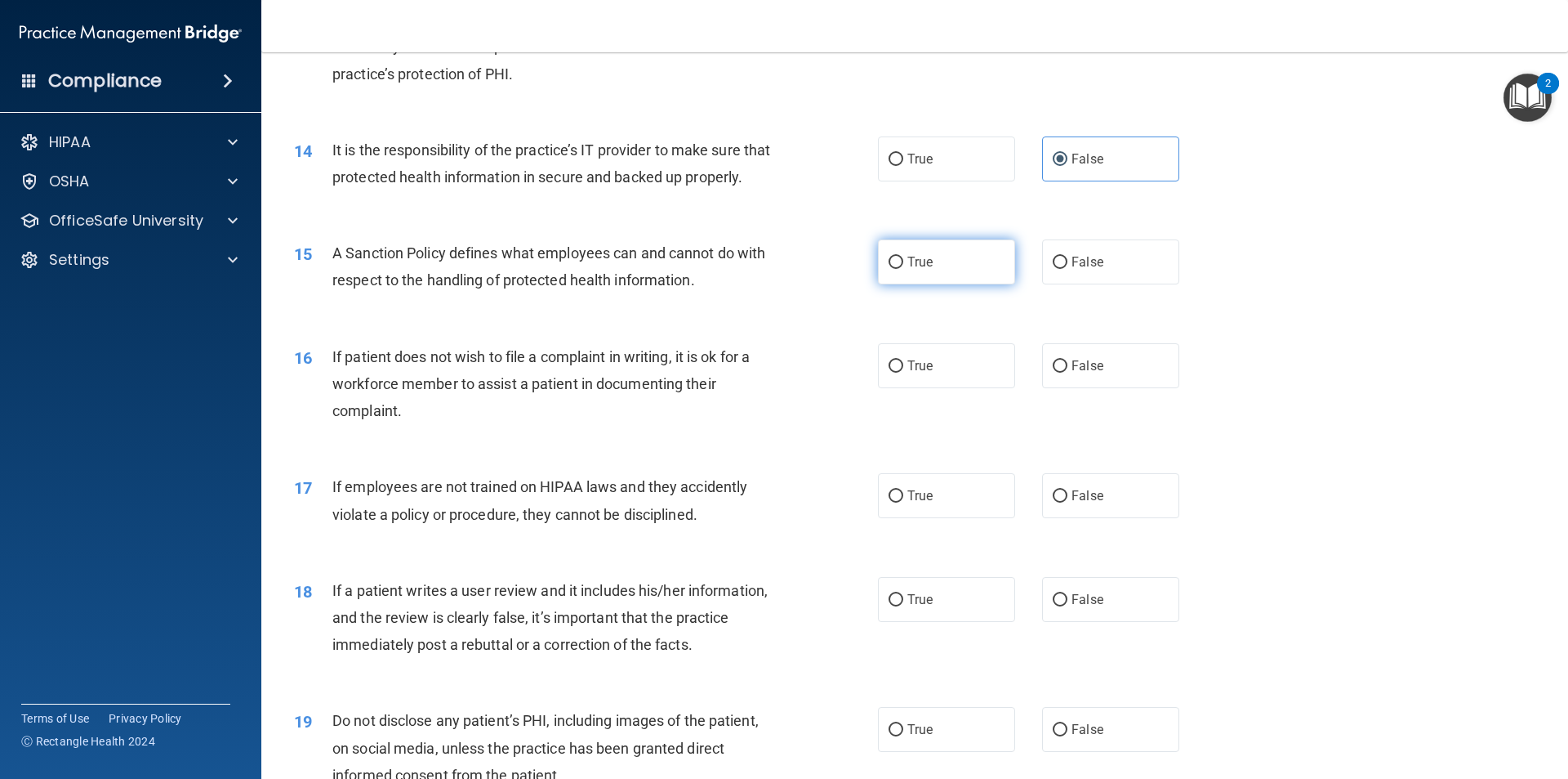
click at [894, 281] on label "True" at bounding box center [947, 262] width 137 height 45
click at [894, 268] on input "True" at bounding box center [896, 263] width 14 height 13
radio input "true"
click at [1071, 269] on span "False" at bounding box center [1087, 261] width 32 height 15
click at [1064, 268] on input "False" at bounding box center [1059, 263] width 14 height 13
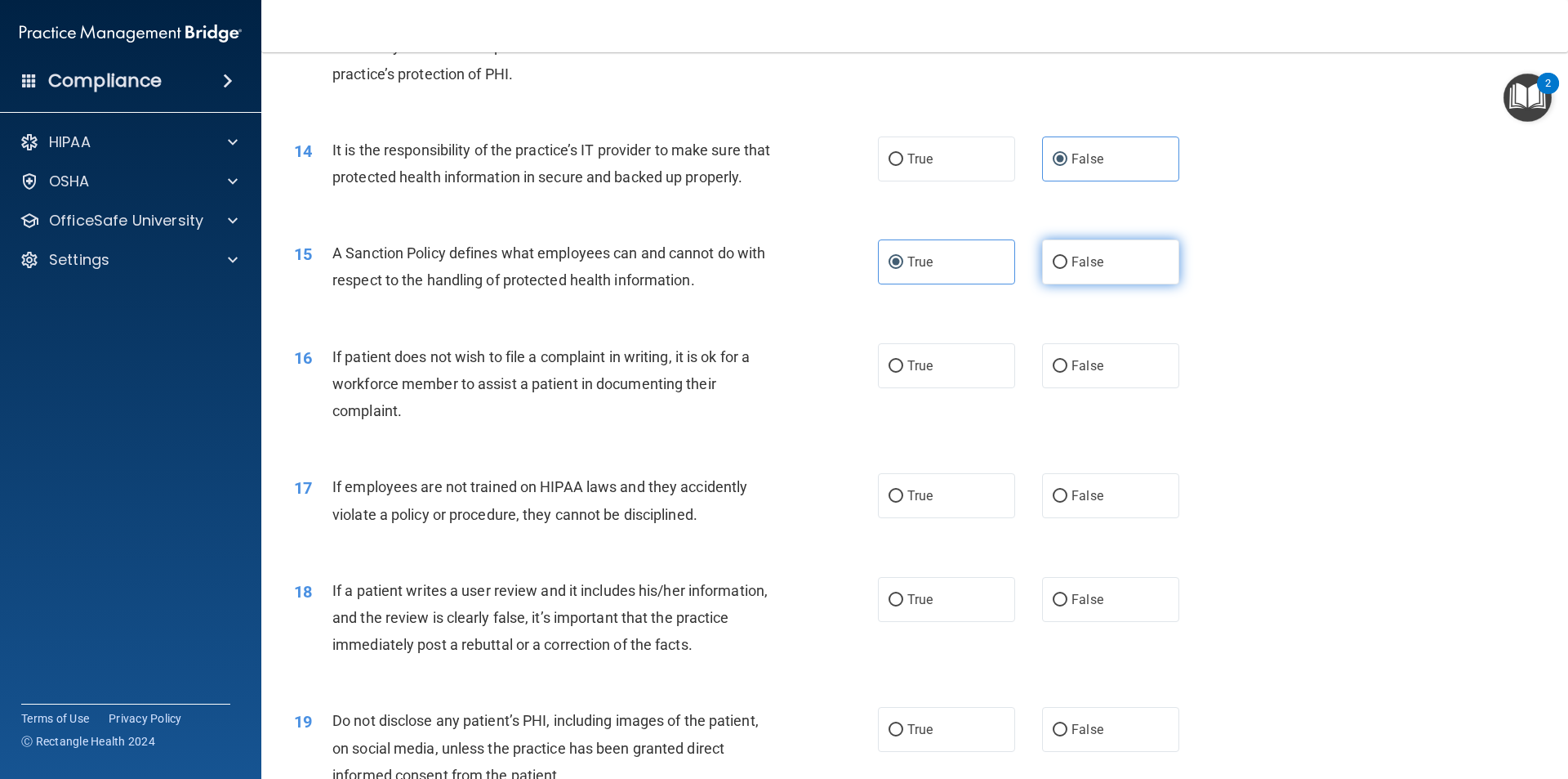
radio input "true"
radio input "false"
click at [893, 372] on input "True" at bounding box center [896, 367] width 14 height 13
radio input "true"
click at [1057, 502] on input "False" at bounding box center [1059, 496] width 14 height 13
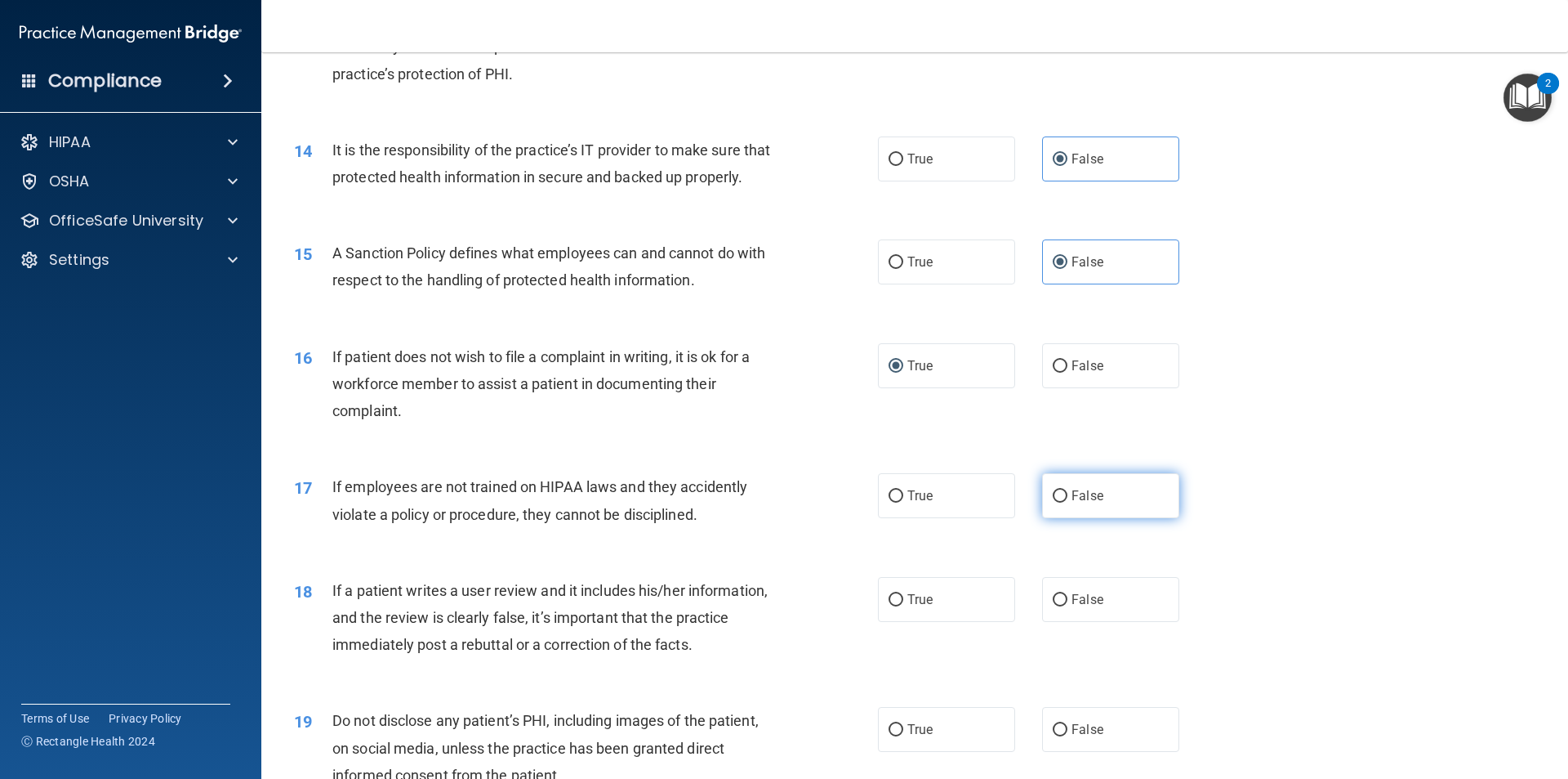
radio input "true"
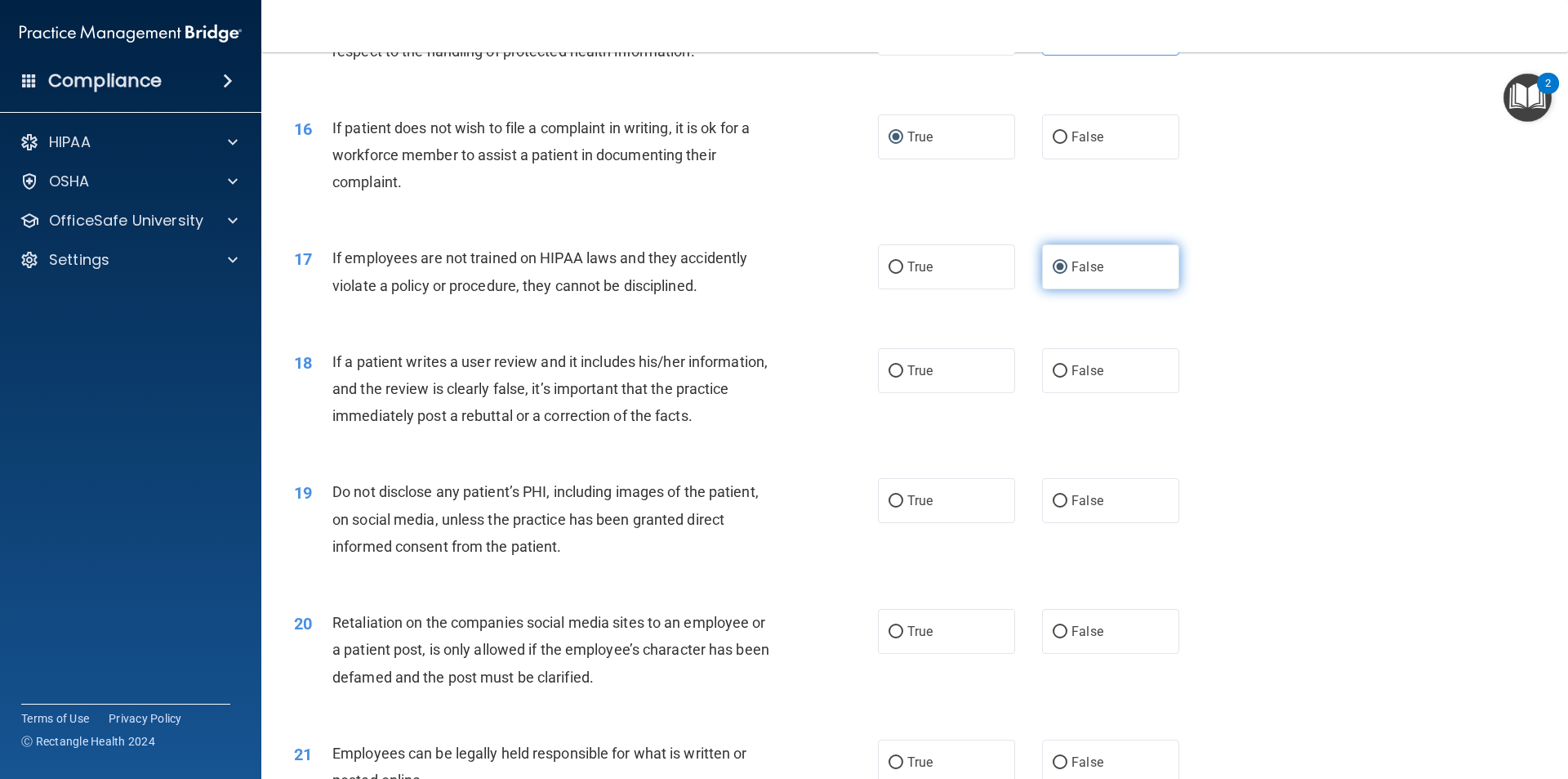
scroll to position [2042, 0]
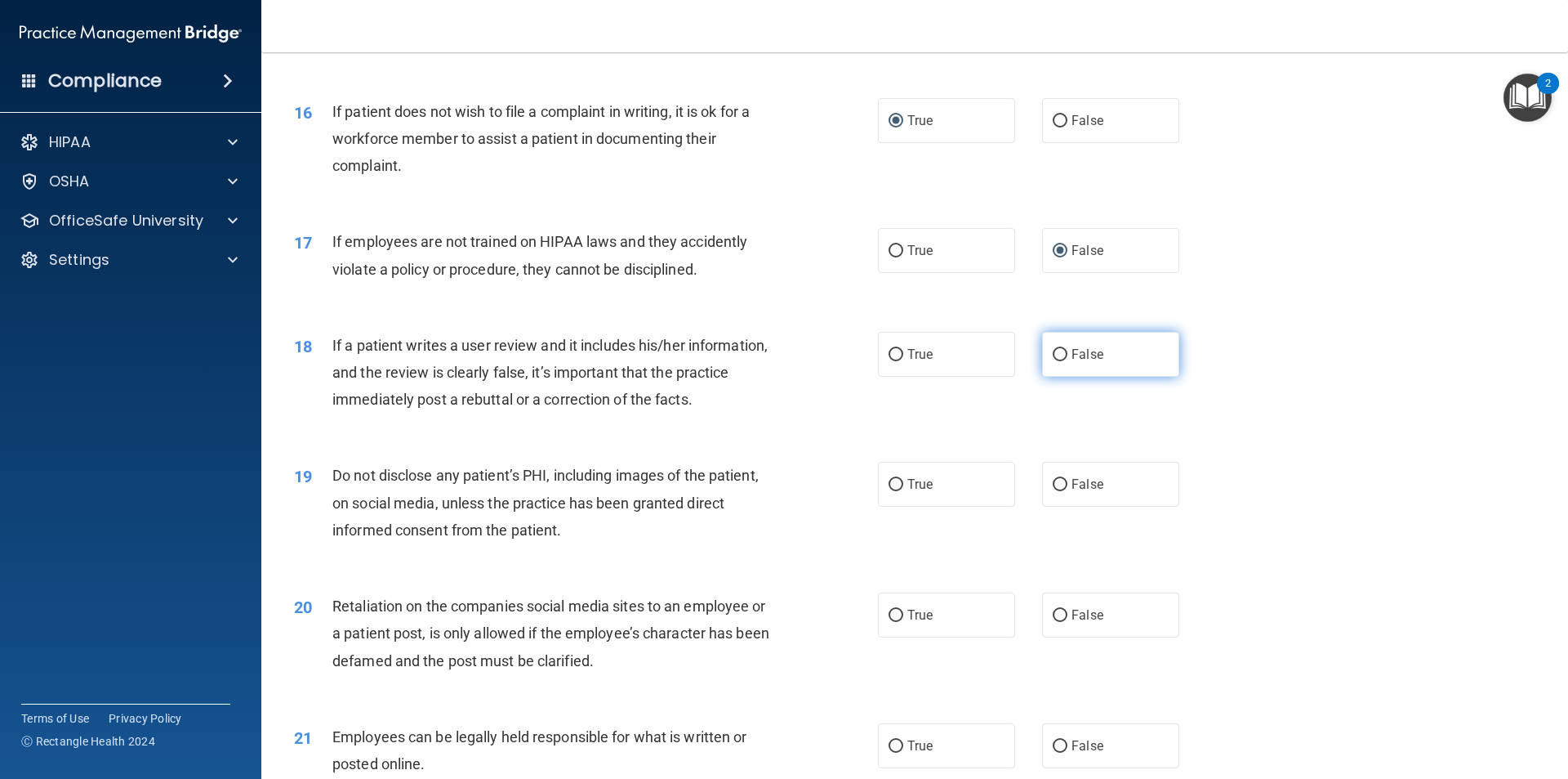
drag, startPoint x: 1049, startPoint y: 376, endPoint x: 1051, endPoint y: 387, distance: 11.2
click at [1052, 361] on input "False" at bounding box center [1059, 355] width 14 height 13
radio input "true"
click at [892, 491] on input "True" at bounding box center [896, 485] width 14 height 13
radio input "true"
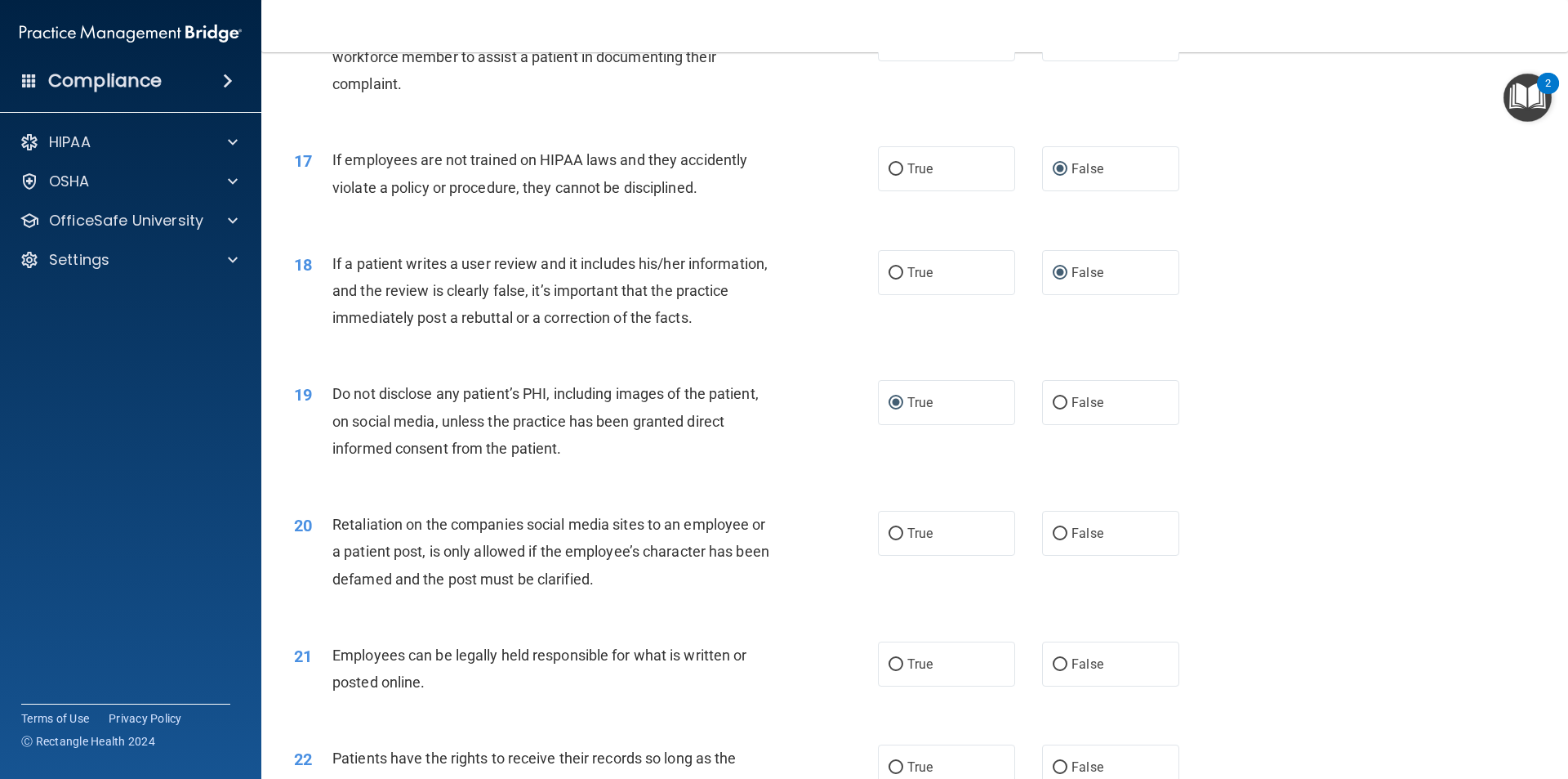
scroll to position [2206, 0]
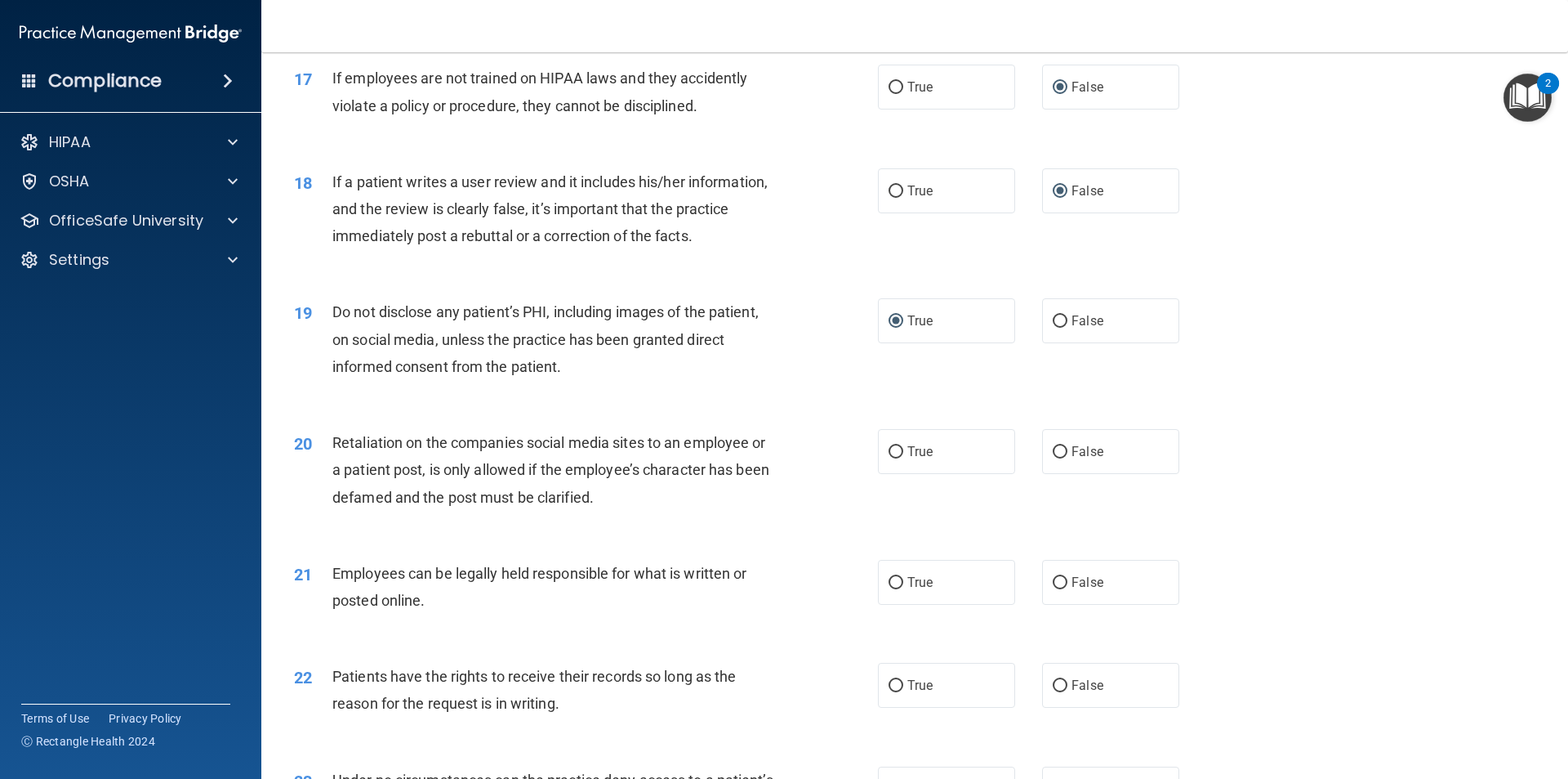
drag, startPoint x: 1051, startPoint y: 474, endPoint x: 1067, endPoint y: 508, distance: 37.6
click at [1052, 458] on input "False" at bounding box center [1059, 453] width 14 height 13
radio input "true"
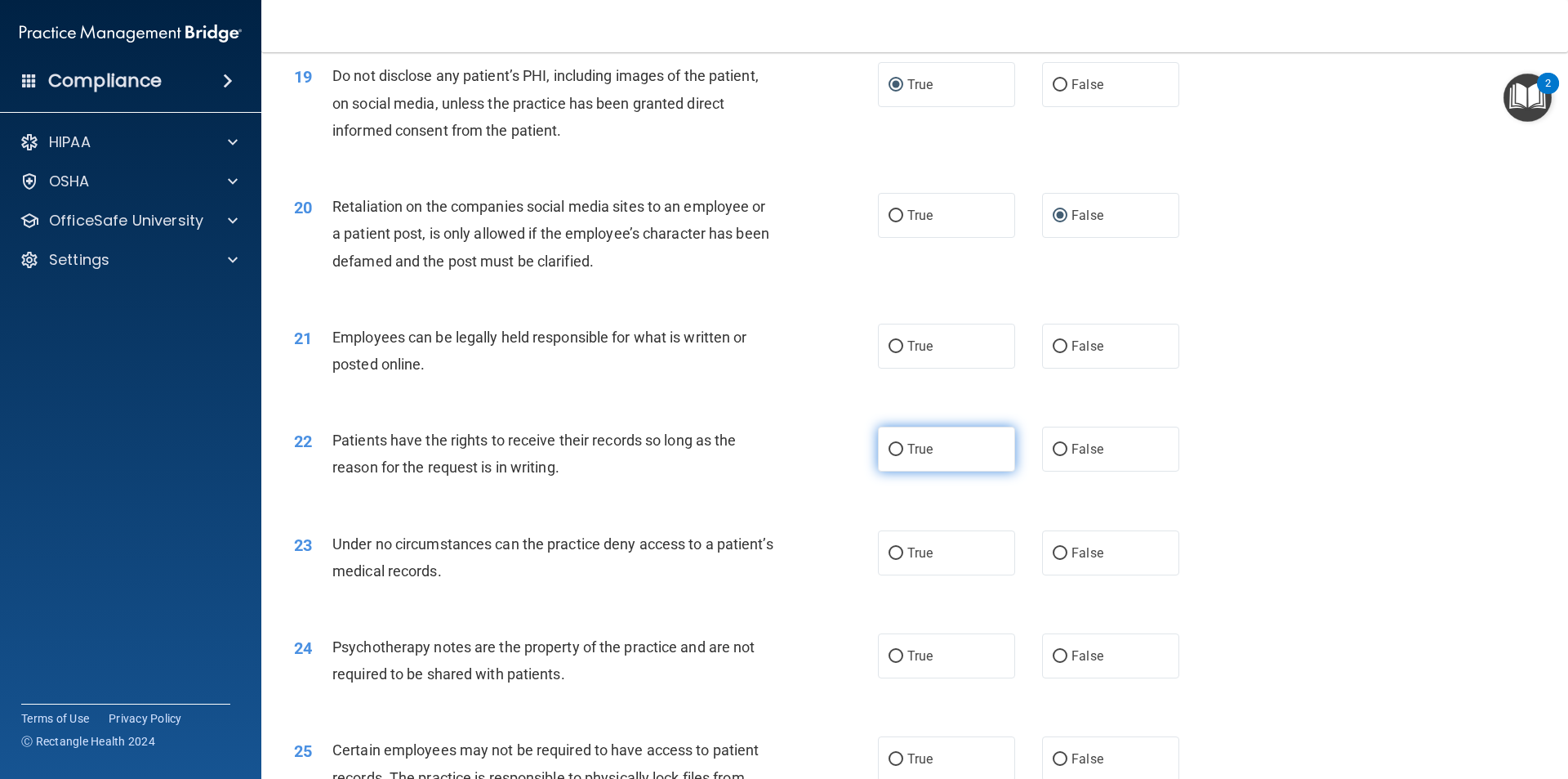
scroll to position [2451, 0]
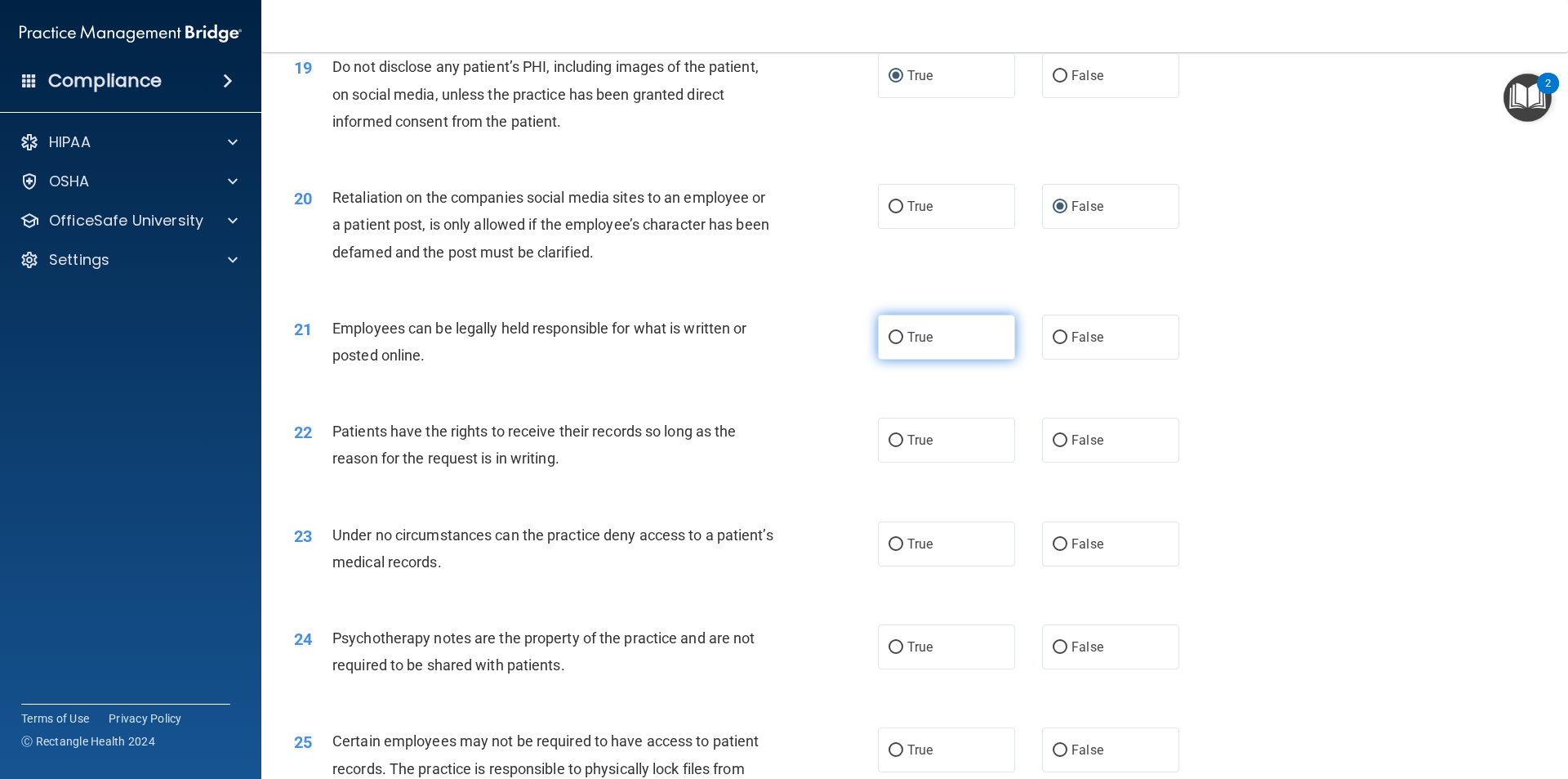
click at [907, 345] on span "True" at bounding box center [919, 336] width 25 height 15
click at [903, 344] on input "True" at bounding box center [896, 338] width 14 height 13
radio input "true"
click at [1071, 447] on span "False" at bounding box center [1087, 439] width 32 height 15
click at [1068, 447] on input "False" at bounding box center [1059, 441] width 14 height 13
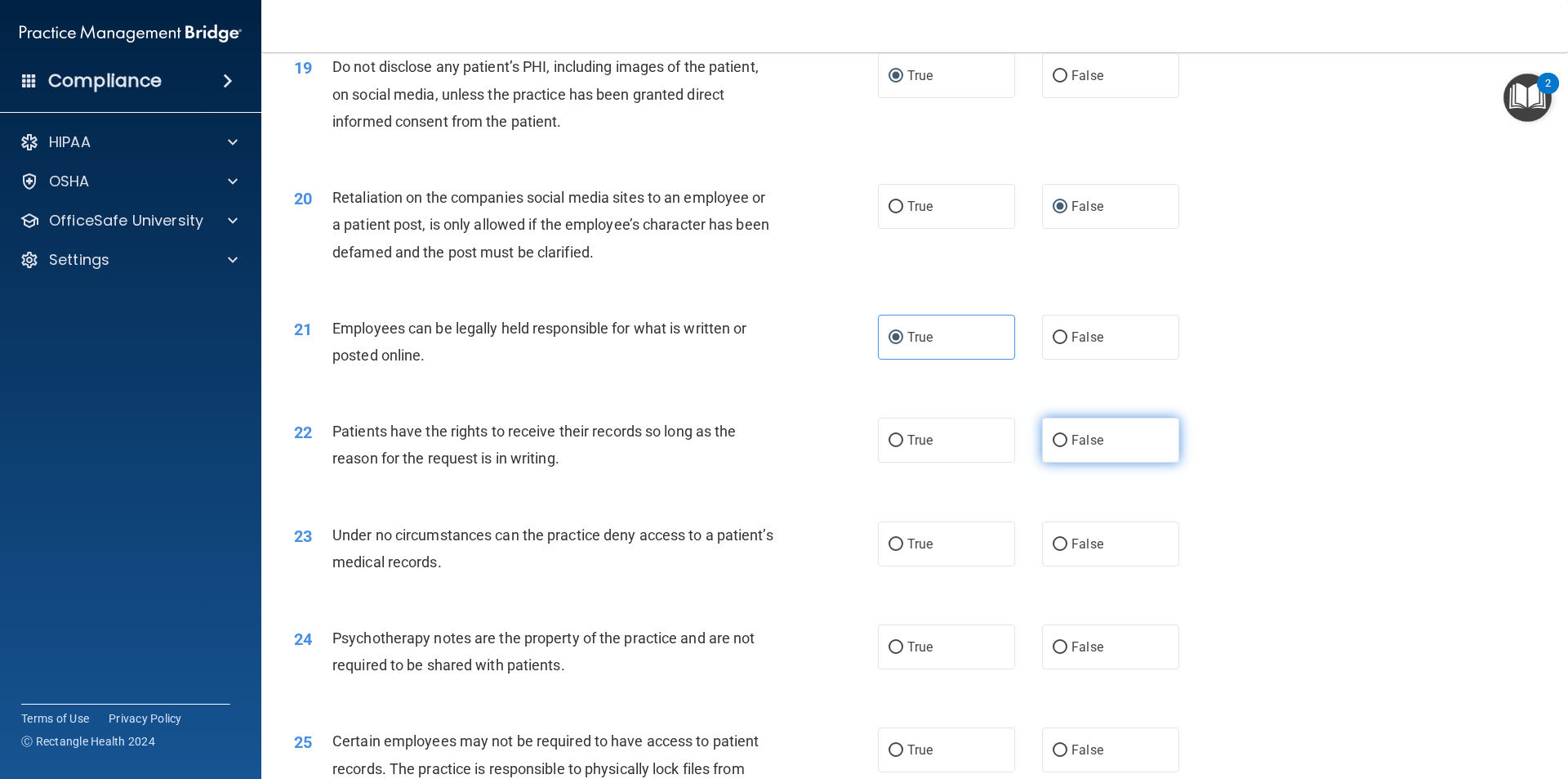
radio input "true"
click at [1053, 550] on input "False" at bounding box center [1059, 545] width 14 height 13
radio input "true"
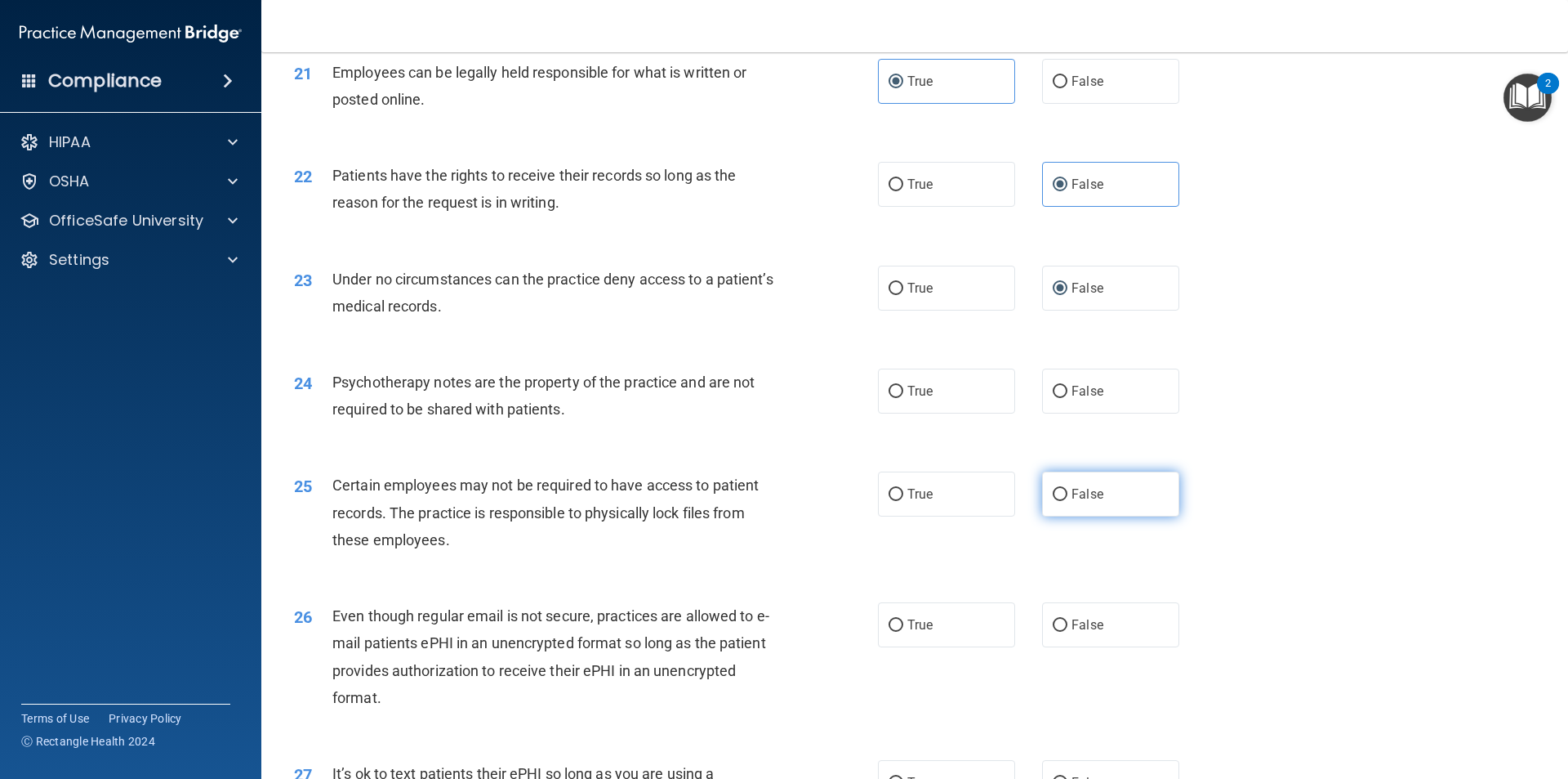
scroll to position [2778, 0]
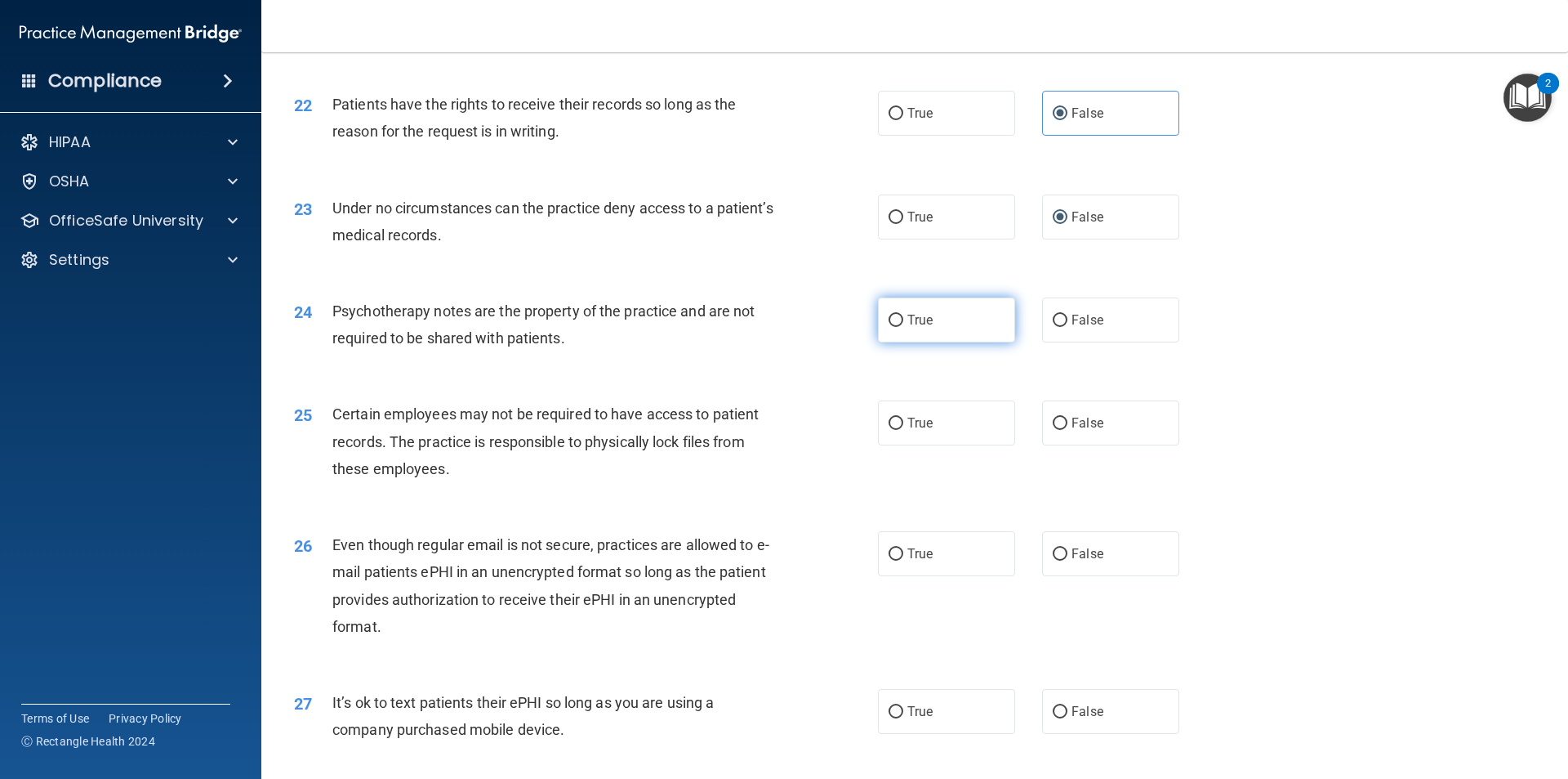
click at [889, 327] on input "True" at bounding box center [896, 321] width 14 height 13
radio input "true"
click at [907, 430] on span "True" at bounding box center [919, 422] width 25 height 15
click at [903, 430] on input "True" at bounding box center [896, 424] width 14 height 13
radio input "true"
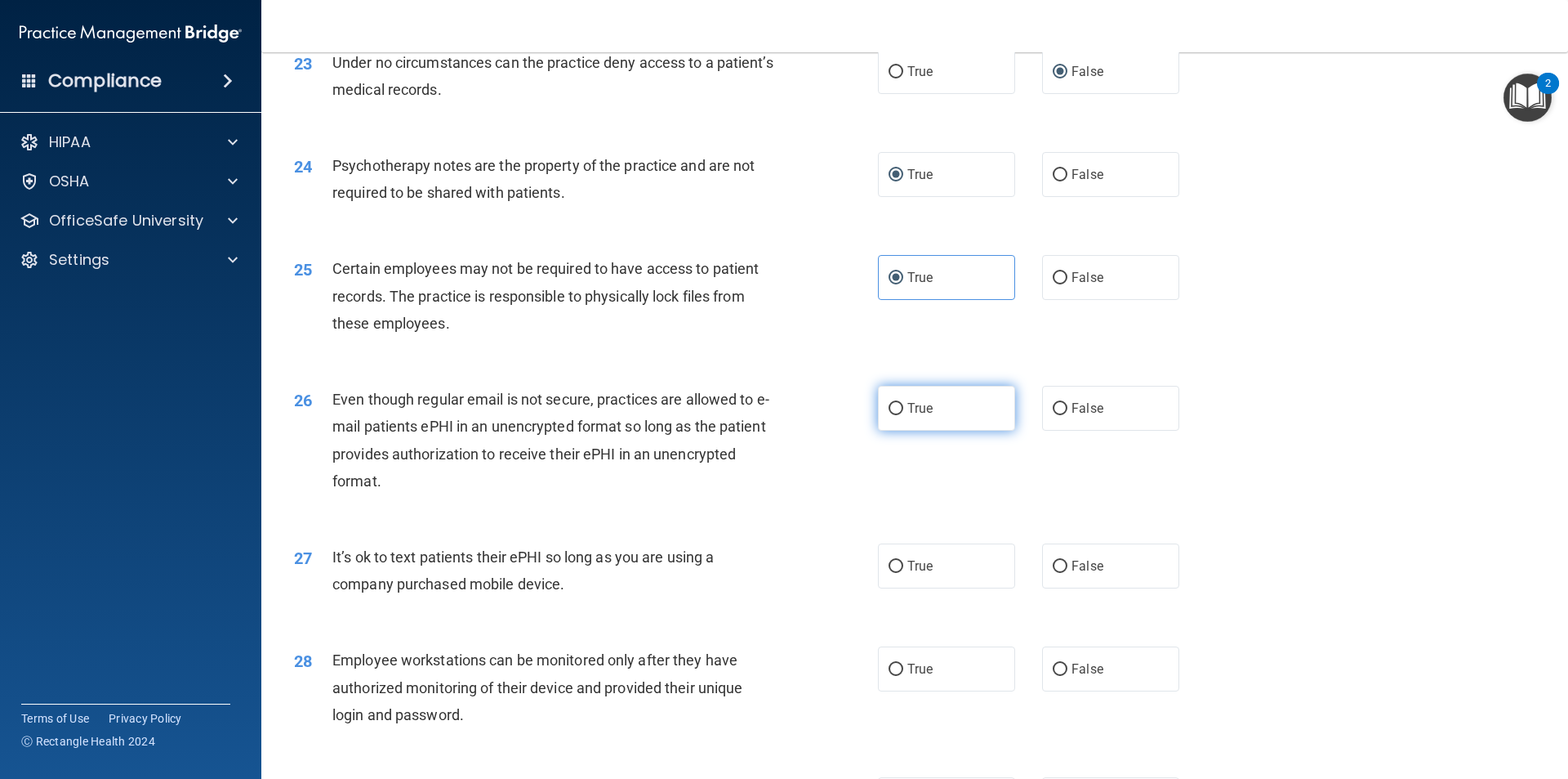
scroll to position [2942, 0]
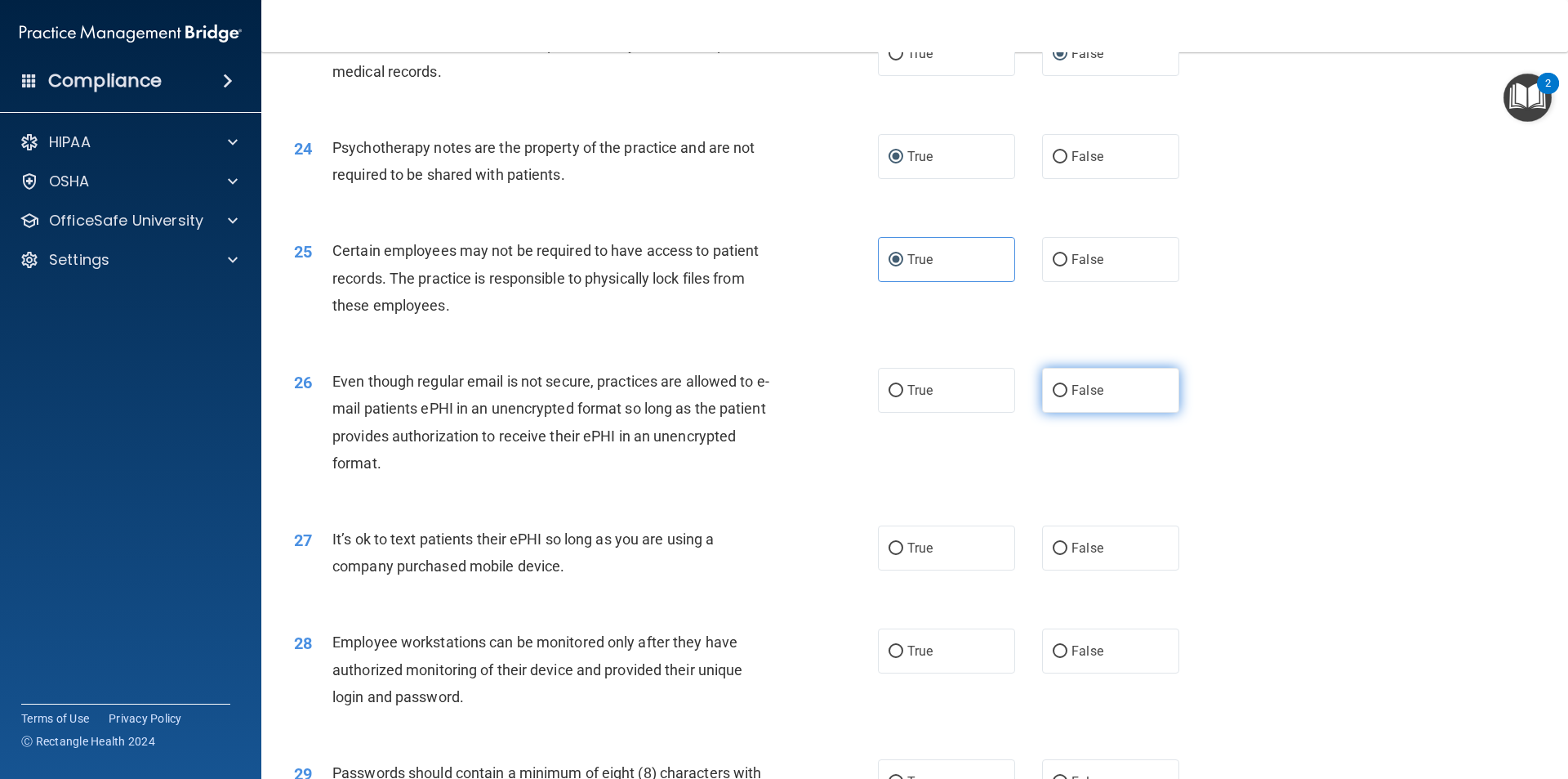
click at [1054, 397] on input "False" at bounding box center [1059, 391] width 14 height 13
radio input "true"
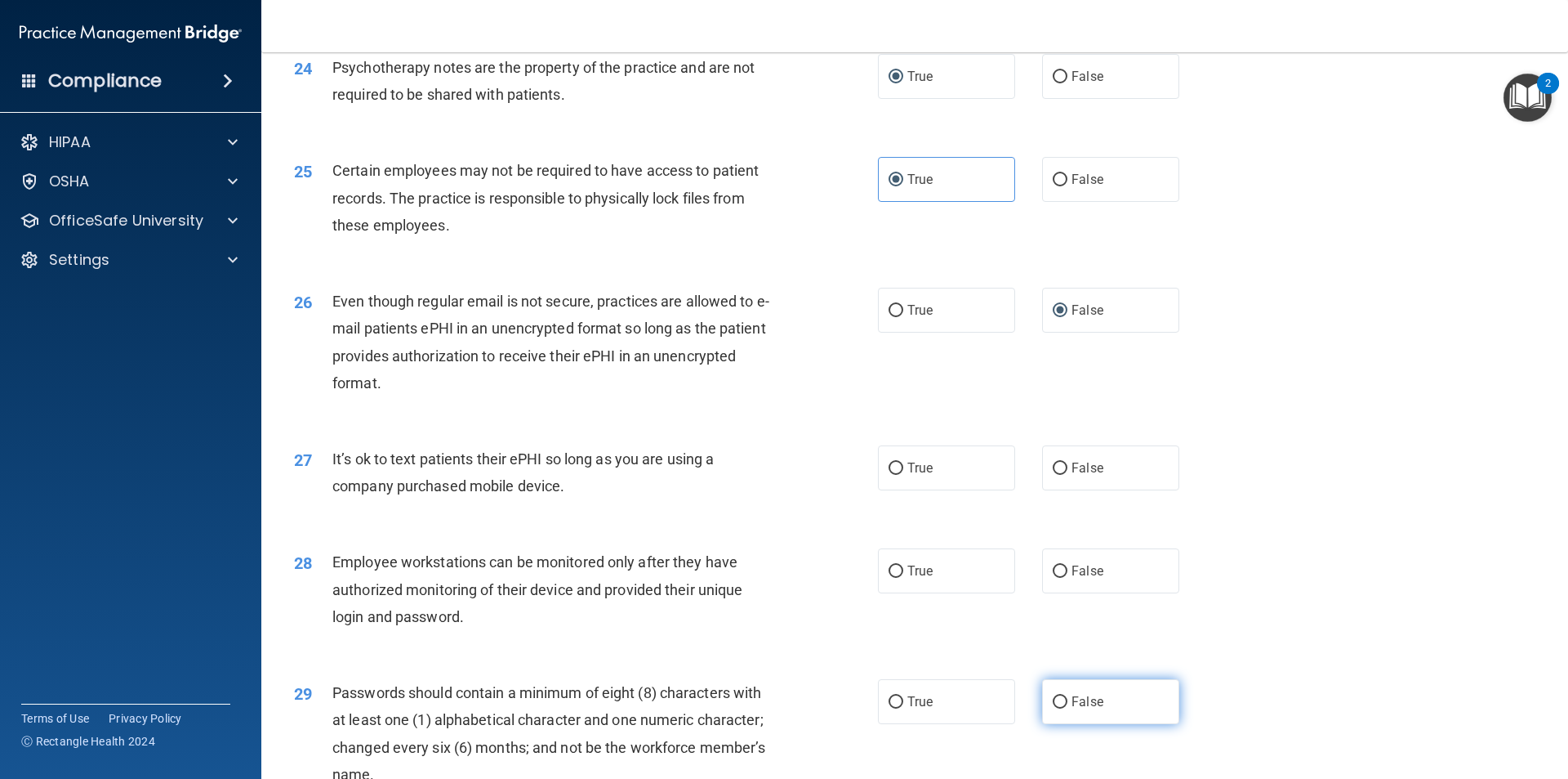
scroll to position [3186, 0]
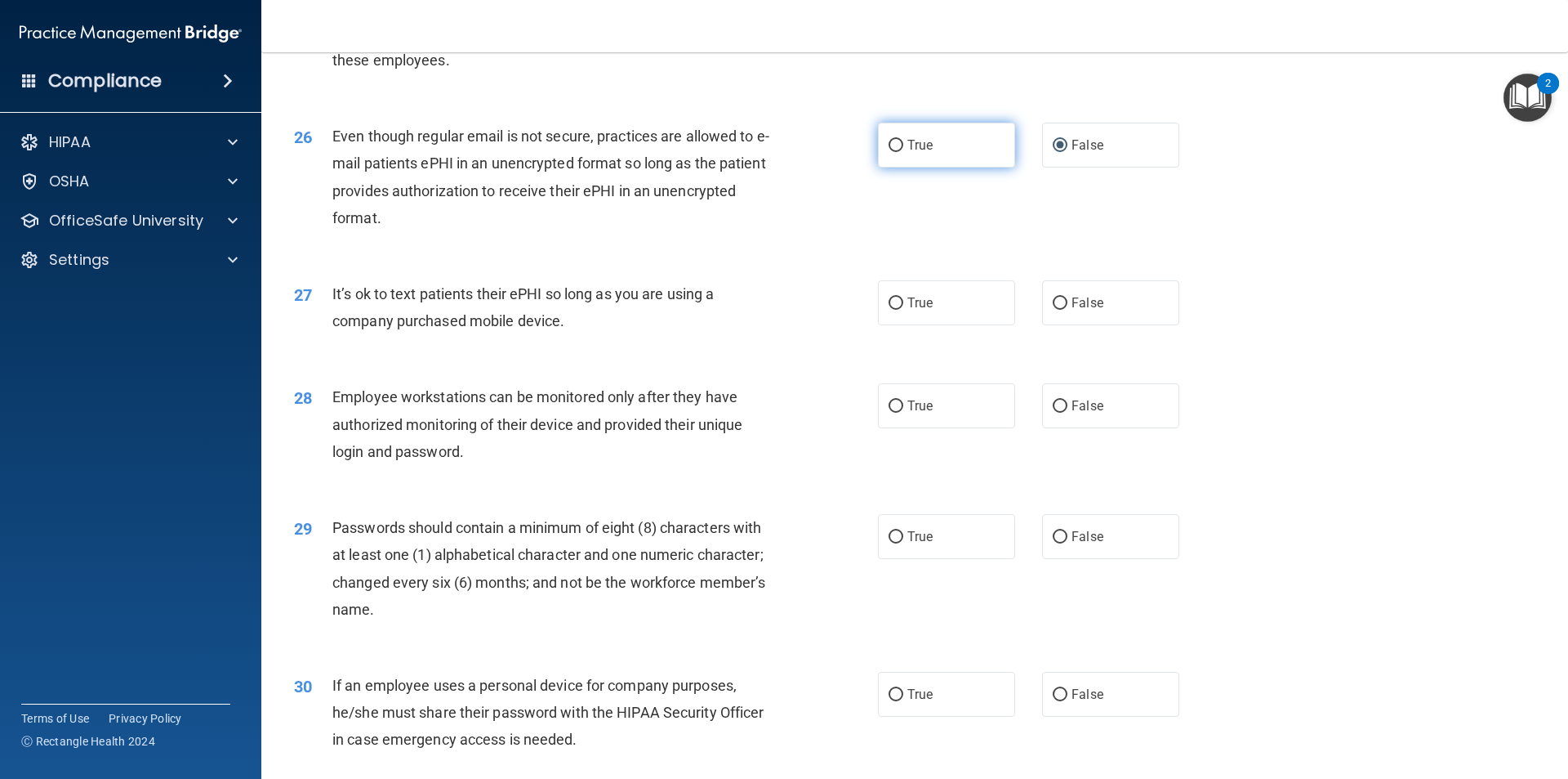
click at [884, 162] on label "True" at bounding box center [947, 145] width 137 height 45
click at [889, 152] on input "True" at bounding box center [896, 146] width 14 height 13
radio input "true"
radio input "false"
click at [1071, 311] on span "False" at bounding box center [1087, 302] width 32 height 15
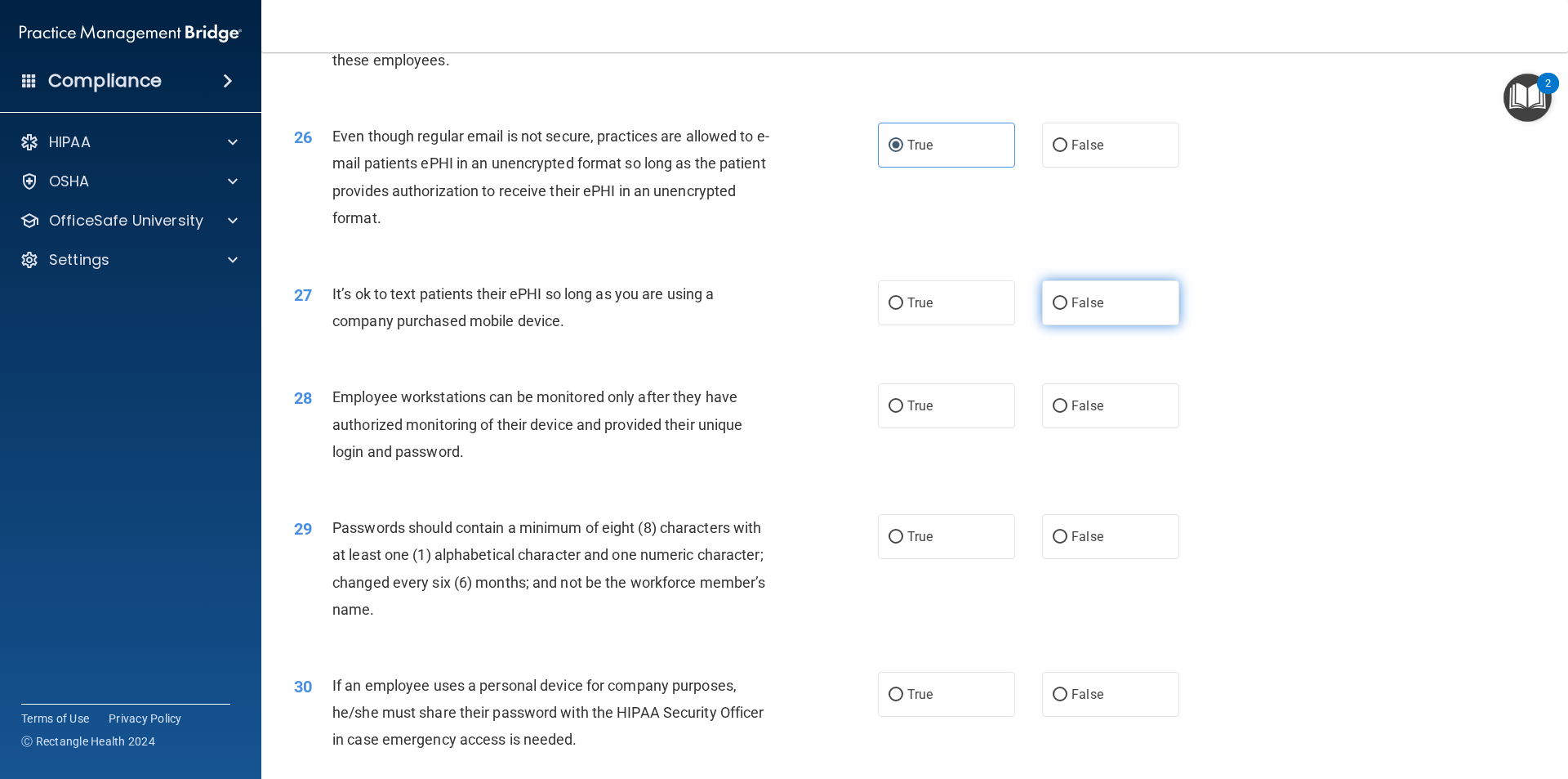
click at [1067, 310] on input "False" at bounding box center [1059, 304] width 14 height 13
radio input "true"
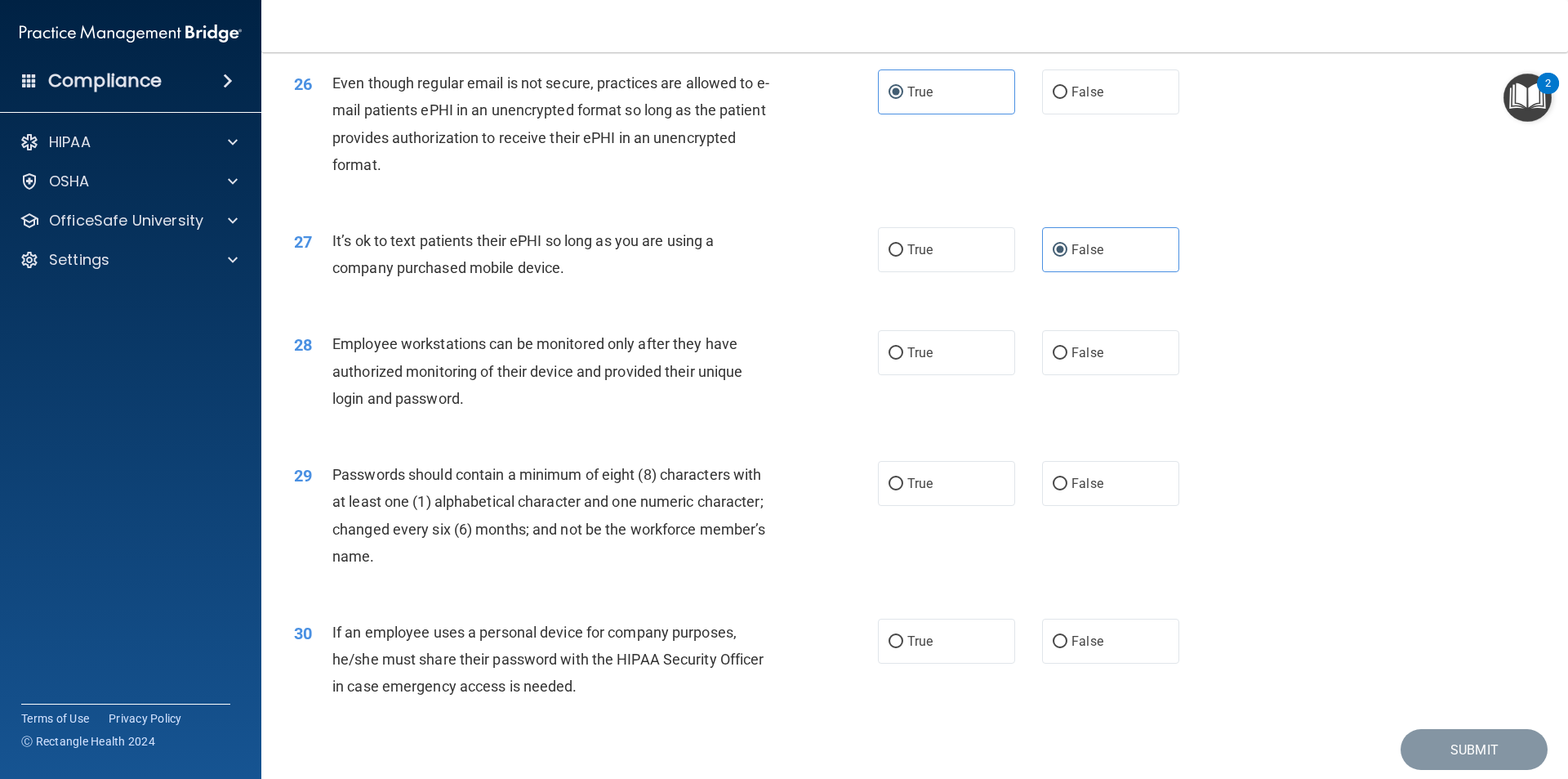
scroll to position [3268, 0]
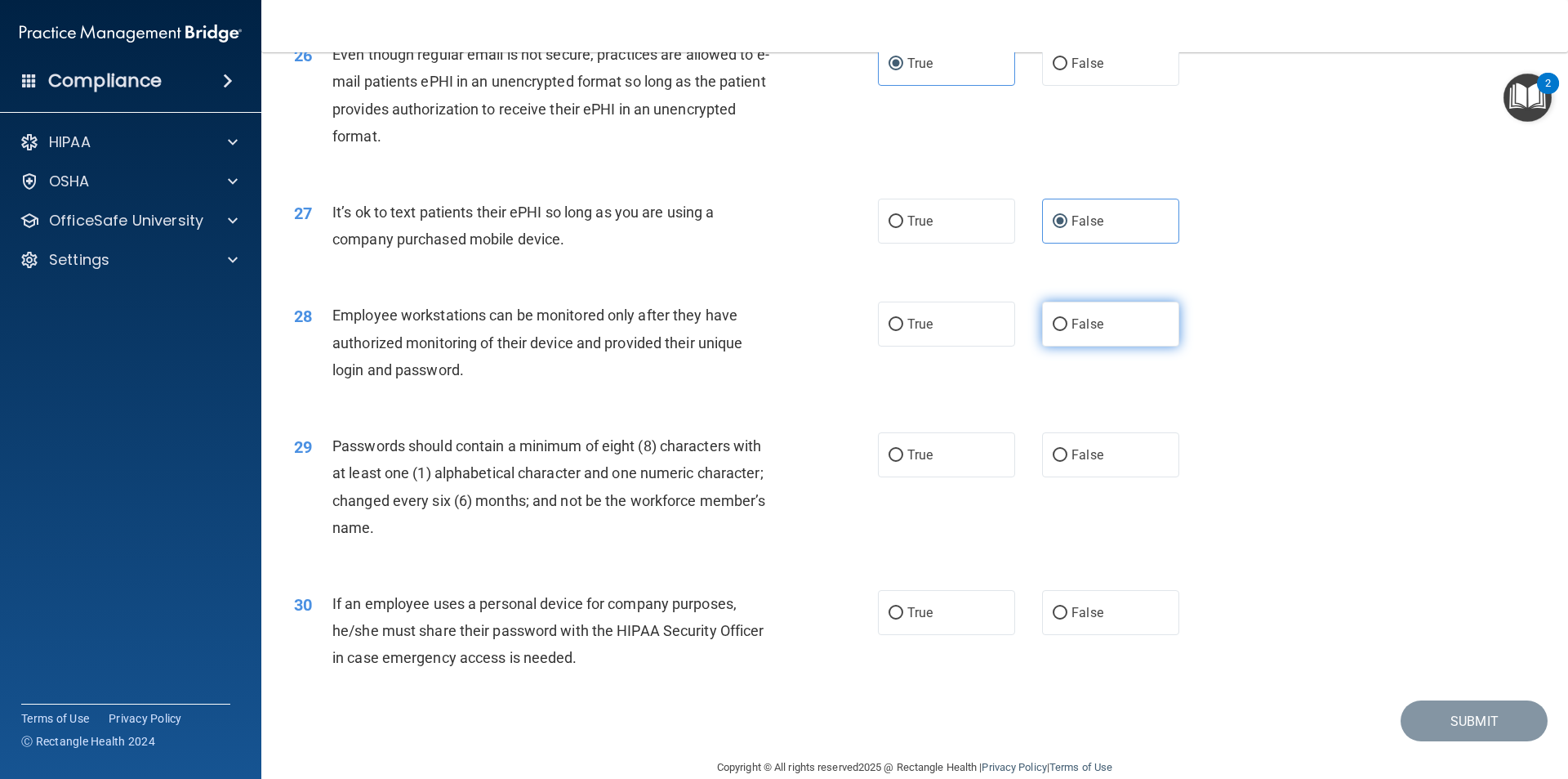
click at [1051, 343] on label "False" at bounding box center [1111, 324] width 137 height 45
click at [1052, 331] on input "False" at bounding box center [1059, 325] width 14 height 13
radio input "true"
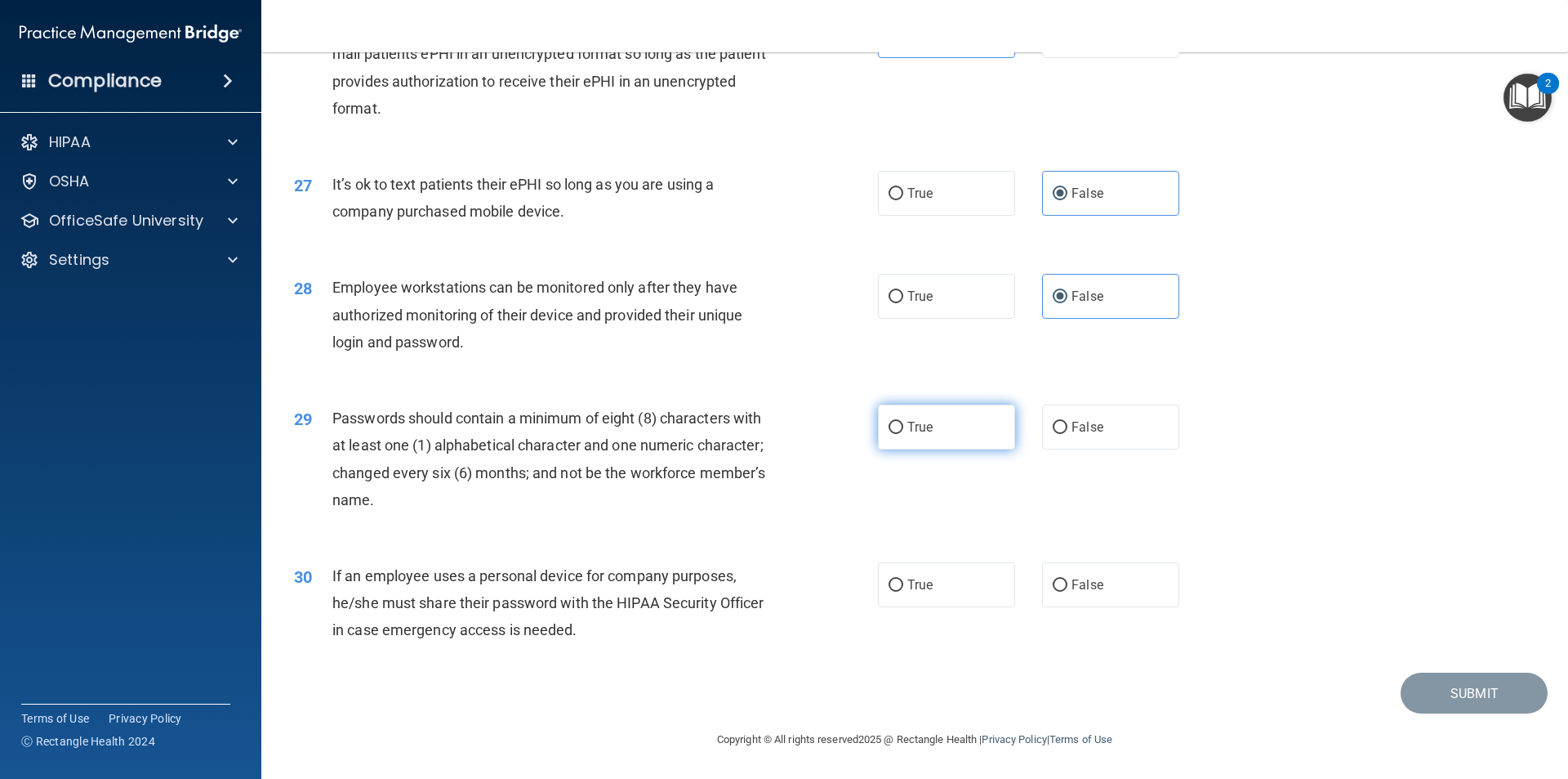
click at [891, 426] on input "True" at bounding box center [896, 428] width 14 height 13
radio input "true"
click at [893, 584] on input "True" at bounding box center [896, 586] width 14 height 13
click at [1468, 688] on button "Submit" at bounding box center [1474, 693] width 147 height 42
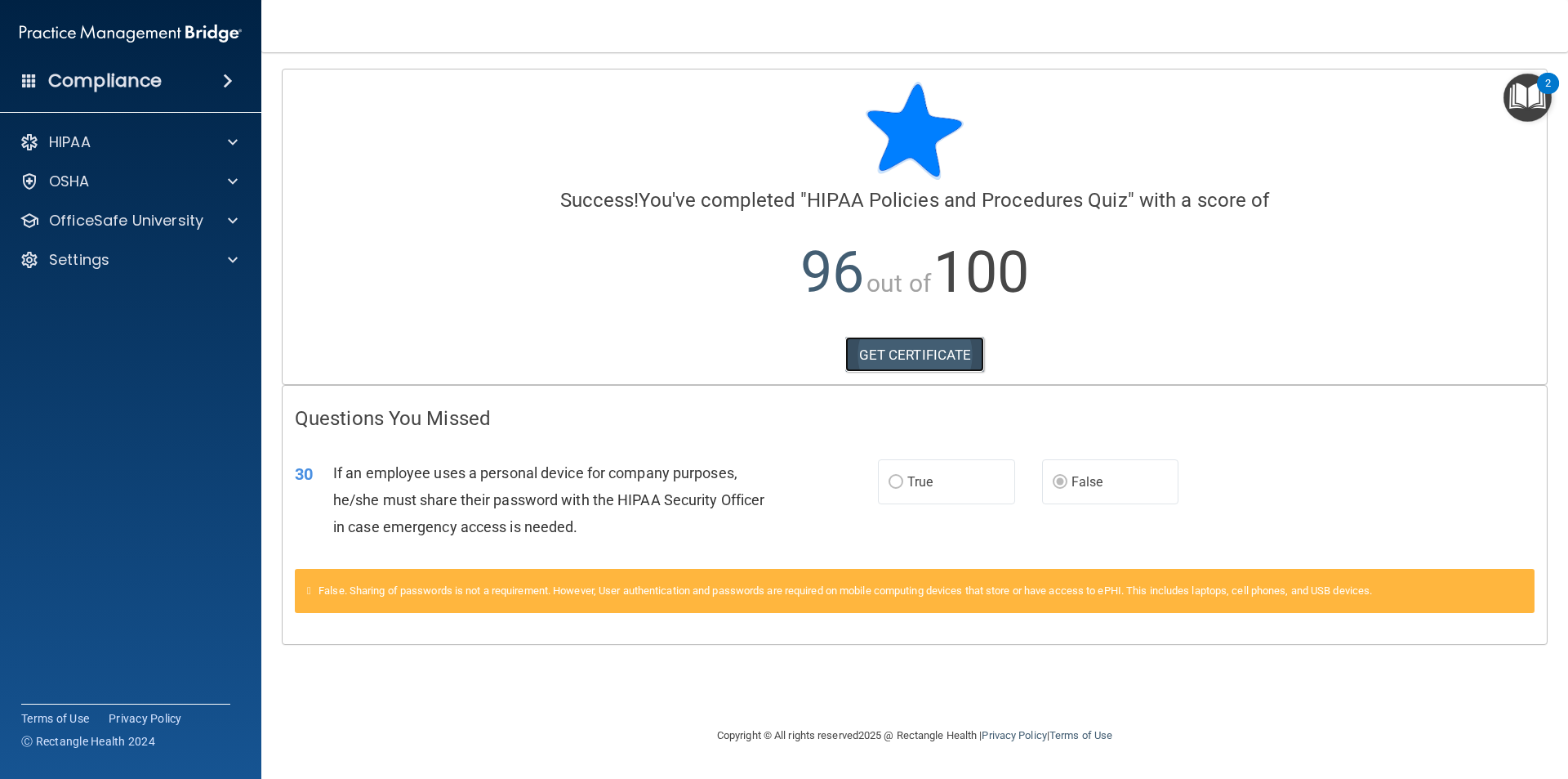
click at [924, 352] on link "GET CERTIFICATE" at bounding box center [915, 354] width 140 height 36
click at [107, 221] on p "OfficeSafe University" at bounding box center [126, 221] width 154 height 20
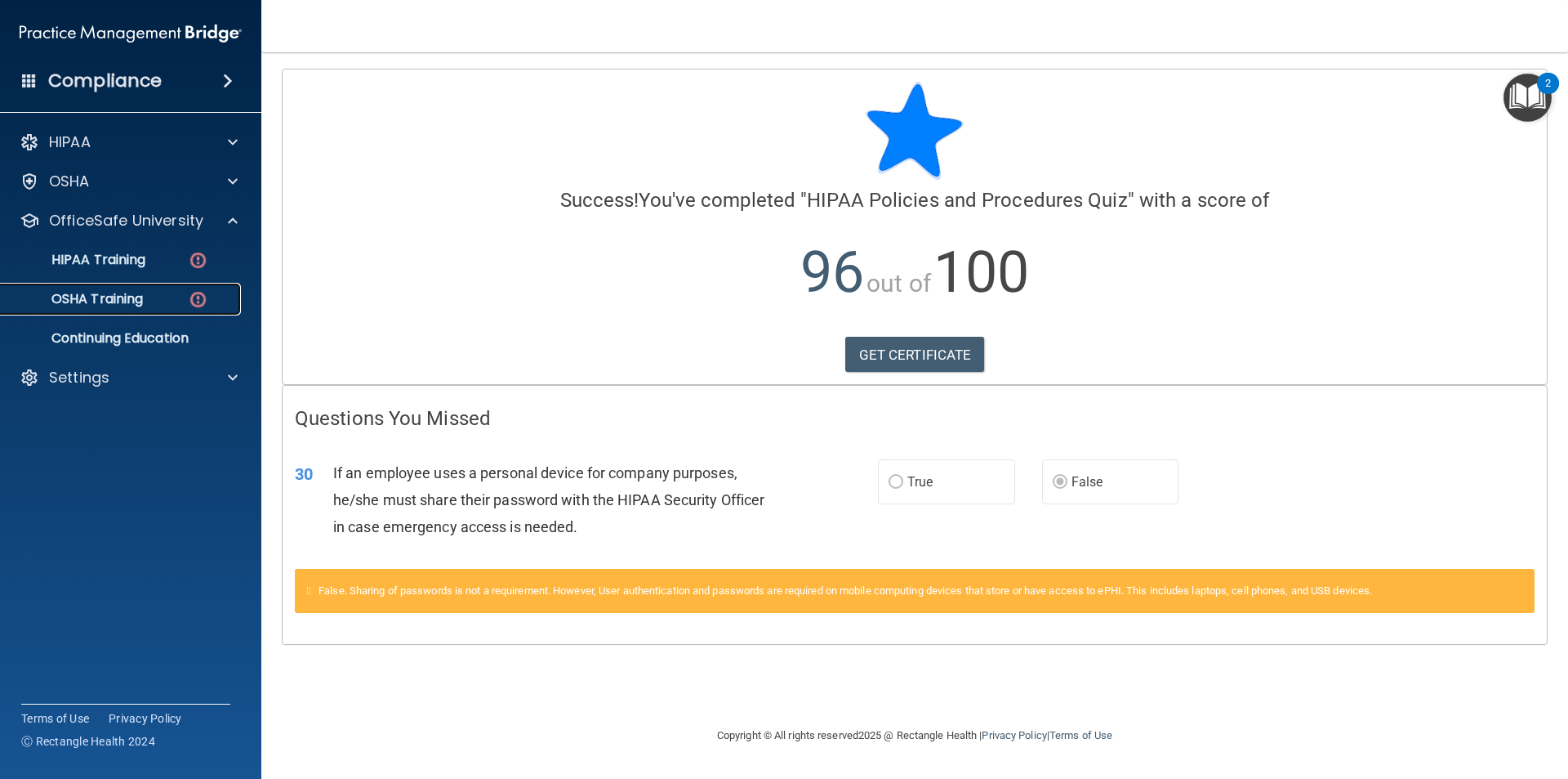
click at [133, 299] on p "OSHA Training" at bounding box center [77, 299] width 132 height 16
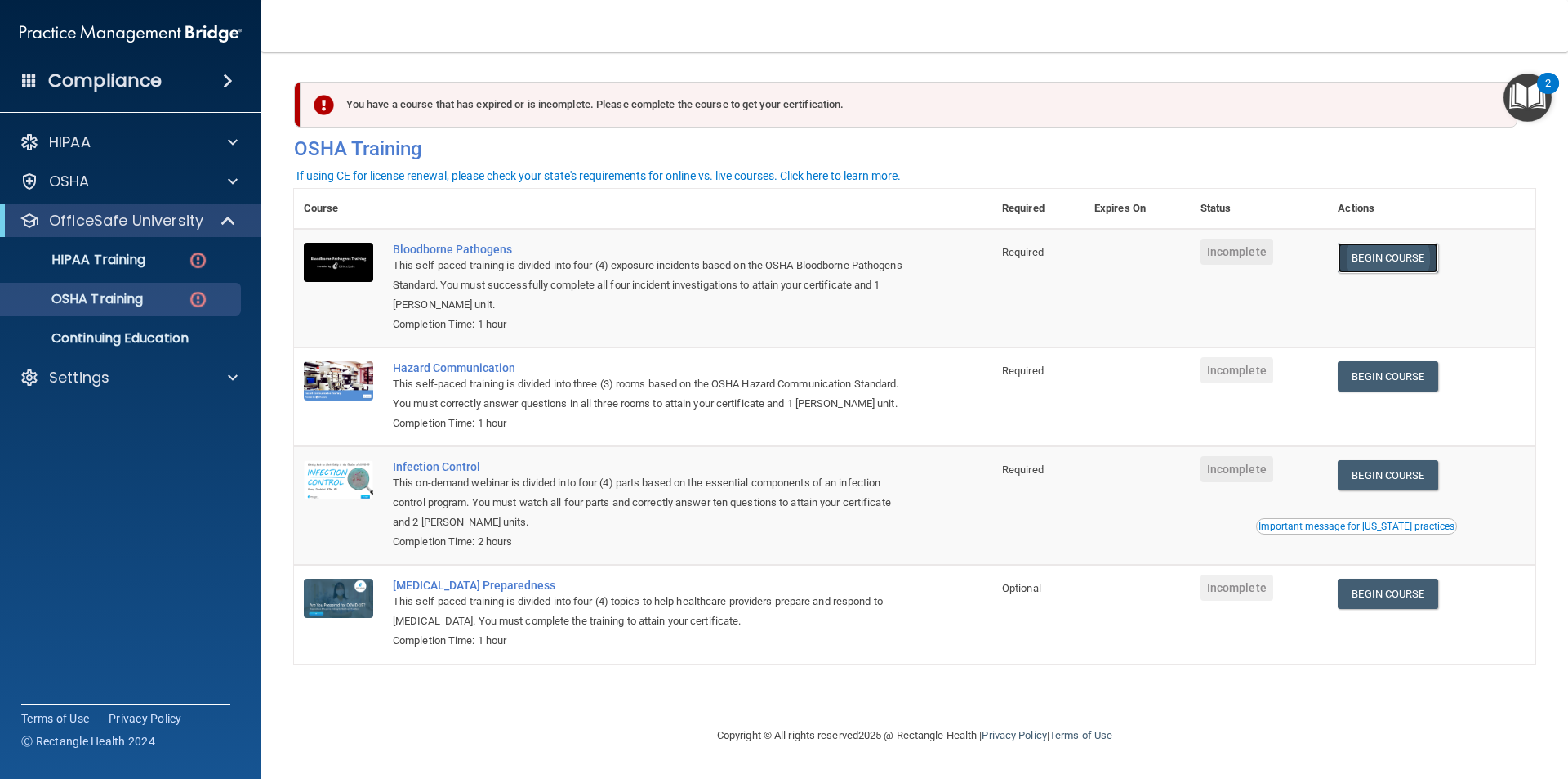
click at [1411, 261] on link "Begin Course" at bounding box center [1387, 258] width 99 height 30
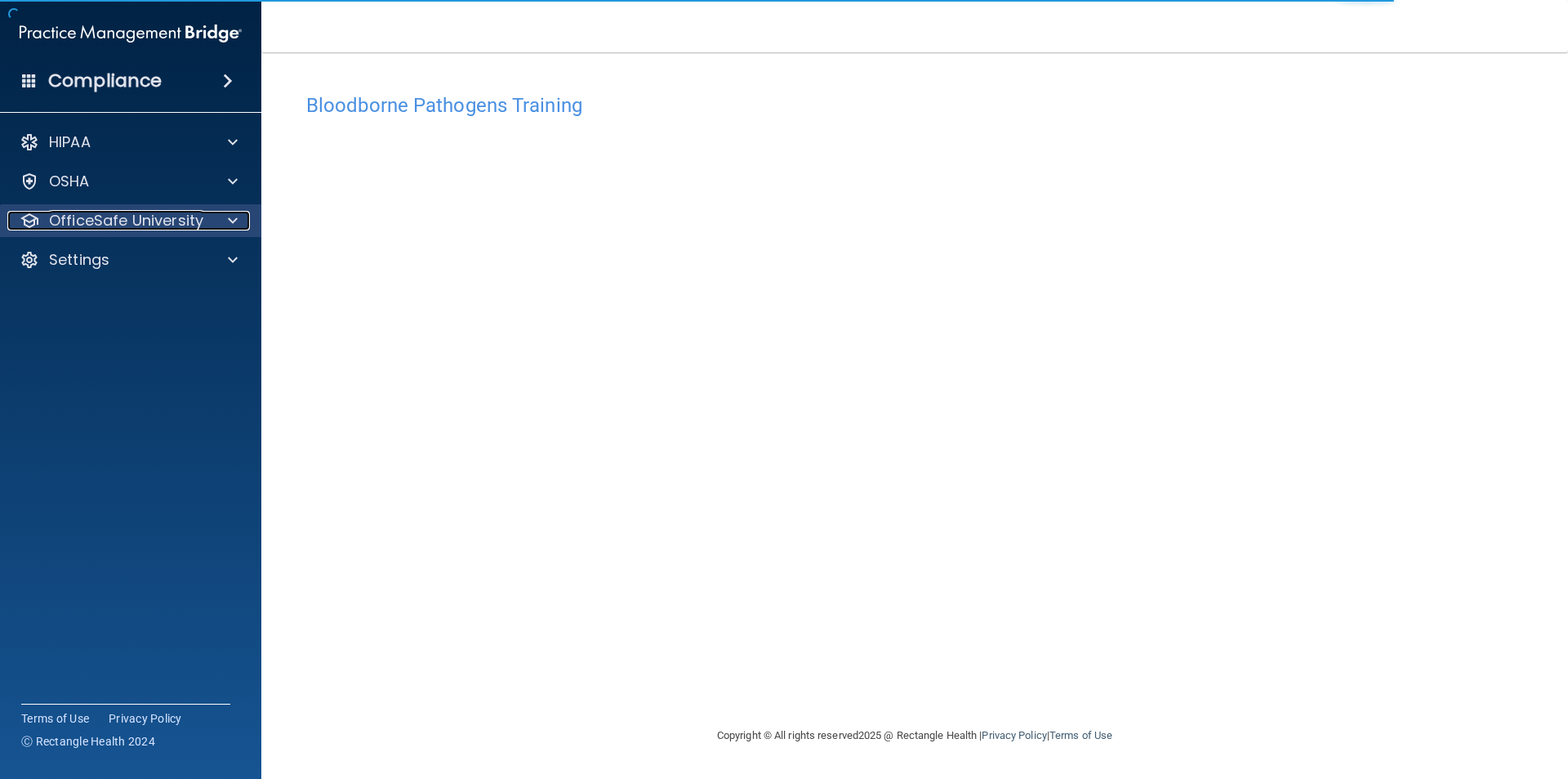
click at [201, 220] on p "OfficeSafe University" at bounding box center [126, 221] width 154 height 20
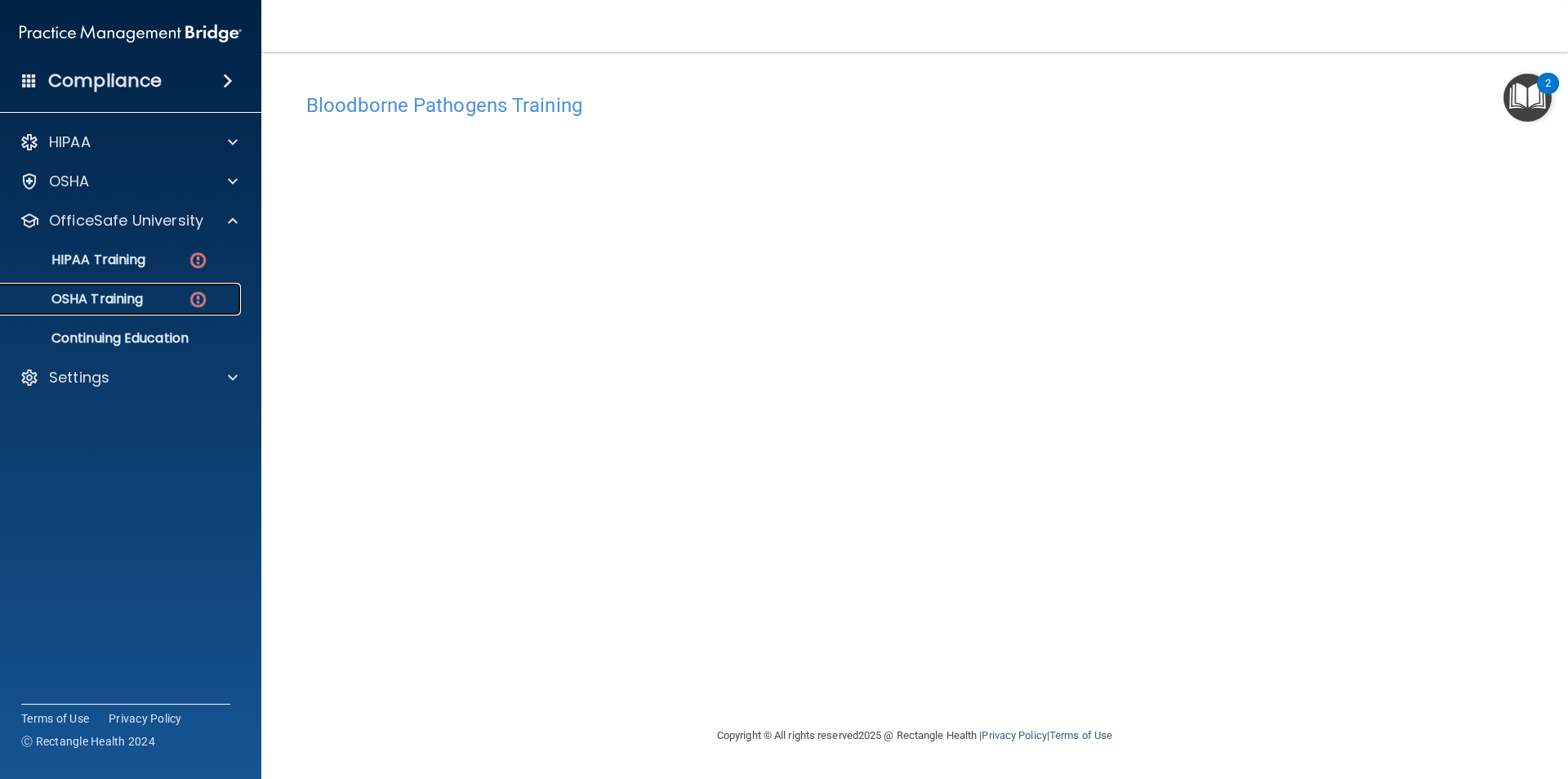
click at [156, 300] on div "OSHA Training" at bounding box center [122, 299] width 223 height 16
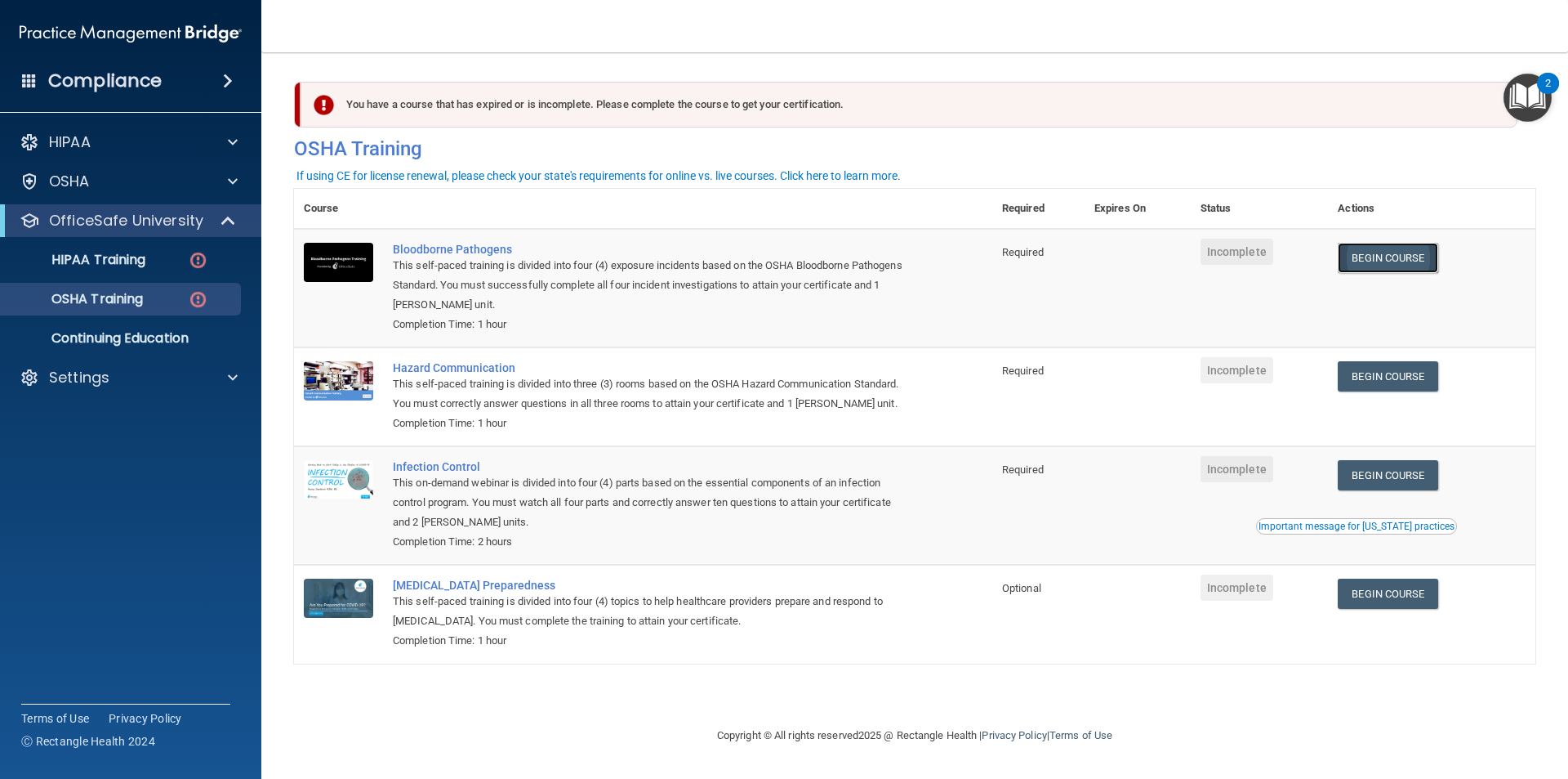
click at [1388, 257] on link "Begin Course" at bounding box center [1387, 258] width 99 height 30
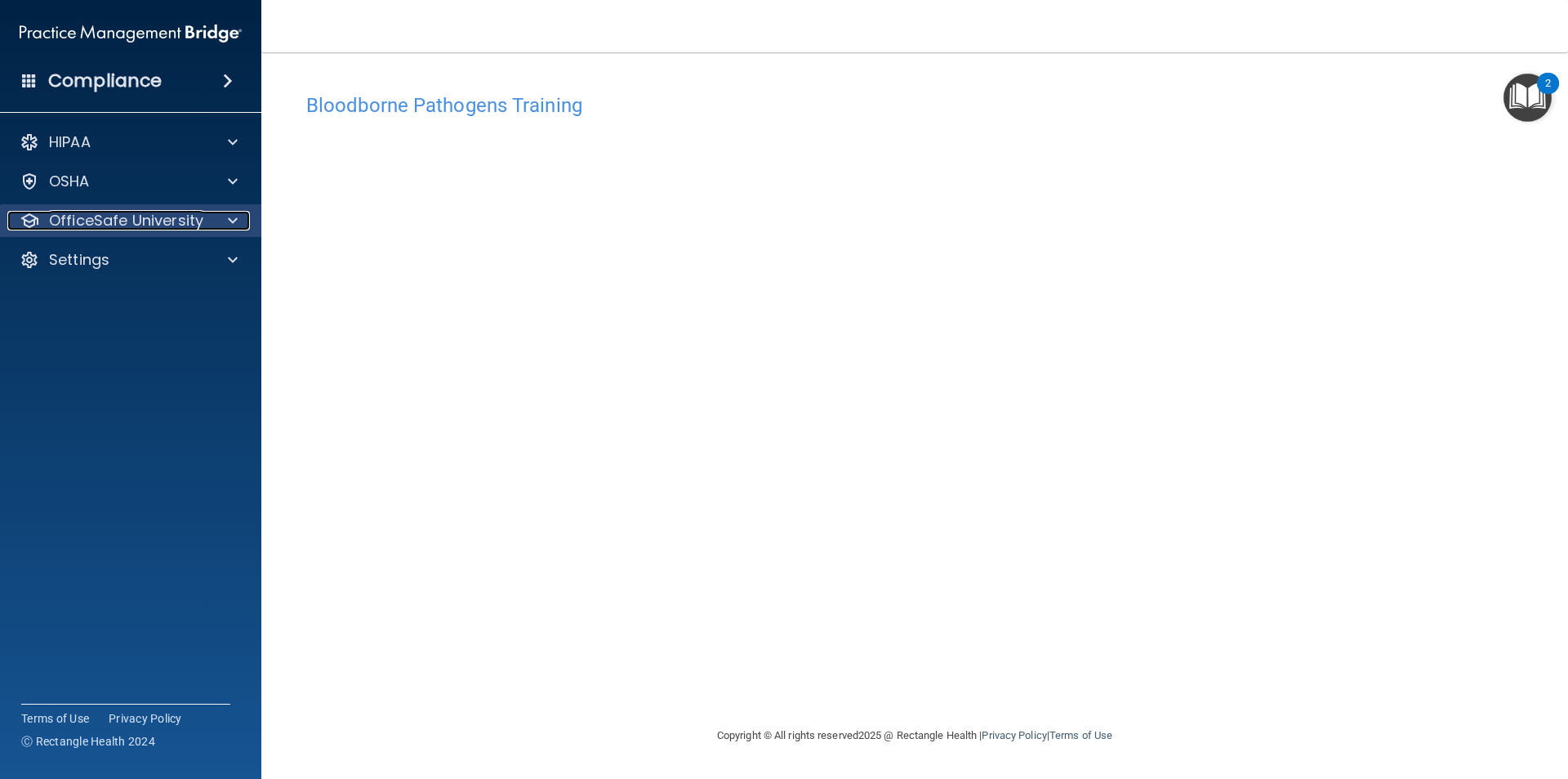
click at [110, 223] on p "OfficeSafe University" at bounding box center [126, 221] width 154 height 20
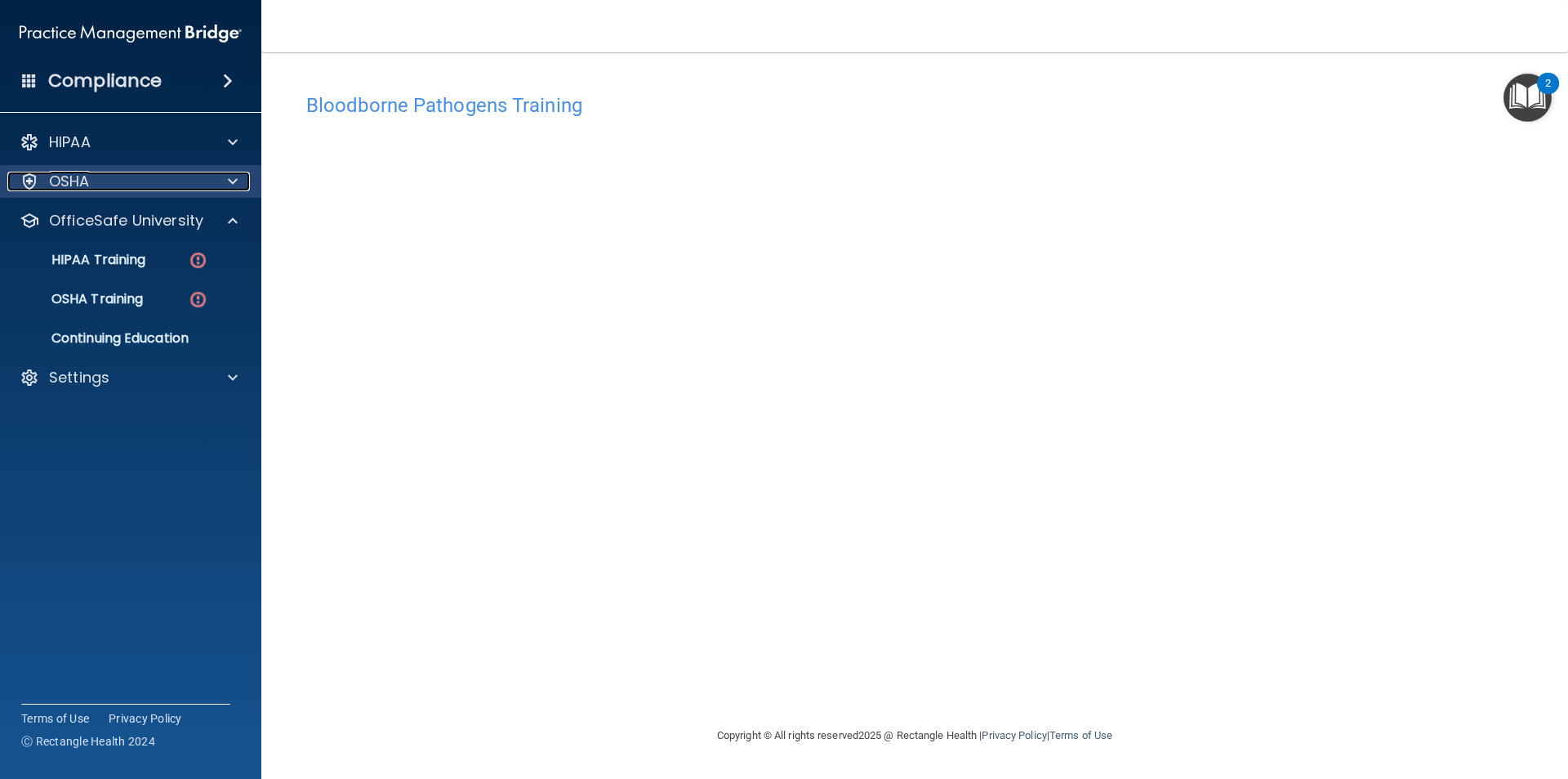
click at [149, 182] on div "OSHA" at bounding box center [108, 182] width 202 height 20
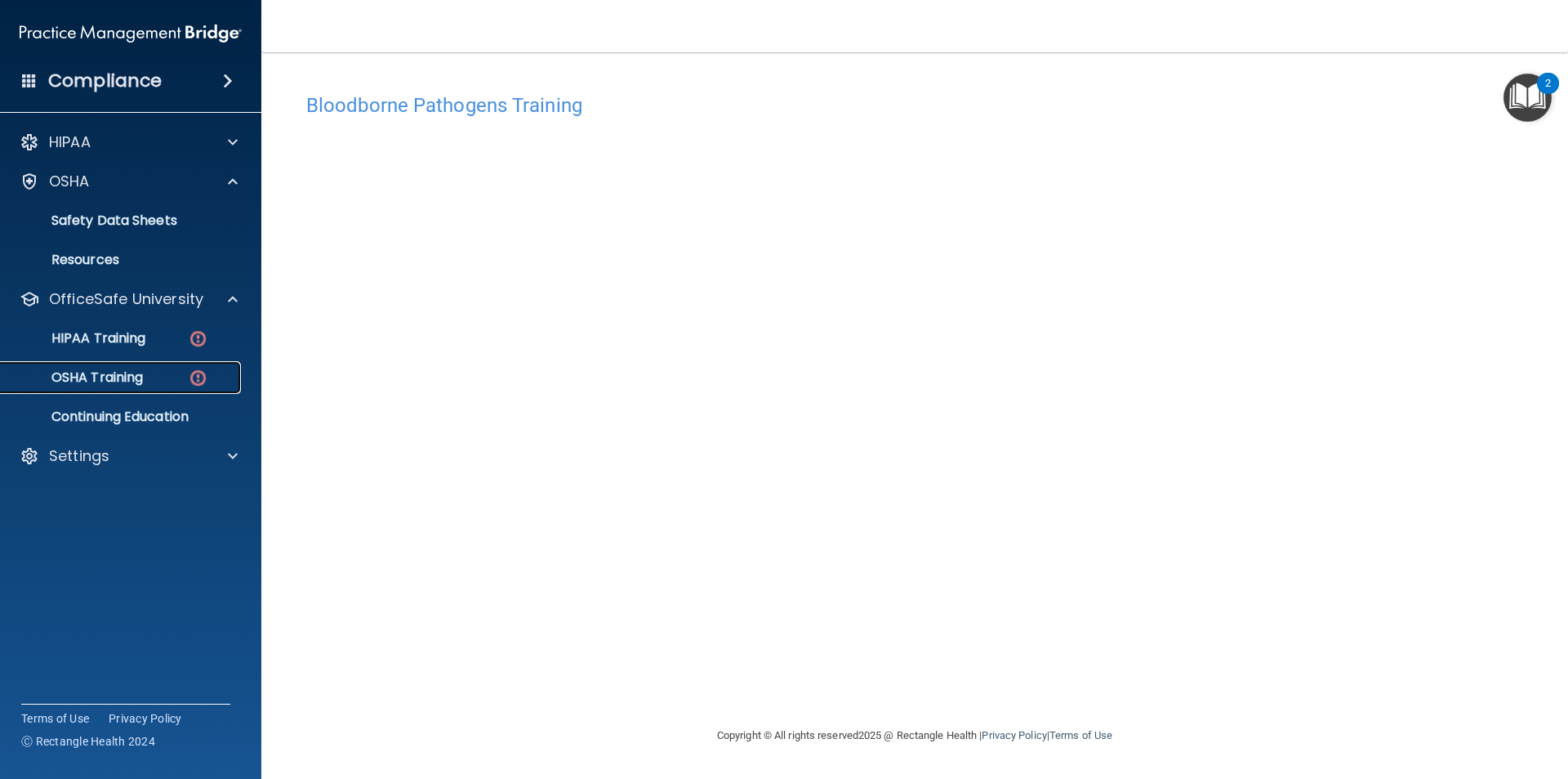
drag, startPoint x: 100, startPoint y: 372, endPoint x: 111, endPoint y: 381, distance: 14.2
click at [100, 371] on p "OSHA Training" at bounding box center [77, 378] width 132 height 16
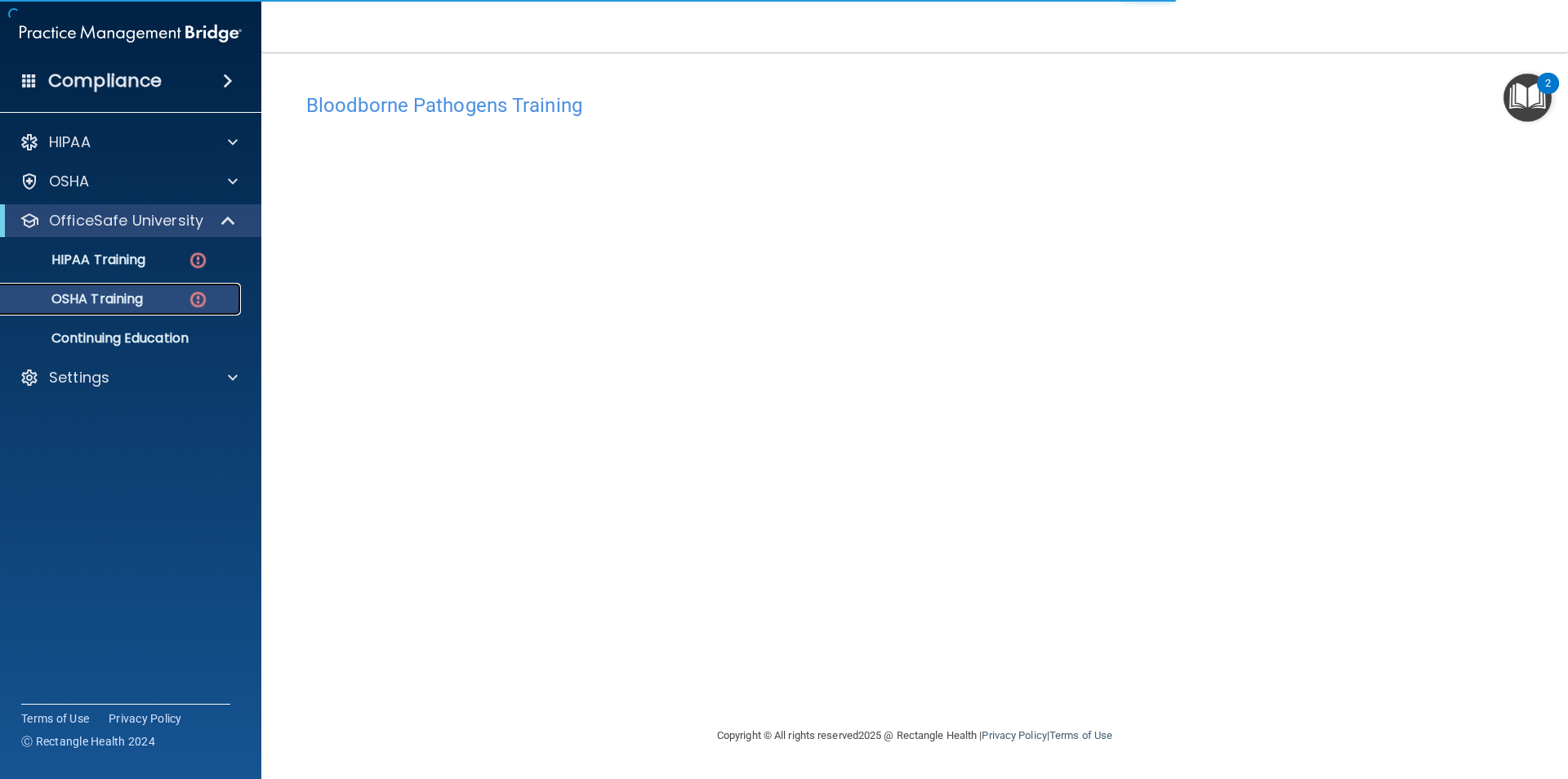
click at [187, 302] on div "OSHA Training" at bounding box center [122, 299] width 223 height 16
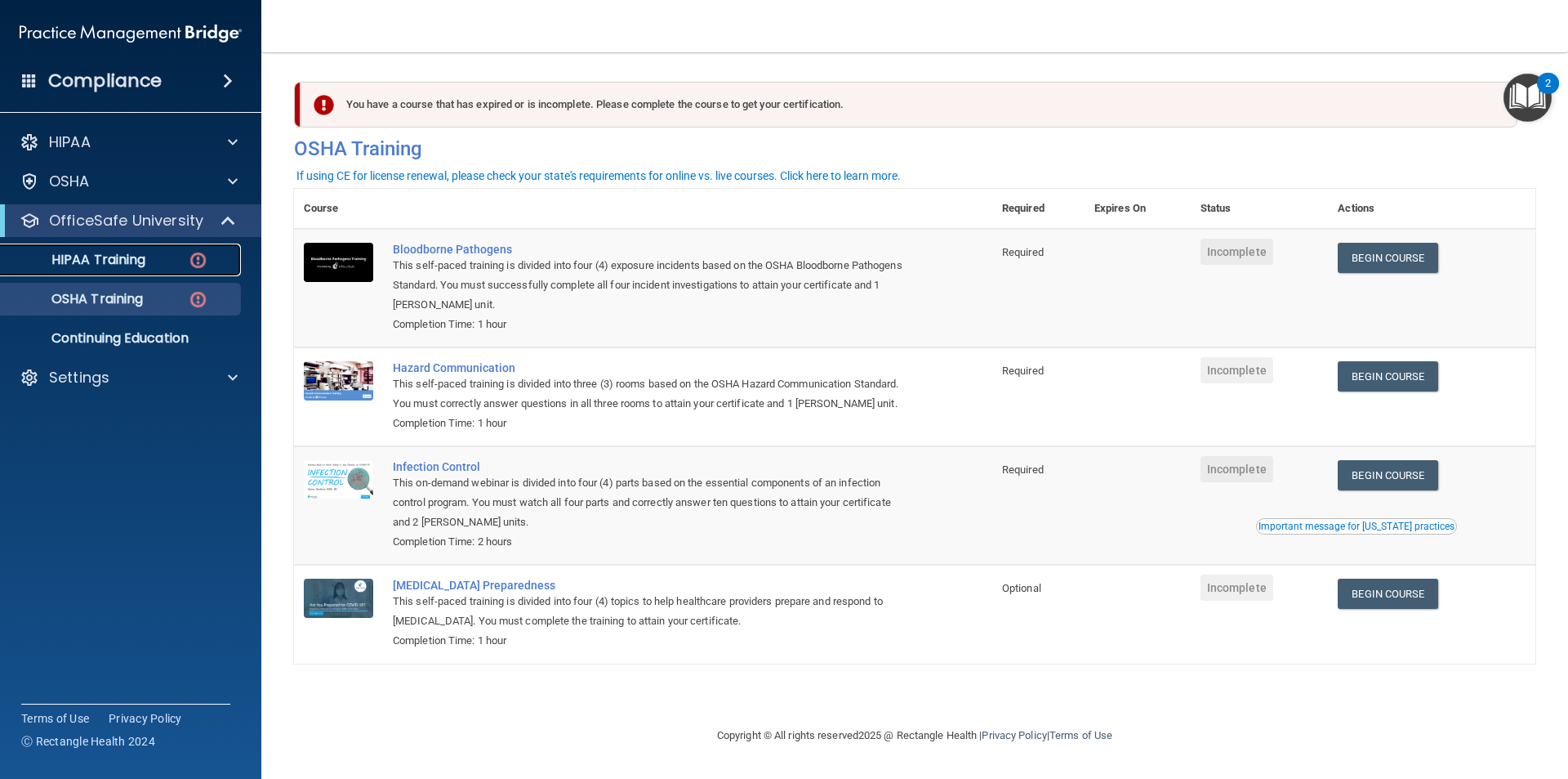
click at [112, 259] on p "HIPAA Training" at bounding box center [78, 259] width 135 height 16
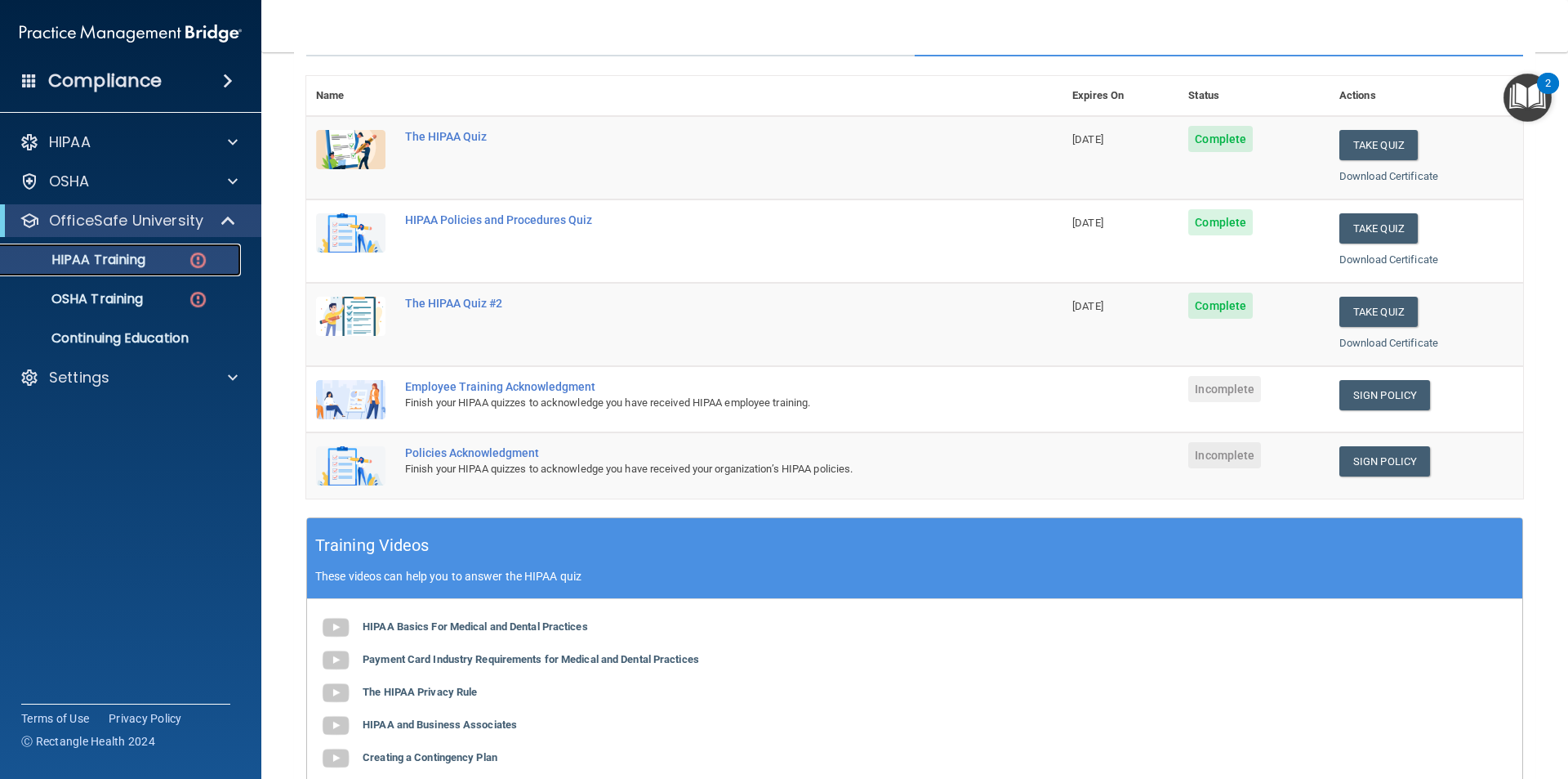
scroll to position [164, 0]
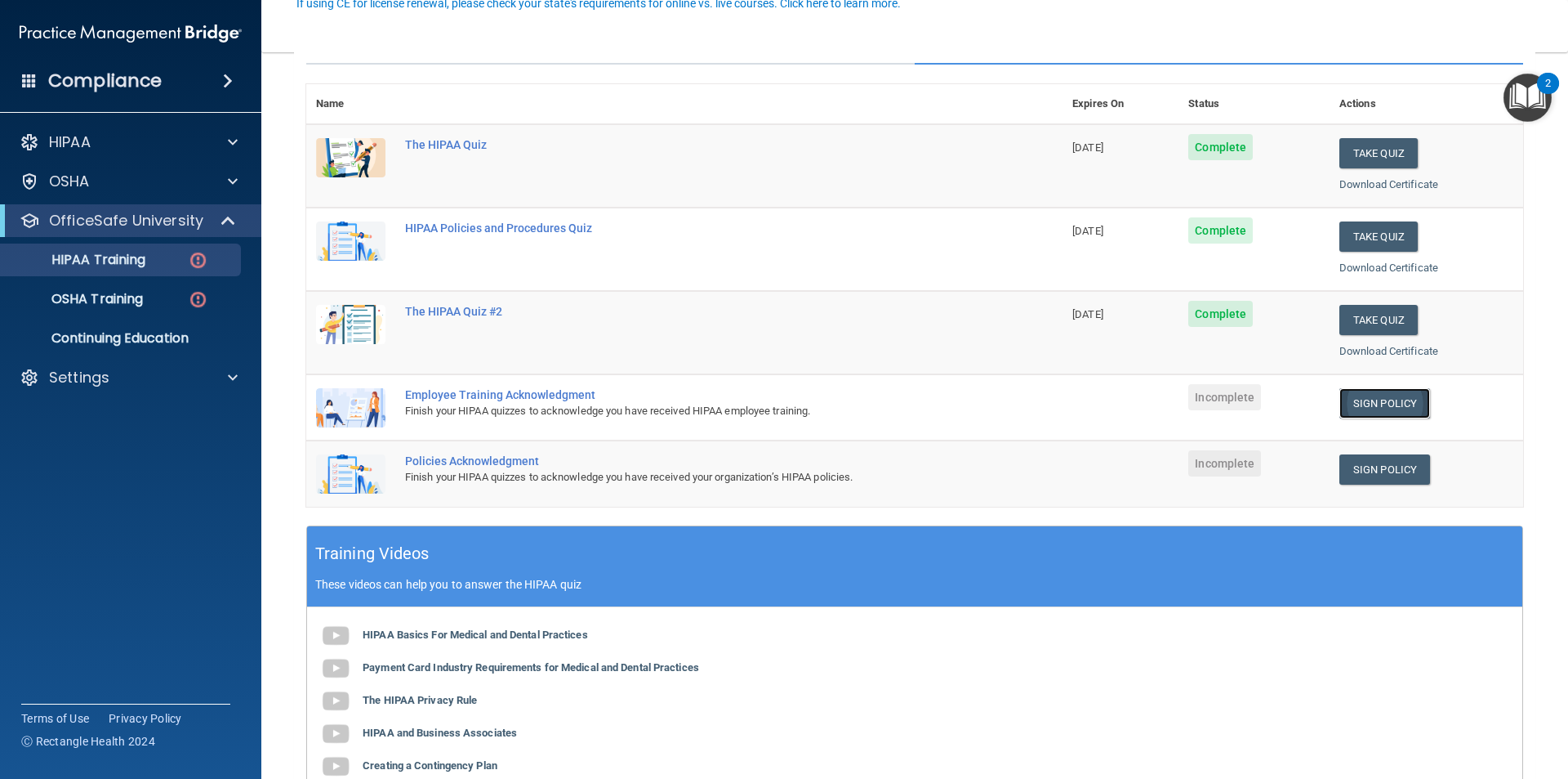
click at [1362, 405] on link "Sign Policy" at bounding box center [1385, 402] width 90 height 30
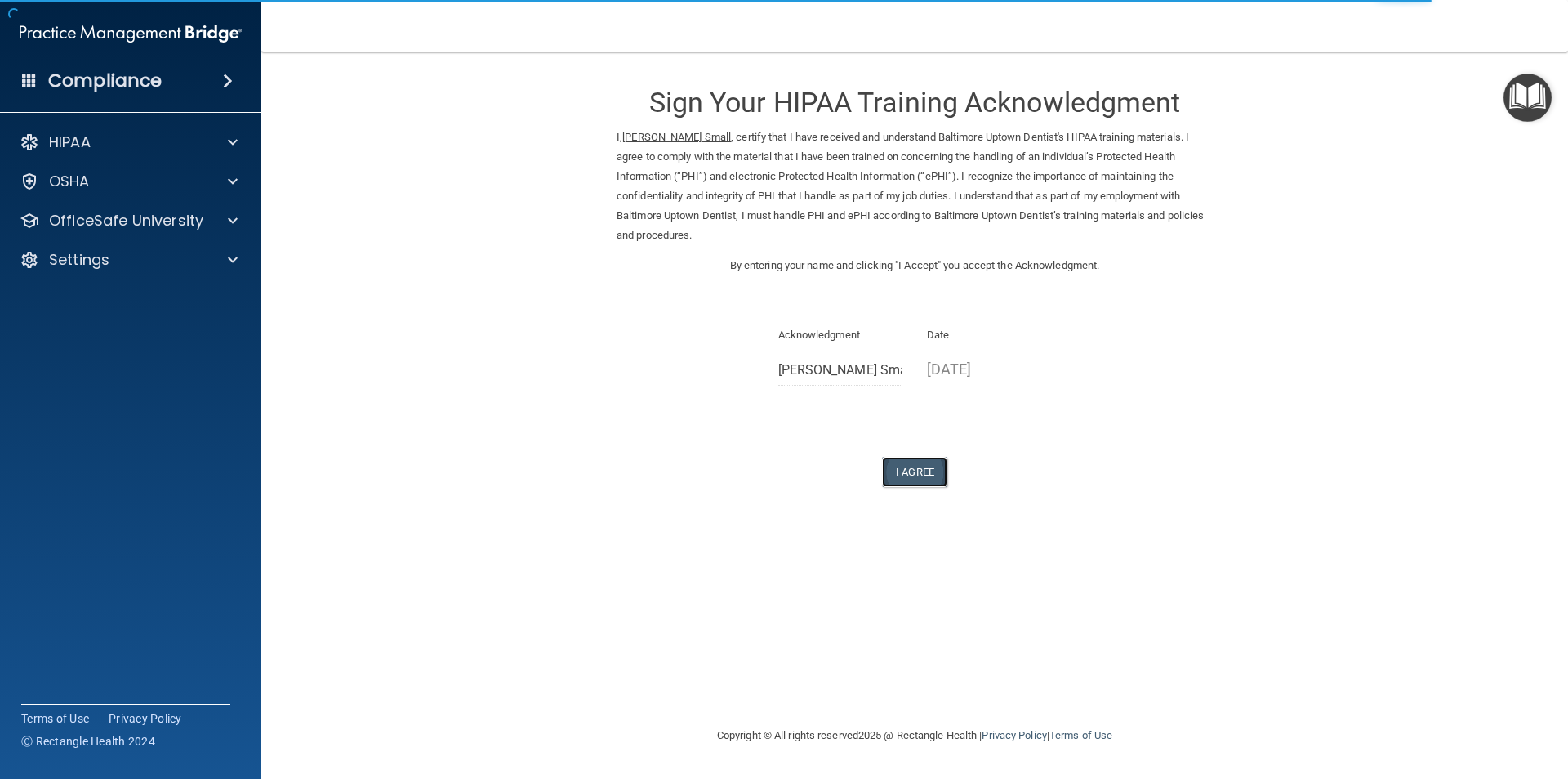
click at [914, 474] on button "I Agree" at bounding box center [914, 471] width 65 height 30
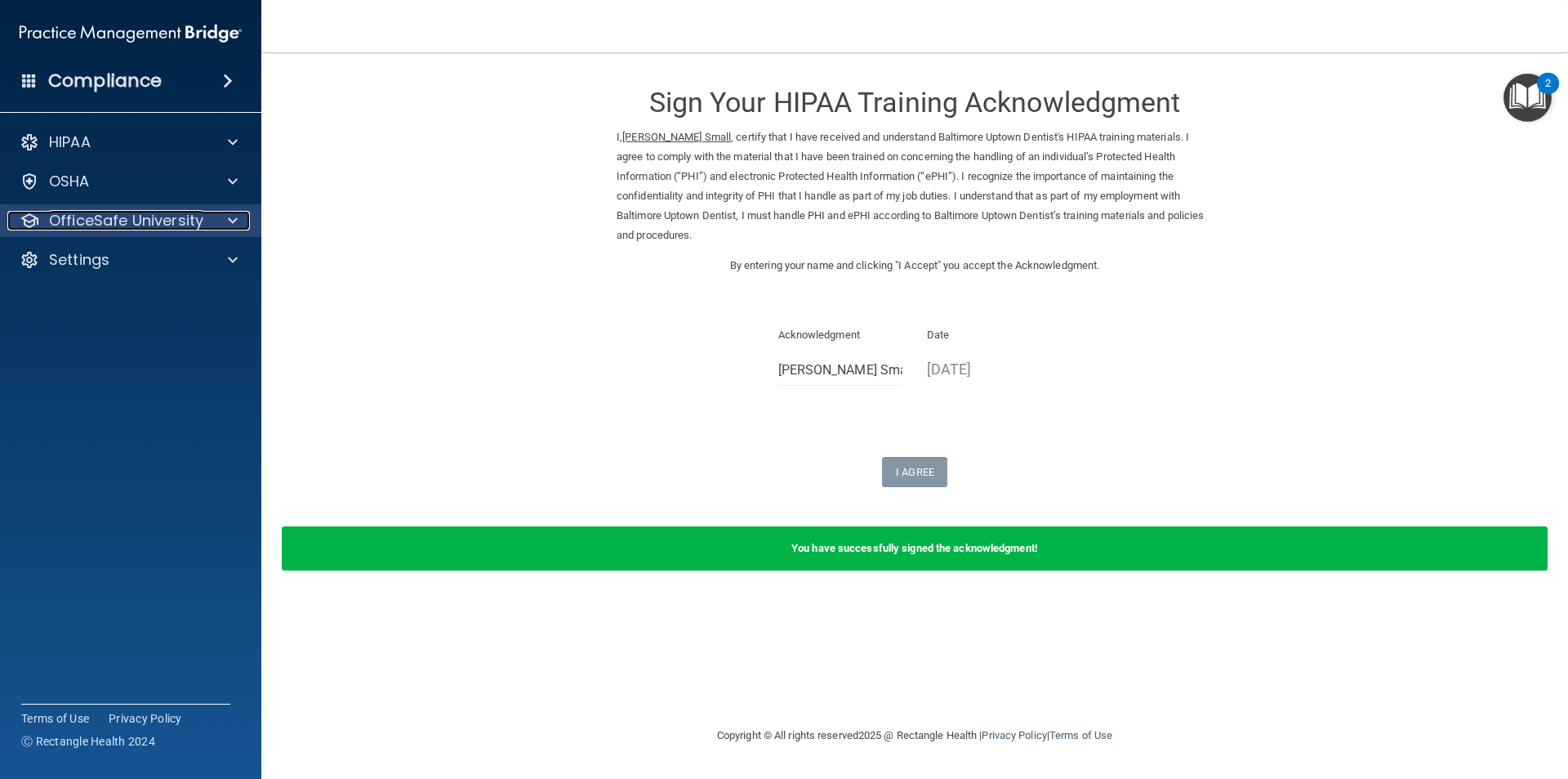
click at [113, 221] on p "OfficeSafe University" at bounding box center [126, 221] width 154 height 20
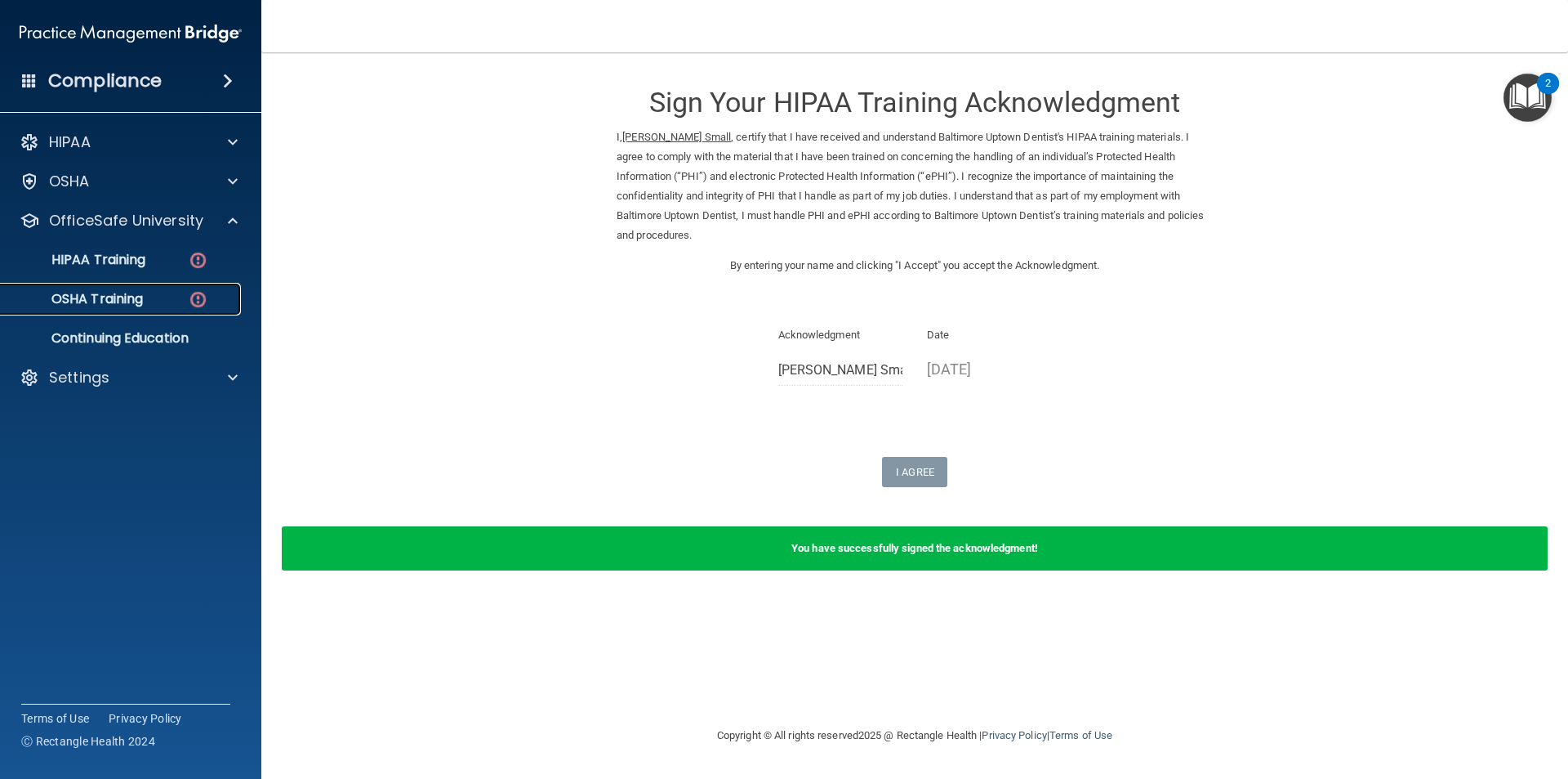
click at [117, 296] on p "OSHA Training" at bounding box center [77, 299] width 132 height 16
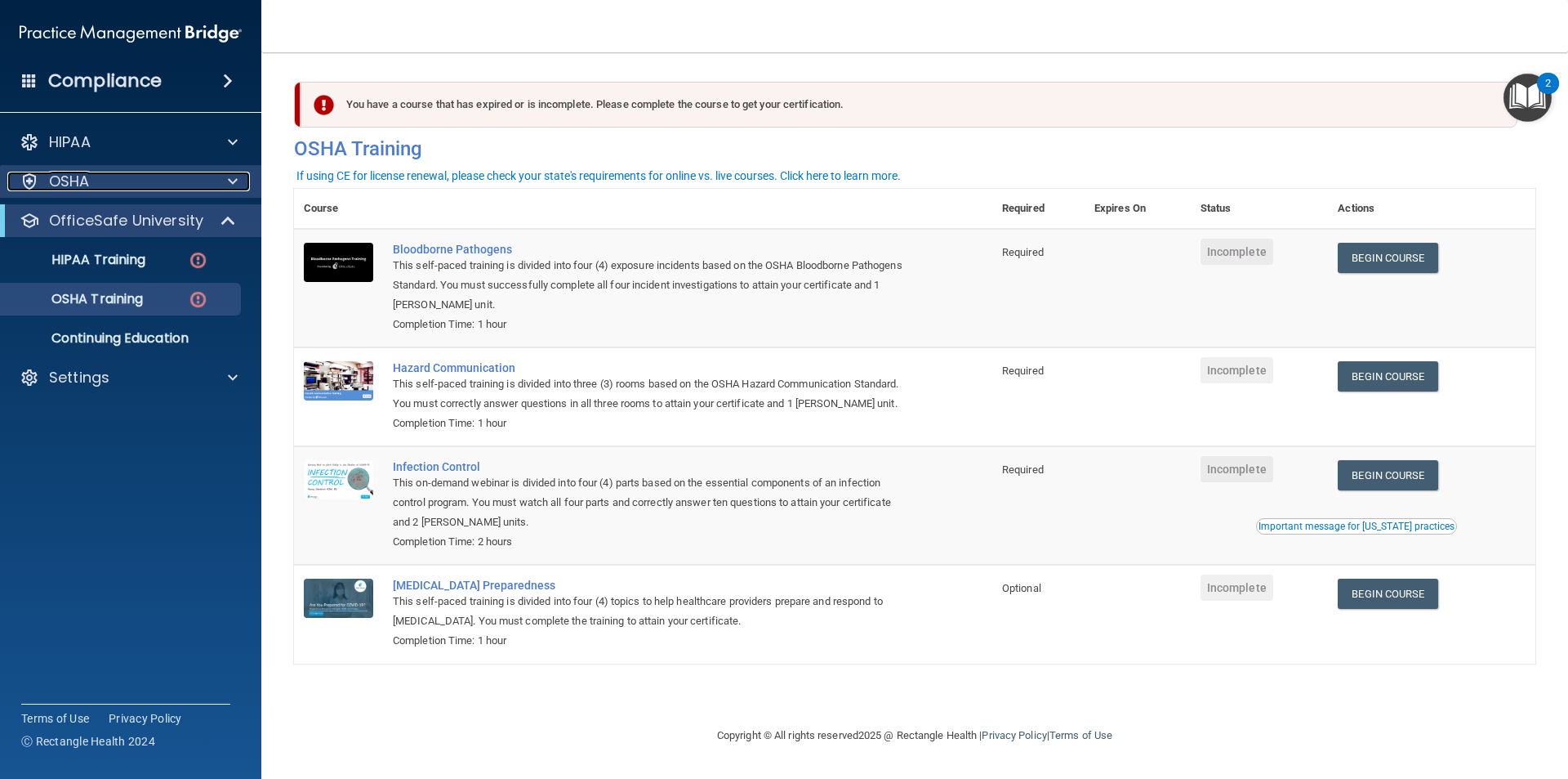
click at [84, 183] on p "OSHA" at bounding box center [69, 182] width 41 height 20
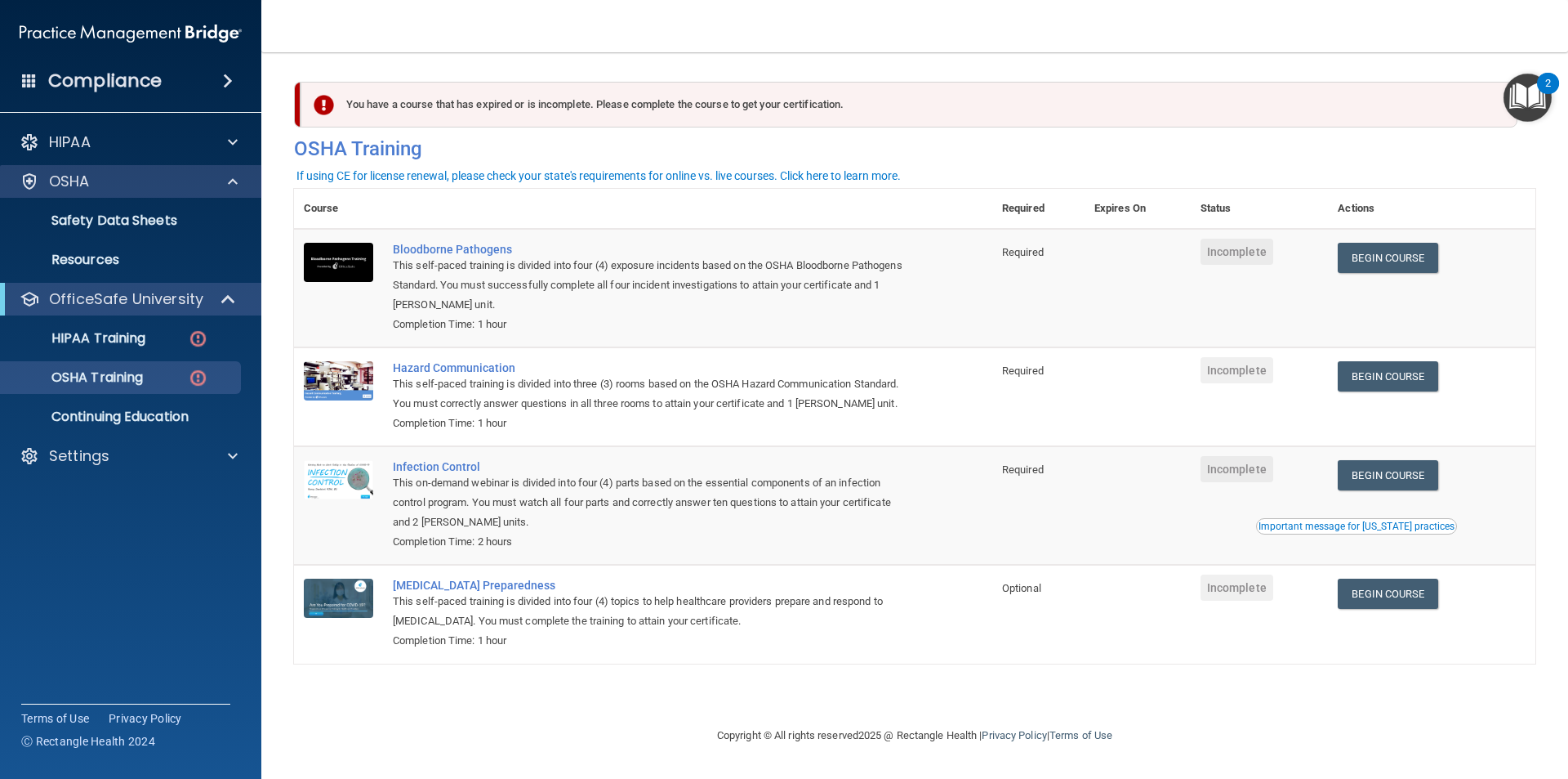
click at [102, 166] on div "OSHA" at bounding box center [131, 182] width 262 height 33
click at [108, 181] on div "OSHA" at bounding box center [108, 182] width 202 height 20
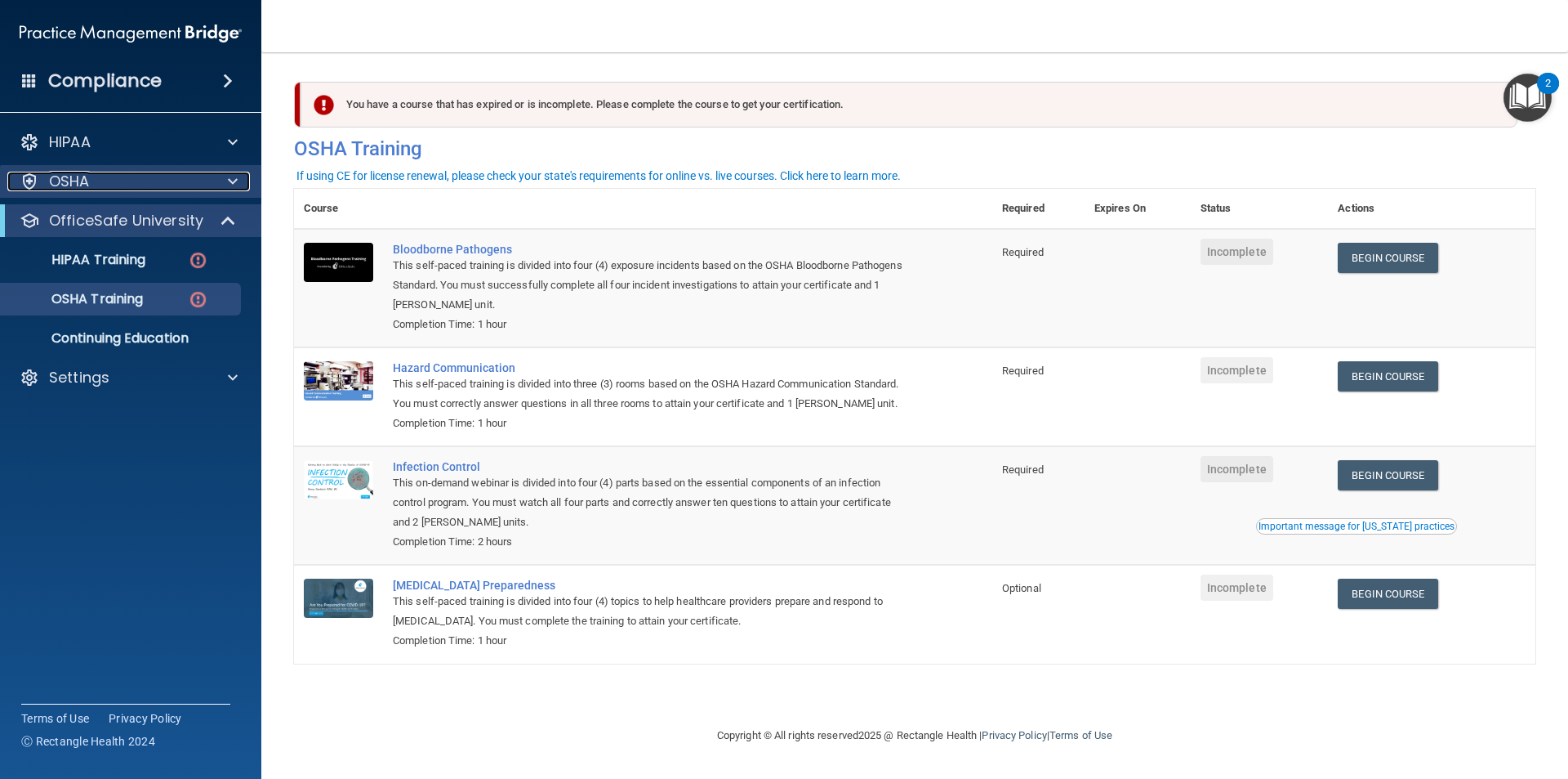
click at [200, 179] on div "OSHA" at bounding box center [108, 182] width 202 height 20
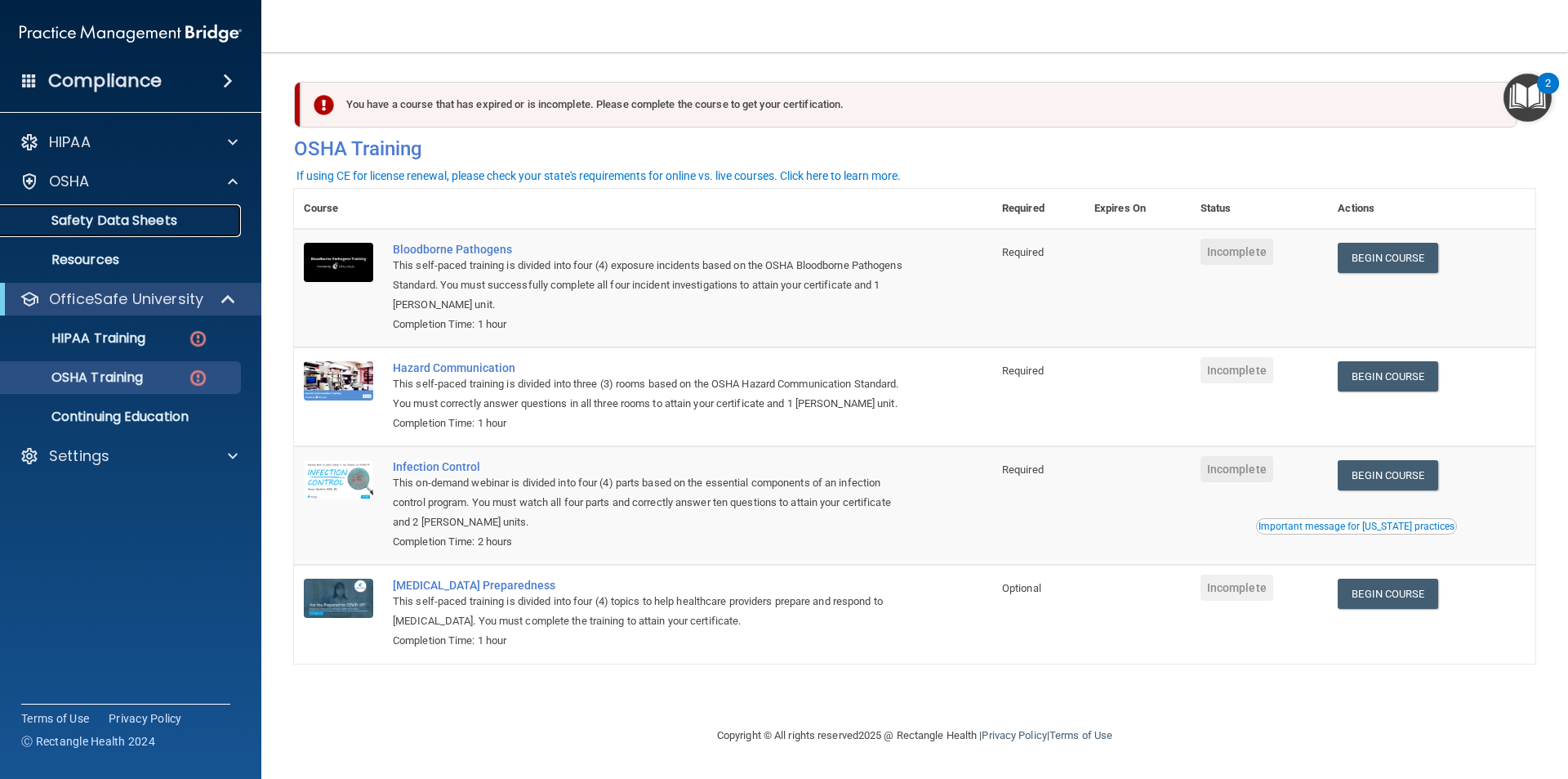
click at [153, 228] on p "Safety Data Sheets" at bounding box center [122, 221] width 223 height 16
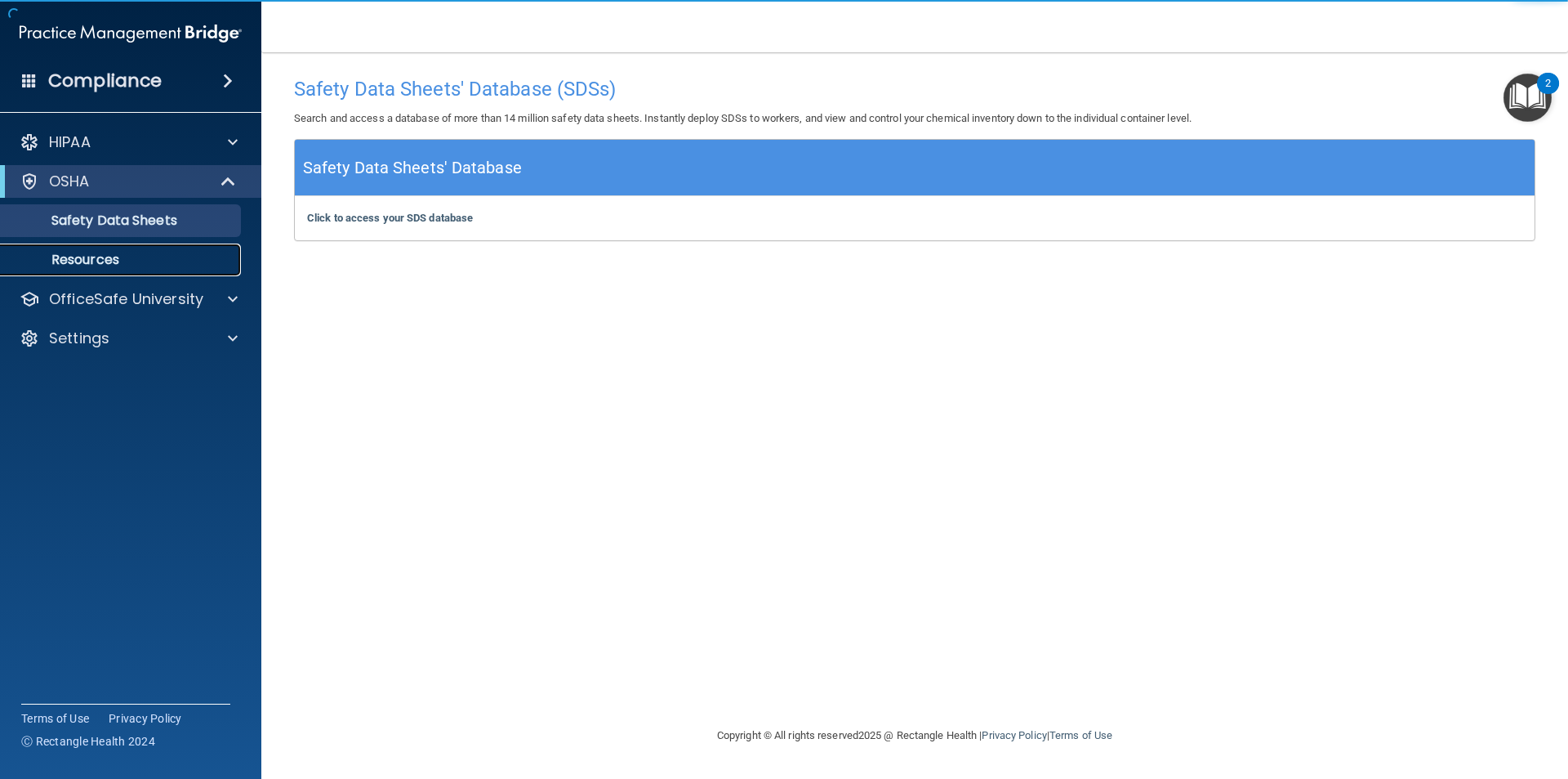
click at [97, 260] on p "Resources" at bounding box center [122, 259] width 223 height 16
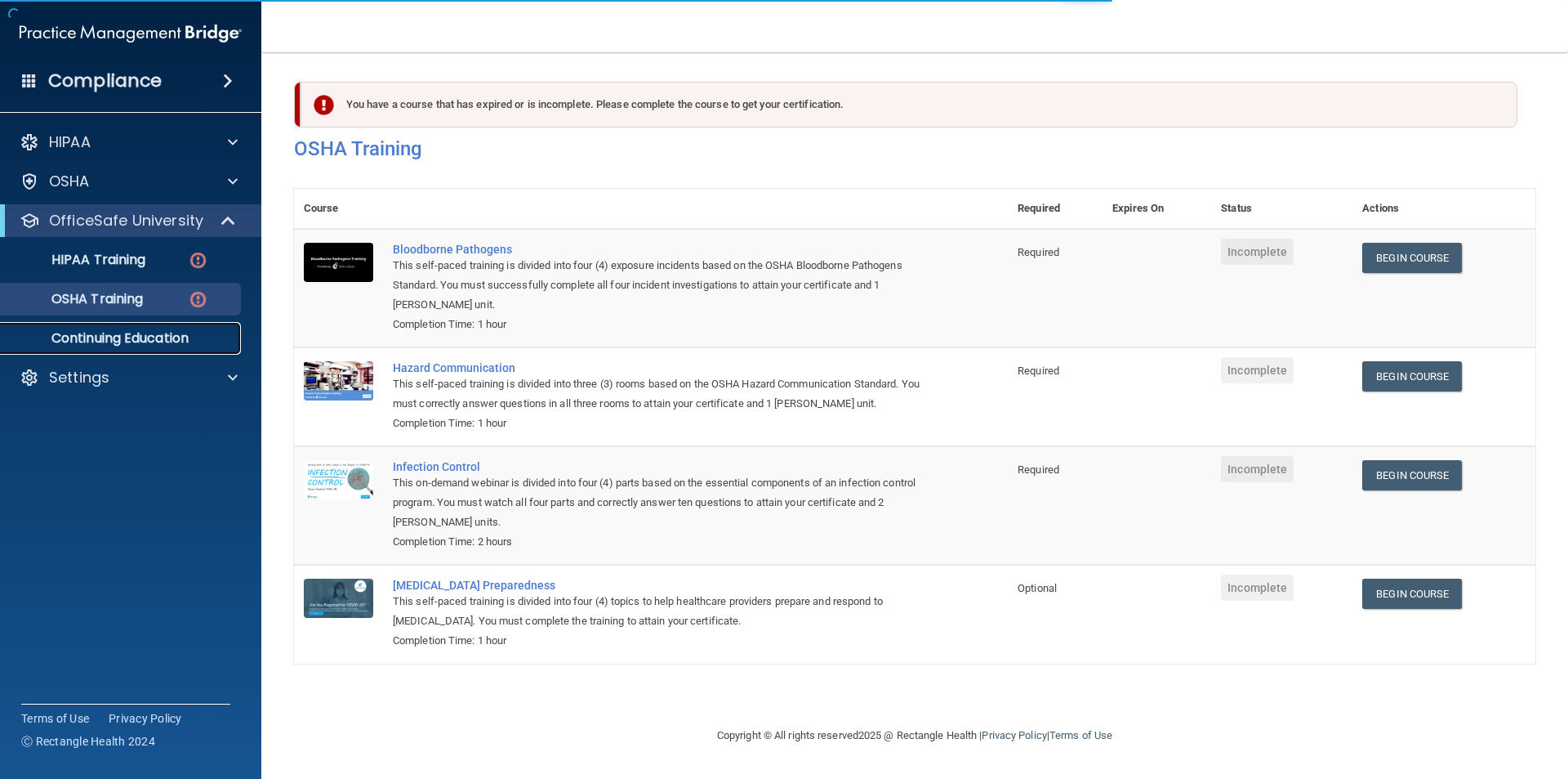
click at [131, 341] on p "Continuing Education" at bounding box center [122, 338] width 223 height 16
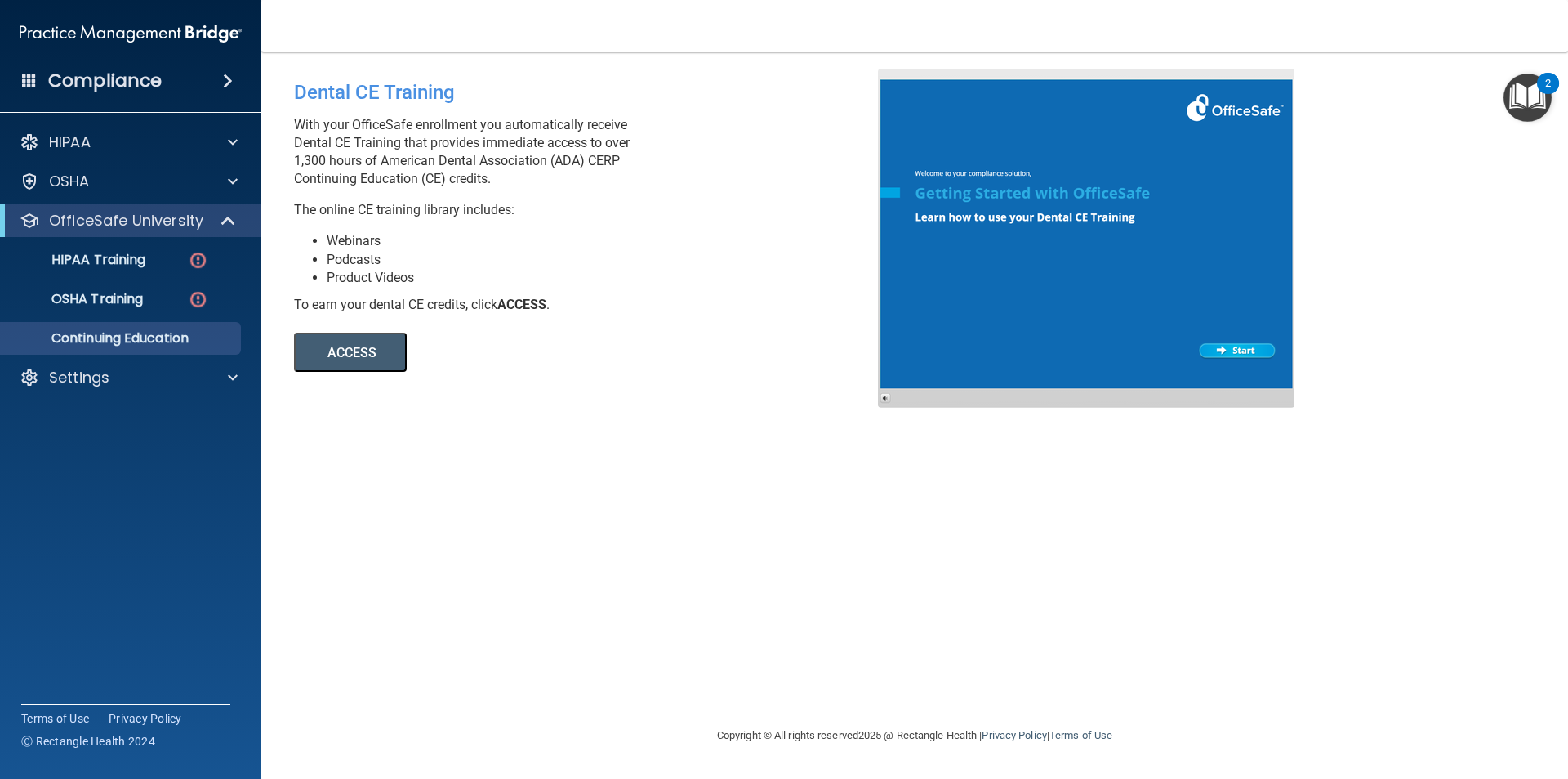
click at [163, 82] on div "Compliance" at bounding box center [130, 81] width 261 height 36
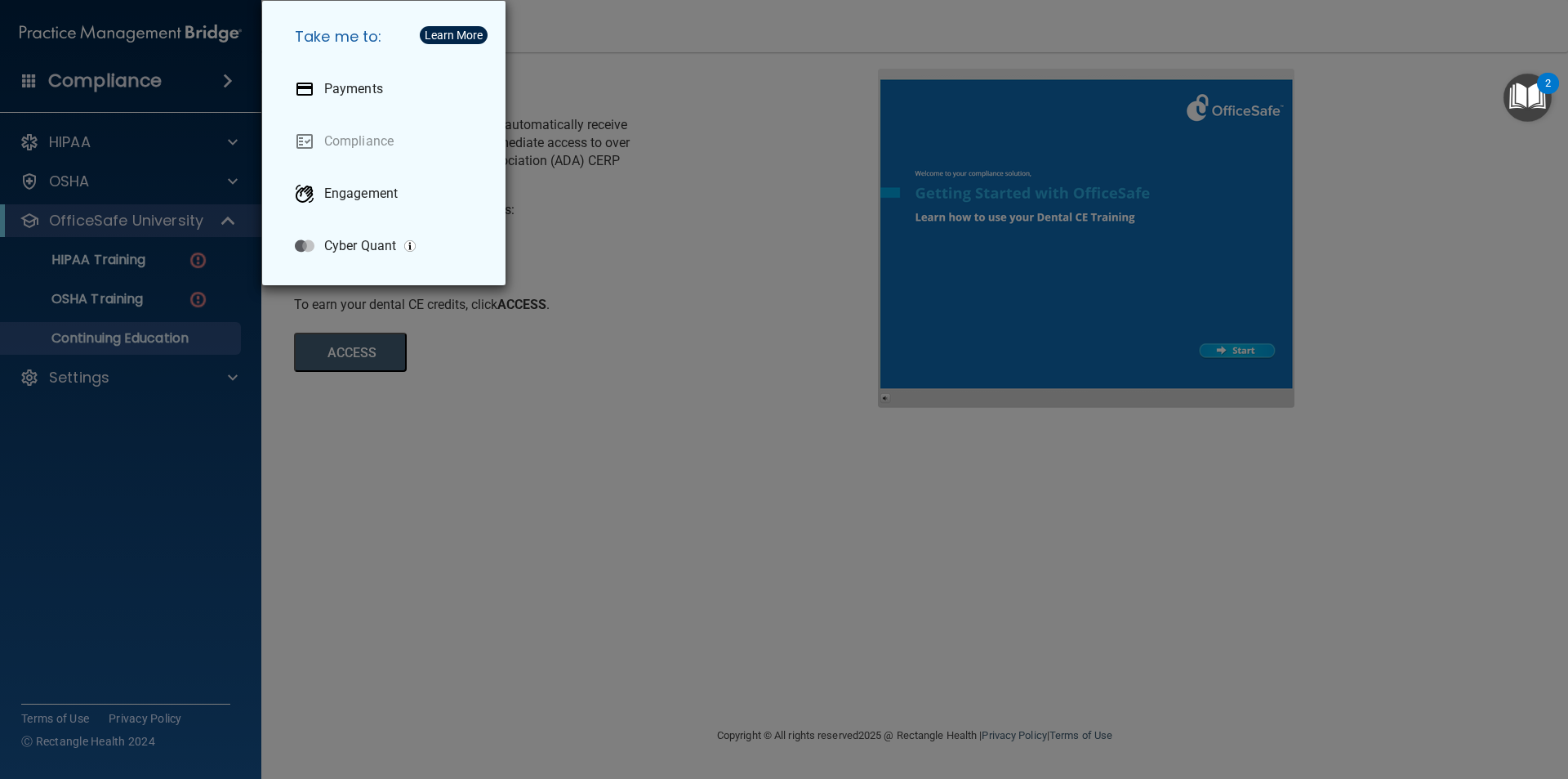
click at [61, 152] on div "Take me to: Payments Compliance Engagement Cyber Quant" at bounding box center [784, 390] width 1568 height 779
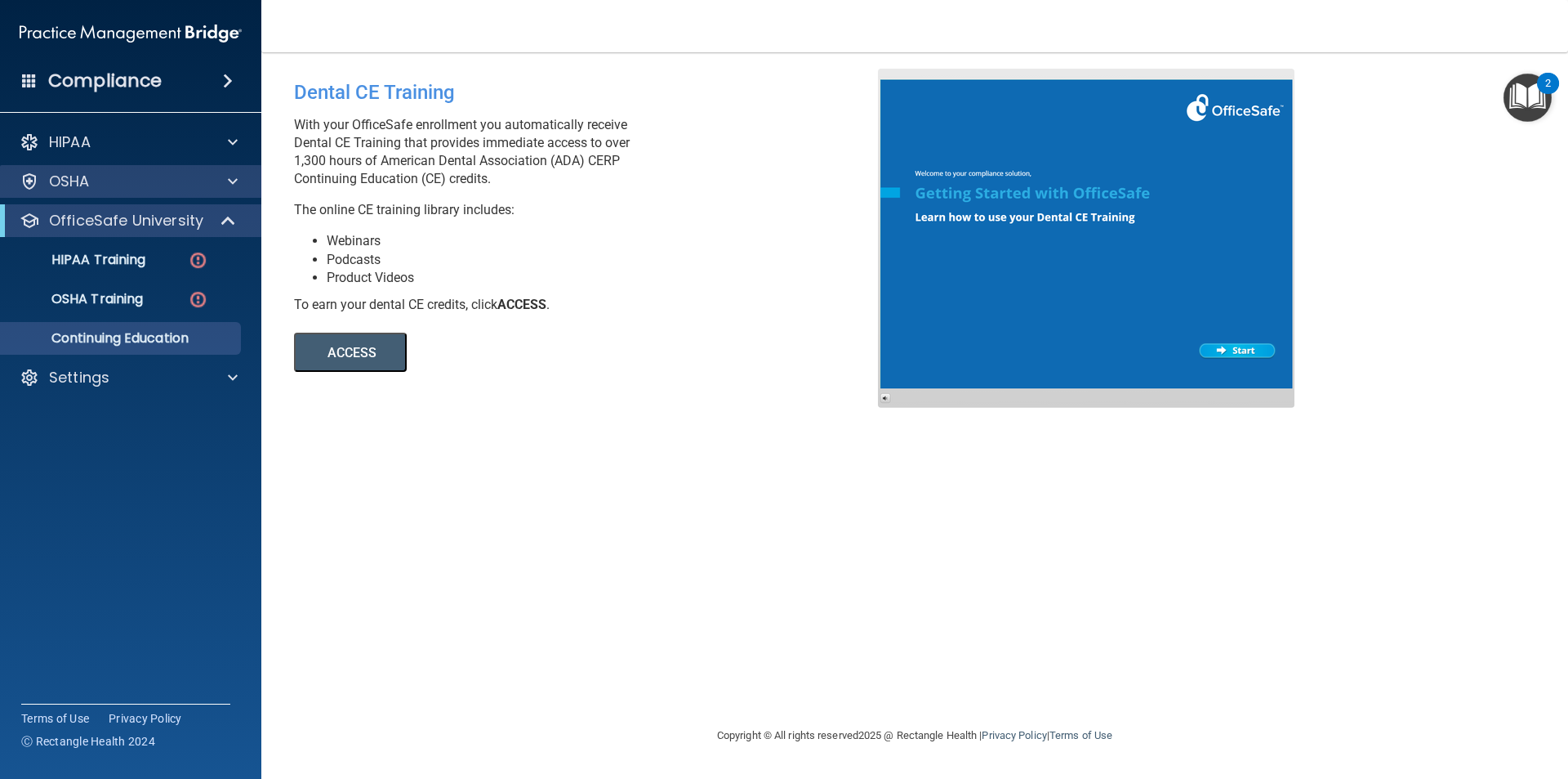
click at [98, 192] on div "OSHA" at bounding box center [131, 182] width 262 height 33
click at [89, 188] on p "OSHA" at bounding box center [69, 182] width 41 height 20
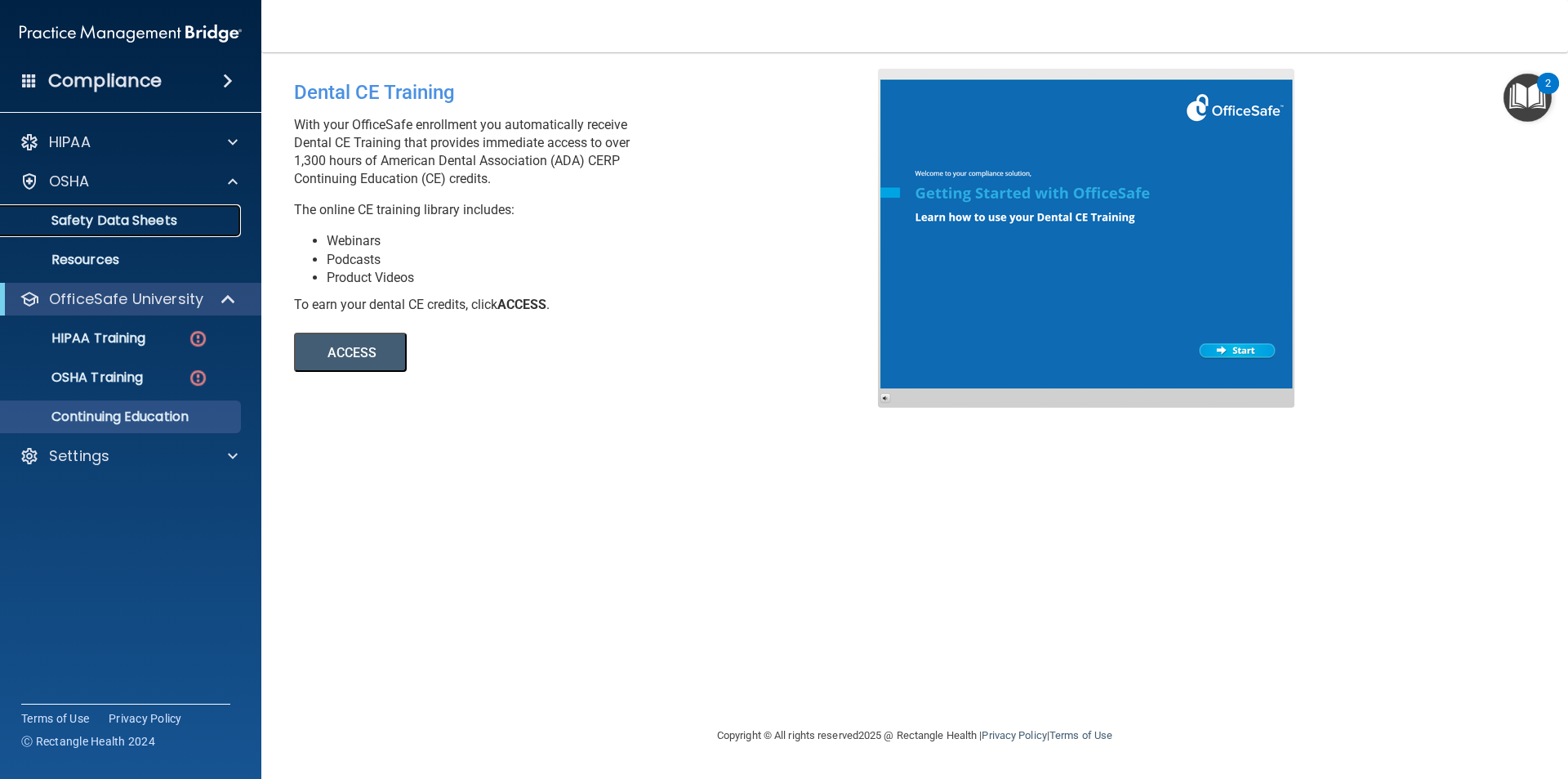
click at [95, 226] on p "Safety Data Sheets" at bounding box center [122, 221] width 223 height 16
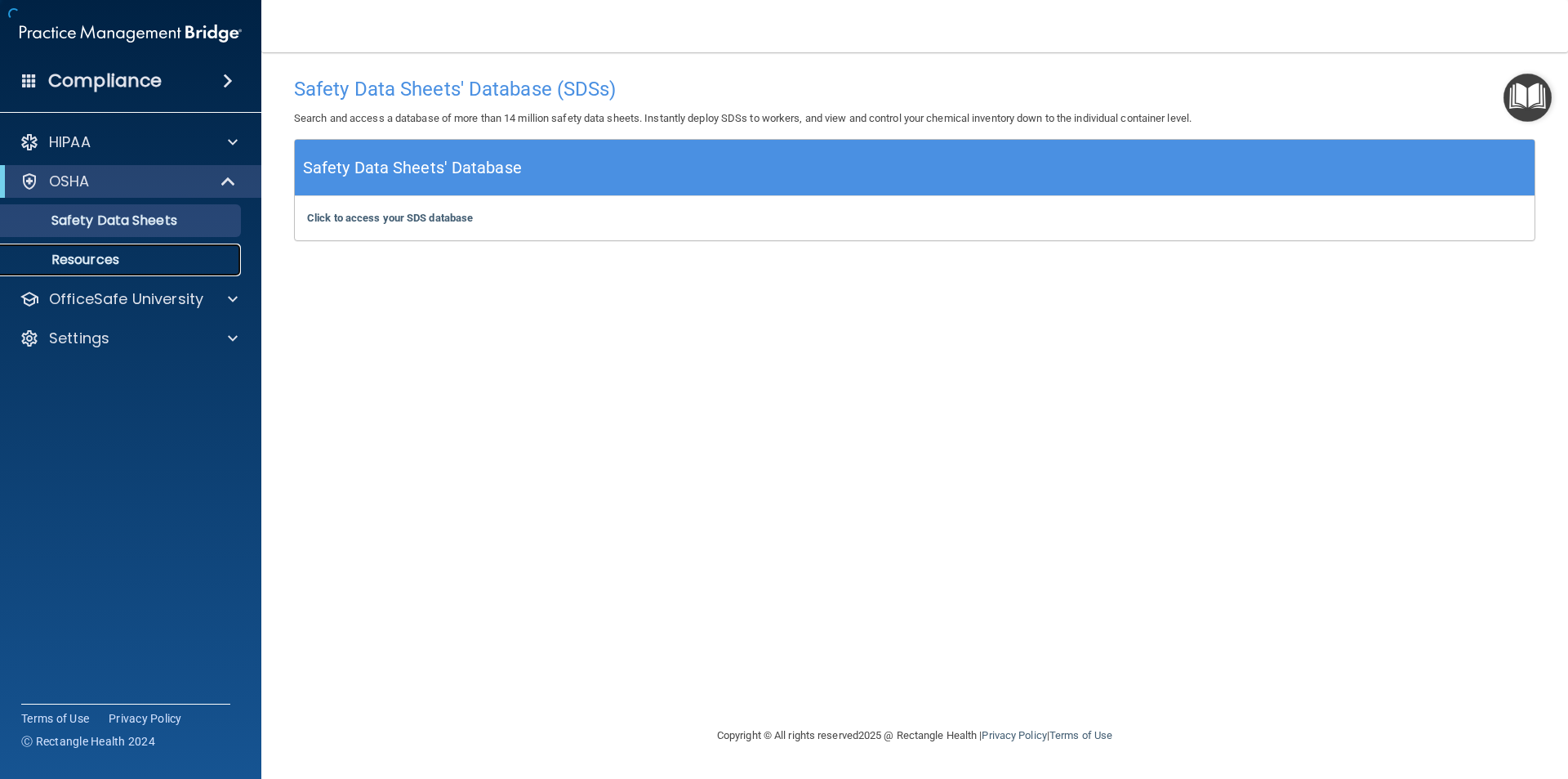
click at [98, 268] on p "Resources" at bounding box center [122, 259] width 223 height 16
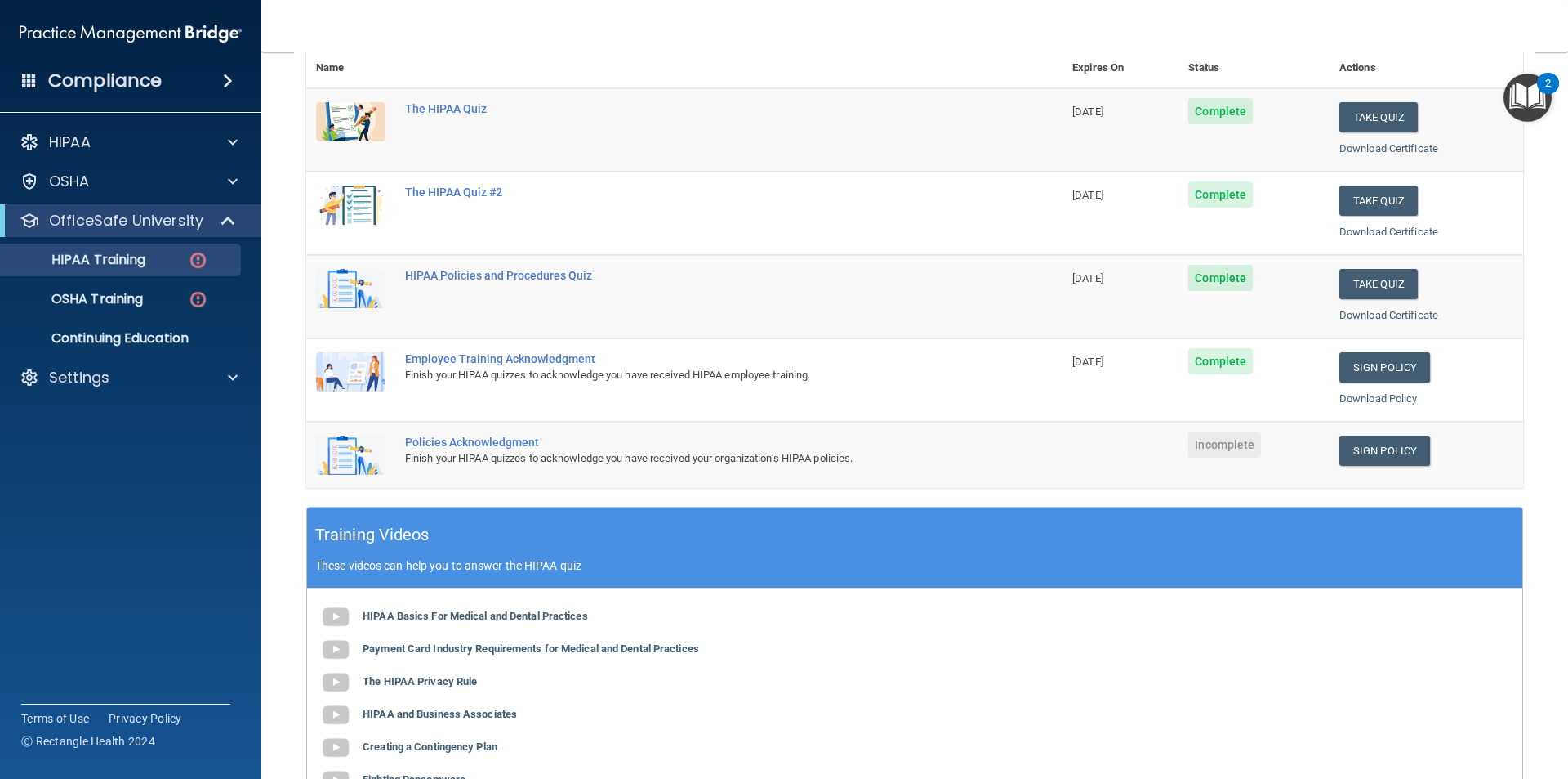
scroll to position [164, 0]
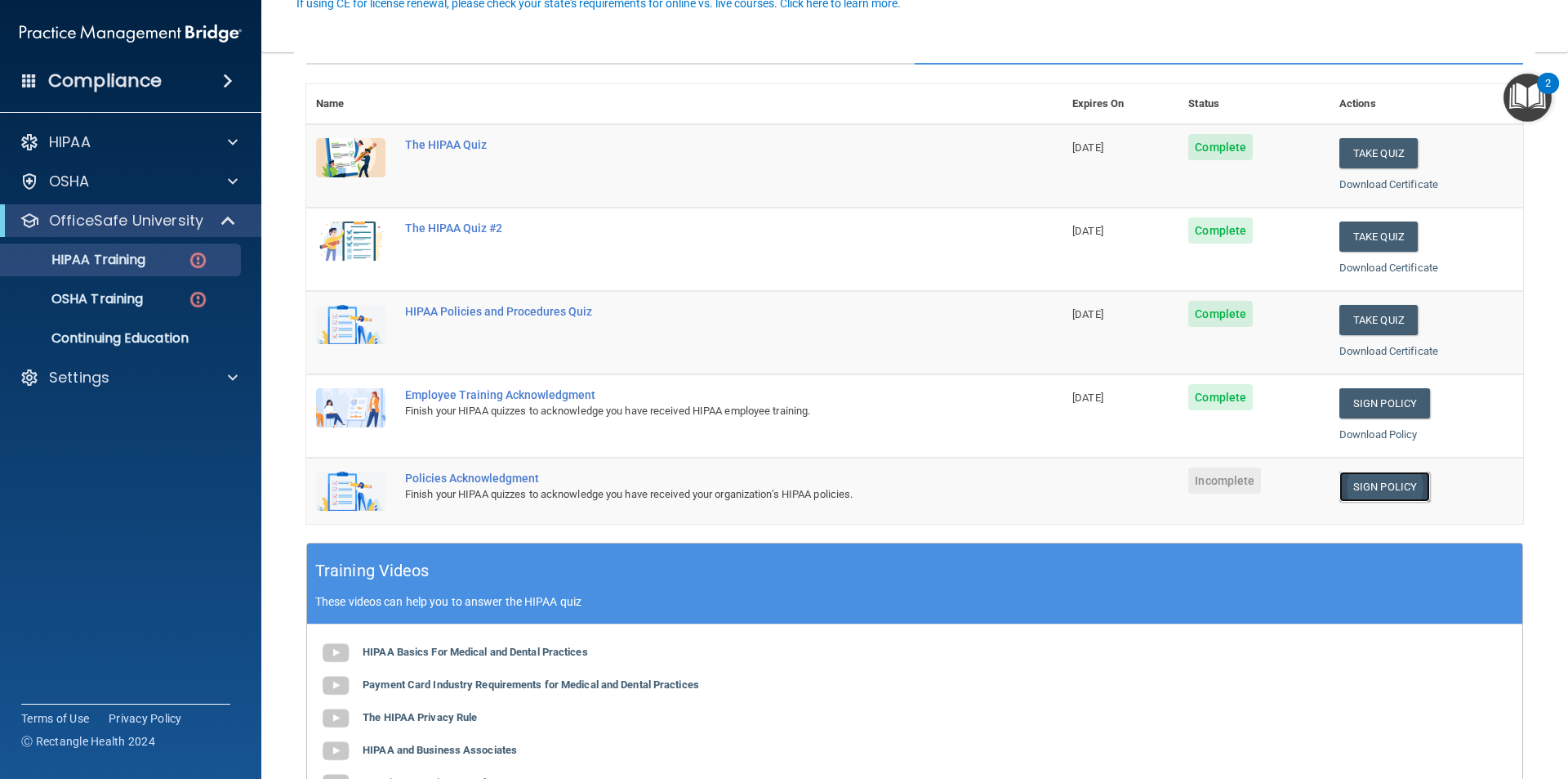
click at [1375, 483] on link "Sign Policy" at bounding box center [1385, 486] width 90 height 30
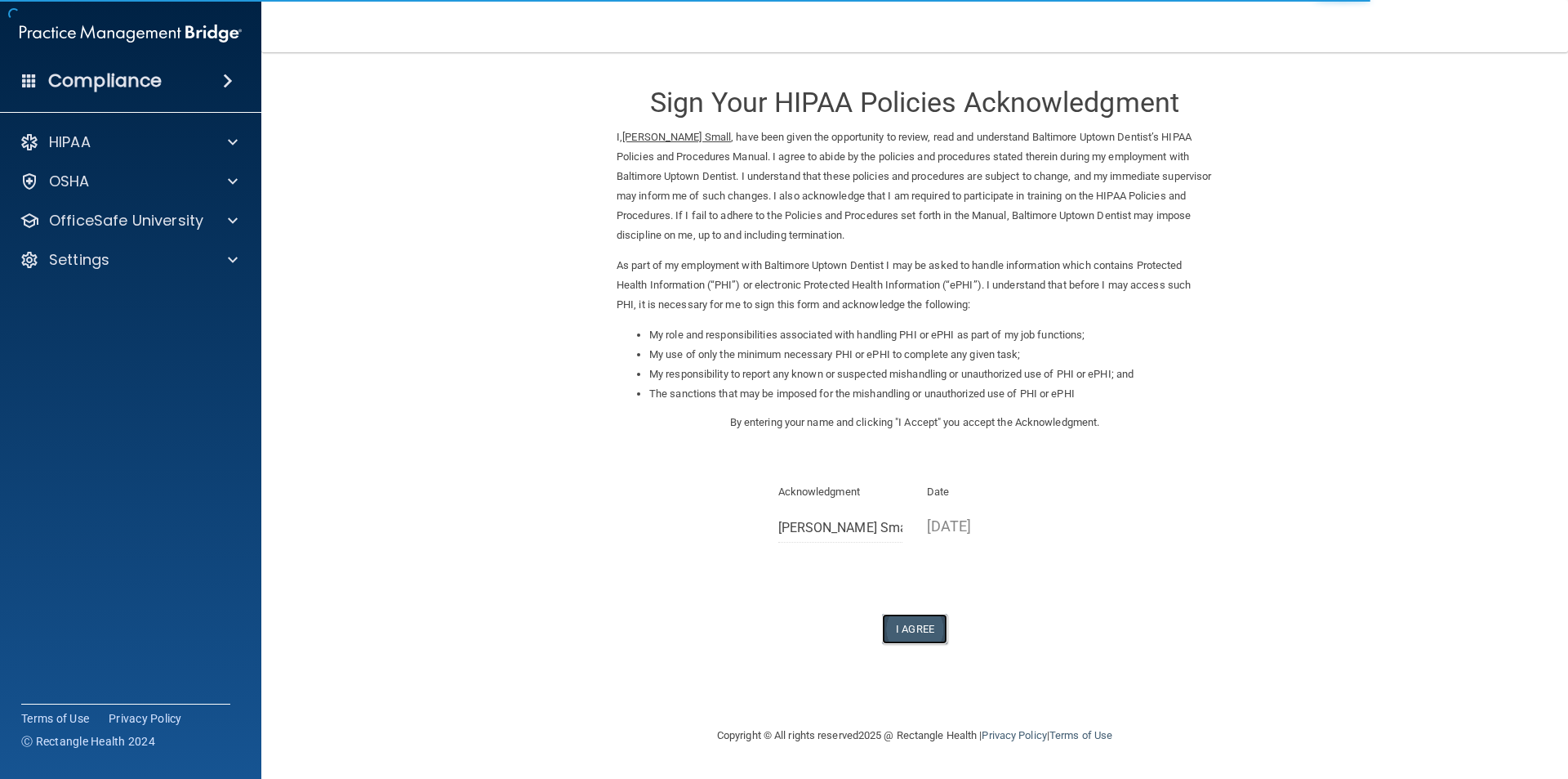
click at [919, 626] on button "I Agree" at bounding box center [914, 628] width 65 height 30
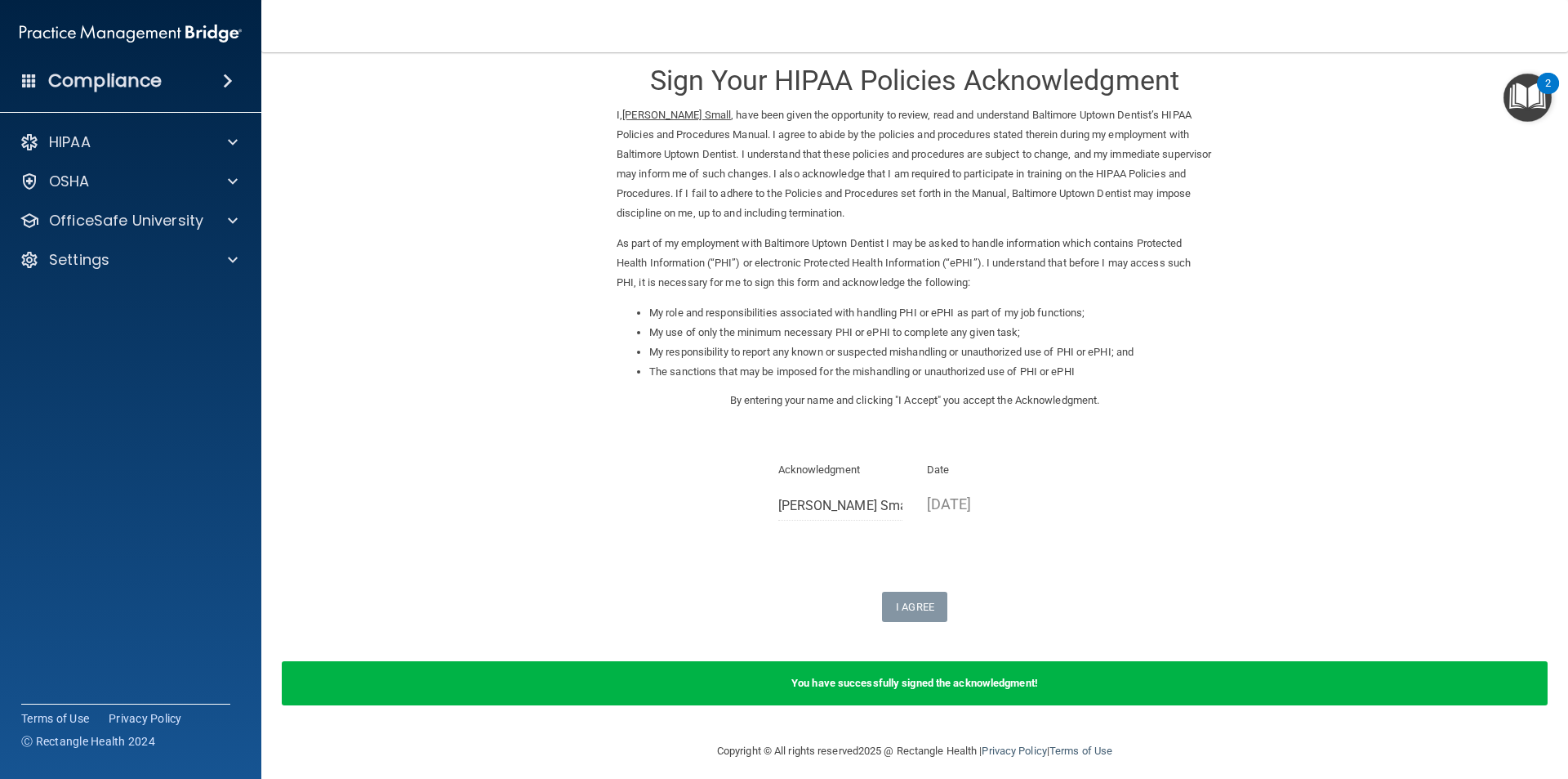
scroll to position [33, 0]
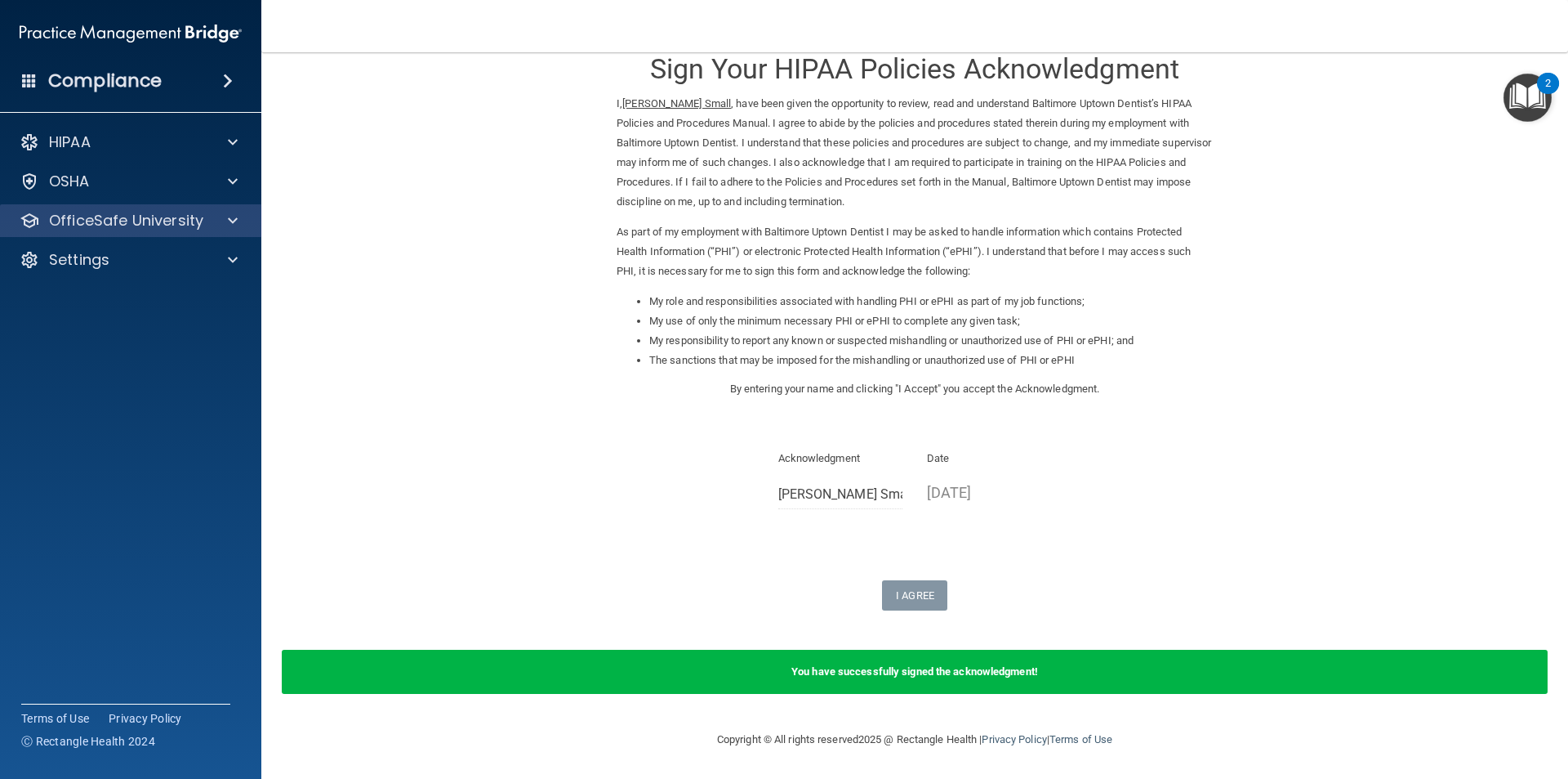
click at [139, 233] on div "OfficeSafe University" at bounding box center [131, 221] width 262 height 33
click at [227, 225] on div at bounding box center [229, 221] width 41 height 20
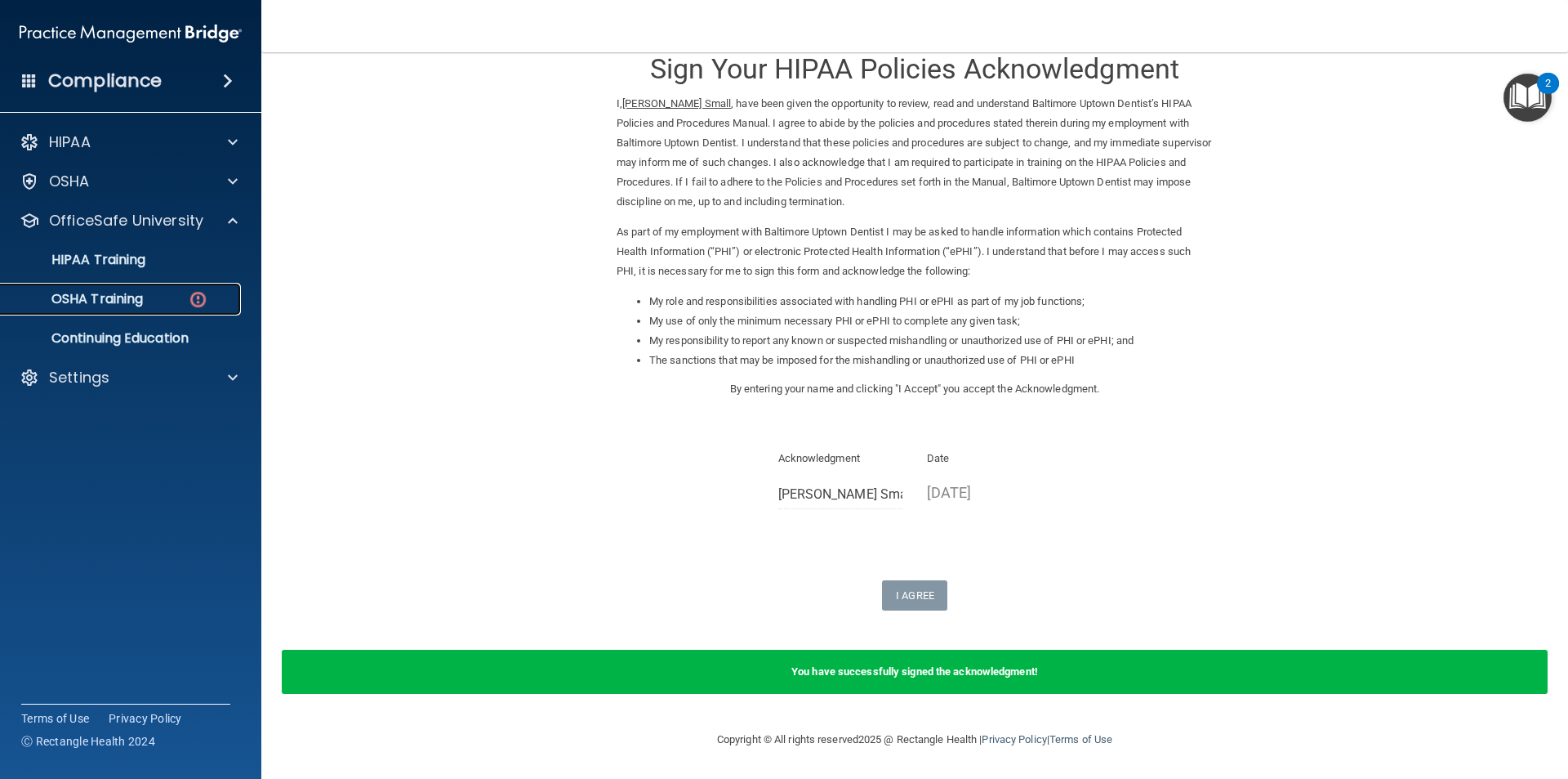
click at [133, 304] on p "OSHA Training" at bounding box center [77, 299] width 132 height 16
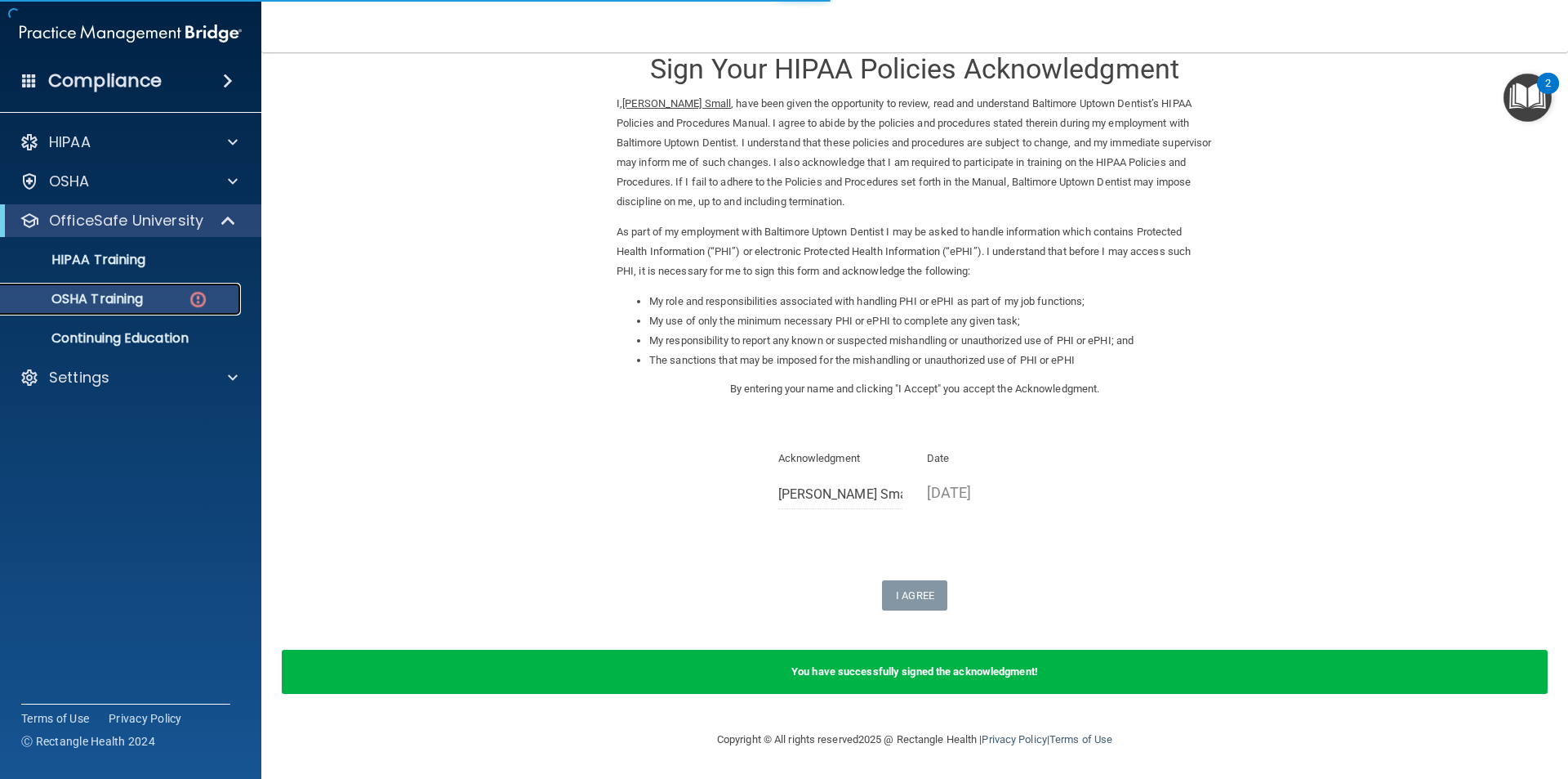
click at [192, 299] on img at bounding box center [198, 299] width 21 height 21
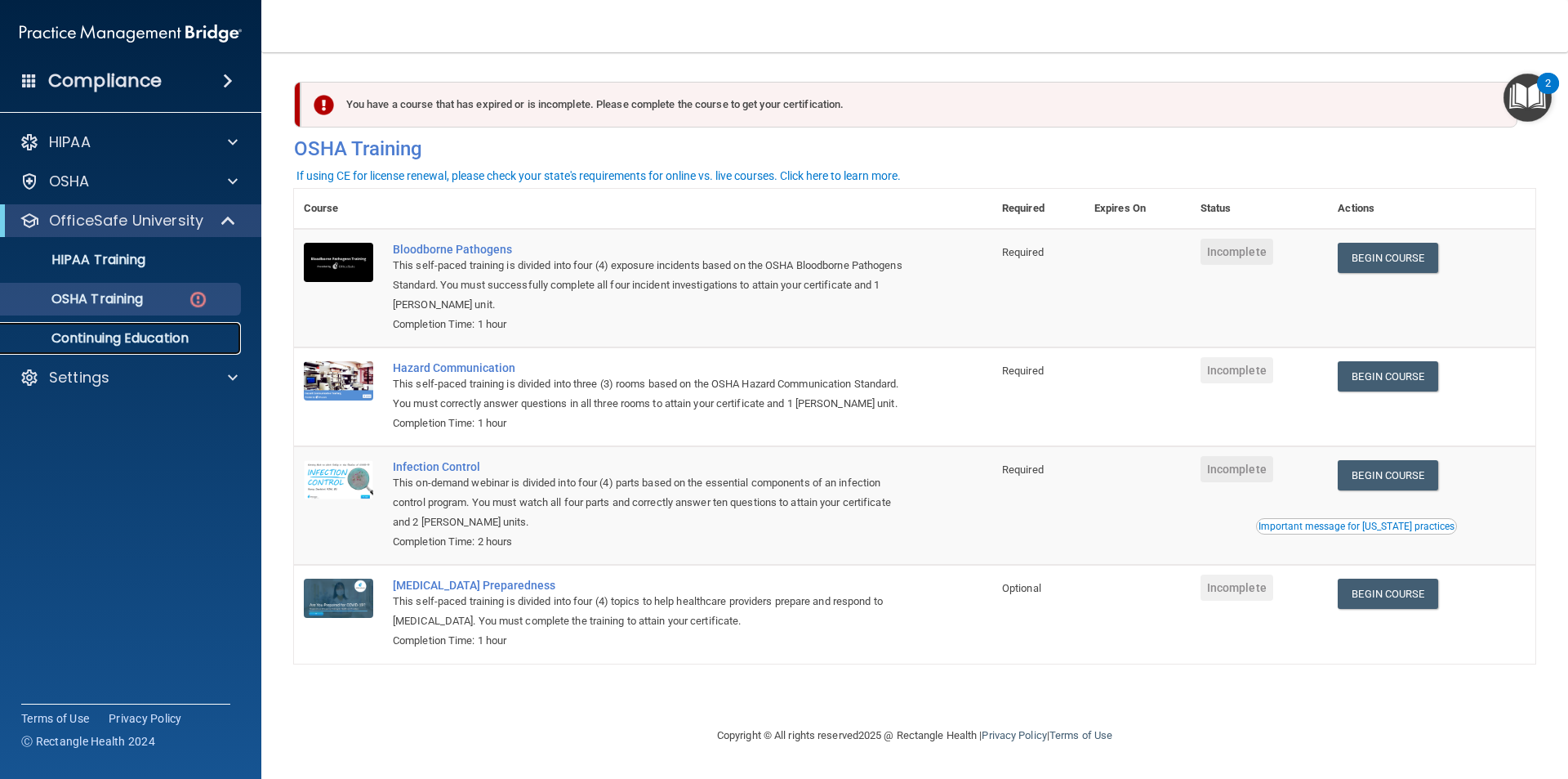
click at [127, 336] on p "Continuing Education" at bounding box center [122, 338] width 223 height 16
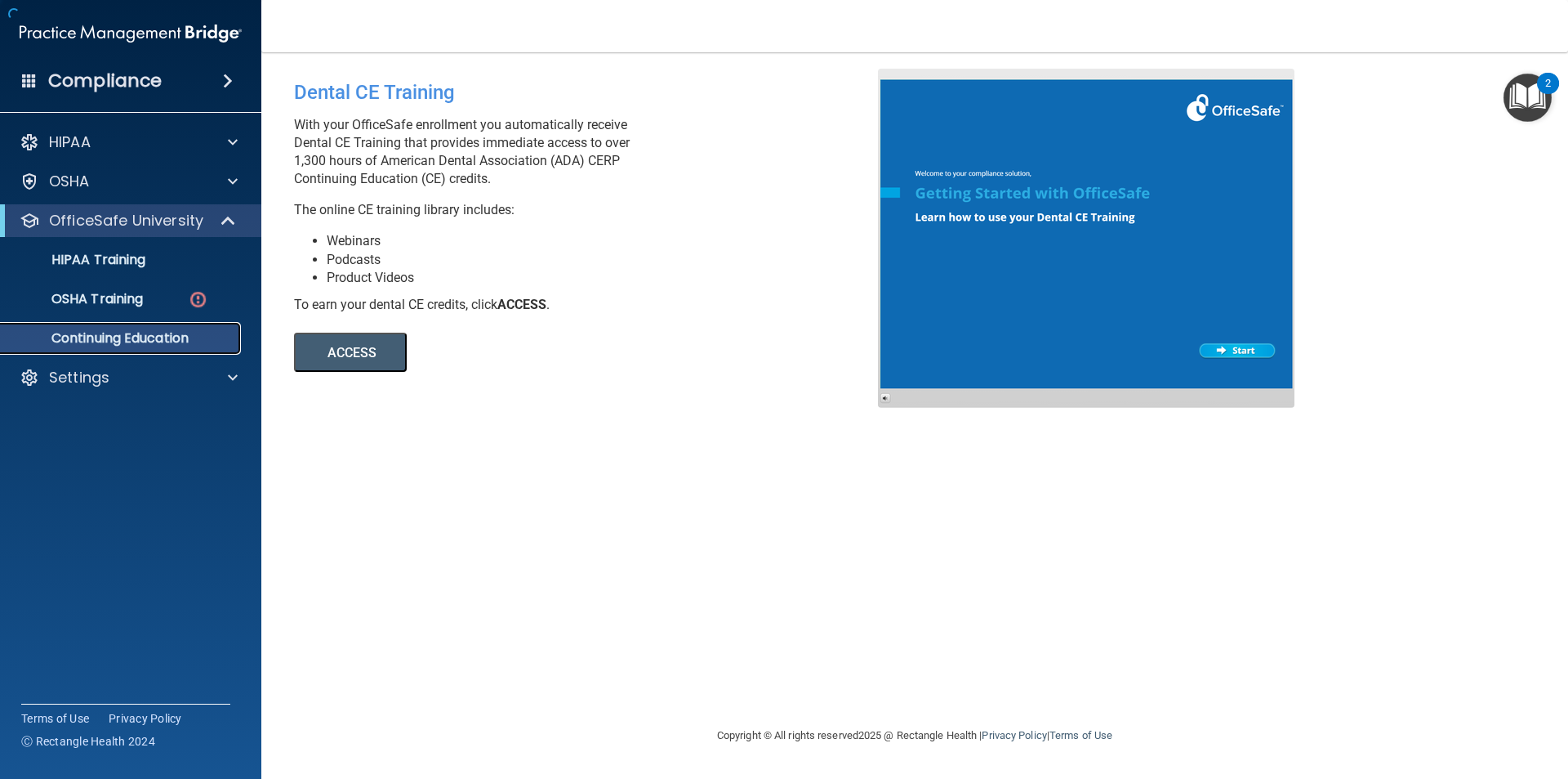
click at [154, 347] on link "Continuing Education" at bounding box center [112, 338] width 257 height 33
click at [72, 384] on p "Settings" at bounding box center [79, 378] width 61 height 20
click at [76, 174] on p "OSHA" at bounding box center [69, 182] width 41 height 20
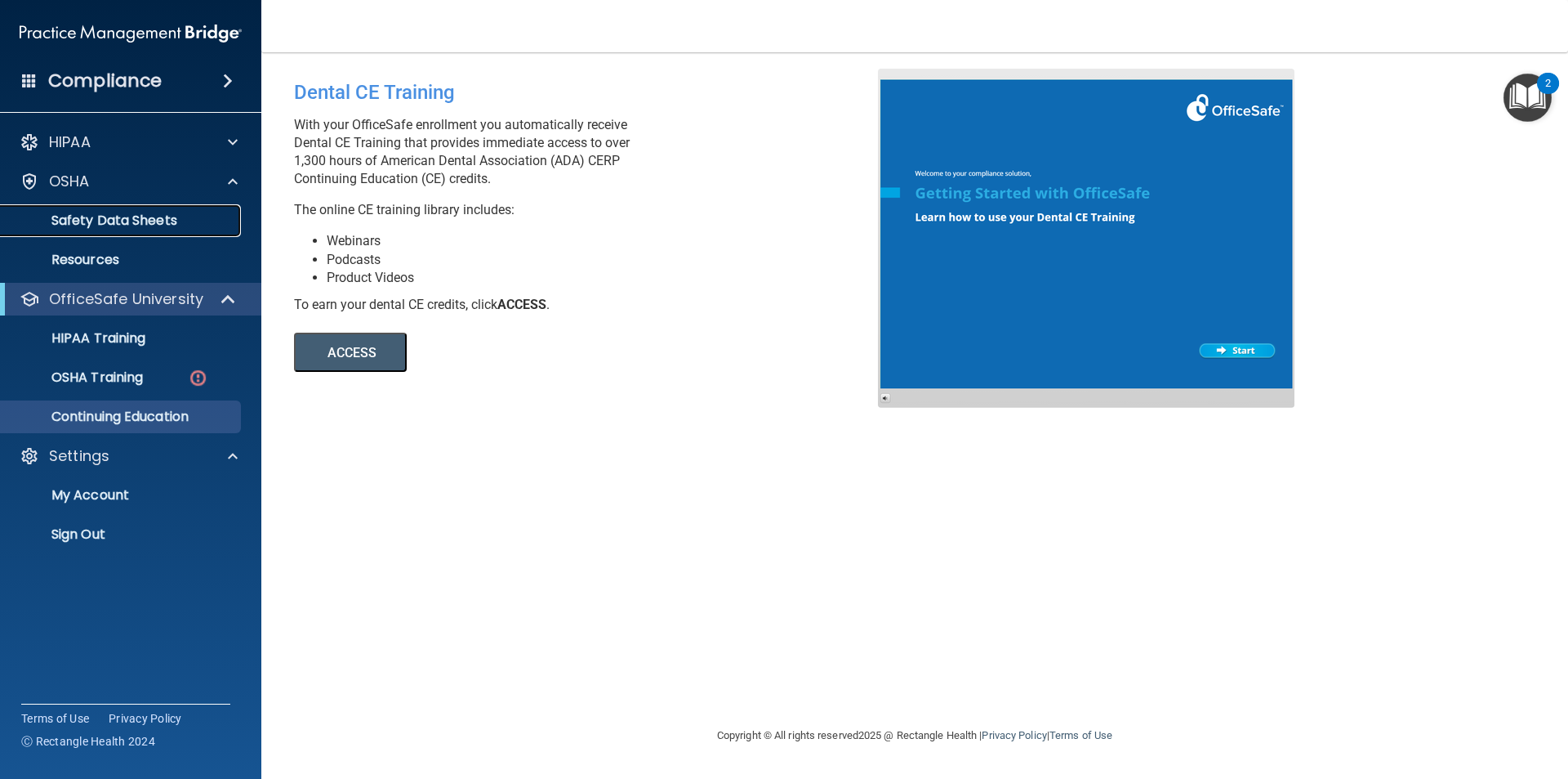
click at [133, 221] on p "Safety Data Sheets" at bounding box center [122, 221] width 223 height 16
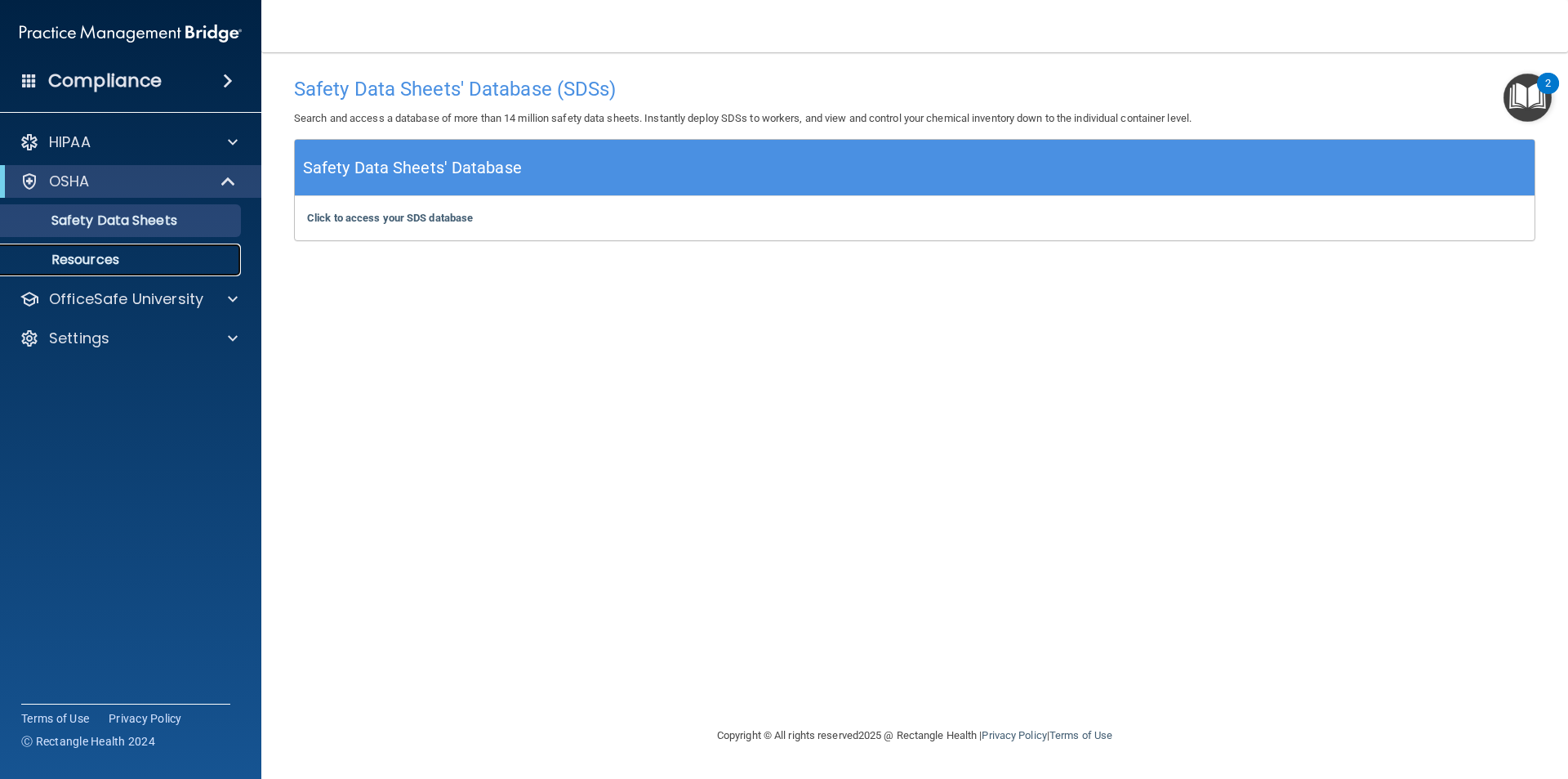
click at [119, 259] on p "Resources" at bounding box center [122, 259] width 223 height 16
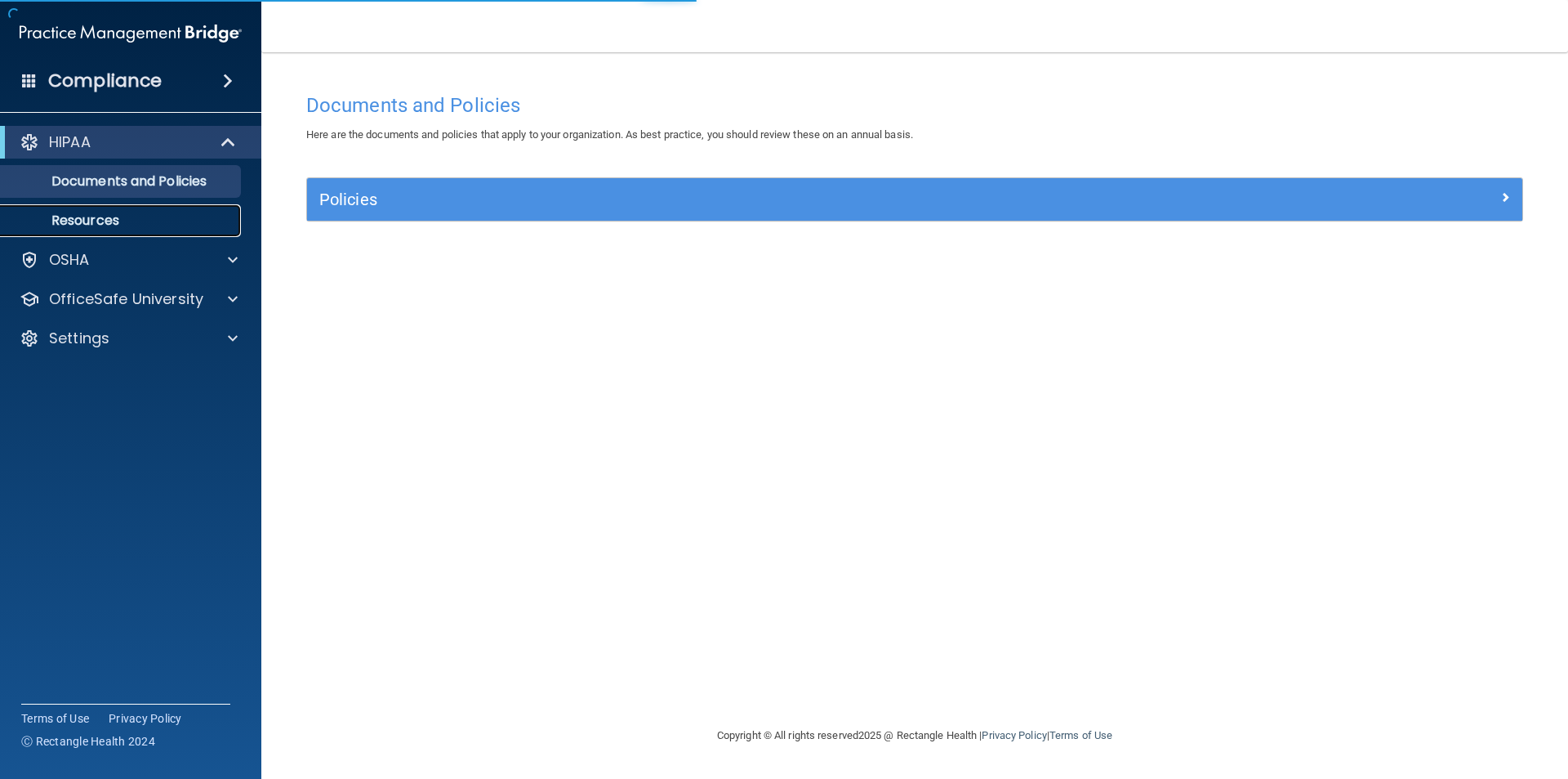
click at [96, 217] on p "Resources" at bounding box center [122, 221] width 223 height 16
